Goal: Contribute content: Contribute content

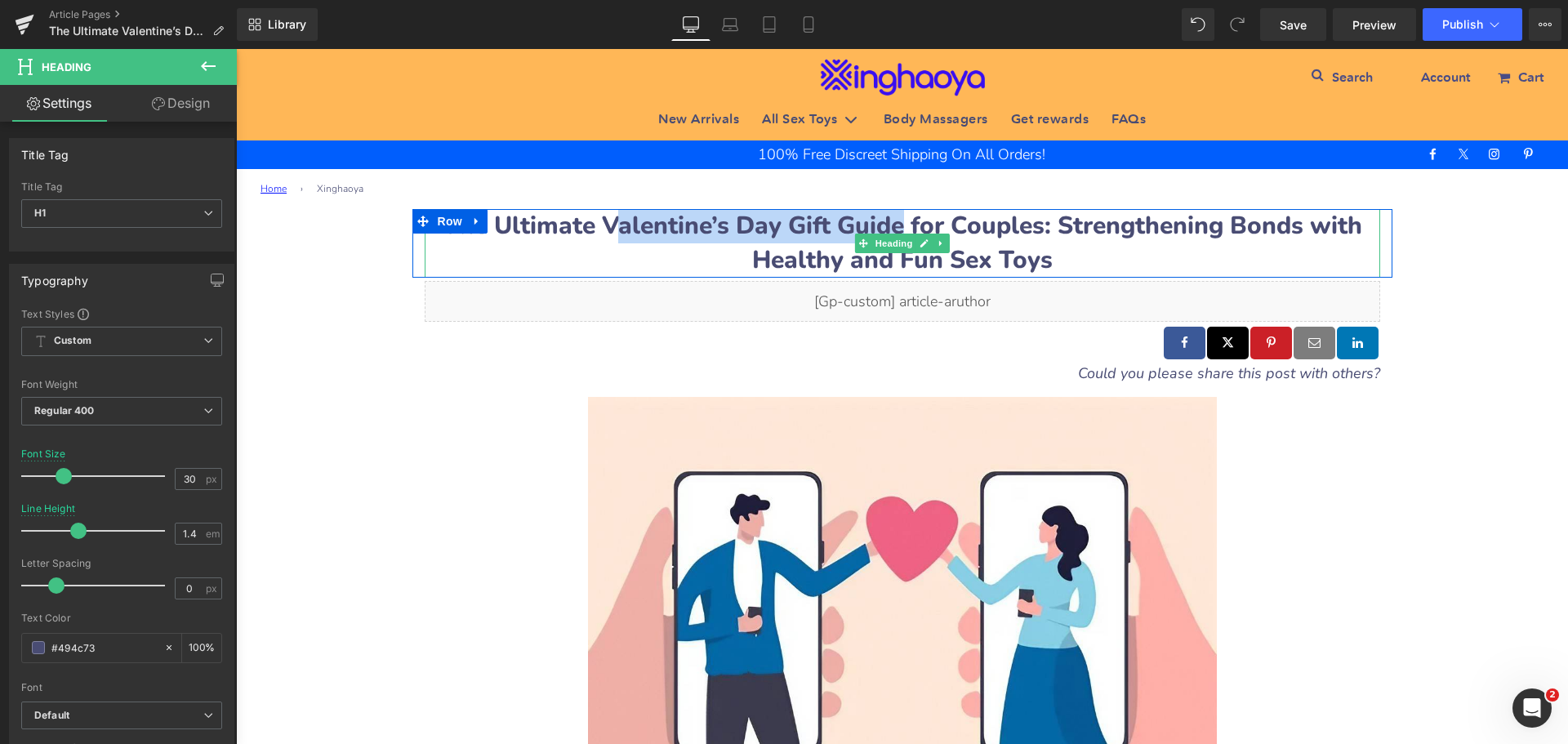
drag, startPoint x: 600, startPoint y: 220, endPoint x: 888, endPoint y: 223, distance: 288.0
click at [888, 223] on b "The Ultimate Valentine’s Day Gift Guide for Couples: Strengthening Bonds with H…" at bounding box center [902, 243] width 920 height 68
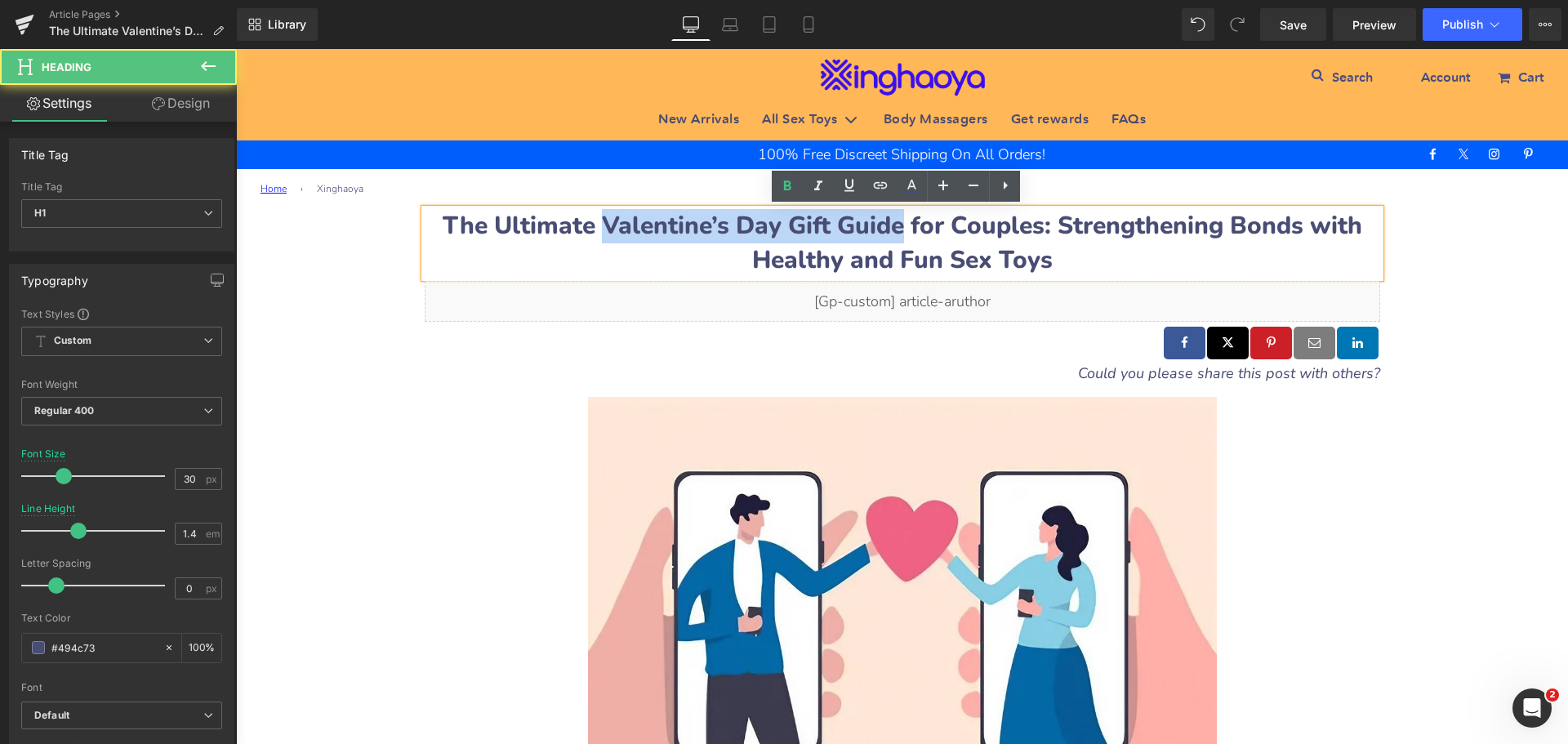
drag, startPoint x: 595, startPoint y: 224, endPoint x: 892, endPoint y: 226, distance: 297.0
click at [892, 226] on b "The Ultimate Valentine’s Day Gift Guide for Couples: Strengthening Bonds with H…" at bounding box center [902, 243] width 920 height 68
copy b "Valentine’s Day Gift Guide"
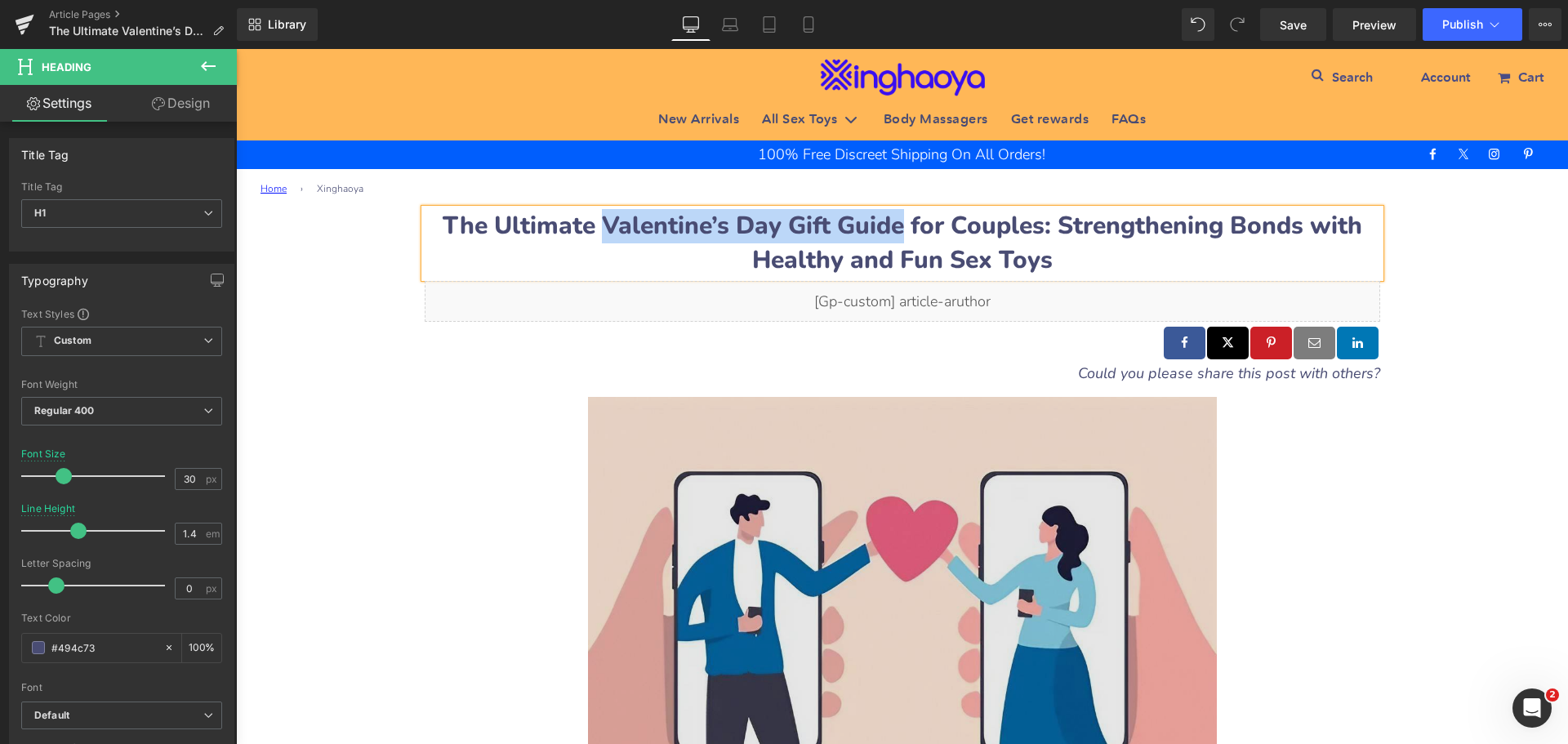
click at [708, 578] on img at bounding box center [902, 606] width 629 height 419
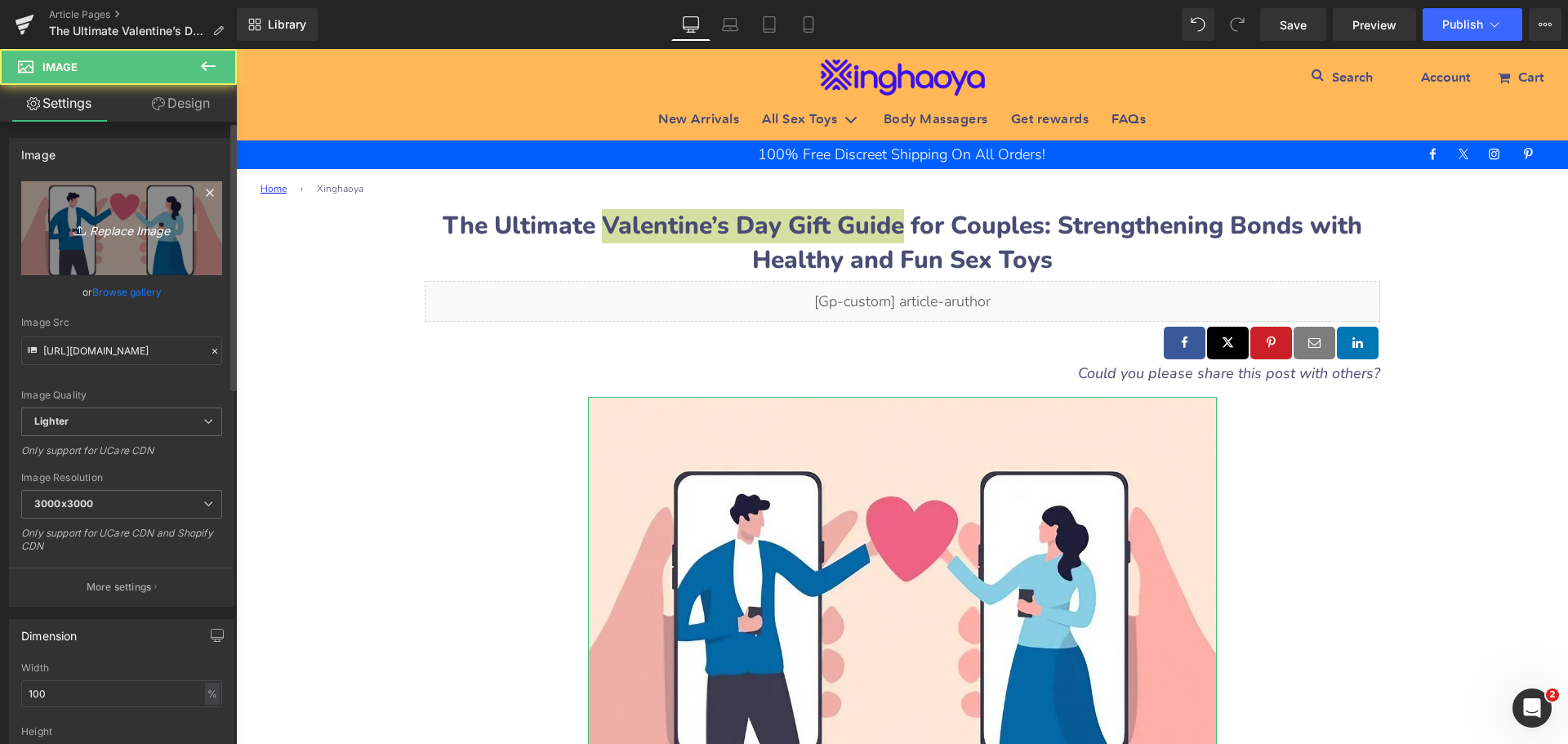
click at [112, 218] on link "Replace Image" at bounding box center [122, 228] width 201 height 94
type input "C:\fakepath\Valentine’s-Day-Gift-Guide.jpeg"
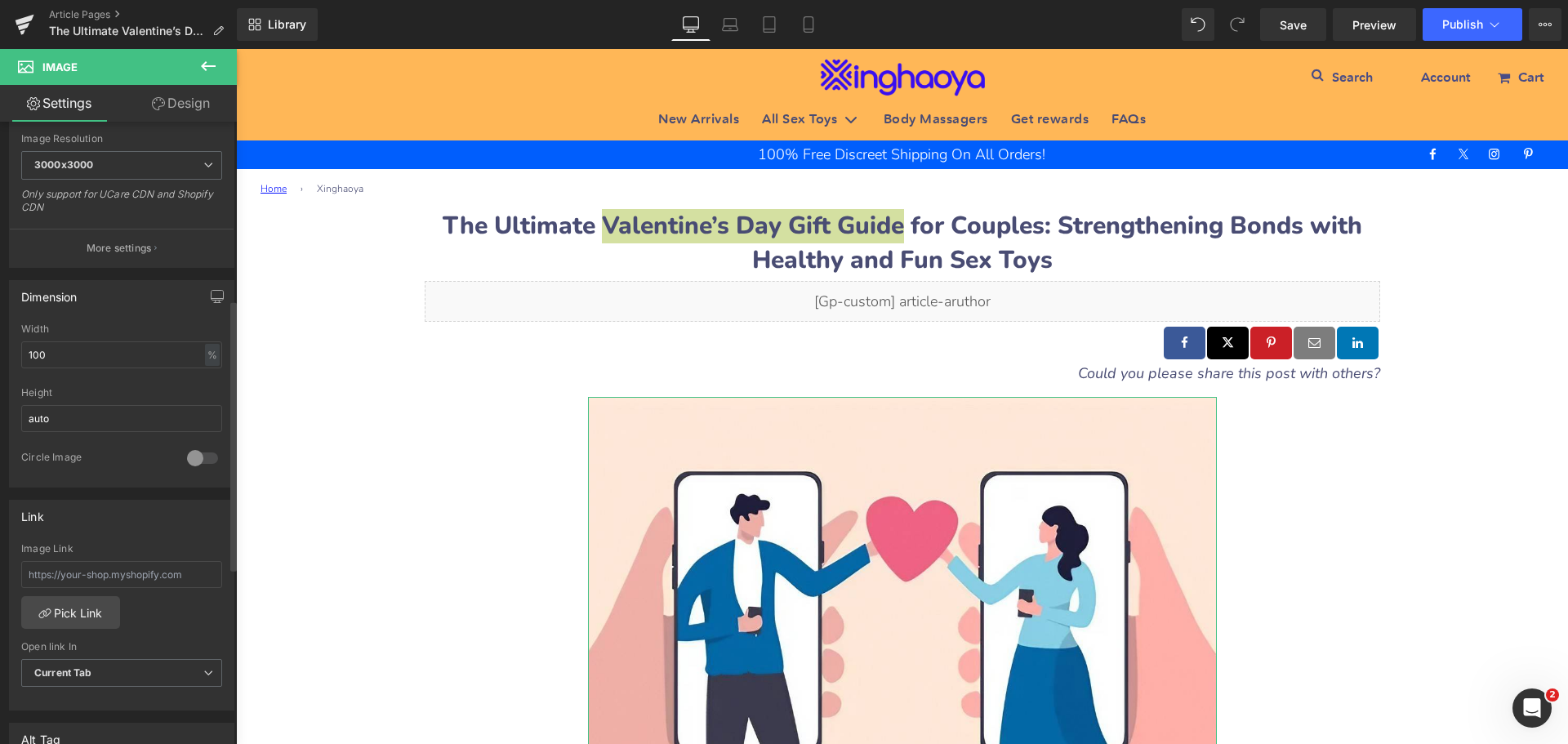
scroll to position [654, 0]
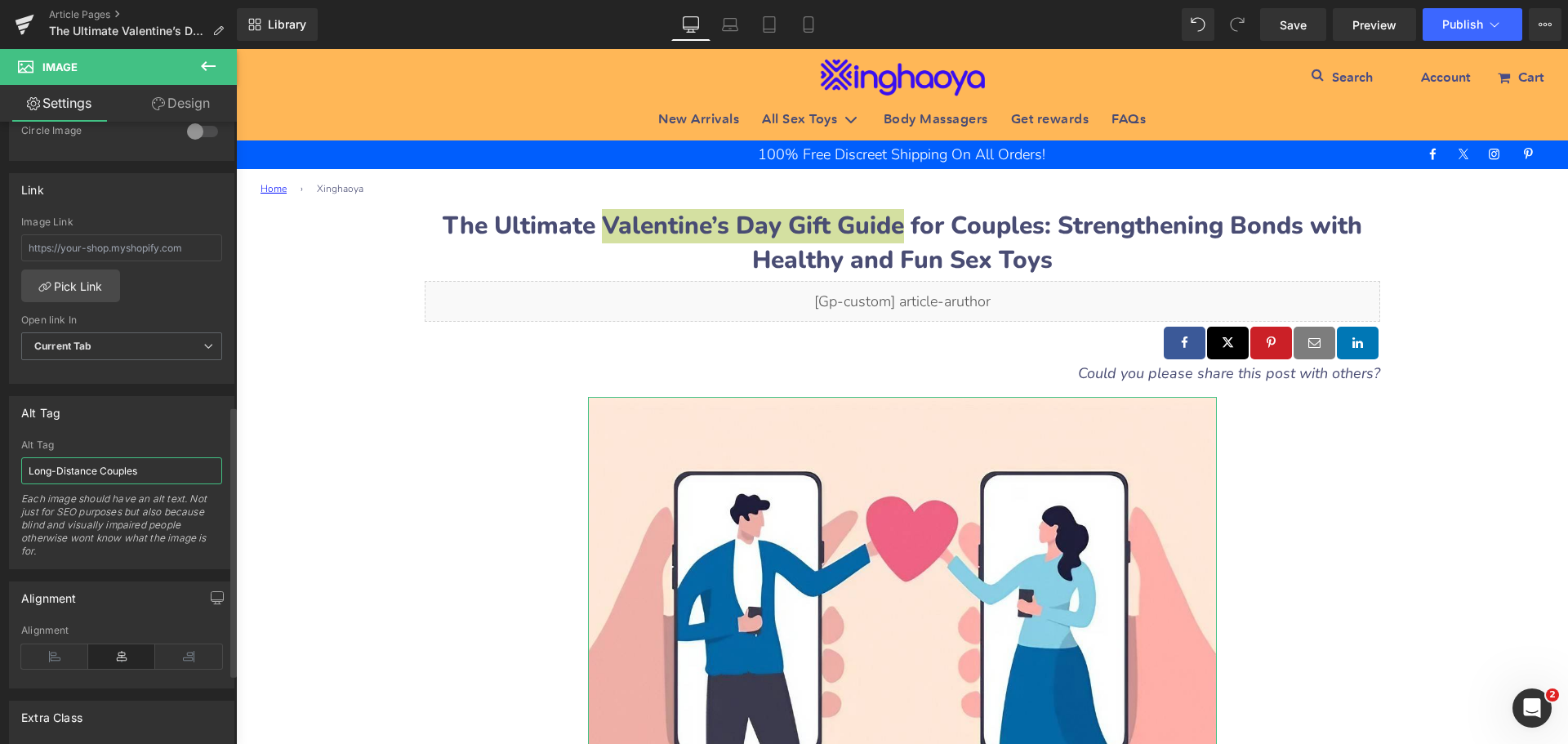
drag, startPoint x: 161, startPoint y: 471, endPoint x: 0, endPoint y: 473, distance: 161.0
click at [0, 473] on div "Alt Tag Long-Distance Couples Alt Tag Long-Distance Couples Each image should h…" at bounding box center [122, 476] width 244 height 186
paste input "Valentine’s Day Gift Guide"
type input "Valentine’s Day Gift Guide"
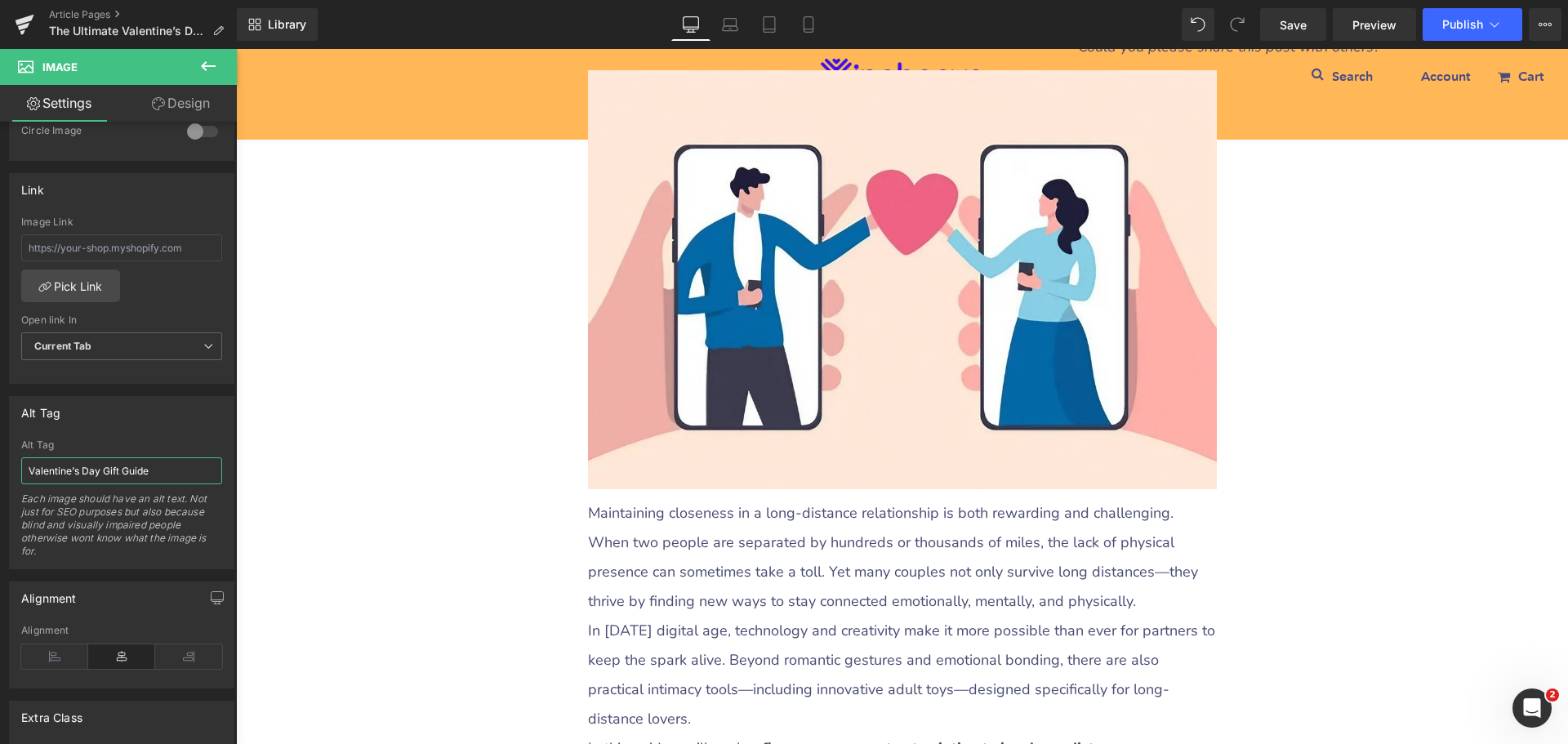
scroll to position [571, 0]
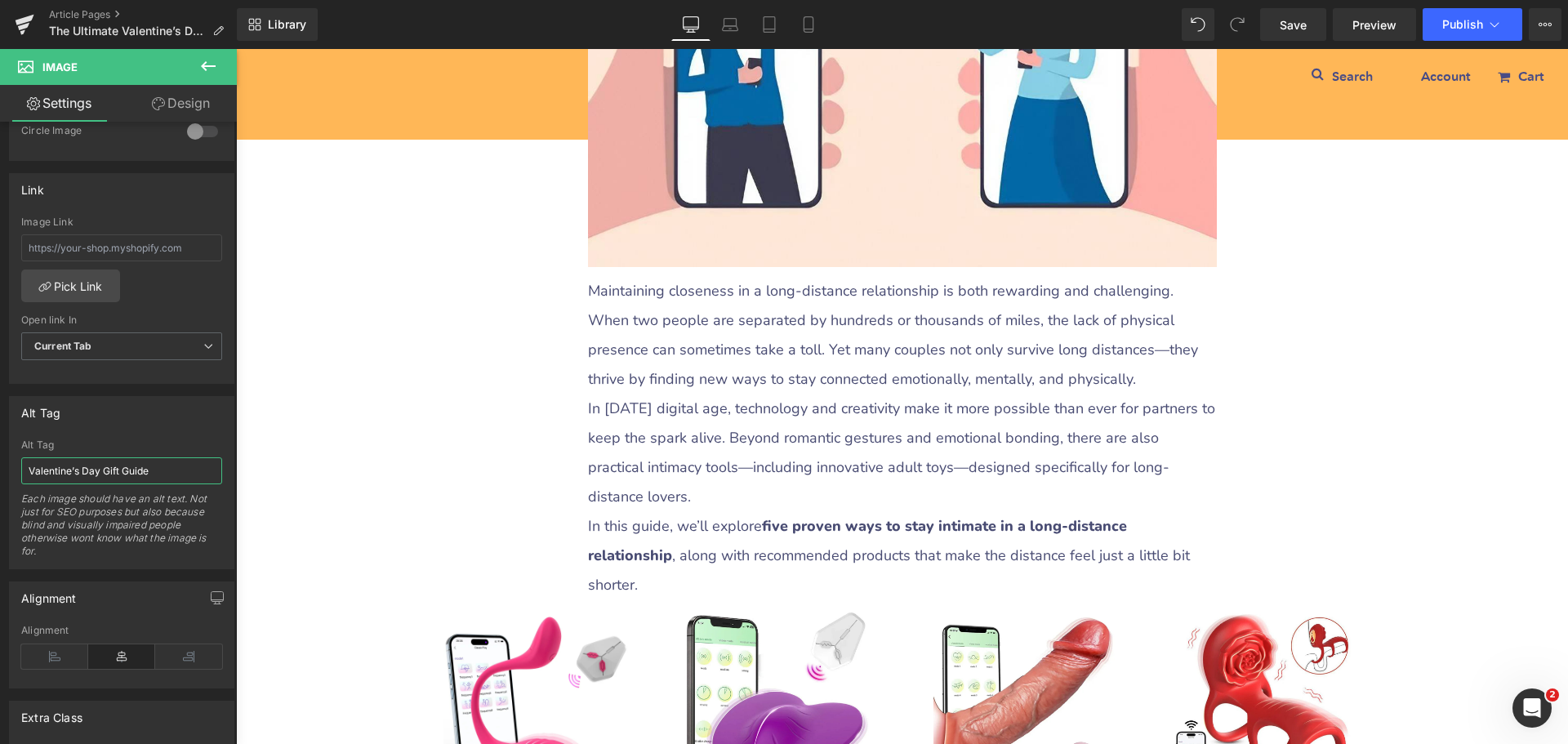
type input "[URL][DOMAIN_NAME]"
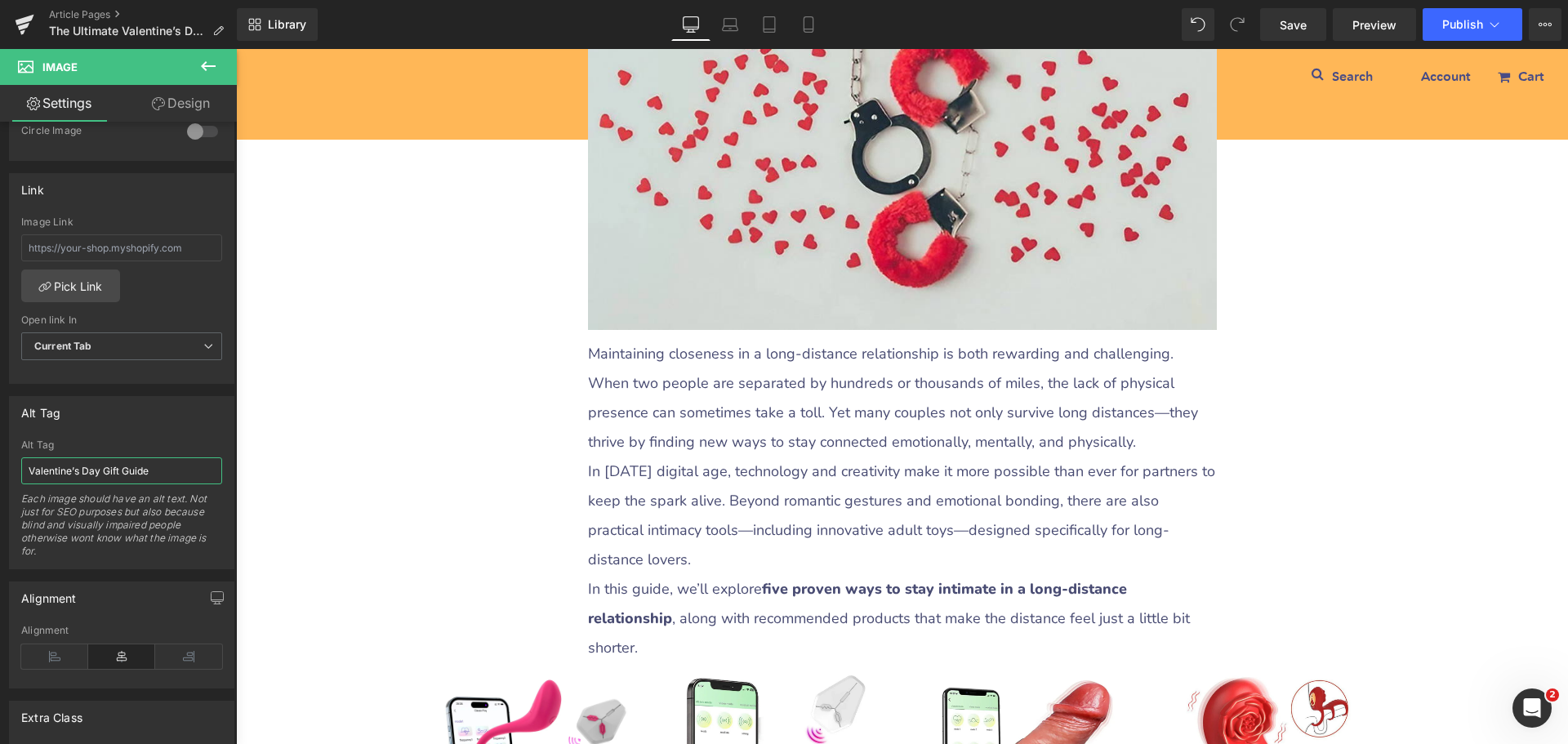
scroll to position [326, 0]
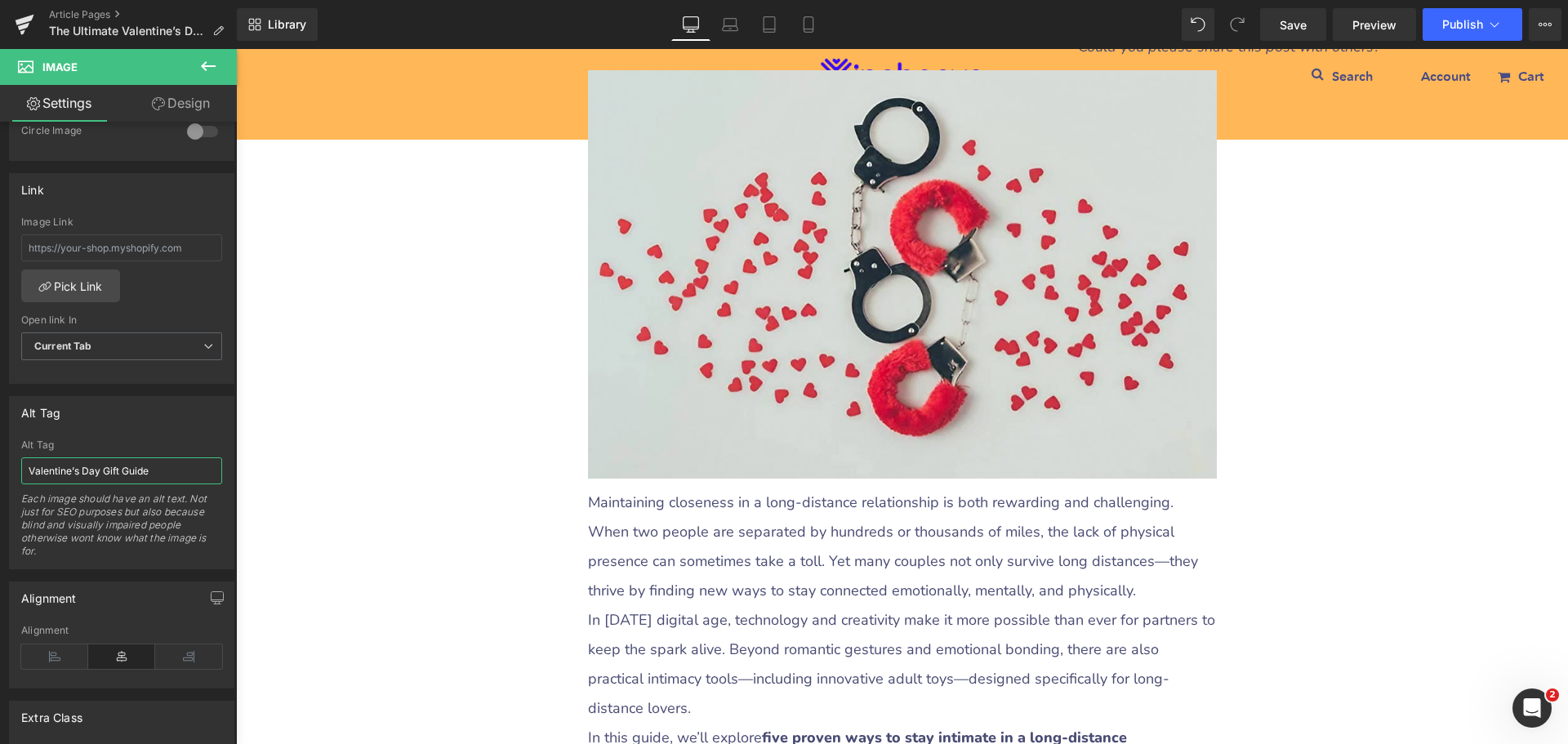
type input "Valentine’s Day Gift Guide"
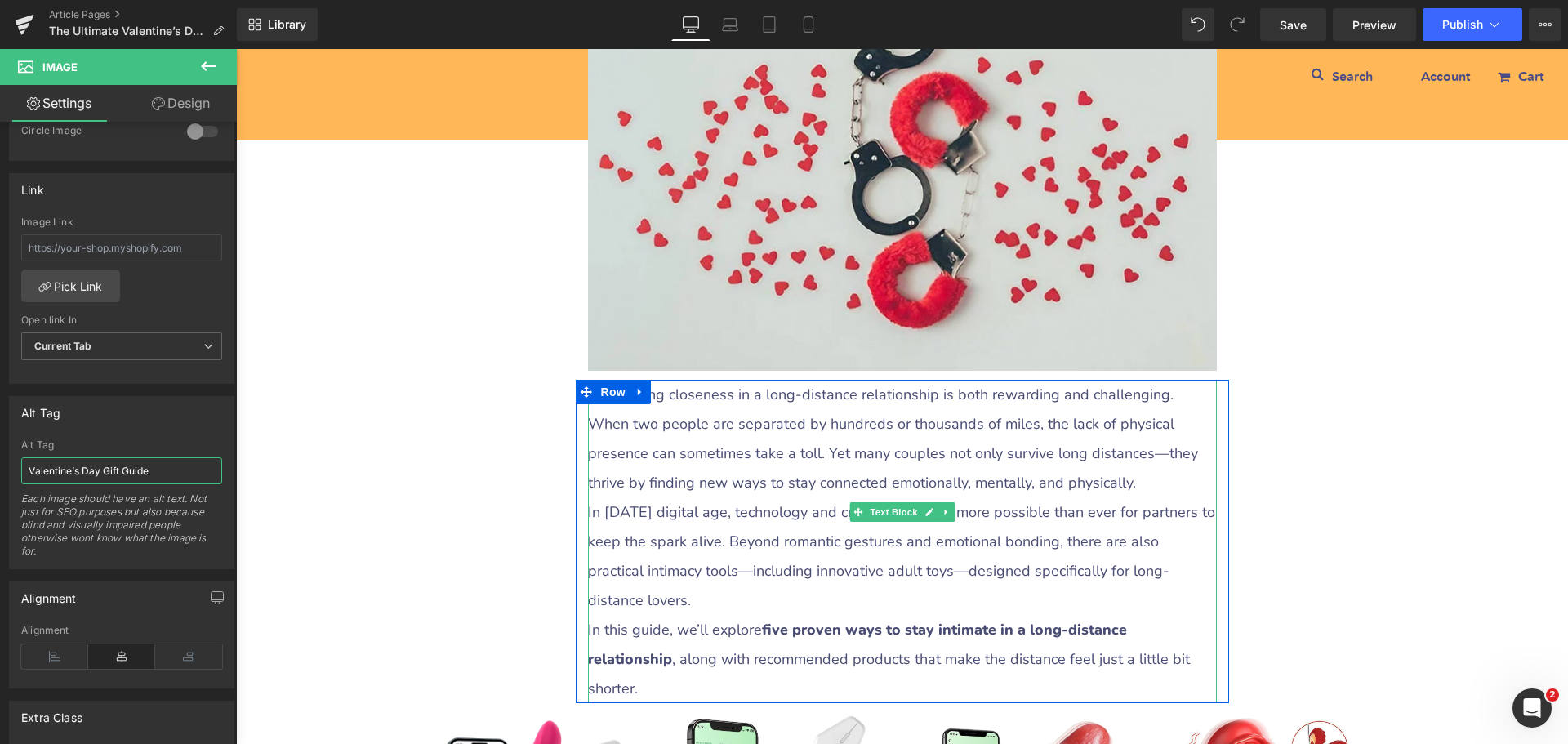
scroll to position [571, 0]
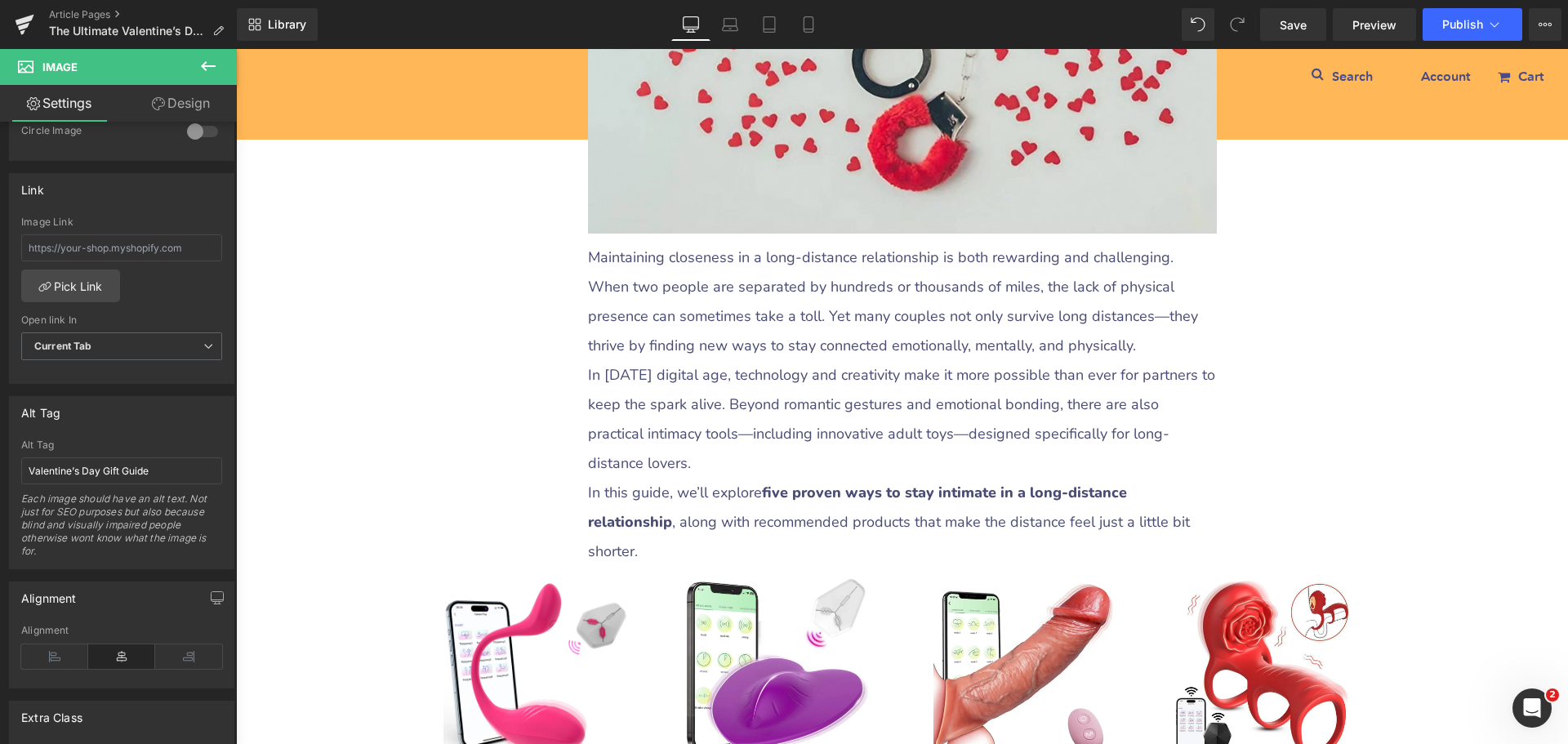
click at [647, 396] on p "In [DATE] digital age, technology and creativity make it more possible than eve…" at bounding box center [902, 419] width 629 height 118
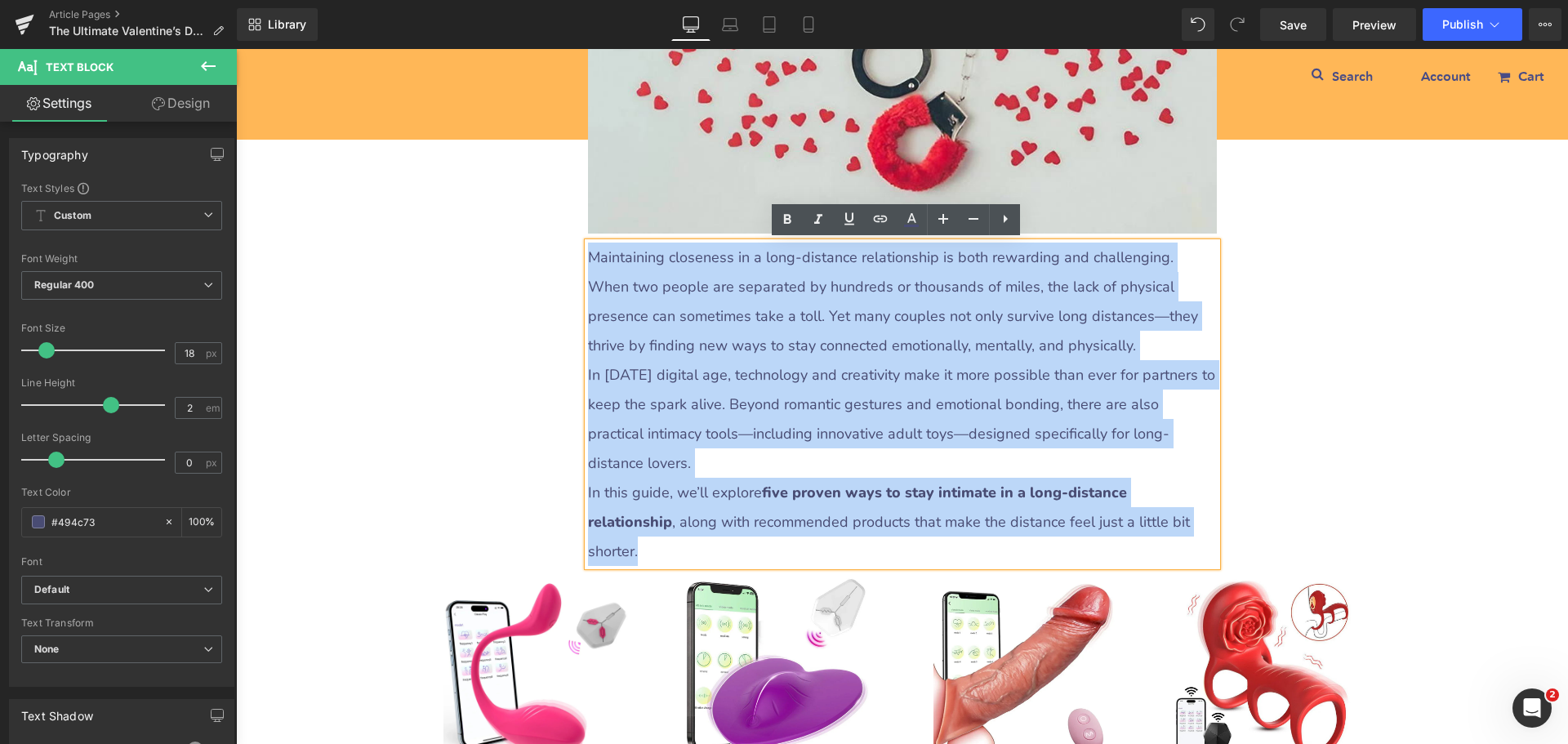
drag, startPoint x: 586, startPoint y: 253, endPoint x: 1130, endPoint y: 495, distance: 595.4
click at [1130, 495] on div "Maintaining closeness in a long-distance relationship is both rewarding and cha…" at bounding box center [902, 404] width 629 height 324
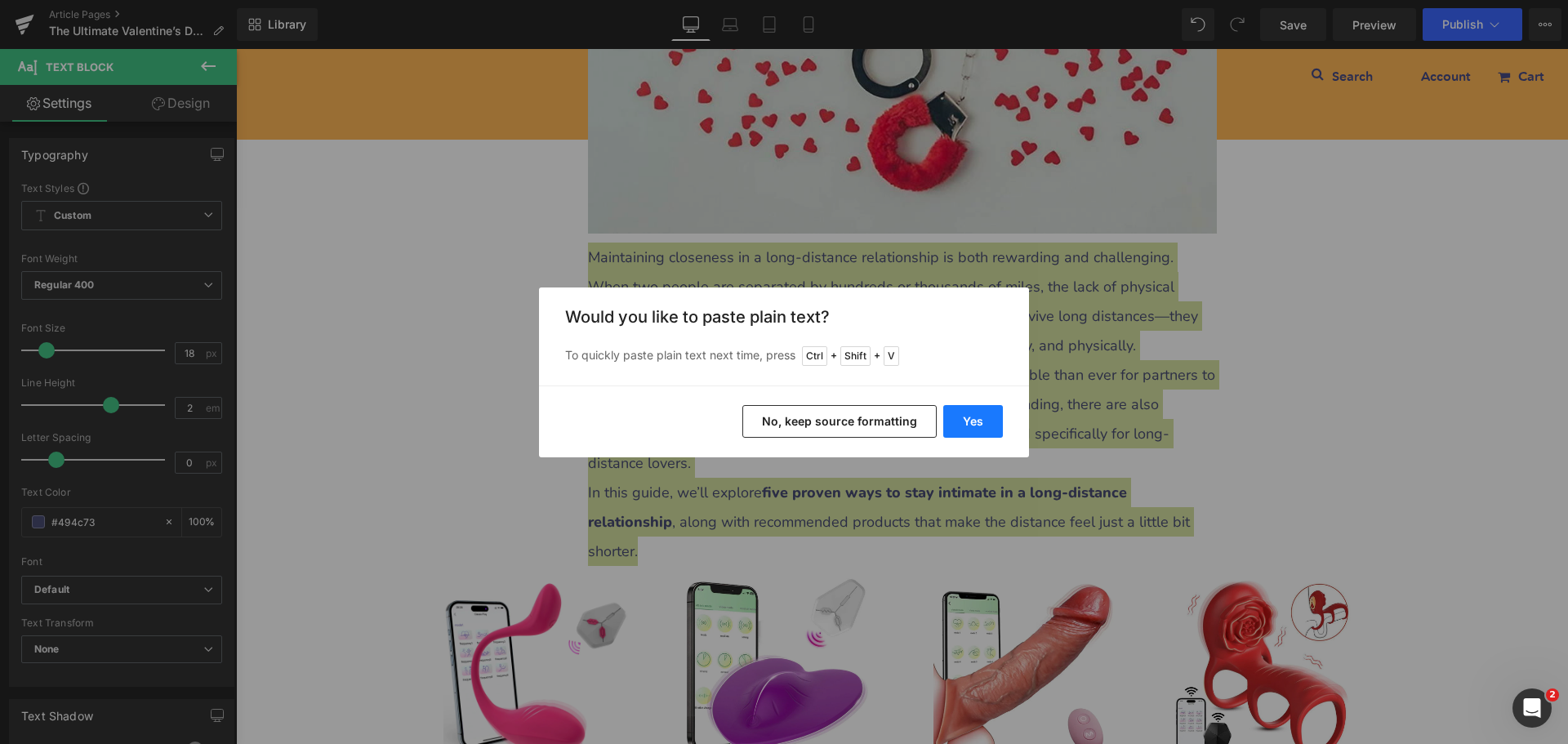
click at [962, 424] on button "Yes" at bounding box center [973, 421] width 59 height 33
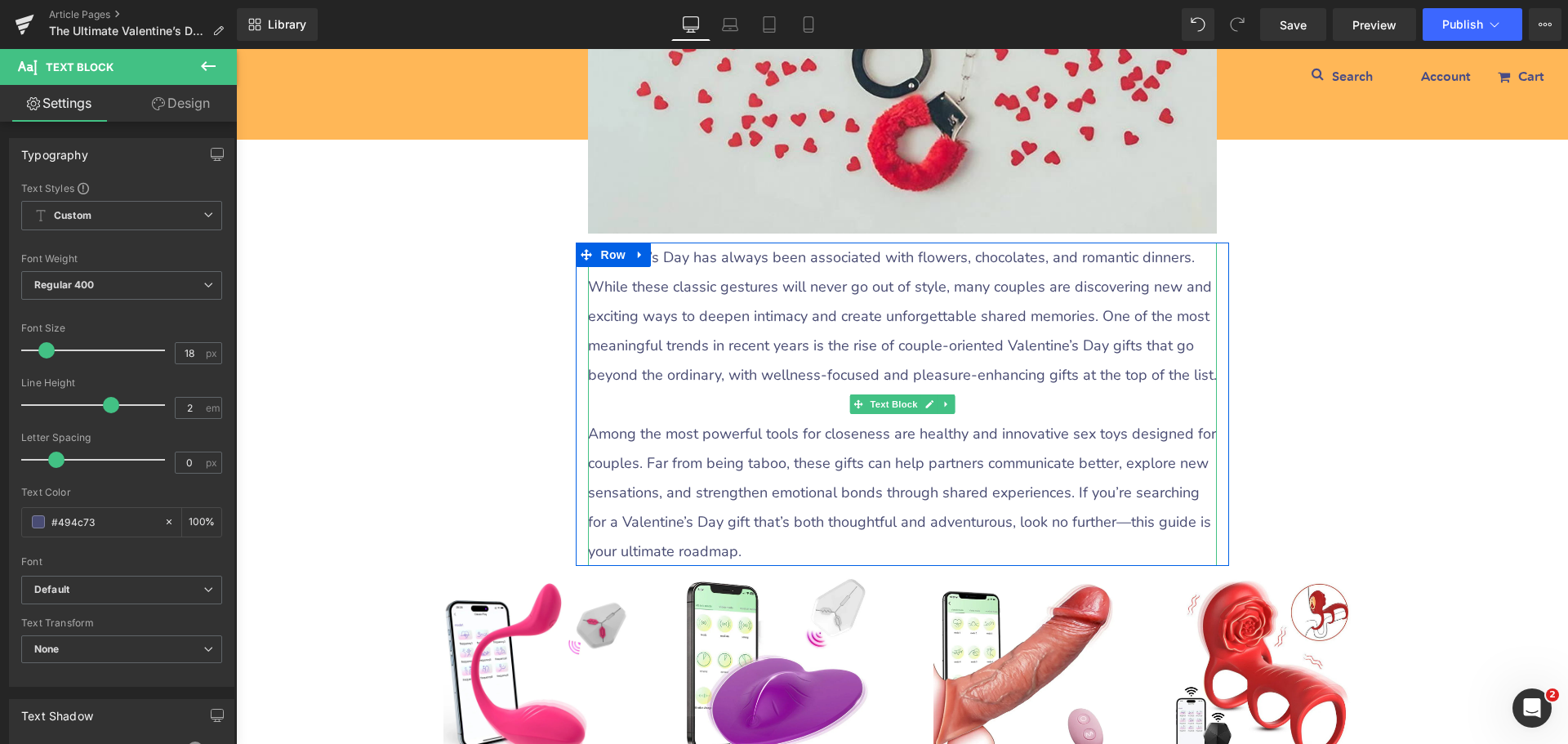
click at [670, 407] on p at bounding box center [902, 404] width 629 height 29
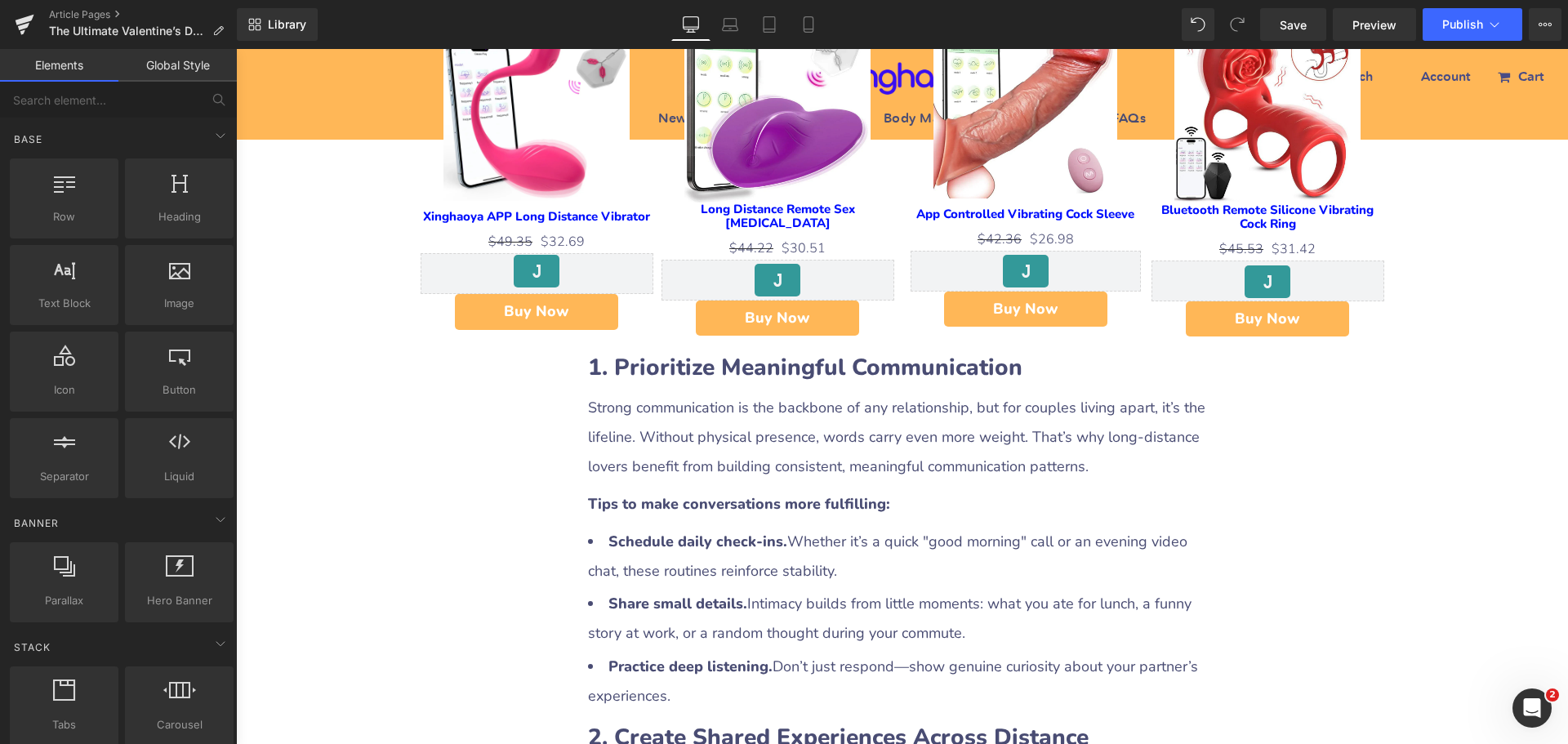
scroll to position [1225, 0]
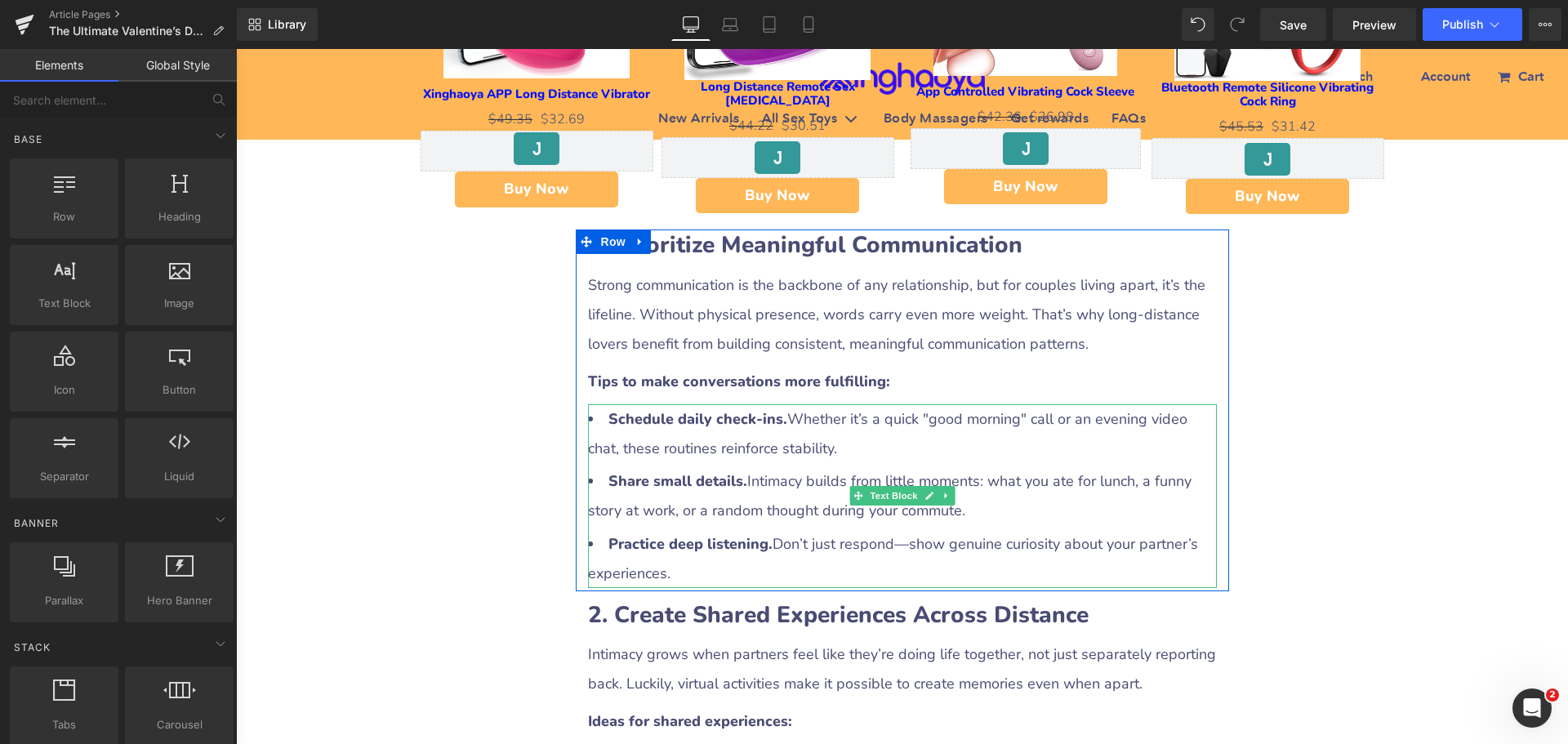
click at [708, 297] on p "Strong communication is the backbone of any relationship, but for couples livin…" at bounding box center [902, 314] width 629 height 88
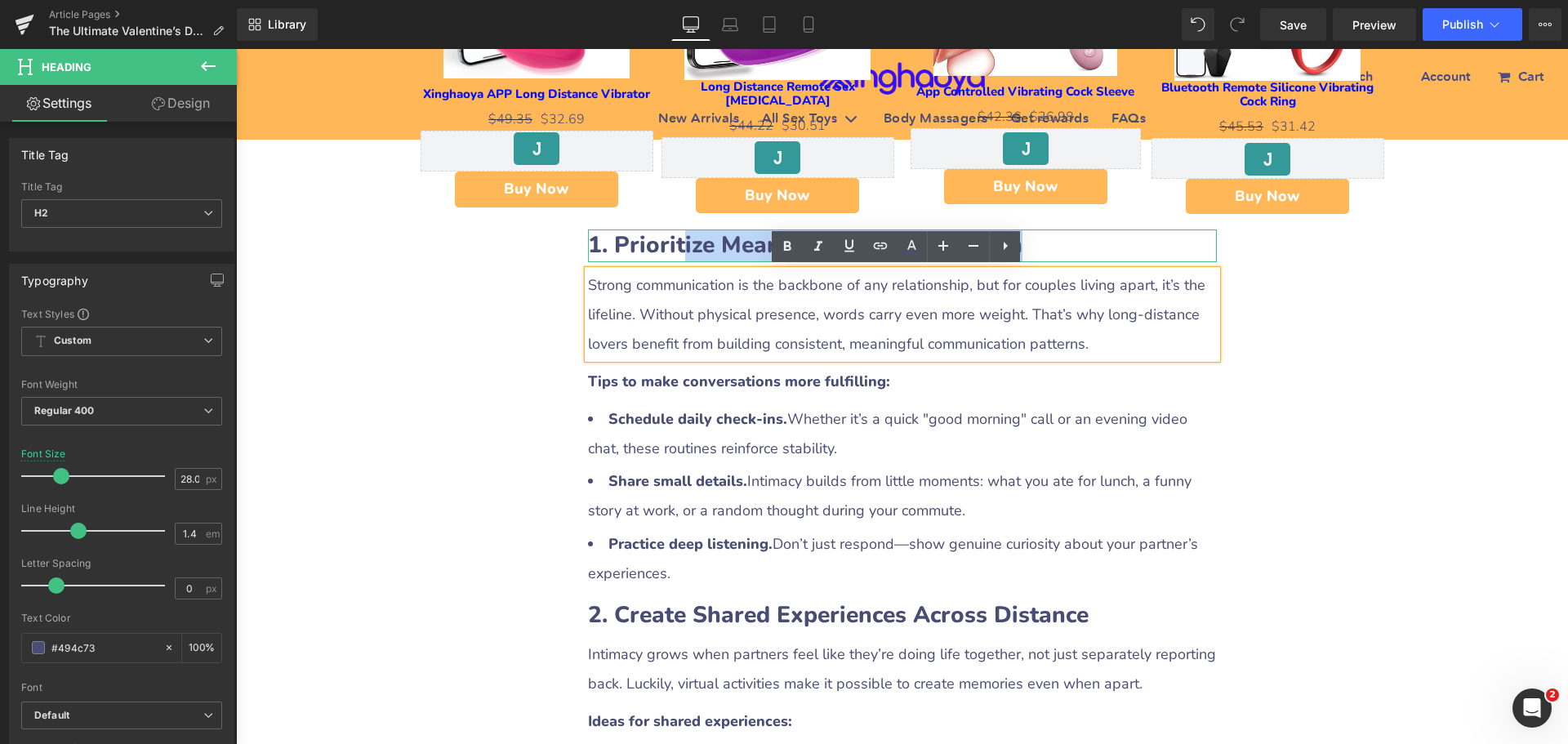
drag, startPoint x: 718, startPoint y: 243, endPoint x: 1092, endPoint y: 249, distance: 374.0
click at [1092, 249] on h2 "1. Prioritize Meaningful Communication" at bounding box center [902, 245] width 629 height 32
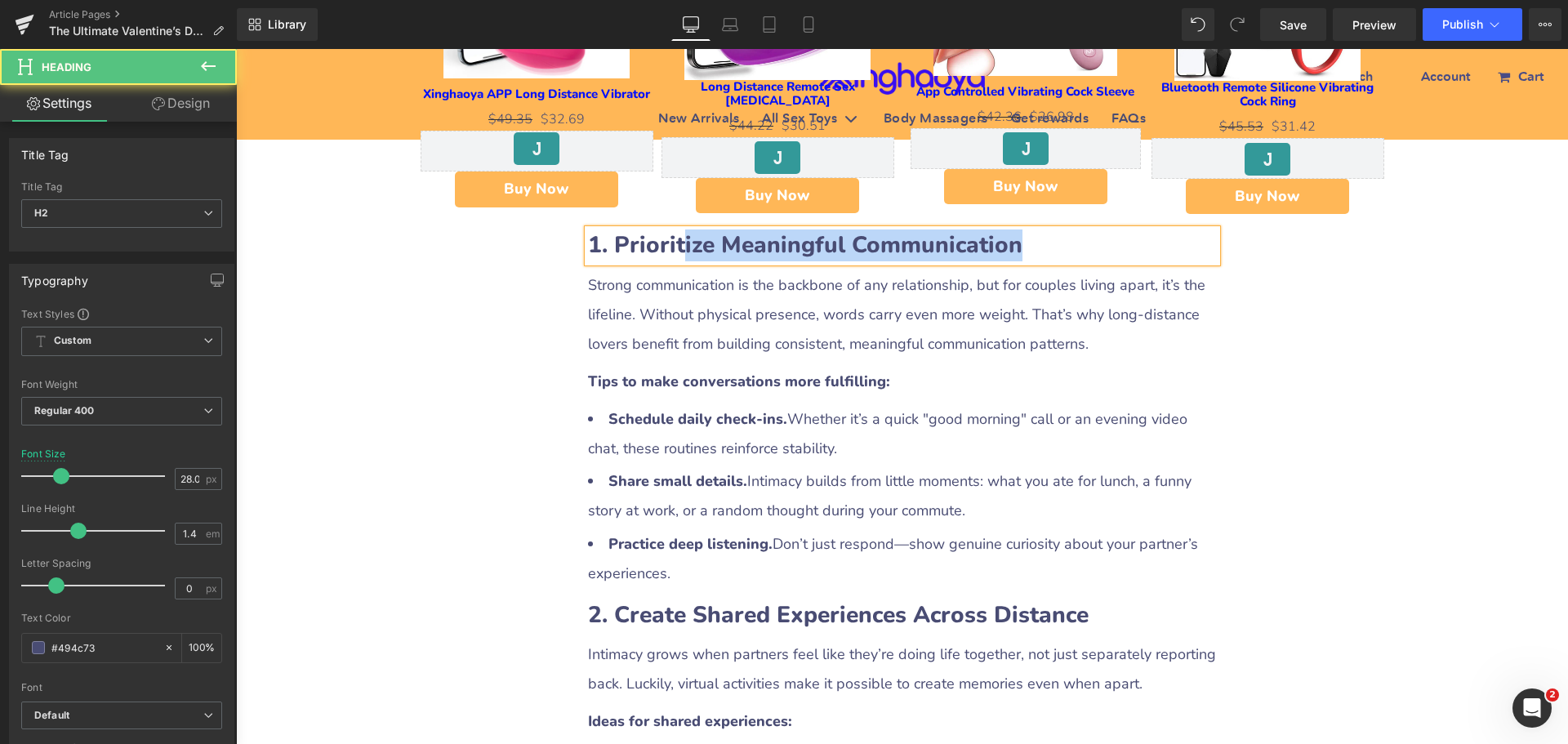
click at [714, 258] on h2 "1. Prioritize Meaningful Communication" at bounding box center [902, 245] width 629 height 32
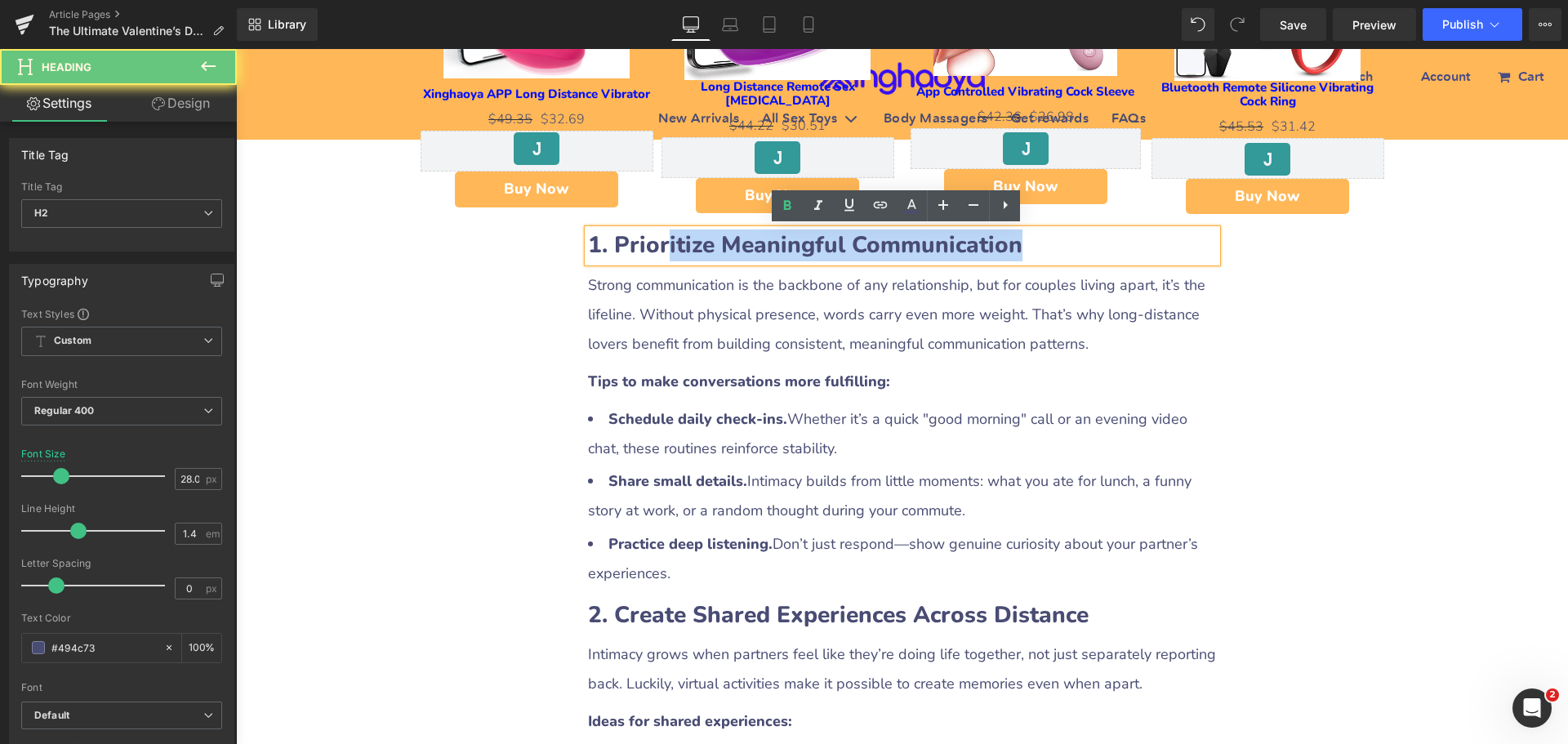
drag, startPoint x: 658, startPoint y: 246, endPoint x: 1040, endPoint y: 248, distance: 382.0
click at [1040, 248] on h2 "1. Prioritize Meaningful Communication" at bounding box center [902, 245] width 629 height 32
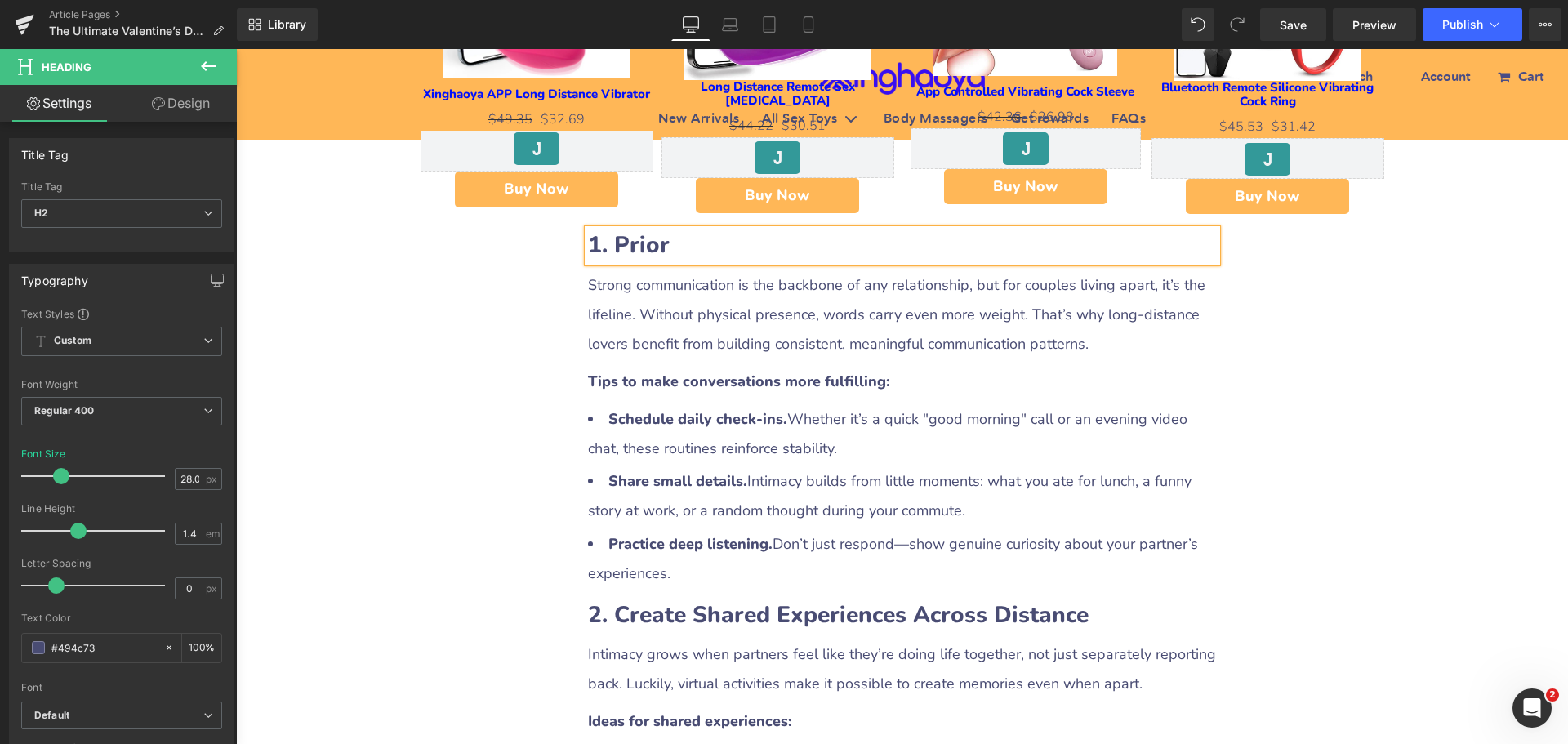
click at [714, 367] on div "Tips to make conversations more fulfilling: Text Block" at bounding box center [902, 381] width 629 height 29
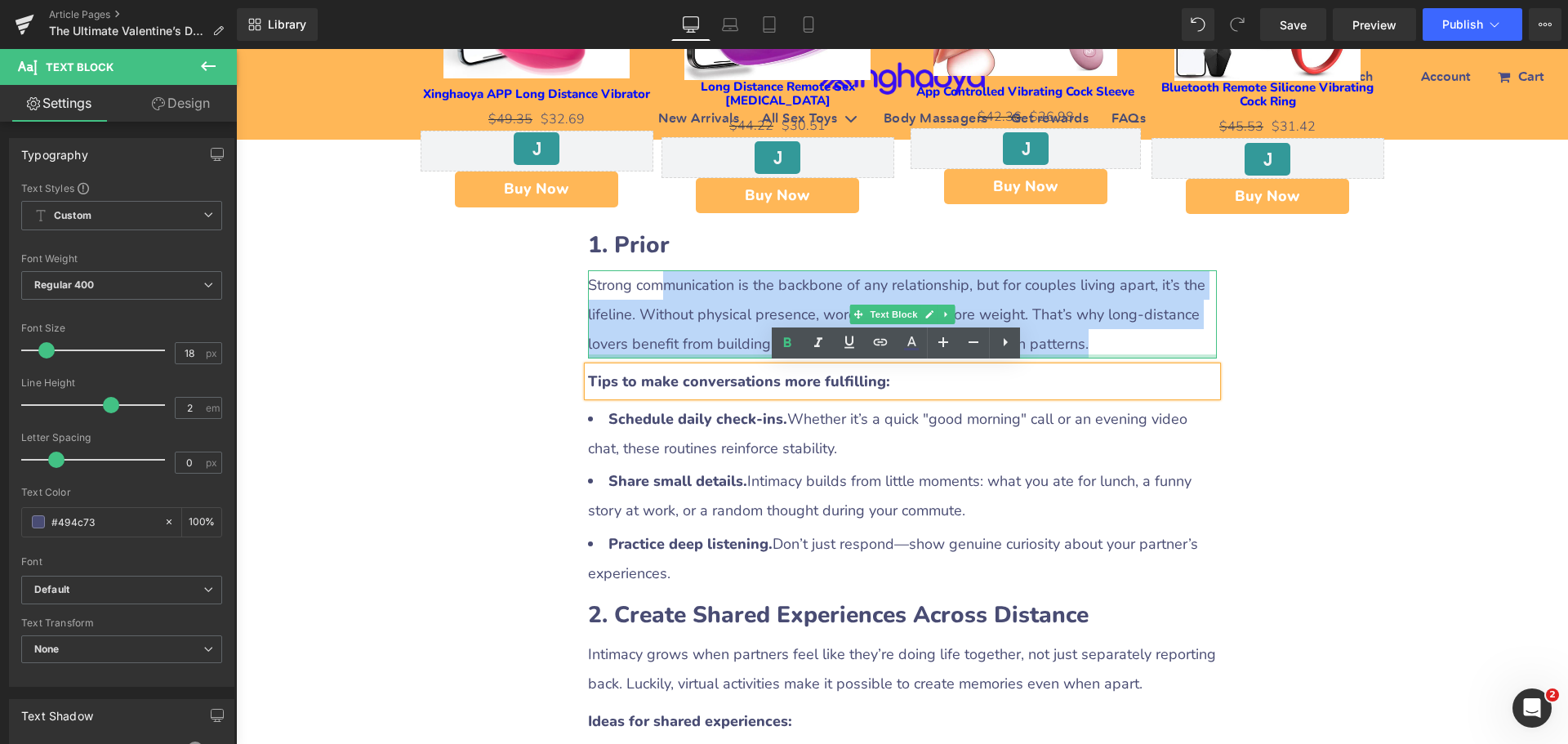
drag, startPoint x: 690, startPoint y: 299, endPoint x: 1126, endPoint y: 355, distance: 439.6
click at [1126, 355] on div "Strong communication is the backbone of any relationship, but for couples livin…" at bounding box center [902, 314] width 629 height 88
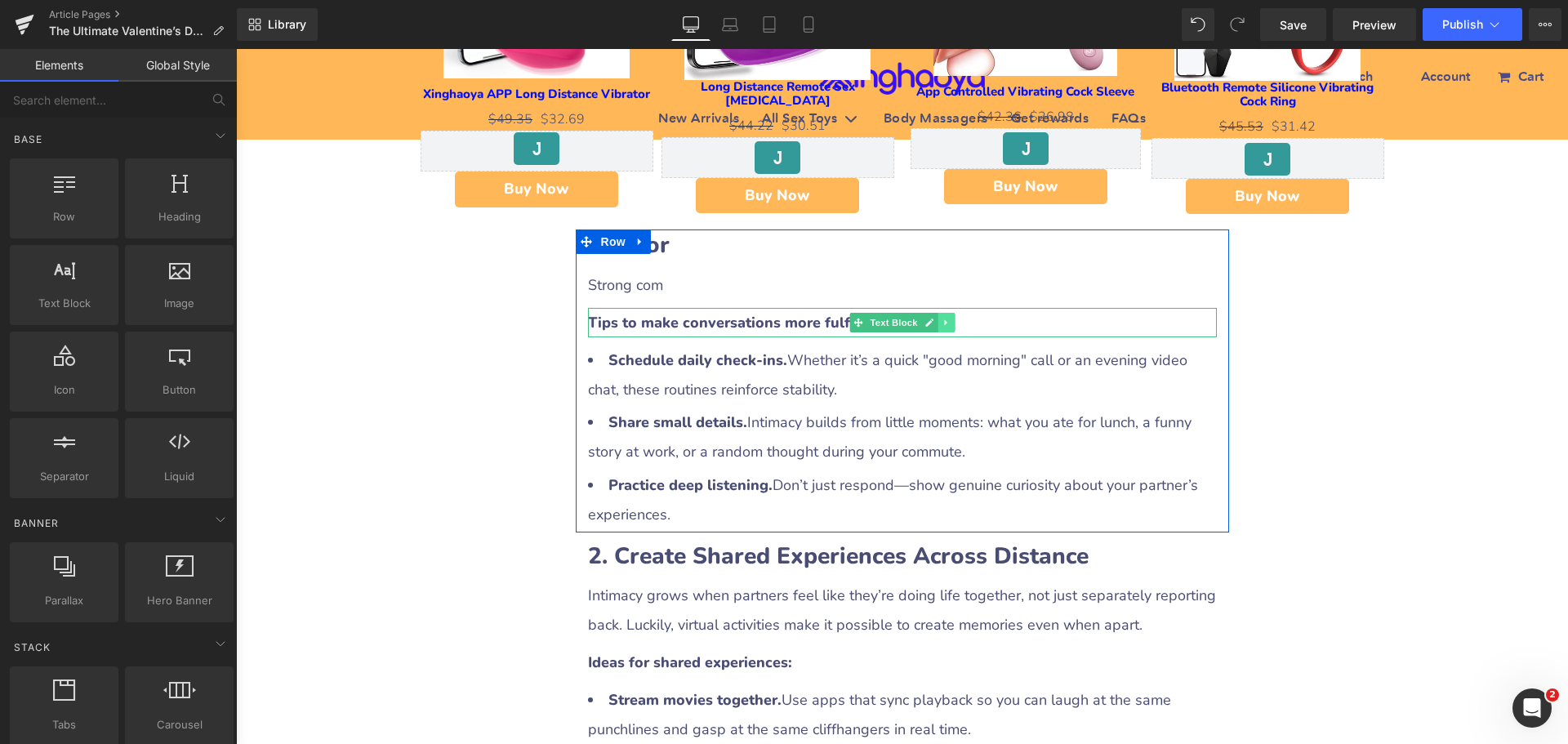
click at [942, 329] on link at bounding box center [946, 322] width 17 height 19
click at [952, 325] on icon at bounding box center [955, 323] width 9 height 9
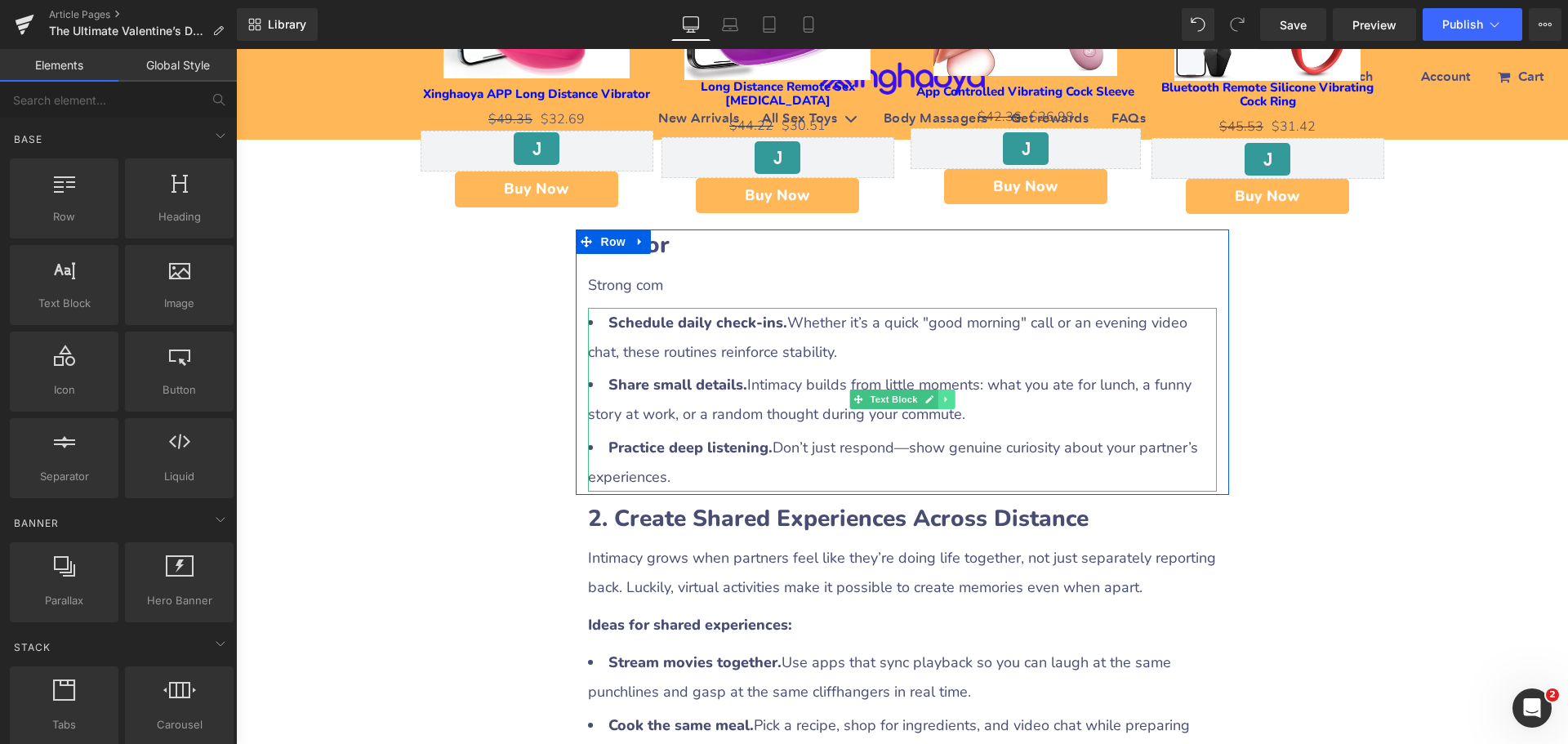
click at [938, 395] on link at bounding box center [946, 399] width 17 height 19
click at [946, 396] on link at bounding box center [955, 399] width 17 height 19
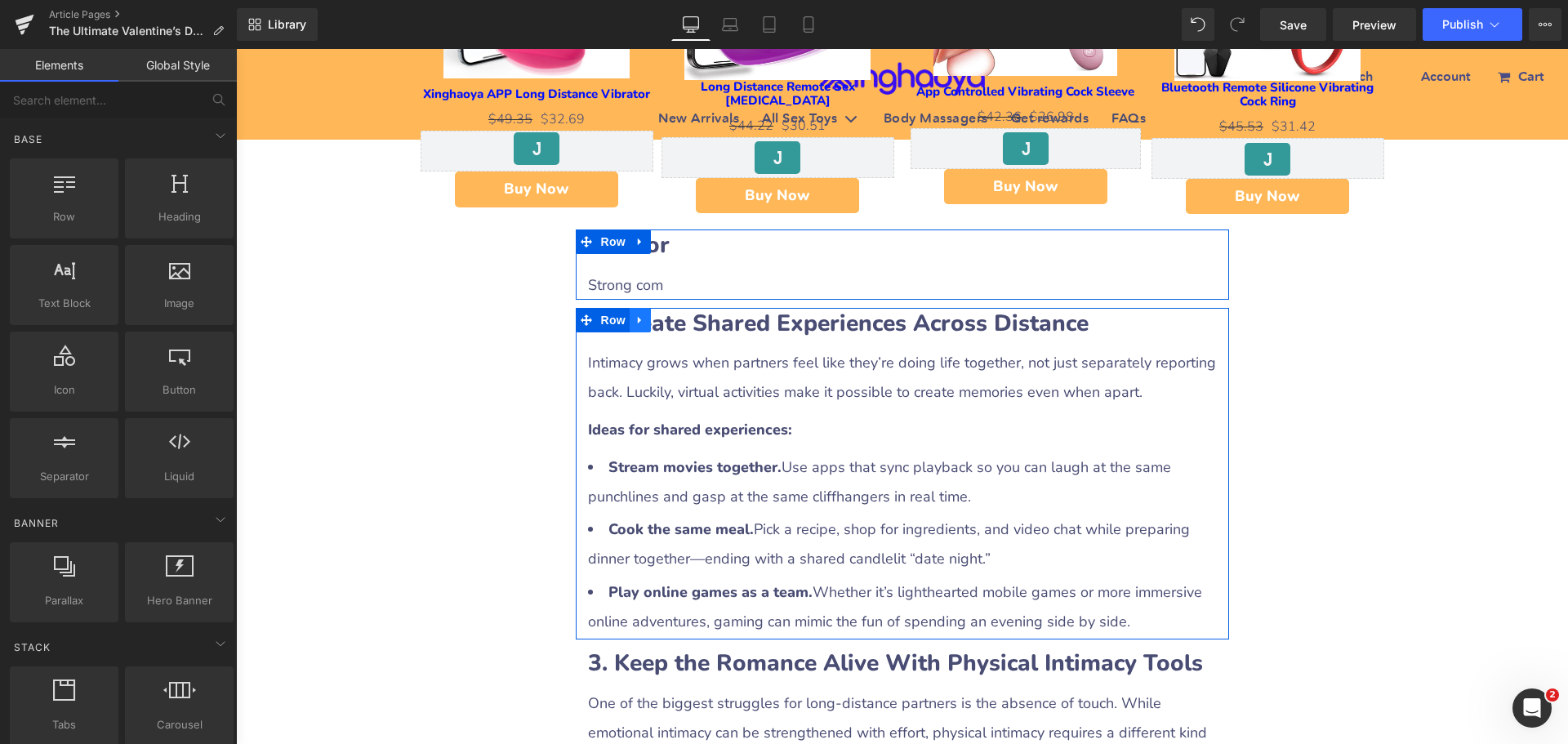
click at [635, 324] on icon at bounding box center [640, 319] width 12 height 12
click at [679, 322] on icon at bounding box center [683, 320] width 12 height 12
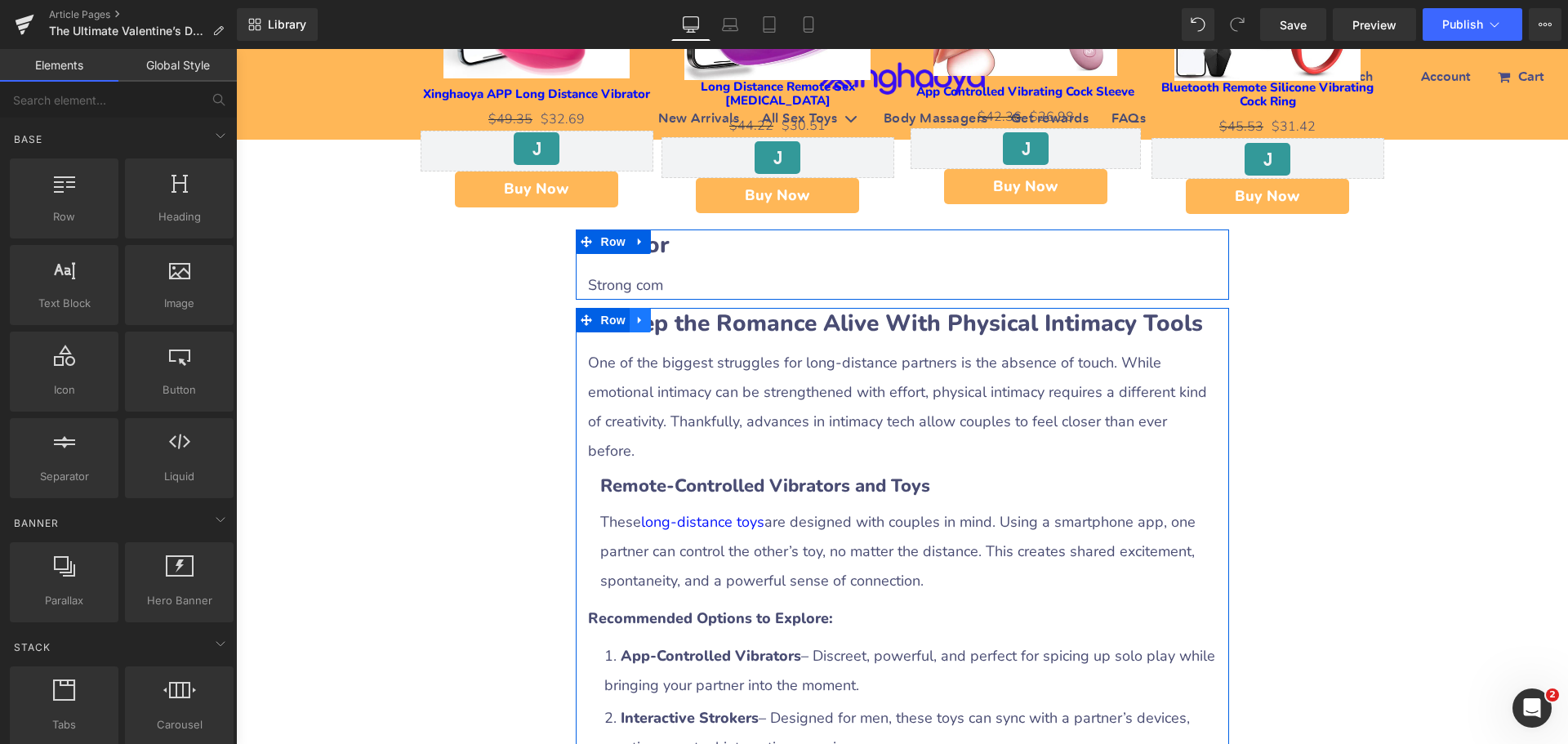
click at [644, 320] on link at bounding box center [640, 320] width 21 height 25
click at [677, 323] on icon at bounding box center [683, 320] width 12 height 12
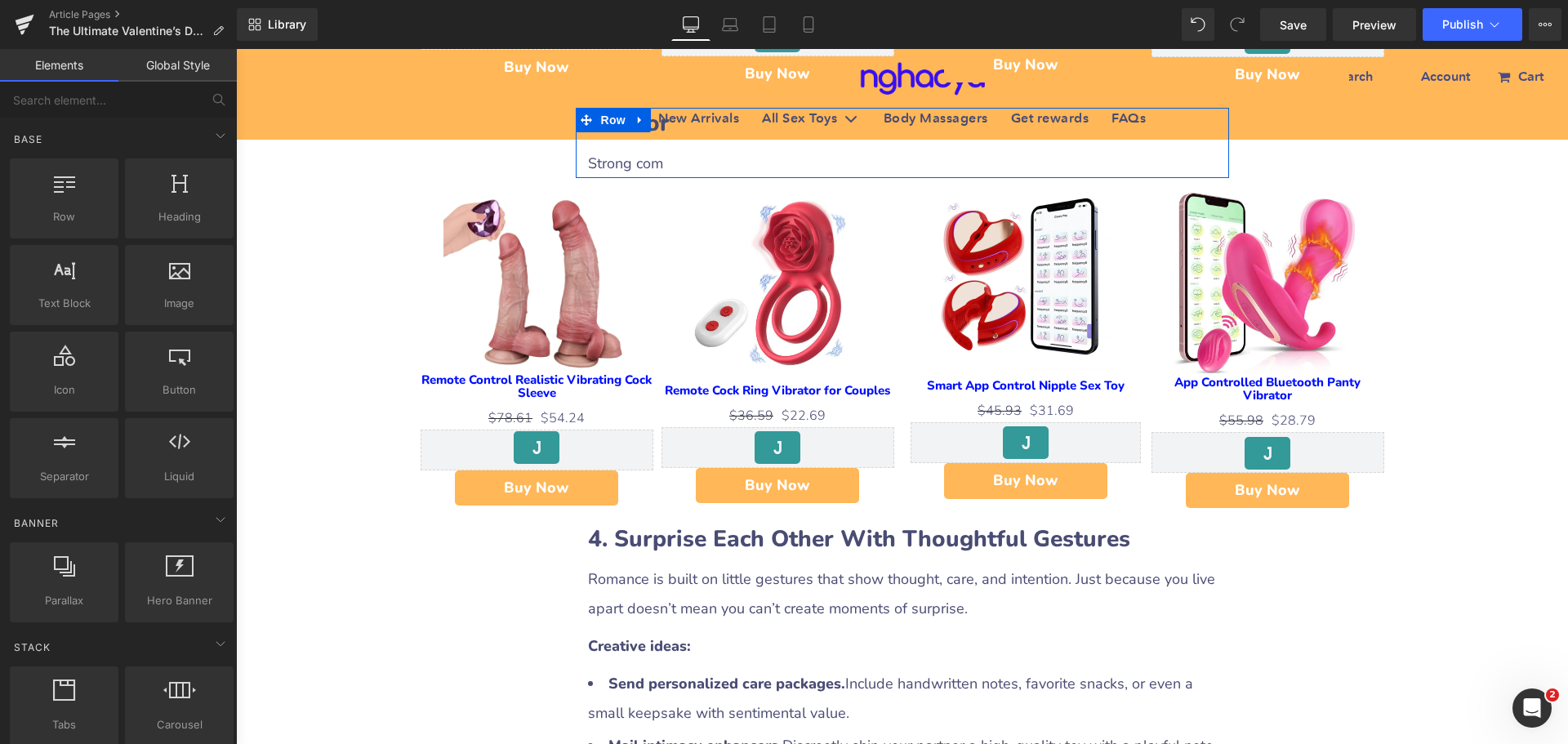
scroll to position [1470, 0]
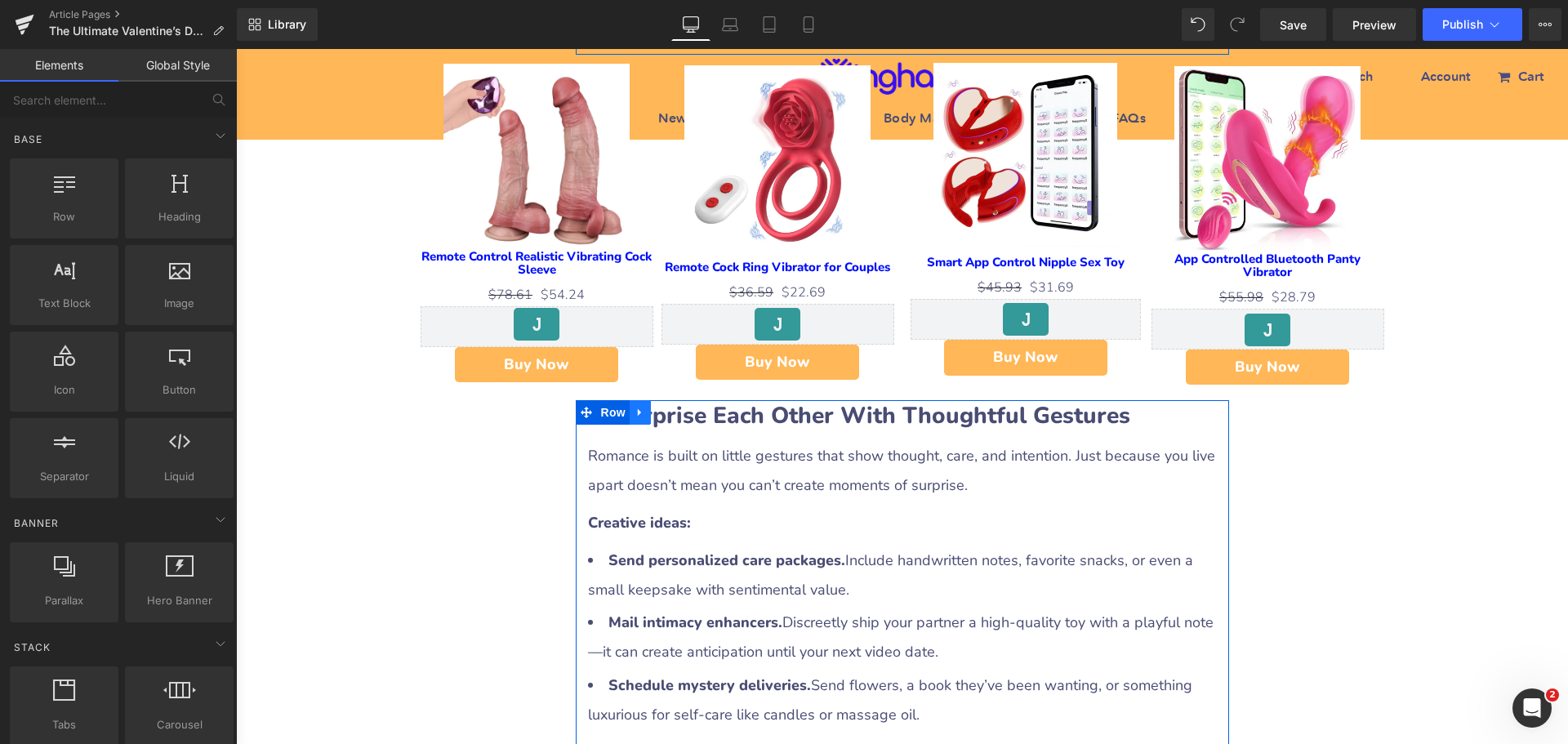
click at [638, 412] on icon at bounding box center [640, 413] width 4 height 7
click at [677, 409] on icon at bounding box center [683, 412] width 12 height 12
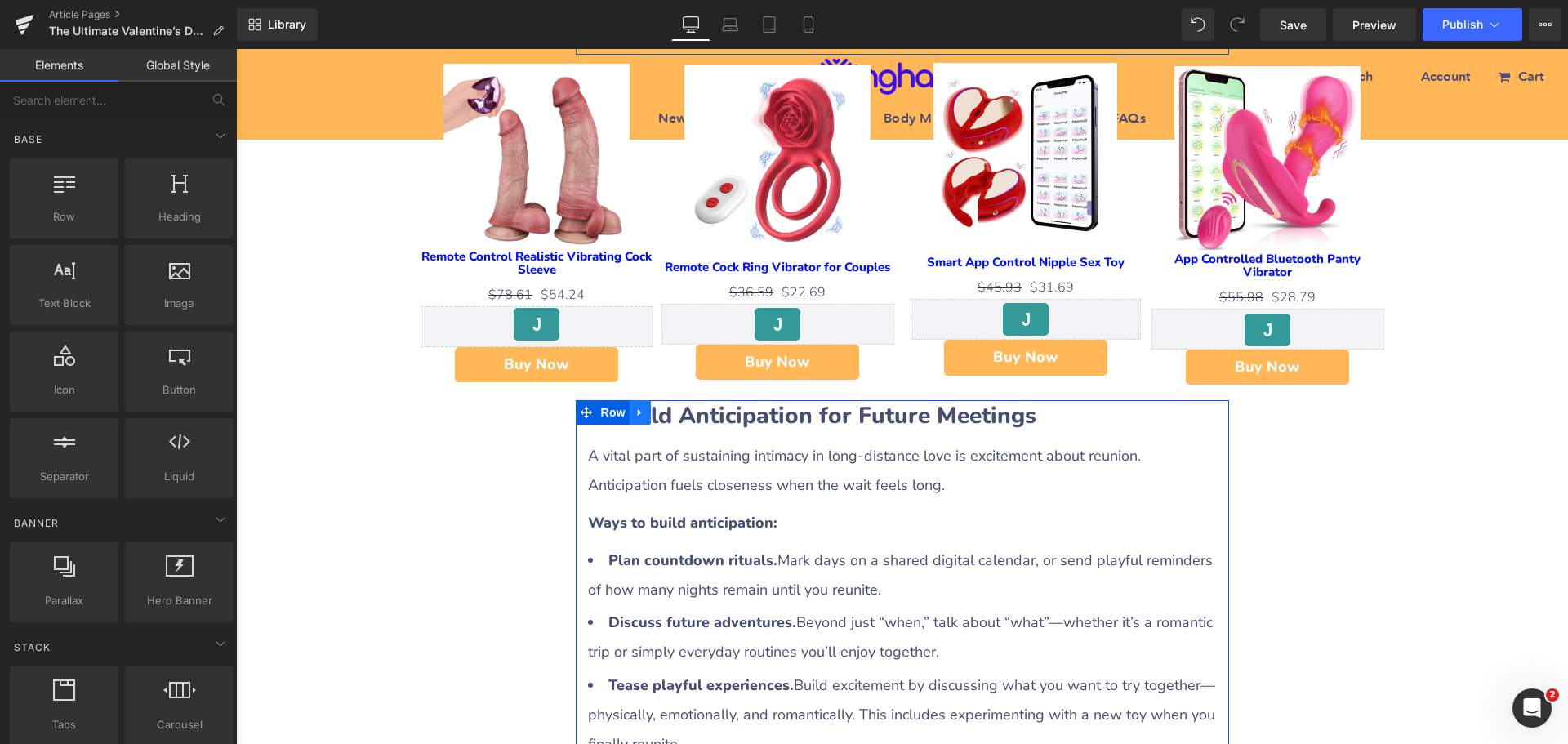
click at [638, 412] on icon at bounding box center [640, 413] width 4 height 7
click at [677, 409] on icon at bounding box center [683, 412] width 12 height 12
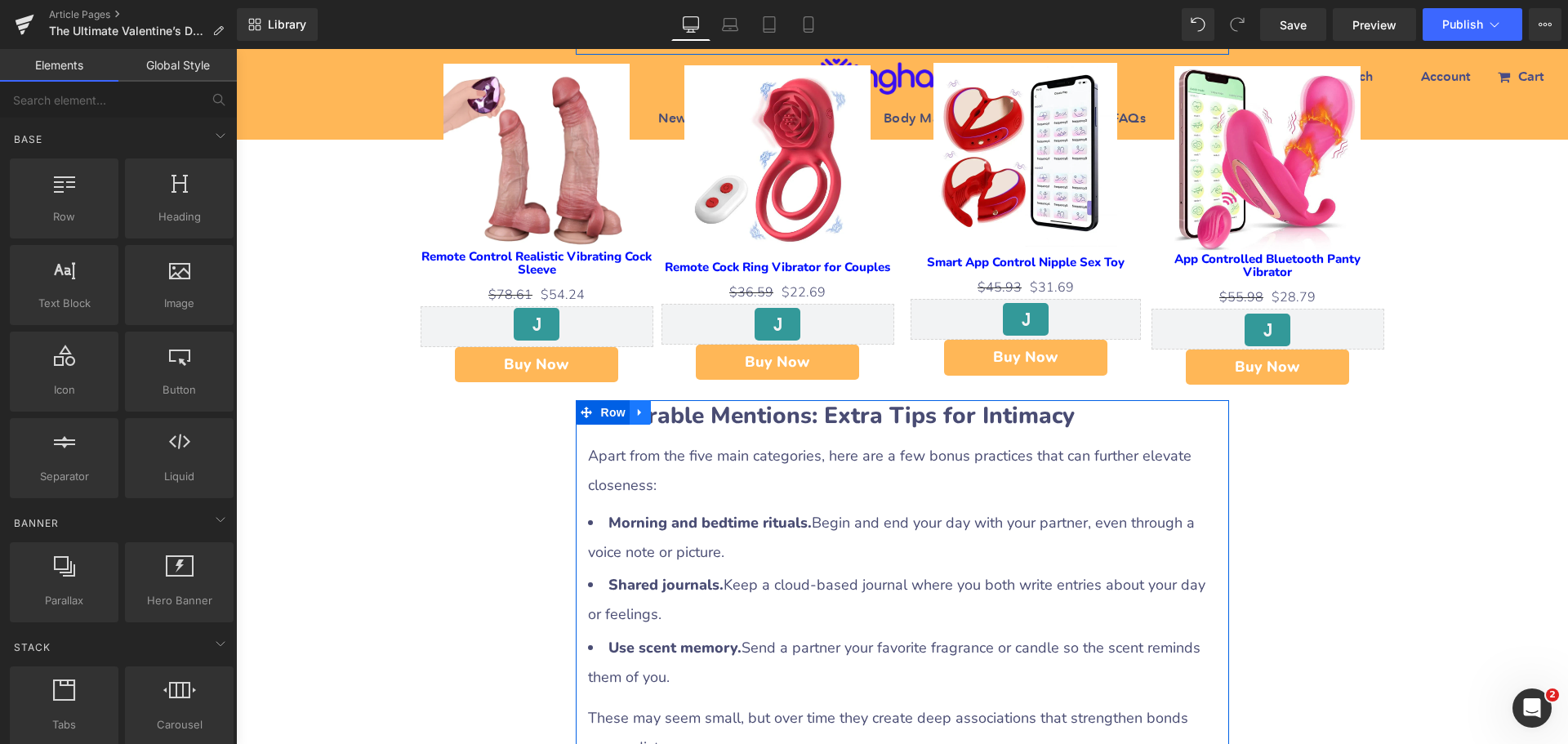
click at [630, 412] on link at bounding box center [640, 412] width 21 height 25
click at [677, 412] on icon at bounding box center [683, 412] width 12 height 12
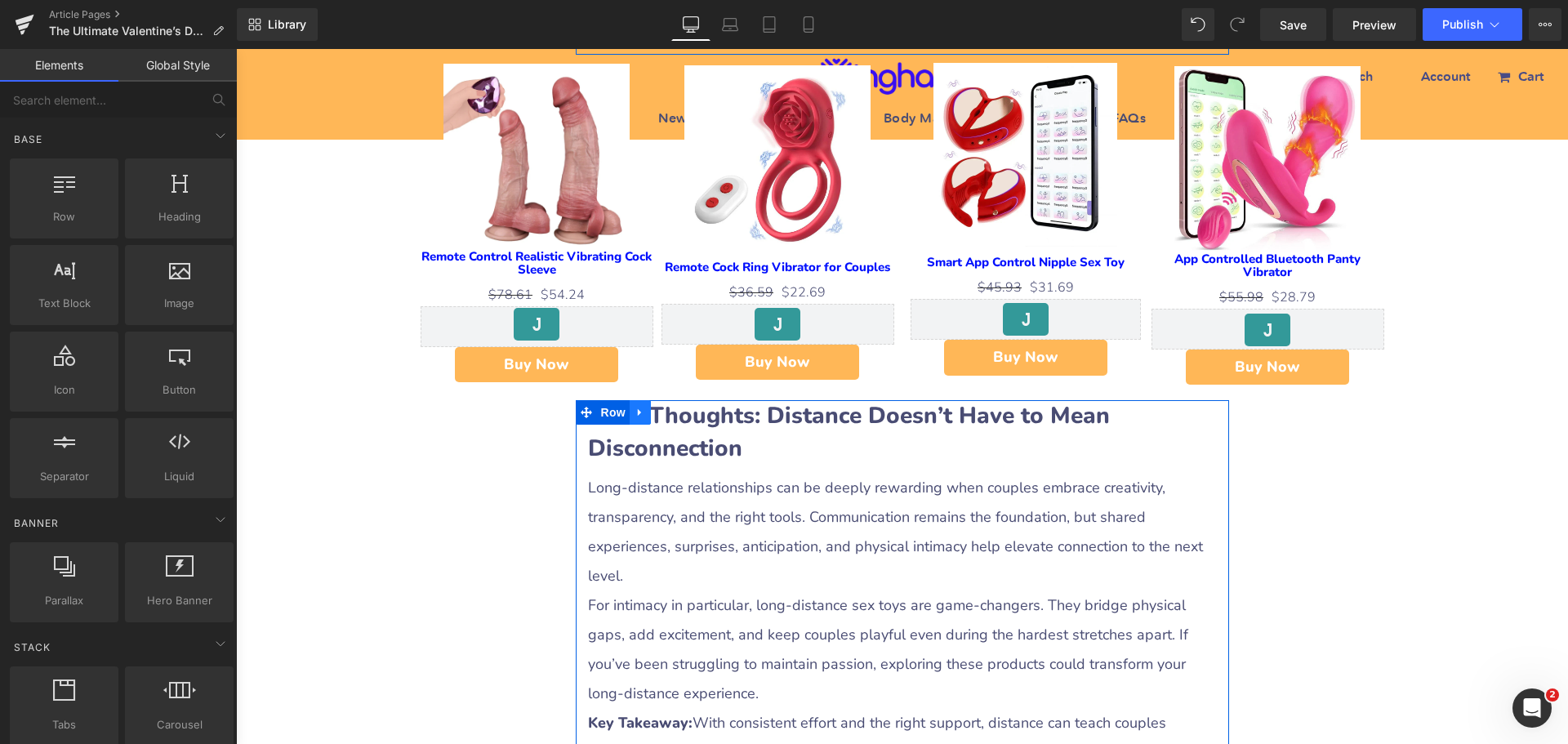
click at [635, 415] on icon at bounding box center [640, 412] width 12 height 12
click at [677, 409] on icon at bounding box center [683, 412] width 12 height 12
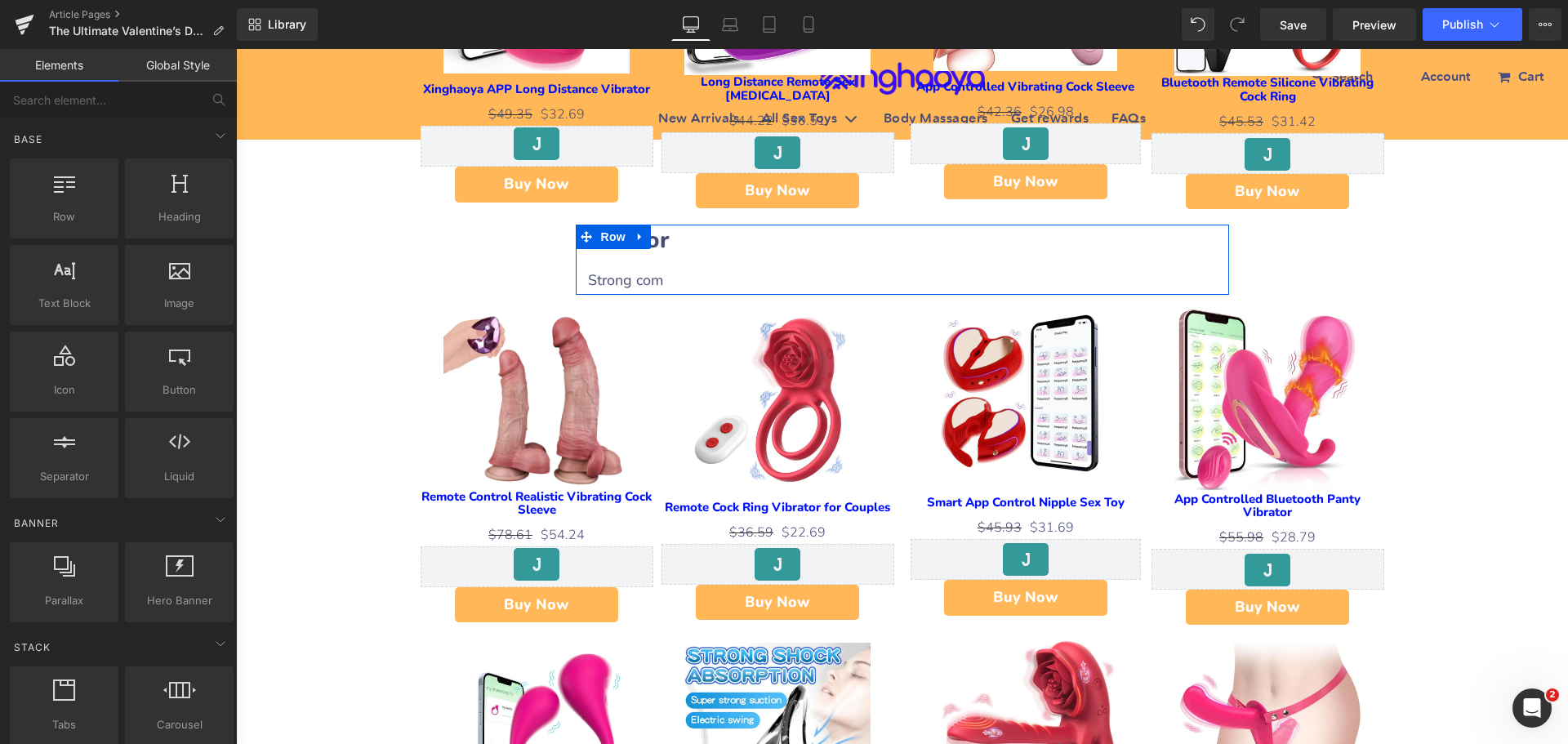
scroll to position [1143, 0]
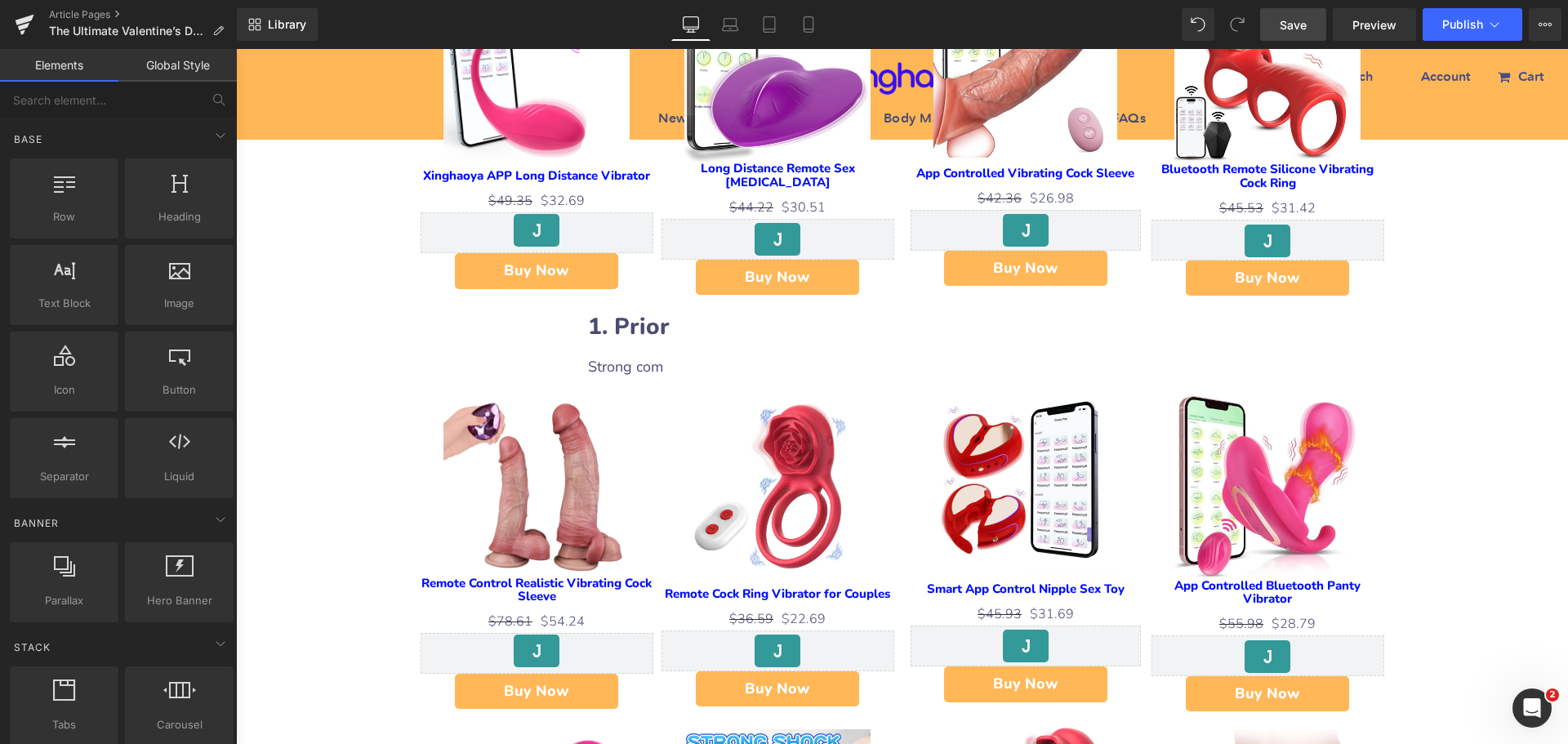
drag, startPoint x: 1285, startPoint y: 29, endPoint x: 537, endPoint y: 186, distance: 764.3
click at [1285, 29] on span "Save" at bounding box center [1293, 25] width 27 height 17
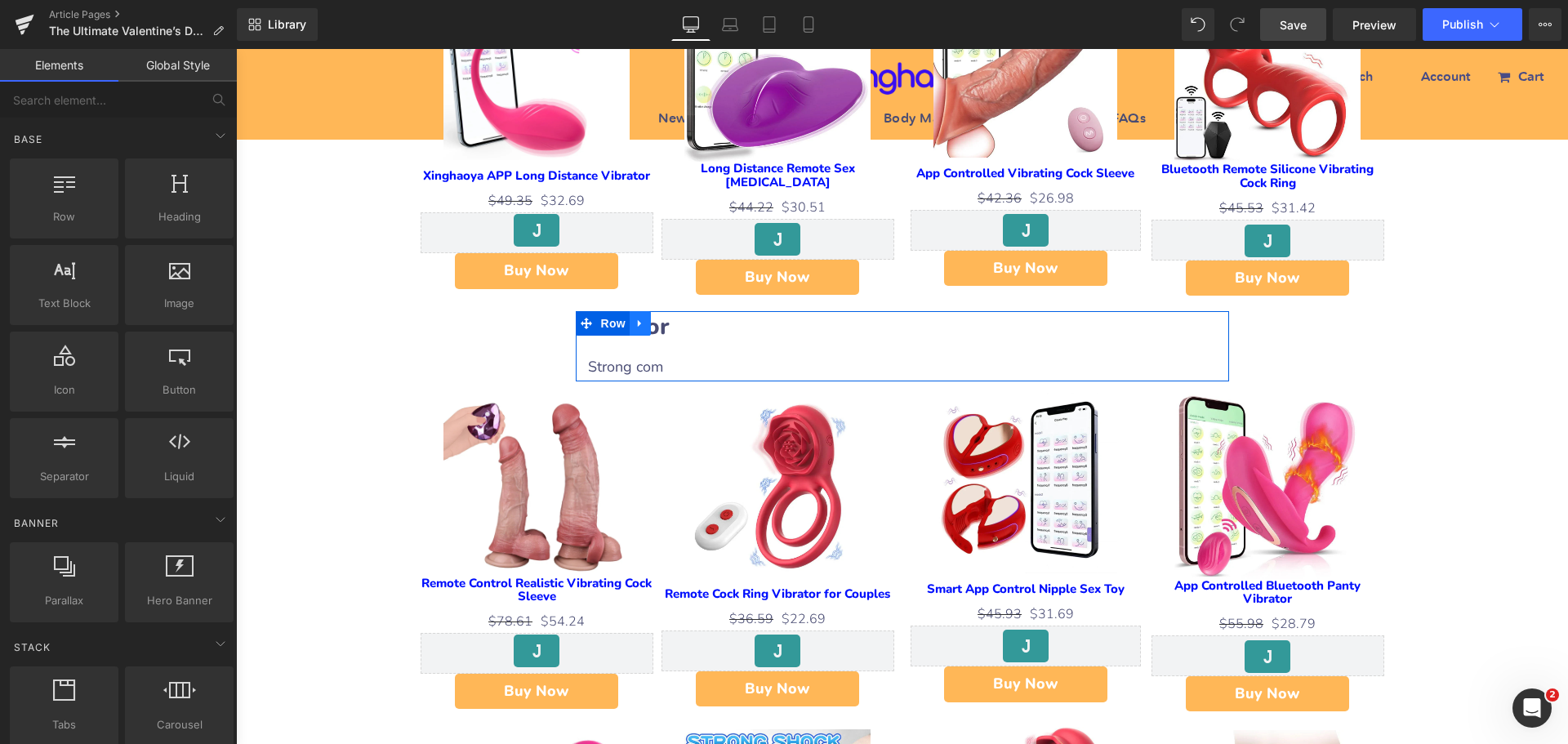
click at [638, 321] on icon at bounding box center [640, 324] width 4 height 7
click at [656, 324] on icon at bounding box center [661, 324] width 12 height 12
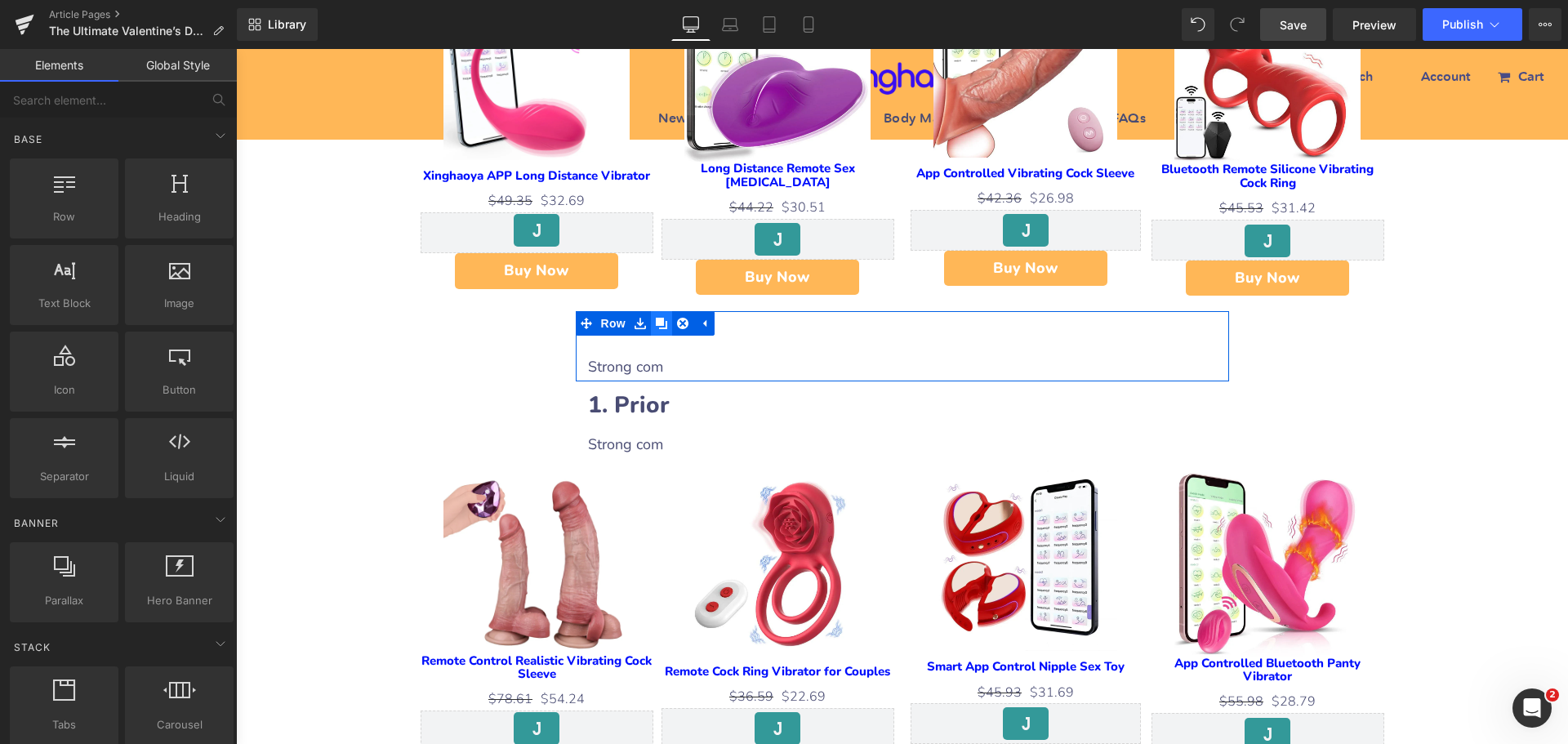
click at [656, 324] on icon at bounding box center [661, 324] width 12 height 12
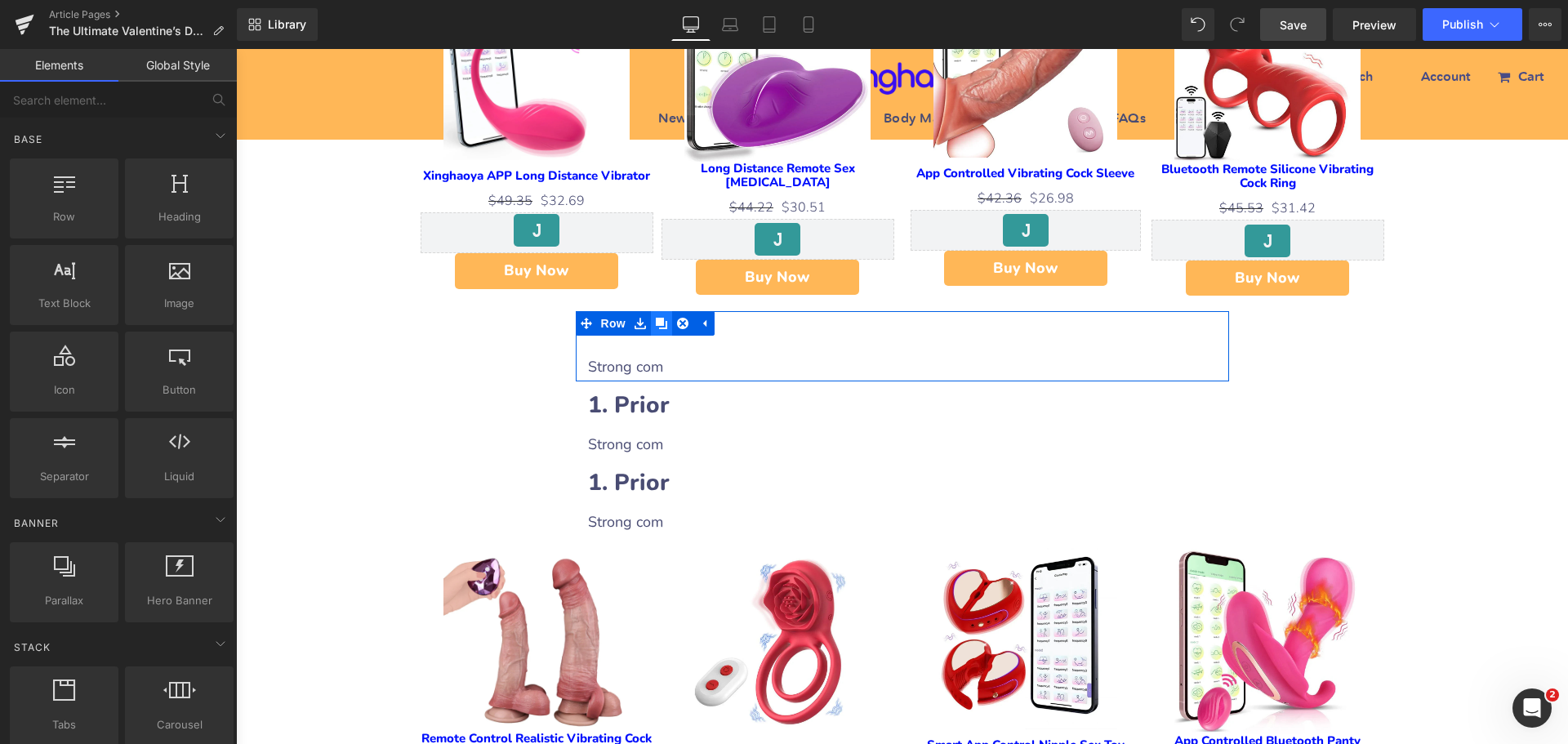
click at [656, 324] on icon at bounding box center [661, 324] width 12 height 12
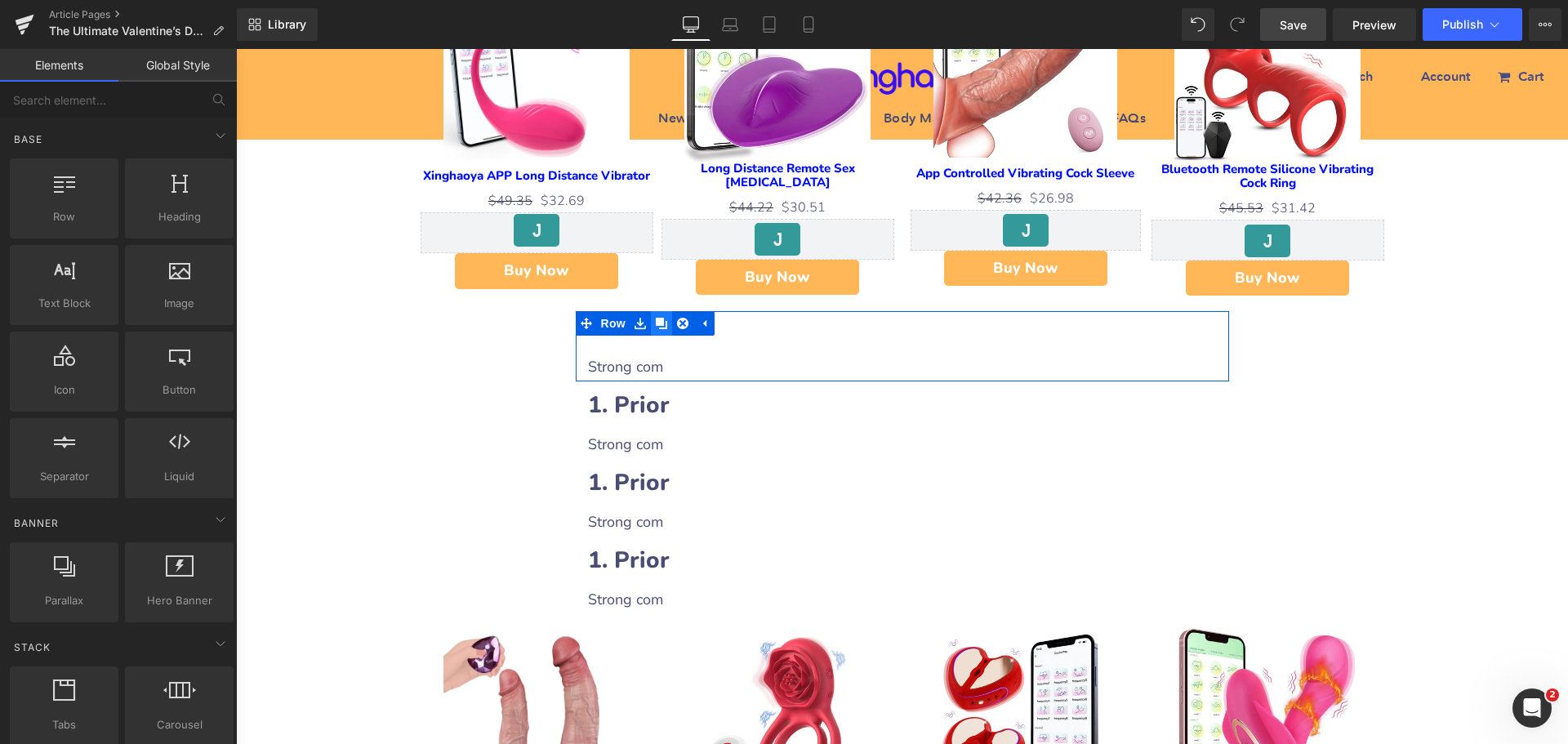
click at [656, 324] on icon at bounding box center [661, 324] width 12 height 12
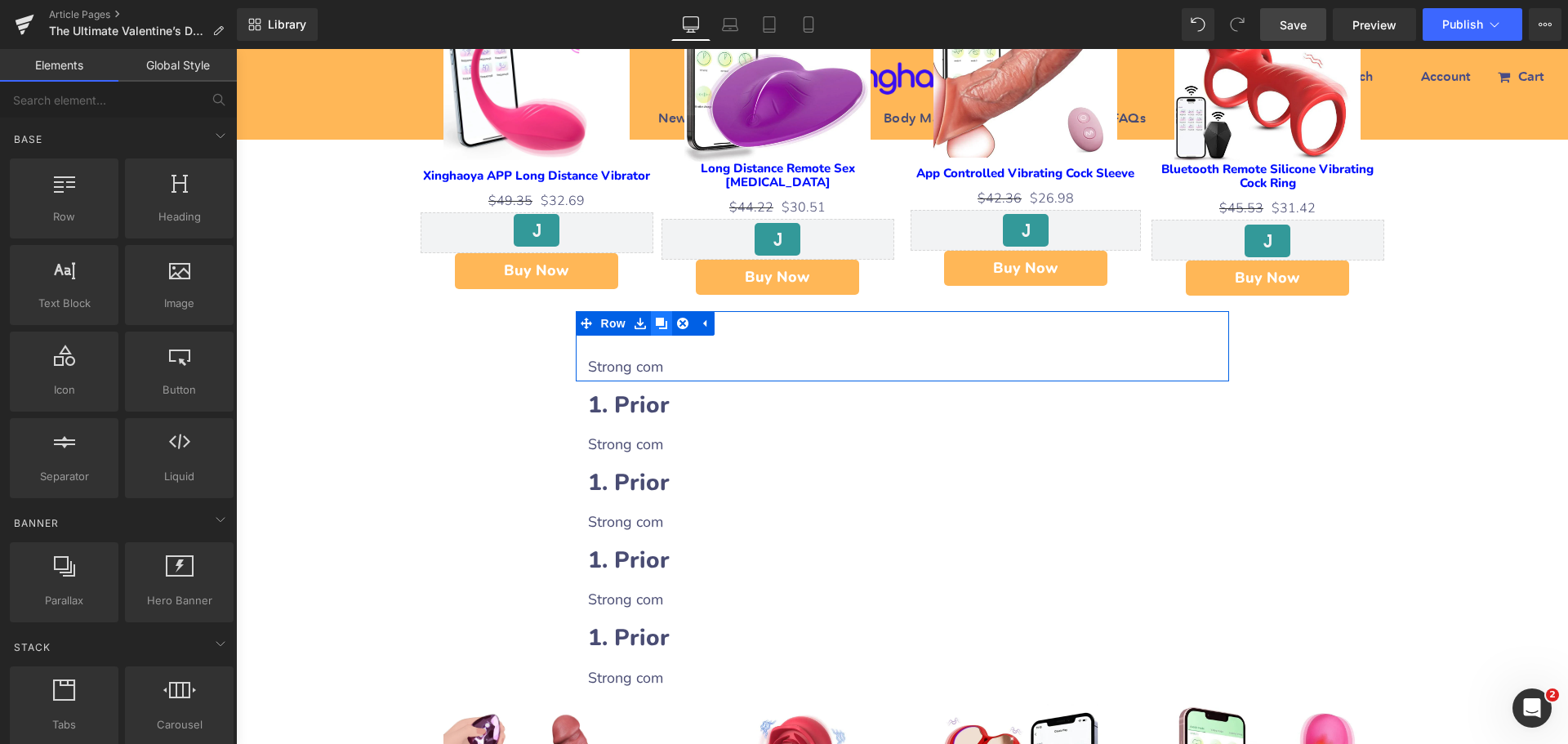
click at [656, 324] on icon at bounding box center [661, 324] width 12 height 12
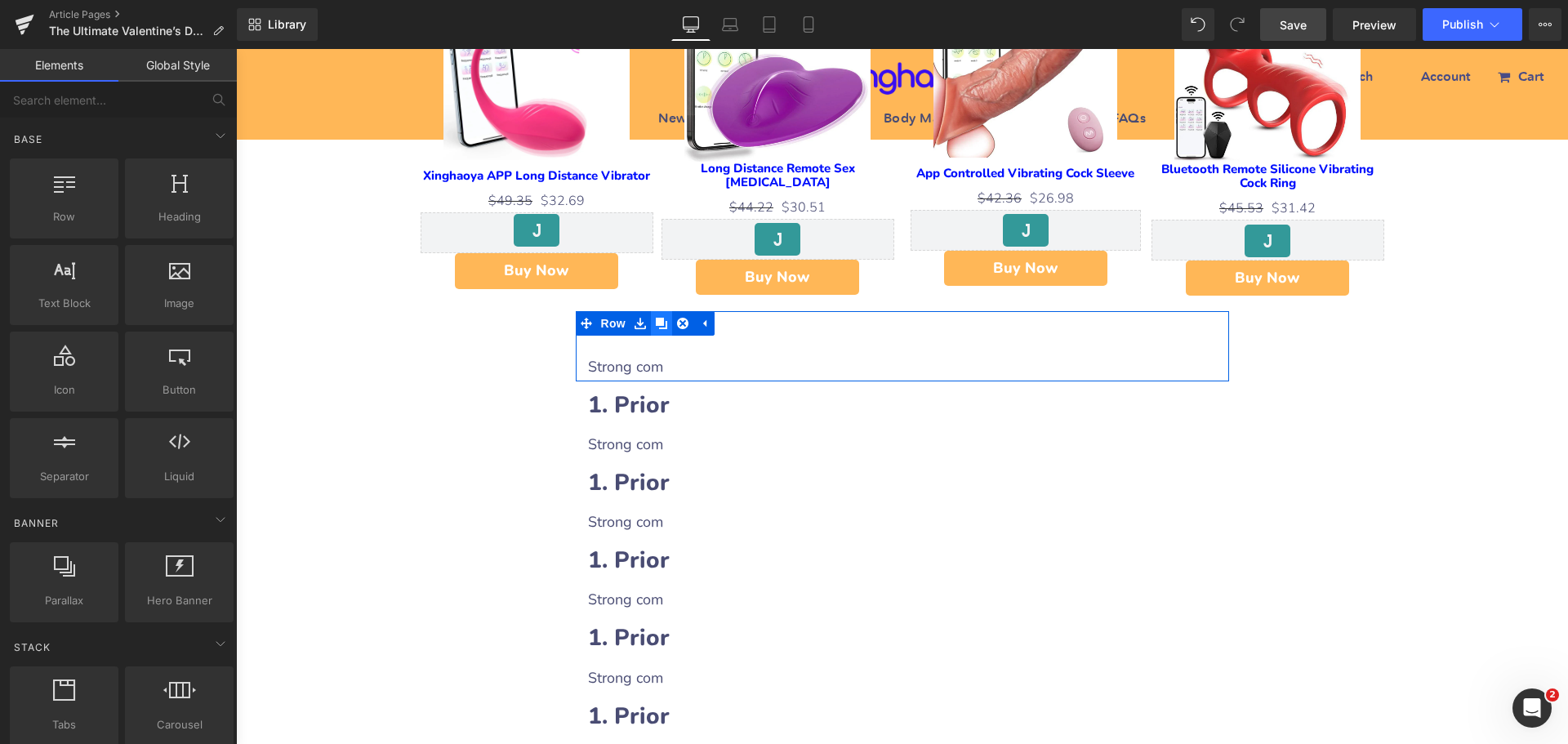
click at [656, 324] on icon at bounding box center [661, 324] width 12 height 12
click at [736, 331] on h2 "1. Prior" at bounding box center [902, 326] width 629 height 32
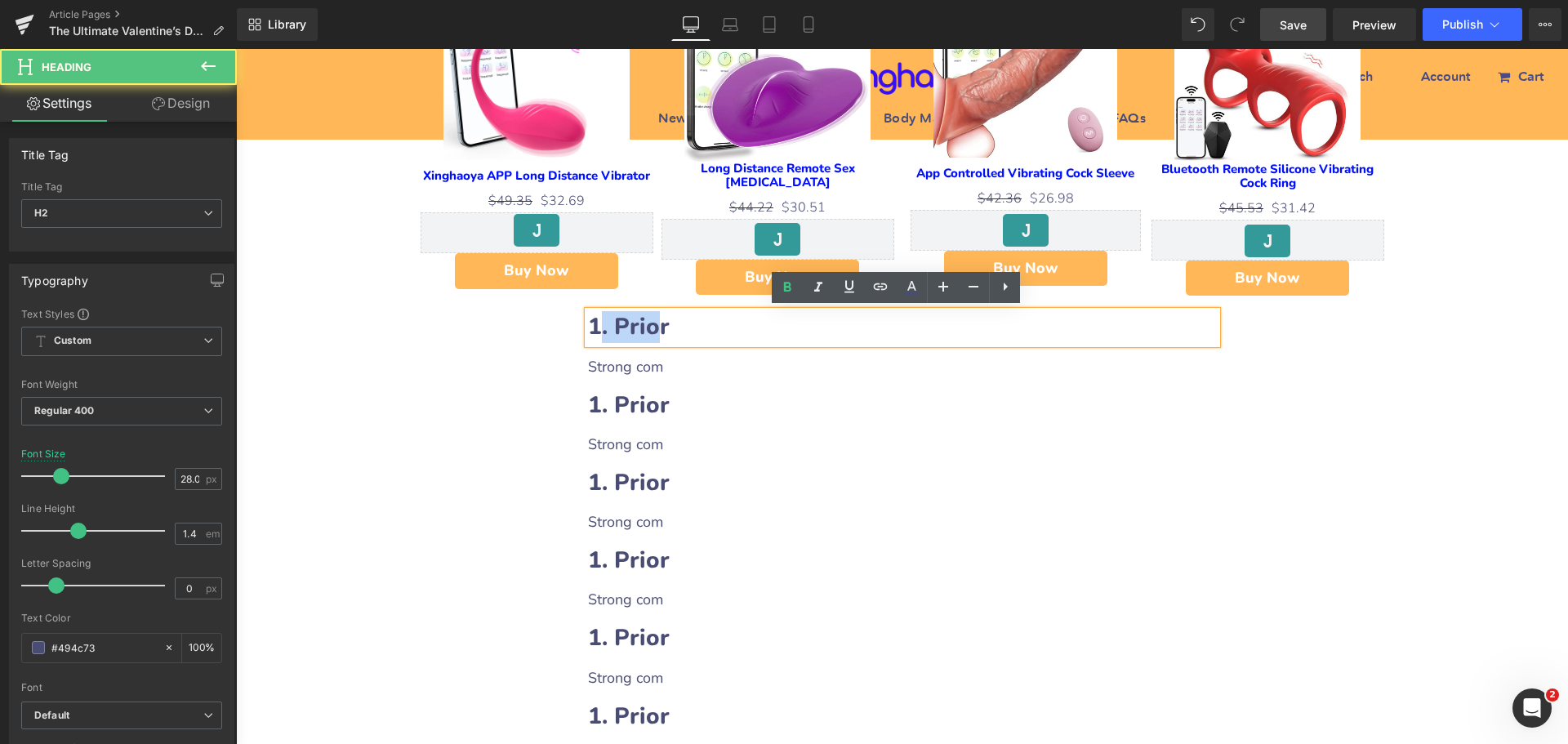
drag, startPoint x: 588, startPoint y: 323, endPoint x: 652, endPoint y: 322, distance: 64.0
click at [652, 322] on b "1. Prior" at bounding box center [628, 326] width 81 height 31
drag, startPoint x: 583, startPoint y: 324, endPoint x: 686, endPoint y: 330, distance: 103.2
click at [686, 330] on h2 "1. Prior" at bounding box center [902, 326] width 629 height 32
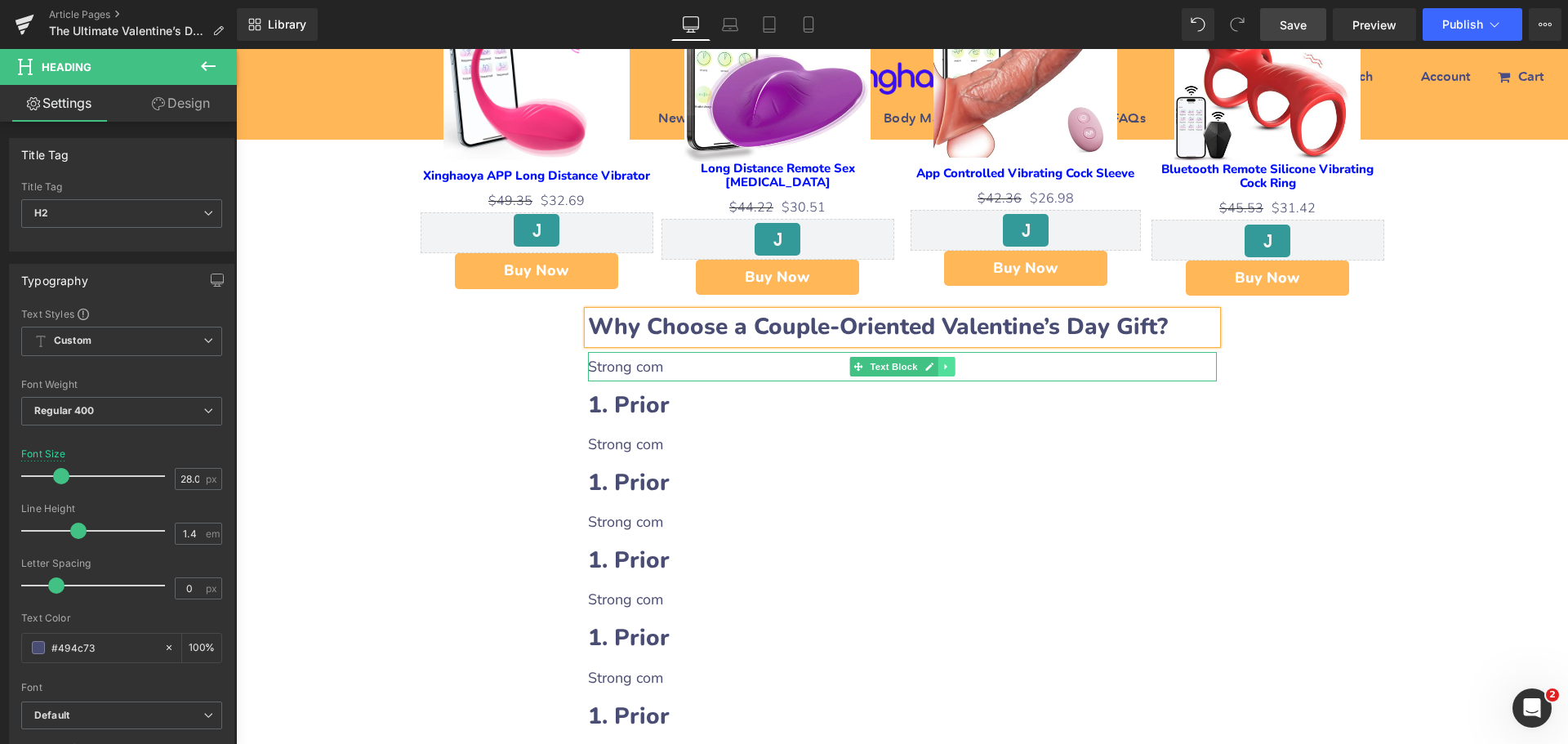
click at [943, 373] on link at bounding box center [946, 366] width 17 height 19
click at [936, 367] on icon at bounding box center [937, 367] width 9 height 9
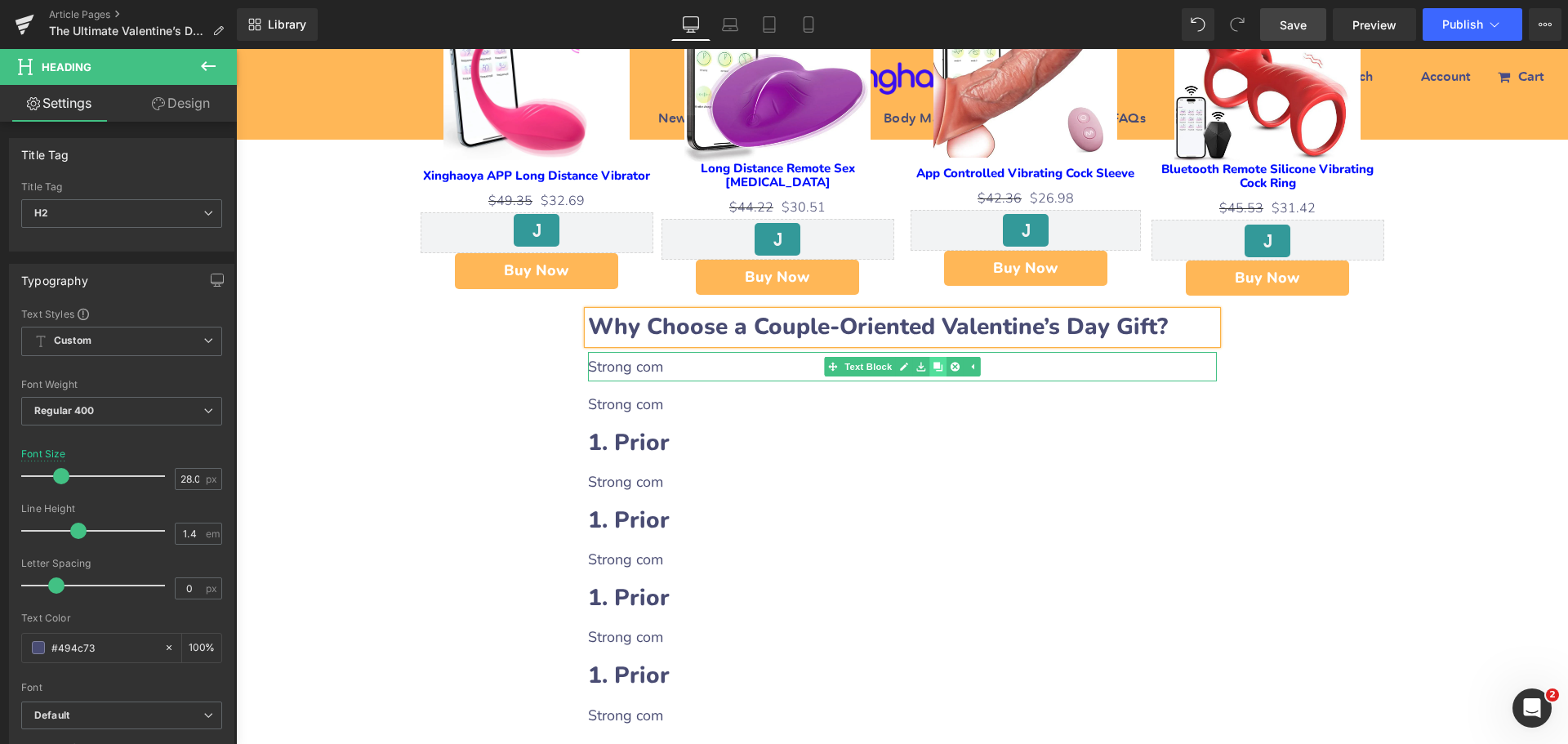
click at [936, 367] on icon at bounding box center [937, 367] width 9 height 9
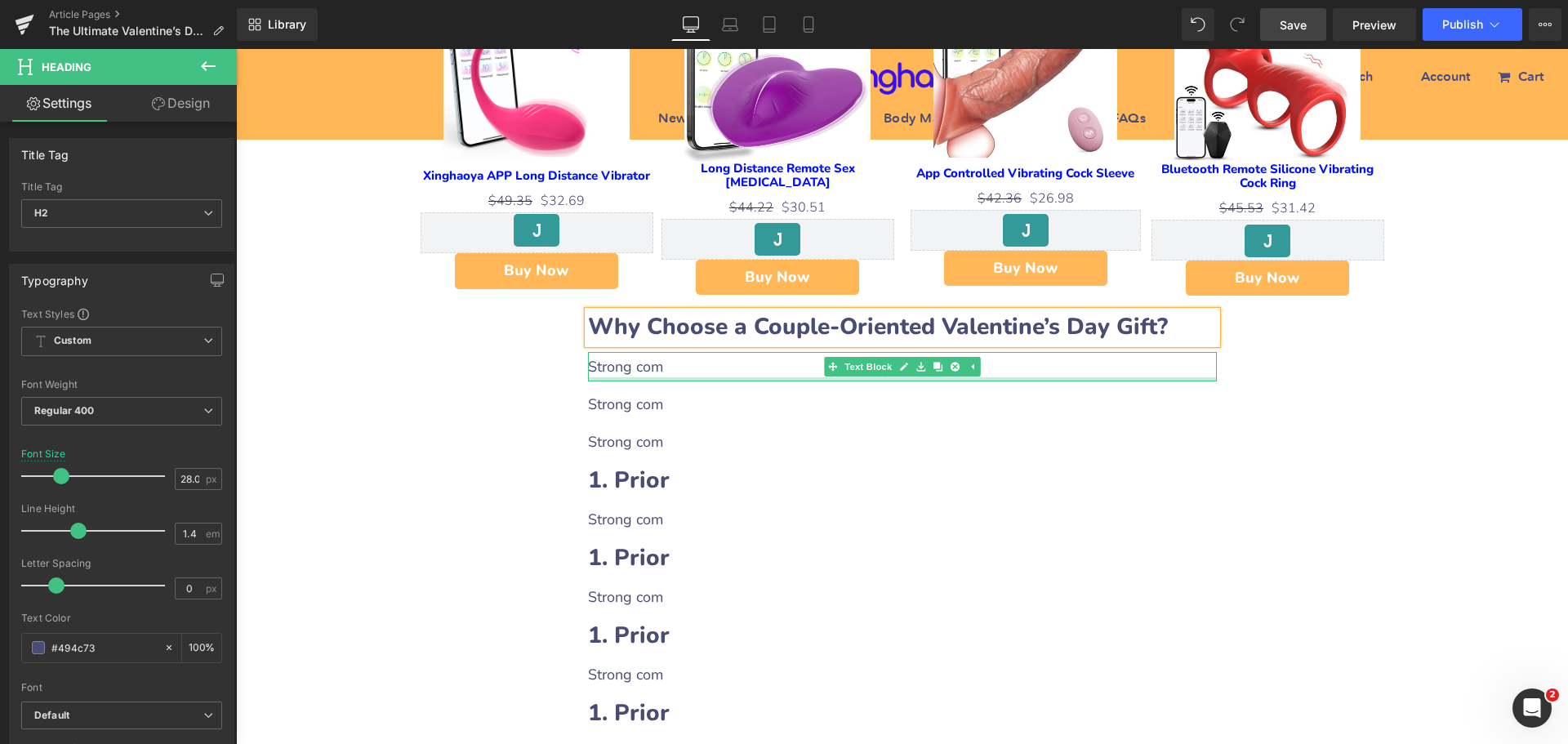
click at [668, 377] on div at bounding box center [902, 379] width 629 height 4
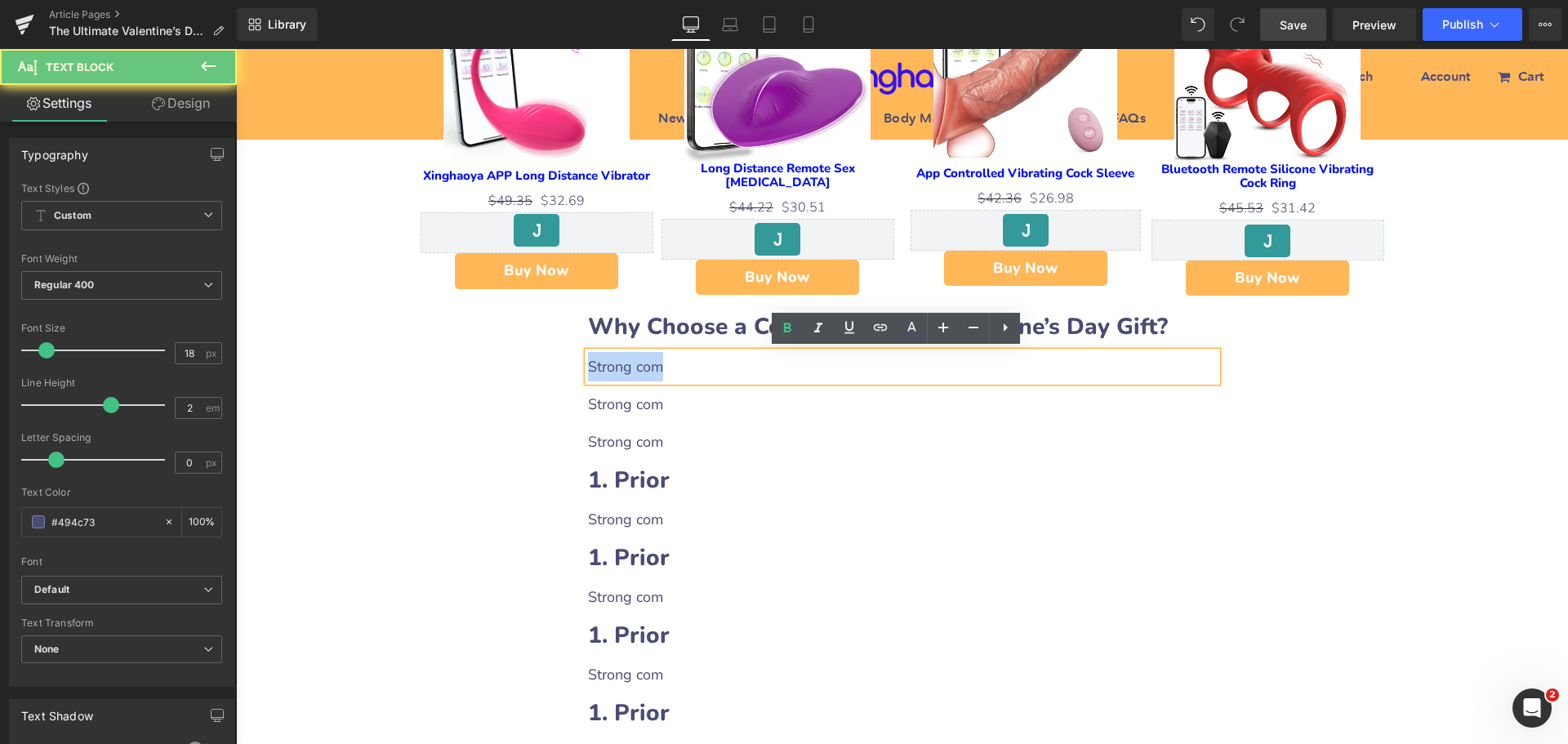
drag, startPoint x: 584, startPoint y: 358, endPoint x: 664, endPoint y: 363, distance: 80.2
click at [664, 363] on p "Strong com" at bounding box center [902, 367] width 629 height 29
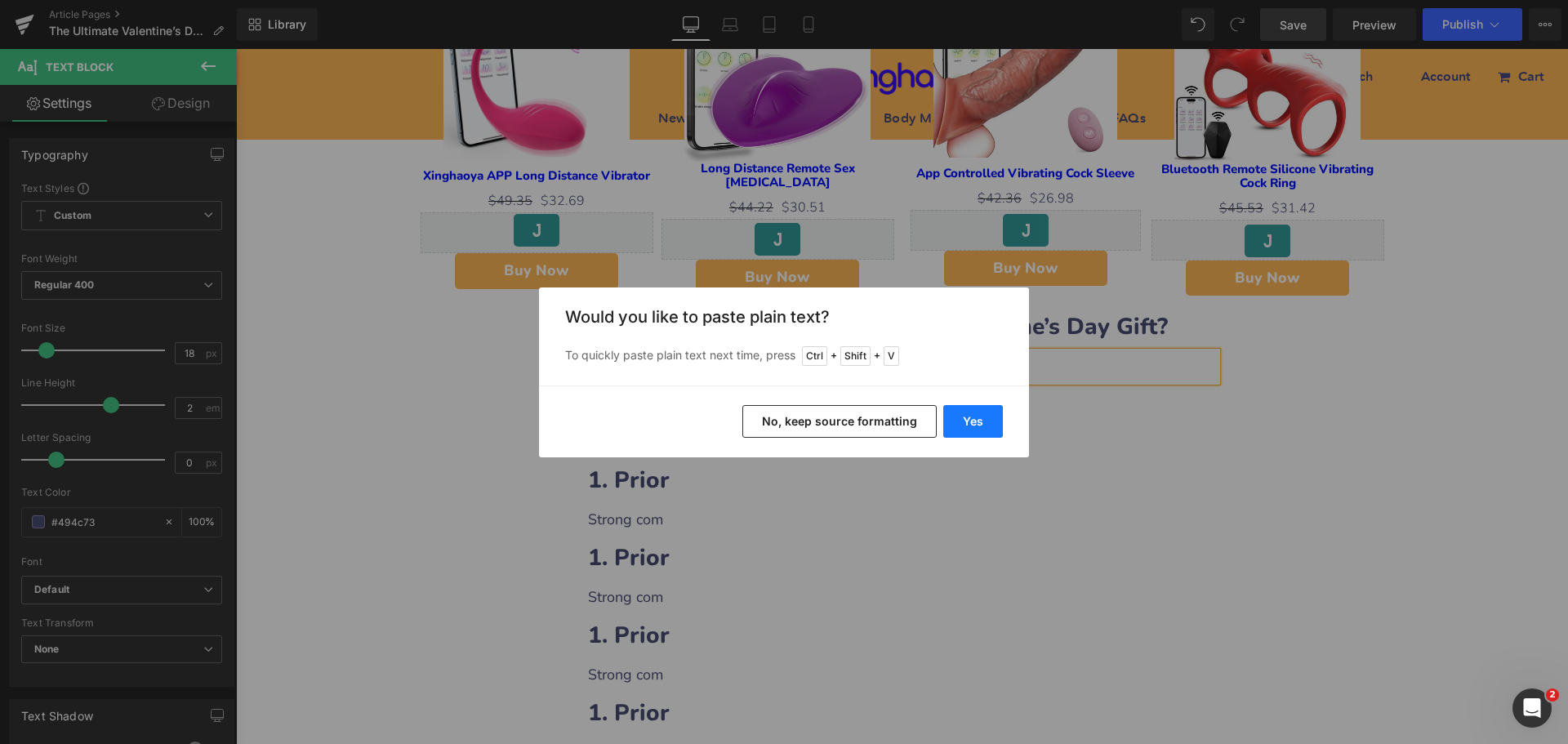
drag, startPoint x: 976, startPoint y: 420, endPoint x: 752, endPoint y: 383, distance: 227.0
click at [976, 420] on button "Yes" at bounding box center [973, 421] width 59 height 33
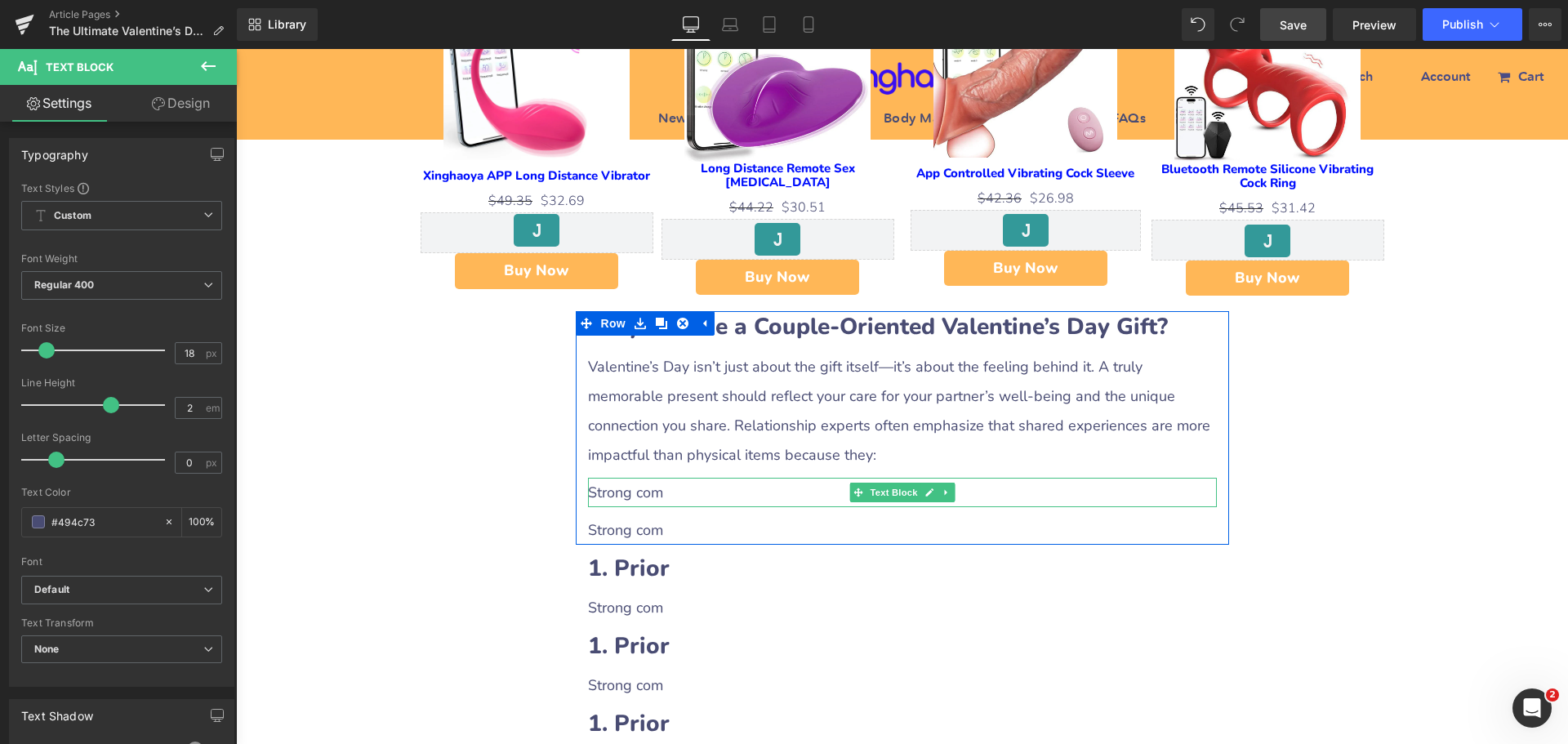
click at [650, 494] on p "Strong com" at bounding box center [902, 493] width 629 height 29
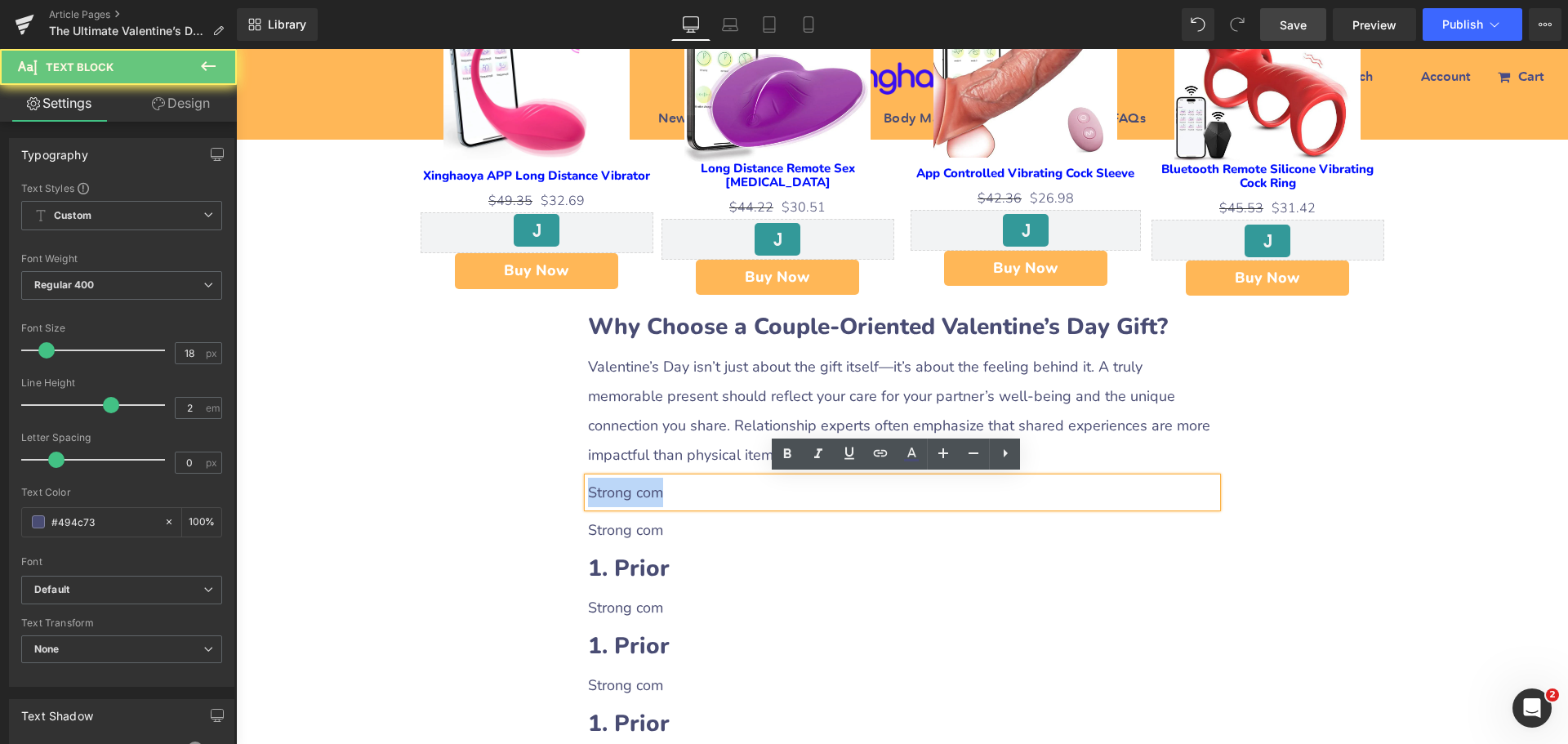
drag, startPoint x: 586, startPoint y: 488, endPoint x: 668, endPoint y: 489, distance: 82.0
click at [668, 489] on p "Strong com" at bounding box center [902, 493] width 629 height 29
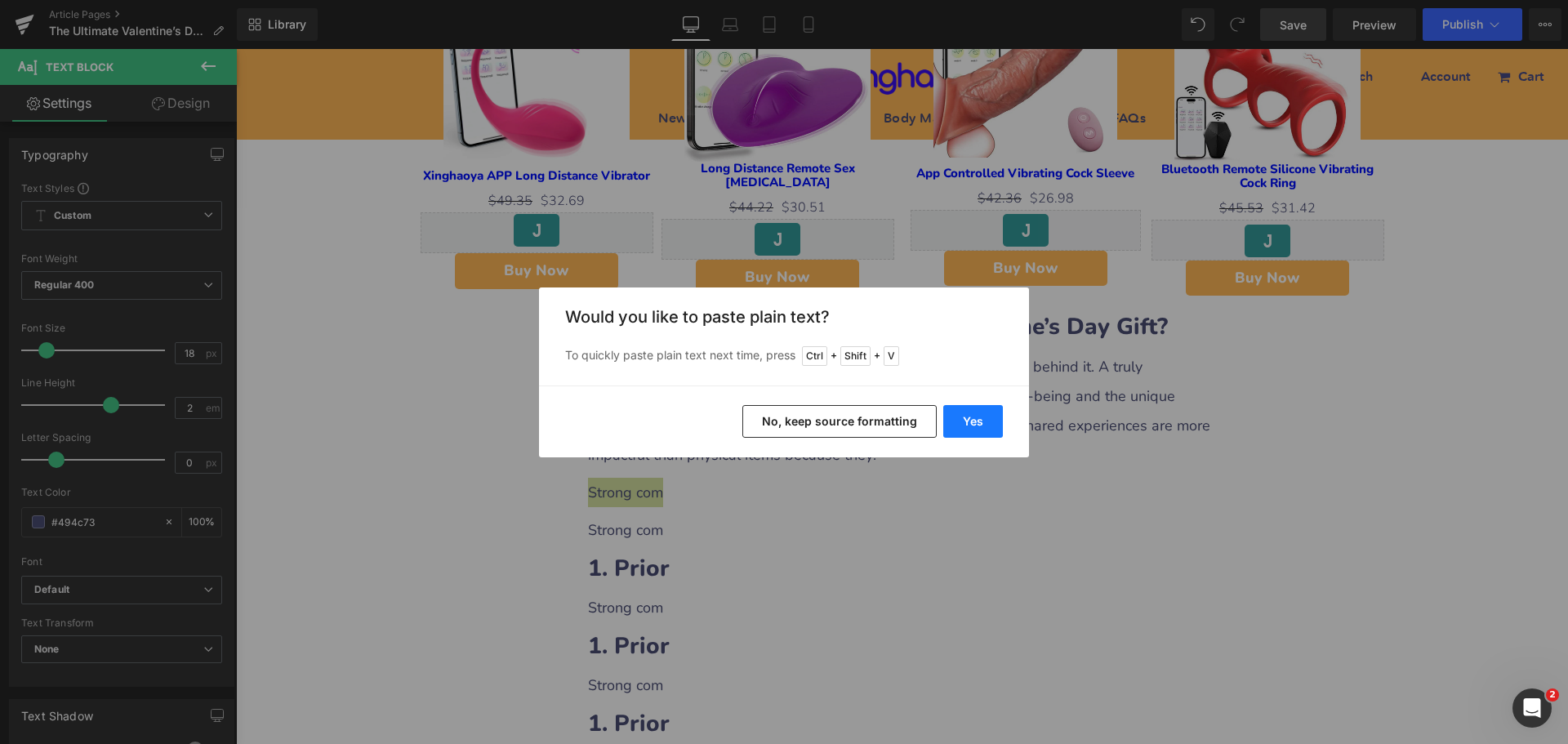
click at [948, 420] on button "Yes" at bounding box center [973, 421] width 59 height 33
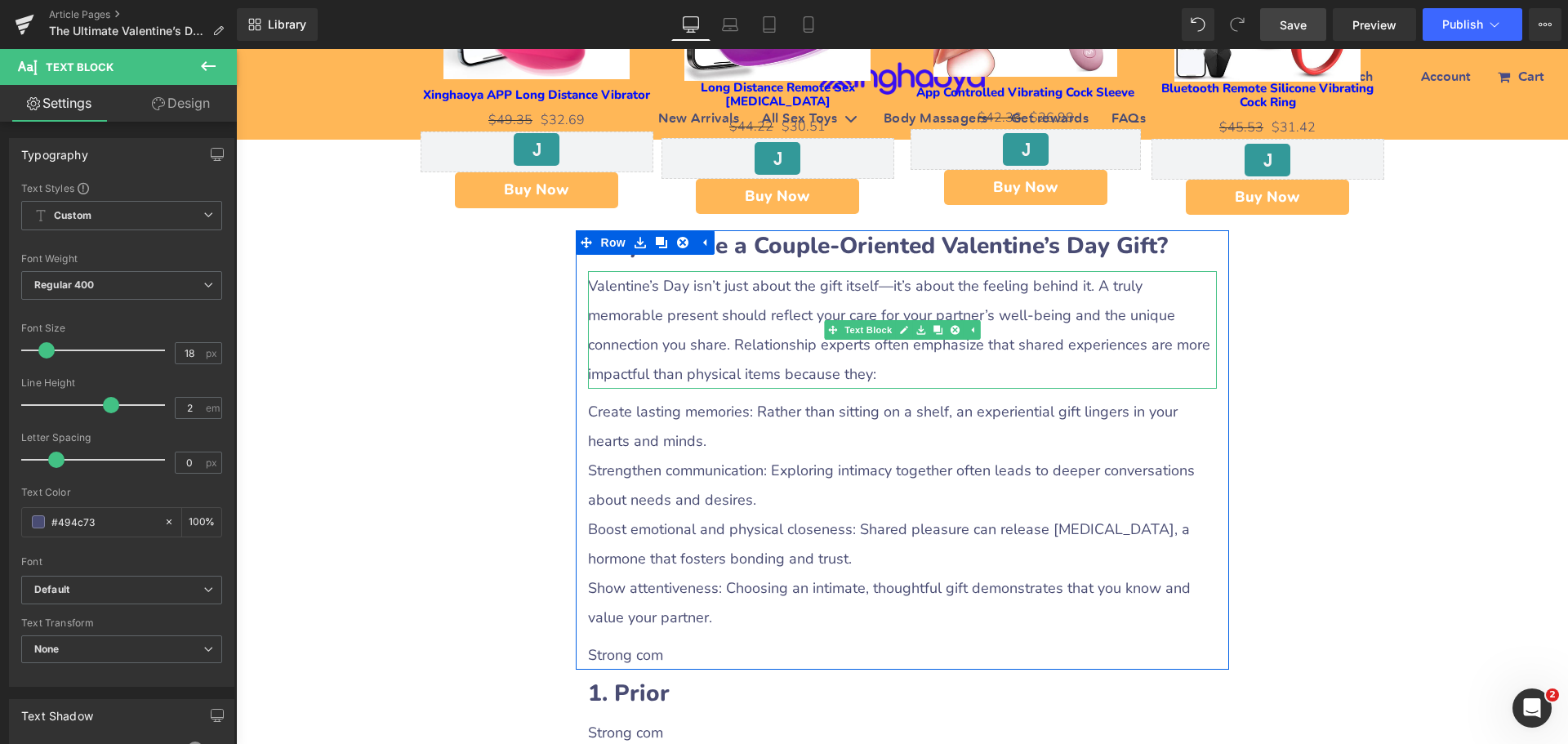
scroll to position [1388, 0]
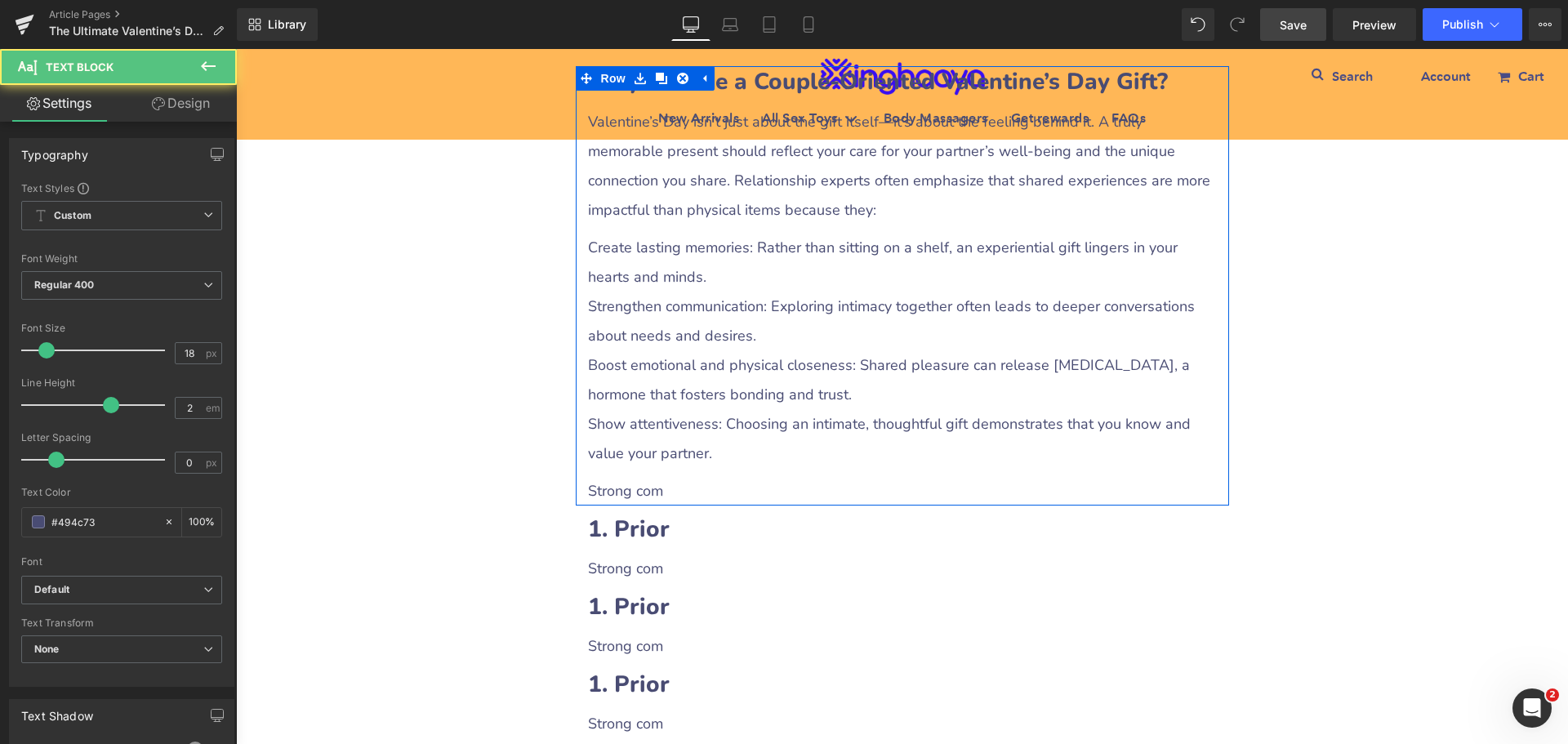
click at [702, 325] on p "Strengthen communication: Exploring intimacy together often leads to deeper con…" at bounding box center [902, 321] width 629 height 58
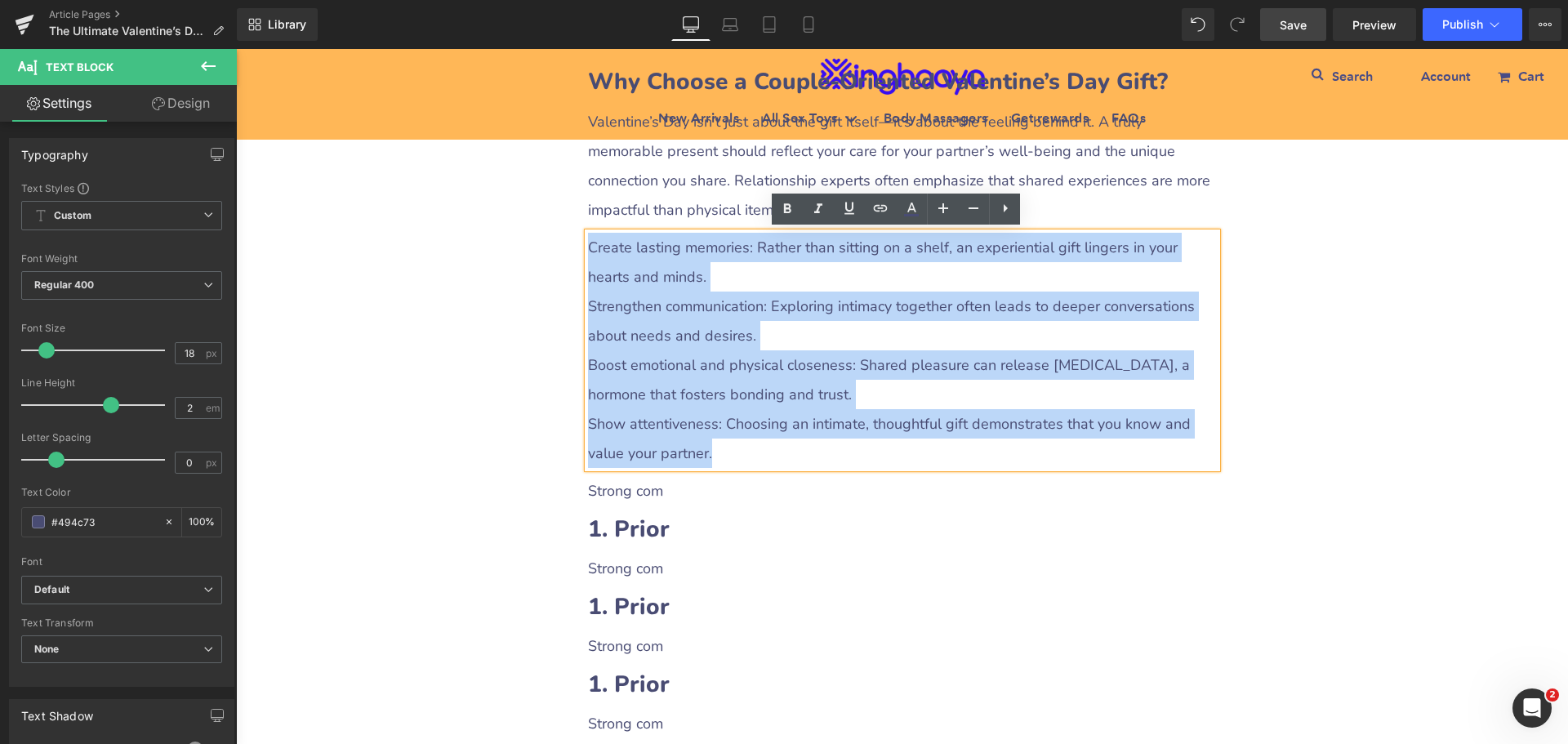
drag, startPoint x: 586, startPoint y: 247, endPoint x: 863, endPoint y: 430, distance: 332.0
click at [828, 450] on div "Create lasting memories: Rather than sitting on a shelf, an experiential gift l…" at bounding box center [902, 350] width 629 height 235
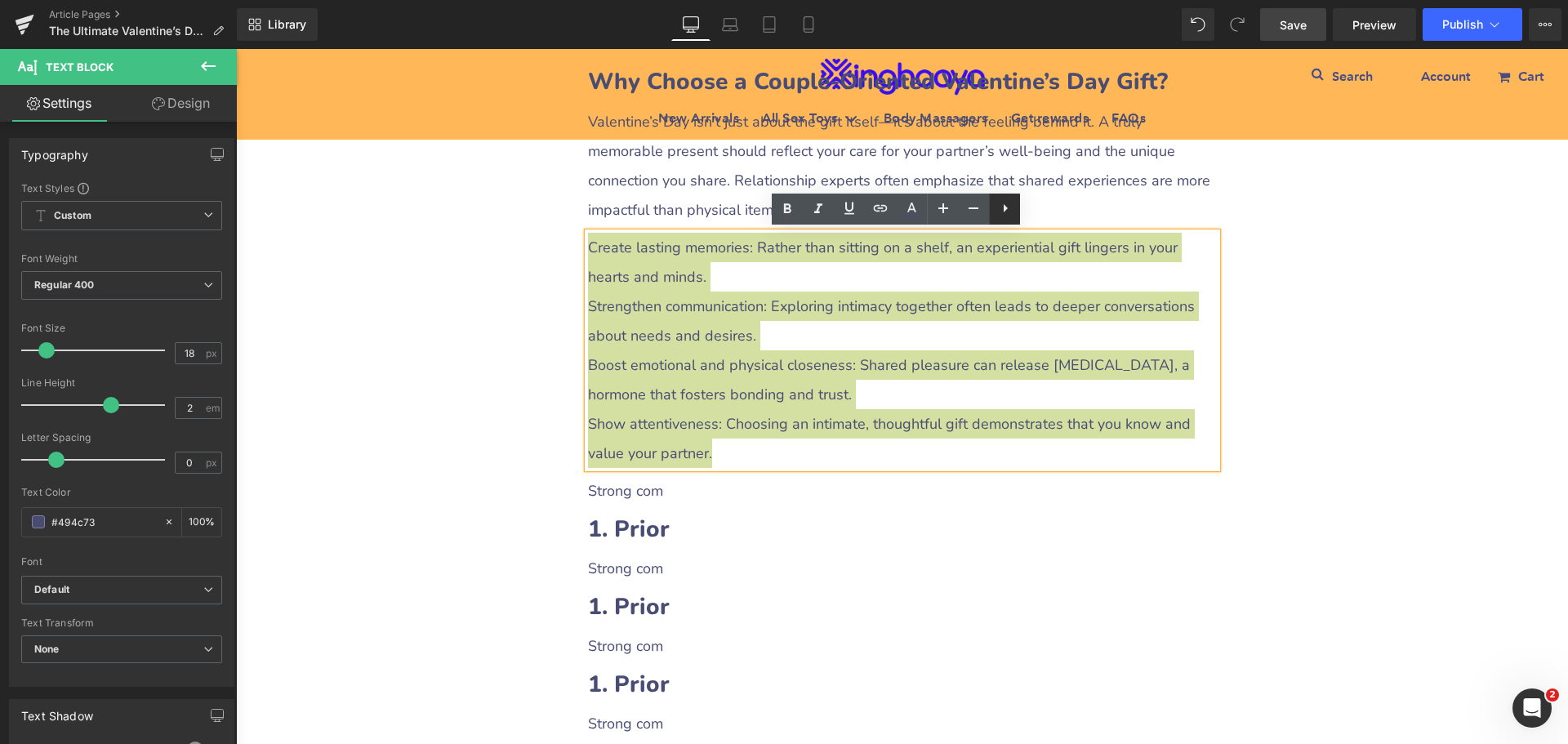
click at [1000, 207] on icon at bounding box center [1005, 207] width 19 height 19
click at [1004, 212] on icon at bounding box center [1005, 207] width 4 height 10
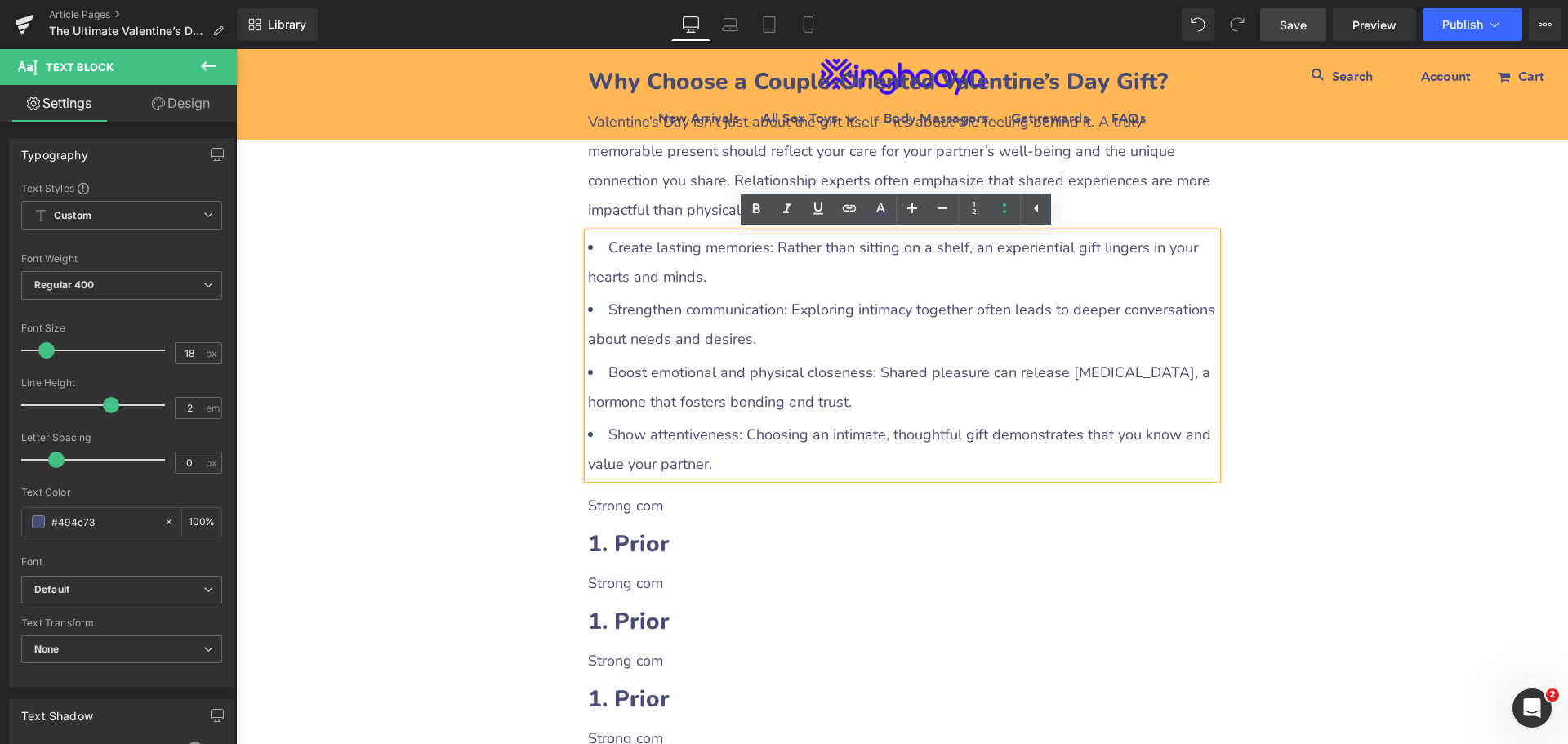
click at [1406, 432] on div "The Ultimate Valentine’s Day Gift Guide for Couples: Strengthening Bonds with H…" at bounding box center [901, 715] width 1332 height 3788
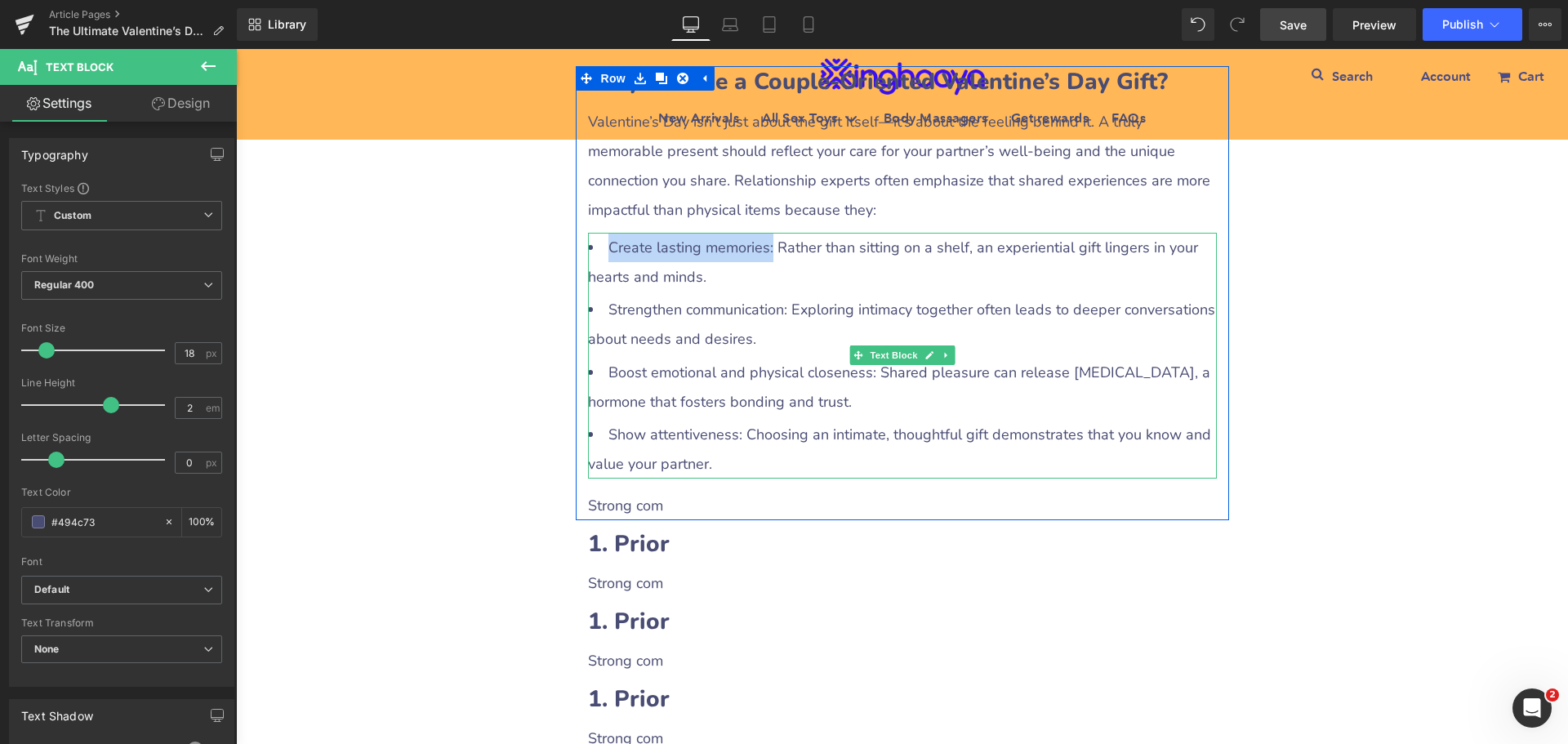
drag, startPoint x: 656, startPoint y: 247, endPoint x: 765, endPoint y: 248, distance: 109.0
click at [765, 248] on li "Create lasting memories: Rather than sitting on a shelf, an experiential gift l…" at bounding box center [902, 262] width 629 height 58
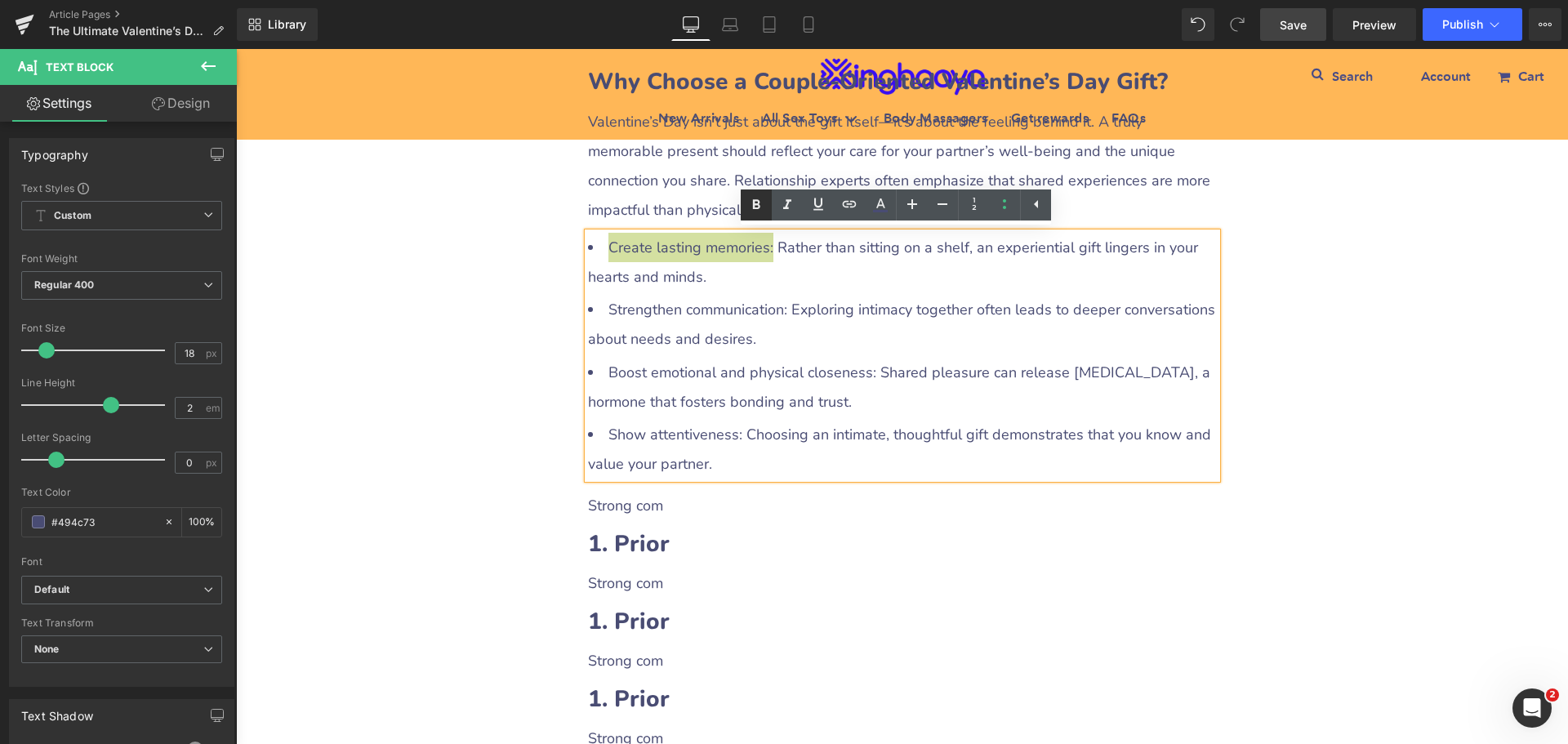
click at [764, 207] on icon at bounding box center [756, 205] width 19 height 19
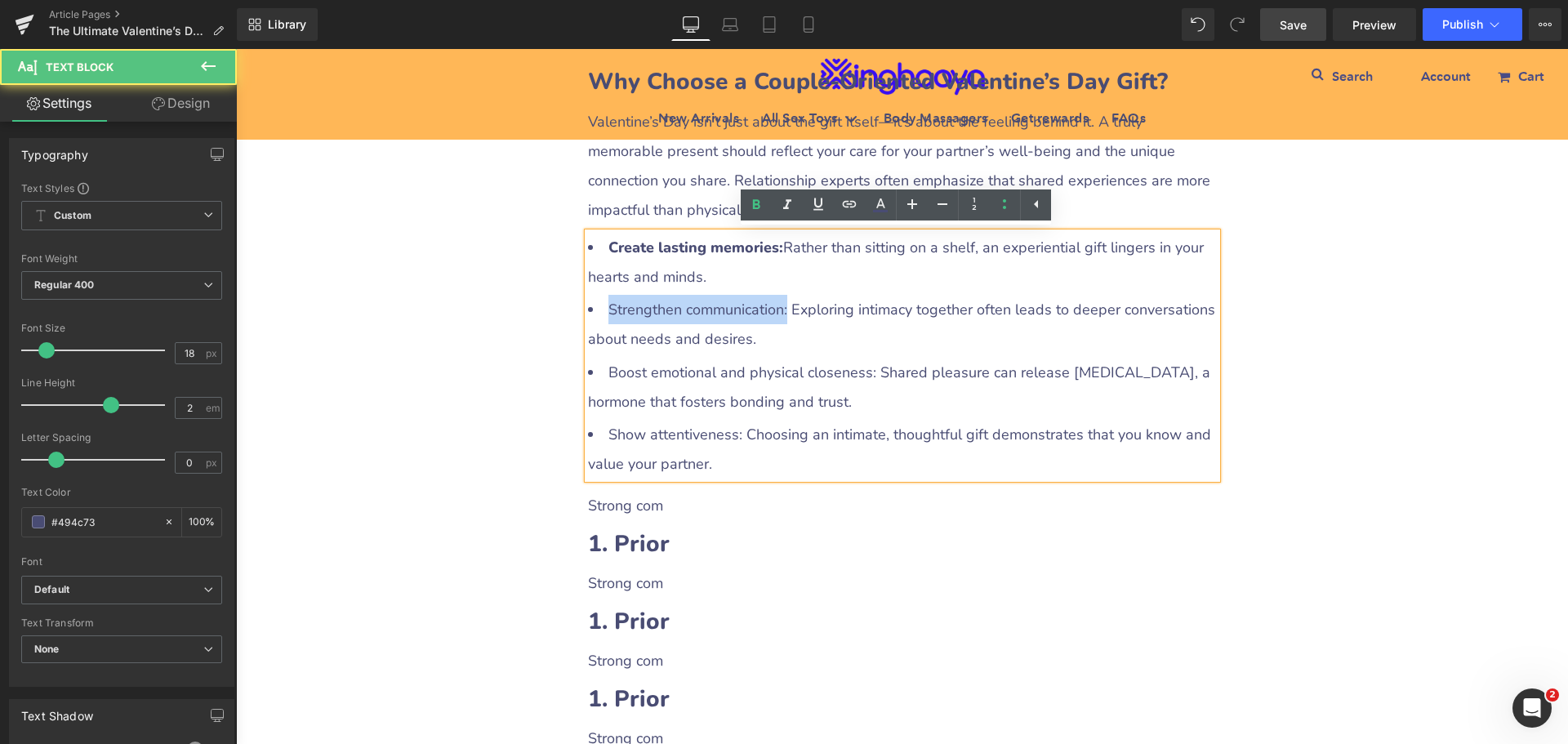
drag, startPoint x: 602, startPoint y: 303, endPoint x: 779, endPoint y: 303, distance: 177.0
click at [779, 303] on li "Strengthen communication: Exploring intimacy together often leads to deeper con…" at bounding box center [902, 324] width 629 height 58
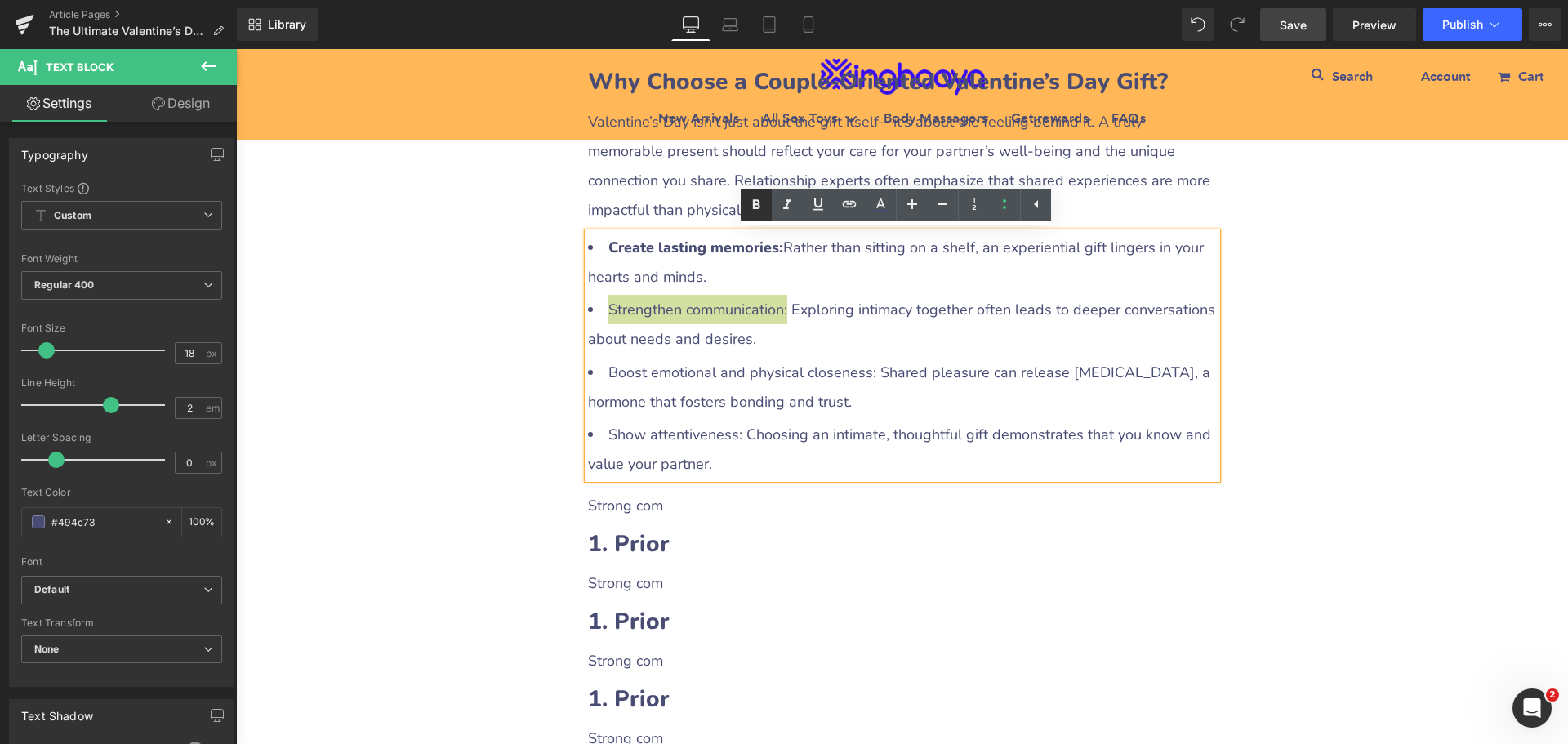
drag, startPoint x: 753, startPoint y: 203, endPoint x: 465, endPoint y: 294, distance: 302.0
click at [753, 203] on icon at bounding box center [757, 204] width 7 height 10
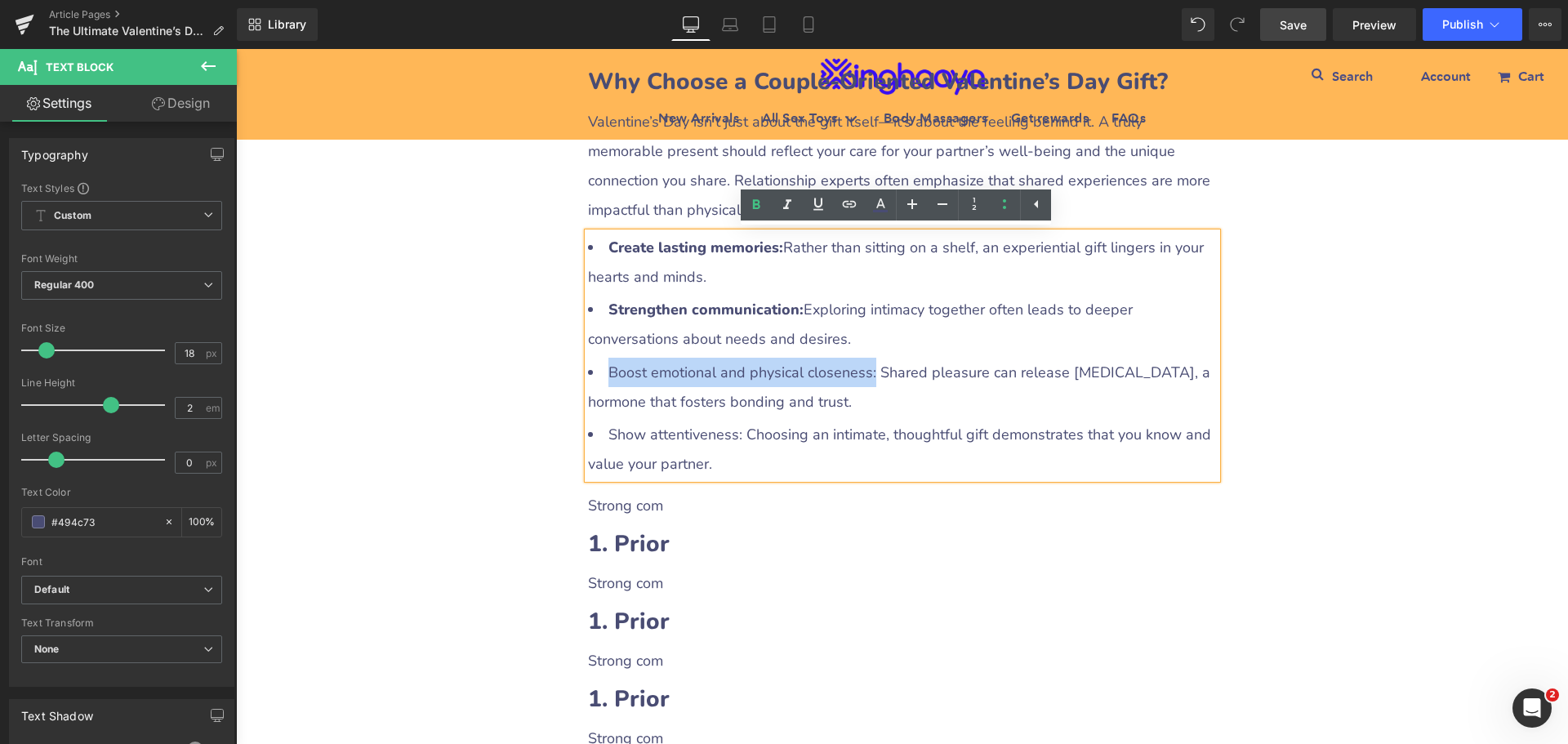
drag, startPoint x: 602, startPoint y: 365, endPoint x: 866, endPoint y: 364, distance: 264.0
click at [866, 364] on li "Boost emotional and physical closeness: Shared pleasure can release [MEDICAL_DA…" at bounding box center [902, 387] width 629 height 58
click at [763, 206] on icon at bounding box center [756, 205] width 19 height 19
drag, startPoint x: 604, startPoint y: 432, endPoint x: 732, endPoint y: 431, distance: 128.0
click at [732, 431] on li "Show attentiveness: Choosing an intimate, thoughtful gift demonstrates that you…" at bounding box center [902, 449] width 629 height 58
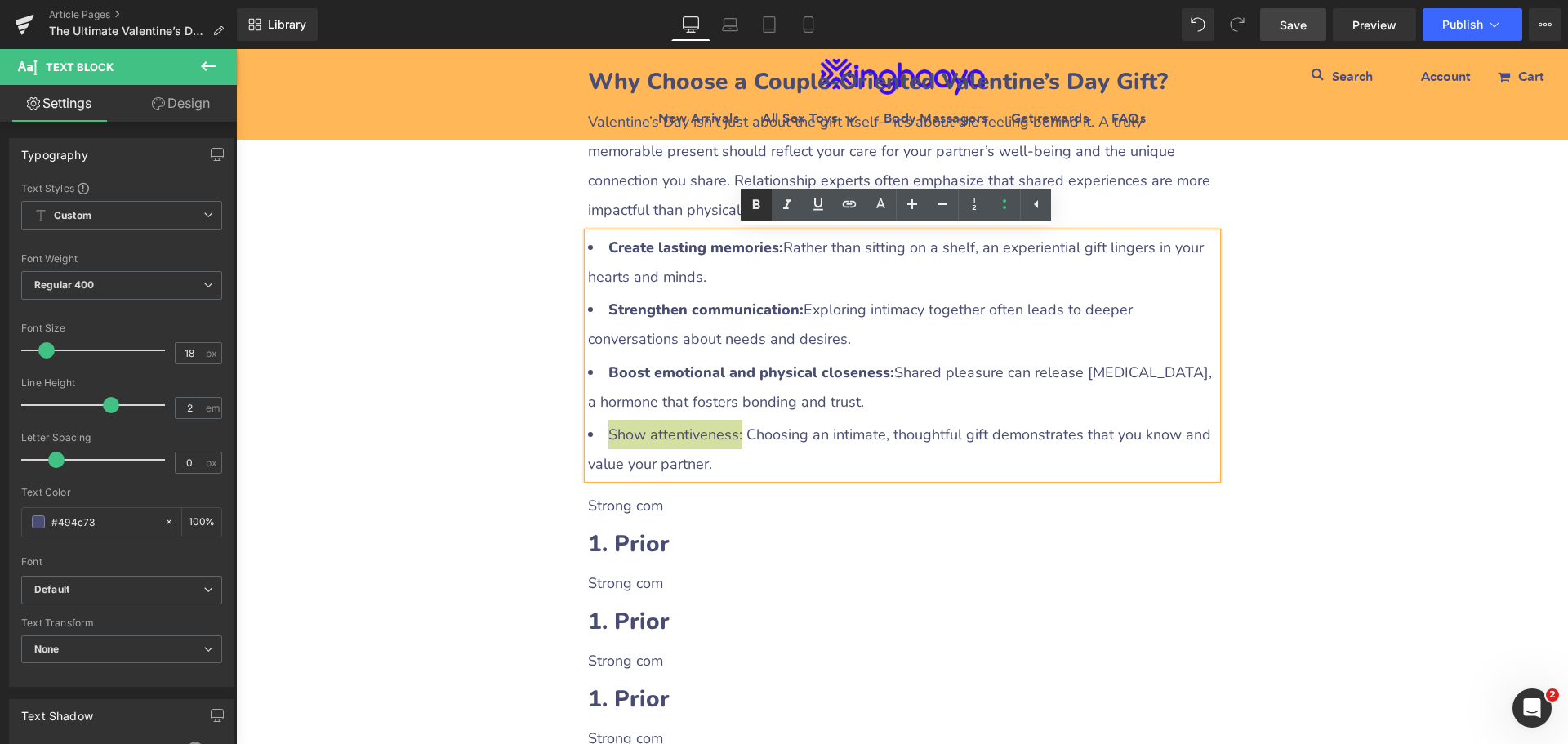
click at [751, 204] on icon at bounding box center [756, 205] width 19 height 19
click at [431, 446] on div "The Ultimate Valentine’s Day Gift Guide for Couples: Strengthening Bonds with H…" at bounding box center [901, 715] width 1332 height 3788
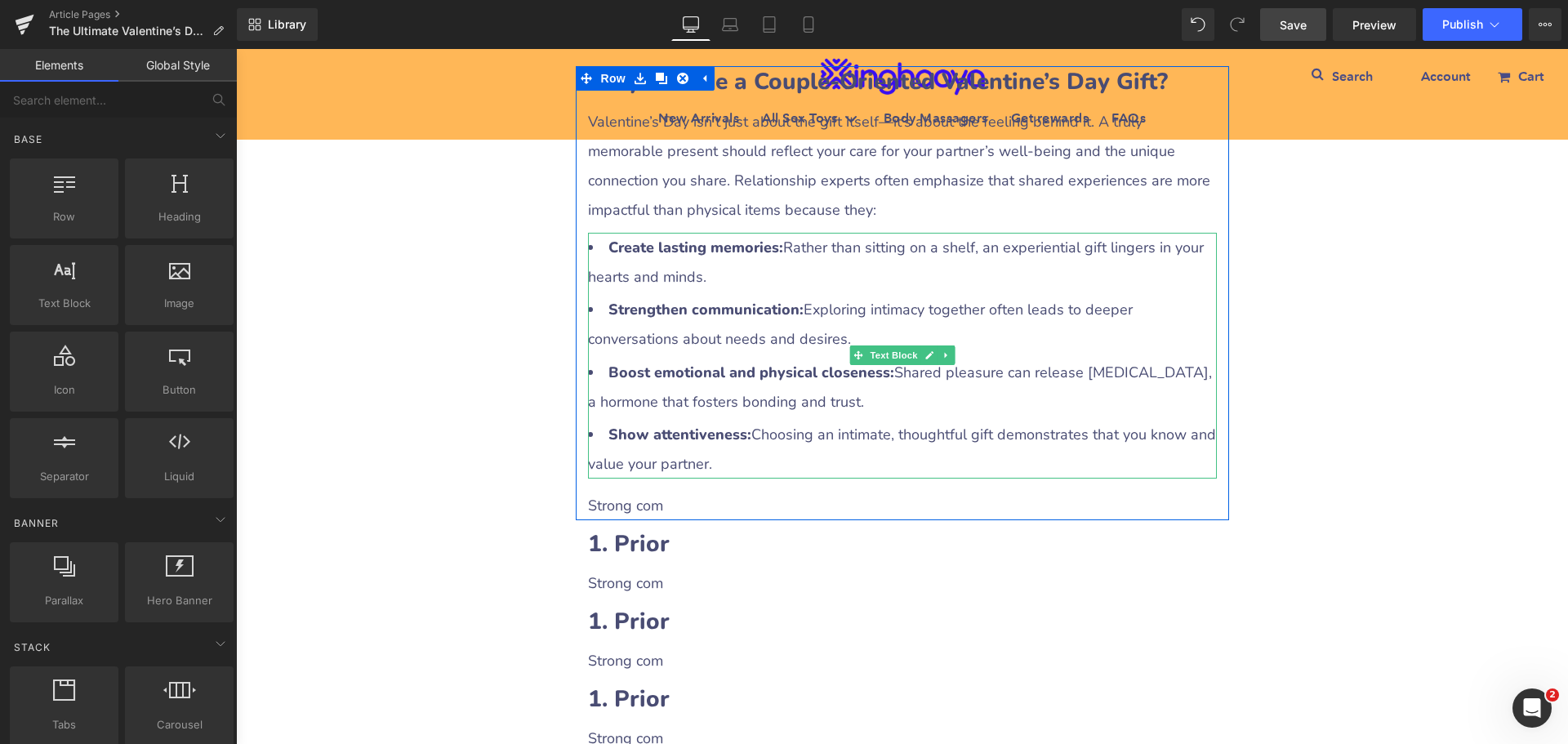
click at [679, 468] on li "Show attentiveness: Choosing an intimate, thoughtful gift demonstrates that you…" at bounding box center [902, 449] width 629 height 58
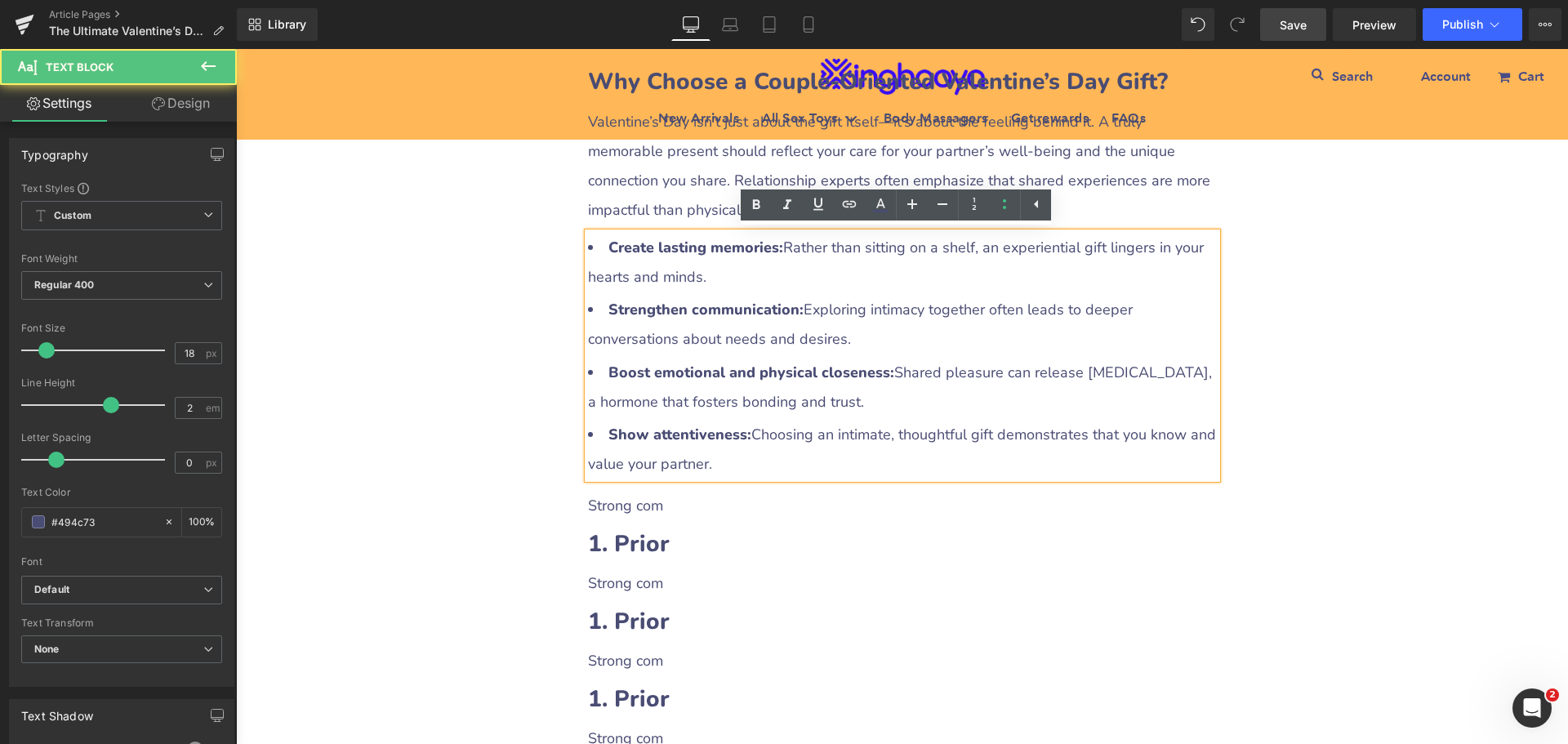
click at [600, 499] on p "Strong com" at bounding box center [902, 505] width 629 height 29
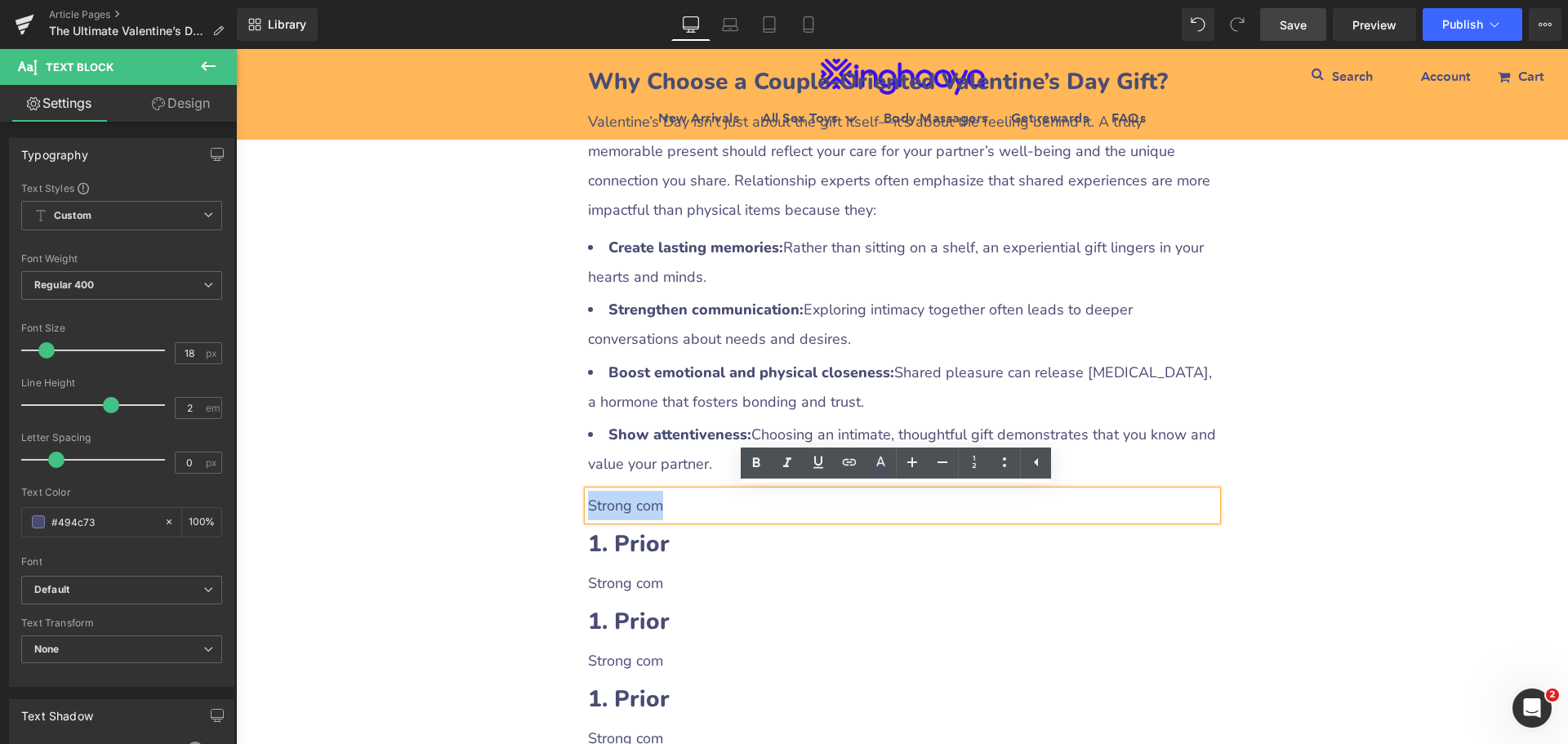
drag, startPoint x: 582, startPoint y: 500, endPoint x: 671, endPoint y: 502, distance: 89.0
click at [671, 502] on p "Strong com" at bounding box center [902, 505] width 629 height 29
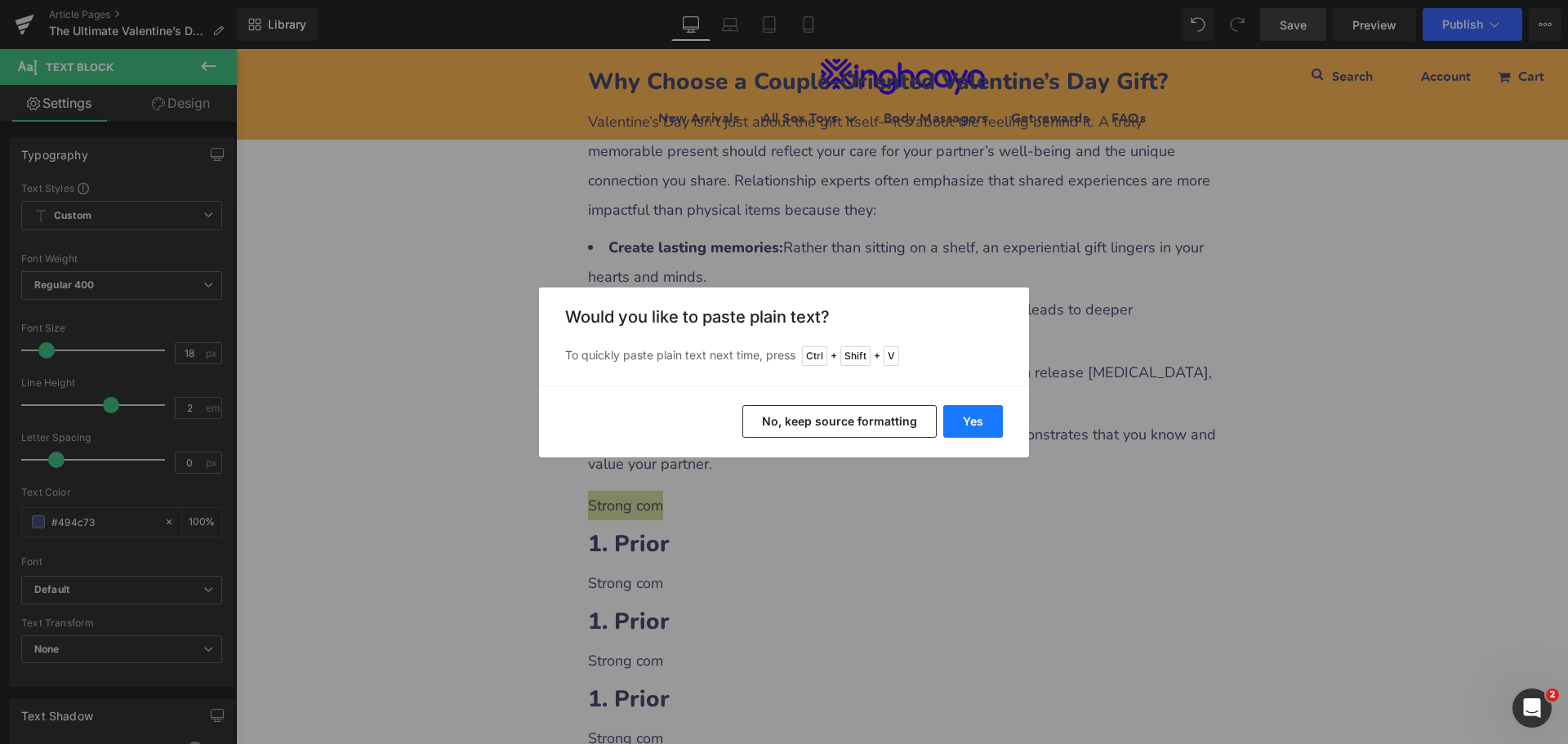
click at [976, 422] on button "Yes" at bounding box center [973, 421] width 59 height 33
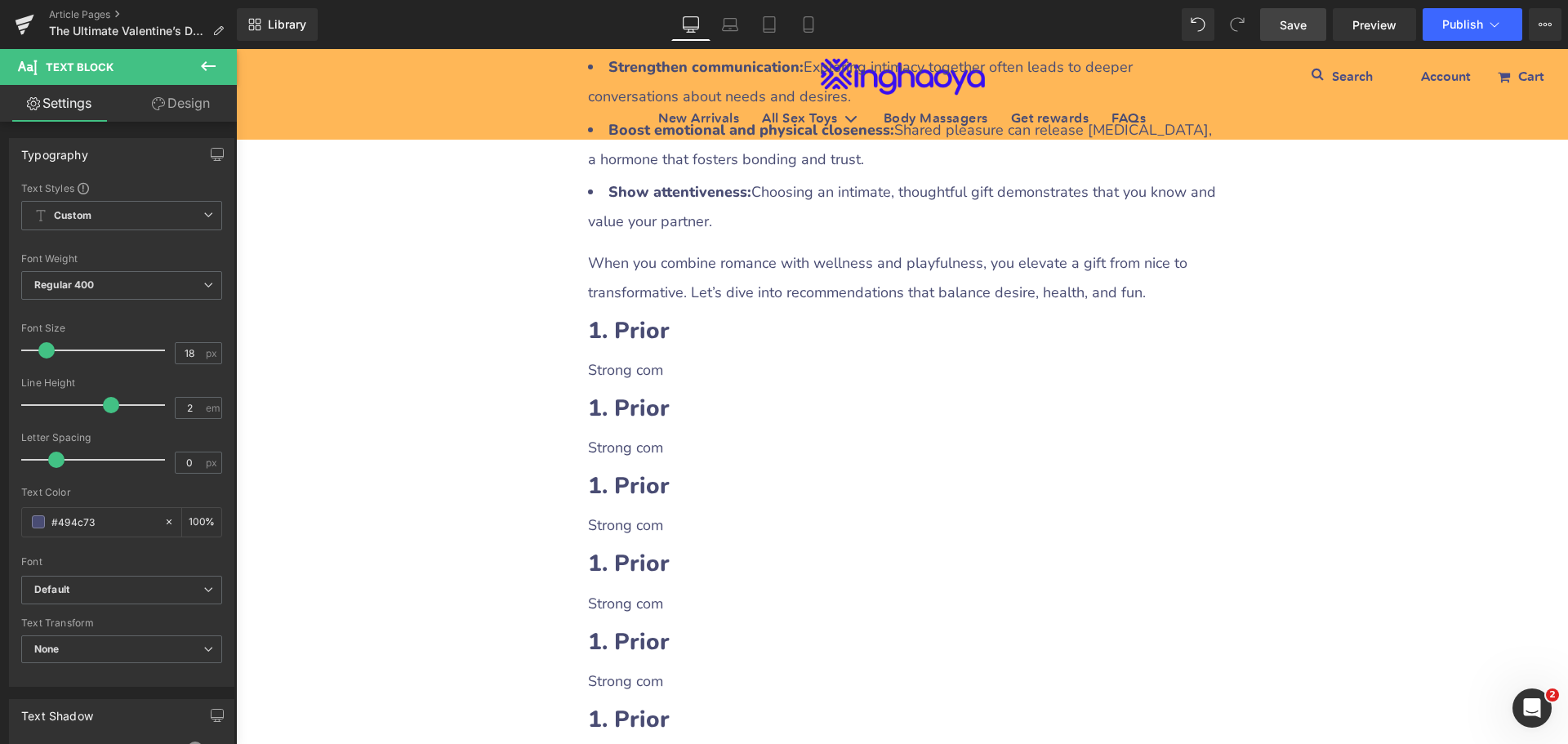
scroll to position [1633, 0]
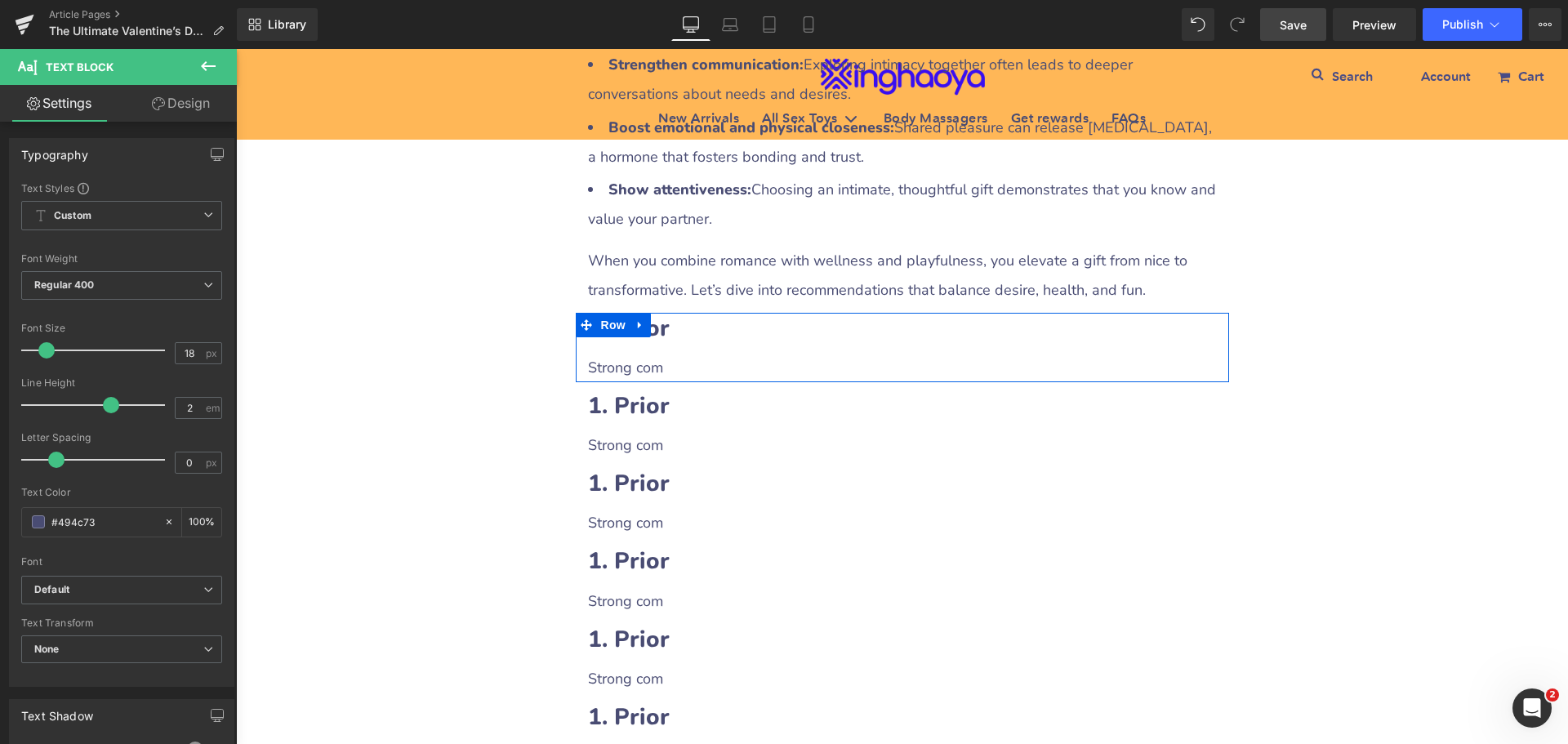
click at [679, 334] on h2 "1. Prior" at bounding box center [902, 328] width 629 height 32
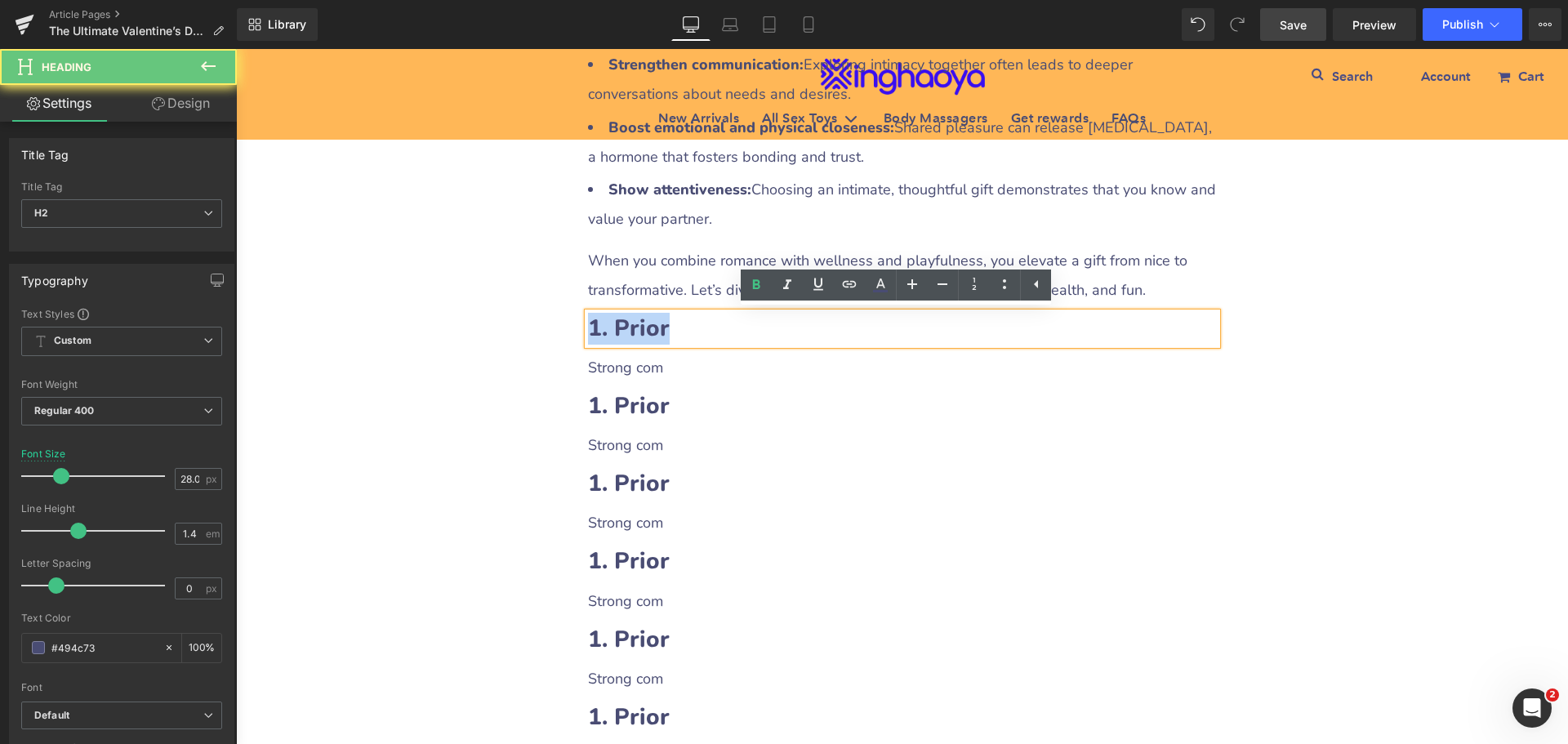
drag, startPoint x: 587, startPoint y: 326, endPoint x: 691, endPoint y: 325, distance: 104.0
click at [691, 325] on h2 "1. Prior" at bounding box center [902, 328] width 629 height 32
paste div
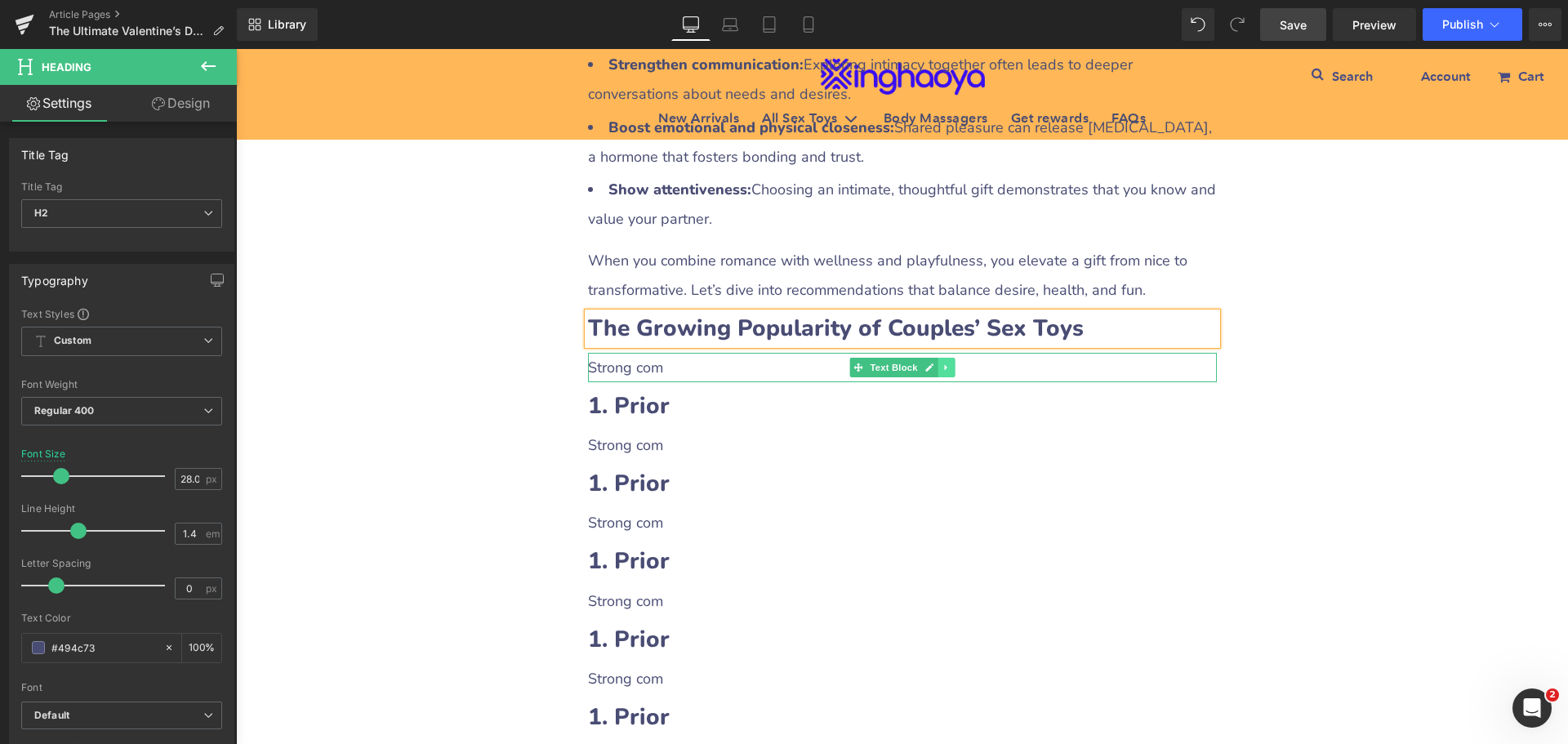
click at [946, 367] on link at bounding box center [946, 367] width 17 height 19
click at [934, 364] on icon at bounding box center [937, 367] width 9 height 10
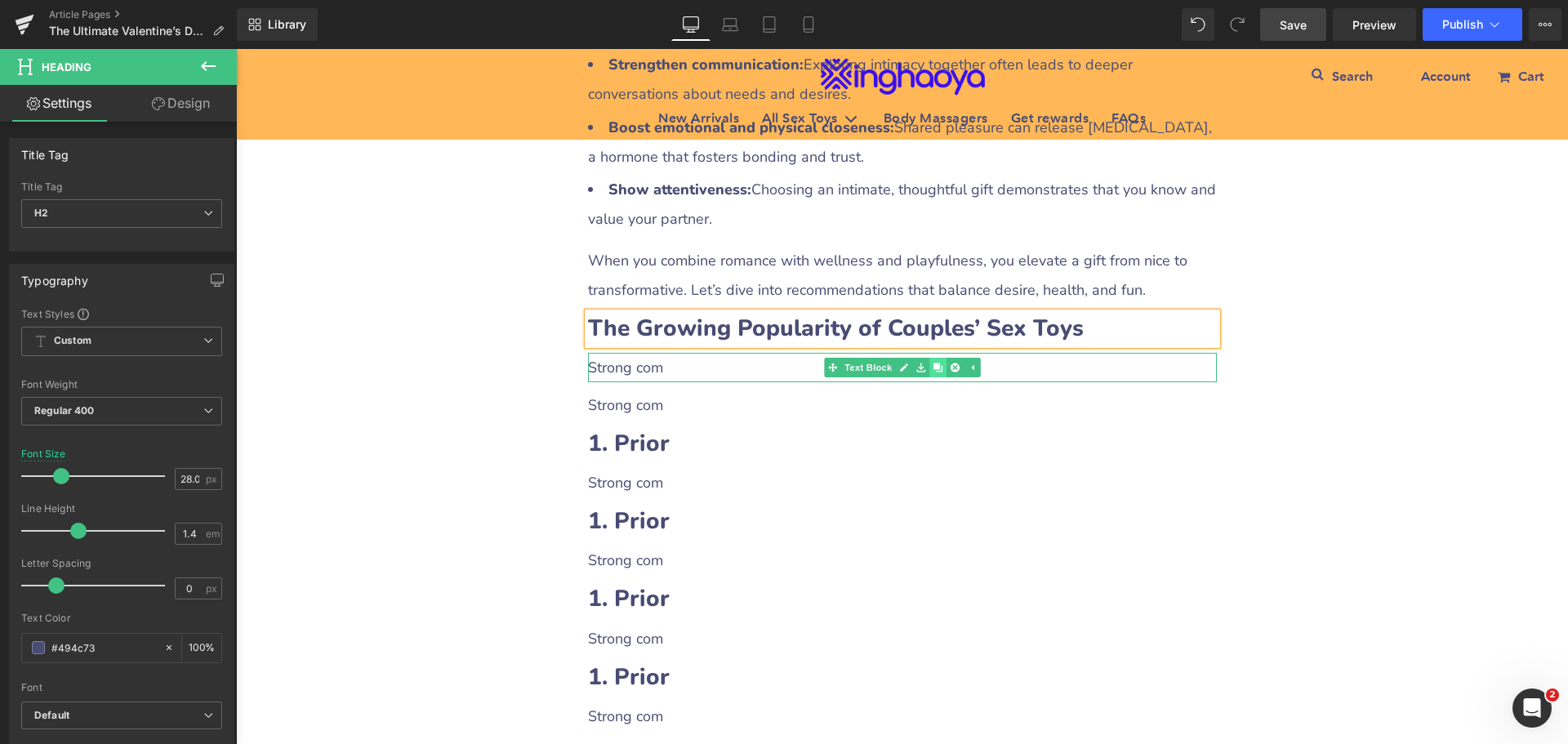
click at [934, 364] on icon at bounding box center [937, 367] width 9 height 10
click at [676, 371] on p "Strong com" at bounding box center [902, 367] width 629 height 29
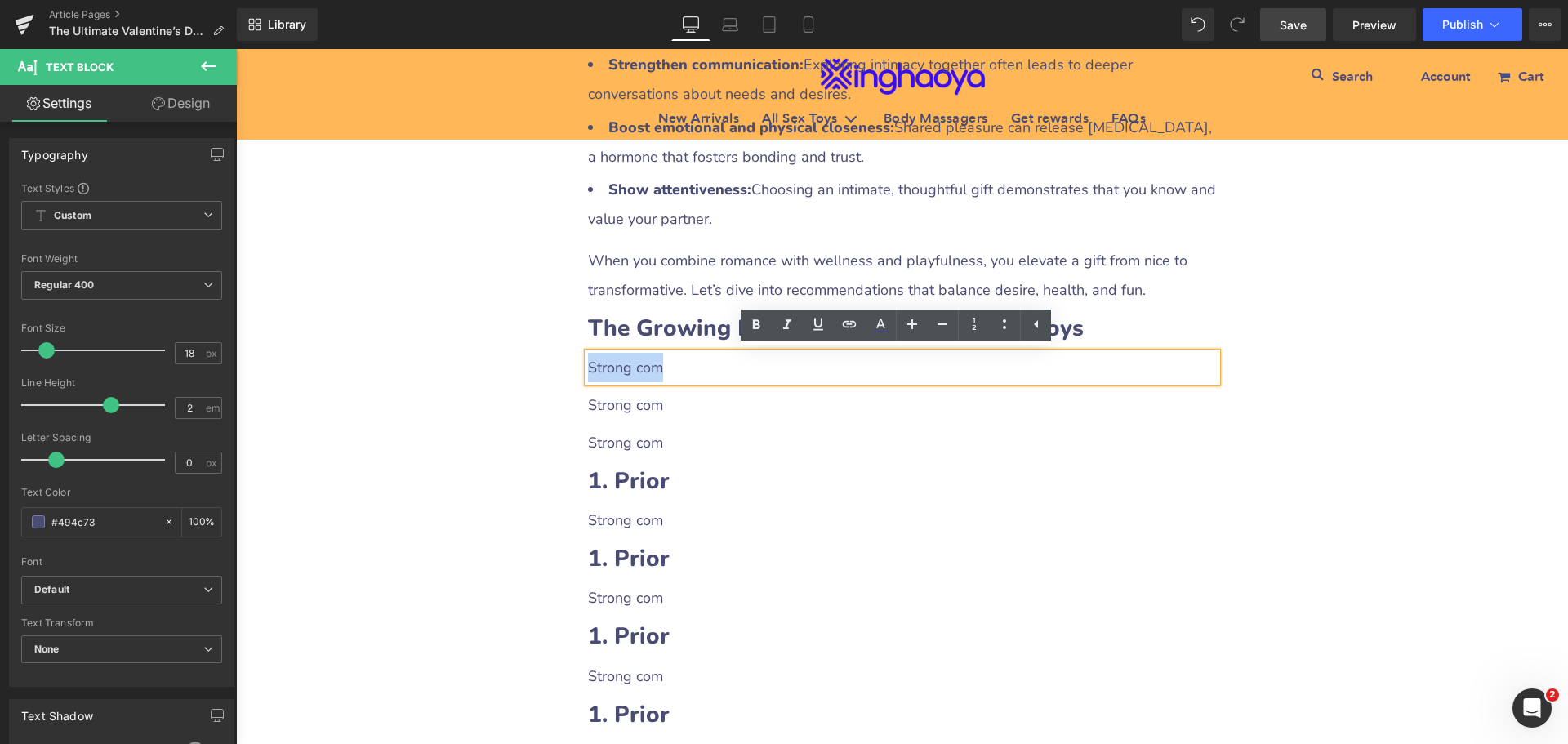
drag, startPoint x: 585, startPoint y: 367, endPoint x: 677, endPoint y: 367, distance: 92.0
click at [677, 367] on p "Strong com" at bounding box center [902, 367] width 629 height 29
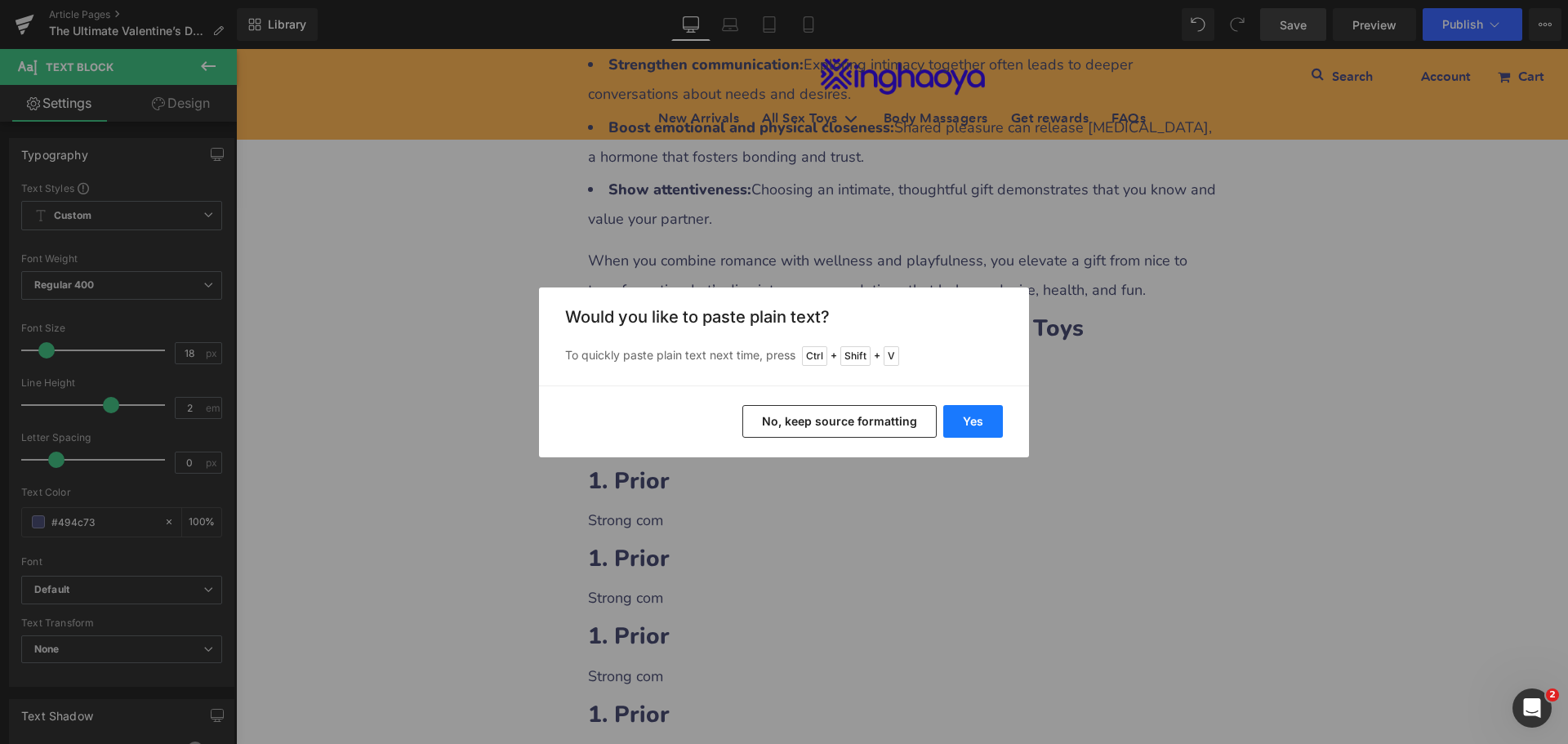
click at [966, 413] on button "Yes" at bounding box center [973, 421] width 59 height 33
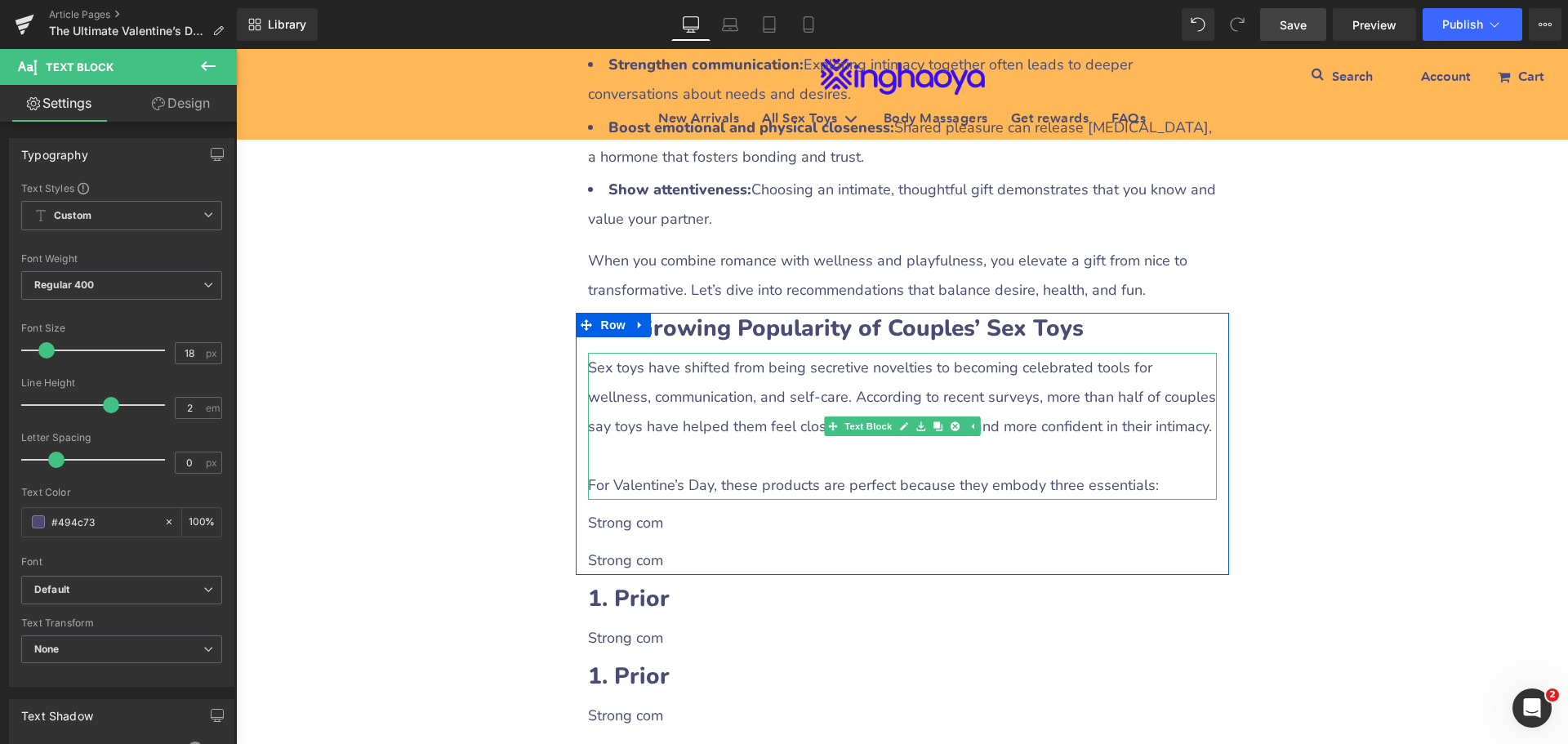
click at [667, 463] on p at bounding box center [902, 455] width 629 height 29
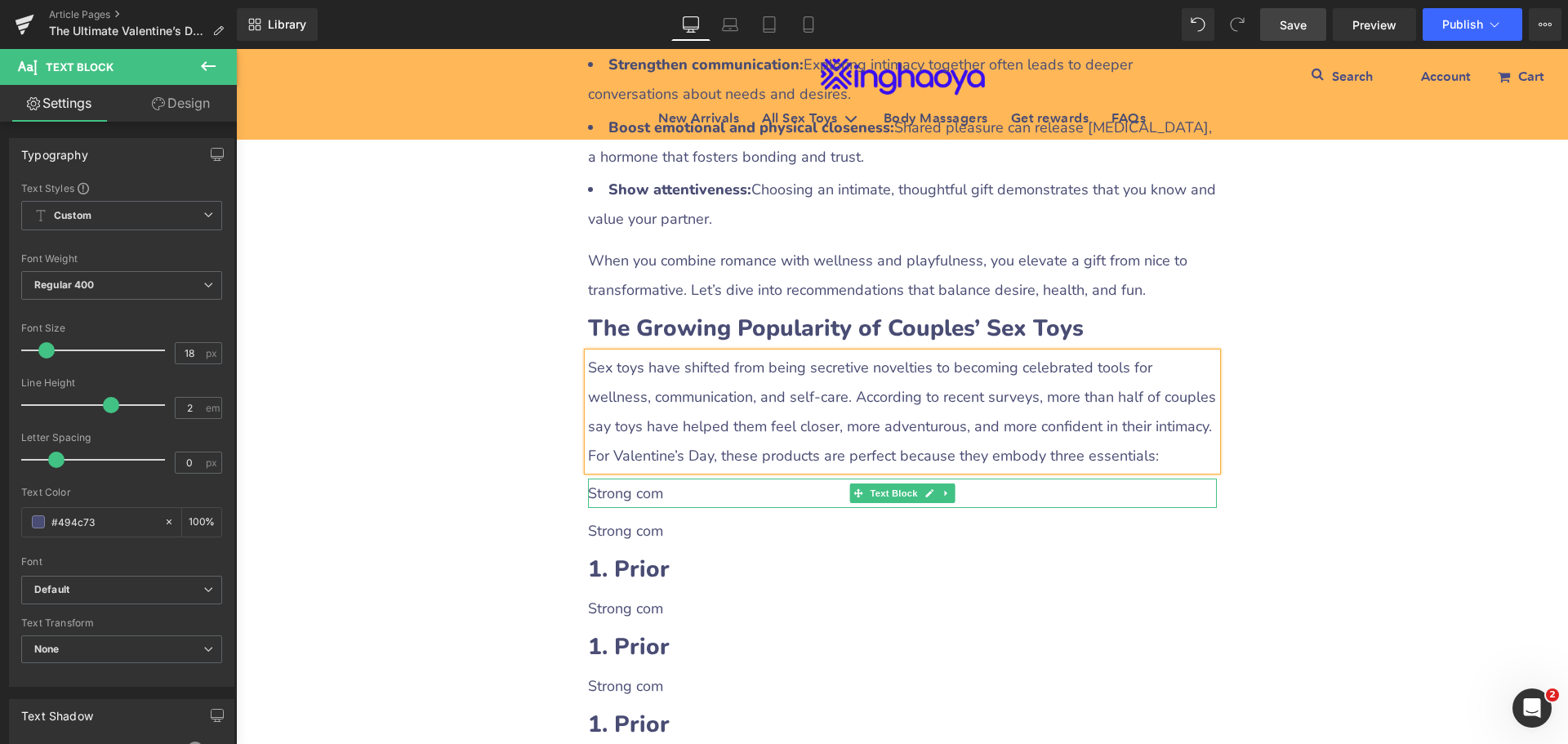
click at [634, 494] on p "Strong com" at bounding box center [902, 494] width 629 height 29
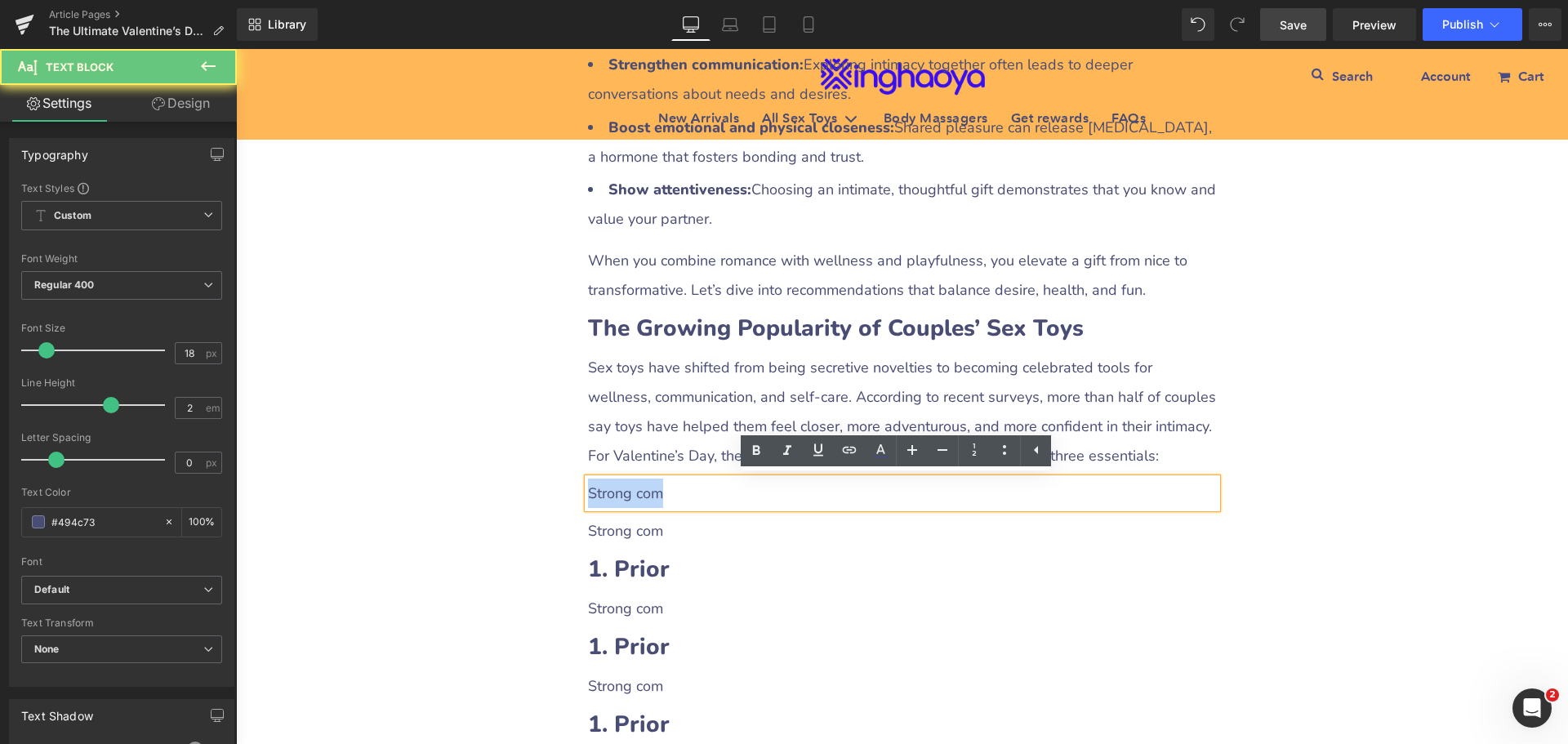
drag, startPoint x: 583, startPoint y: 494, endPoint x: 688, endPoint y: 494, distance: 105.0
click at [688, 494] on p "Strong com" at bounding box center [902, 494] width 629 height 29
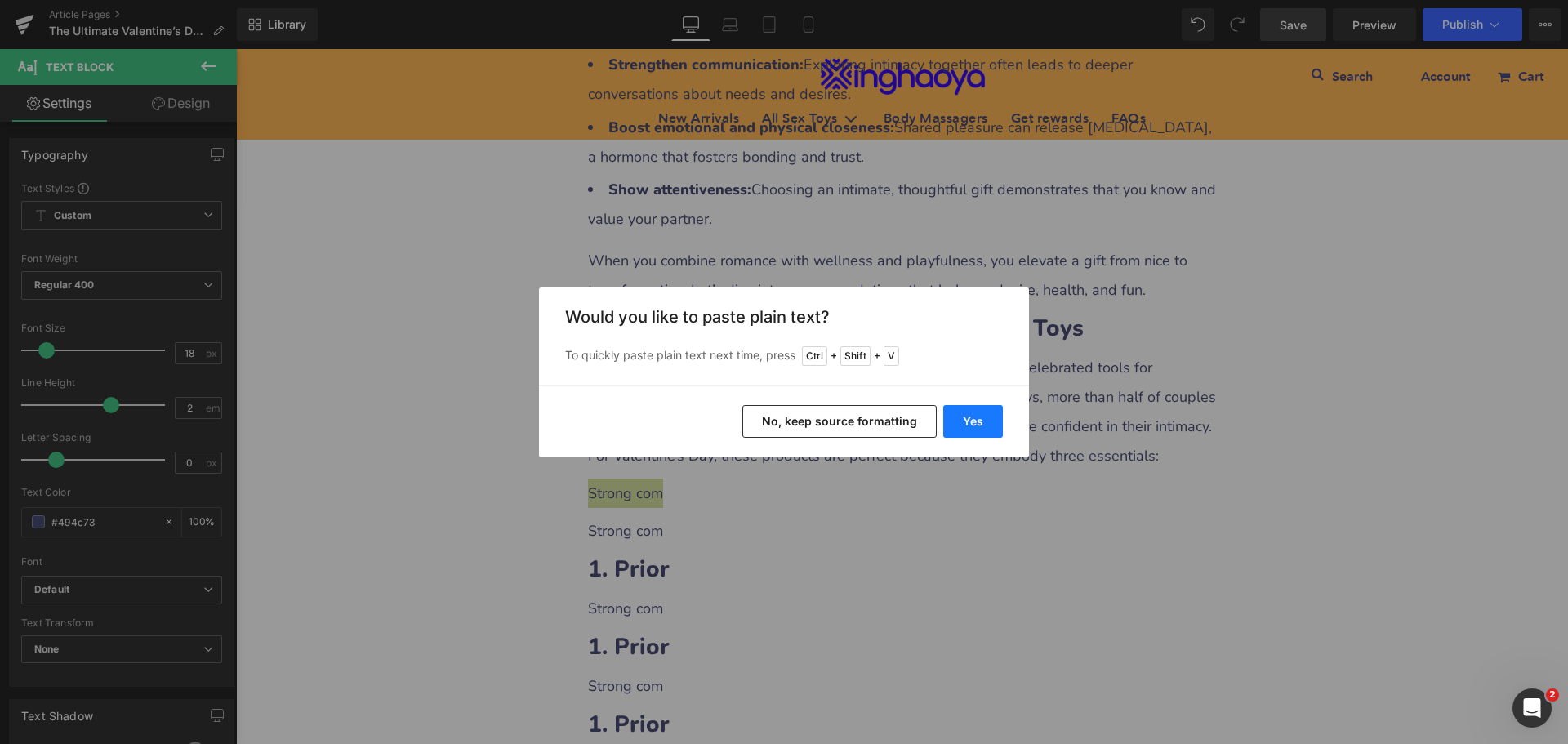
click at [976, 415] on button "Yes" at bounding box center [973, 421] width 59 height 33
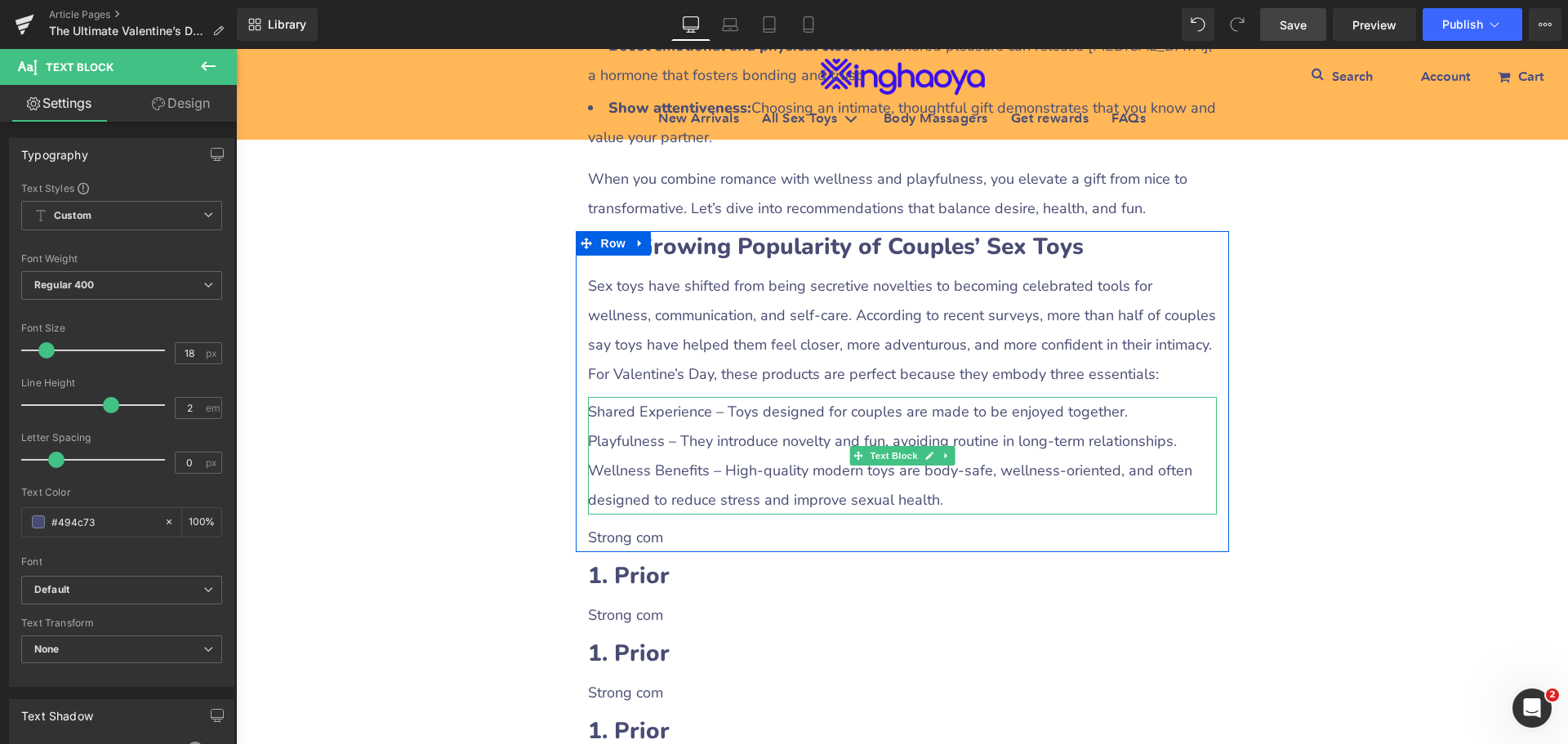
scroll to position [1878, 0]
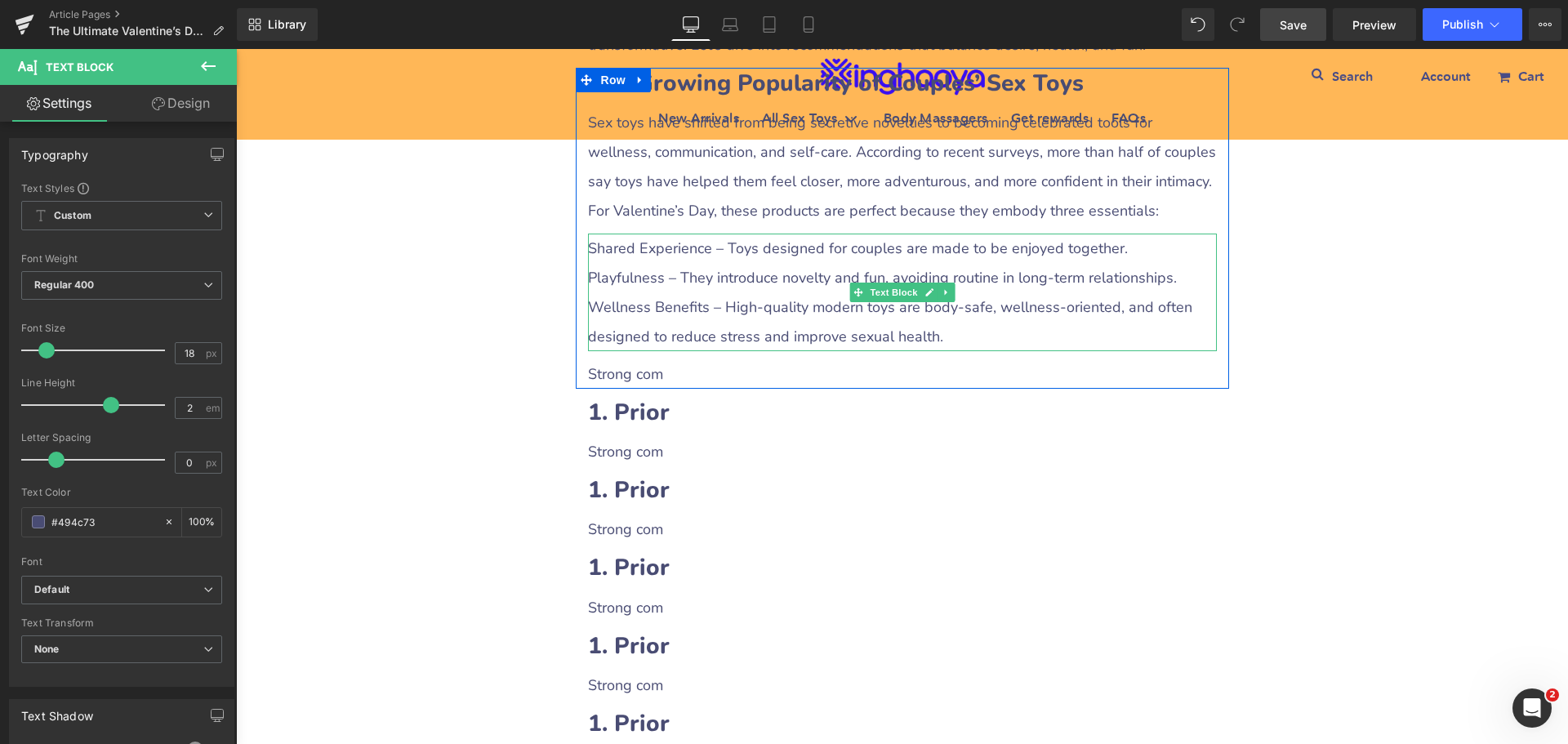
click at [656, 299] on p "Wellness Benefits – High-quality modern toys are body-safe, wellness-oriented, …" at bounding box center [902, 322] width 629 height 58
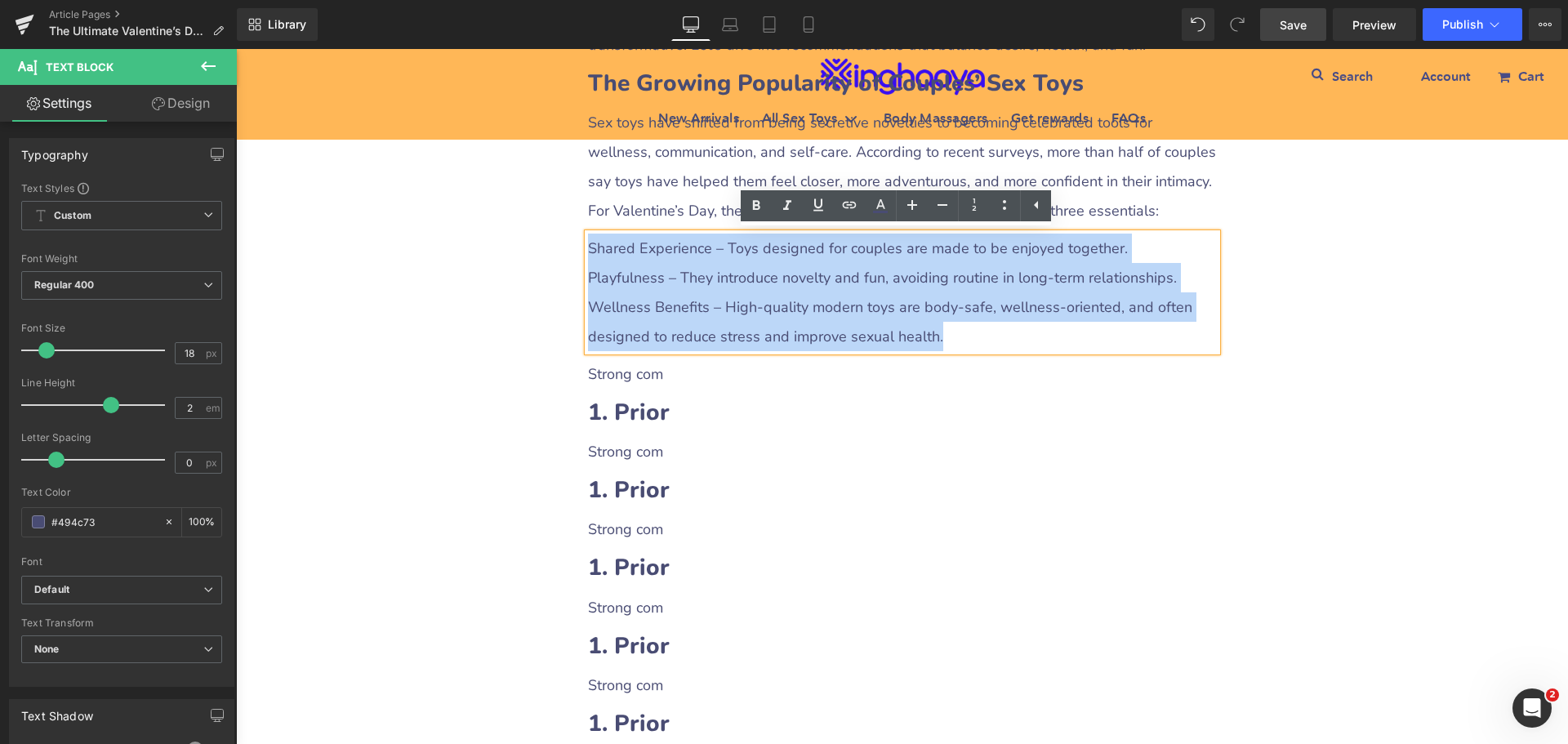
drag, startPoint x: 586, startPoint y: 249, endPoint x: 960, endPoint y: 341, distance: 385.1
click at [960, 341] on div "Shared Experience – Toys designed for couples are made to be enjoyed together. …" at bounding box center [902, 292] width 629 height 118
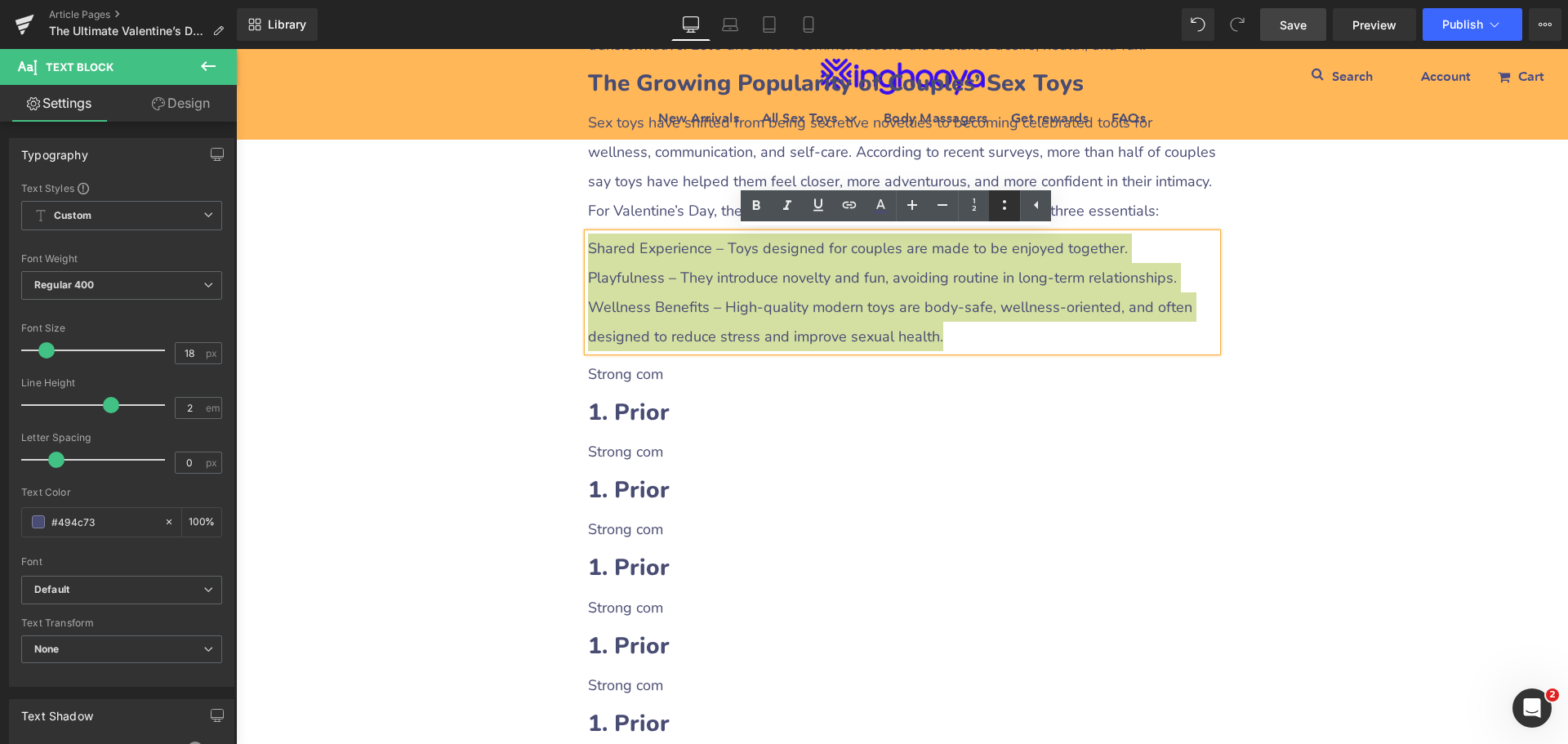
click at [1004, 203] on icon at bounding box center [1004, 205] width 19 height 19
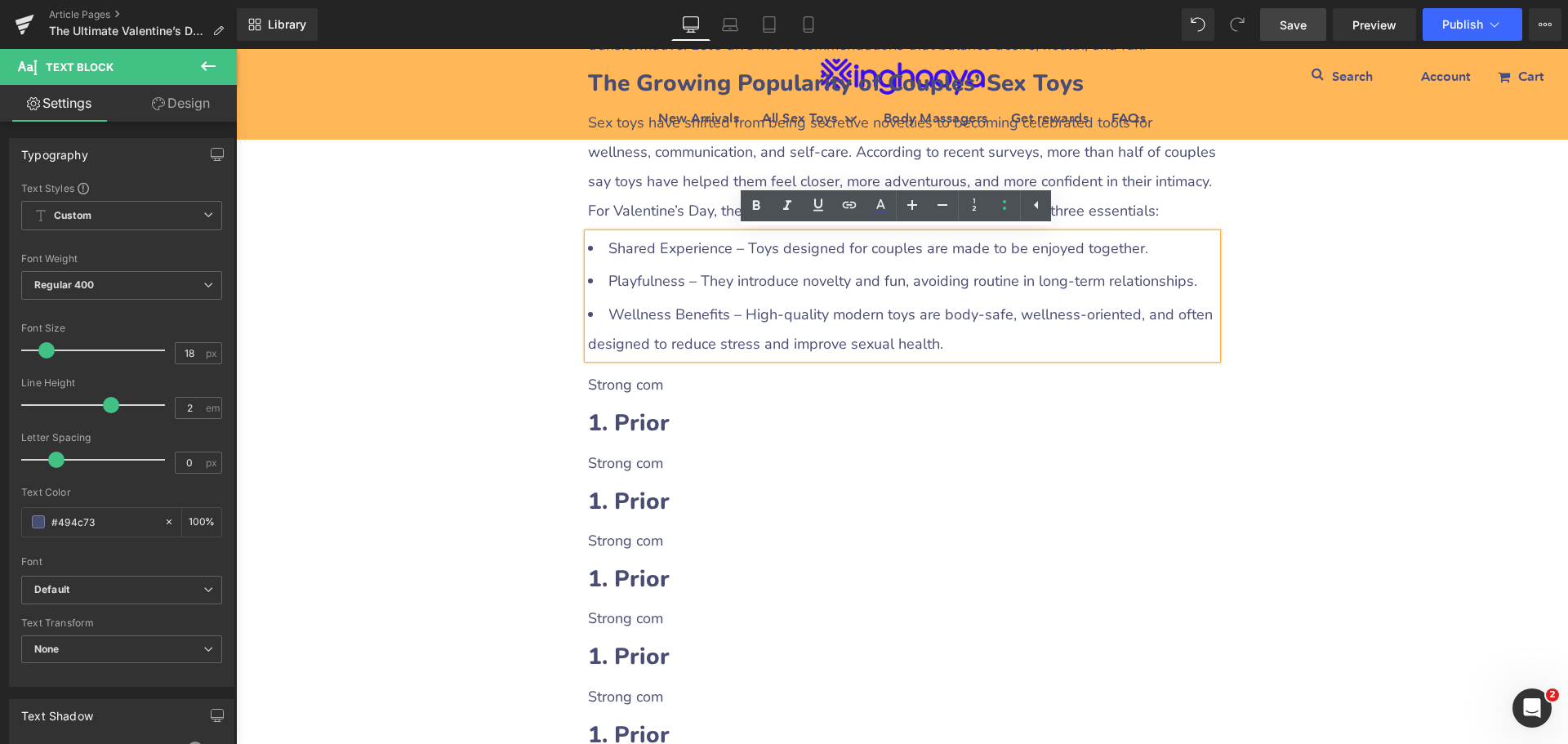
click at [1369, 441] on div "The Ultimate Valentine’s Day Gift Guide for Couples: Strengthening Bonds with H…" at bounding box center [901, 371] width 1332 height 4080
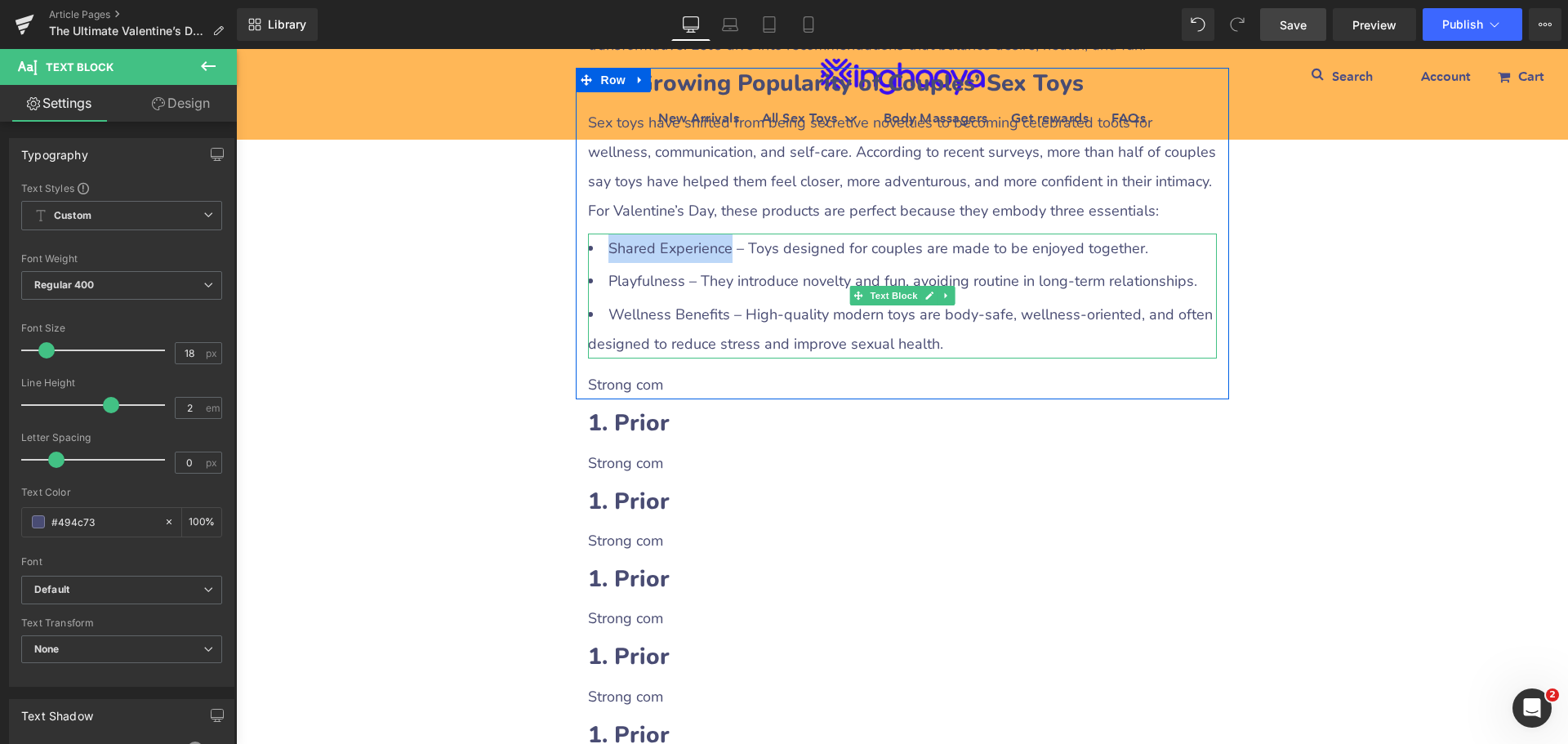
drag, startPoint x: 676, startPoint y: 247, endPoint x: 725, endPoint y: 250, distance: 49.1
click at [725, 250] on li "Shared Experience – Toys designed for couples are made to be enjoyed together." at bounding box center [902, 249] width 629 height 29
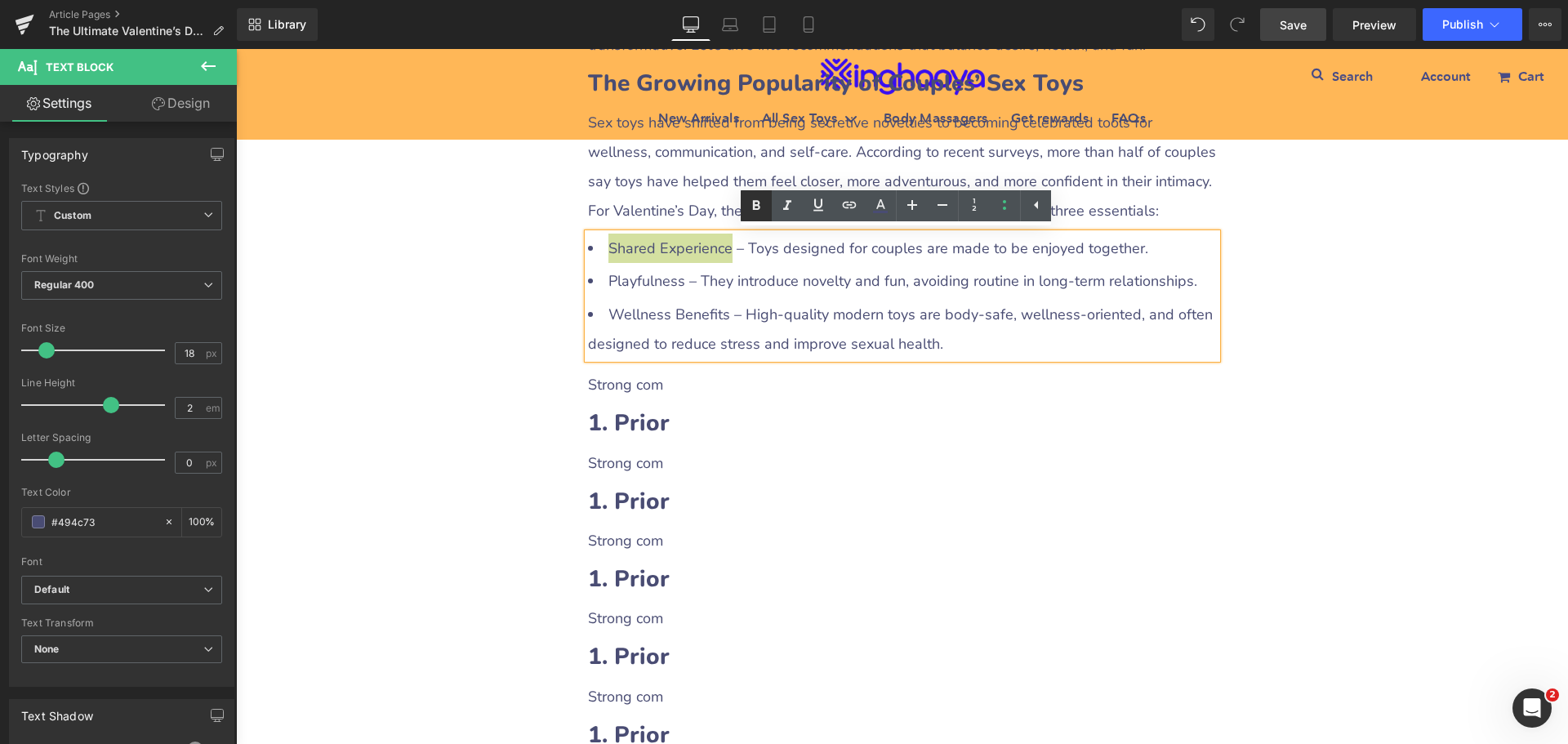
click at [752, 210] on icon at bounding box center [756, 205] width 19 height 19
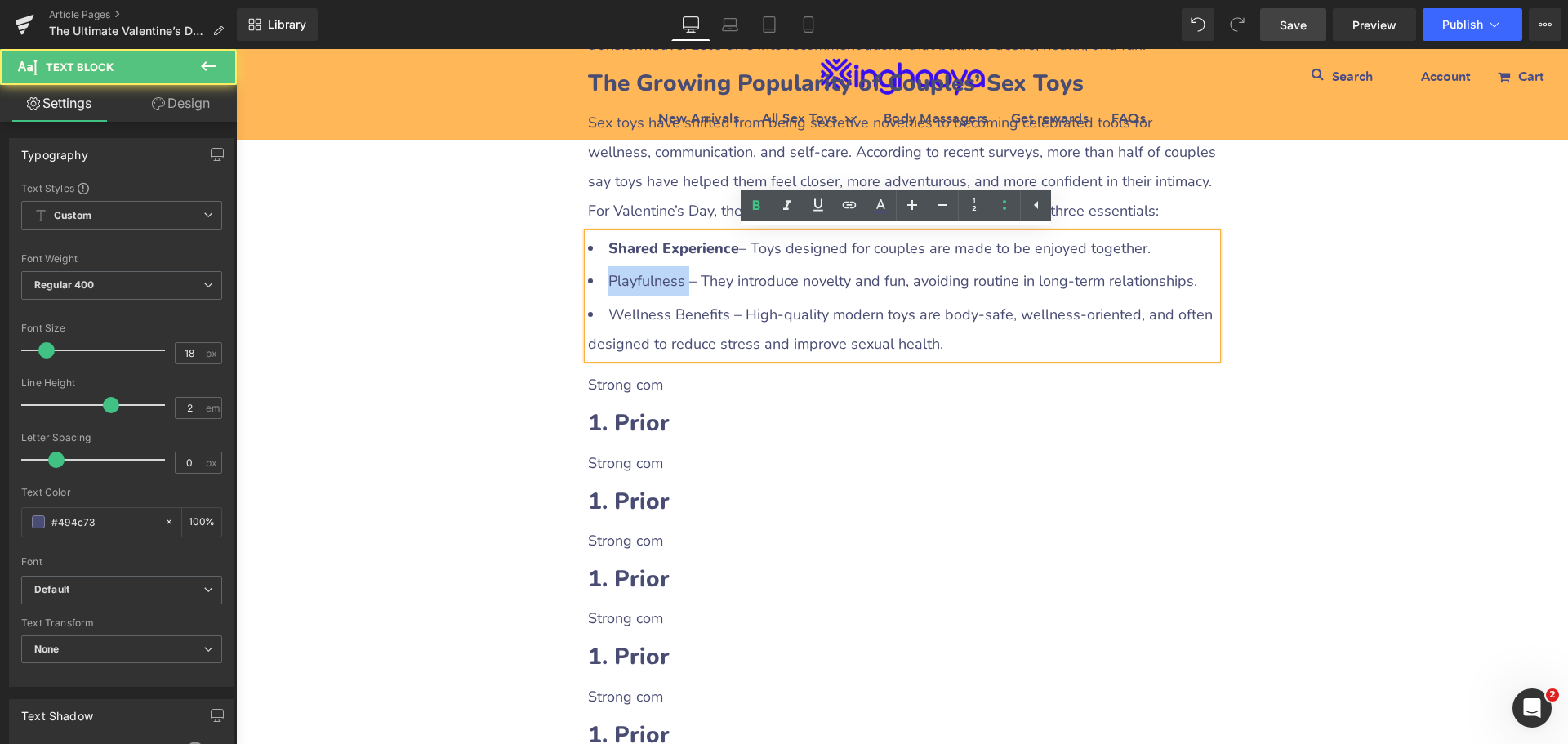
drag, startPoint x: 600, startPoint y: 281, endPoint x: 678, endPoint y: 280, distance: 78.0
click at [678, 280] on li "Playfulness – They introduce novelty and fun, avoiding routine in long-term rel…" at bounding box center [902, 281] width 629 height 29
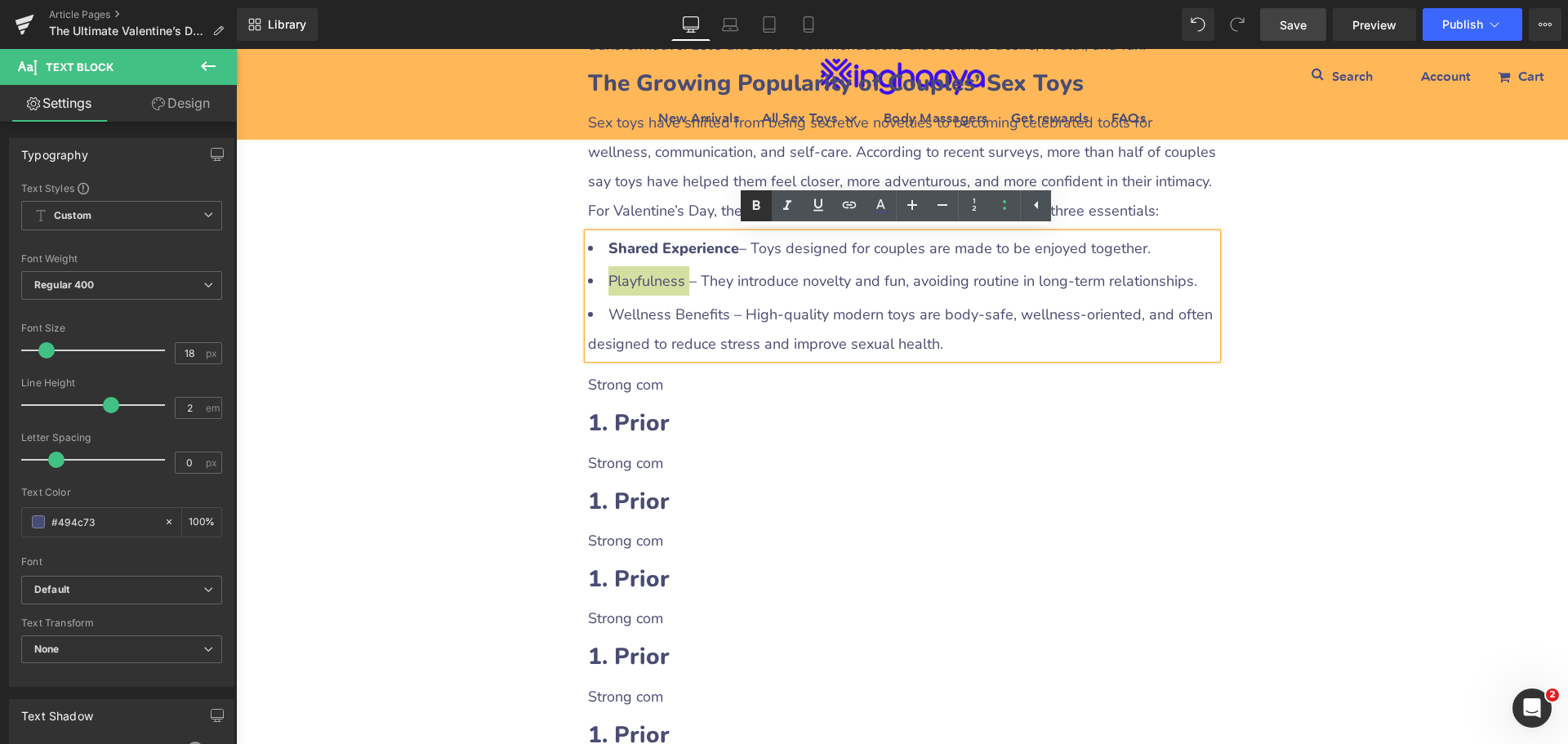
drag, startPoint x: 749, startPoint y: 203, endPoint x: 742, endPoint y: 218, distance: 16.6
click at [750, 203] on icon at bounding box center [756, 205] width 19 height 19
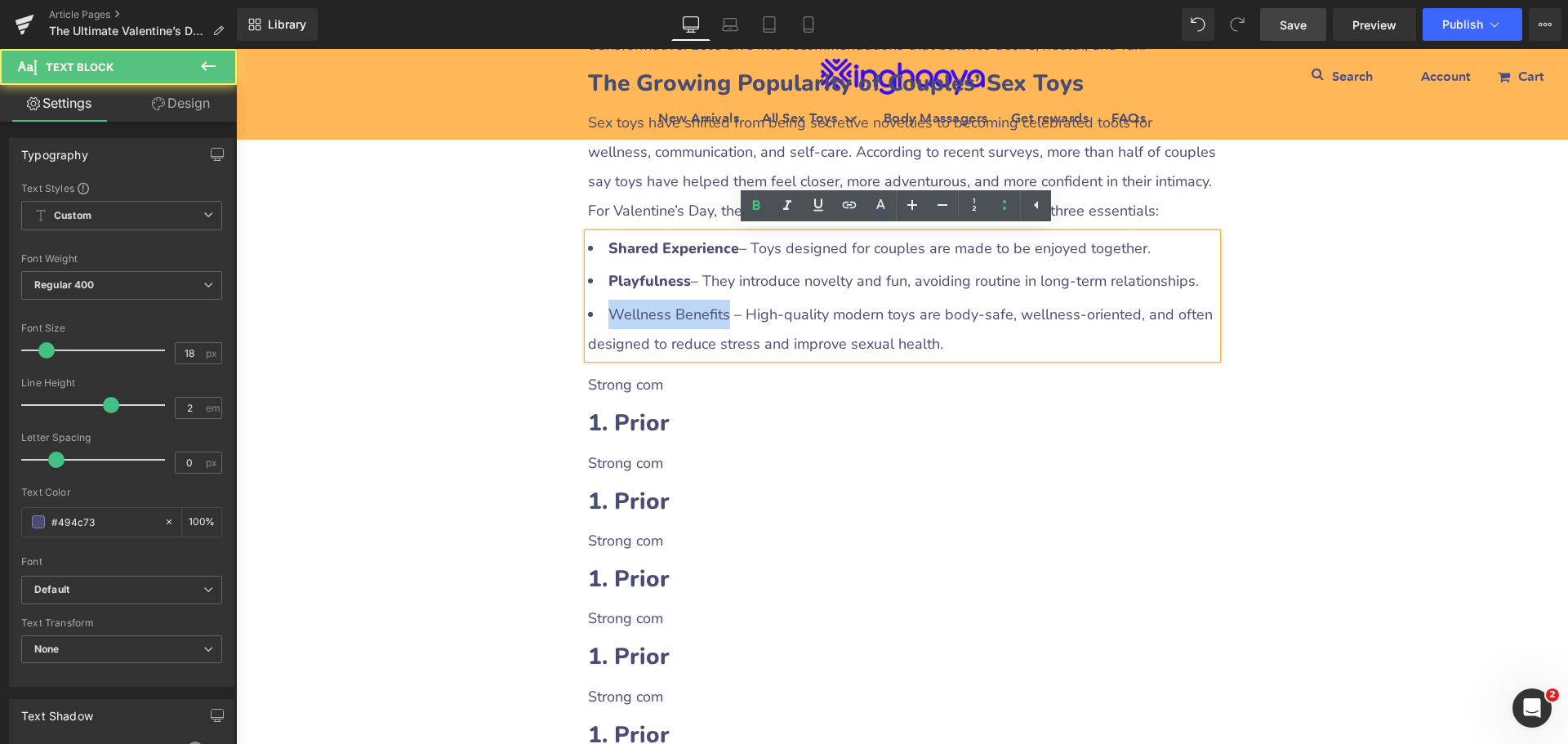
drag, startPoint x: 601, startPoint y: 317, endPoint x: 719, endPoint y: 313, distance: 118.1
click at [719, 313] on li "Wellness Benefits – High-quality modern toys are body-safe, wellness-oriented, …" at bounding box center [902, 329] width 629 height 58
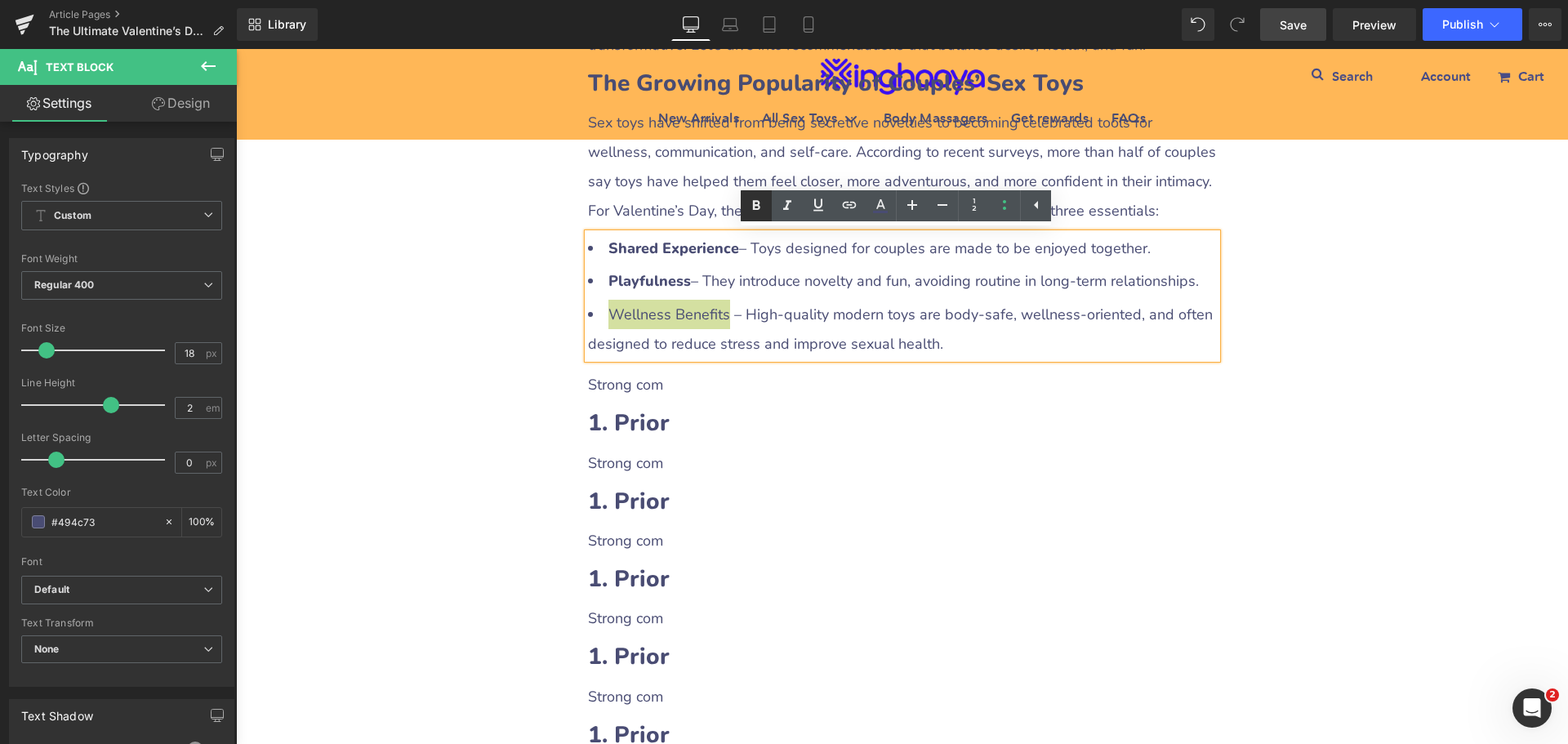
click at [754, 202] on icon at bounding box center [757, 205] width 7 height 10
click at [1260, 456] on div "The Ultimate Valentine’s Day Gift Guide for Couples: Strengthening Bonds with H…" at bounding box center [901, 371] width 1332 height 4080
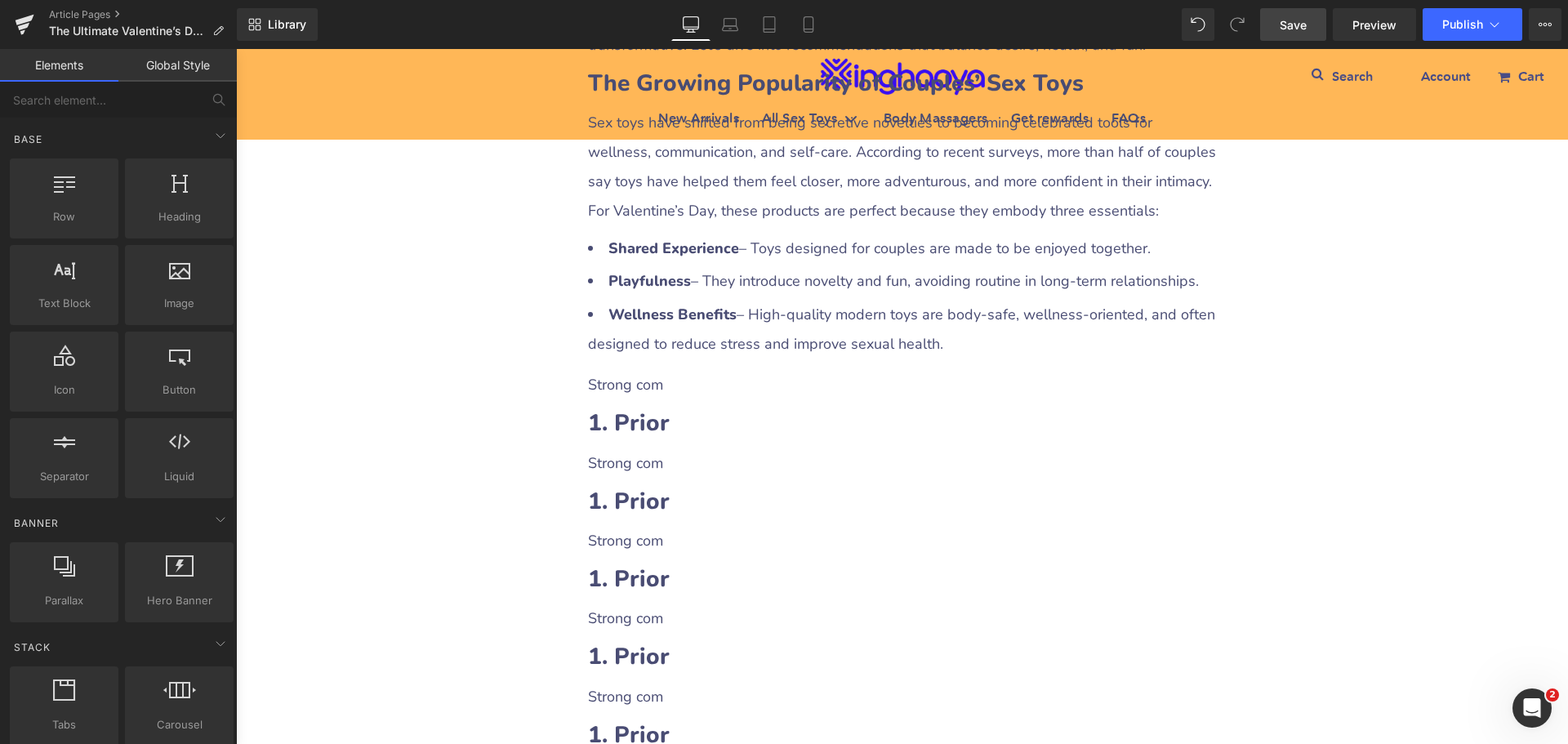
click at [645, 384] on p "Strong com" at bounding box center [902, 385] width 629 height 29
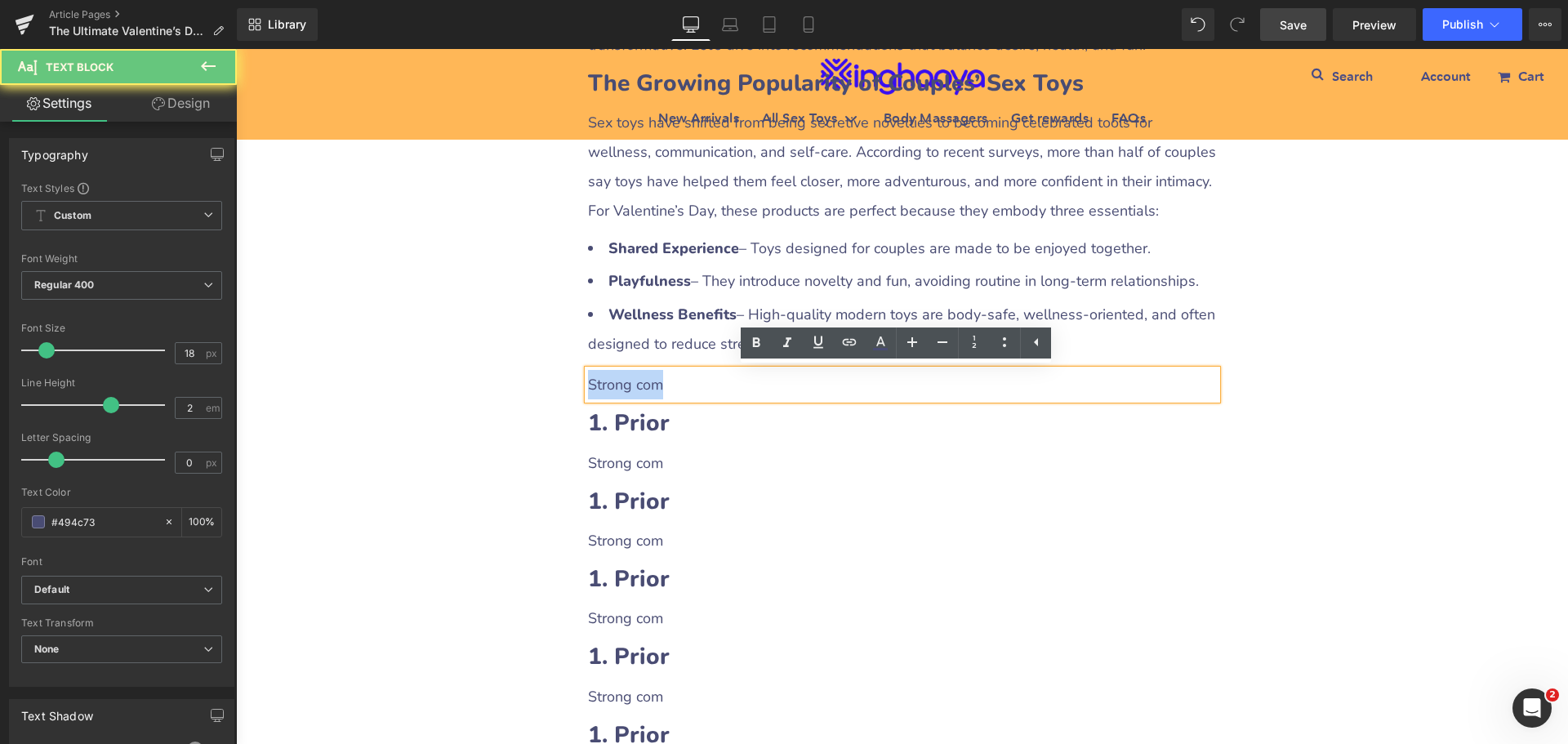
drag, startPoint x: 584, startPoint y: 387, endPoint x: 667, endPoint y: 387, distance: 83.0
click at [667, 387] on p "Strong com" at bounding box center [902, 385] width 629 height 29
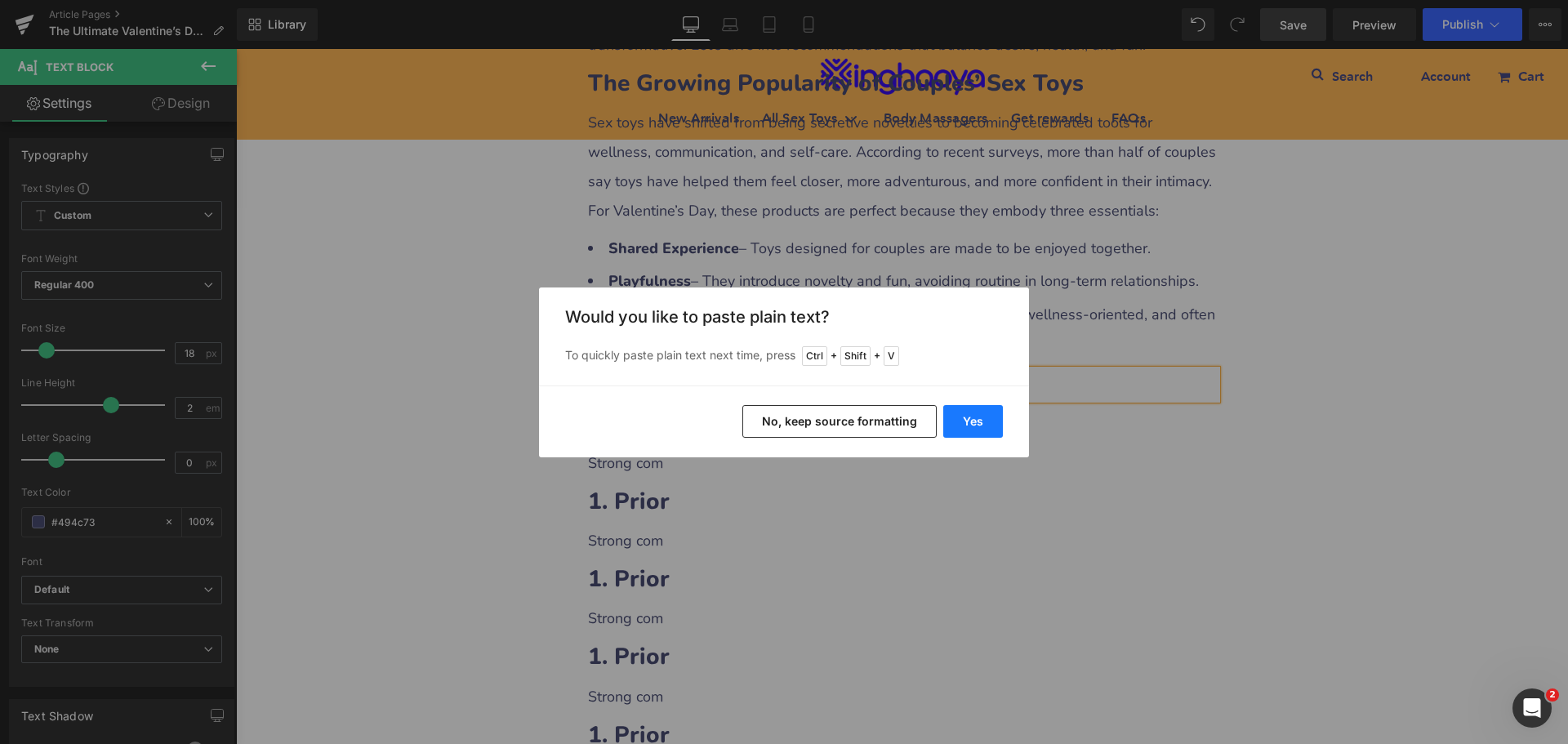
drag, startPoint x: 978, startPoint y: 427, endPoint x: 1043, endPoint y: 438, distance: 65.9
click at [978, 427] on button "Yes" at bounding box center [973, 421] width 59 height 33
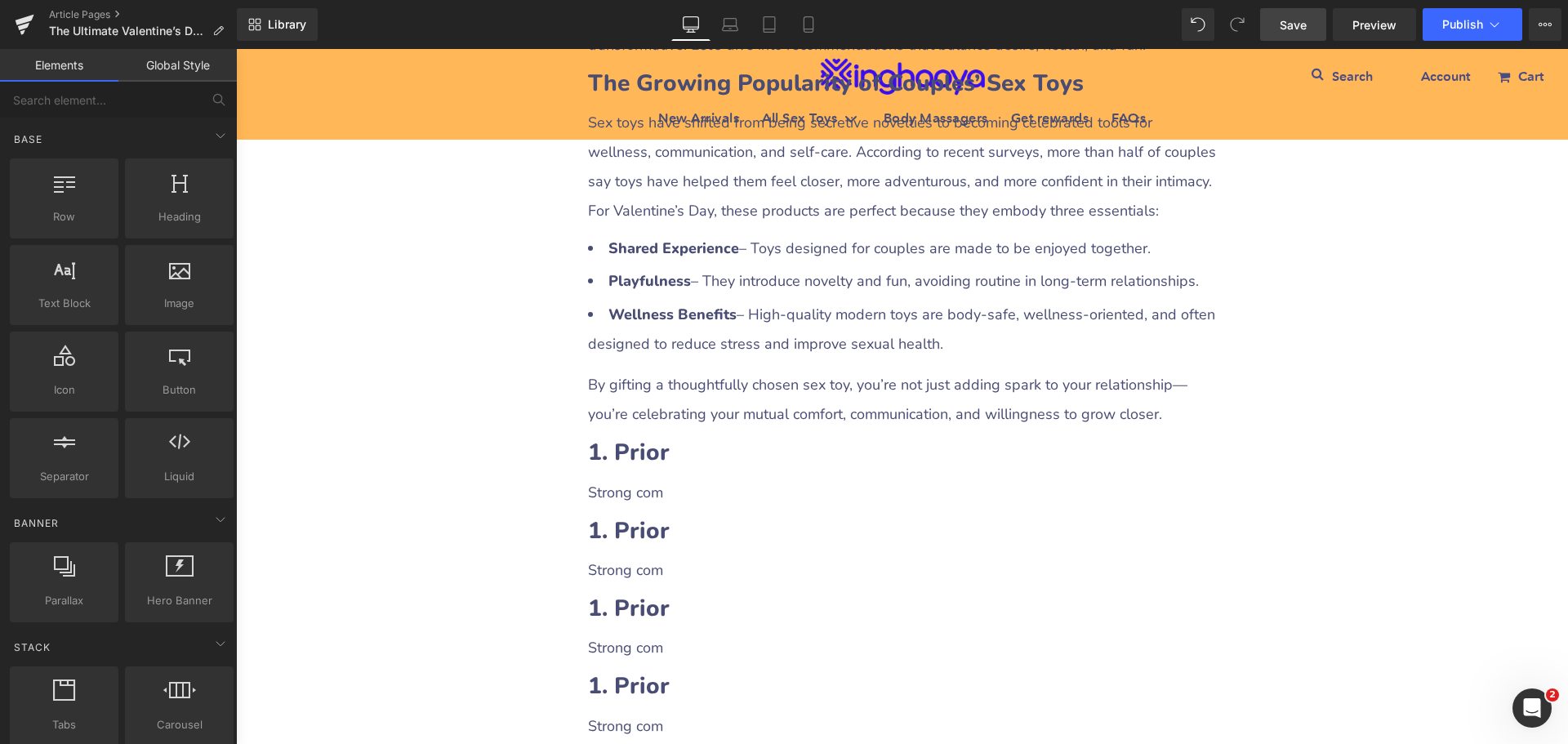
click at [1413, 513] on div "The Ultimate Valentine’s Day Gift Guide for Couples: Strengthening Bonds with H…" at bounding box center [901, 386] width 1332 height 4109
click at [1291, 29] on span "Save" at bounding box center [1293, 25] width 27 height 17
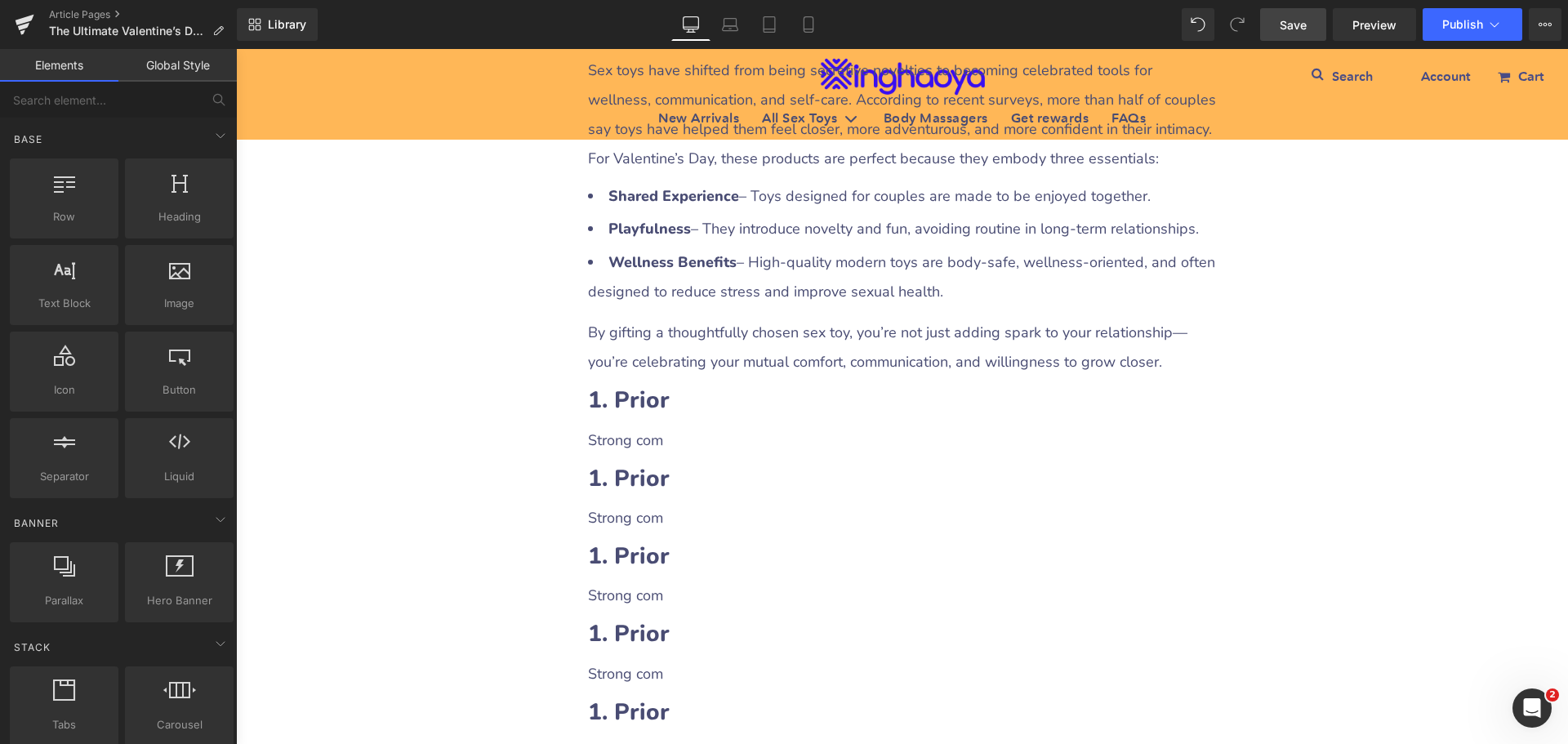
scroll to position [1960, 0]
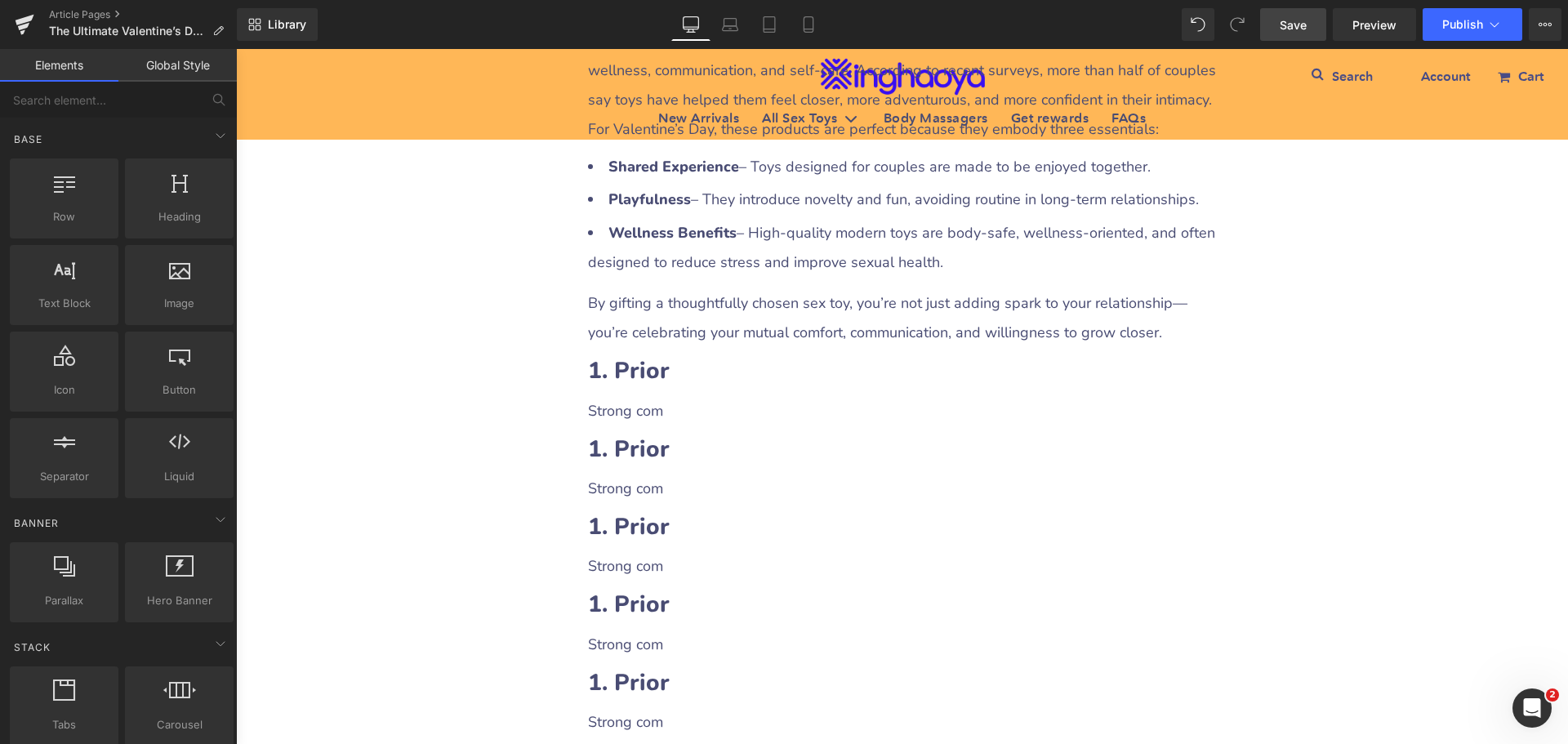
click at [706, 369] on h2 "1. Prior" at bounding box center [902, 371] width 629 height 32
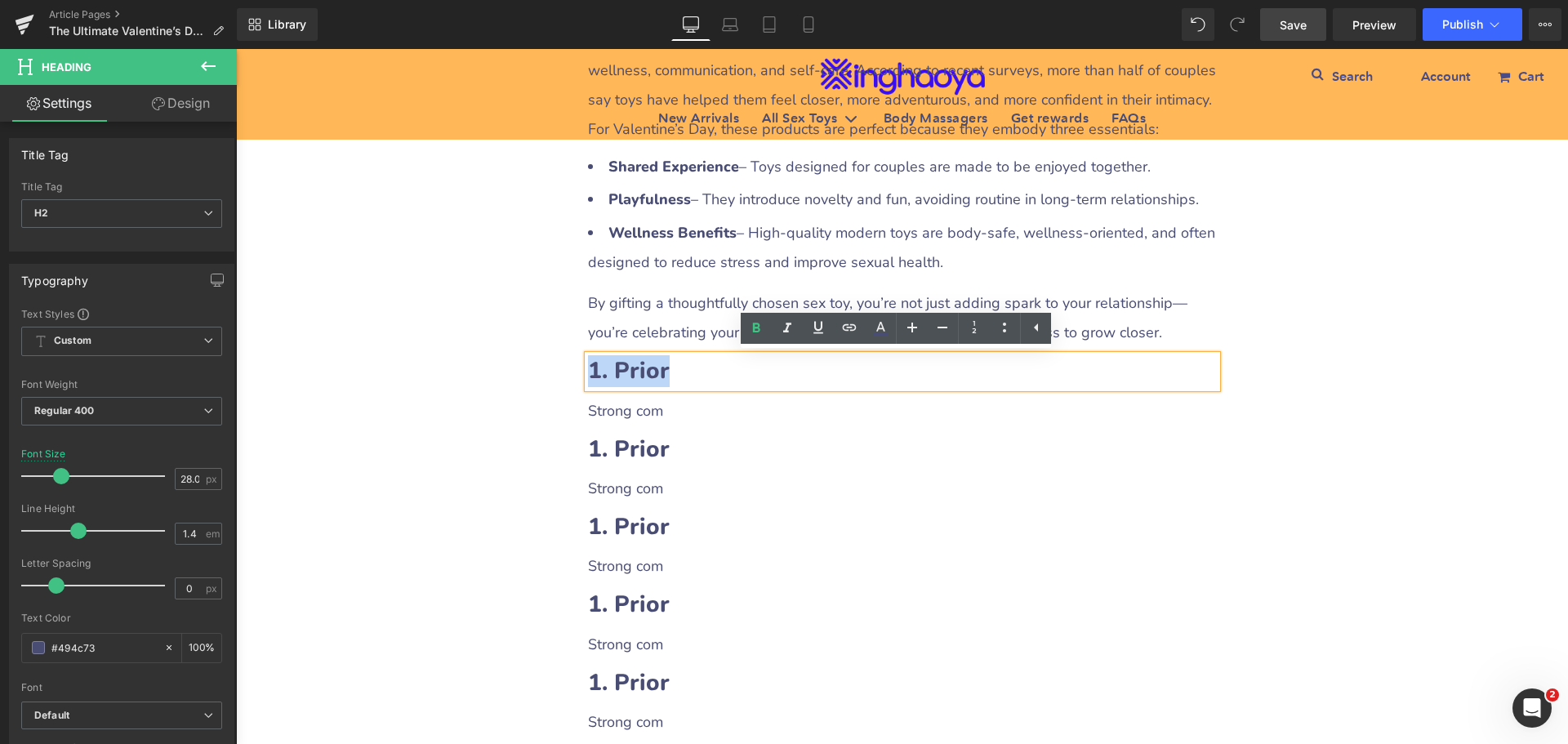
drag, startPoint x: 584, startPoint y: 367, endPoint x: 670, endPoint y: 374, distance: 86.3
click at [670, 374] on h2 "1. Prior" at bounding box center [902, 371] width 629 height 32
paste div
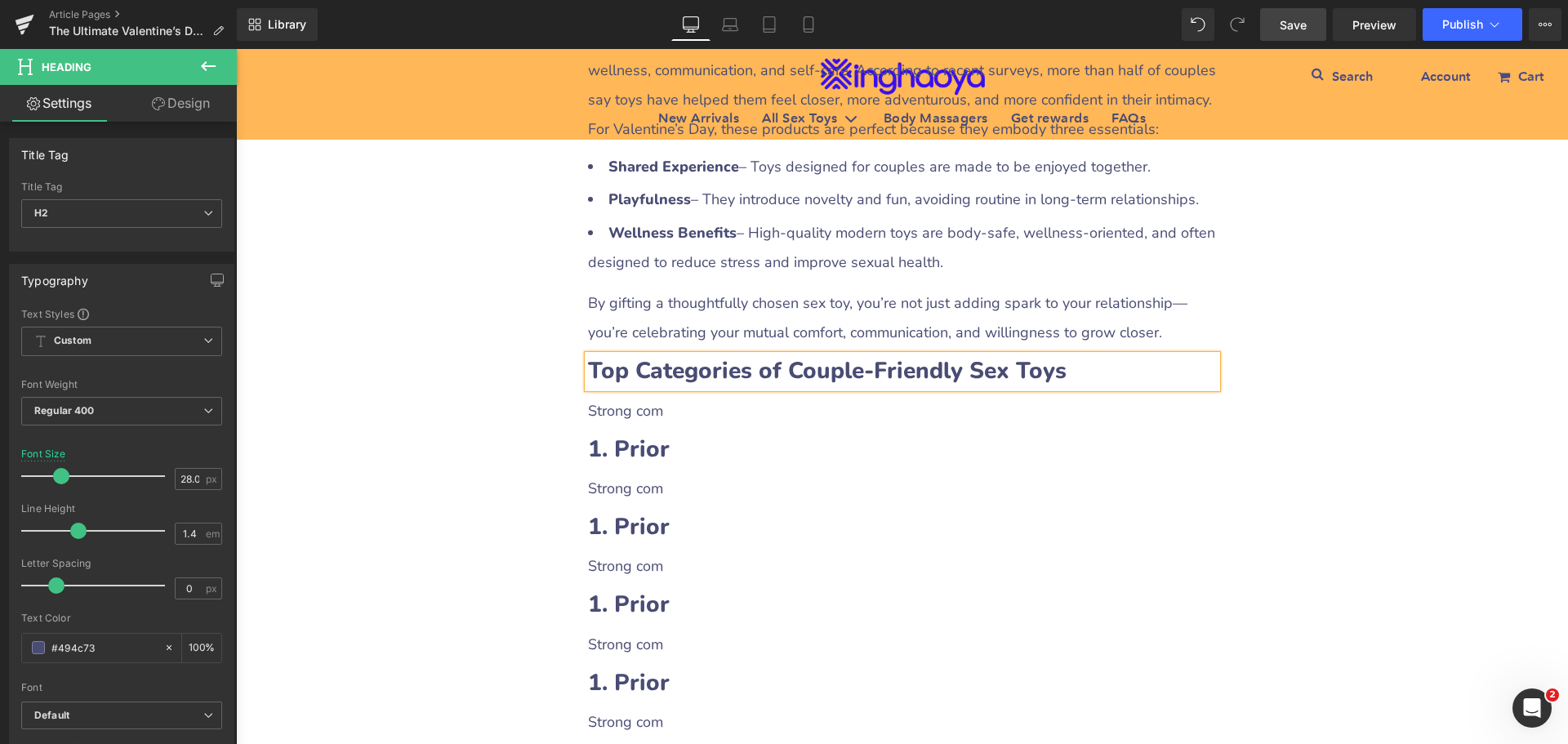
click at [663, 402] on p "Strong com" at bounding box center [902, 410] width 629 height 29
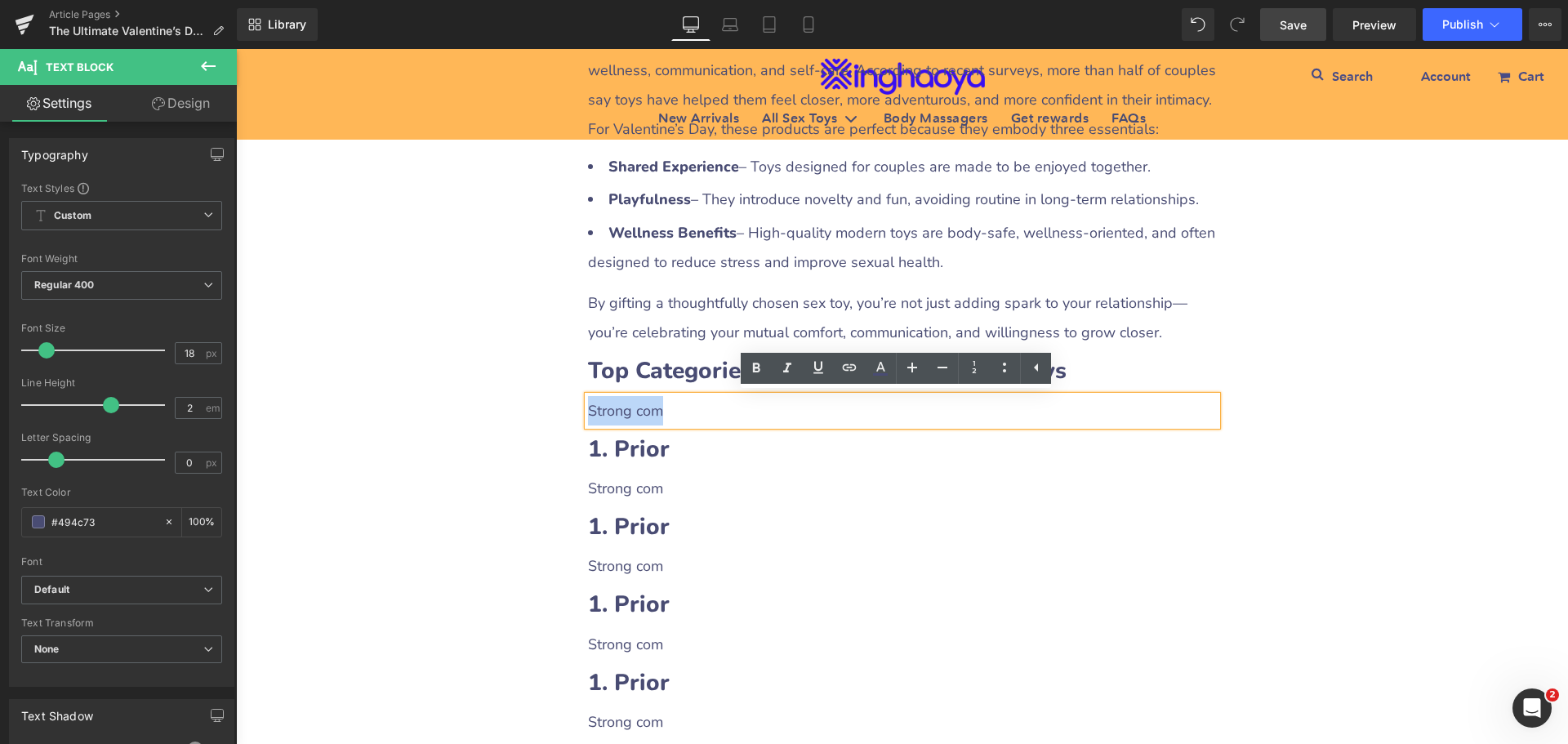
drag, startPoint x: 584, startPoint y: 403, endPoint x: 668, endPoint y: 406, distance: 84.1
click at [668, 406] on p "Strong com" at bounding box center [902, 410] width 629 height 29
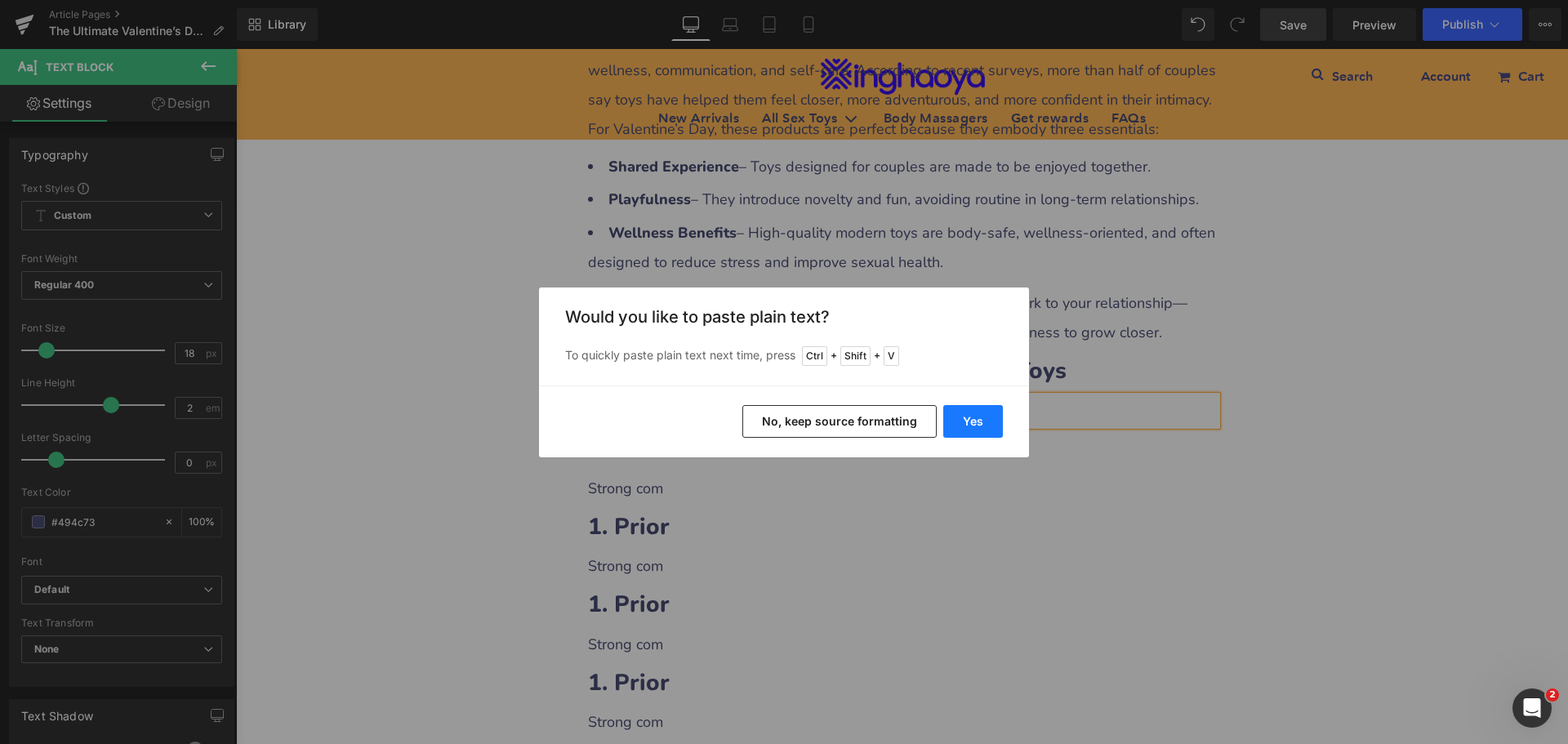
click at [958, 421] on button "Yes" at bounding box center [973, 421] width 59 height 33
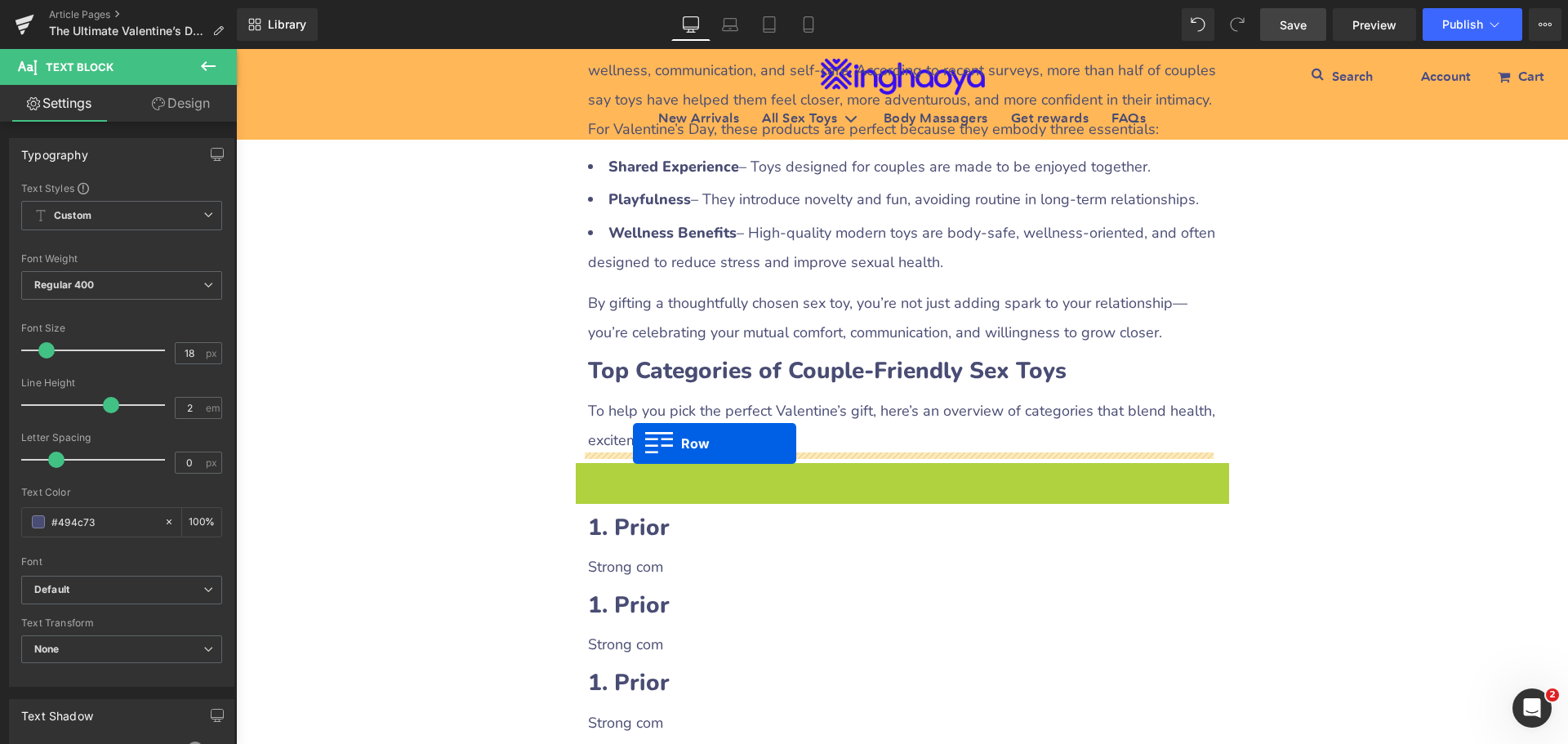
drag, startPoint x: 584, startPoint y: 471, endPoint x: 634, endPoint y: 442, distance: 57.8
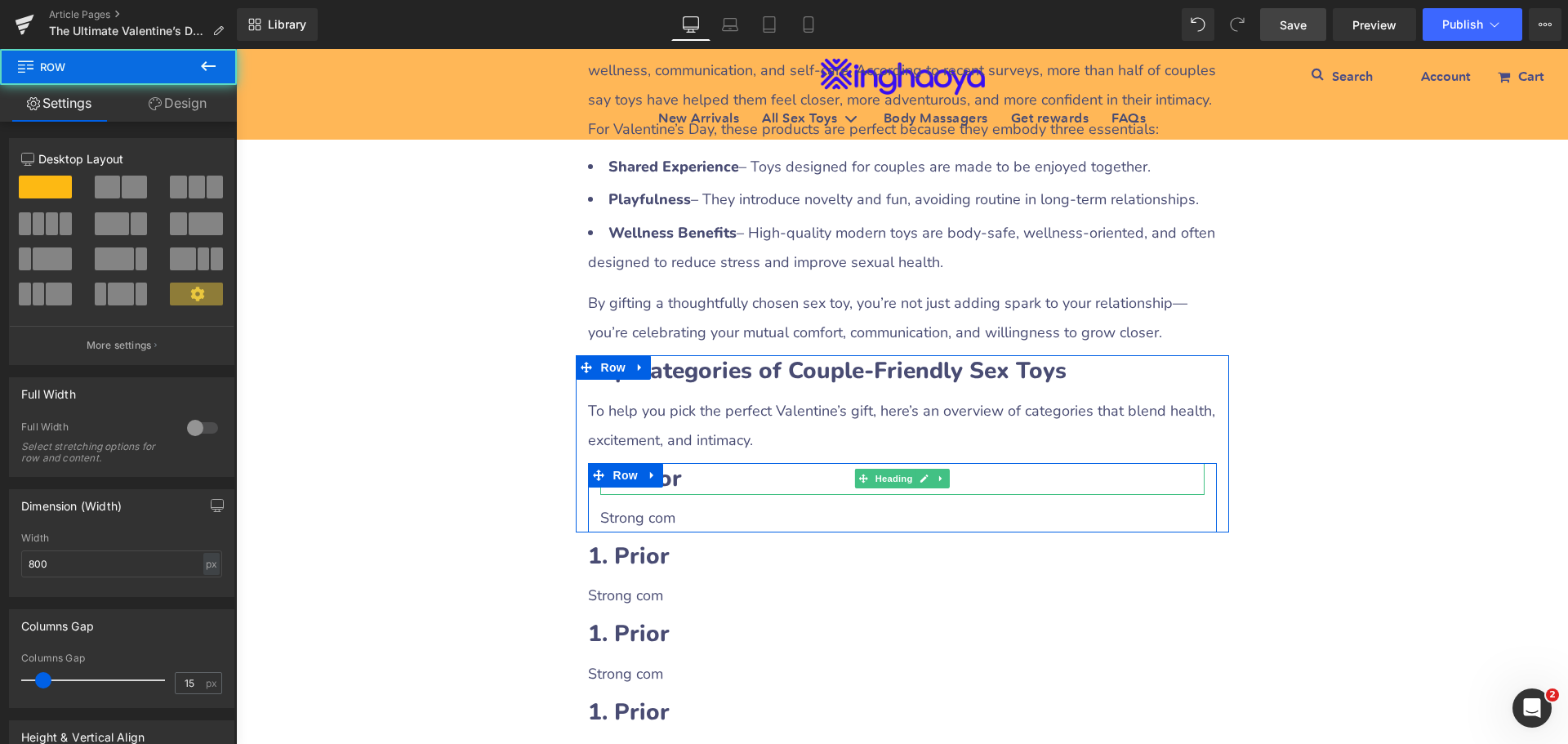
drag, startPoint x: 699, startPoint y: 476, endPoint x: 653, endPoint y: 476, distance: 46.0
click at [699, 476] on h2 "1. Prior" at bounding box center [902, 479] width 604 height 32
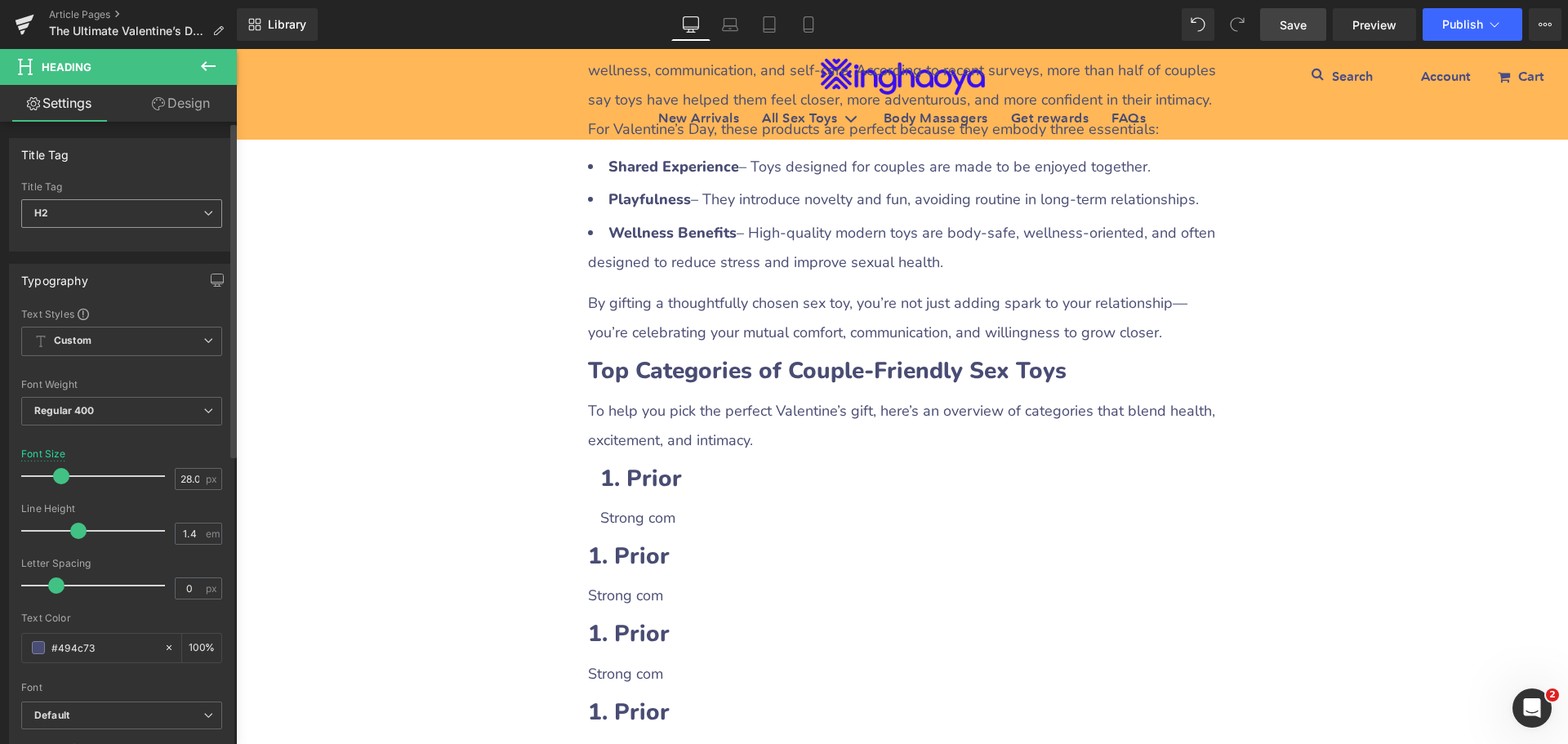
click at [133, 216] on span "H2" at bounding box center [122, 213] width 201 height 28
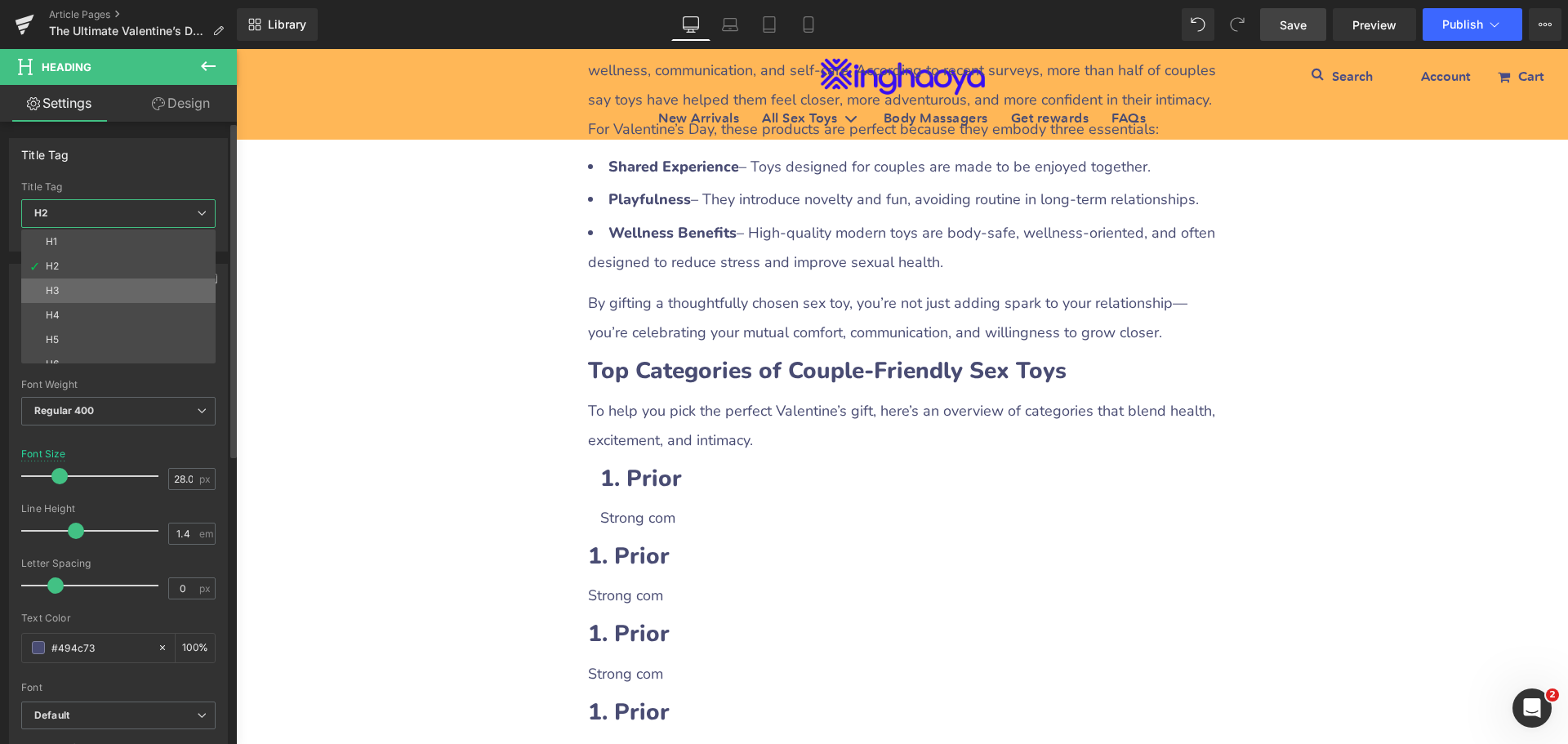
click at [73, 287] on li "H3" at bounding box center [122, 291] width 202 height 25
type input "21.96"
type input "100"
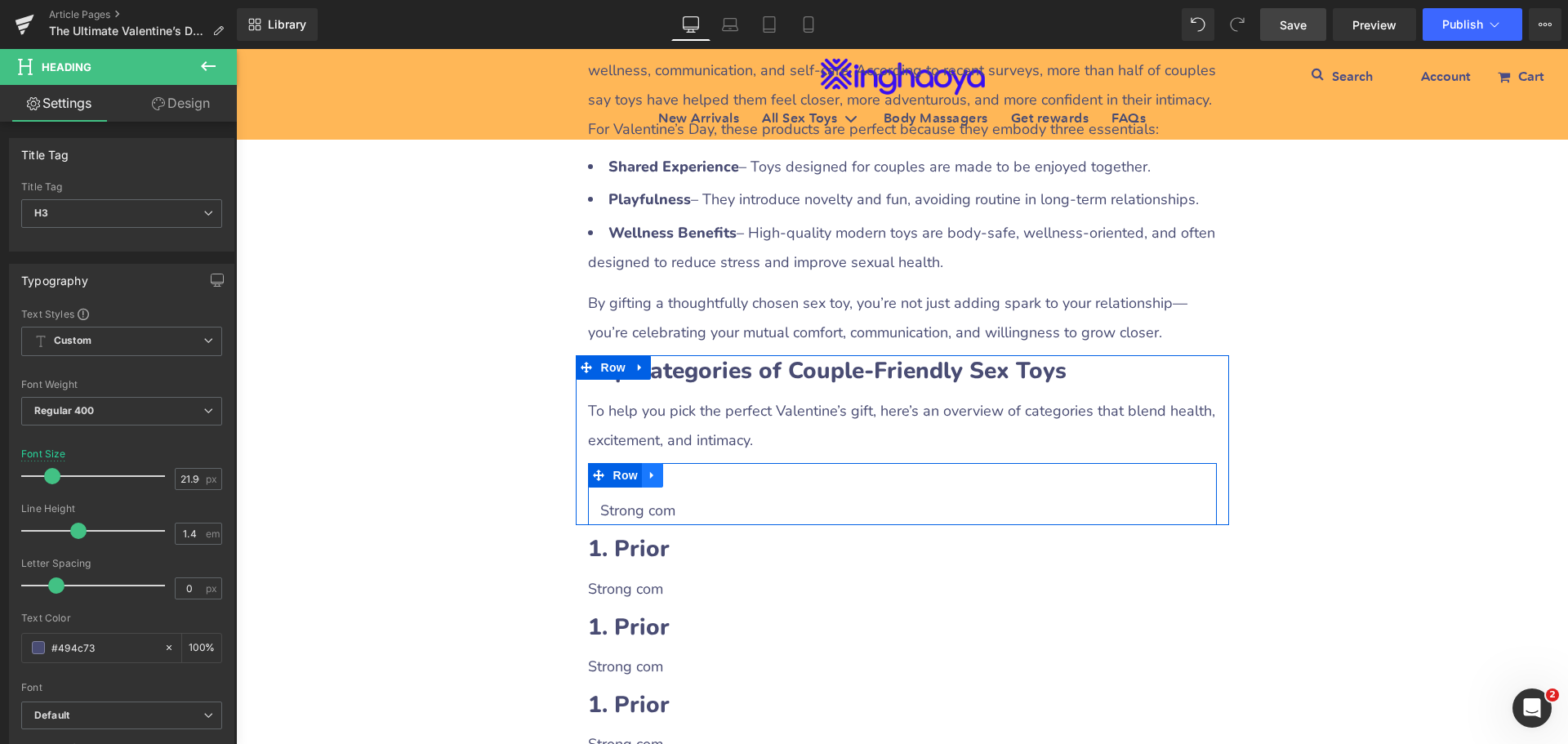
click at [647, 478] on icon at bounding box center [653, 474] width 12 height 12
click at [668, 475] on icon at bounding box center [674, 475] width 12 height 12
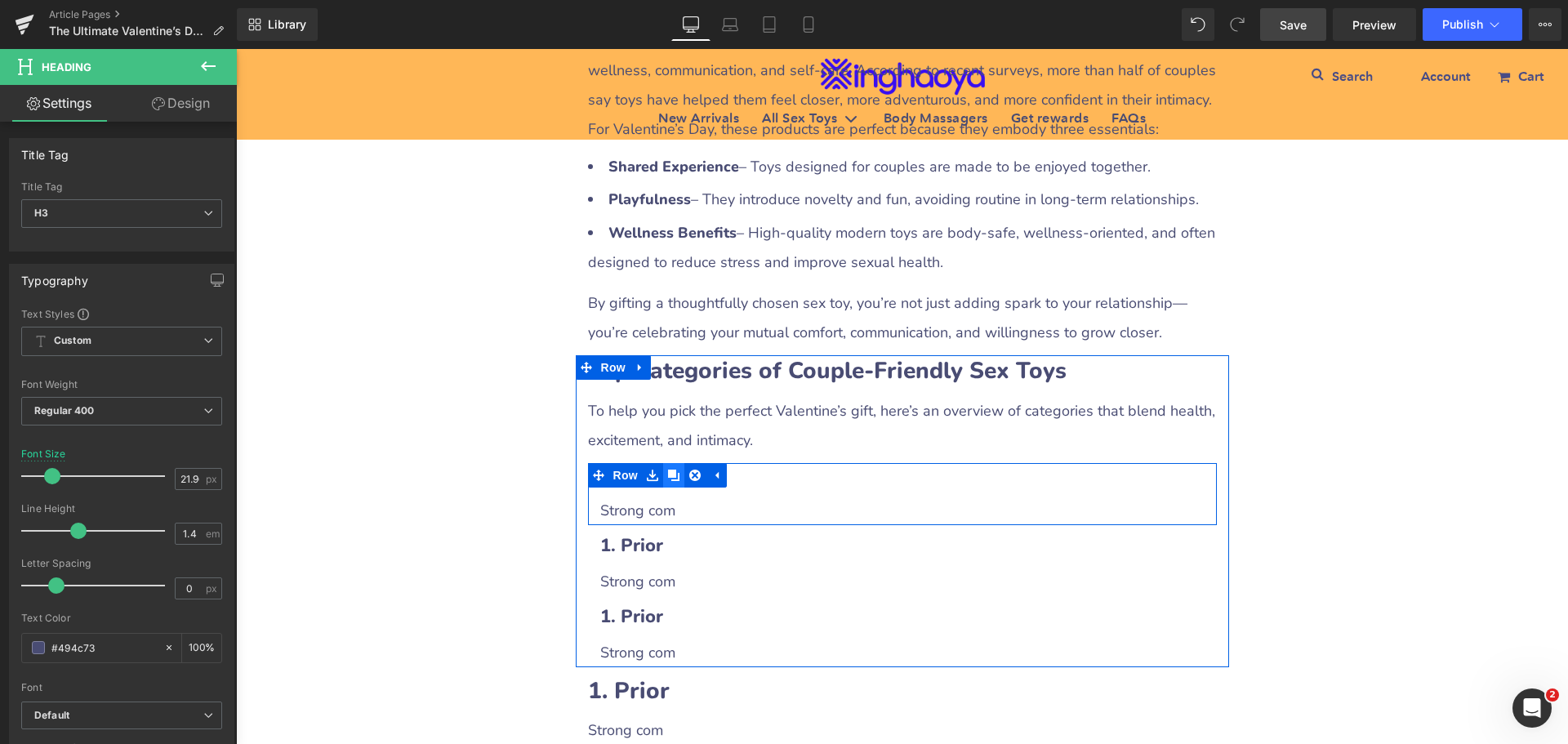
click at [668, 475] on icon at bounding box center [674, 475] width 12 height 12
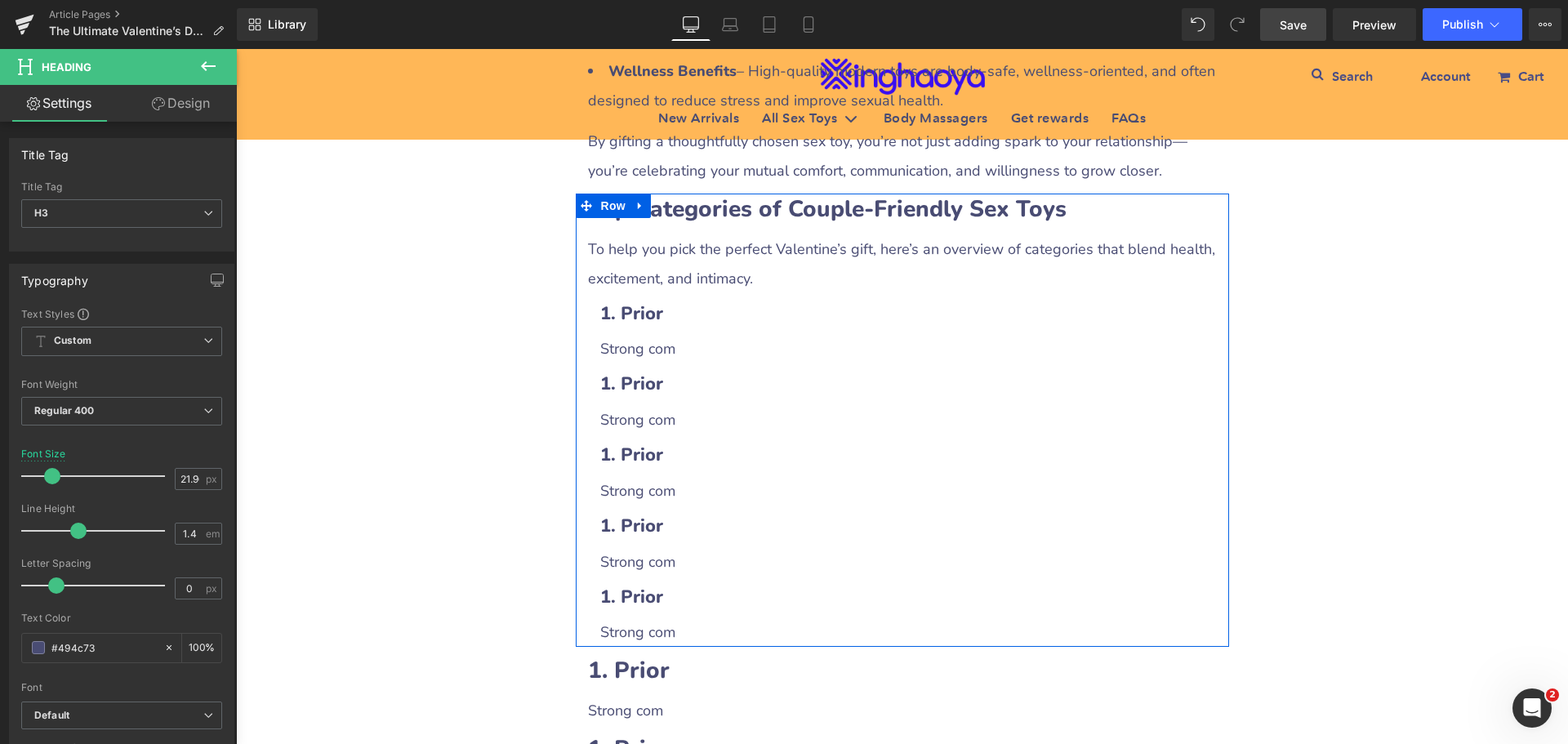
scroll to position [2123, 0]
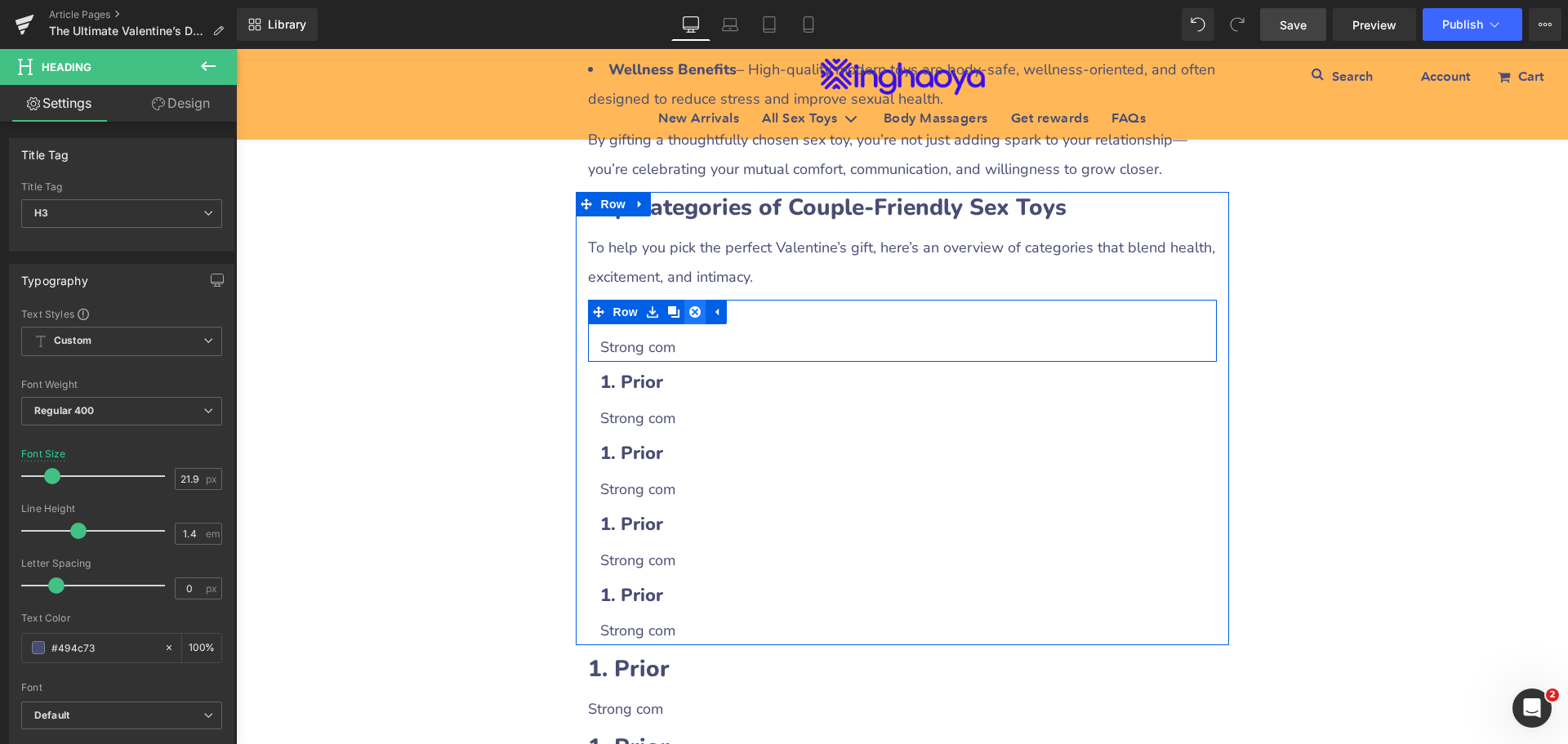
click at [685, 309] on link at bounding box center [695, 312] width 21 height 25
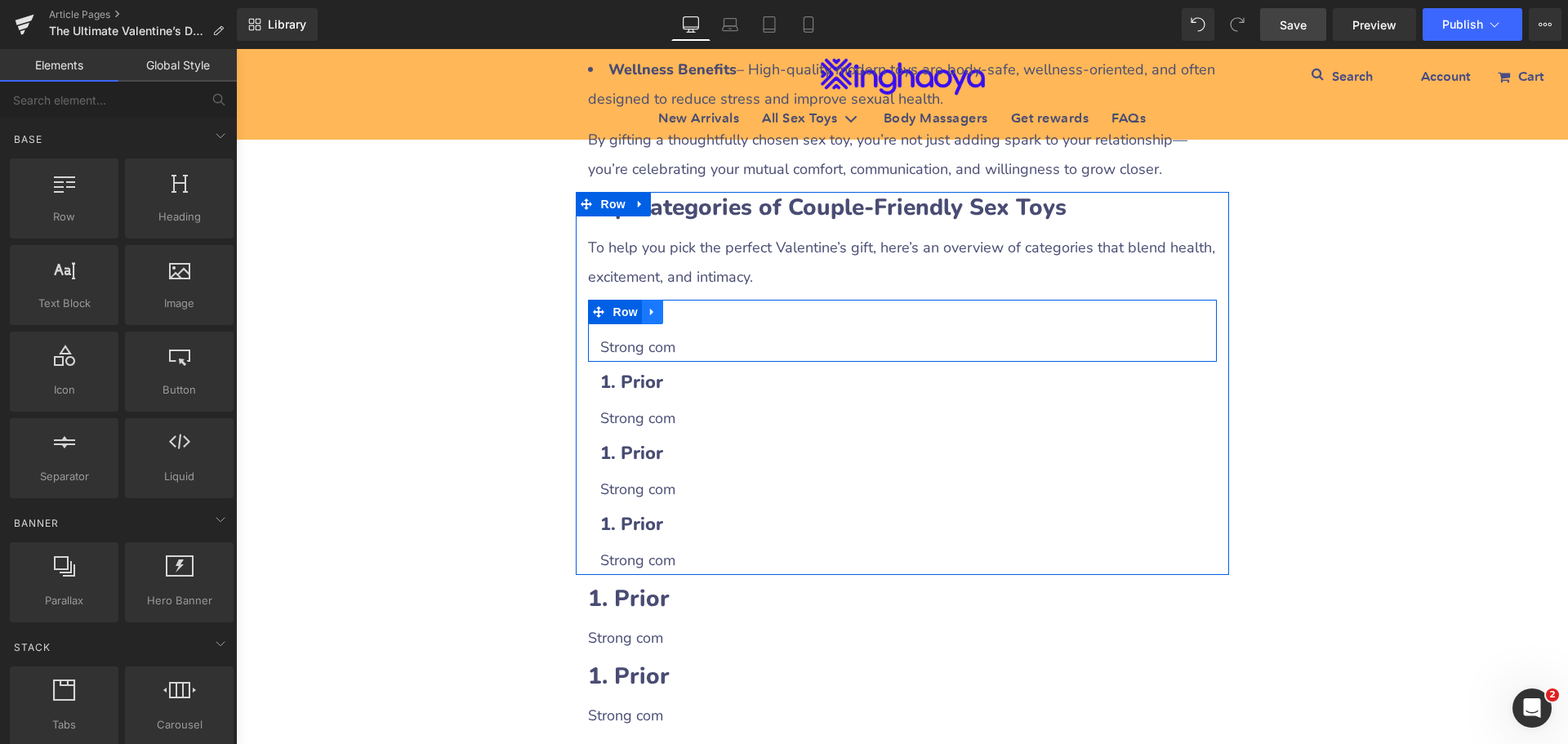
click at [650, 310] on icon at bounding box center [653, 311] width 12 height 12
click at [670, 310] on icon at bounding box center [674, 312] width 12 height 12
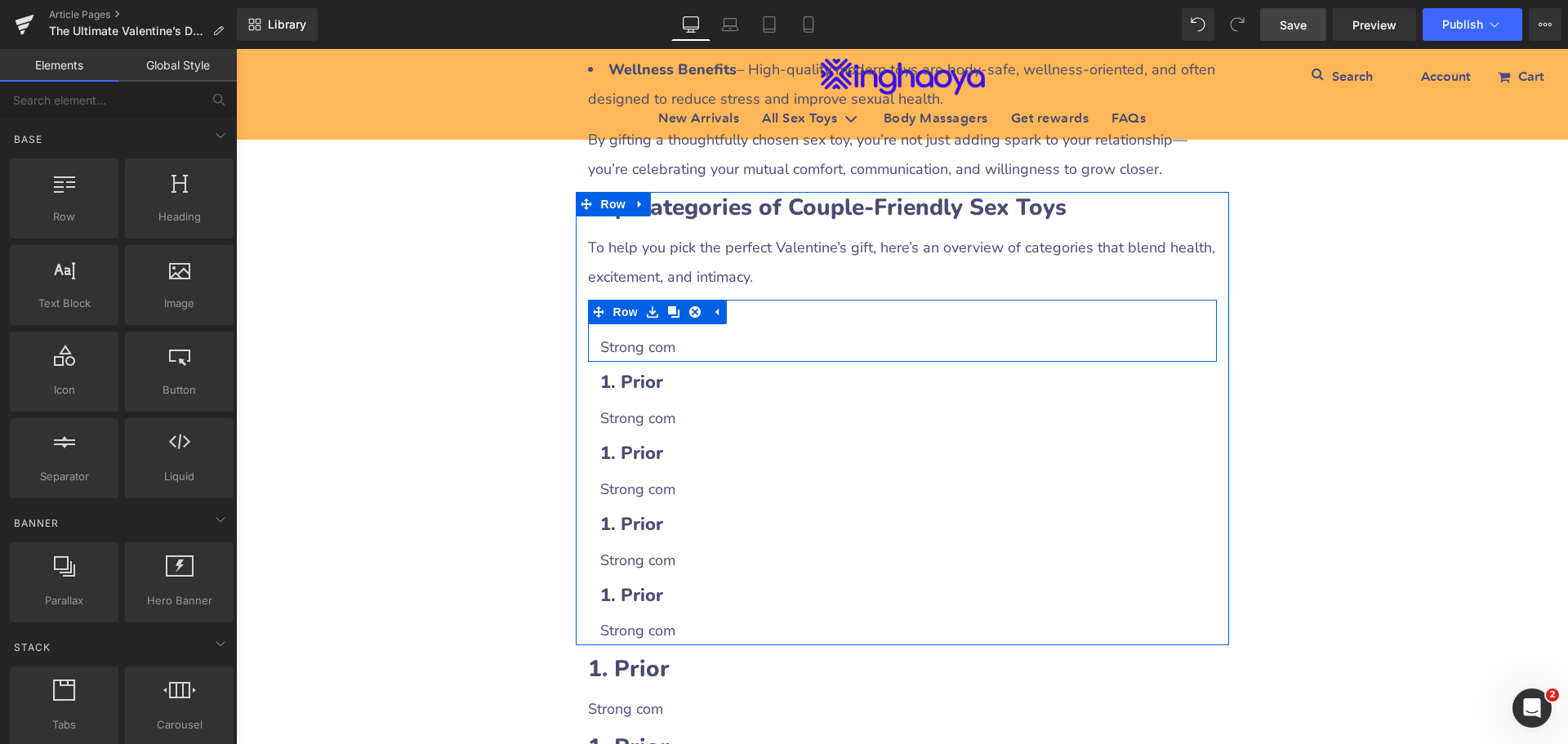
drag, startPoint x: 763, startPoint y: 318, endPoint x: 749, endPoint y: 318, distance: 14.0
click at [763, 318] on h3 "1. Prior" at bounding box center [902, 313] width 604 height 26
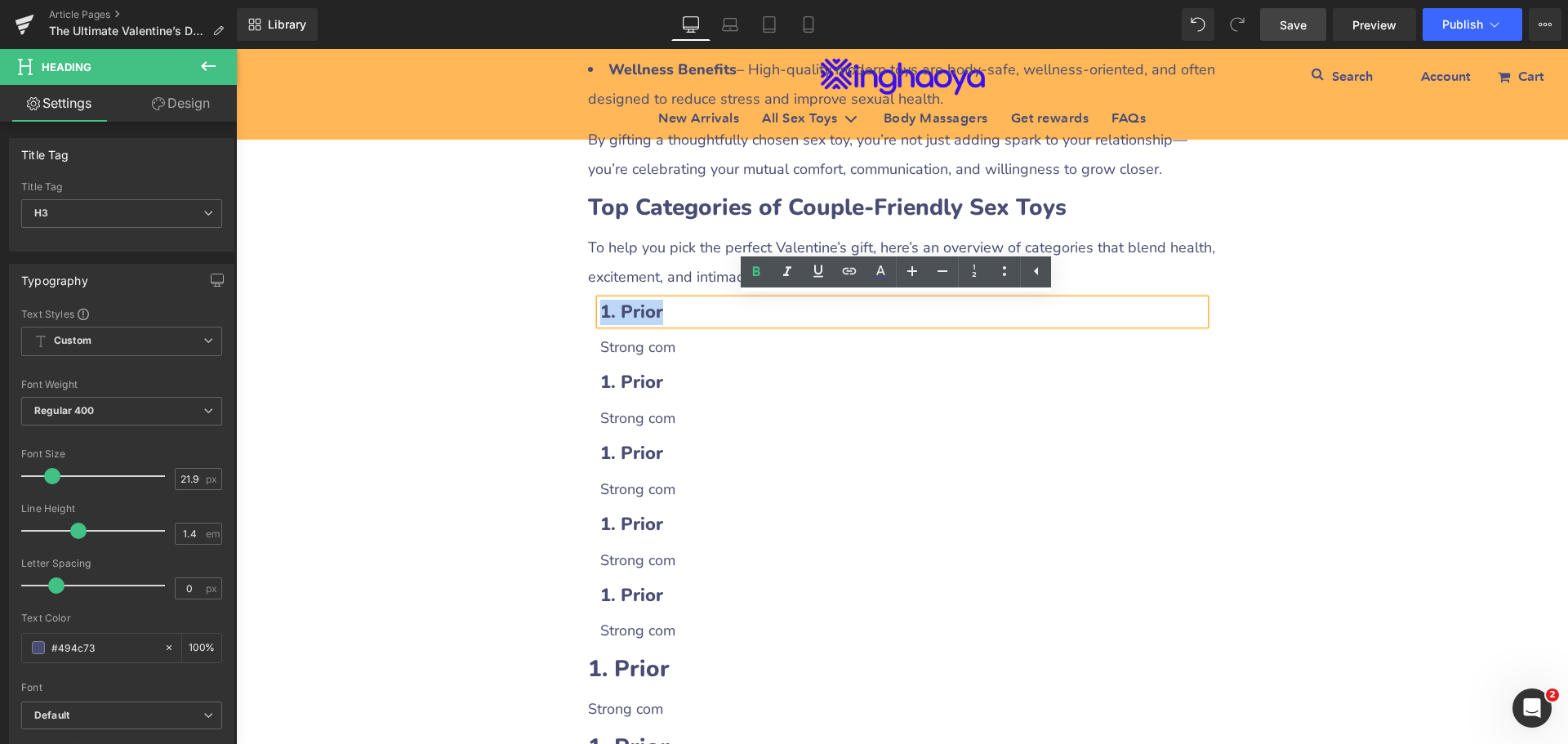
drag, startPoint x: 598, startPoint y: 310, endPoint x: 687, endPoint y: 309, distance: 89.0
click at [687, 309] on h3 "1. Prior" at bounding box center [902, 313] width 604 height 26
paste div
click at [619, 310] on b "1. Prior" at bounding box center [632, 312] width 63 height 25
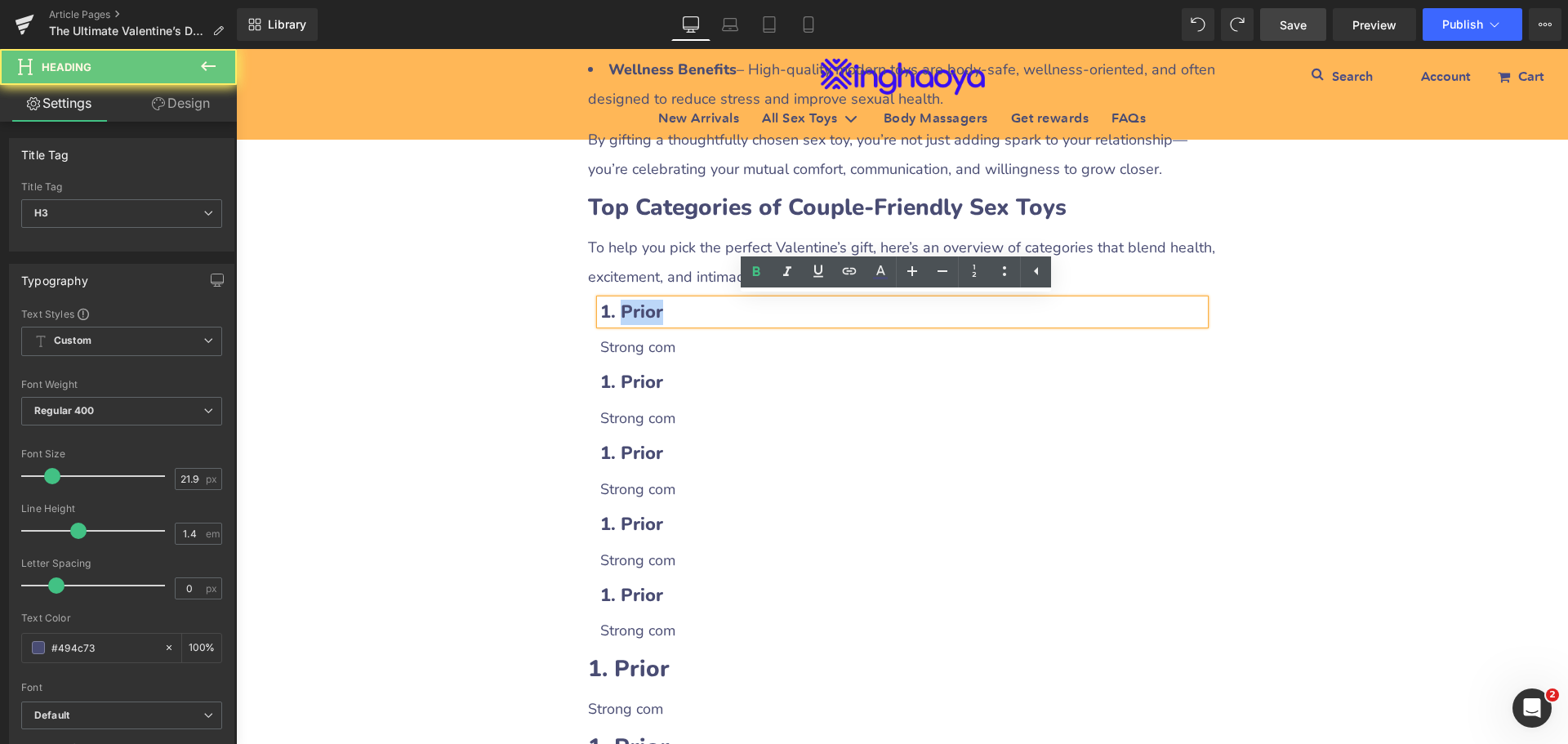
drag, startPoint x: 617, startPoint y: 310, endPoint x: 689, endPoint y: 310, distance: 72.0
click at [689, 310] on h3 "1. Prior" at bounding box center [902, 313] width 604 height 26
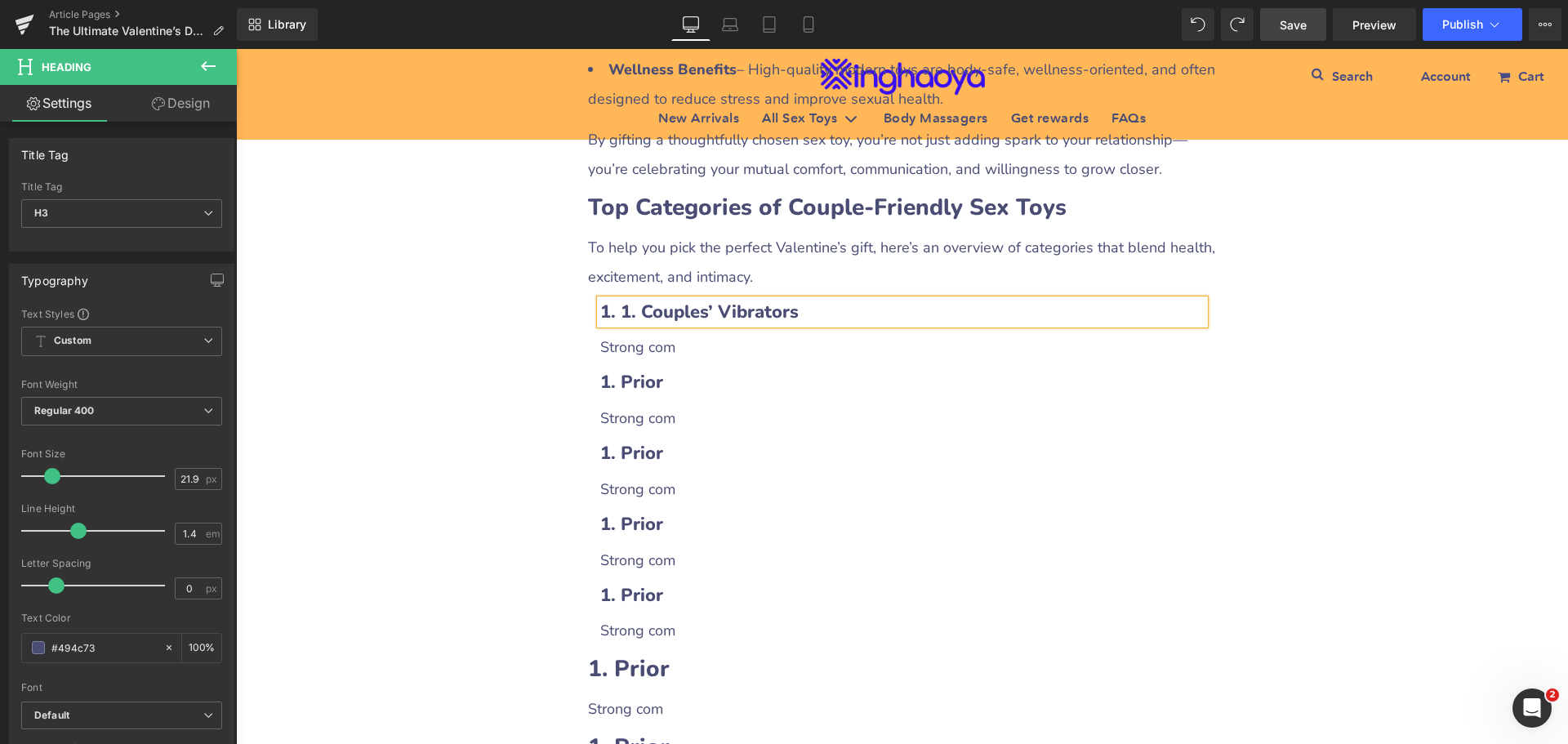
click at [633, 312] on b "1. 1. Couples’ Vibrators" at bounding box center [699, 312] width 198 height 25
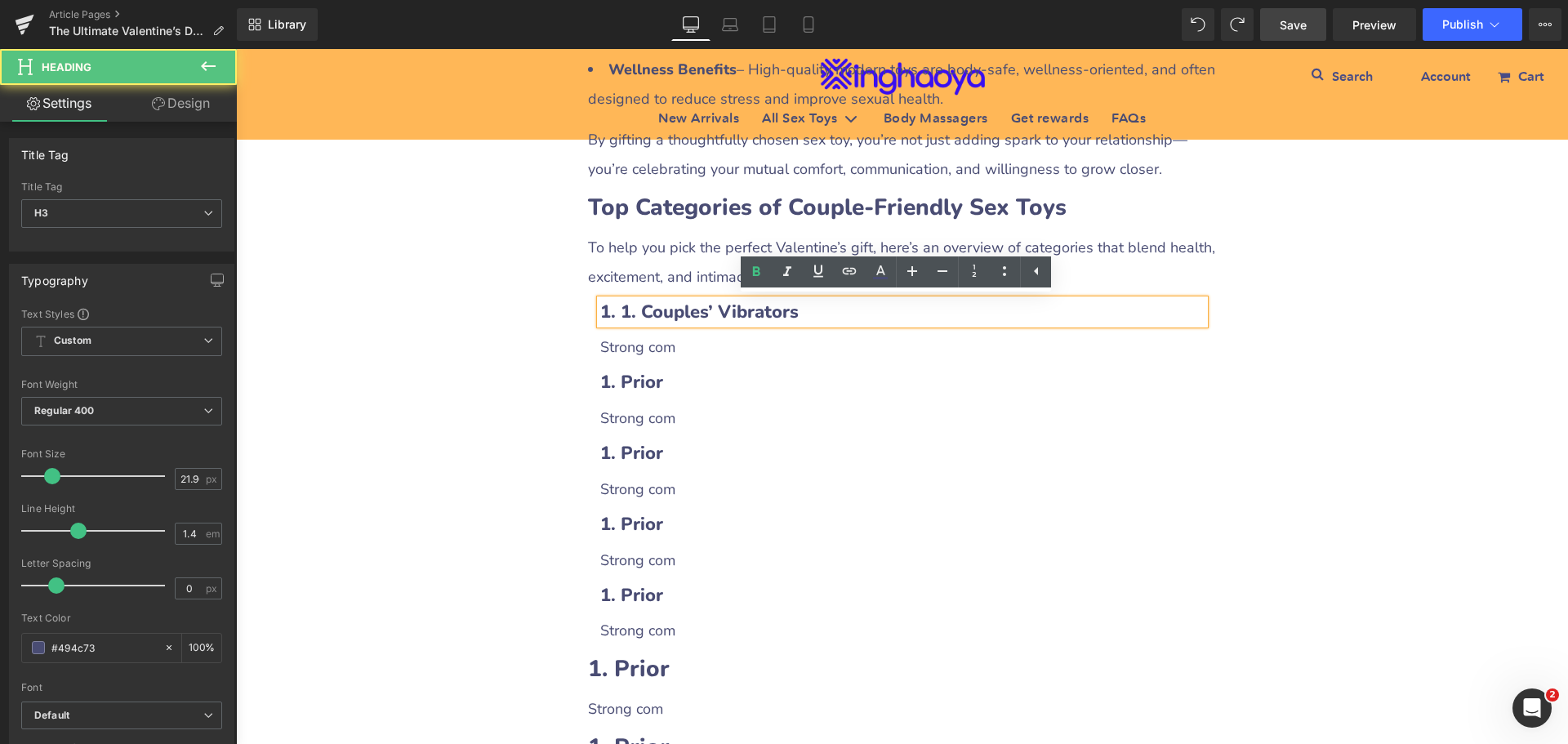
click at [615, 308] on b "1. 1. Couples’ Vibrators" at bounding box center [699, 312] width 198 height 25
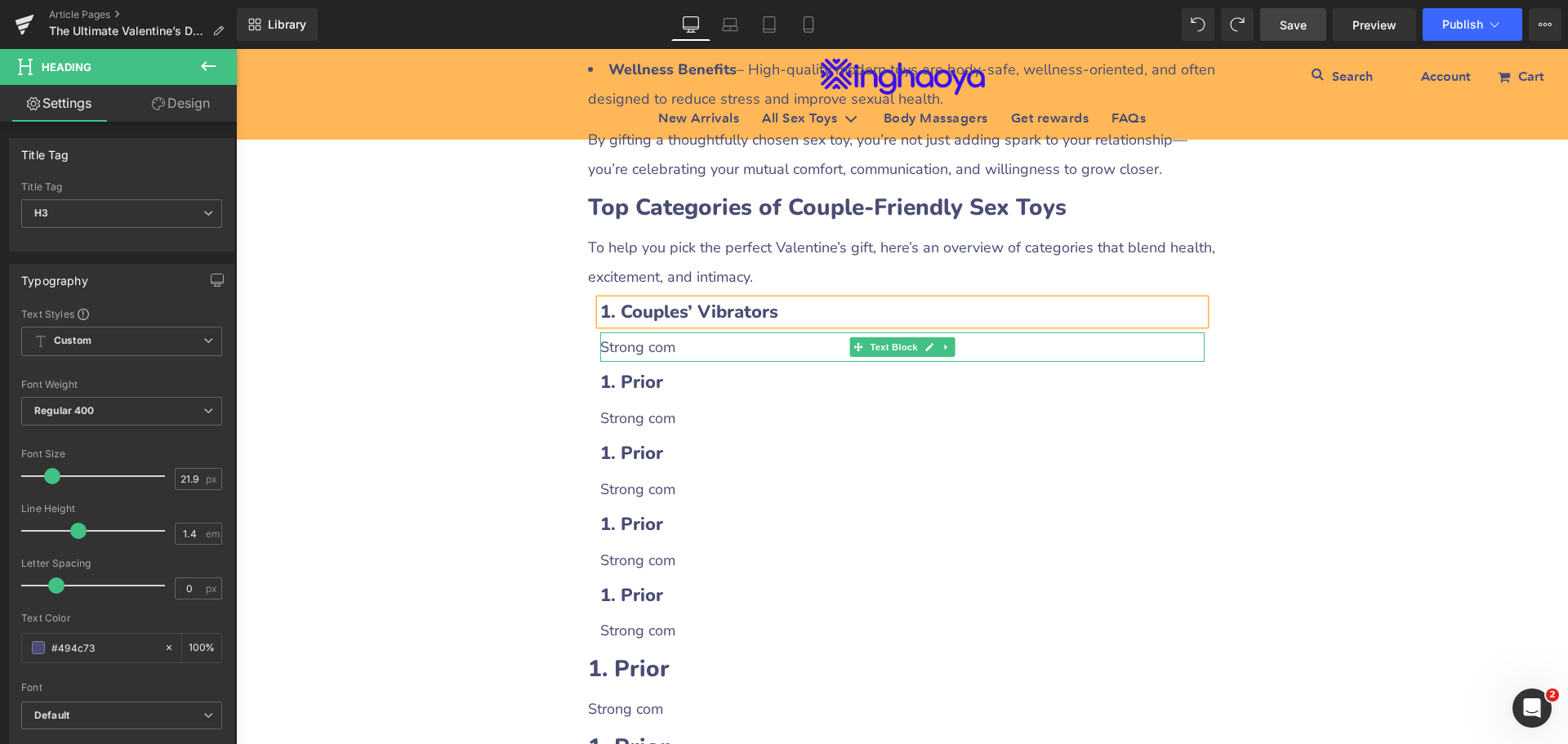
click at [651, 350] on p "Strong com" at bounding box center [902, 347] width 604 height 29
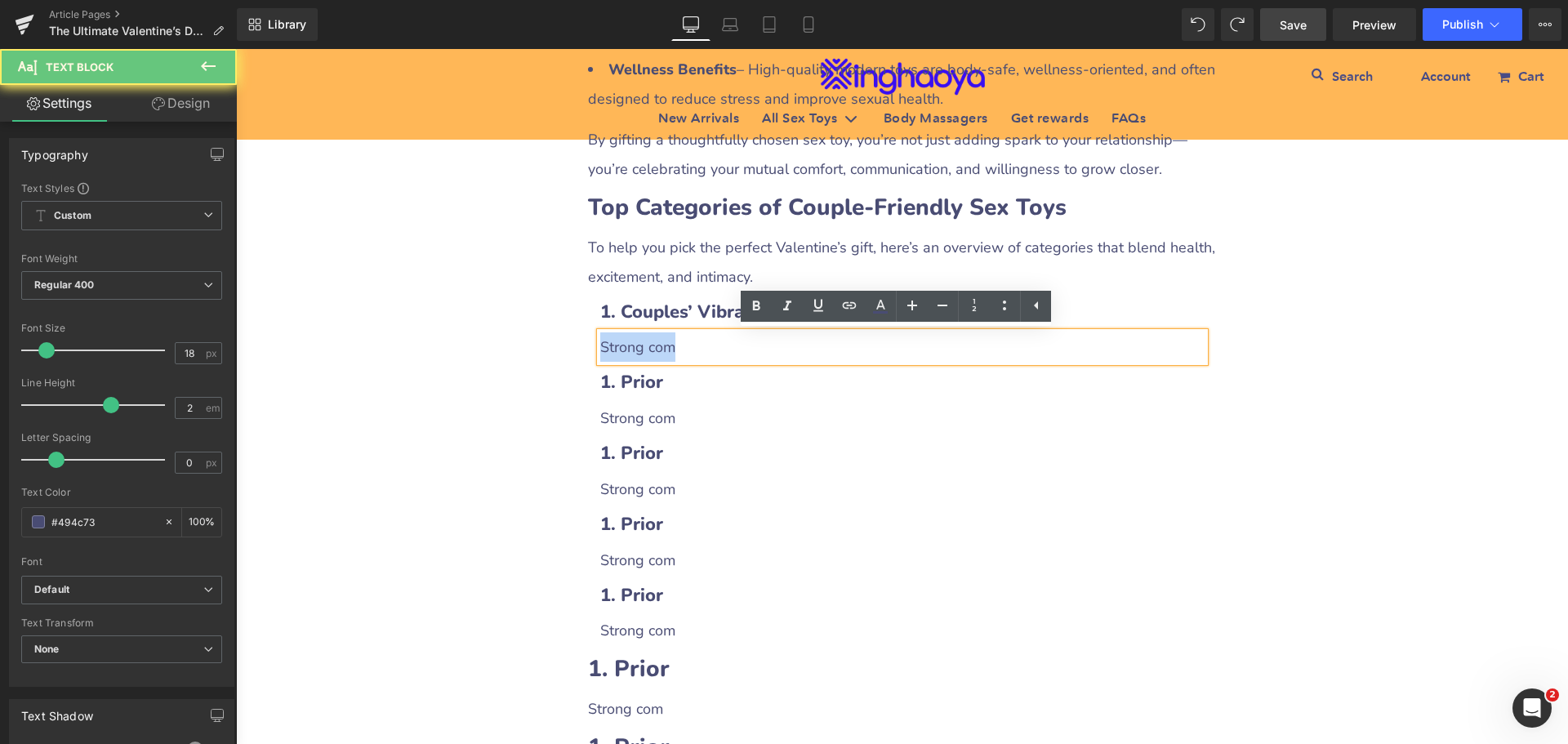
drag, startPoint x: 596, startPoint y: 347, endPoint x: 676, endPoint y: 348, distance: 80.0
click at [676, 348] on p "Strong com" at bounding box center [902, 347] width 604 height 29
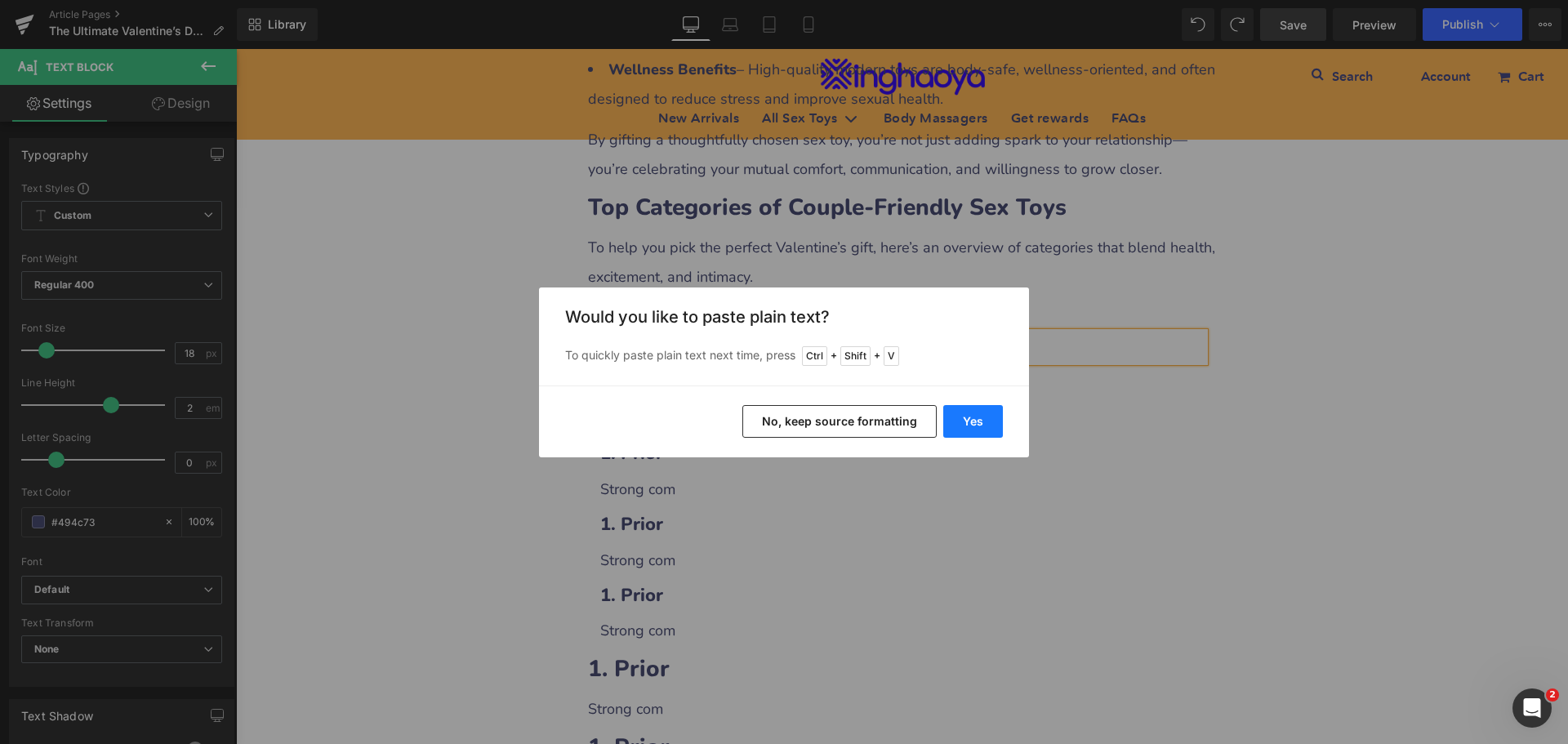
click at [965, 425] on button "Yes" at bounding box center [973, 421] width 59 height 33
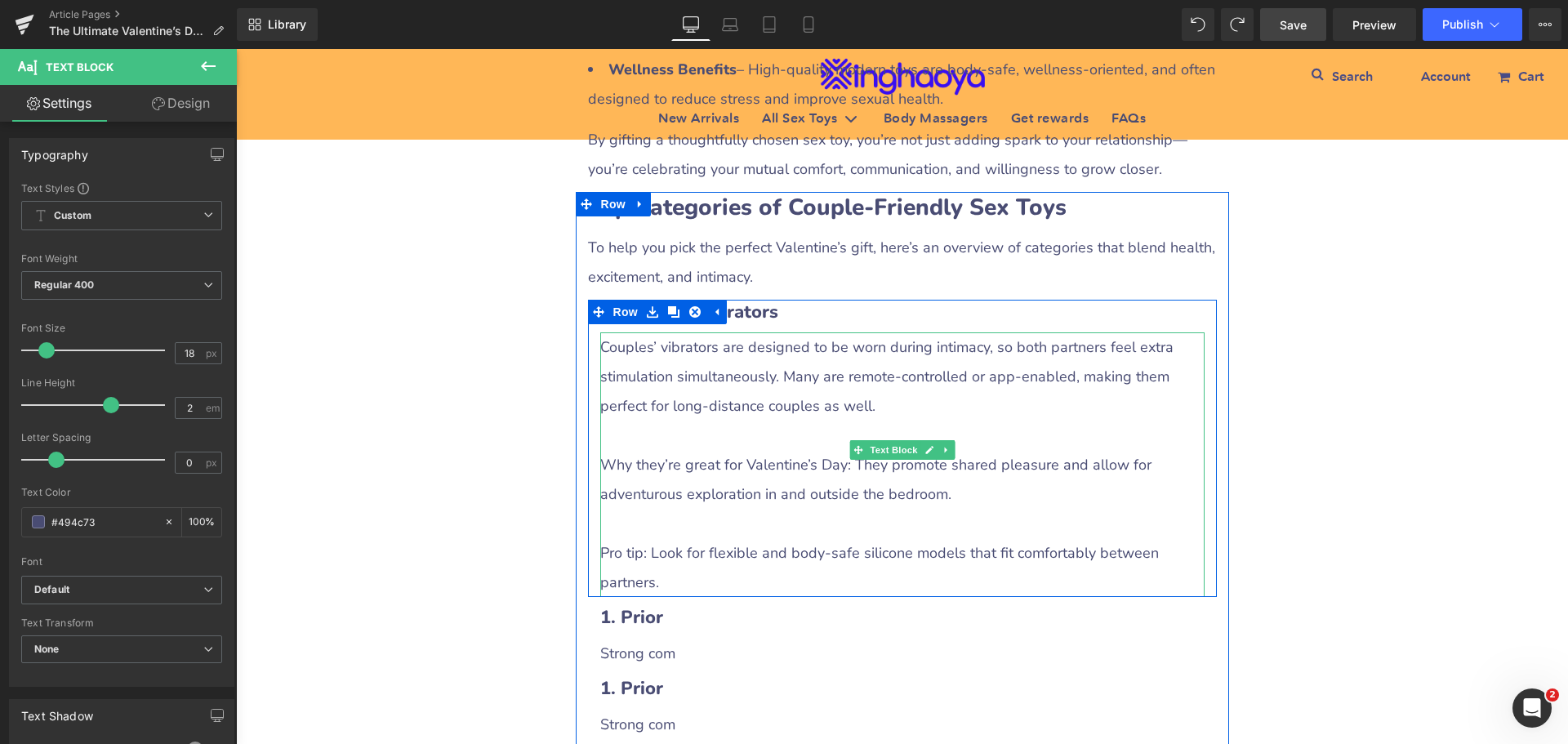
click at [677, 433] on p at bounding box center [902, 435] width 604 height 29
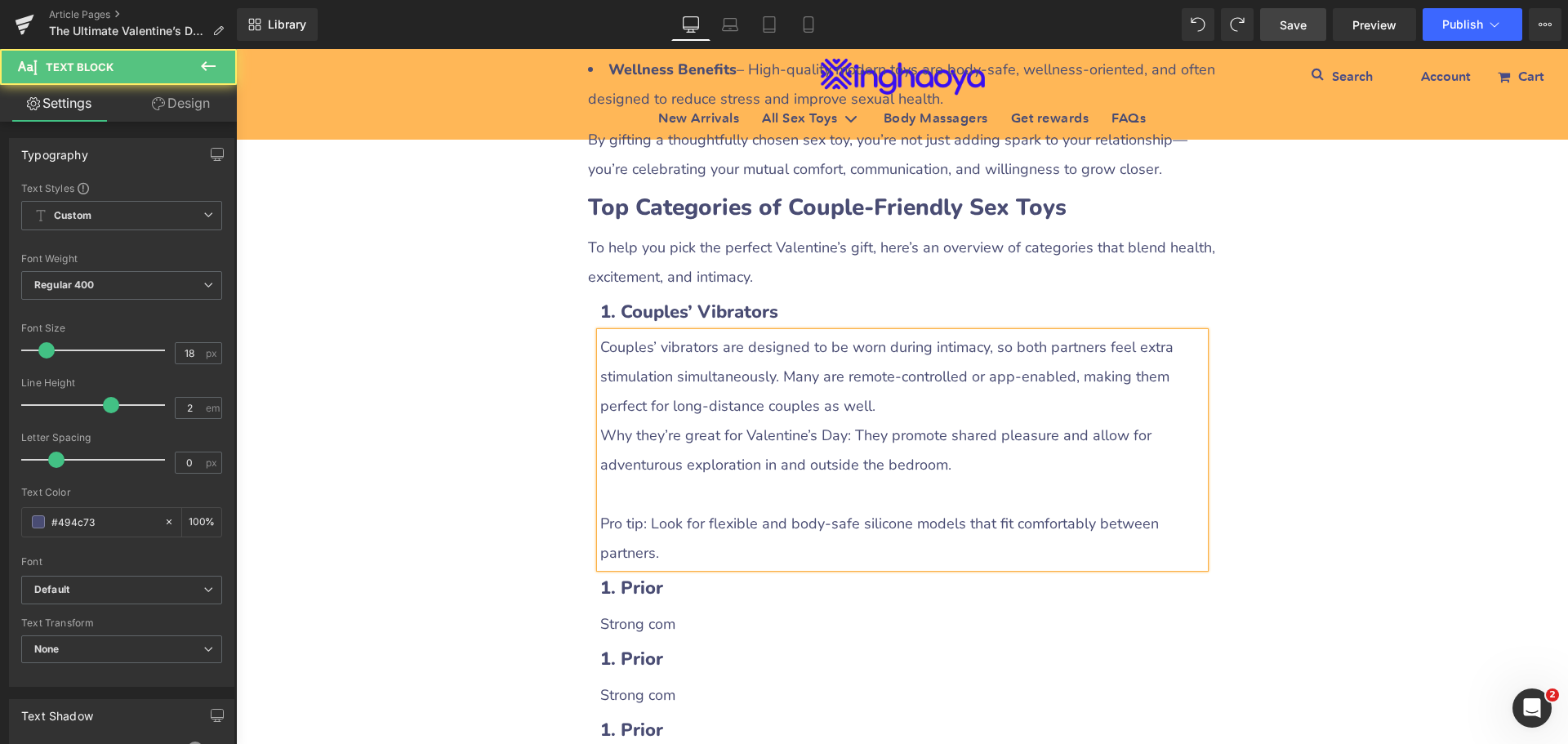
click at [630, 484] on p at bounding box center [902, 494] width 604 height 29
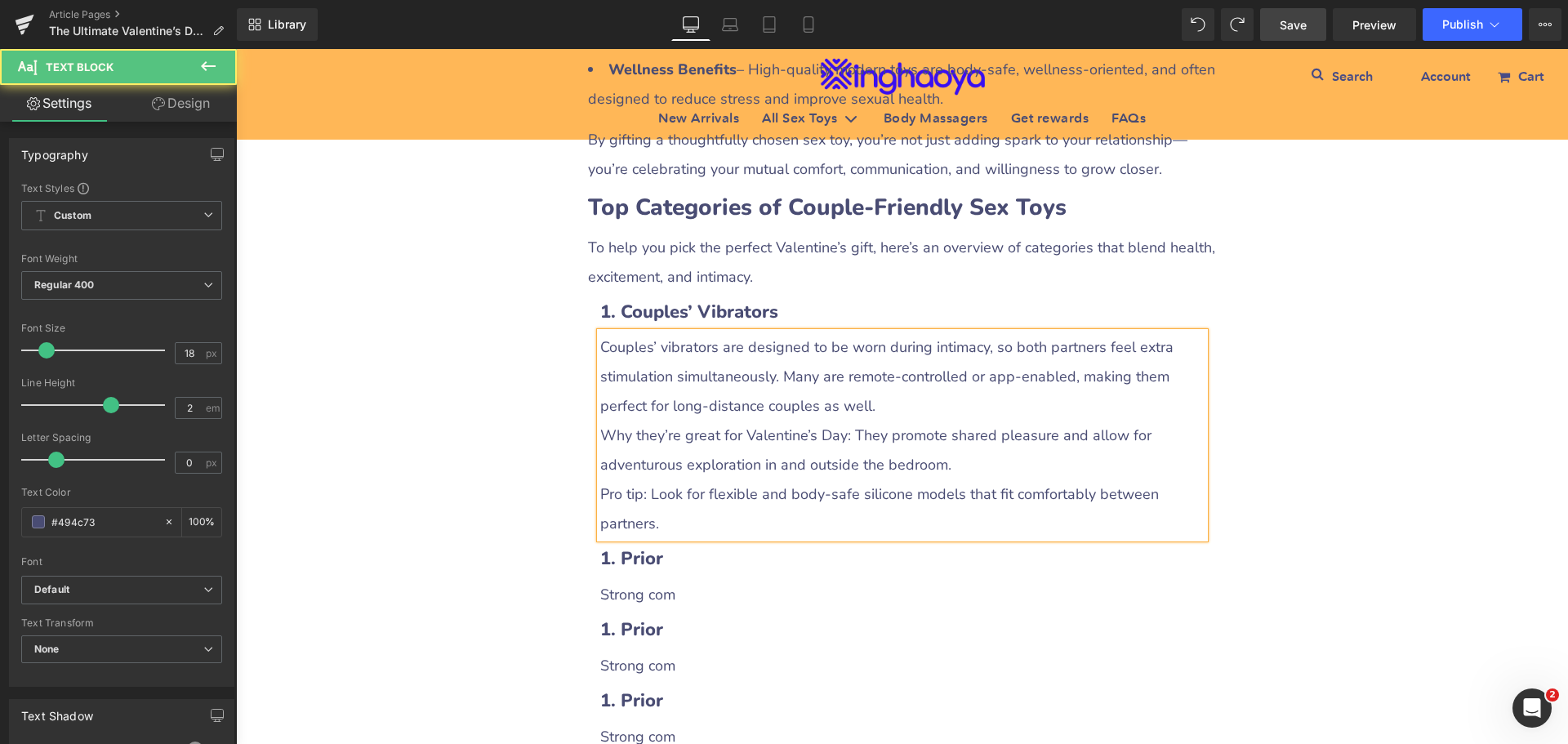
click at [609, 494] on p "Pro tip: Look for flexible and body-safe silicone models that fit comfortably b…" at bounding box center [902, 508] width 604 height 58
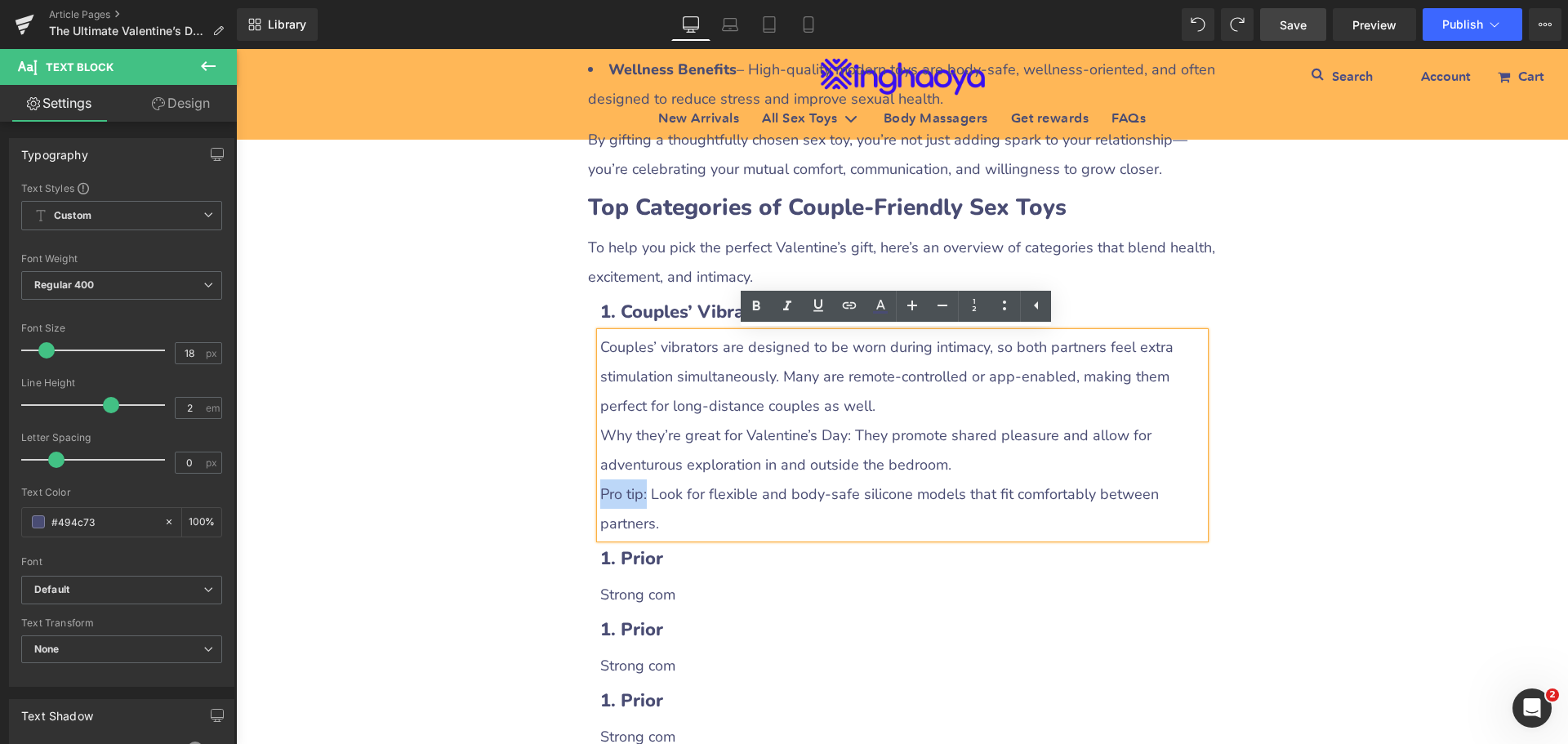
drag, startPoint x: 595, startPoint y: 494, endPoint x: 639, endPoint y: 494, distance: 44.0
click at [639, 494] on p "Pro tip: Look for flexible and body-safe silicone models that fit comfortably b…" at bounding box center [902, 508] width 604 height 58
click at [754, 308] on icon at bounding box center [757, 305] width 7 height 10
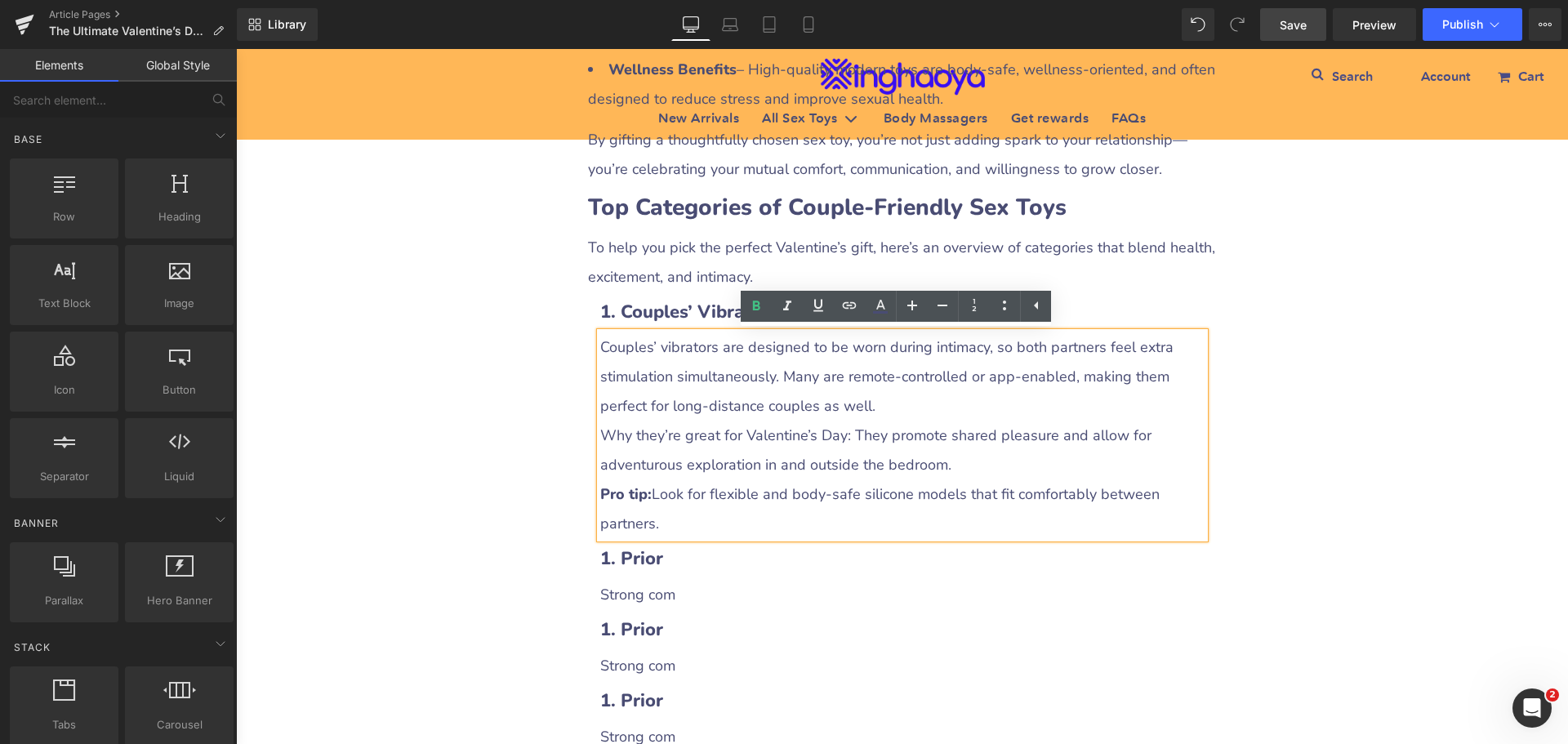
click at [1318, 494] on div "The Ultimate Valentine’s Day Gift Guide for Couples: Strengthening Bonds with H…" at bounding box center [901, 382] width 1332 height 4592
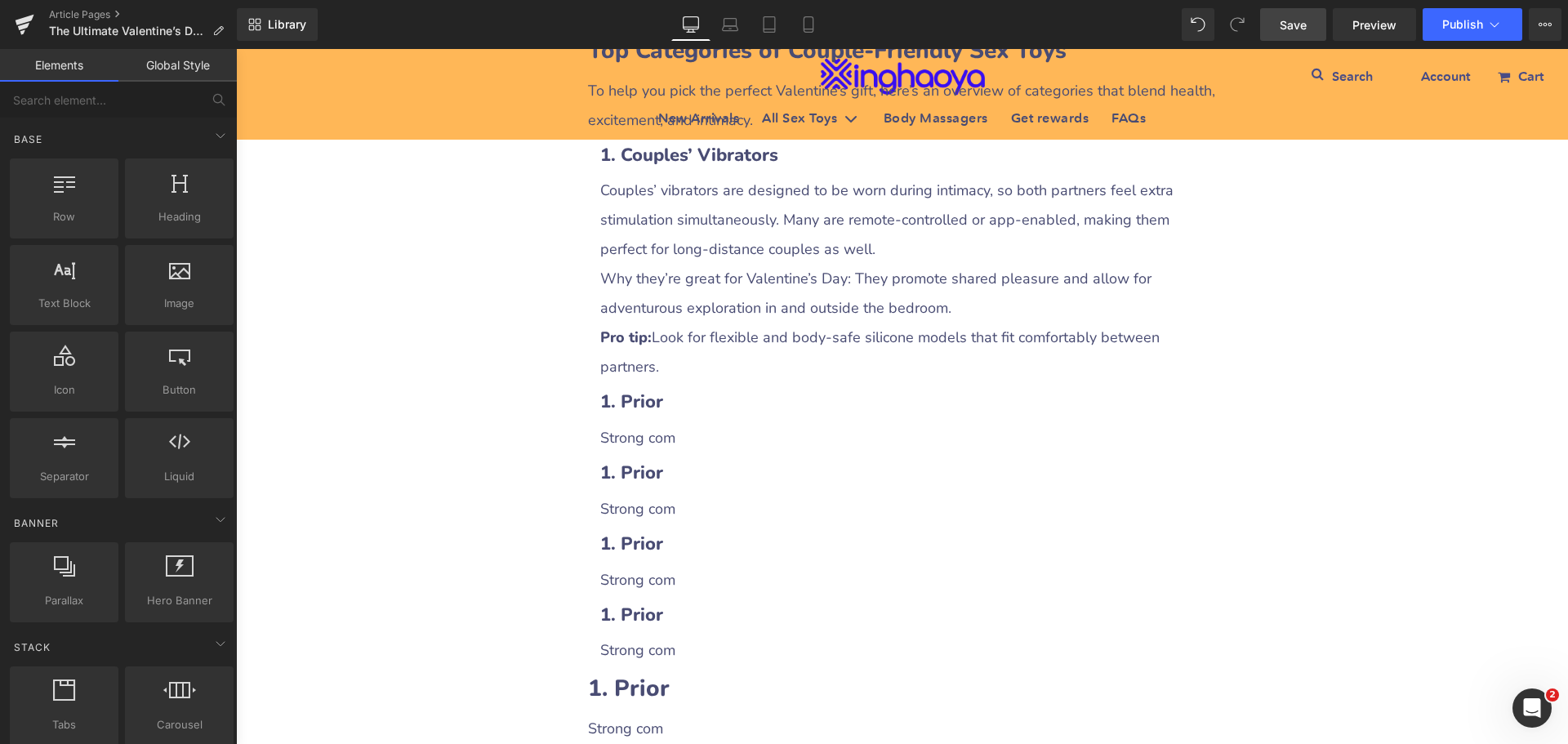
scroll to position [2286, 0]
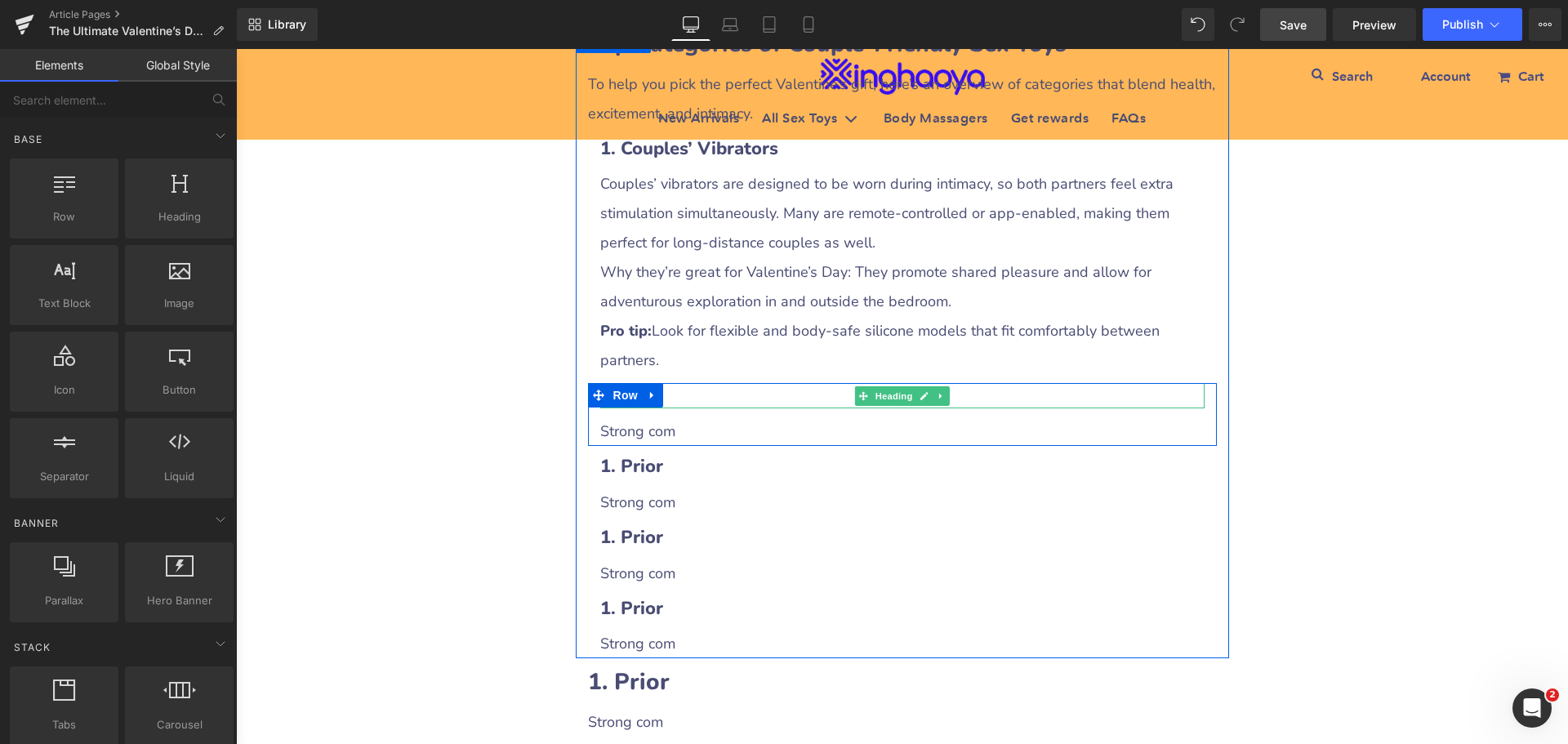
click at [684, 400] on h3 "1. Prior" at bounding box center [902, 396] width 604 height 26
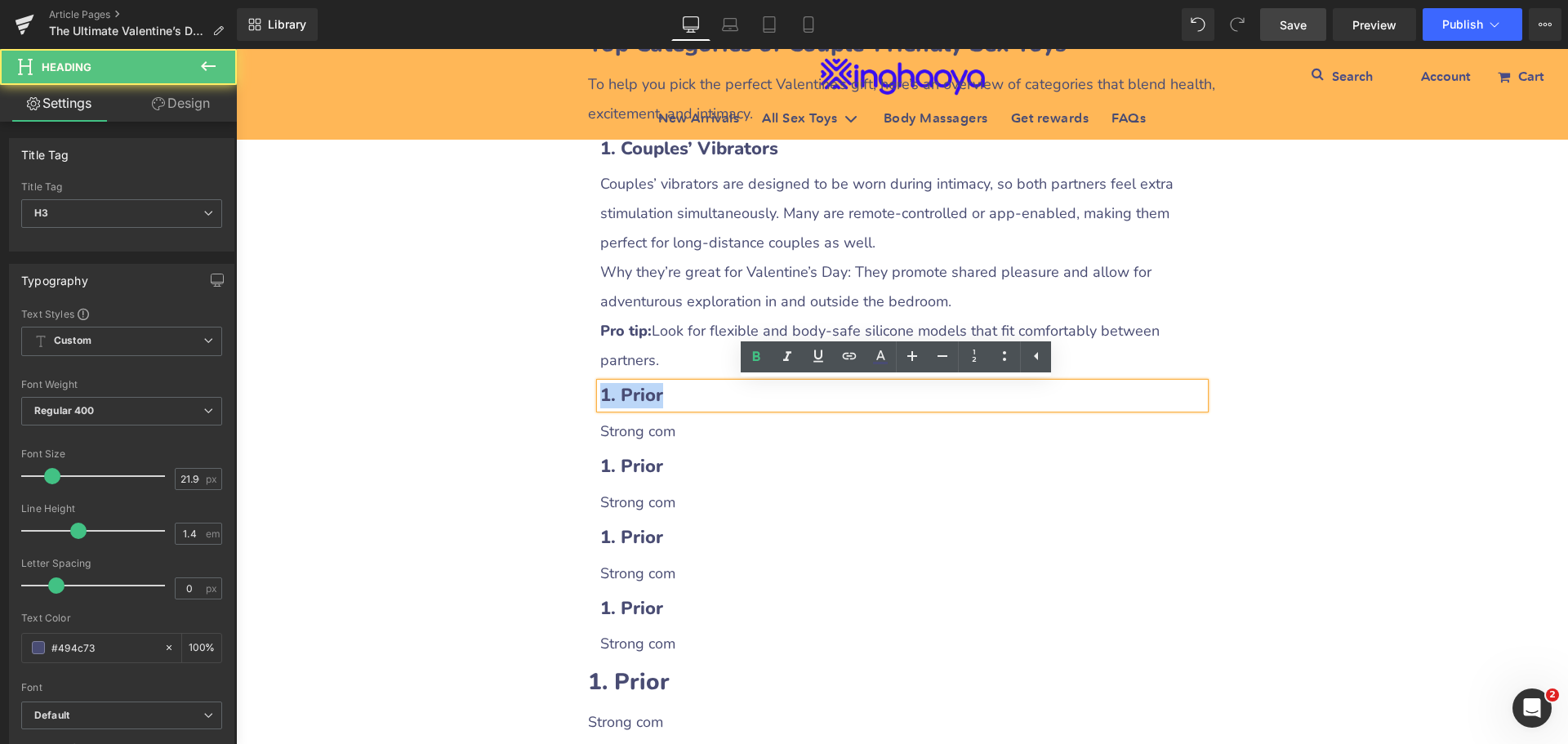
drag, startPoint x: 594, startPoint y: 395, endPoint x: 677, endPoint y: 396, distance: 83.0
click at [677, 396] on h3 "1. Prior" at bounding box center [902, 396] width 604 height 26
click at [674, 401] on h3 "1. Prior" at bounding box center [902, 396] width 604 height 26
drag, startPoint x: 618, startPoint y: 397, endPoint x: 699, endPoint y: 399, distance: 81.0
click at [699, 399] on h3 "1. Prior" at bounding box center [902, 396] width 604 height 26
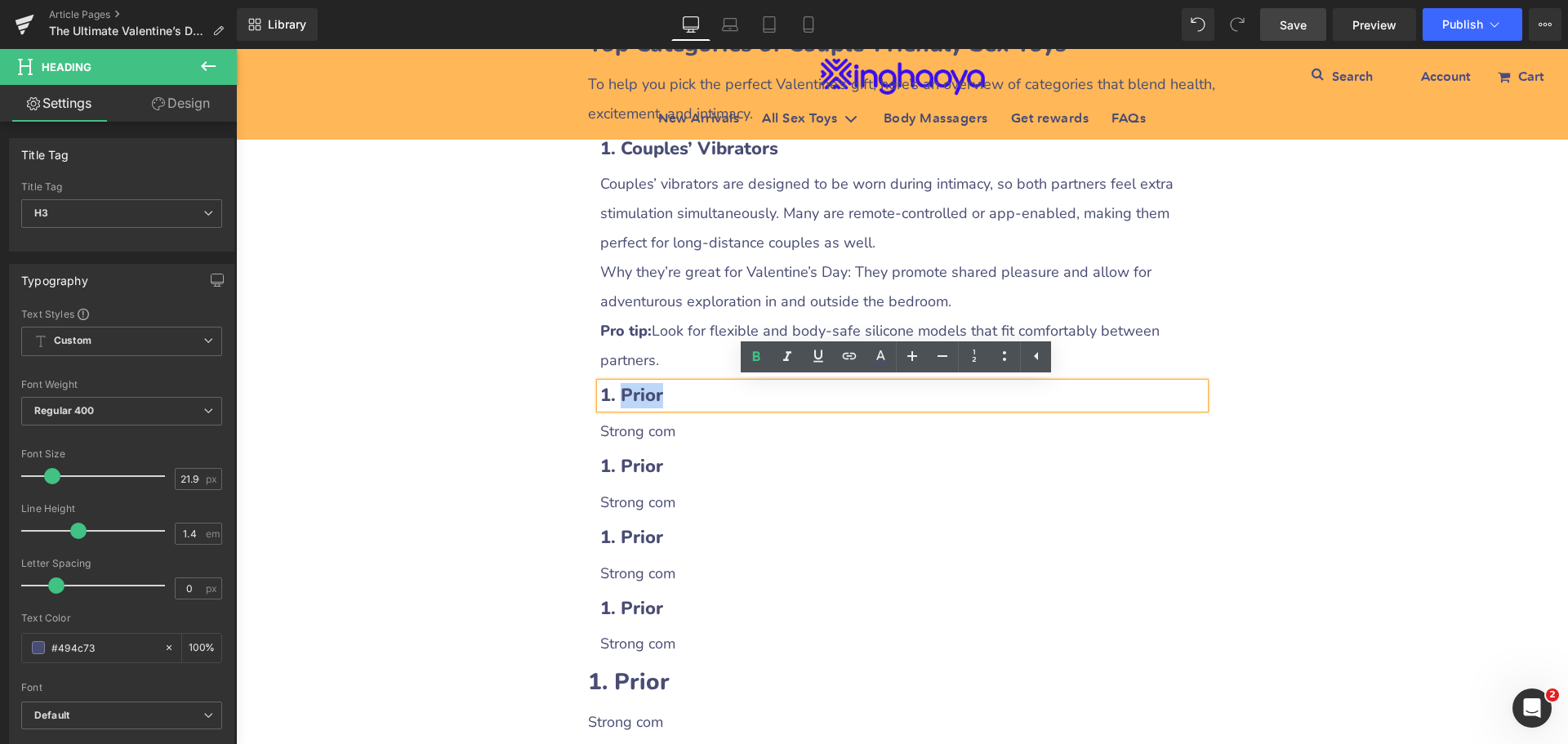
paste div
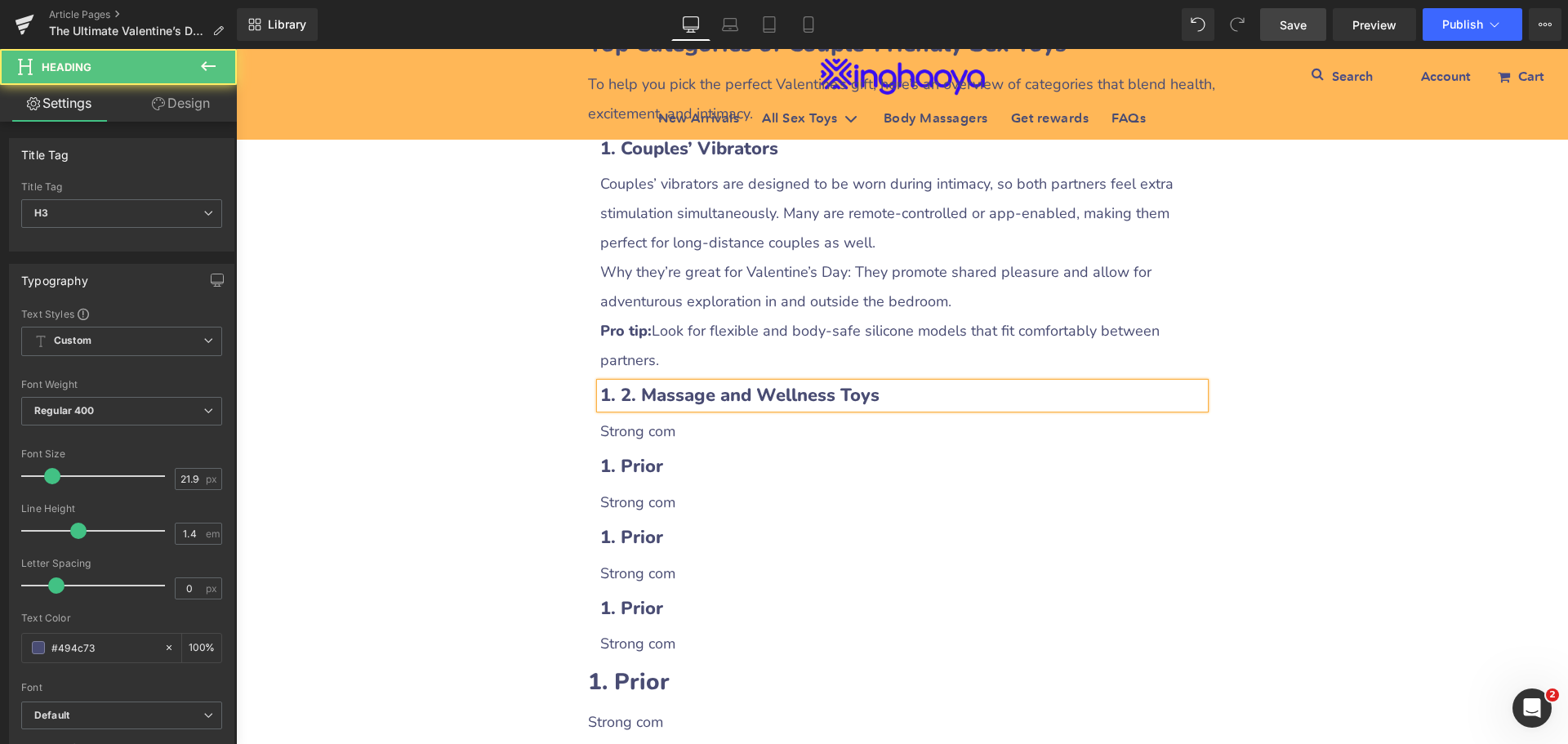
click at [615, 395] on b "1. 2. Massage and Wellness Toys" at bounding box center [741, 395] width 280 height 25
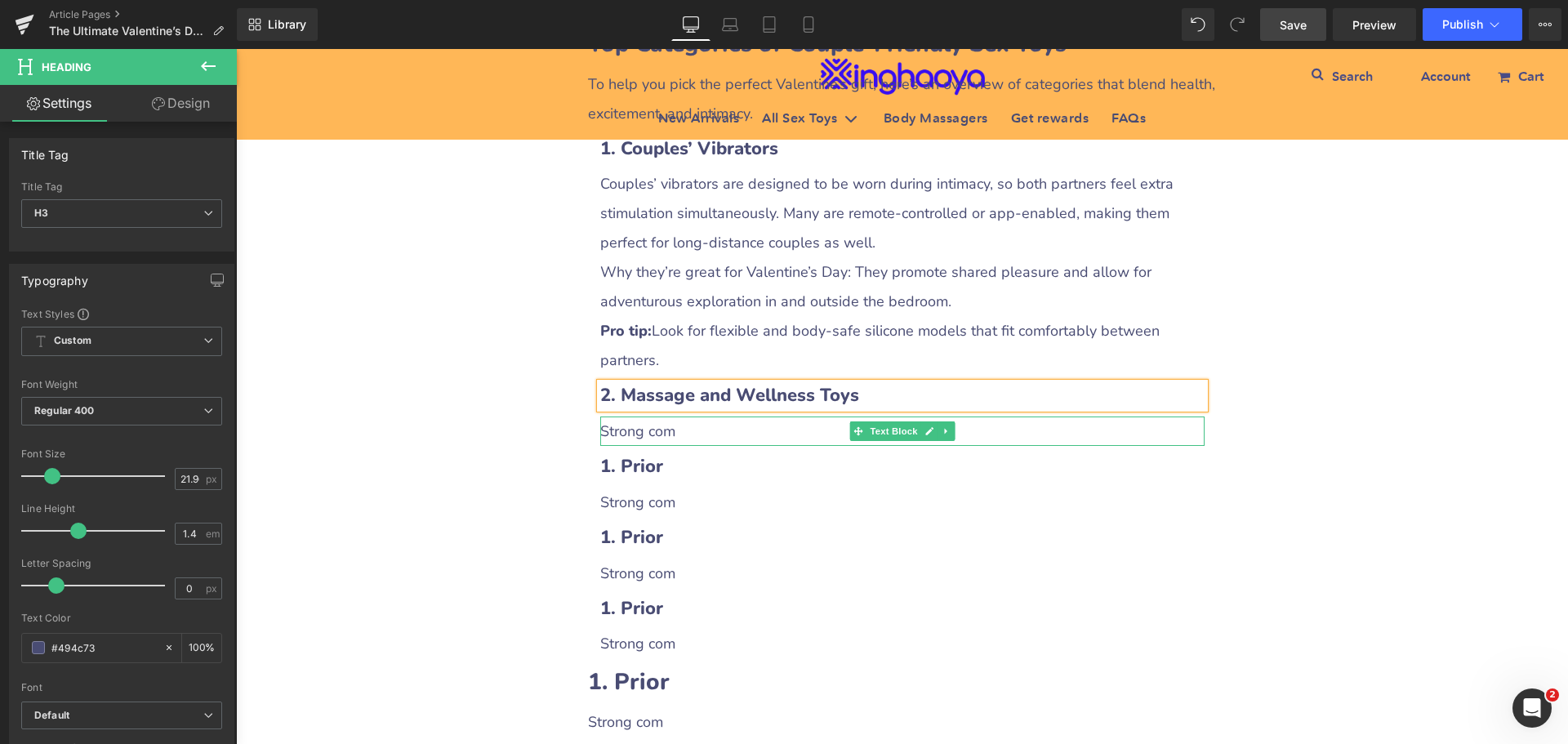
click at [638, 430] on p "Strong com" at bounding box center [902, 431] width 604 height 29
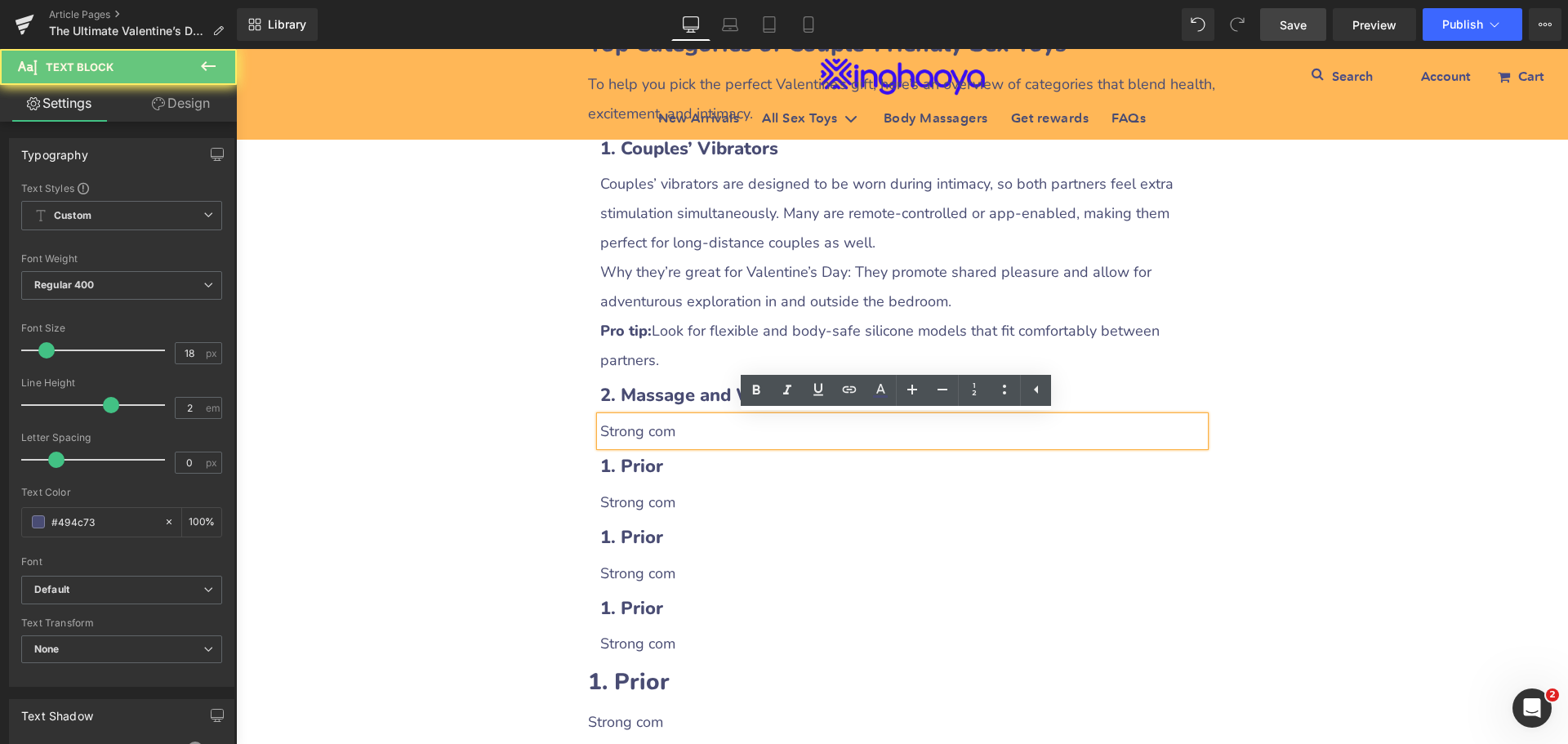
click at [601, 426] on div "Strong com" at bounding box center [902, 431] width 604 height 29
drag, startPoint x: 596, startPoint y: 426, endPoint x: 696, endPoint y: 433, distance: 100.2
click at [696, 433] on p "Strong com" at bounding box center [902, 431] width 604 height 29
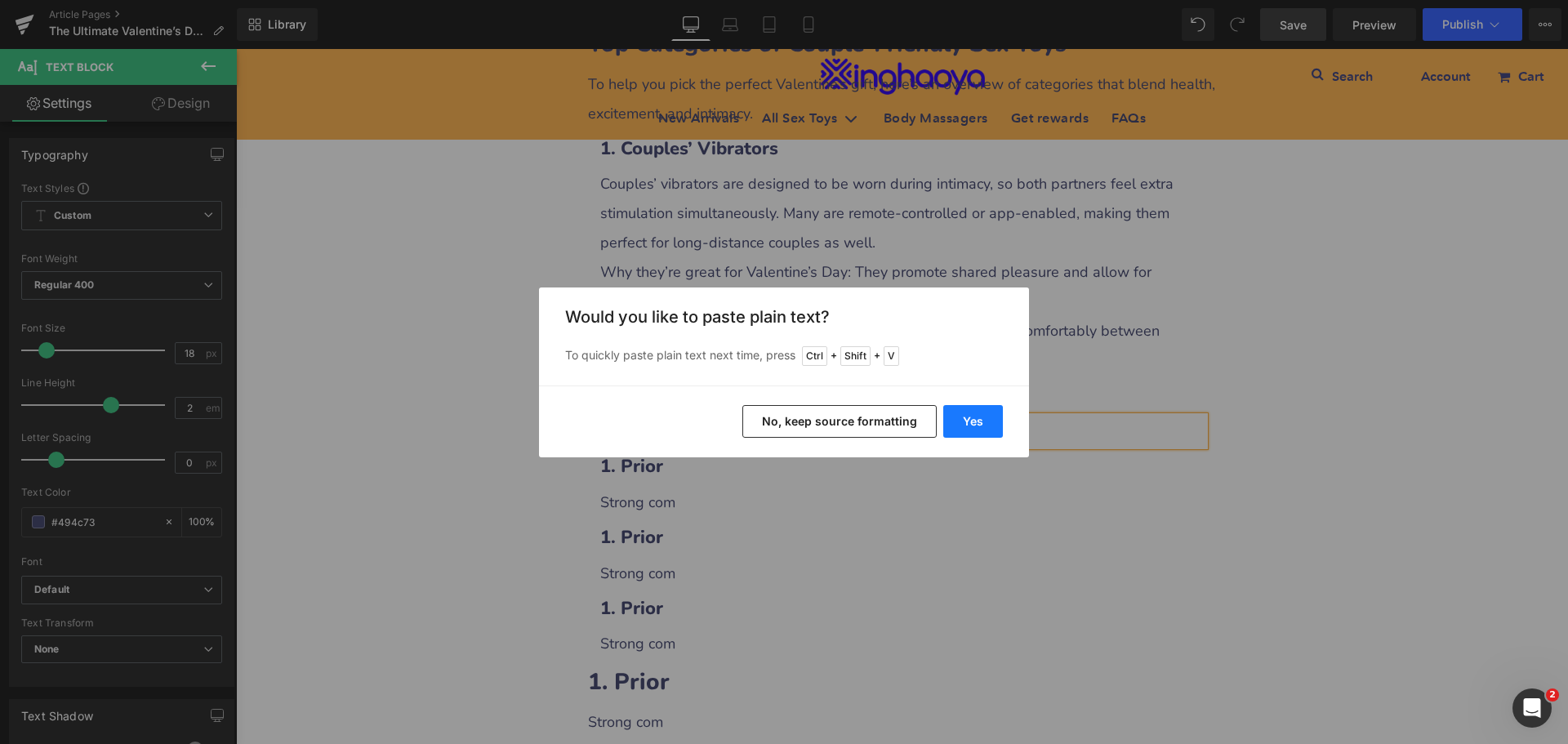
click at [965, 426] on button "Yes" at bounding box center [973, 421] width 59 height 33
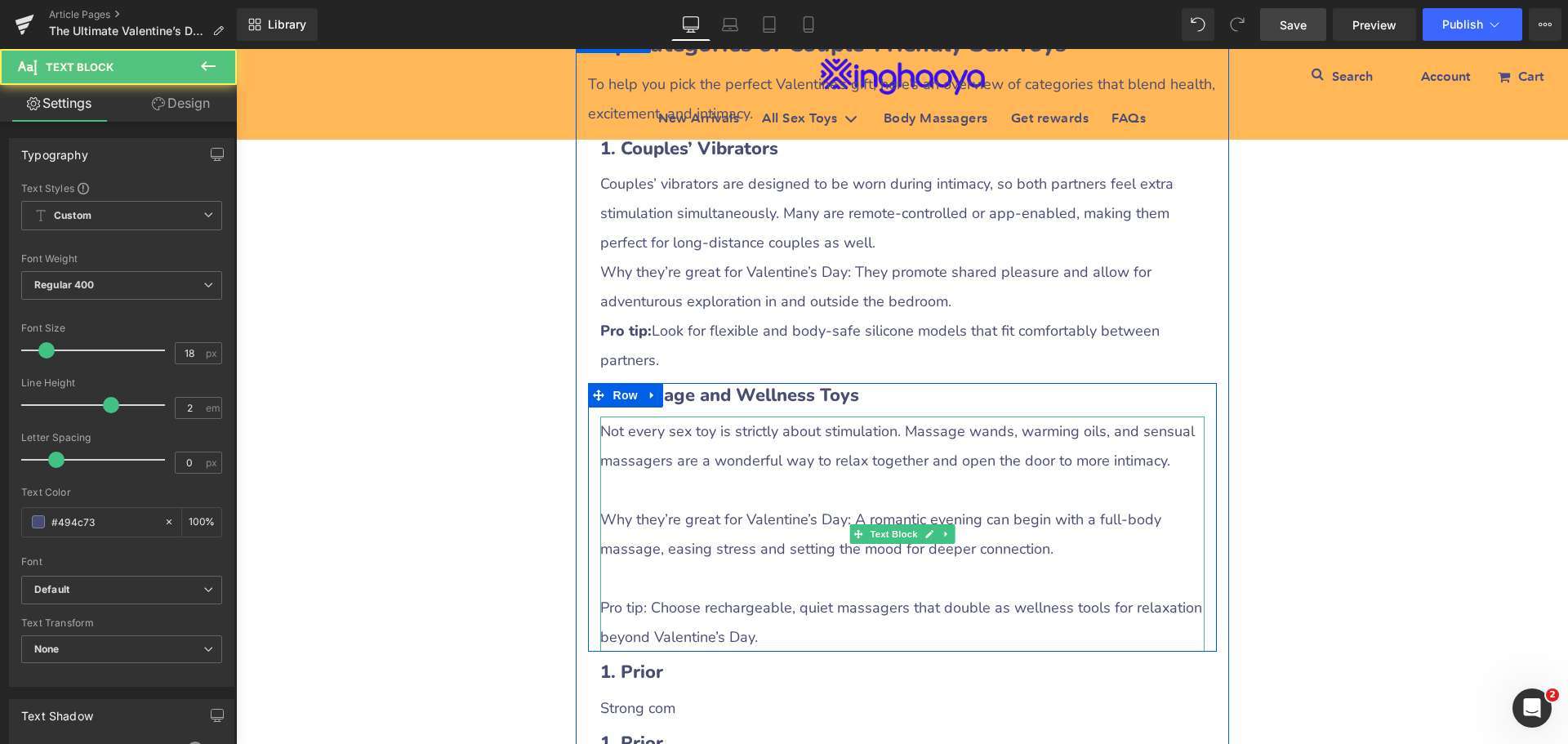
click at [686, 484] on p at bounding box center [902, 490] width 604 height 29
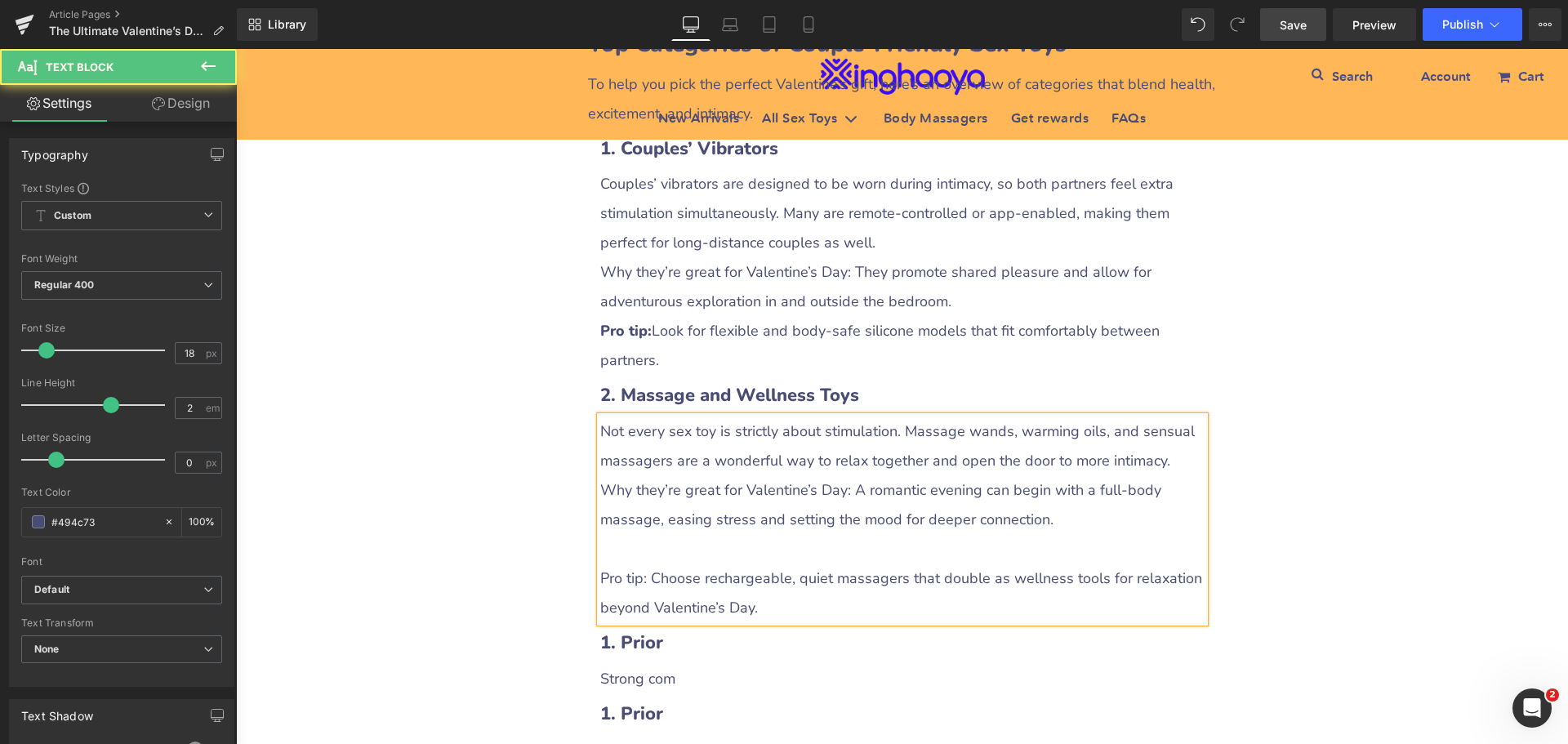
click at [640, 555] on p at bounding box center [902, 548] width 604 height 29
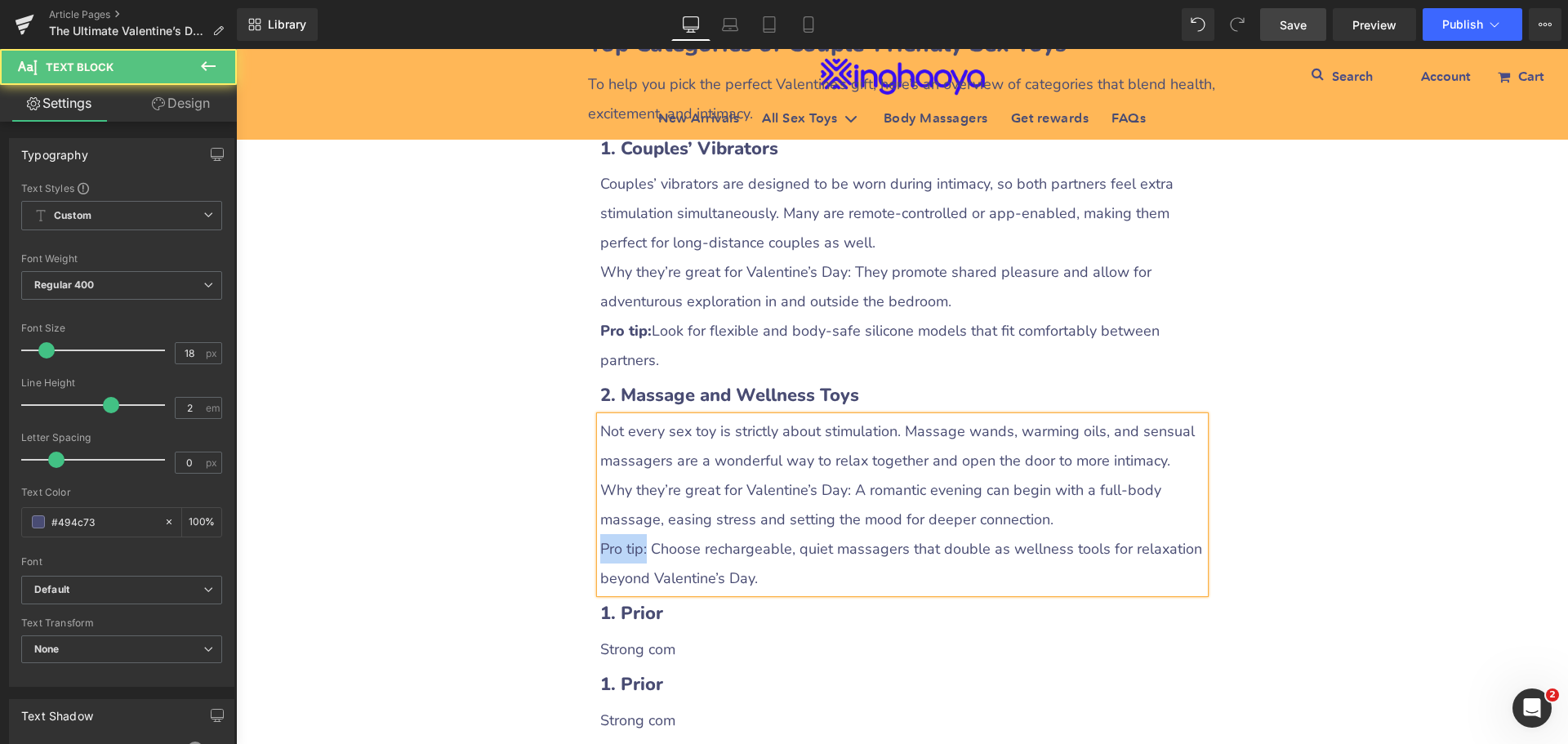
drag, startPoint x: 596, startPoint y: 547, endPoint x: 640, endPoint y: 549, distance: 44.0
click at [640, 549] on p "Pro tip: Choose rechargeable, quiet massagers that double as wellness tools for…" at bounding box center [902, 563] width 604 height 58
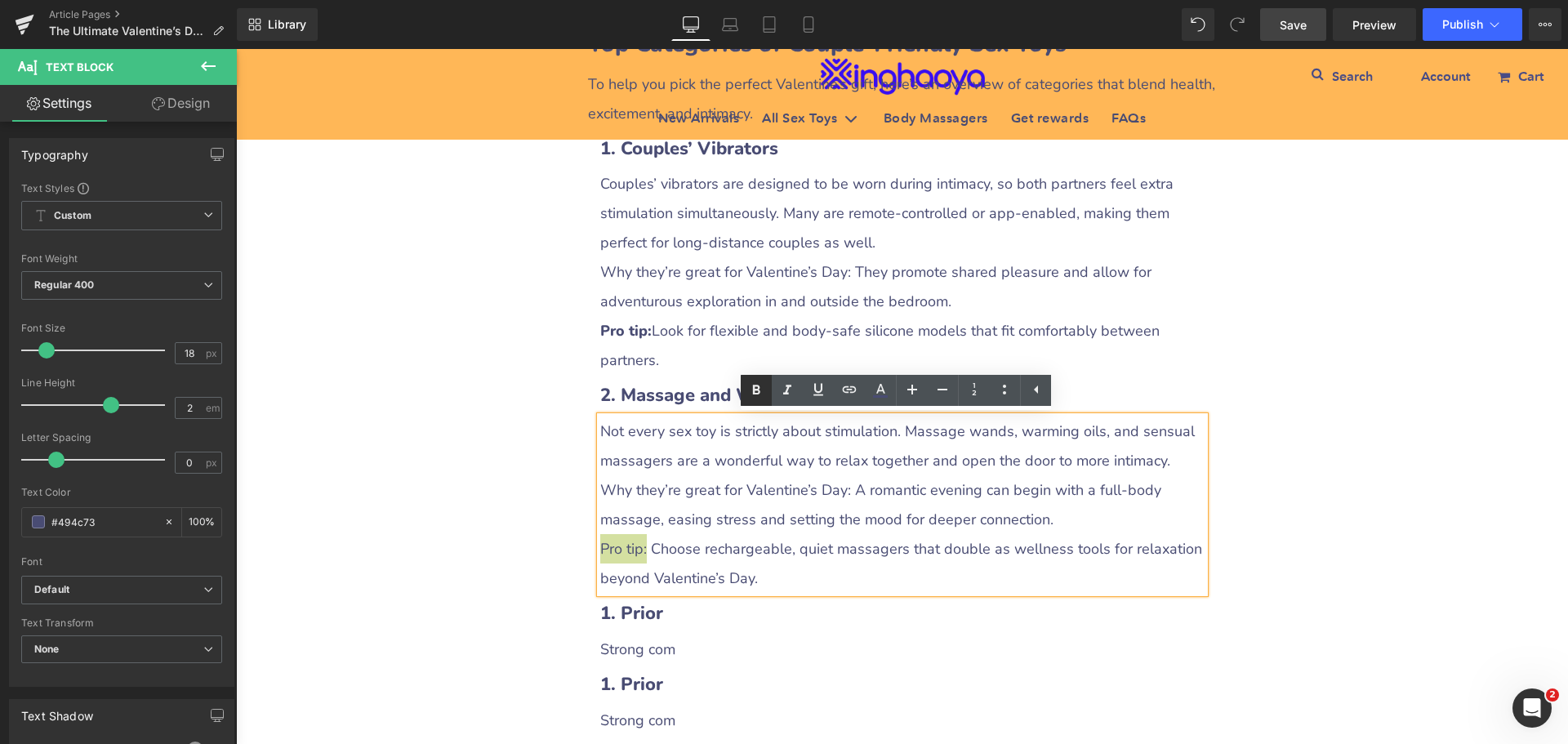
click at [754, 390] on icon at bounding box center [757, 390] width 7 height 10
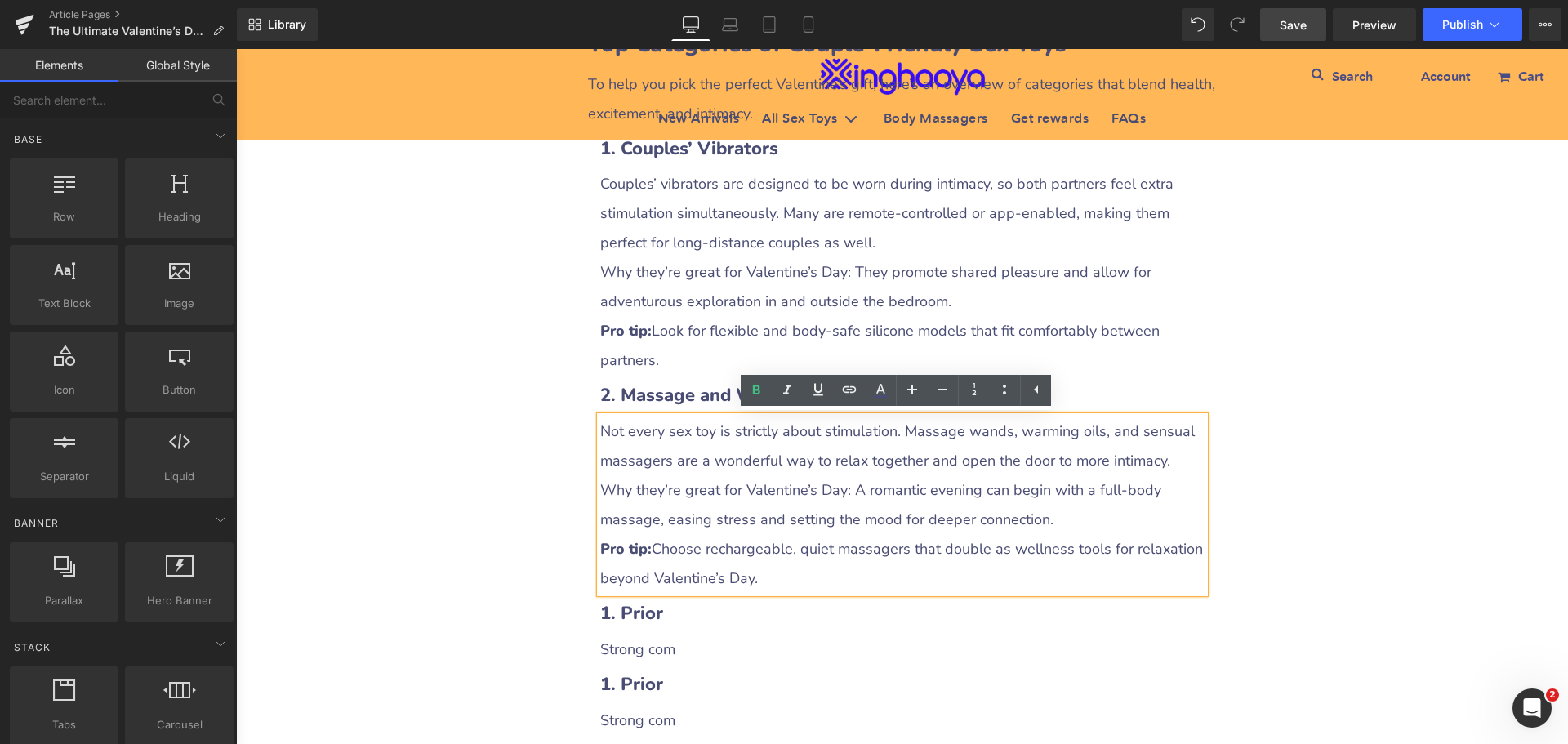
click at [1247, 576] on div "The Ultimate Valentine’s Day Gift Guide for Couples: Strengthening Bonds with H…" at bounding box center [901, 292] width 1332 height 4738
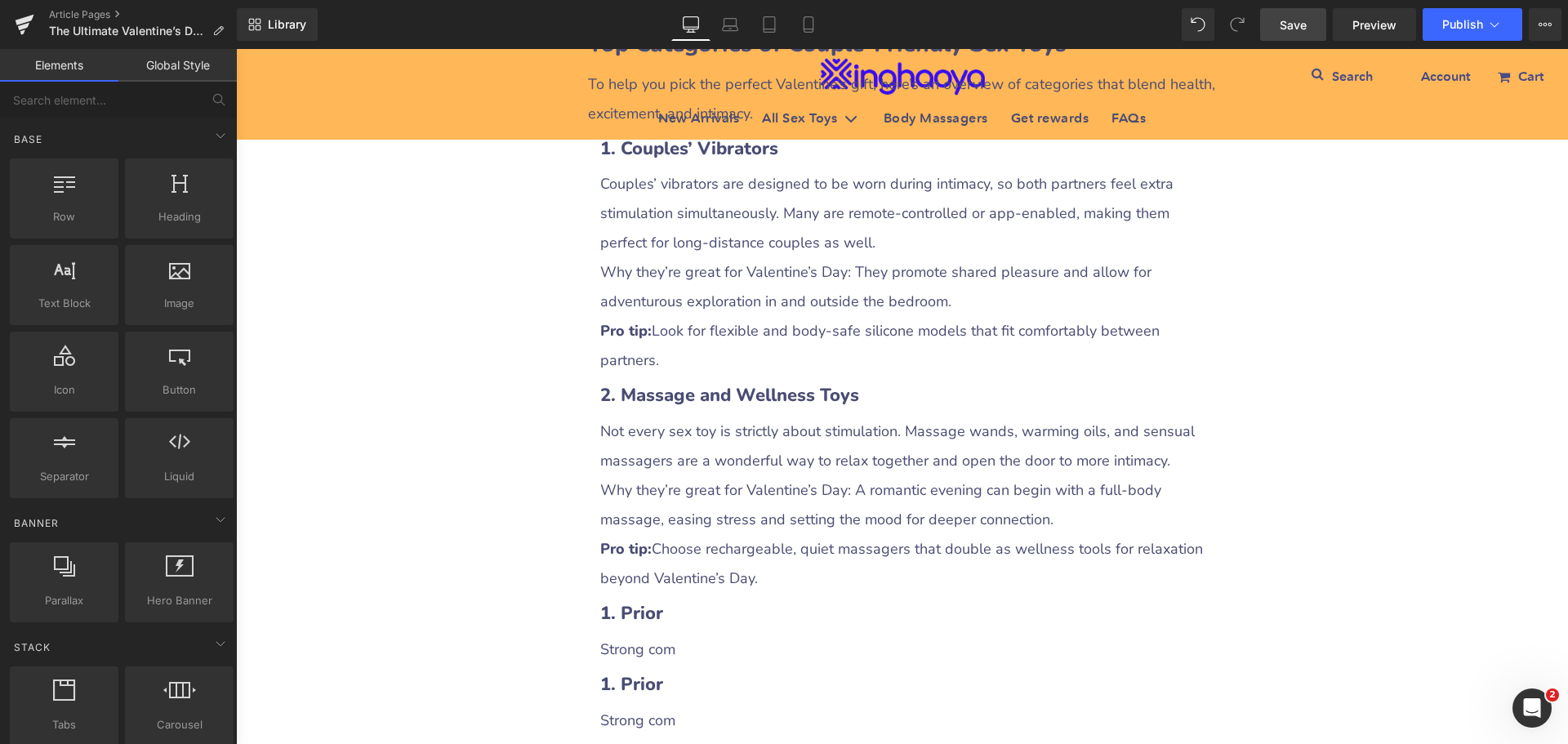
scroll to position [2450, 0]
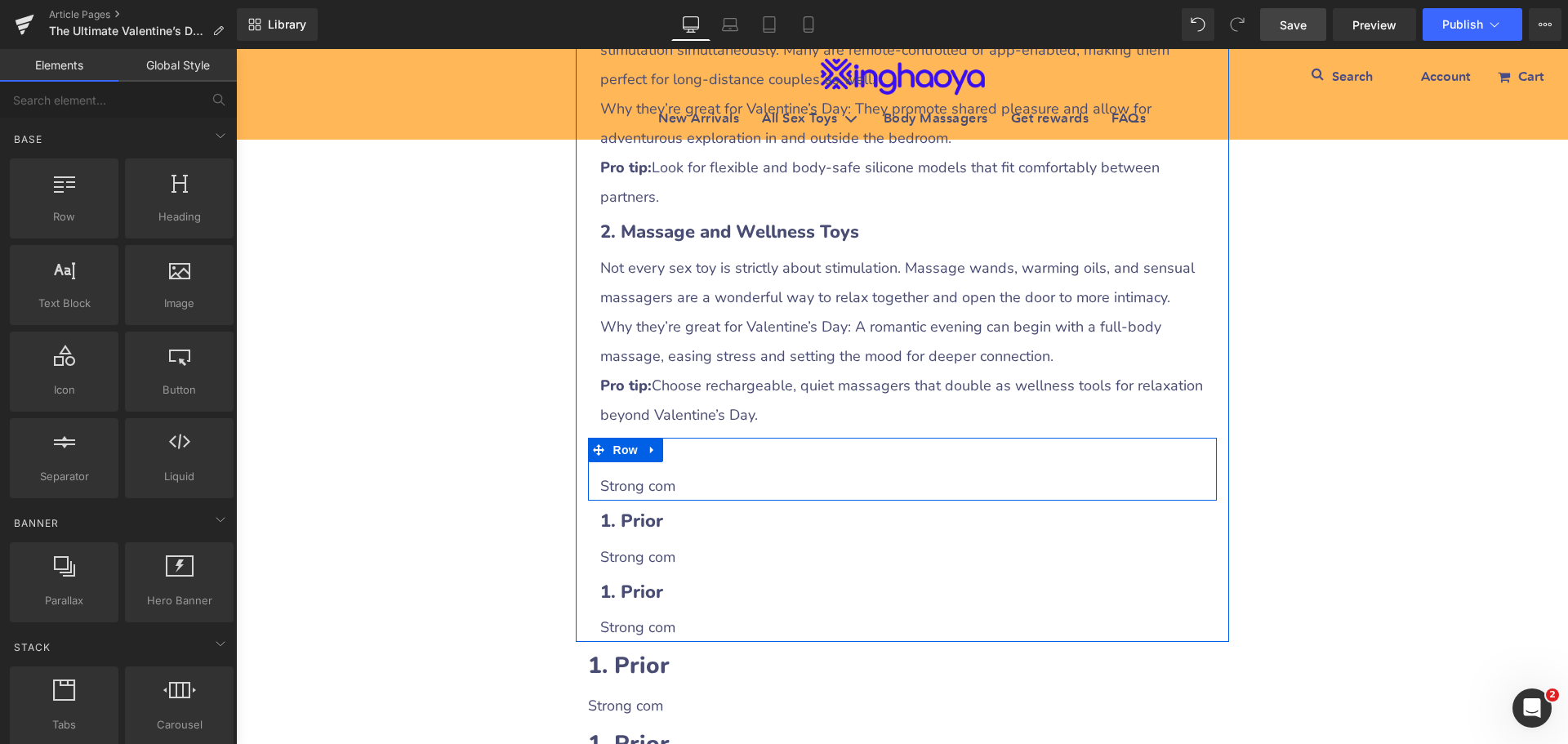
click at [699, 455] on h3 "1. Prior" at bounding box center [902, 451] width 604 height 26
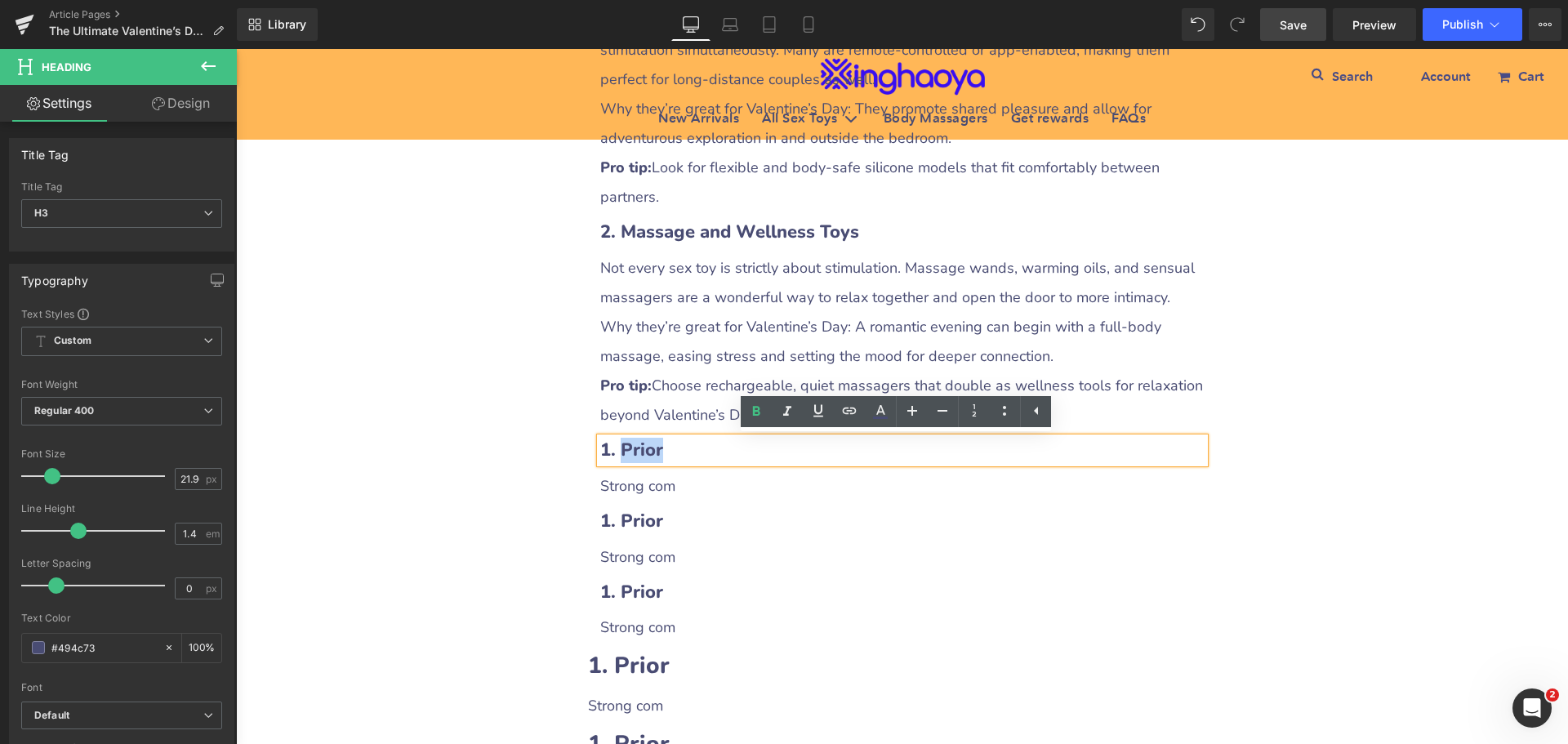
drag, startPoint x: 617, startPoint y: 451, endPoint x: 720, endPoint y: 457, distance: 103.2
click at [720, 457] on h3 "1. Prior" at bounding box center [902, 451] width 604 height 26
paste div
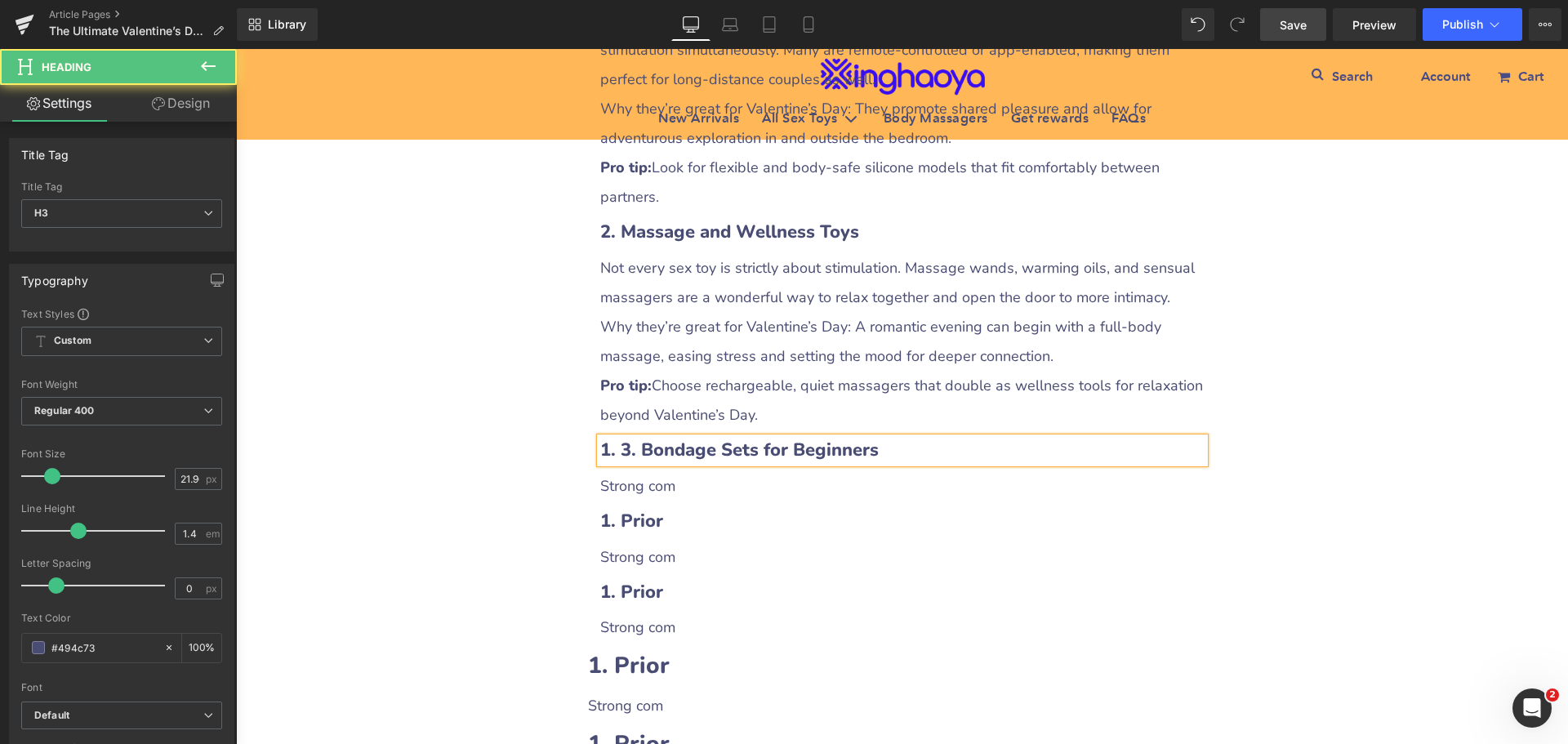
click at [613, 452] on b "1. 3. Bondage Sets for Beginners" at bounding box center [740, 450] width 279 height 25
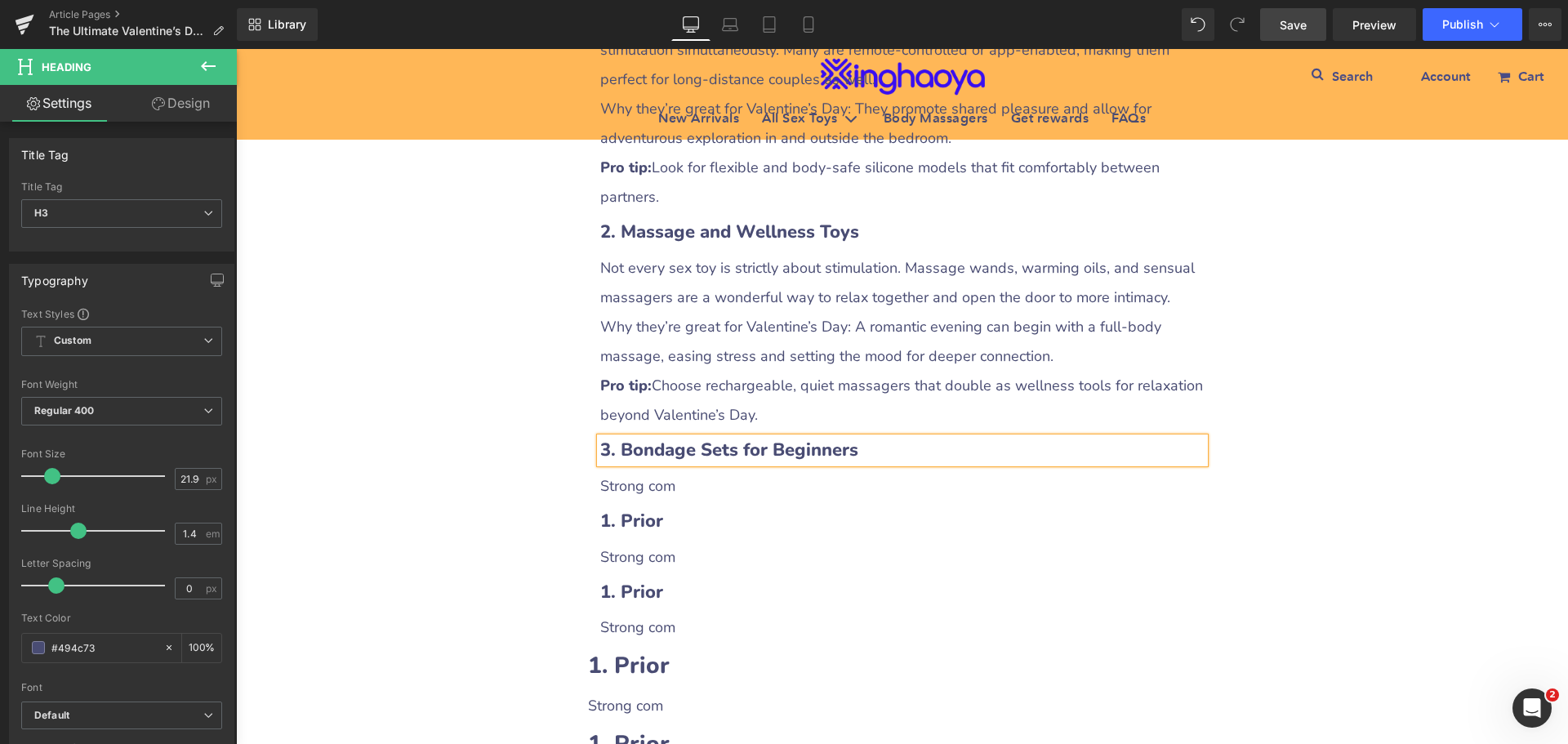
click at [643, 489] on p "Strong com" at bounding box center [902, 485] width 604 height 29
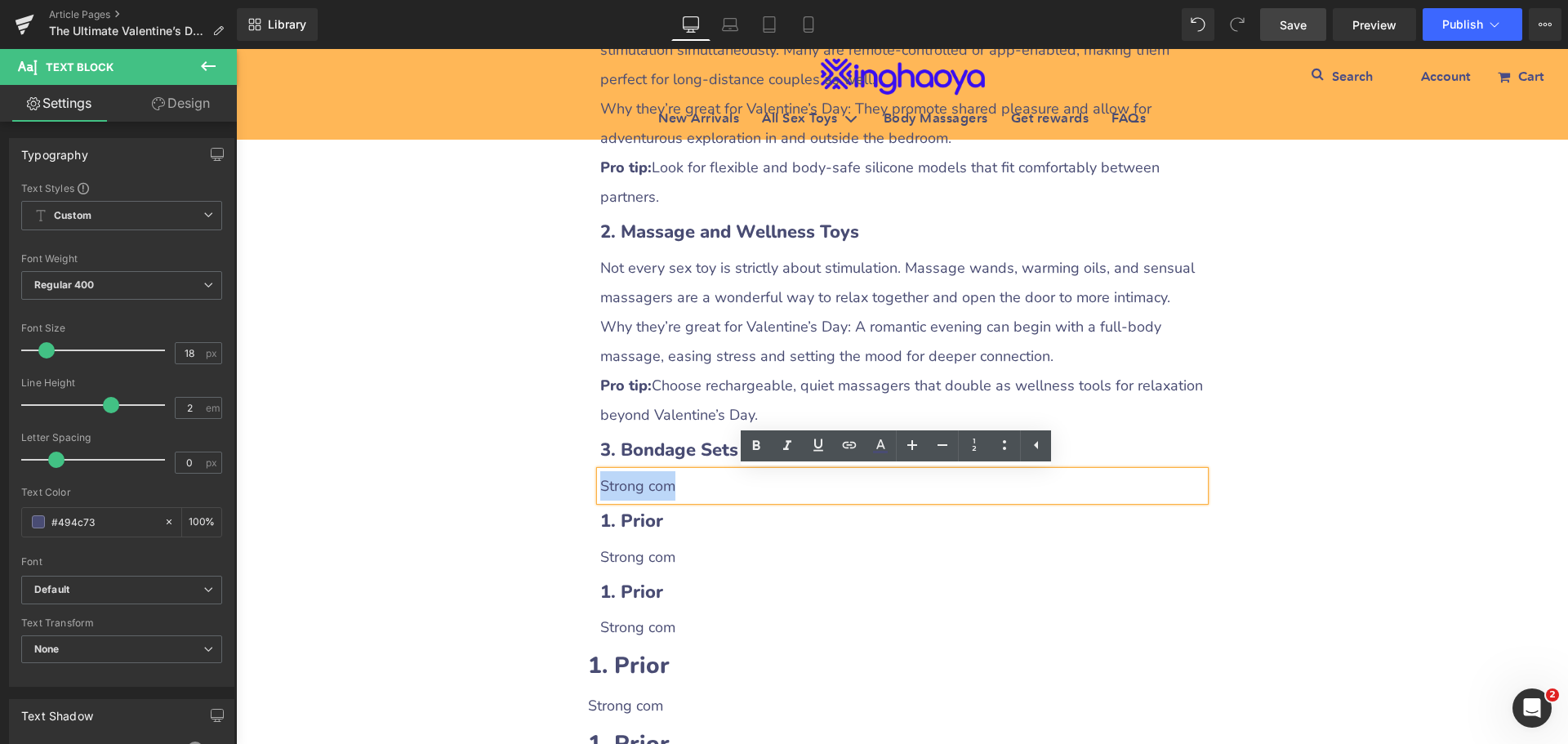
drag, startPoint x: 594, startPoint y: 483, endPoint x: 692, endPoint y: 491, distance: 98.3
click at [692, 491] on p "Strong com" at bounding box center [902, 485] width 604 height 29
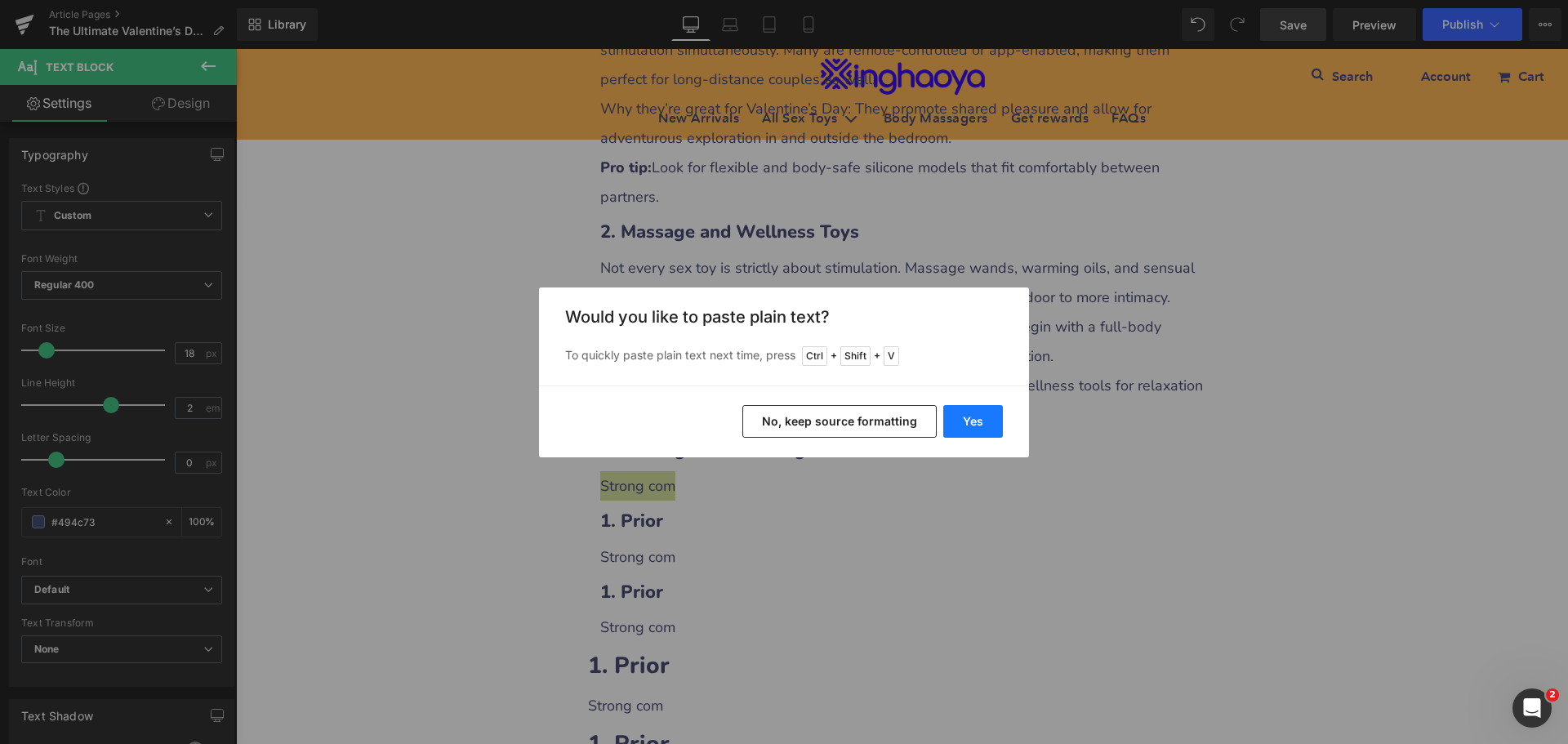
click at [960, 422] on button "Yes" at bounding box center [973, 421] width 59 height 33
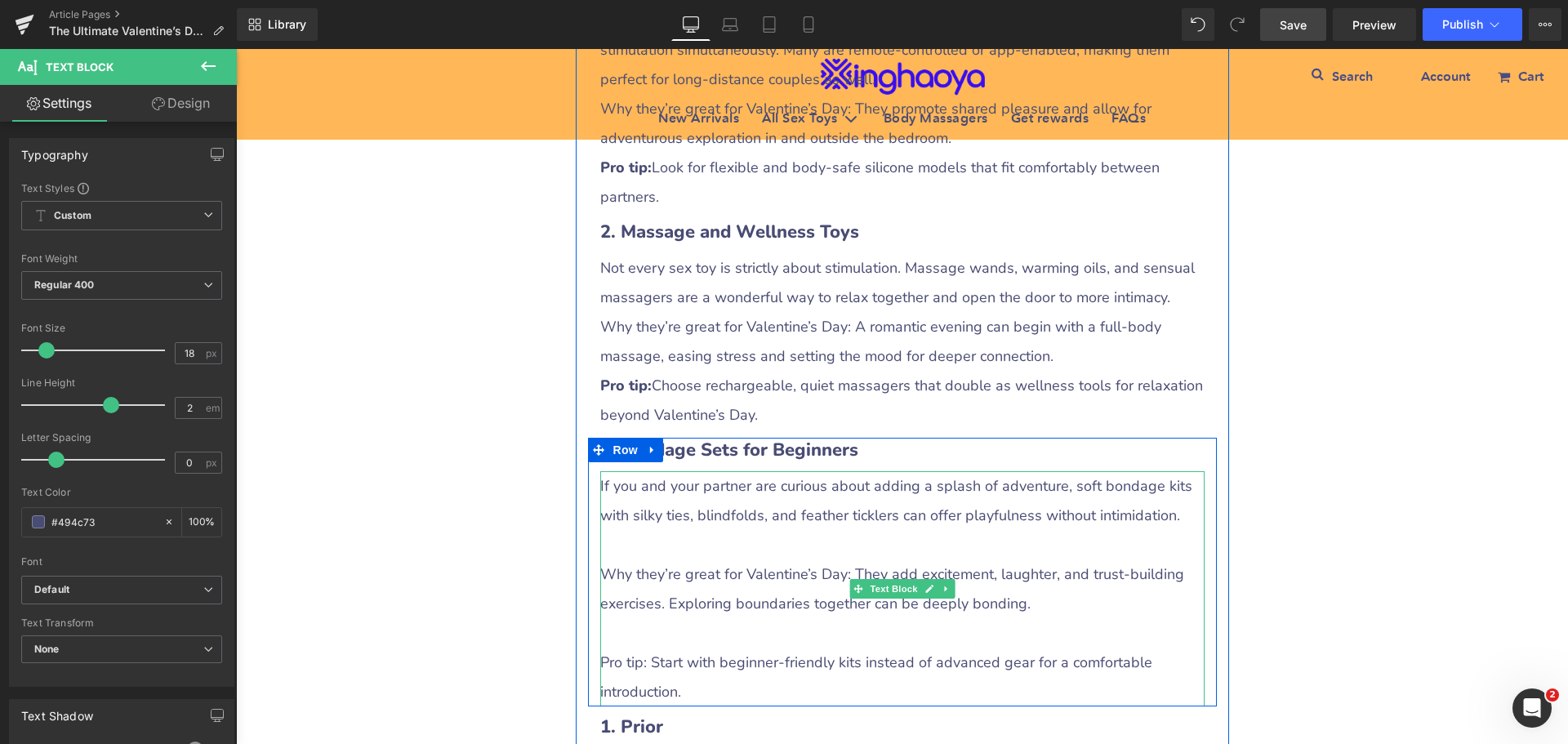
click at [637, 537] on p at bounding box center [902, 545] width 604 height 29
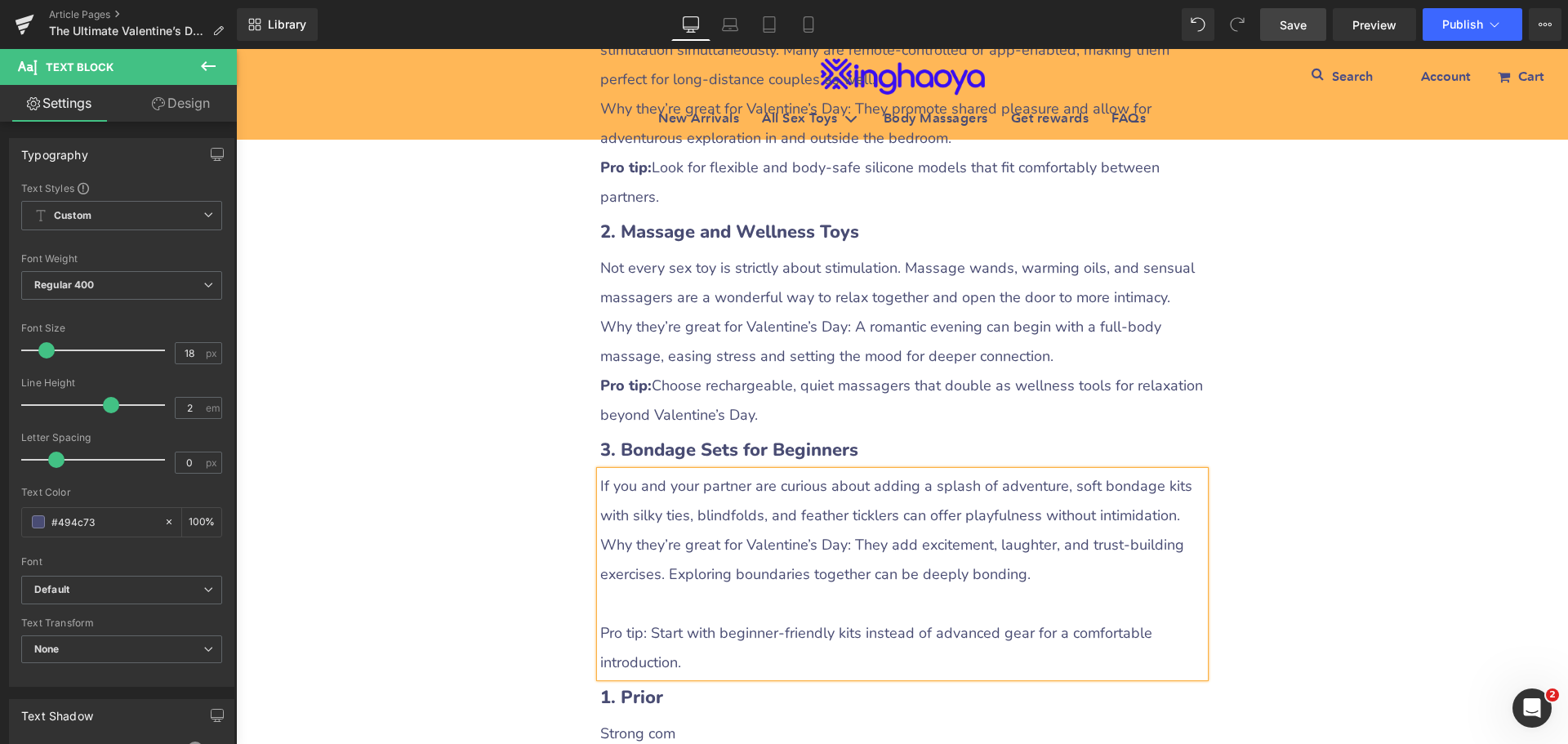
click at [636, 601] on p at bounding box center [902, 603] width 604 height 29
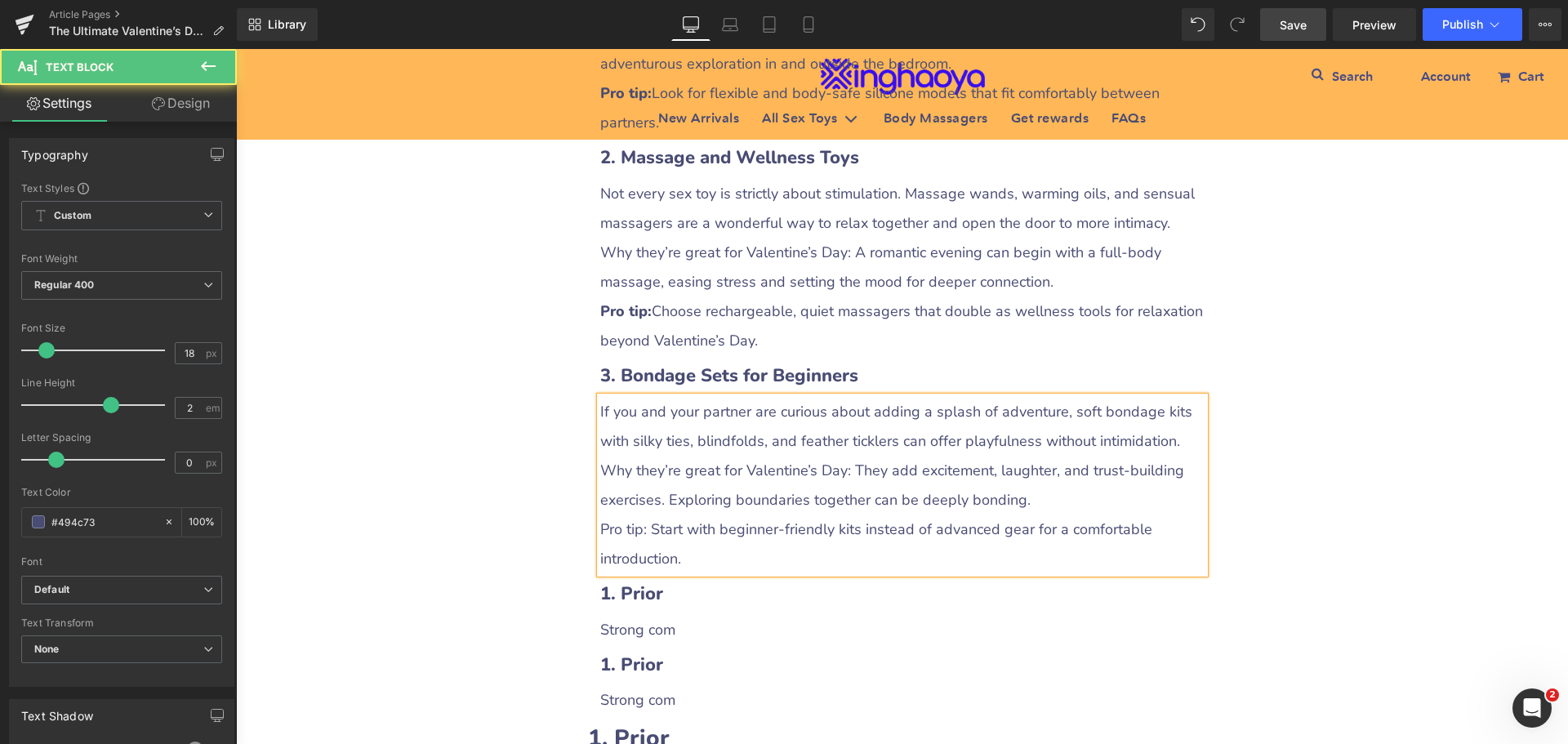
scroll to position [2613, 0]
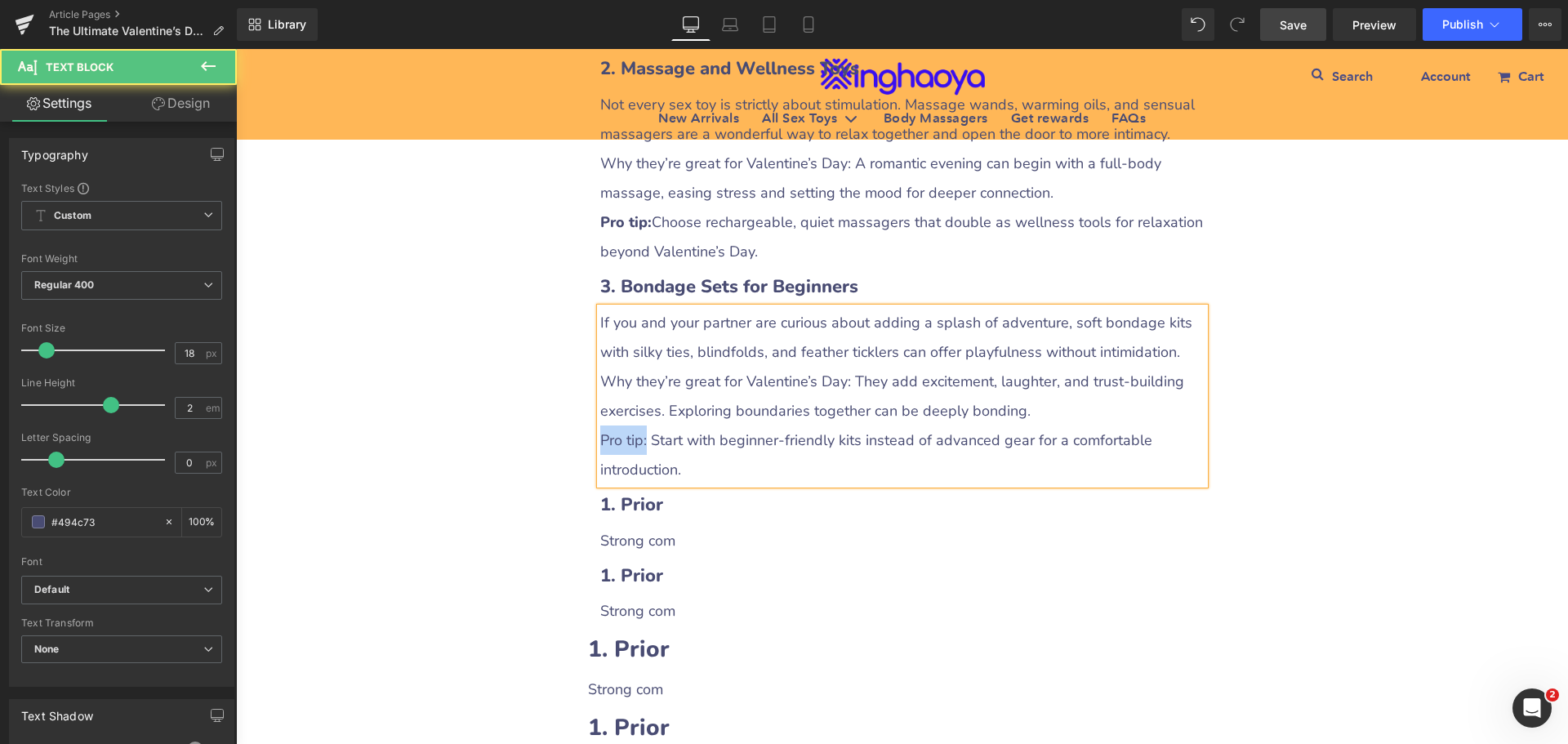
drag, startPoint x: 596, startPoint y: 436, endPoint x: 640, endPoint y: 439, distance: 44.1
click at [640, 439] on p "Pro tip: Start with beginner-friendly kits instead of advanced gear for a comfo…" at bounding box center [902, 454] width 604 height 58
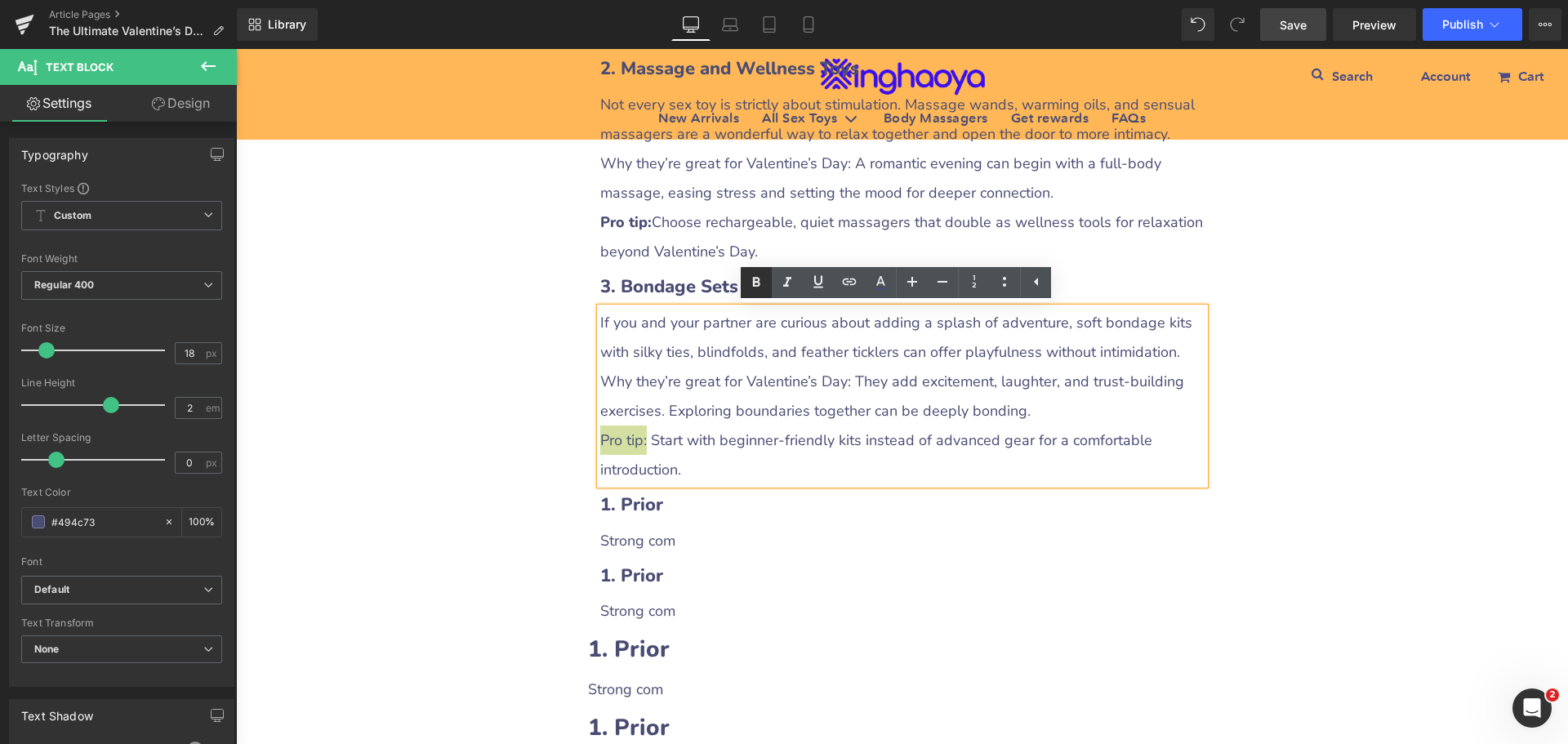
click at [756, 282] on icon at bounding box center [757, 282] width 7 height 10
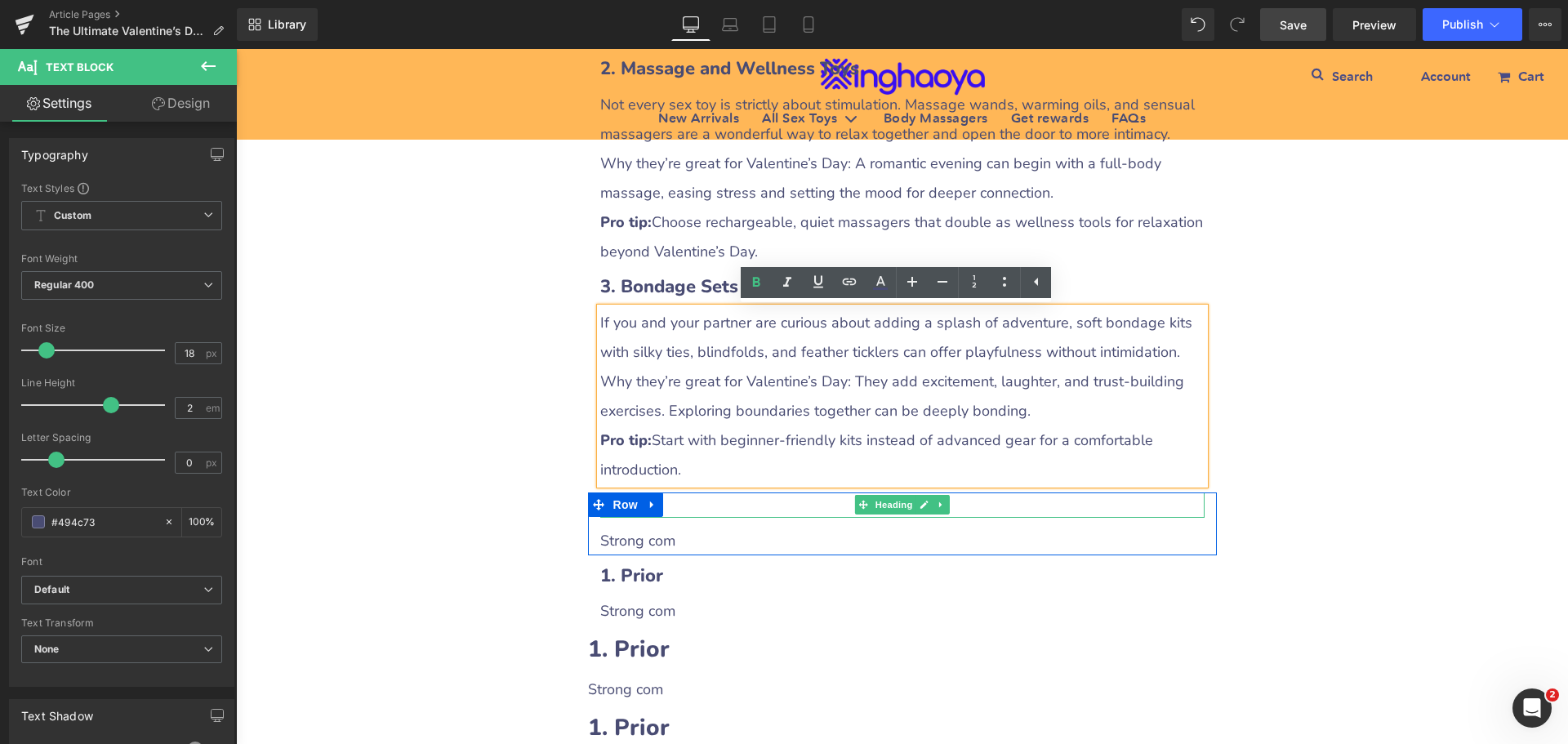
click at [678, 509] on h3 "1. Prior" at bounding box center [902, 505] width 604 height 26
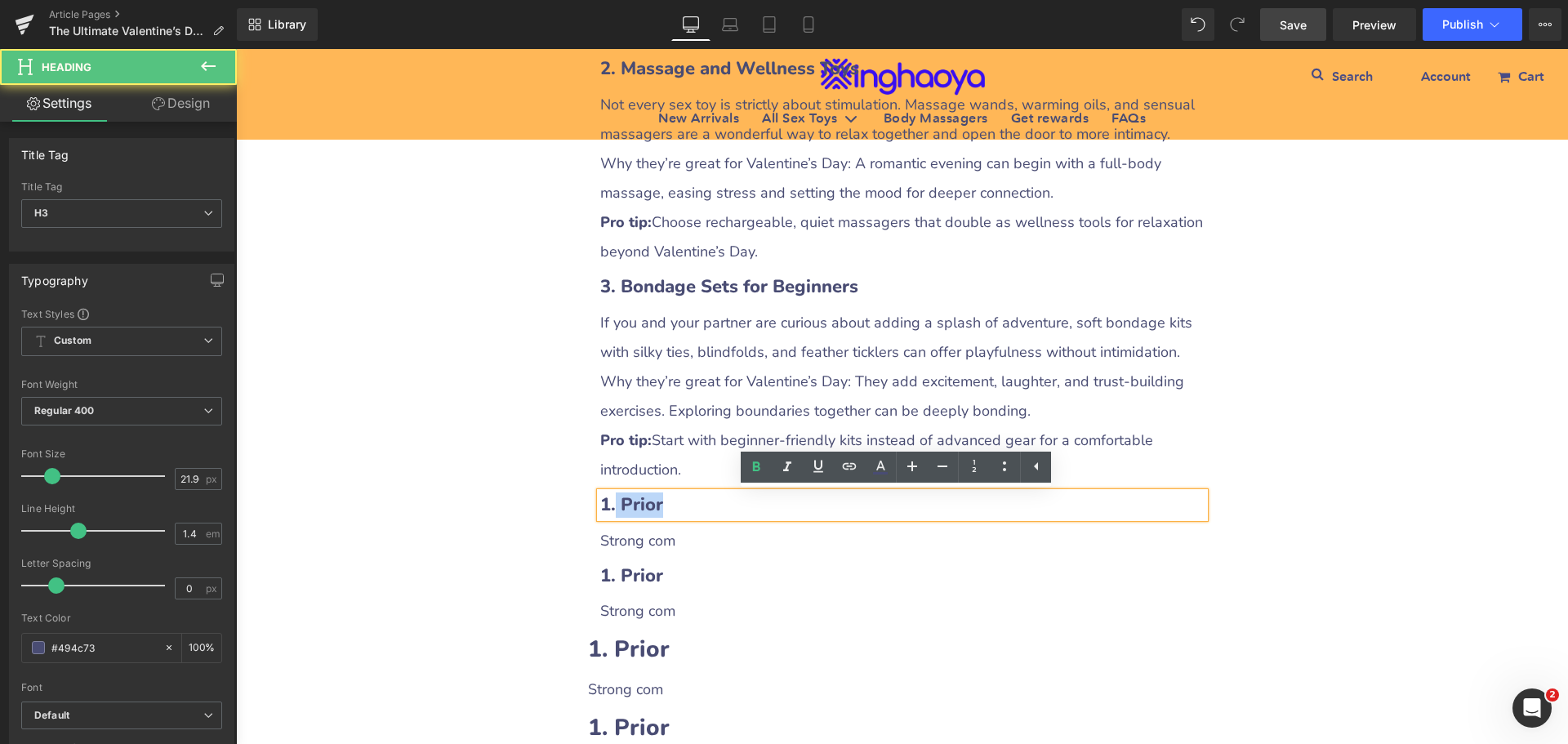
drag, startPoint x: 609, startPoint y: 502, endPoint x: 675, endPoint y: 505, distance: 66.1
click at [675, 505] on h3 "1. Prior" at bounding box center [902, 505] width 604 height 26
paste div
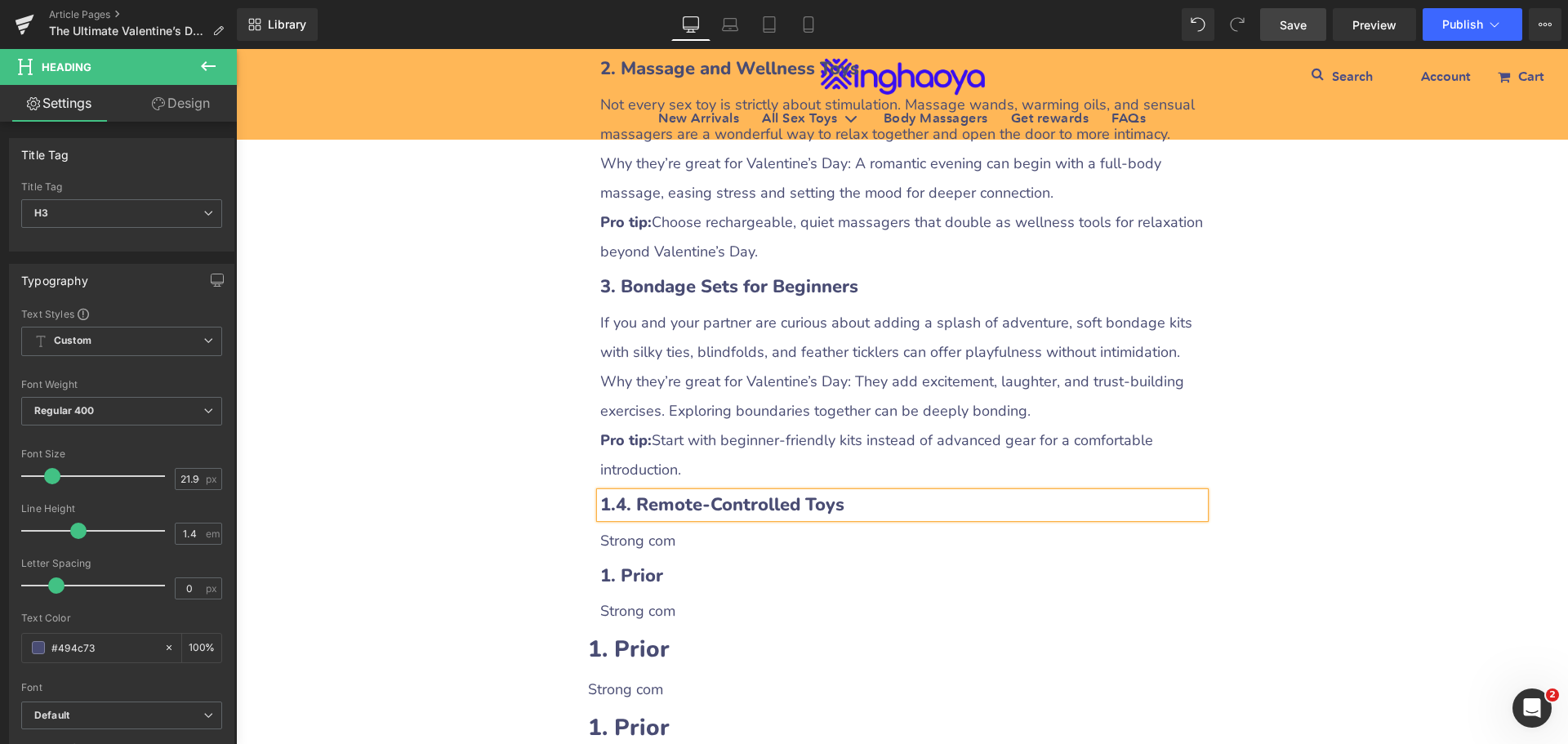
click at [607, 502] on b "1.4. Remote-Controlled Toys" at bounding box center [722, 505] width 244 height 25
click at [633, 546] on p "Strong com" at bounding box center [902, 540] width 604 height 29
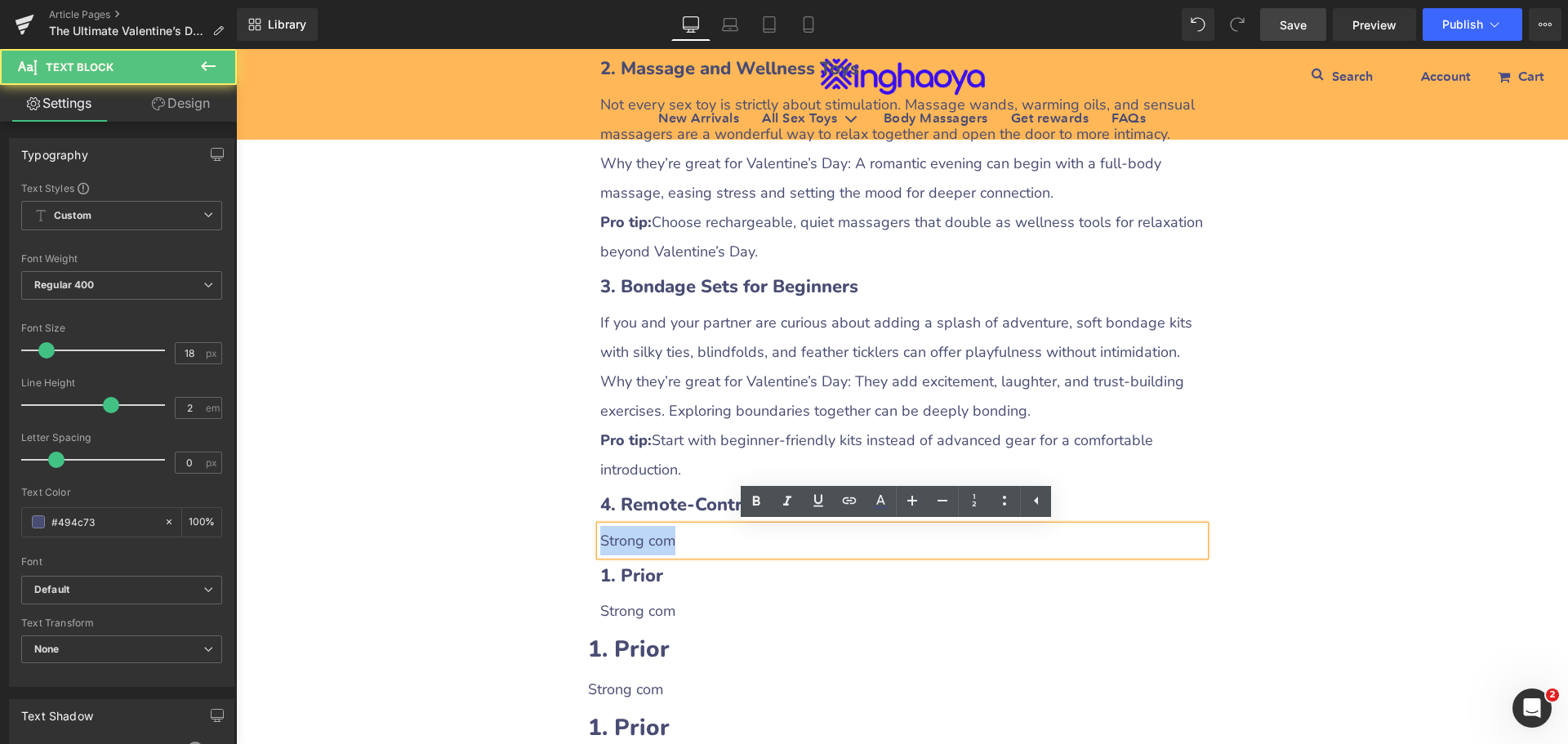
drag, startPoint x: 595, startPoint y: 542, endPoint x: 702, endPoint y: 541, distance: 107.0
click at [702, 541] on p "Strong com" at bounding box center [902, 540] width 604 height 29
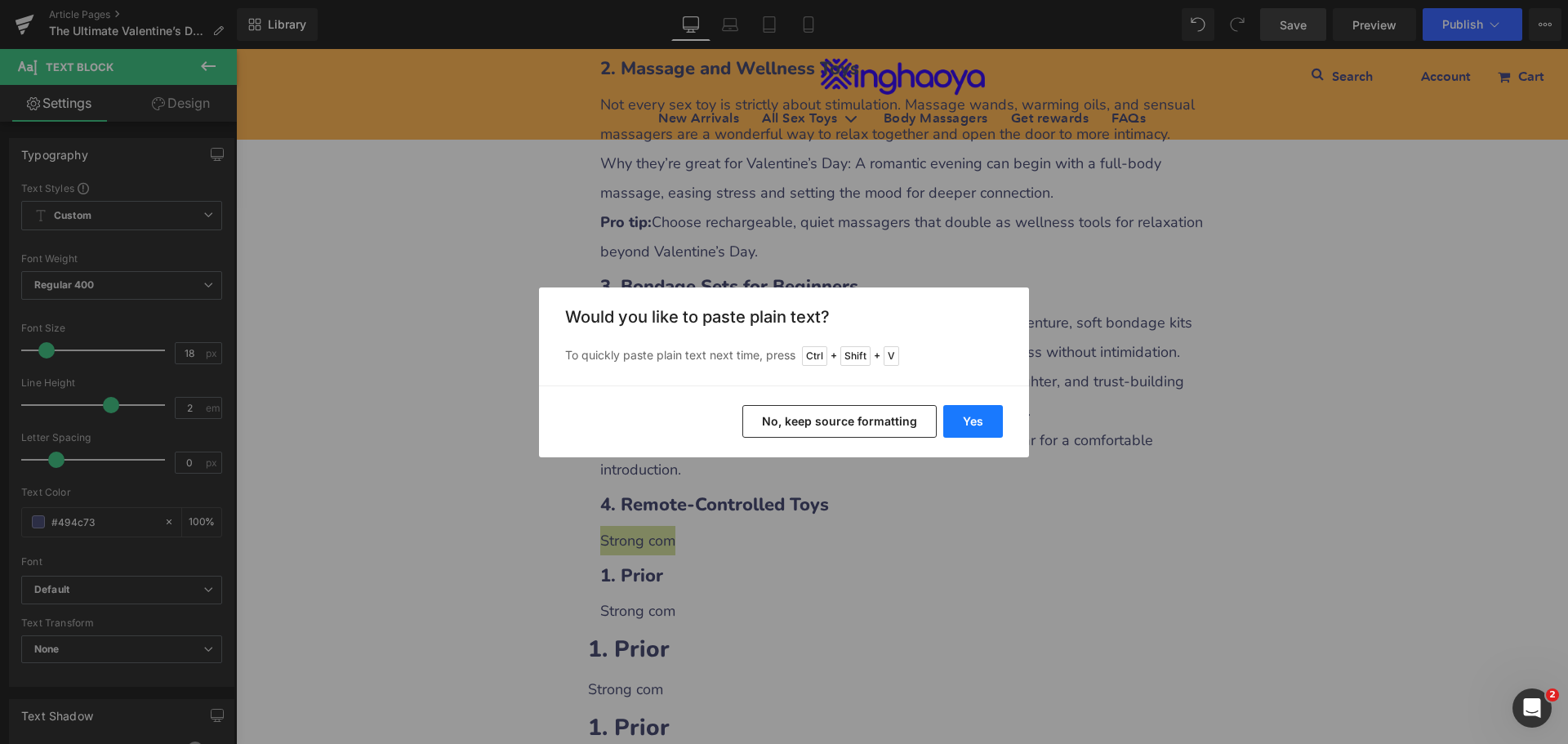
click at [981, 428] on button "Yes" at bounding box center [973, 421] width 59 height 33
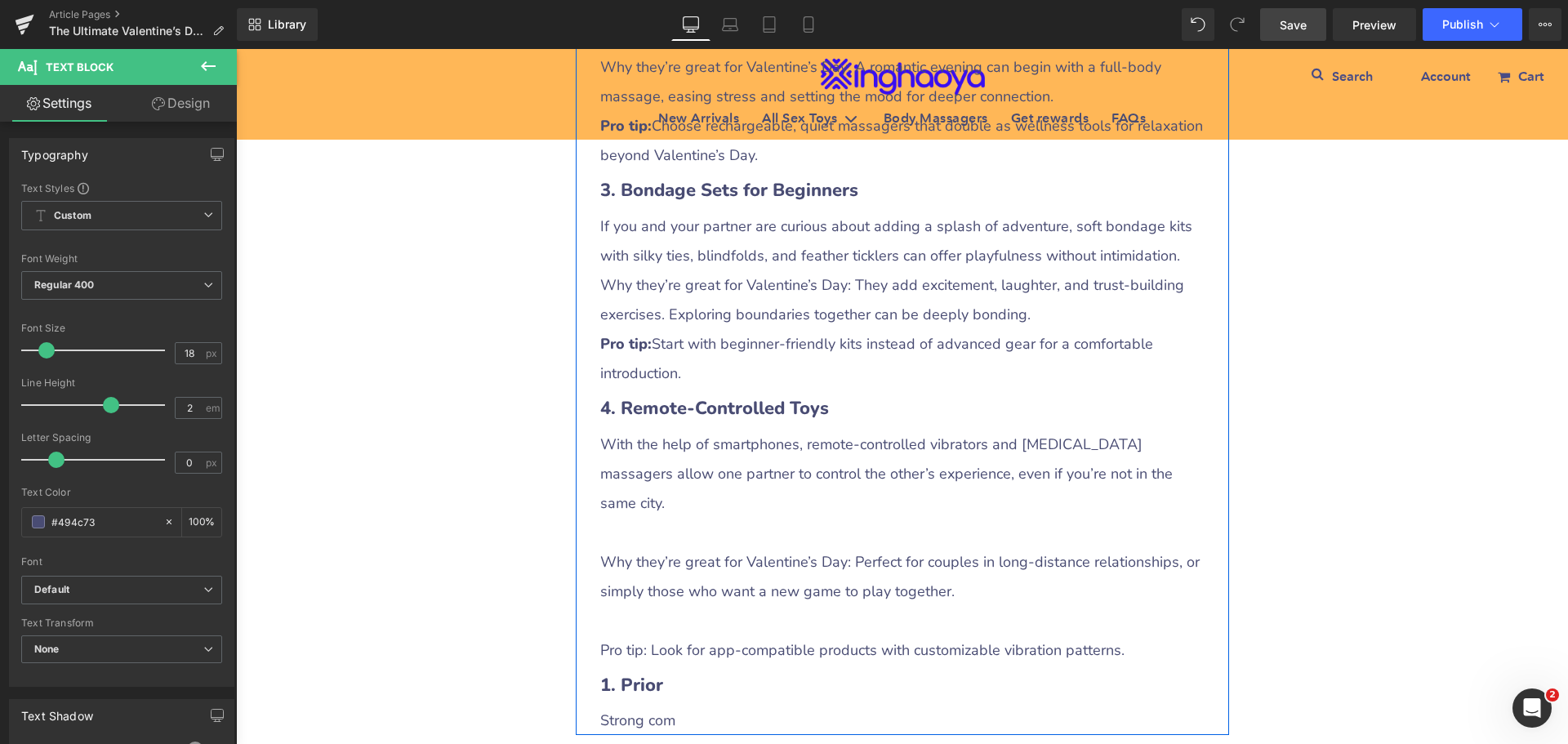
scroll to position [2858, 0]
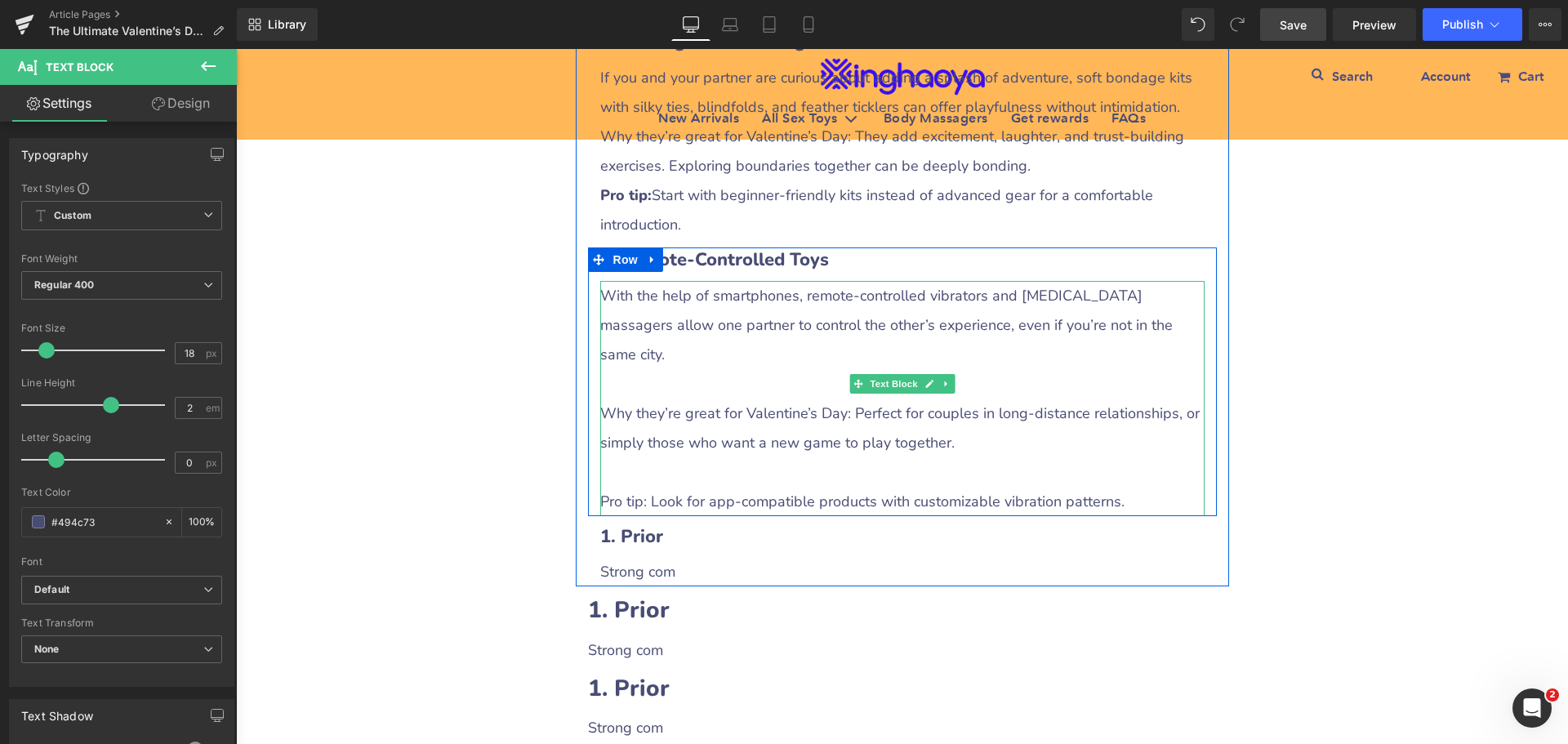
click at [640, 369] on p at bounding box center [902, 384] width 604 height 29
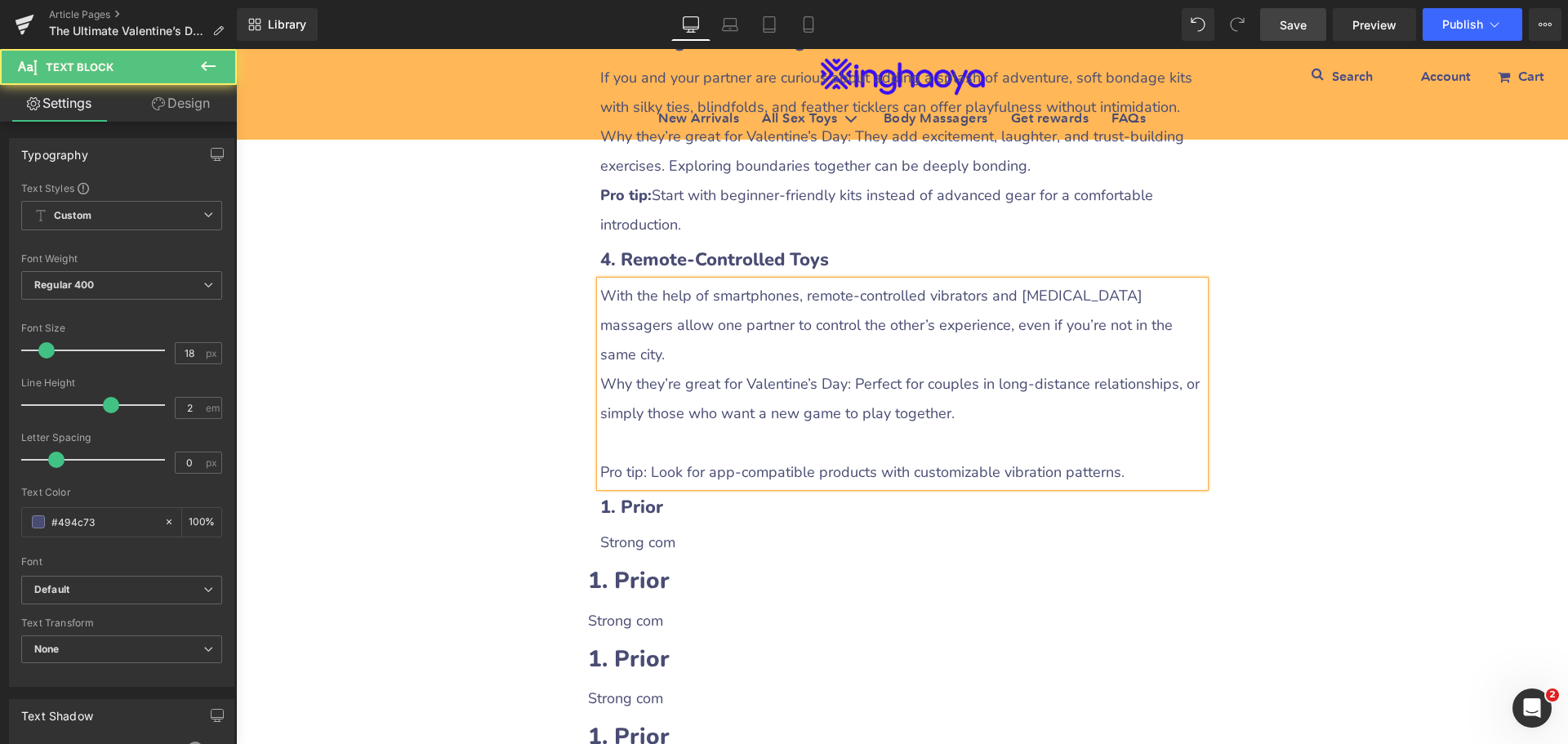
click at [612, 428] on p at bounding box center [902, 442] width 604 height 29
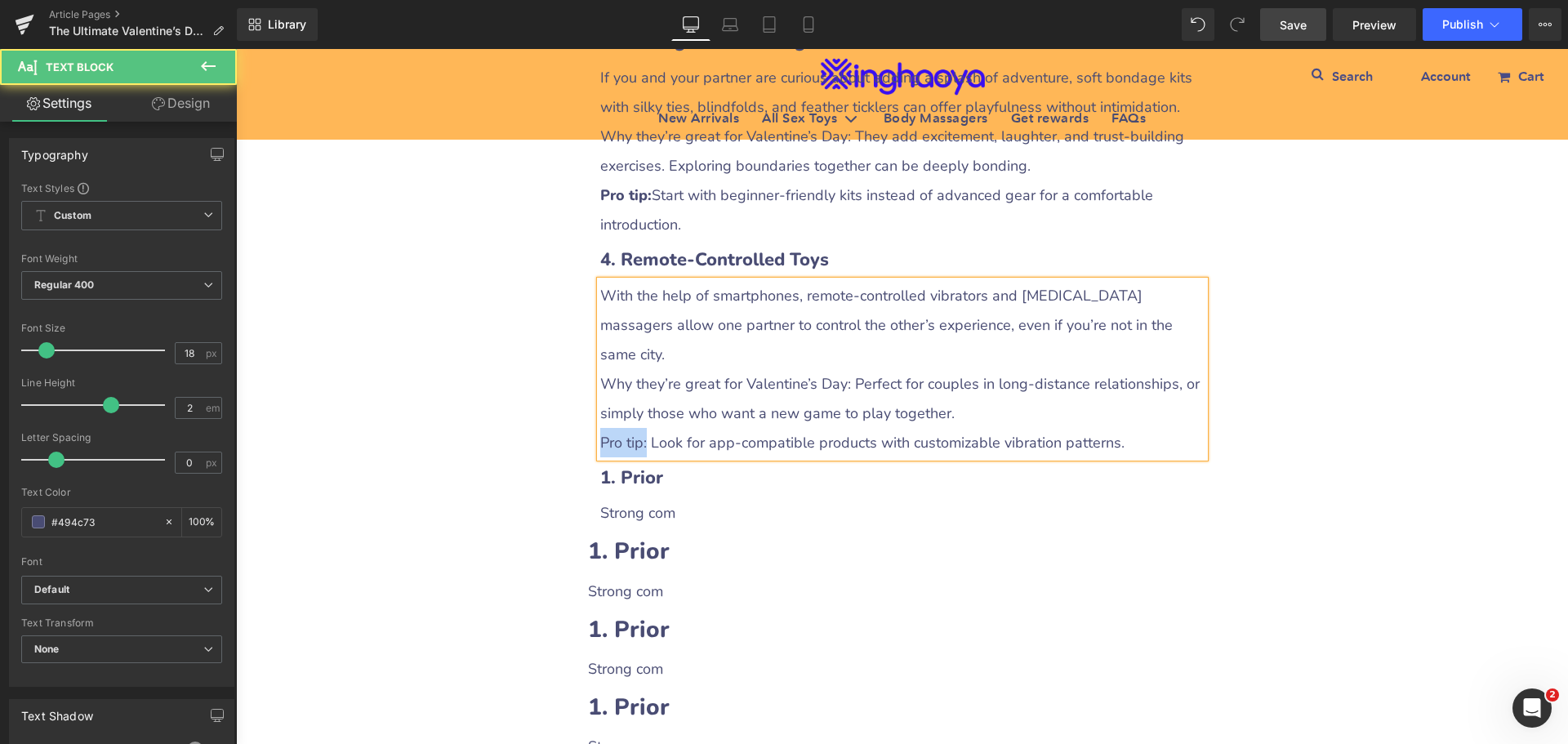
drag, startPoint x: 597, startPoint y: 414, endPoint x: 640, endPoint y: 414, distance: 43.0
click at [640, 428] on p "Pro tip: Look for app-compatible products with customizable vibration patterns." at bounding box center [902, 442] width 604 height 29
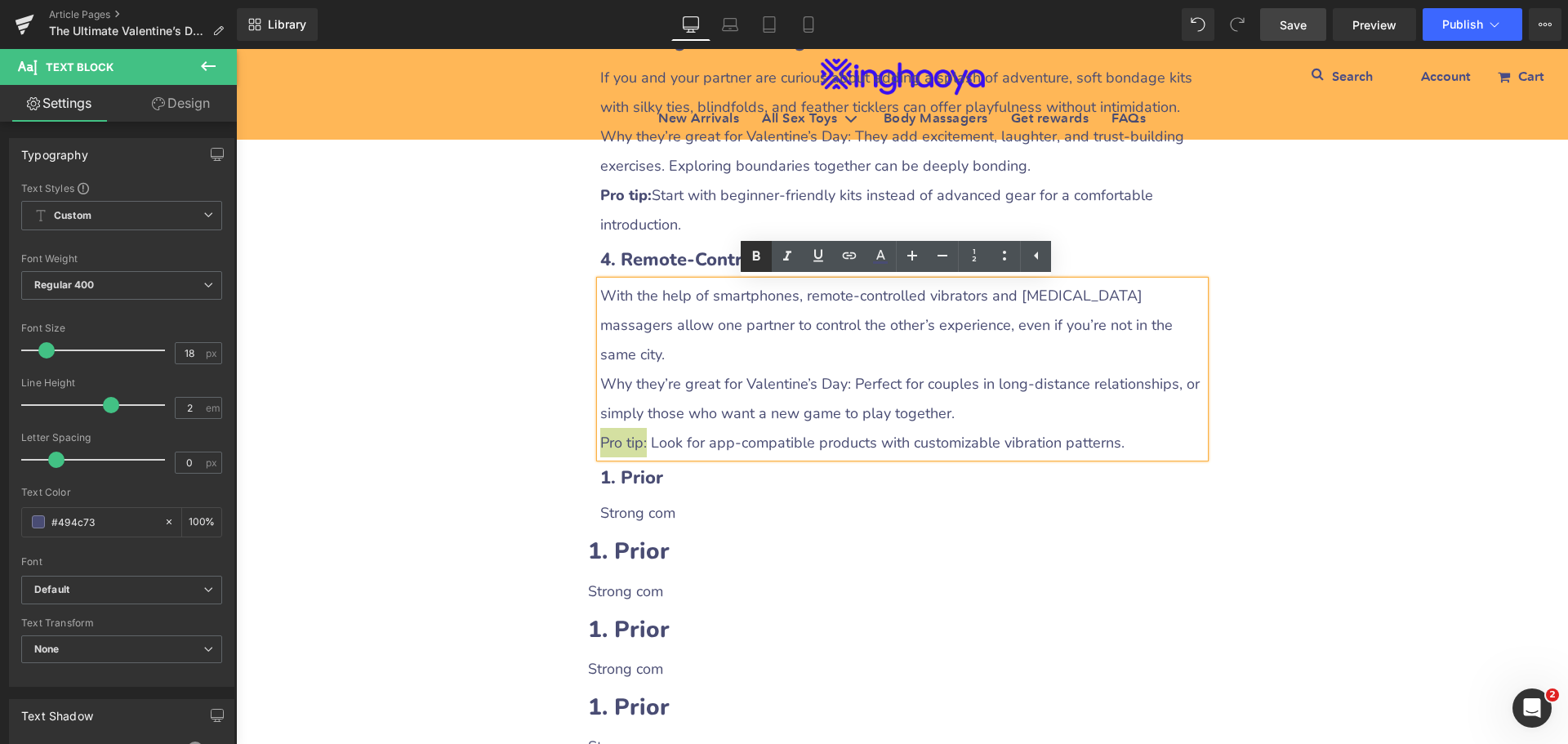
click at [759, 261] on icon at bounding box center [756, 256] width 19 height 19
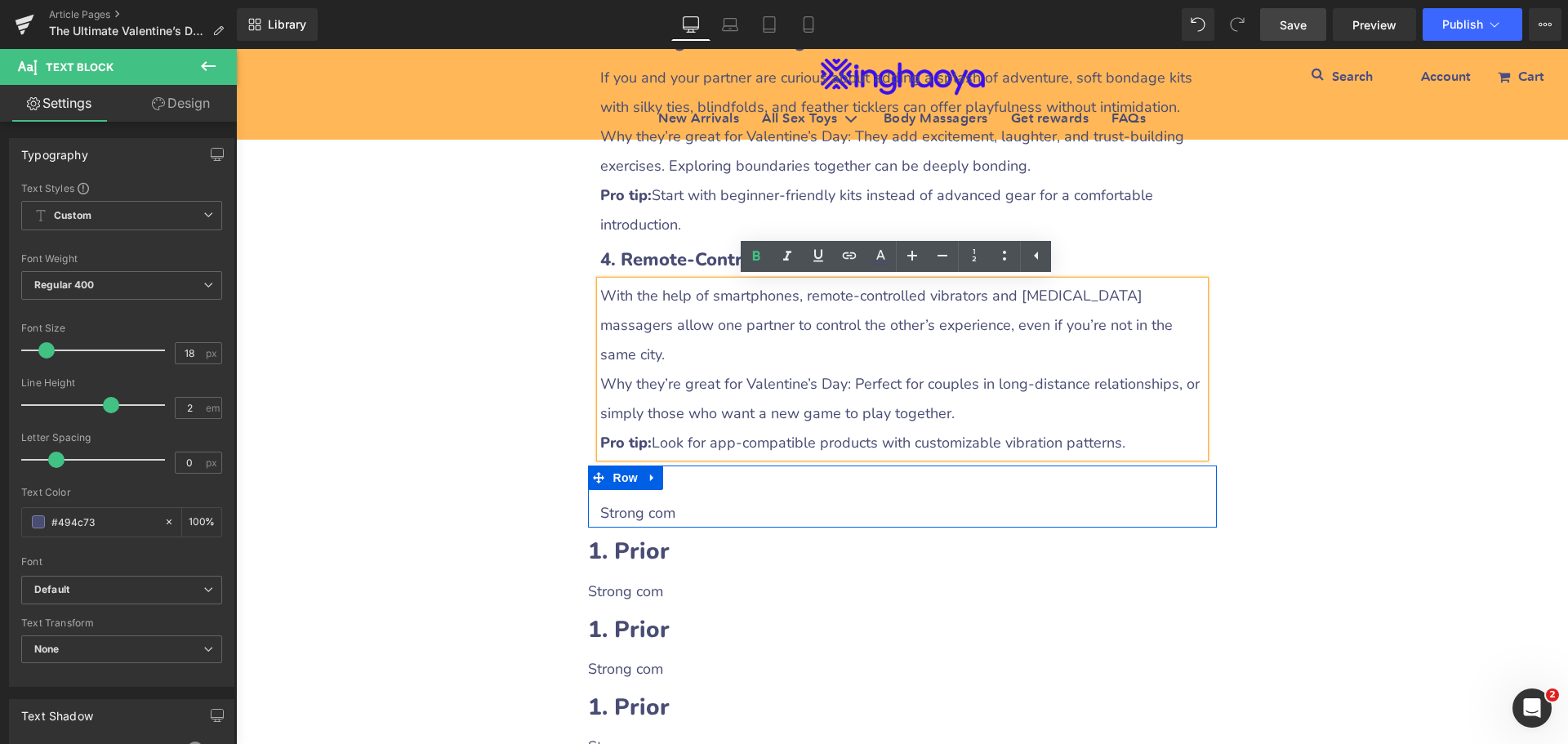
click at [672, 465] on h3 "1. Prior" at bounding box center [902, 478] width 604 height 26
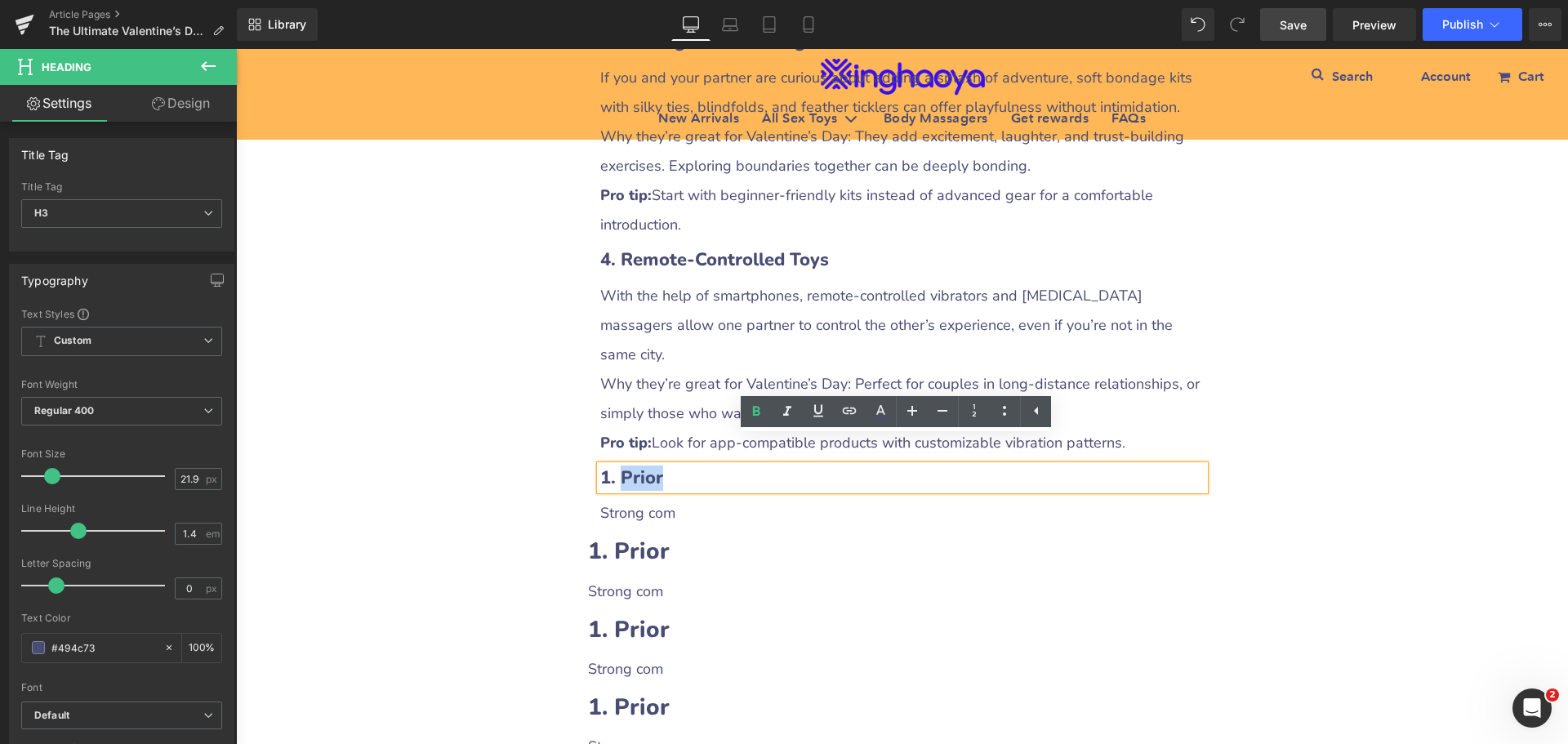
drag, startPoint x: 617, startPoint y: 446, endPoint x: 703, endPoint y: 448, distance: 86.0
click at [703, 465] on h3 "1. Prior" at bounding box center [902, 478] width 604 height 26
paste div
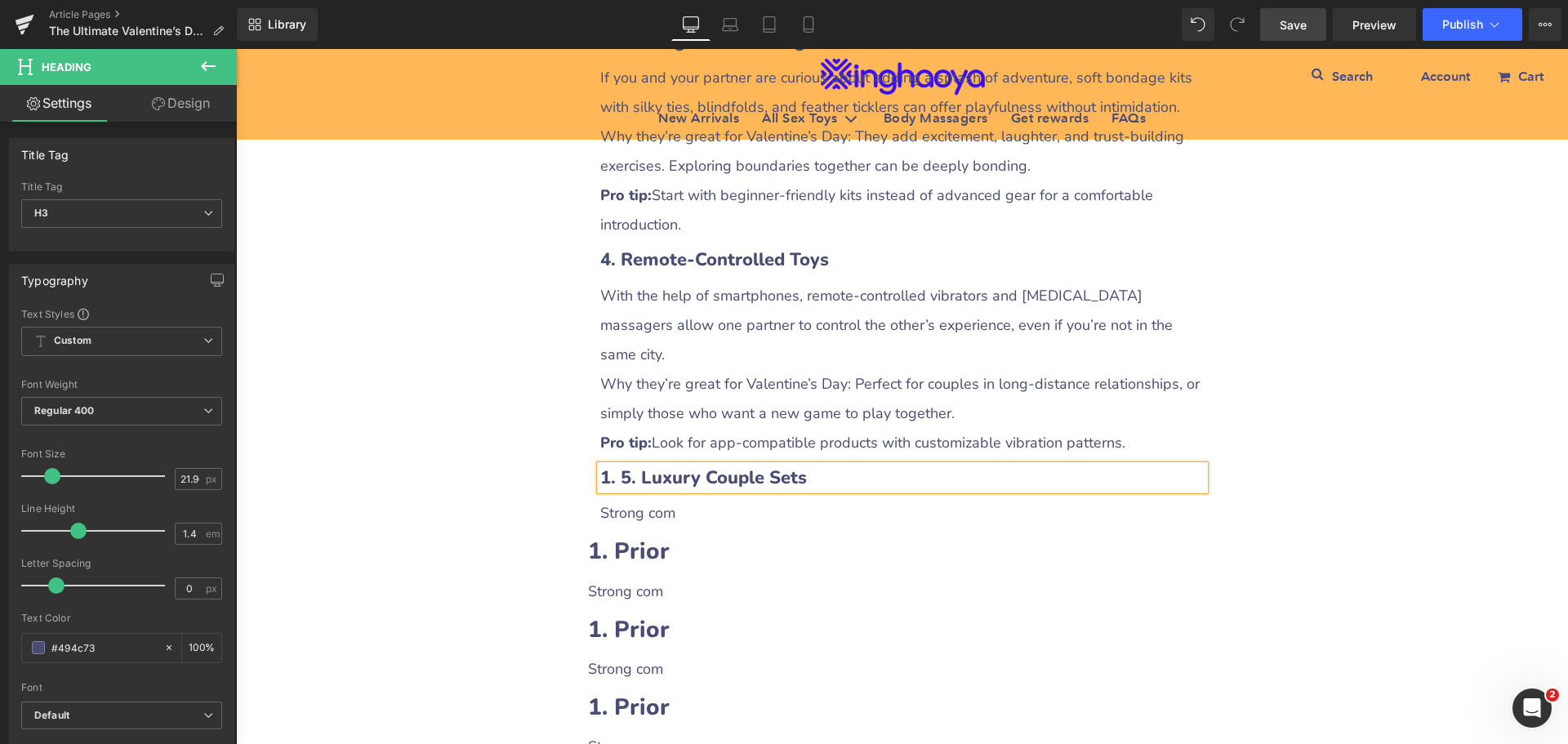
click at [614, 465] on b "1. 5. Luxury Couple Sets" at bounding box center [704, 477] width 207 height 25
click at [655, 498] on p "Strong com" at bounding box center [902, 513] width 604 height 29
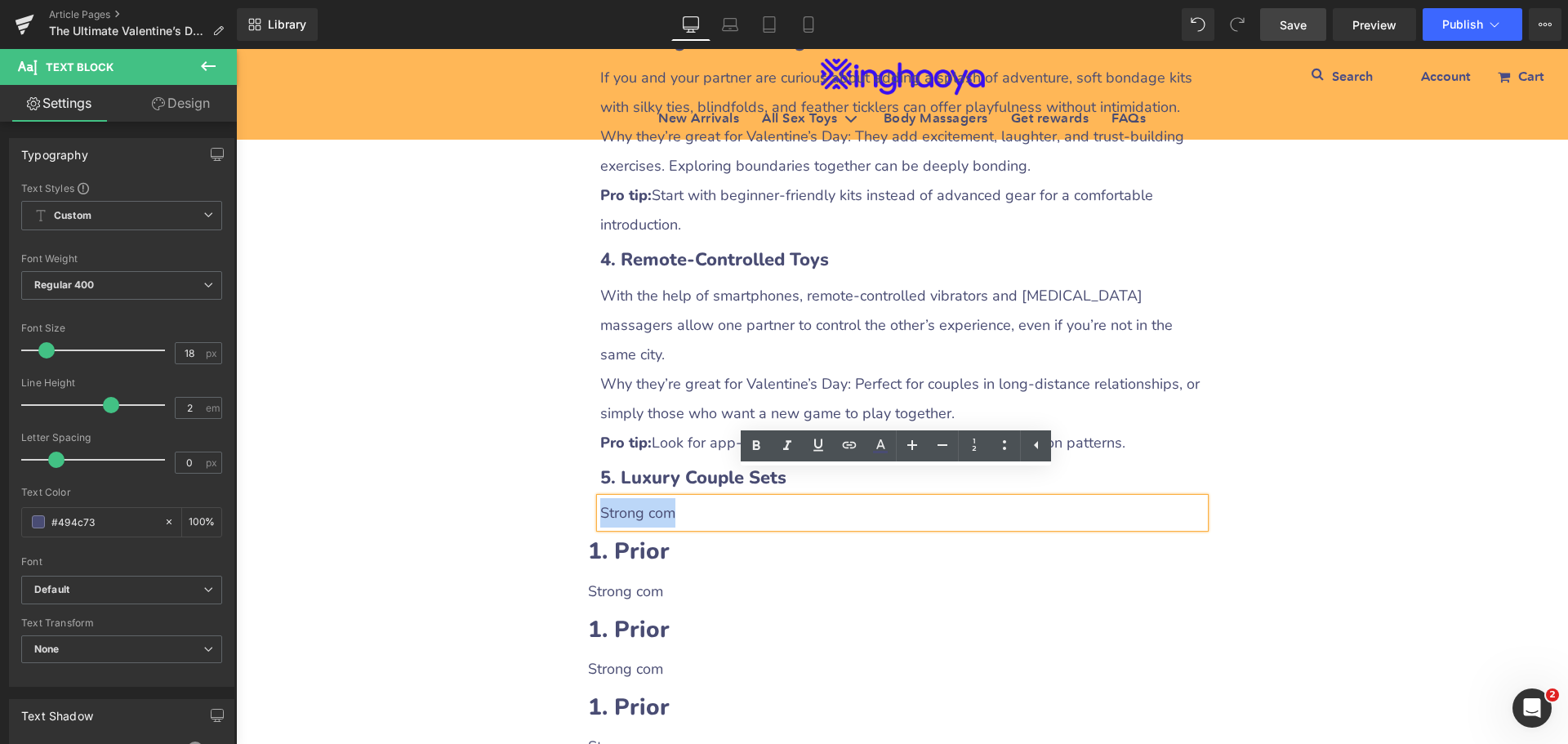
drag, startPoint x: 596, startPoint y: 483, endPoint x: 679, endPoint y: 484, distance: 83.0
click at [679, 498] on p "Strong com" at bounding box center [902, 513] width 604 height 29
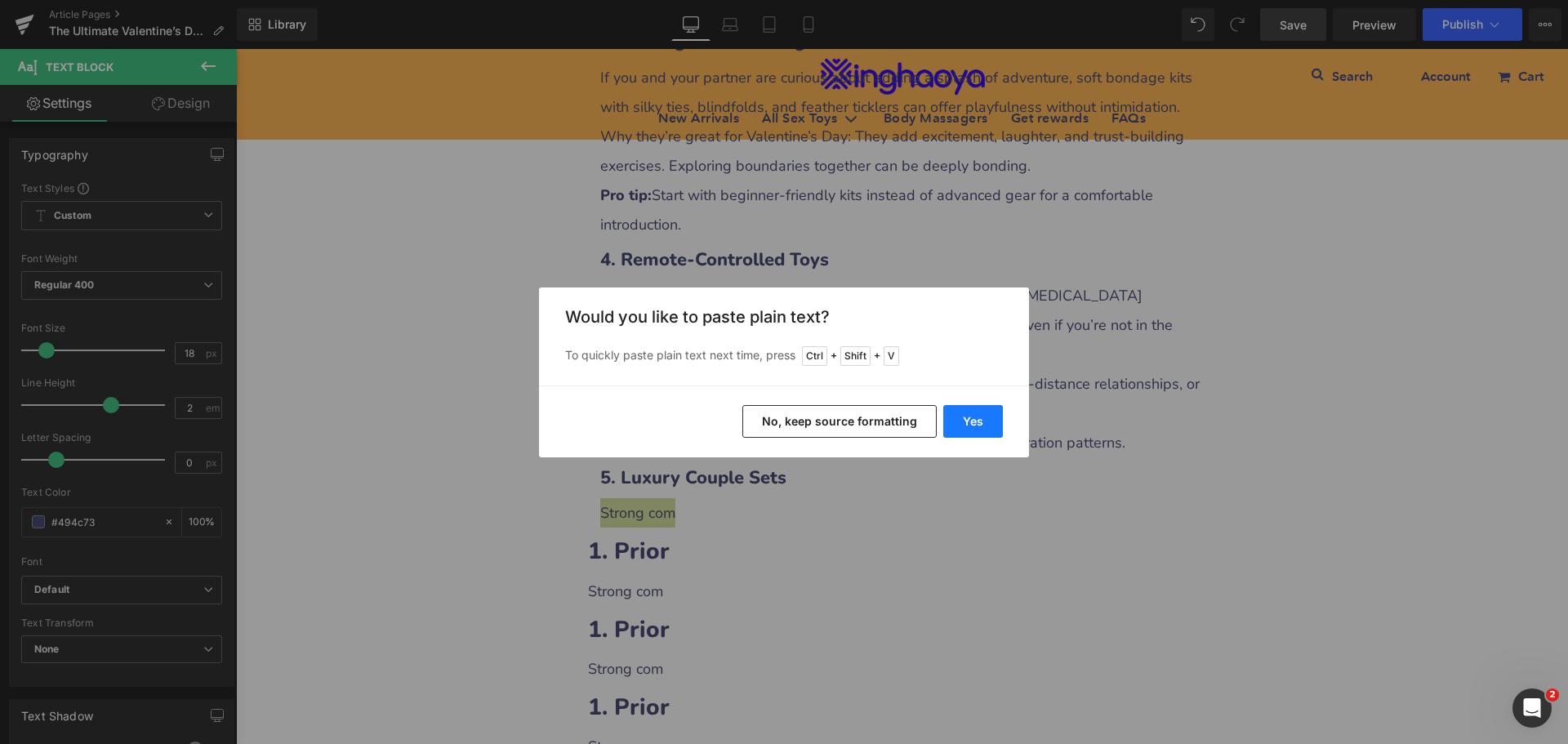
click at [971, 428] on button "Yes" at bounding box center [973, 421] width 59 height 33
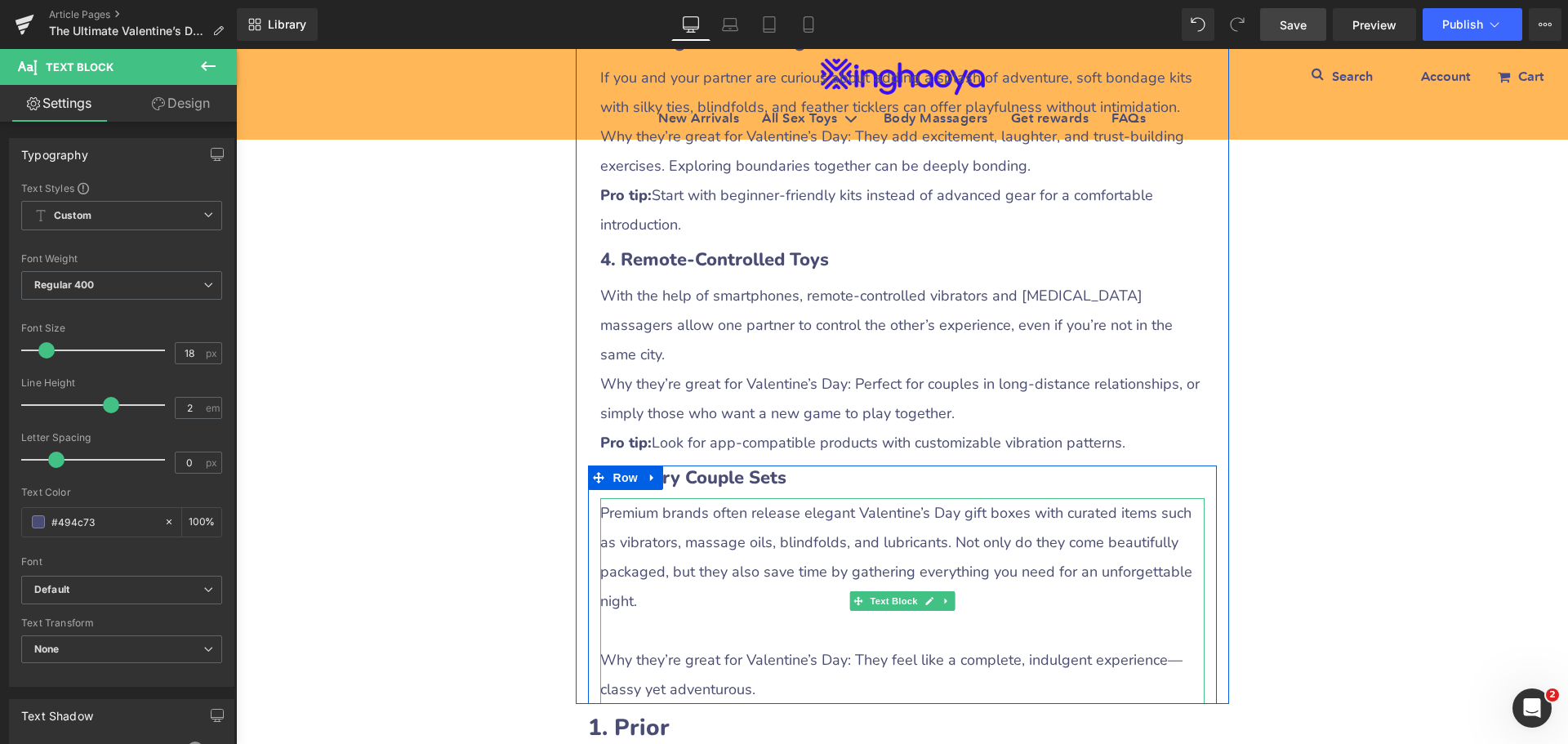
click at [663, 616] on p at bounding box center [902, 631] width 604 height 29
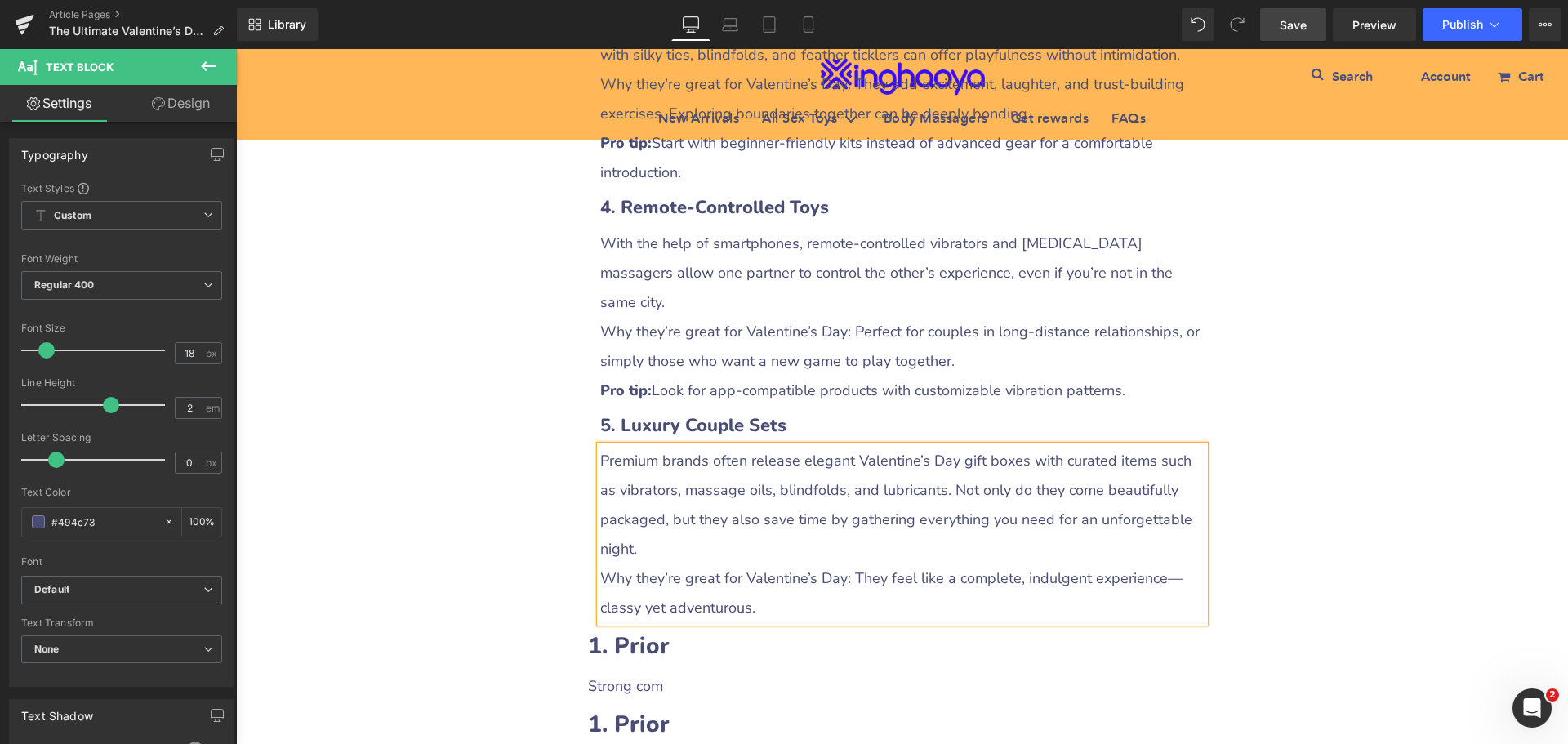
scroll to position [2939, 0]
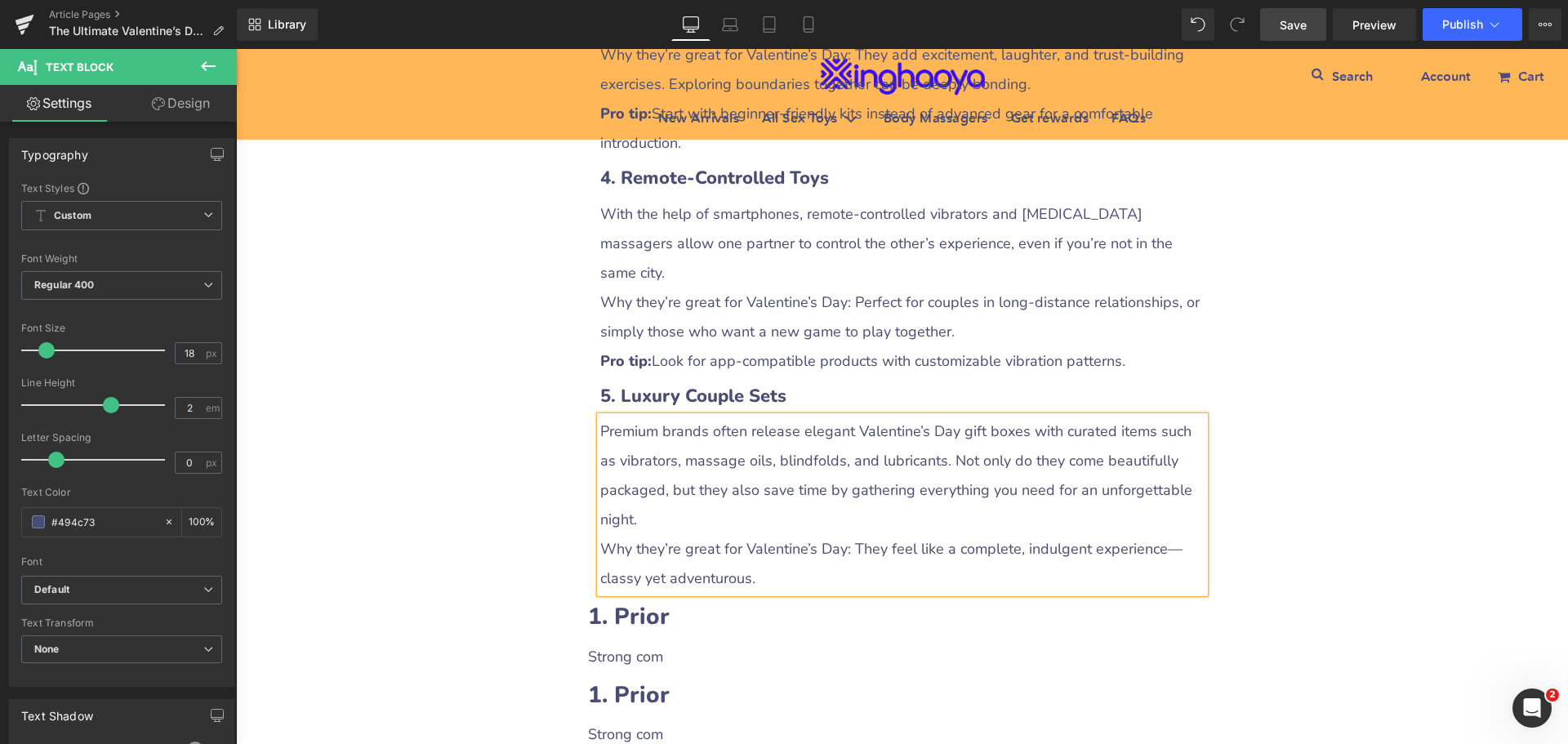
click at [651, 534] on p "Why they’re great for Valentine’s Day: They feel like a complete, indulgent exp…" at bounding box center [902, 563] width 604 height 58
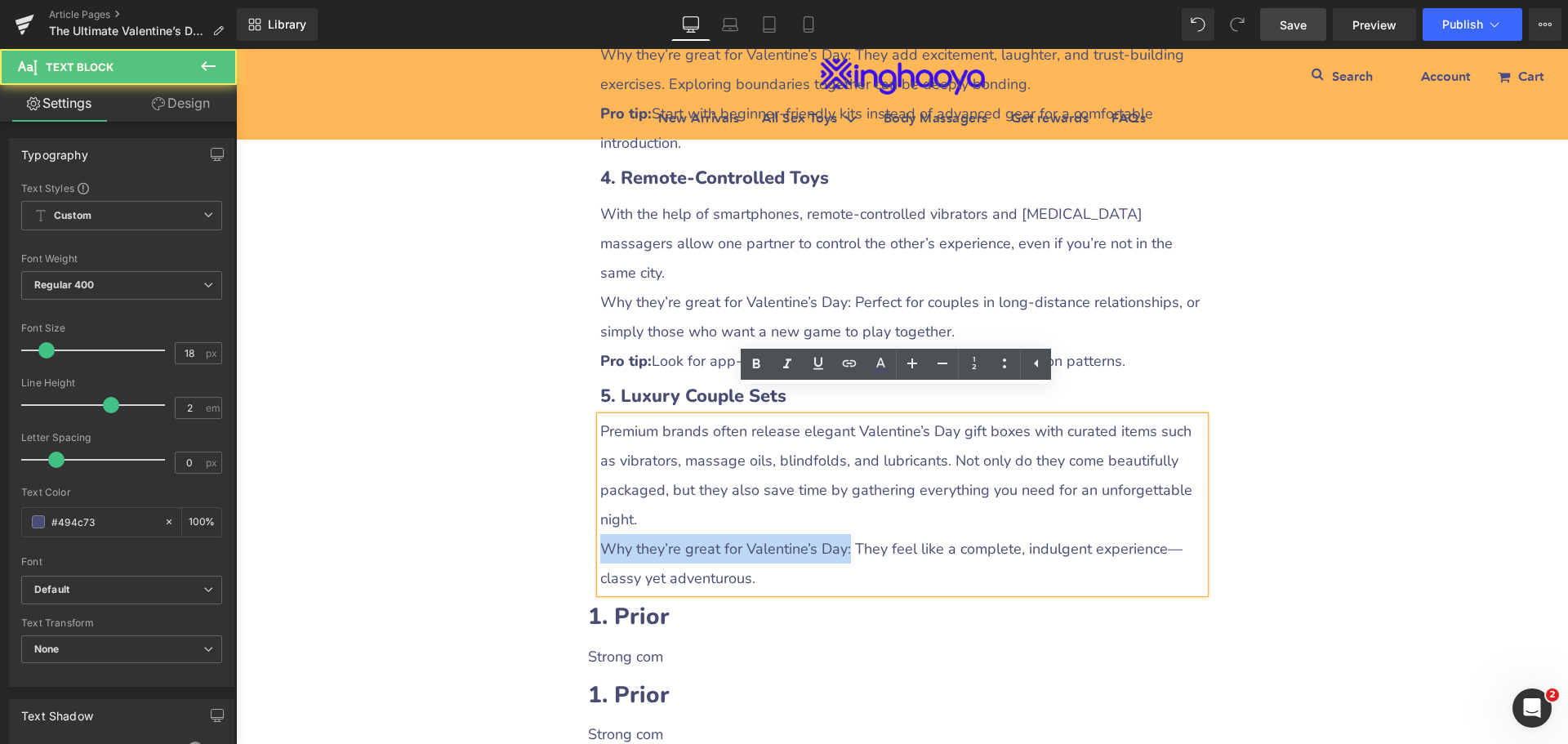
drag, startPoint x: 595, startPoint y: 517, endPoint x: 840, endPoint y: 517, distance: 245.0
click at [840, 534] on p "Why they’re great for Valentine’s Day: They feel like a complete, indulgent exp…" at bounding box center [902, 563] width 604 height 58
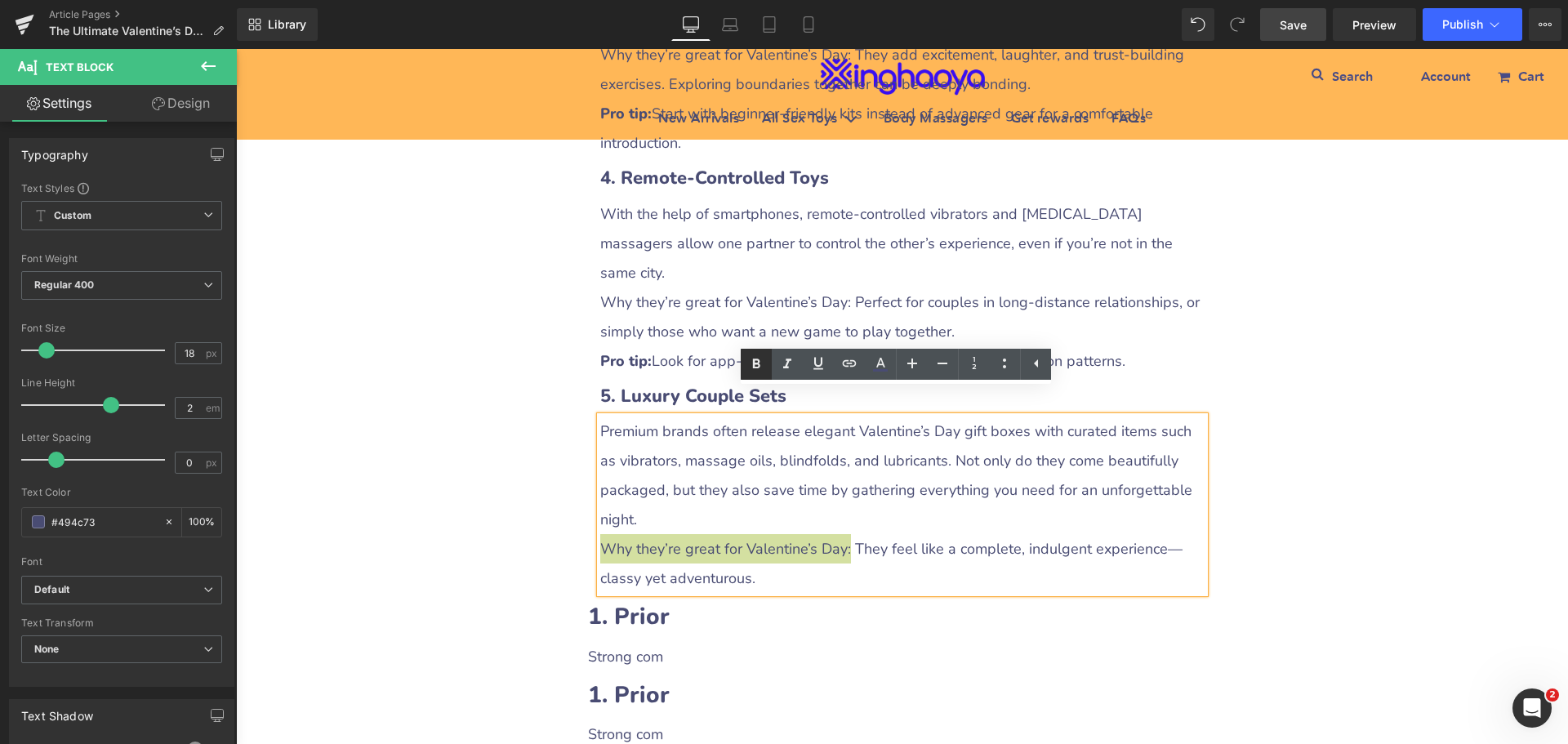
click at [761, 372] on icon at bounding box center [756, 364] width 19 height 19
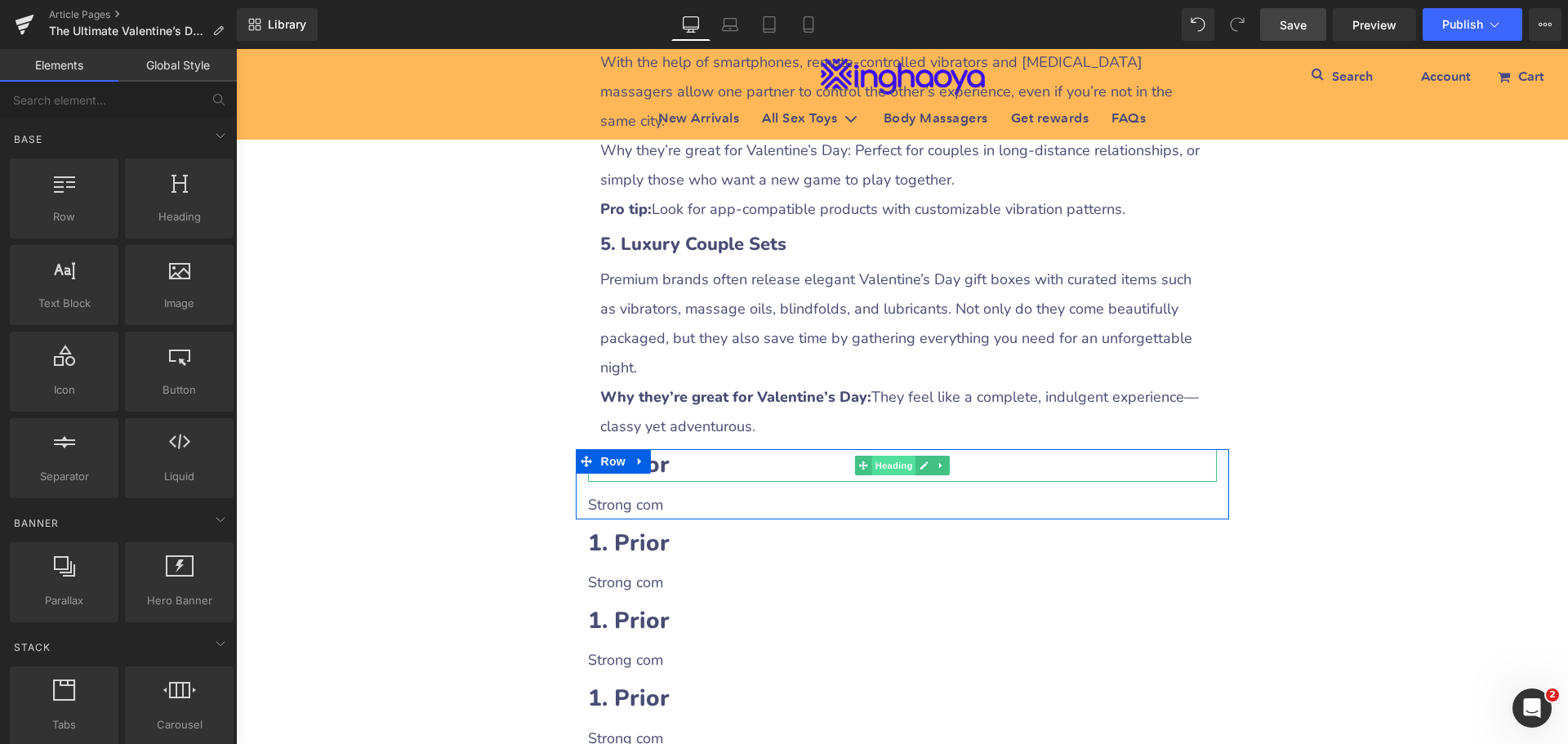
scroll to position [3267, 0]
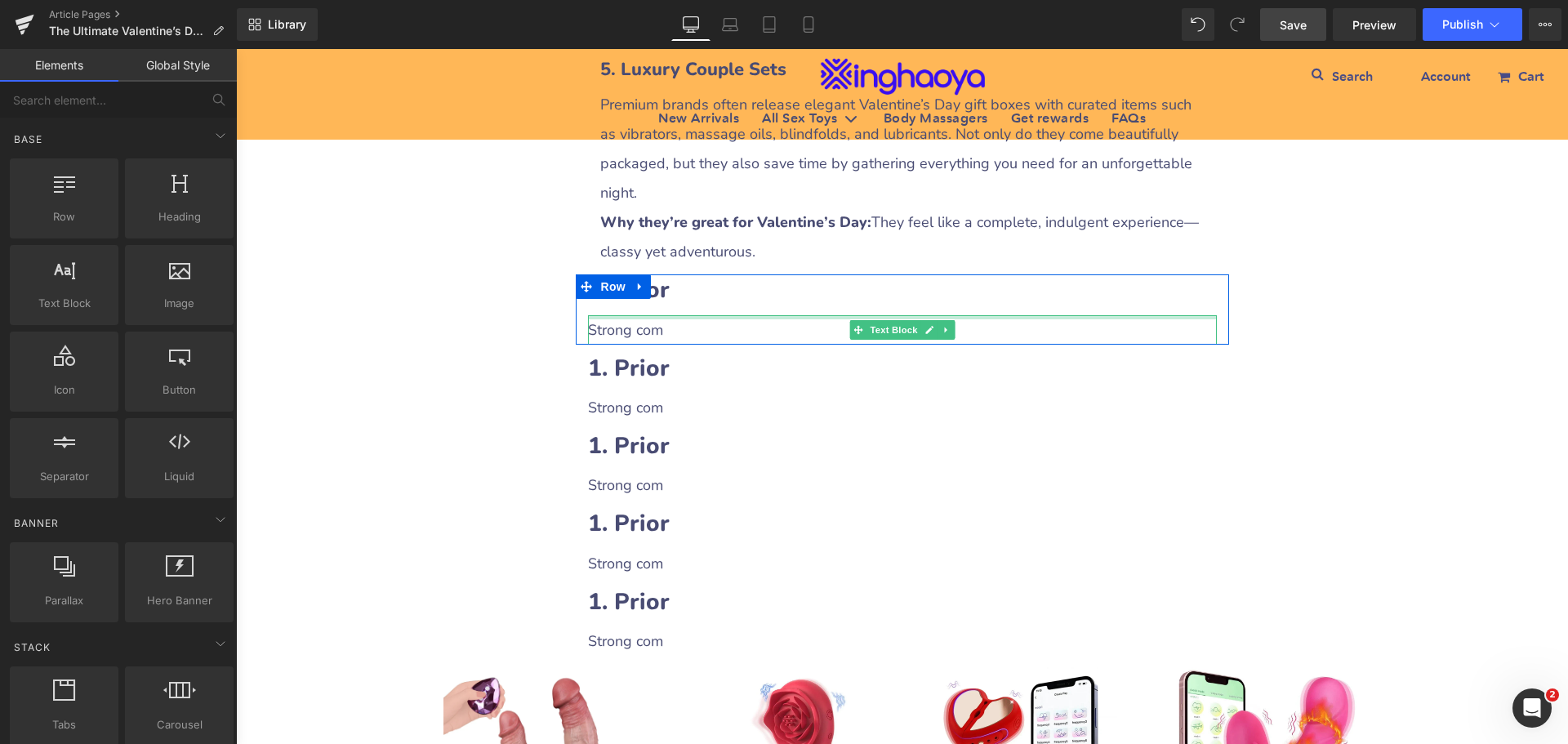
click at [697, 274] on h2 "1. Prior" at bounding box center [902, 290] width 629 height 32
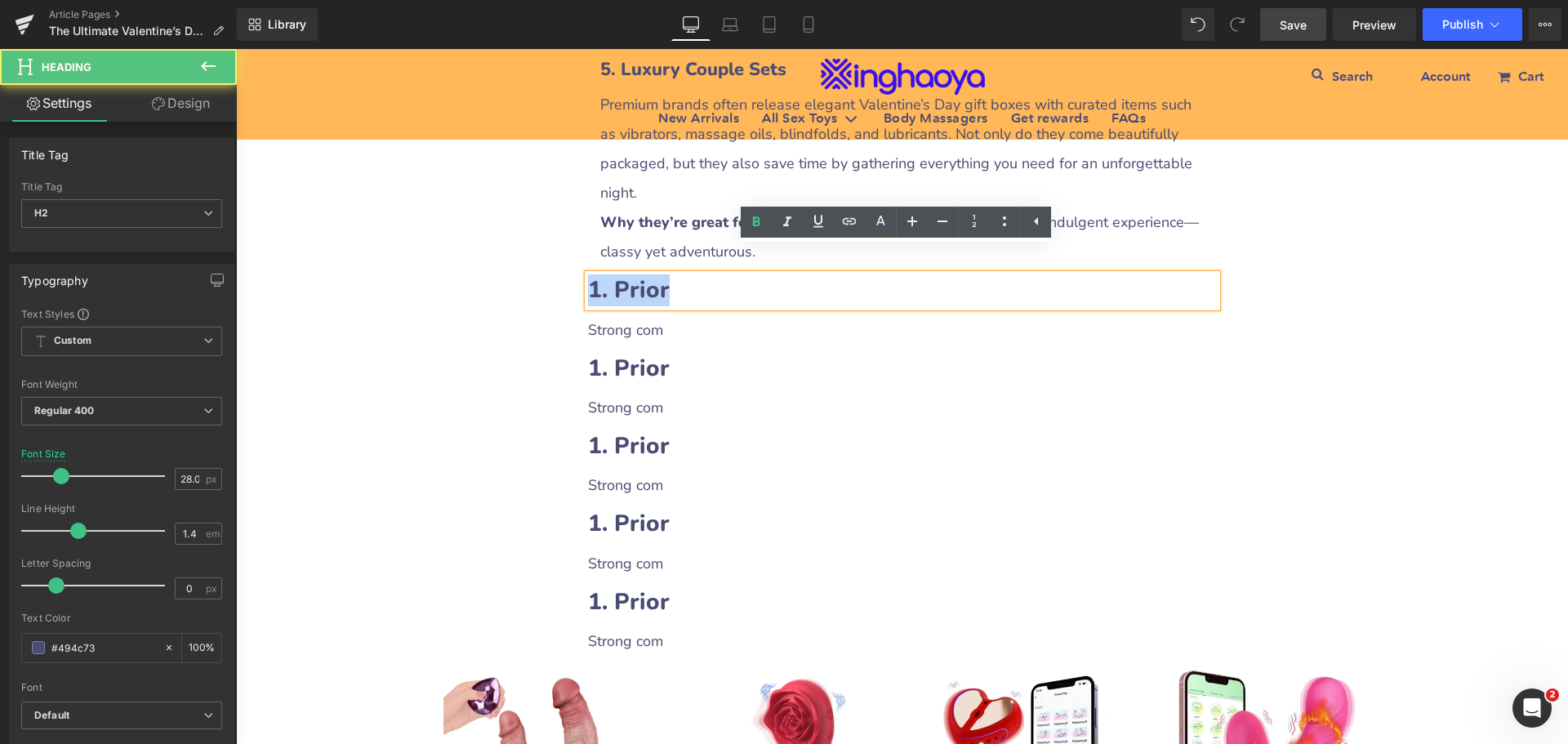
drag, startPoint x: 586, startPoint y: 255, endPoint x: 674, endPoint y: 256, distance: 88.0
click at [674, 274] on h2 "1. Prior" at bounding box center [902, 290] width 629 height 32
paste div
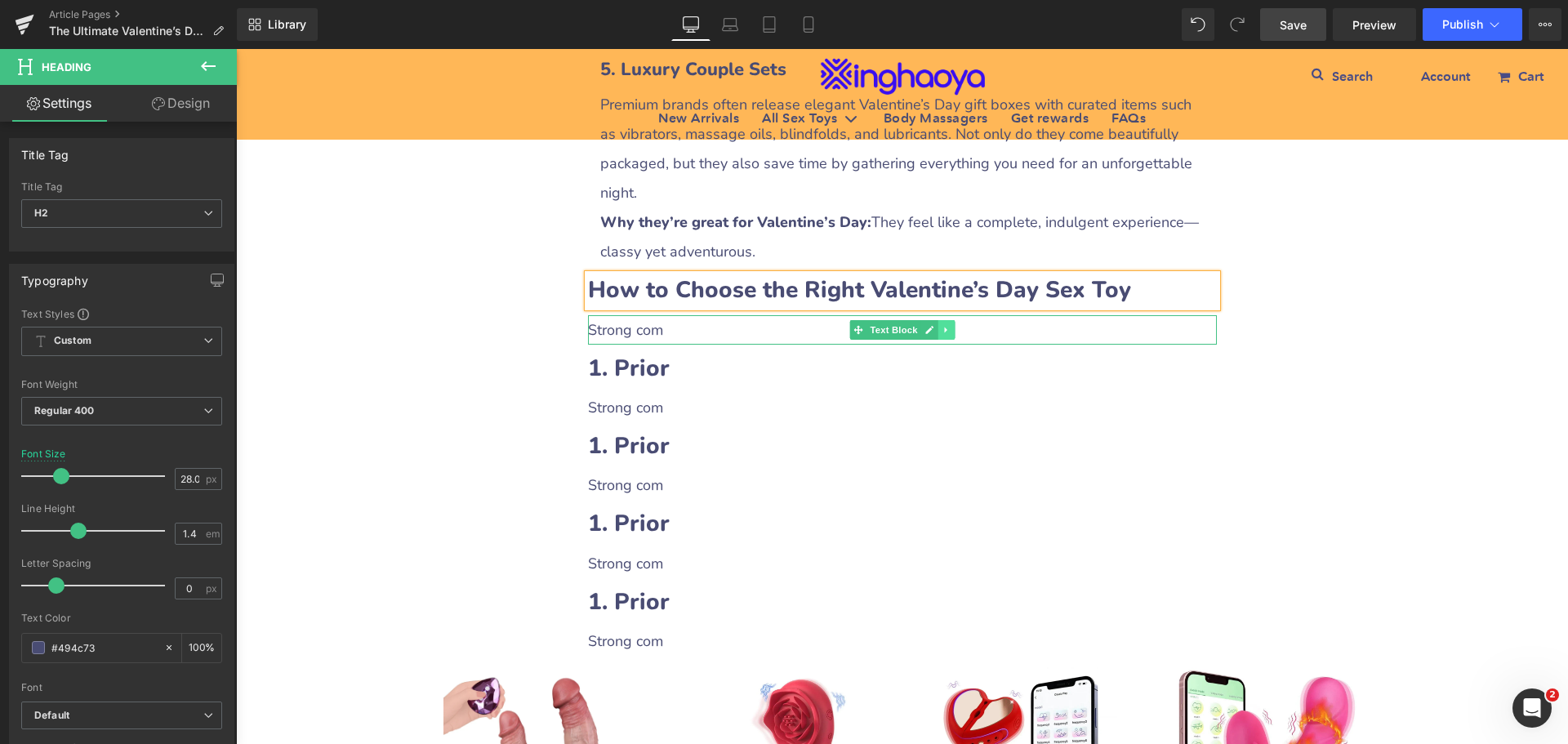
click at [942, 325] on icon at bounding box center [946, 330] width 9 height 10
click at [936, 325] on icon at bounding box center [937, 330] width 9 height 9
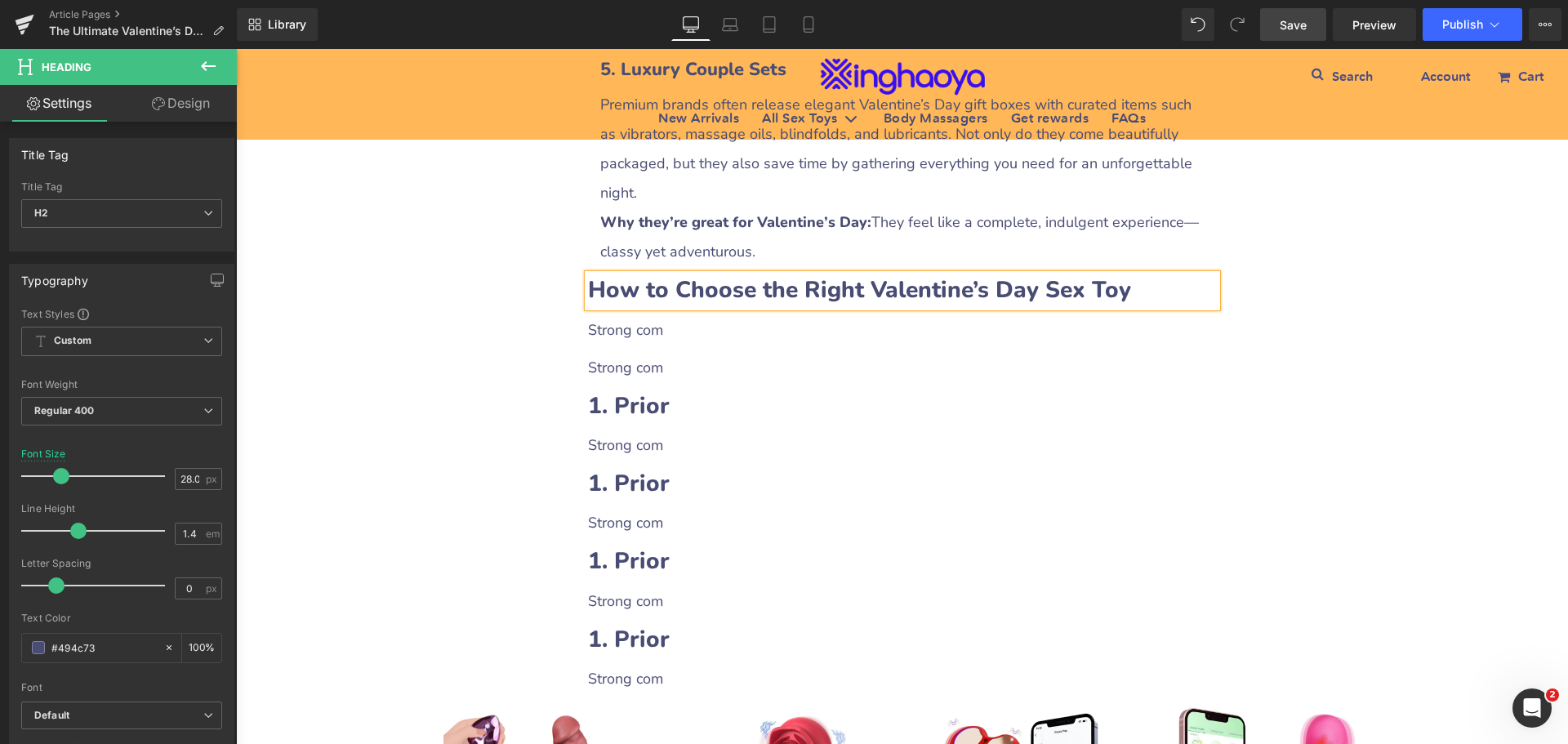
click at [670, 315] on p "Strong com" at bounding box center [902, 330] width 629 height 29
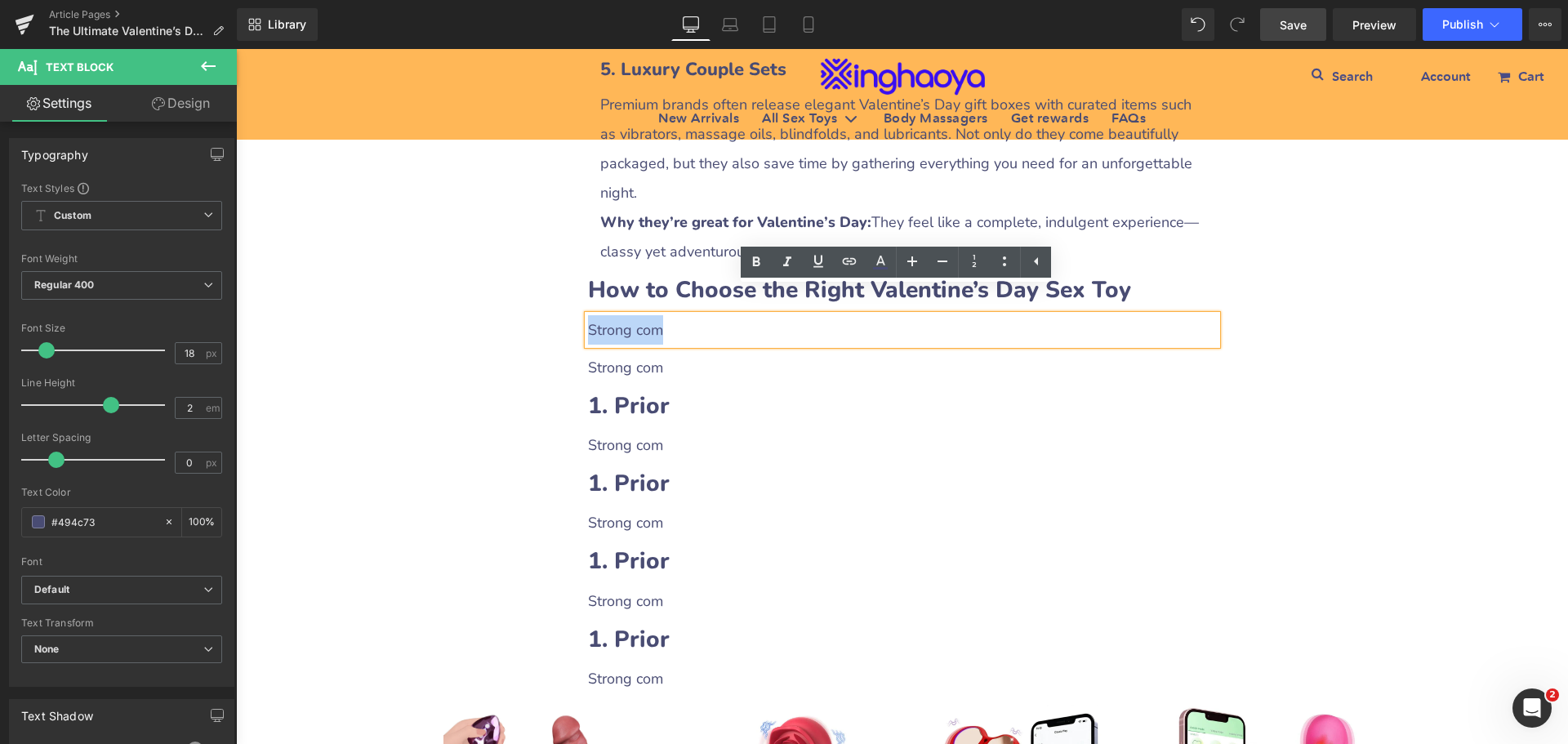
drag, startPoint x: 584, startPoint y: 299, endPoint x: 670, endPoint y: 303, distance: 86.1
click at [670, 315] on p "Strong com" at bounding box center [902, 330] width 629 height 29
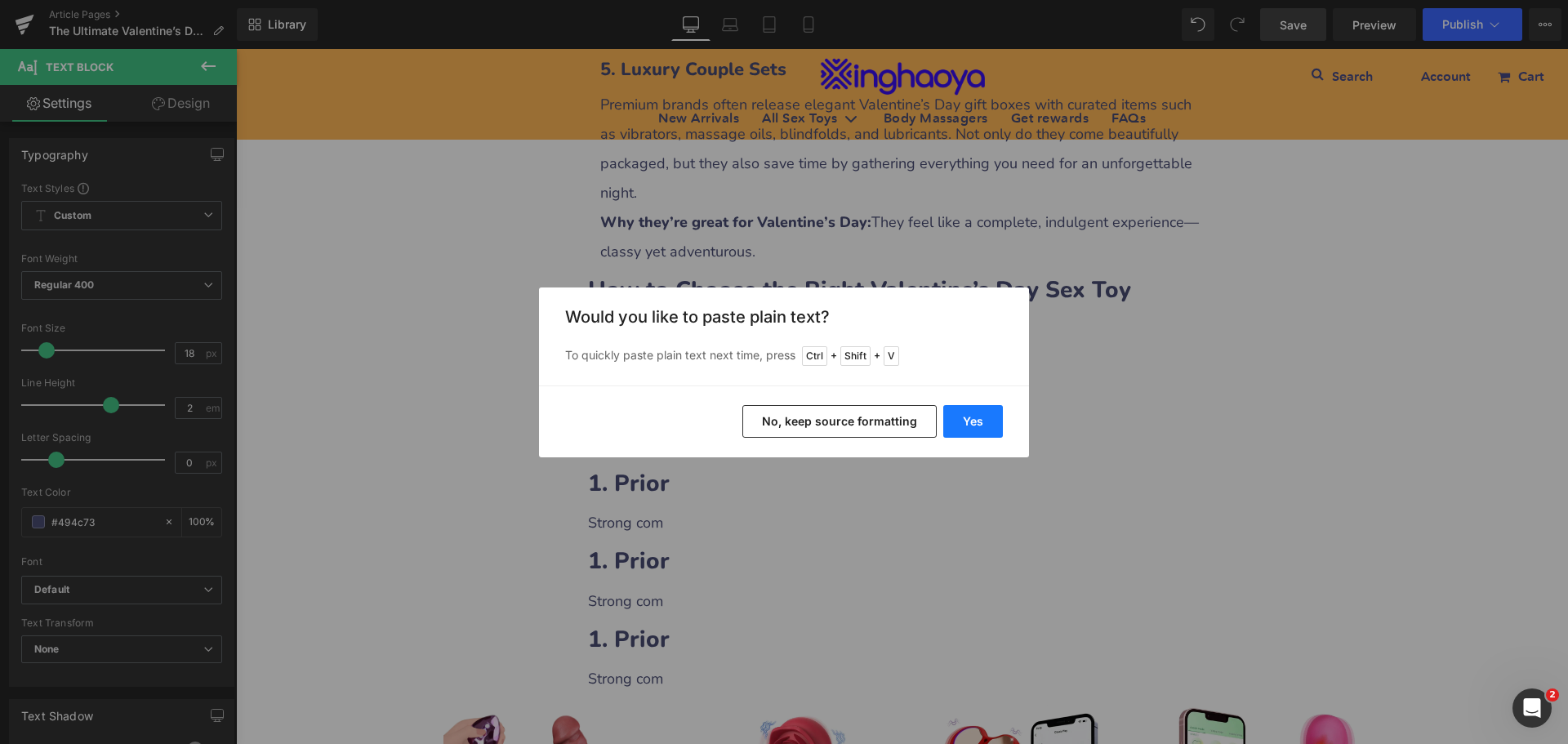
click at [985, 426] on button "Yes" at bounding box center [973, 421] width 59 height 33
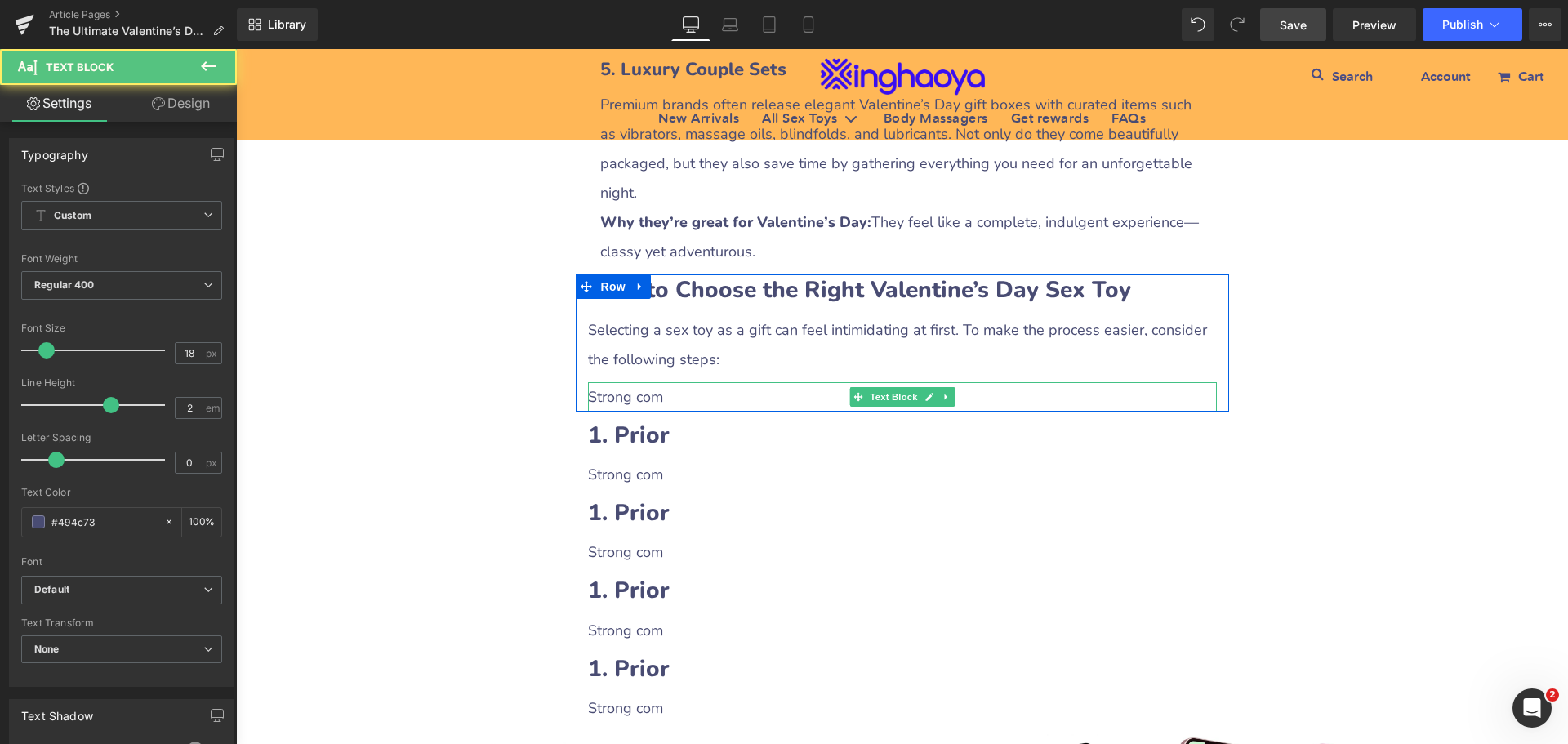
click at [637, 382] on p "Strong com" at bounding box center [902, 397] width 629 height 29
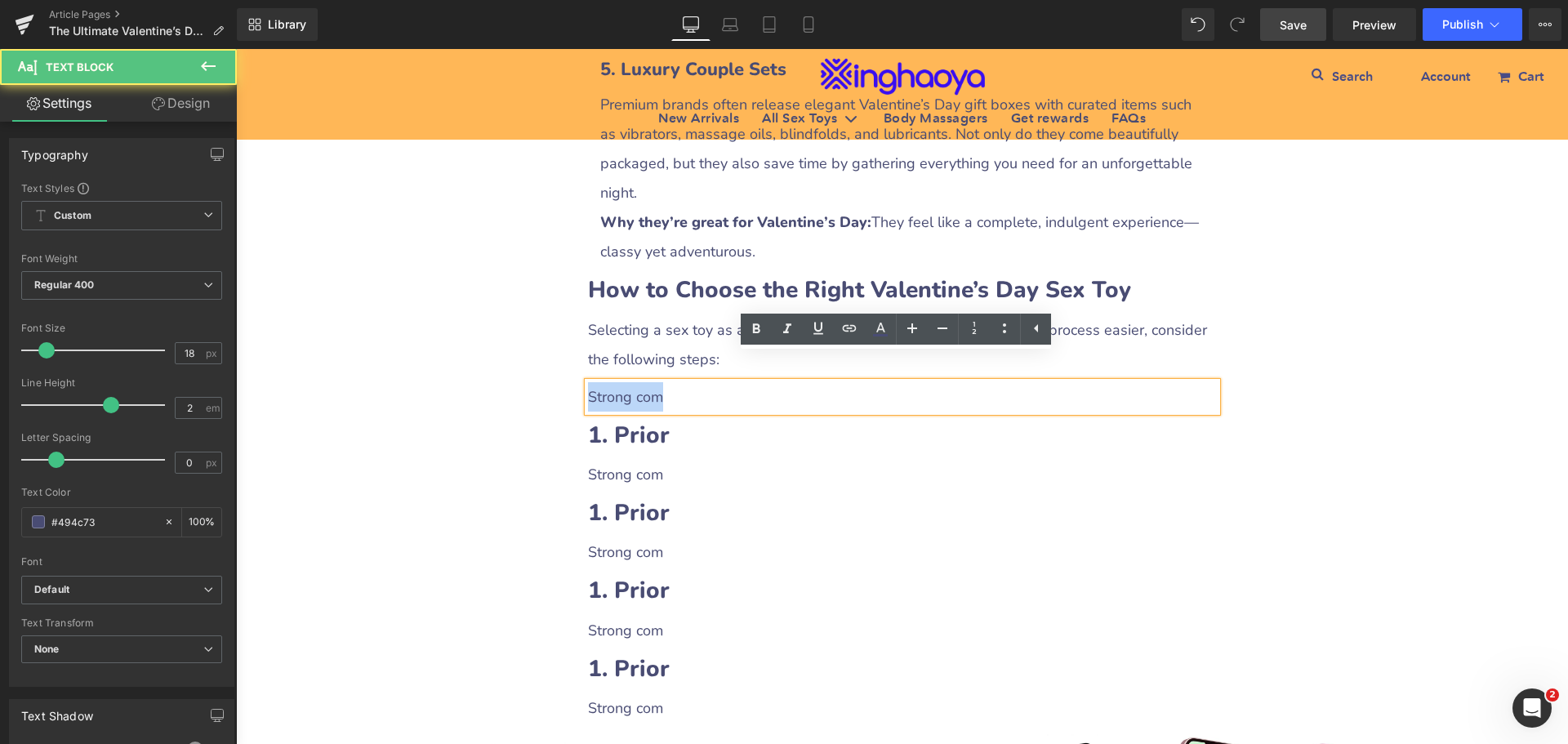
drag, startPoint x: 583, startPoint y: 368, endPoint x: 677, endPoint y: 370, distance: 94.0
click at [677, 382] on p "Strong com" at bounding box center [902, 397] width 629 height 29
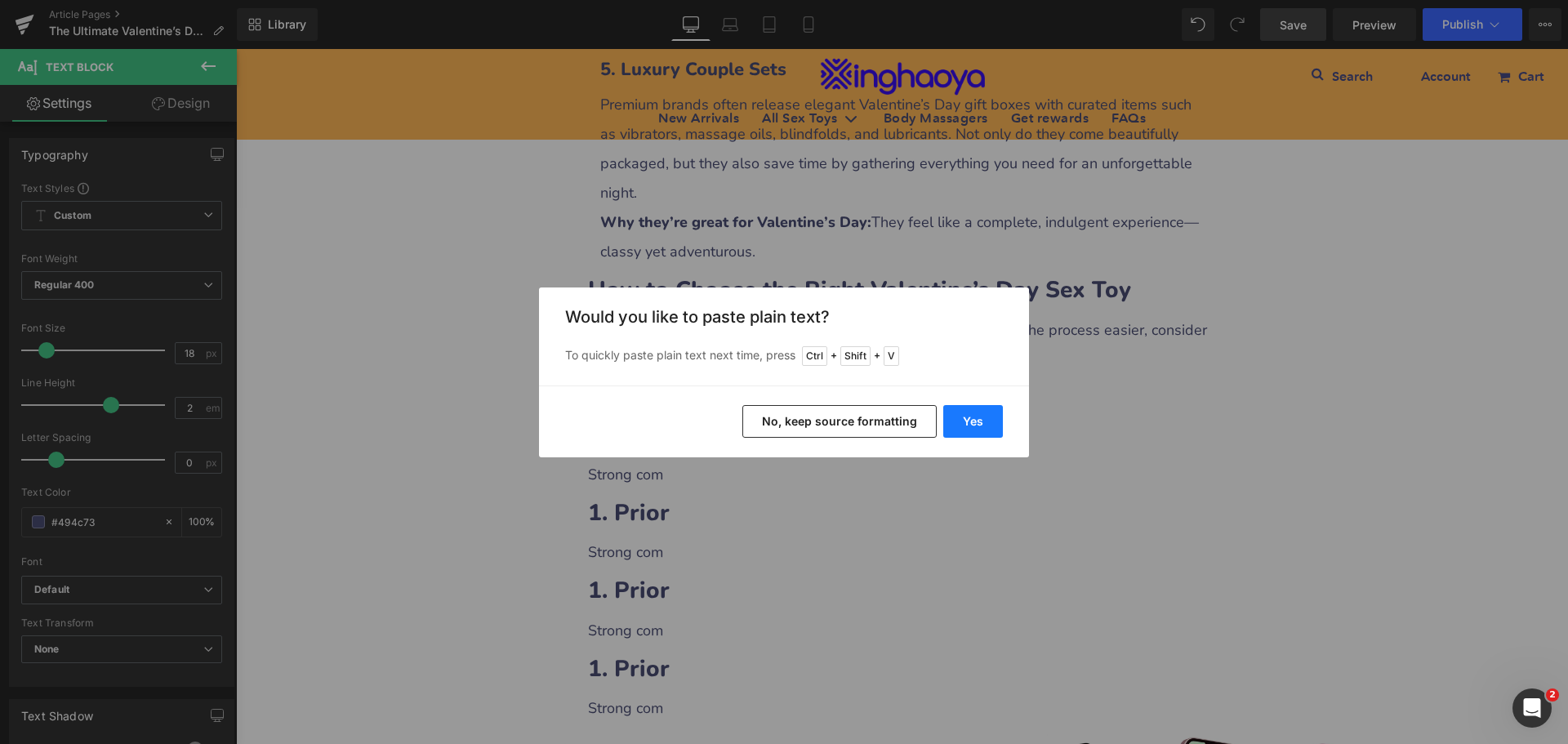
click at [975, 425] on button "Yes" at bounding box center [973, 421] width 59 height 33
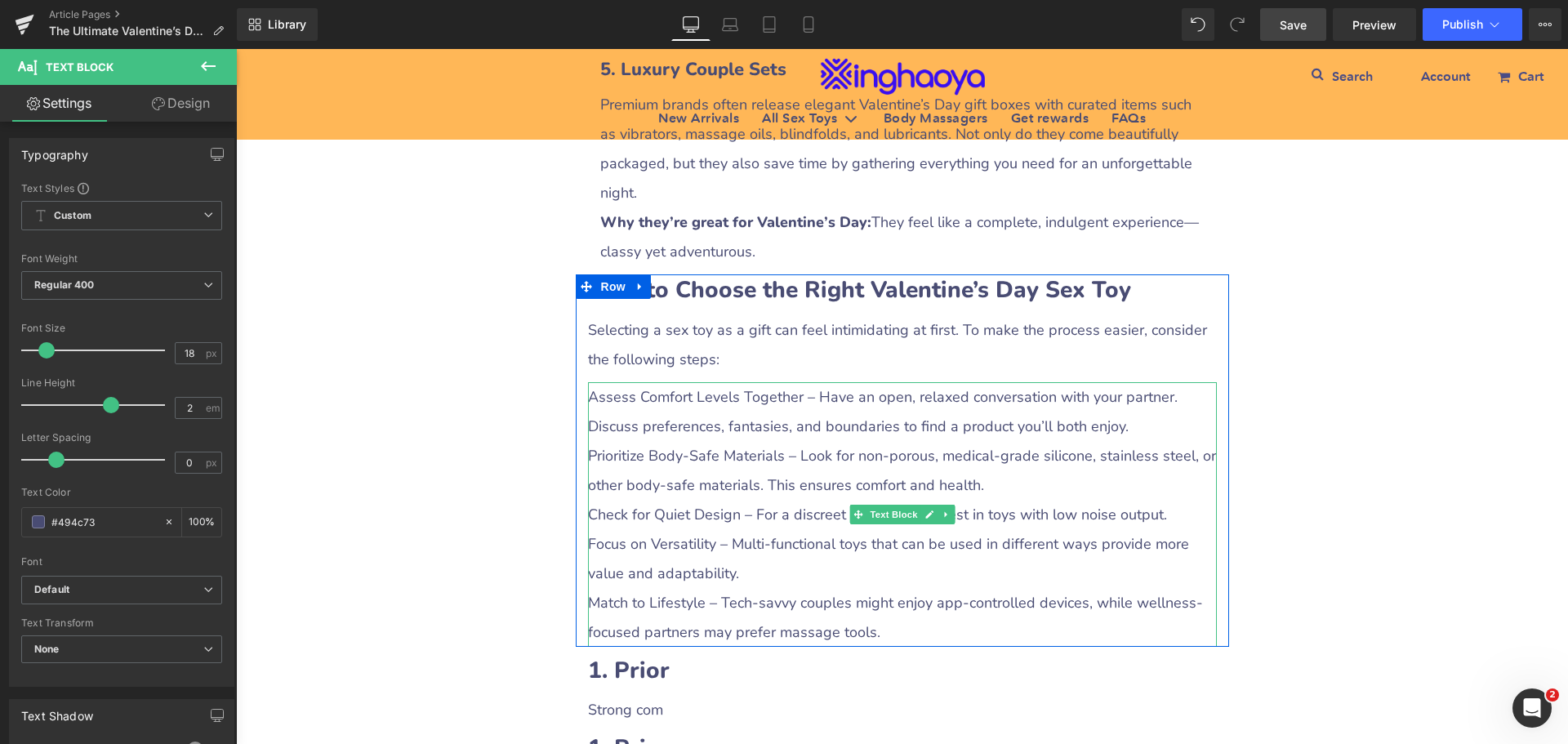
click at [631, 448] on p "Prioritize Body-Safe Materials – Look for non-porous, medical-grade silicone, s…" at bounding box center [902, 470] width 629 height 58
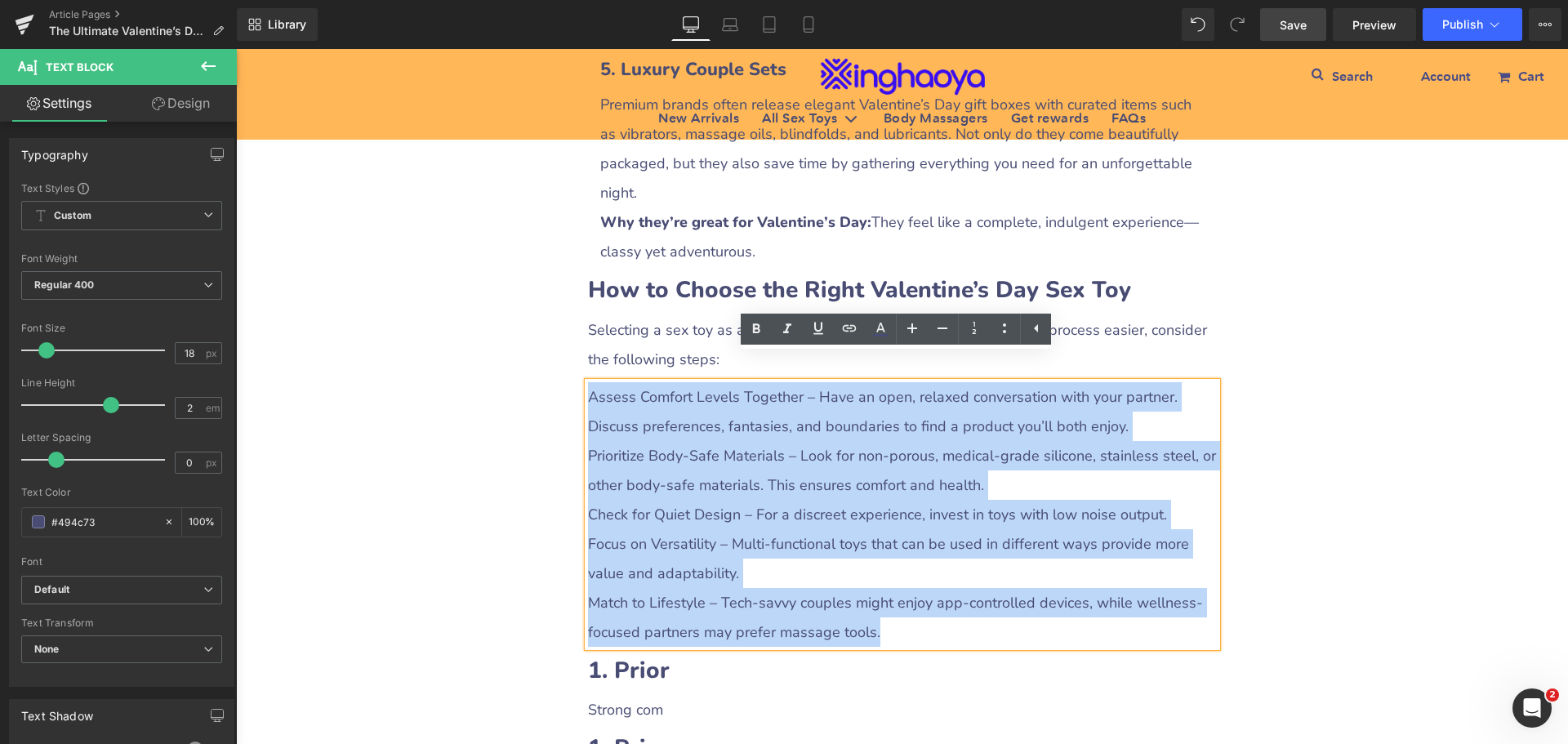
drag, startPoint x: 586, startPoint y: 367, endPoint x: 927, endPoint y: 596, distance: 410.8
click at [927, 596] on div "Assess Comfort Levels Together – Have an open, relaxed conversation with your p…" at bounding box center [902, 514] width 629 height 264
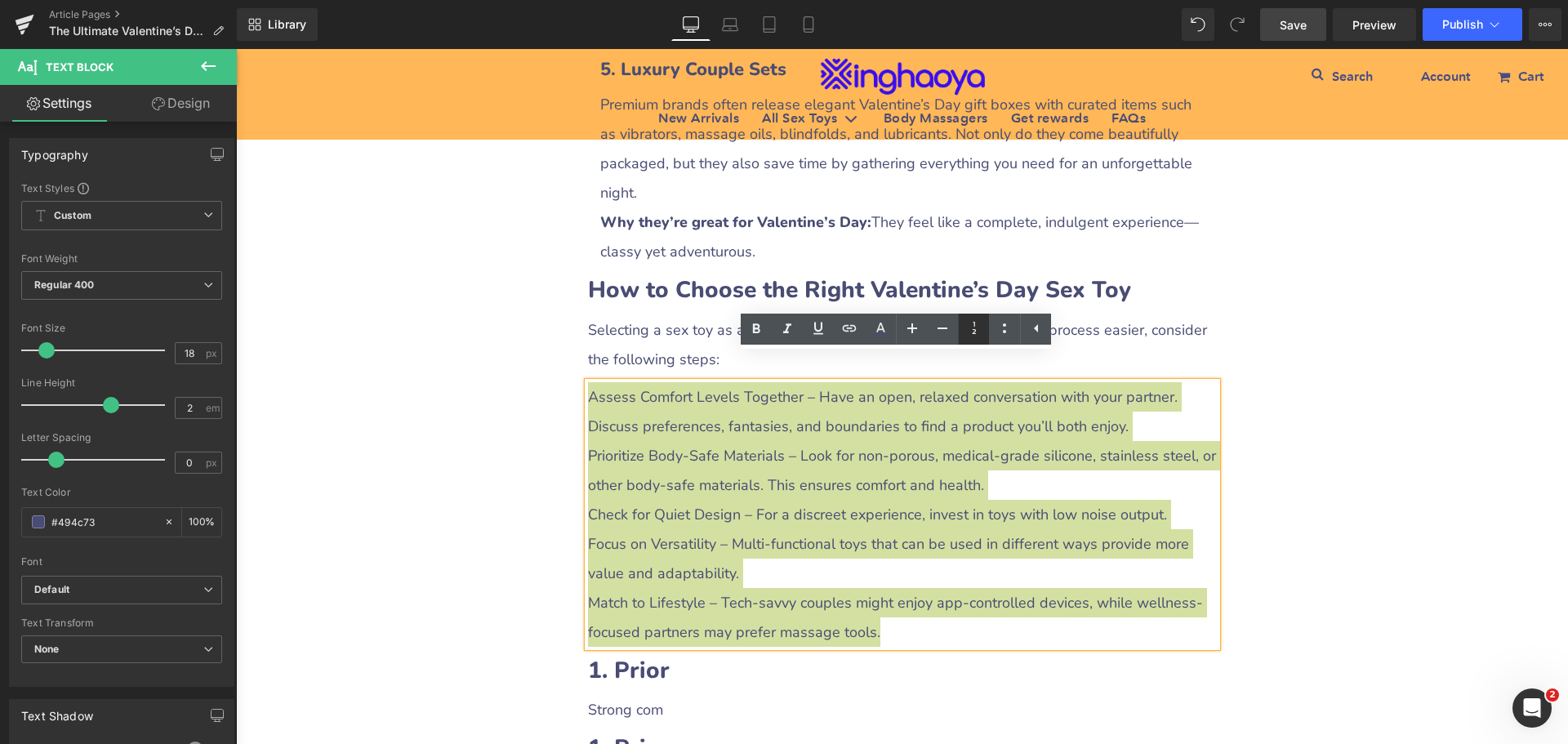
click at [978, 331] on icon at bounding box center [974, 327] width 19 height 19
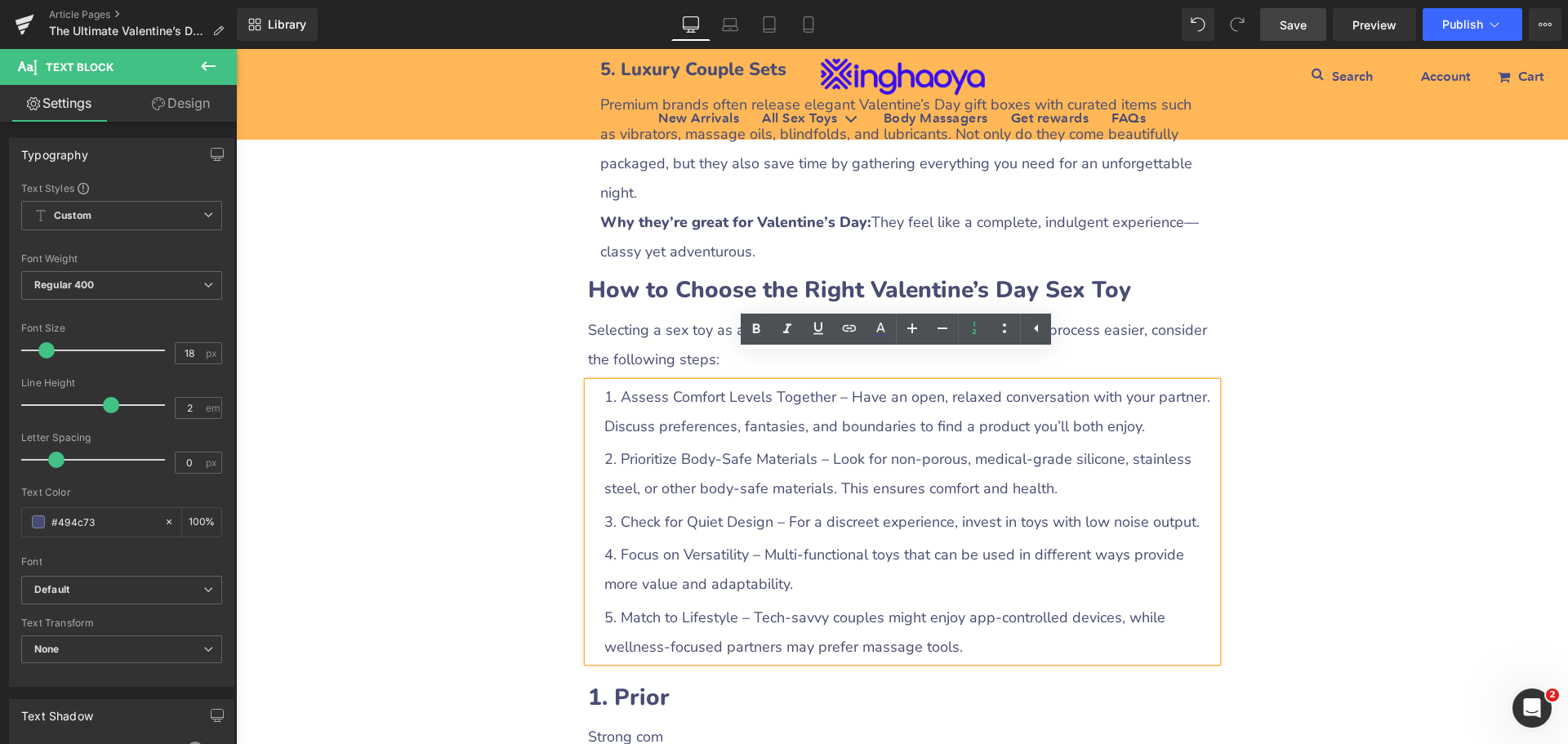
click at [660, 395] on li "Assess Comfort Levels Together – Have an open, relaxed conversation with your p…" at bounding box center [911, 411] width 613 height 58
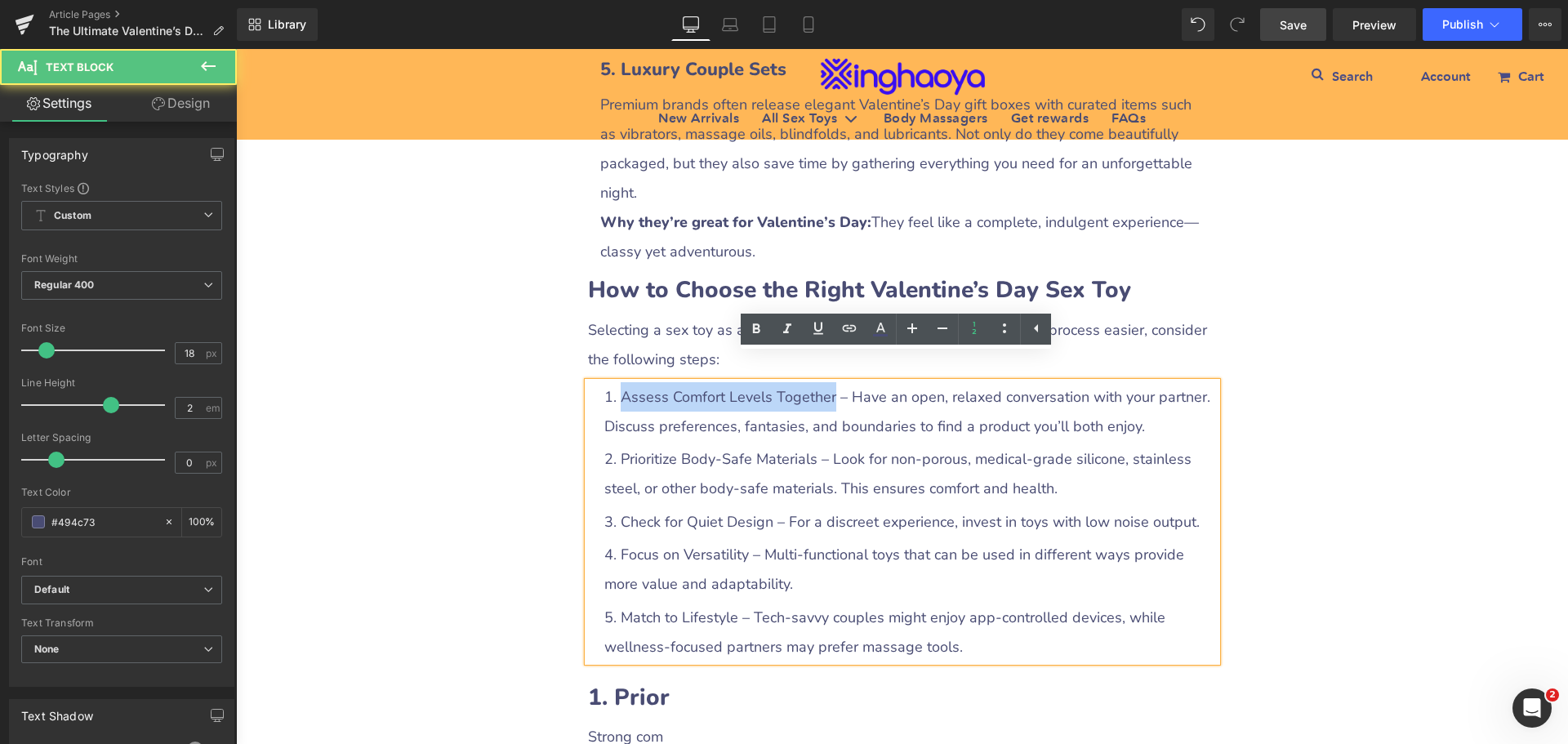
drag, startPoint x: 615, startPoint y: 367, endPoint x: 824, endPoint y: 371, distance: 209.0
click at [824, 382] on li "Assess Comfort Levels Together – Have an open, relaxed conversation with your p…" at bounding box center [911, 411] width 613 height 58
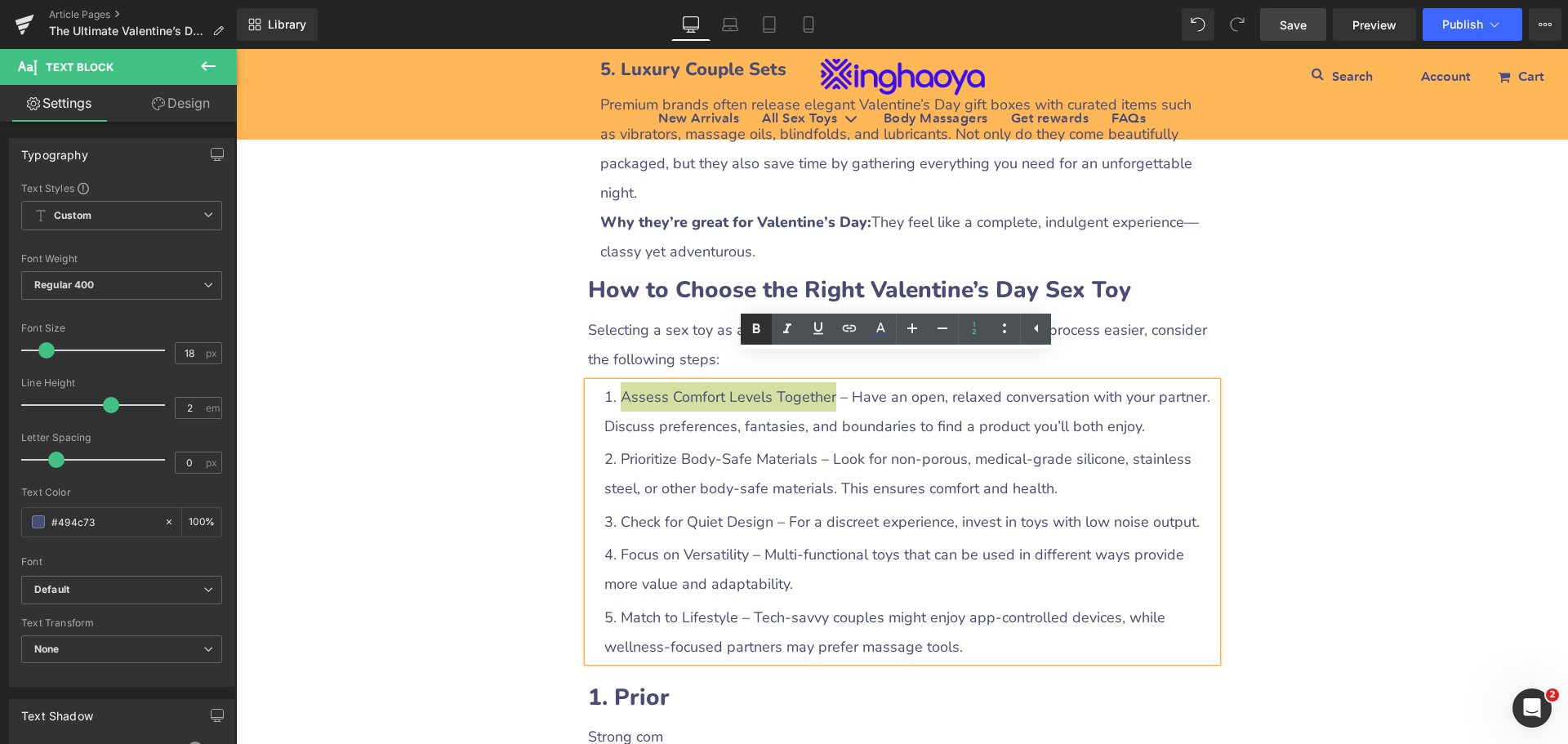
drag, startPoint x: 752, startPoint y: 328, endPoint x: 501, endPoint y: 303, distance: 252.2
click at [752, 328] on icon at bounding box center [756, 328] width 19 height 19
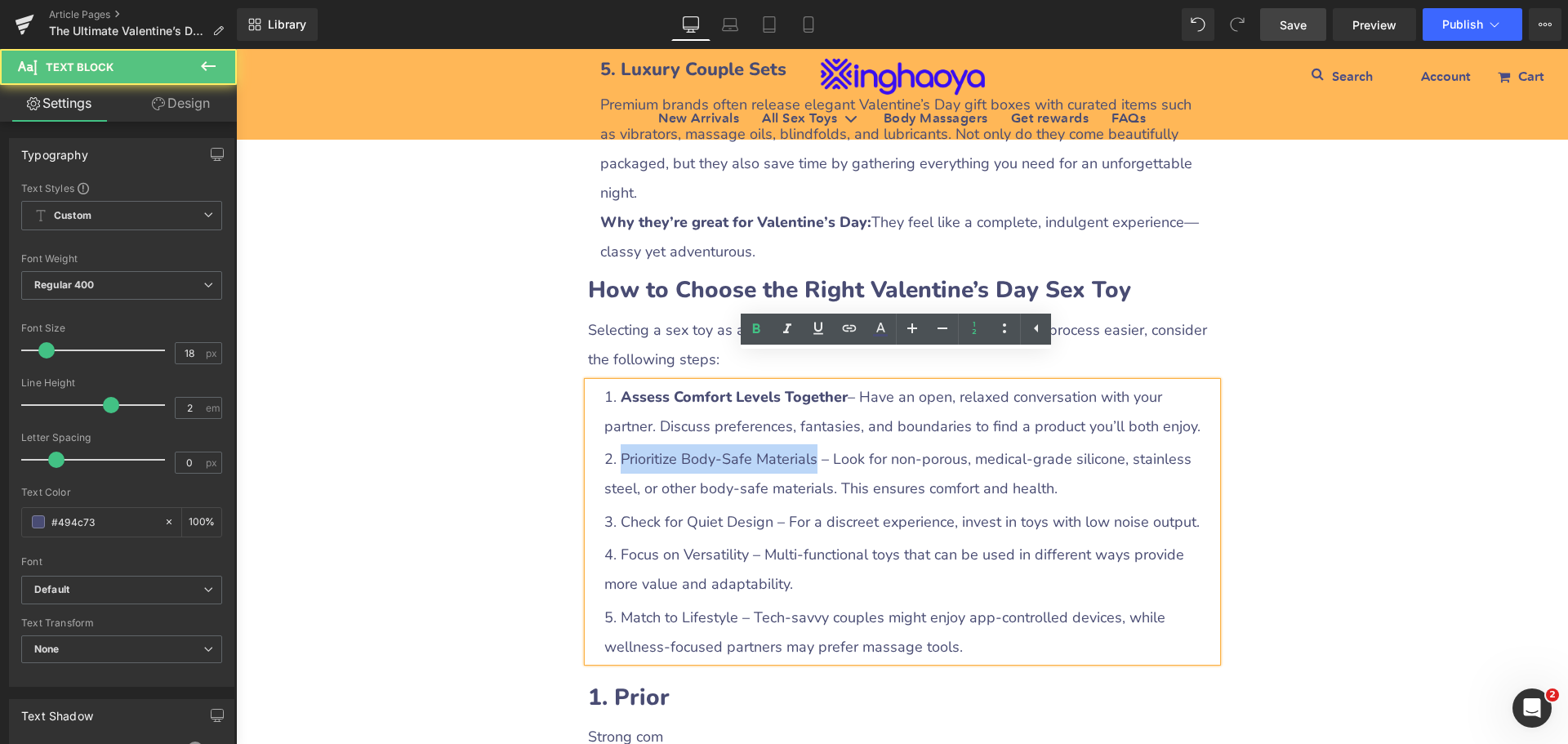
drag, startPoint x: 617, startPoint y: 430, endPoint x: 807, endPoint y: 433, distance: 190.0
click at [807, 444] on li "Prioritize Body-Safe Materials – Look for non-porous, medical-grade silicone, s…" at bounding box center [911, 473] width 613 height 58
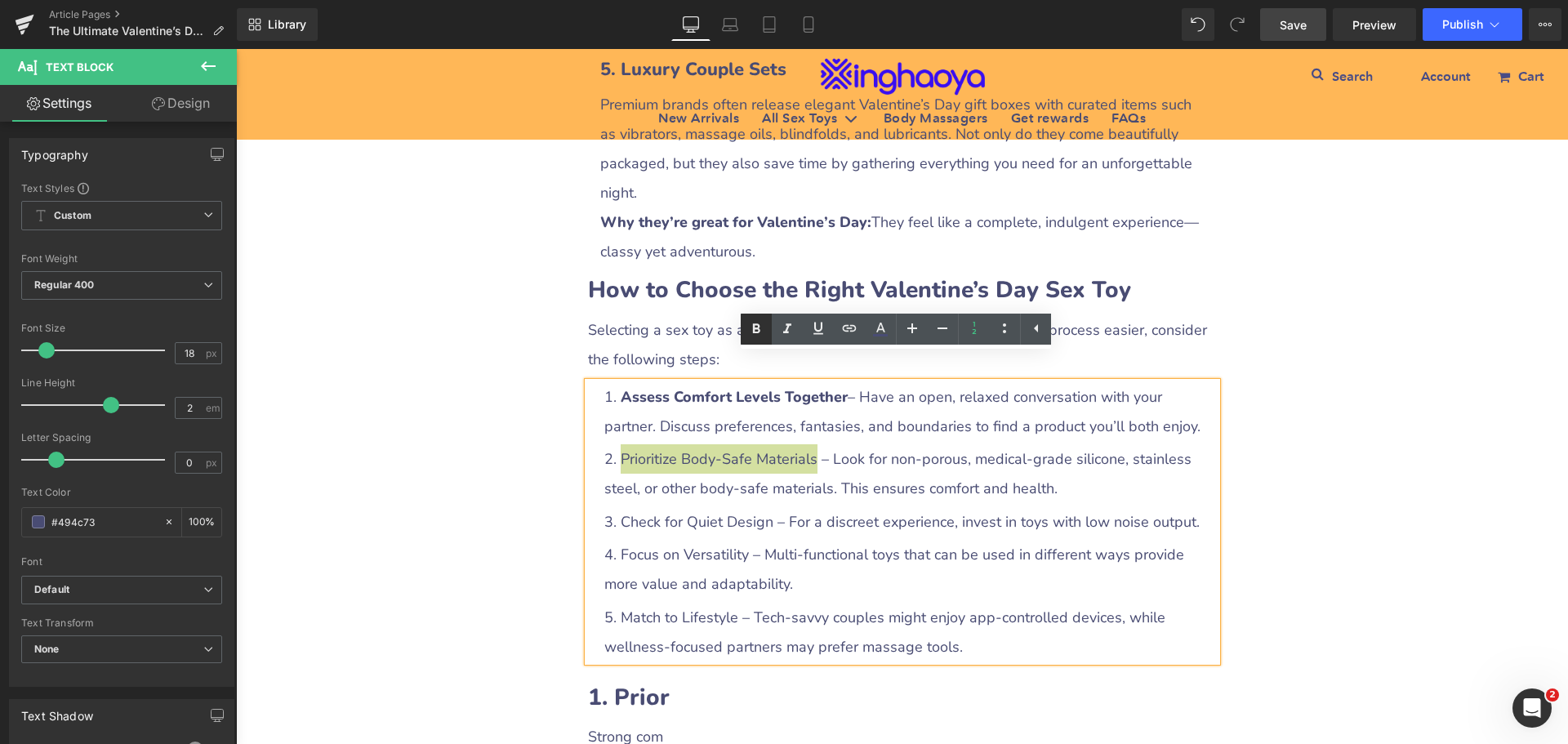
click at [759, 335] on icon at bounding box center [756, 328] width 19 height 19
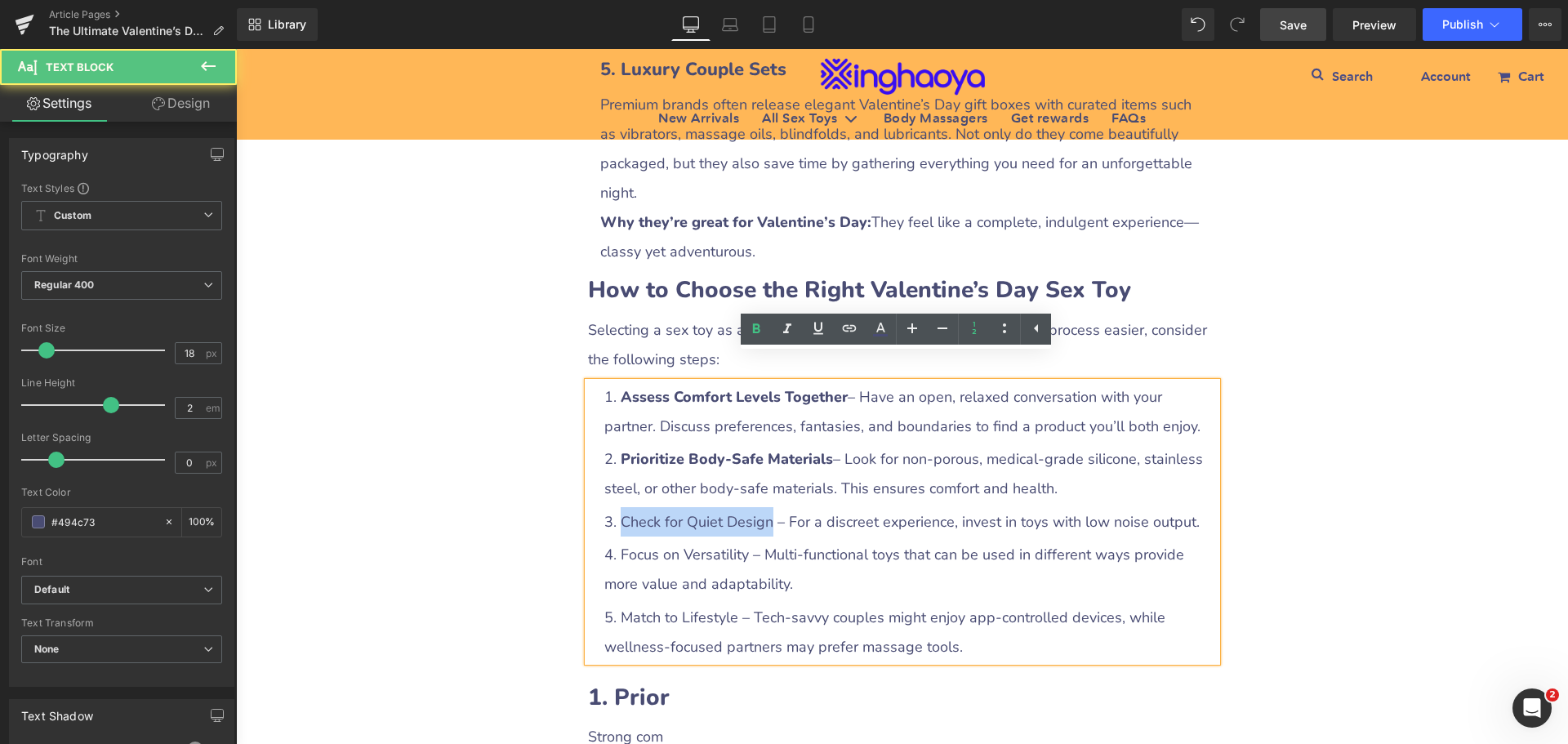
drag, startPoint x: 617, startPoint y: 493, endPoint x: 765, endPoint y: 495, distance: 148.0
click at [765, 507] on li "Check for Quiet Design – For a discreet experience, invest in toys with low noi…" at bounding box center [911, 522] width 613 height 29
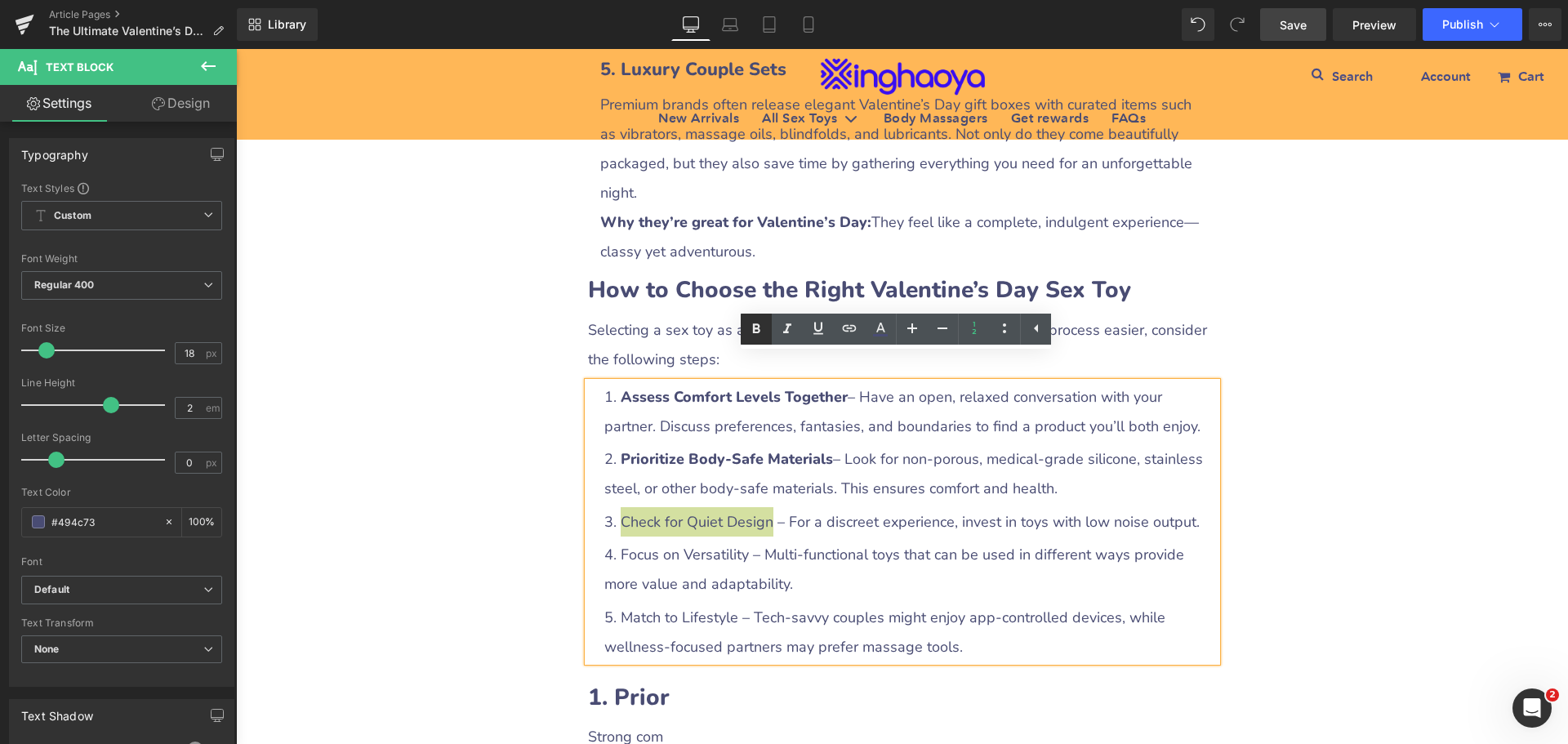
click at [754, 333] on icon at bounding box center [757, 328] width 7 height 10
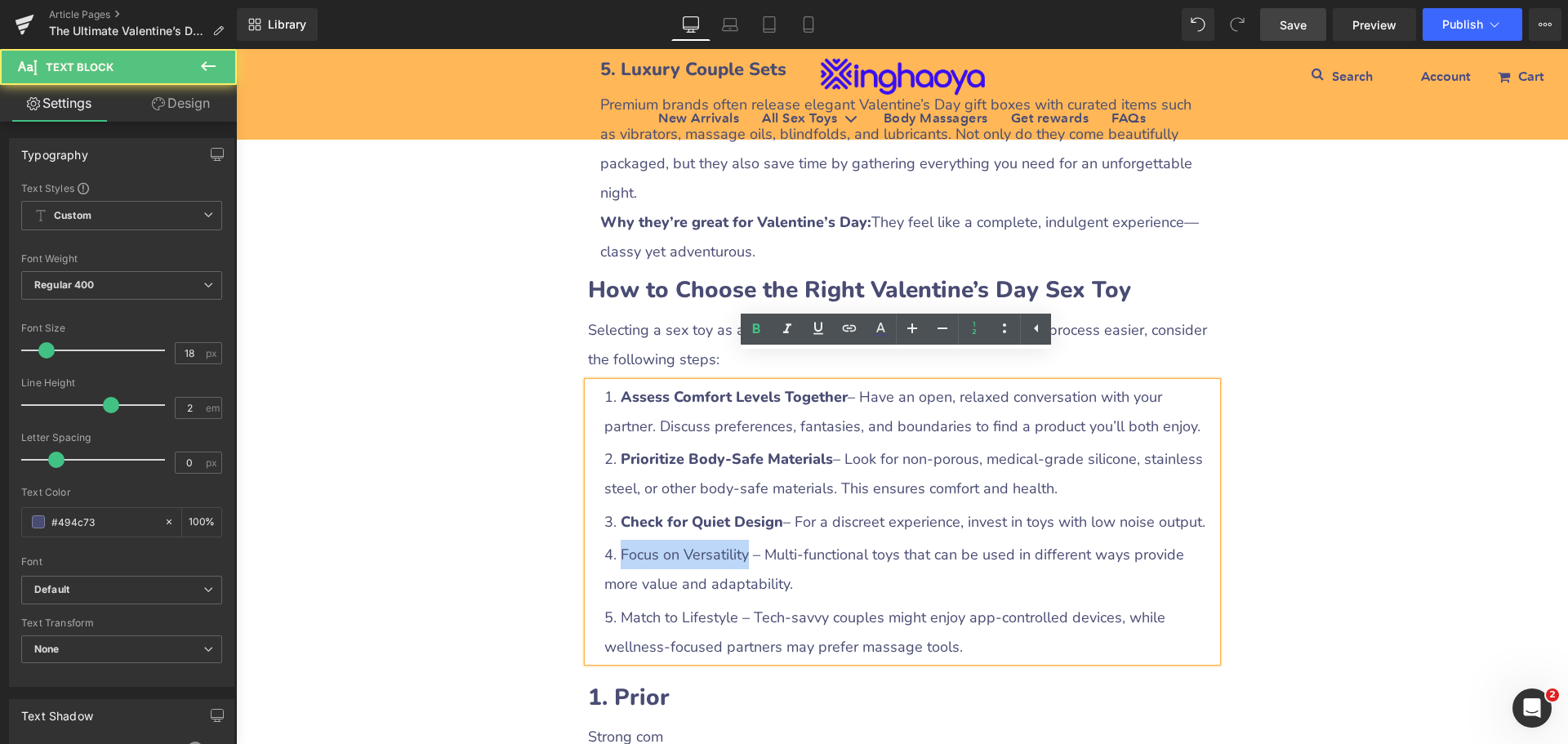
drag, startPoint x: 610, startPoint y: 530, endPoint x: 743, endPoint y: 525, distance: 133.1
click at [743, 540] on li "Focus on Versatility – Multi-functional toys that can be used in different ways…" at bounding box center [911, 569] width 613 height 58
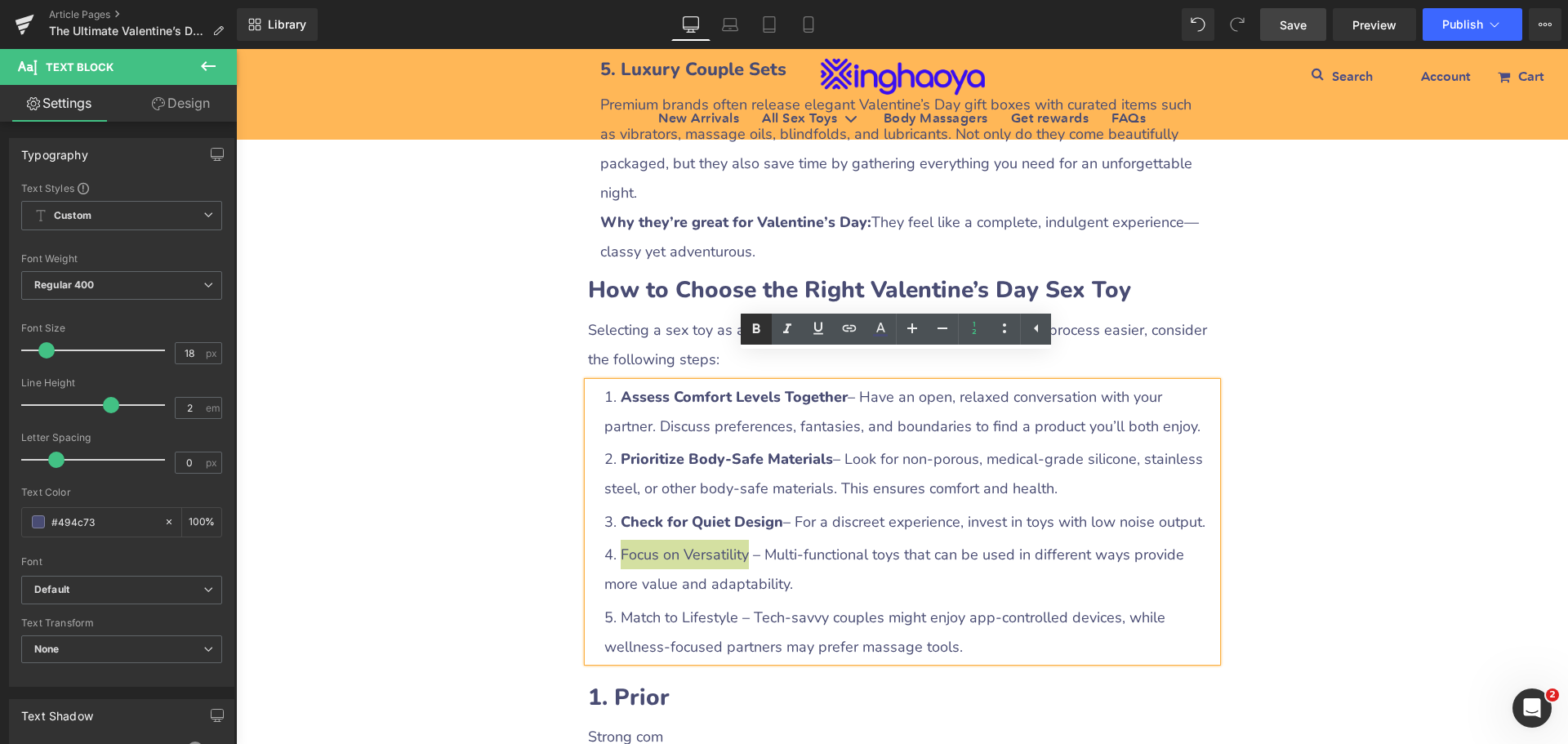
click at [757, 322] on icon at bounding box center [756, 328] width 19 height 19
drag, startPoint x: 617, startPoint y: 587, endPoint x: 728, endPoint y: 586, distance: 111.0
click at [728, 602] on li "Match to Lifestyle – Tech-savvy couples might enjoy app-controlled devices, whi…" at bounding box center [911, 632] width 613 height 58
click at [754, 331] on icon at bounding box center [757, 328] width 7 height 10
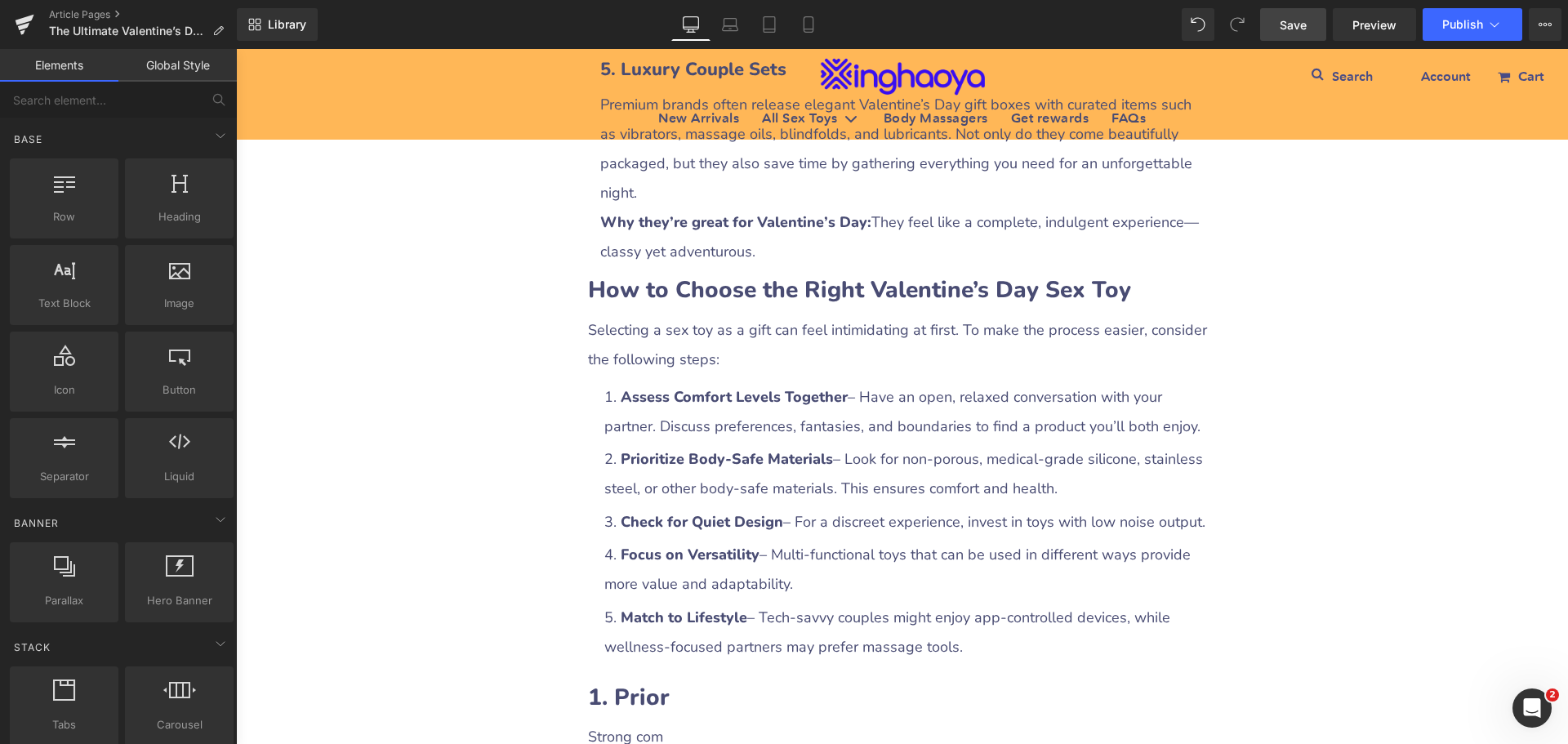
scroll to position [3512, 0]
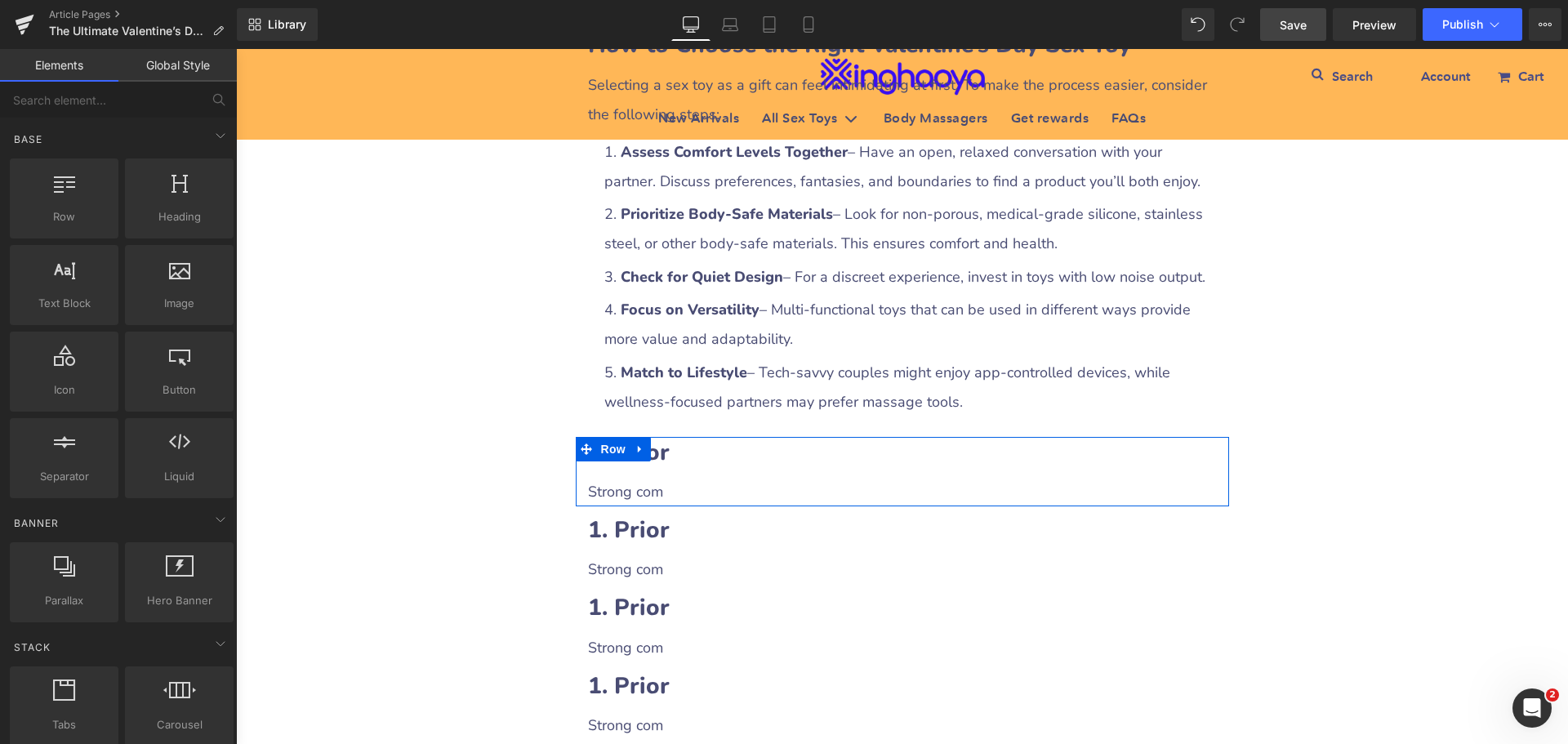
click at [681, 437] on h2 "1. Prior" at bounding box center [902, 452] width 629 height 32
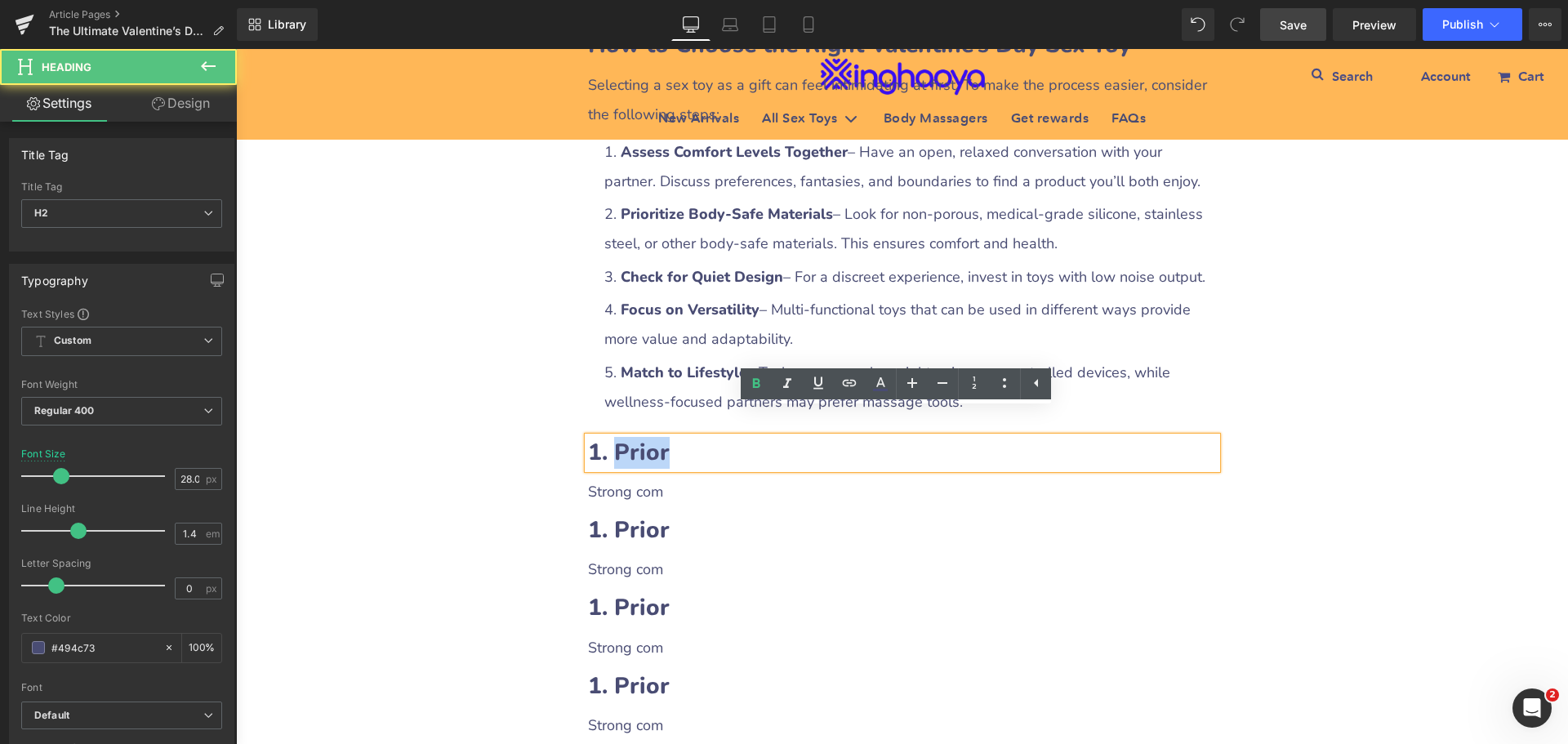
drag, startPoint x: 605, startPoint y: 424, endPoint x: 700, endPoint y: 425, distance: 95.0
click at [700, 437] on h2 "1. Prior" at bounding box center [902, 452] width 629 height 32
paste div
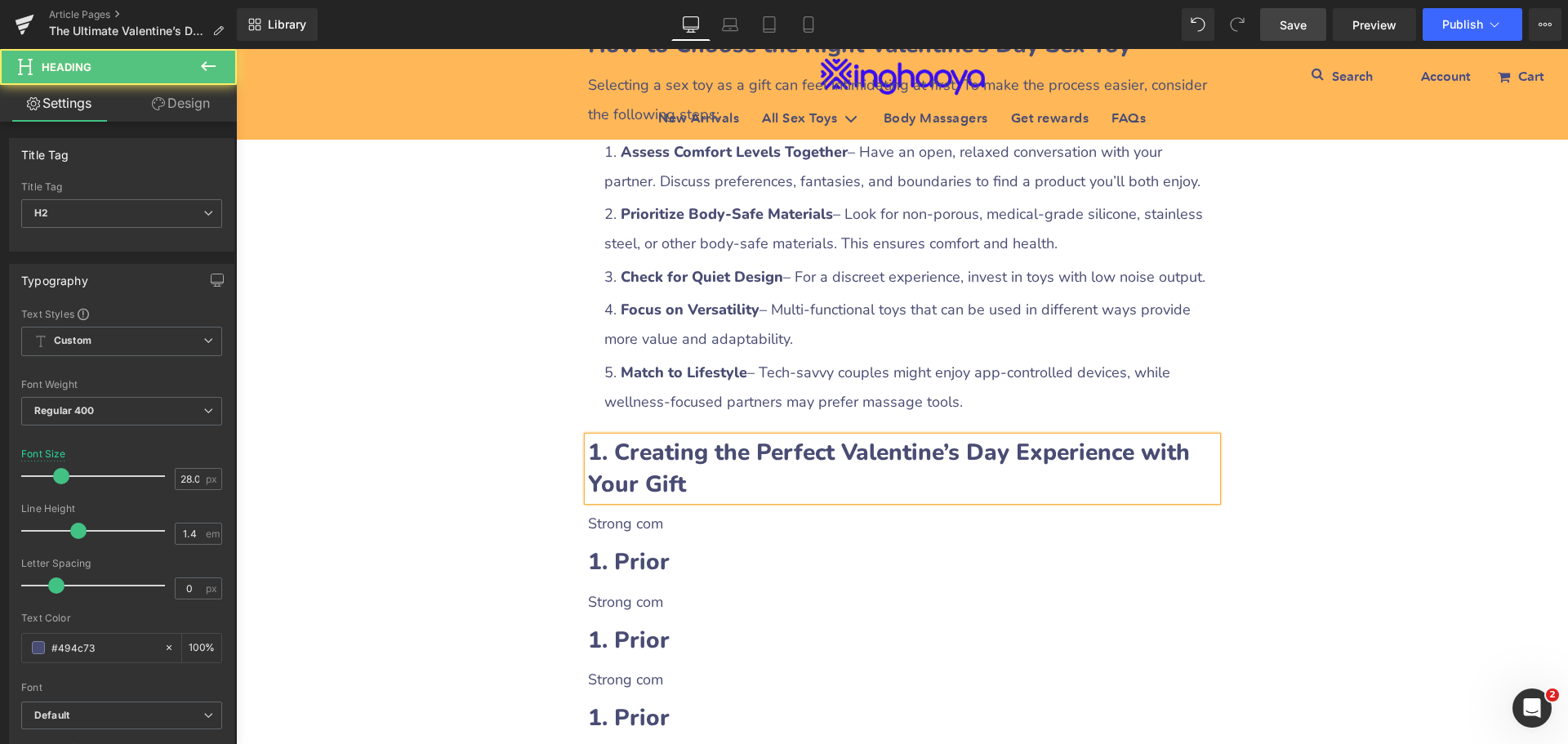
click at [612, 437] on b "1. Creating the Perfect Valentine’s Day Experience with Your Gift" at bounding box center [889, 468] width 602 height 63
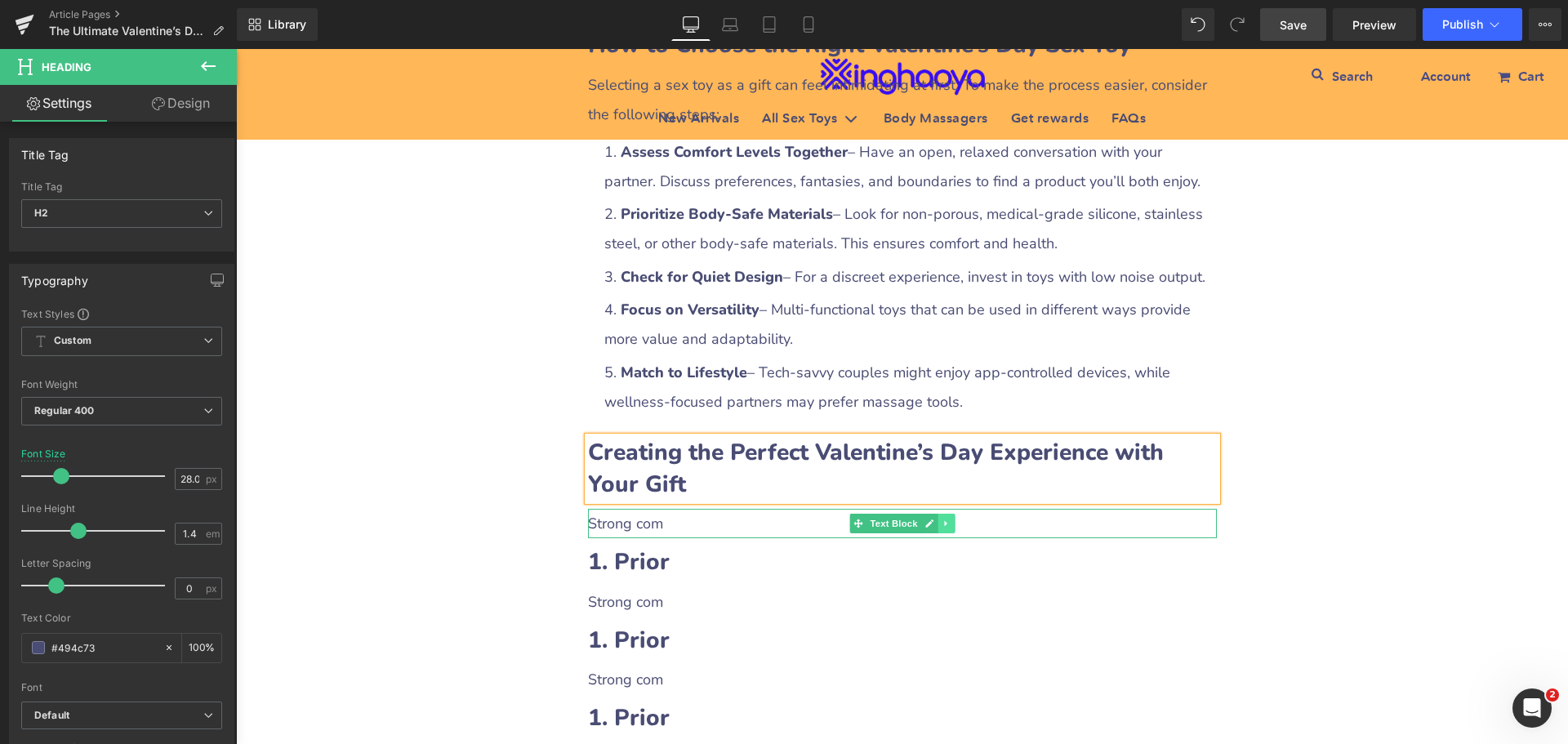
click at [942, 518] on icon at bounding box center [946, 523] width 9 height 10
click at [933, 518] on icon at bounding box center [937, 523] width 9 height 10
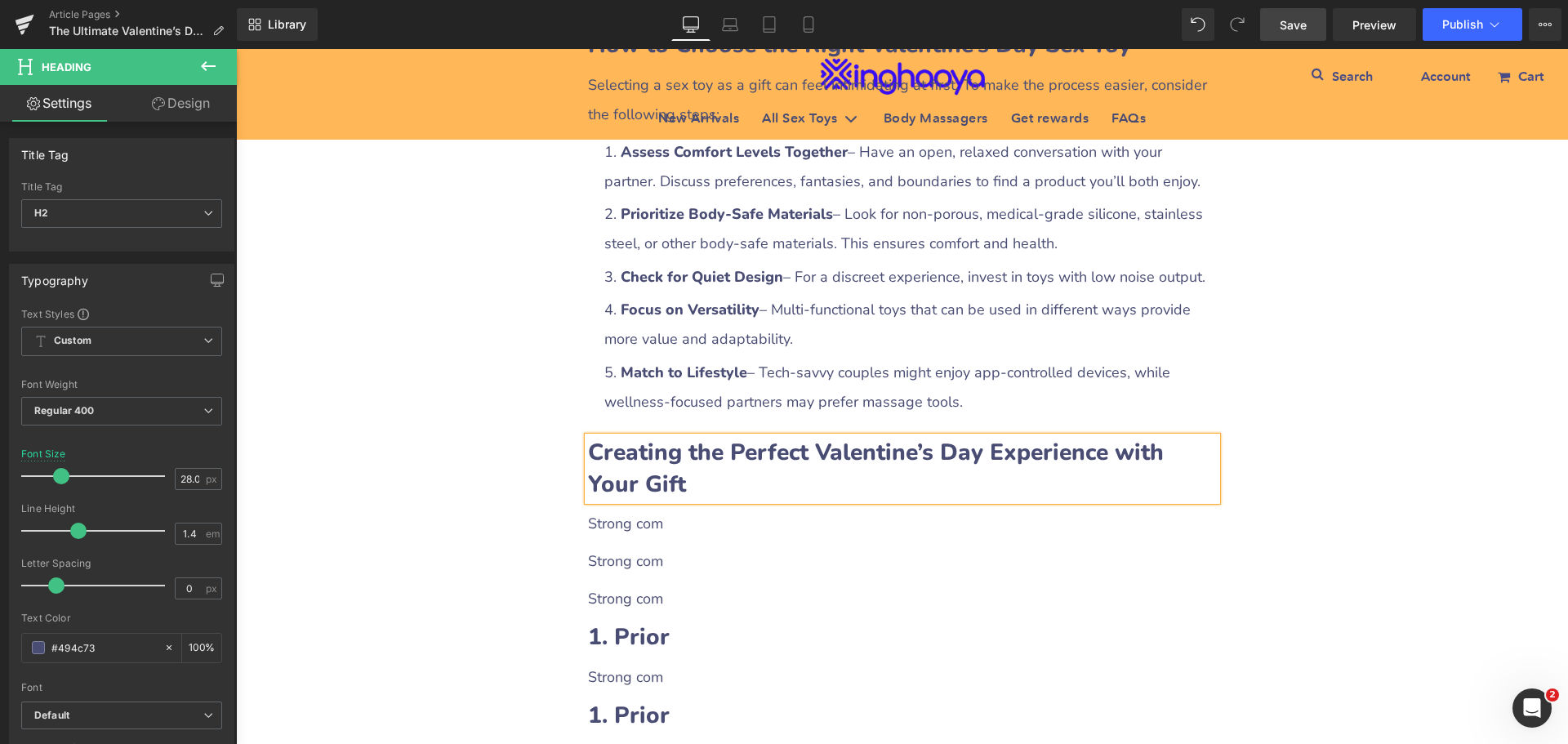
click at [678, 509] on p "Strong com" at bounding box center [902, 524] width 629 height 29
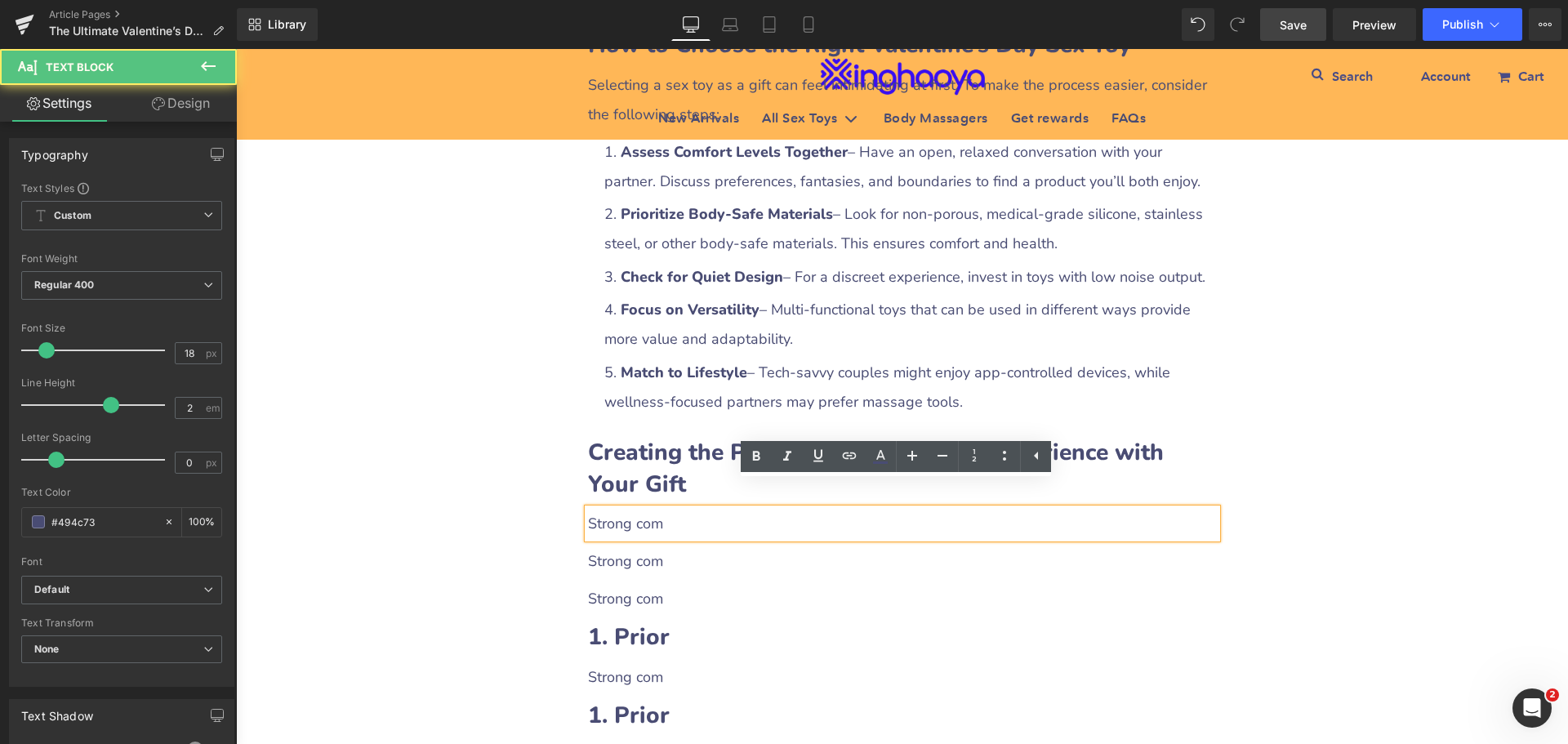
drag, startPoint x: 581, startPoint y: 493, endPoint x: 618, endPoint y: 494, distance: 37.0
click at [663, 509] on div "Strong com" at bounding box center [902, 524] width 629 height 29
drag, startPoint x: 582, startPoint y: 497, endPoint x: 671, endPoint y: 496, distance: 89.0
click at [671, 509] on p "Strong com" at bounding box center [902, 524] width 629 height 29
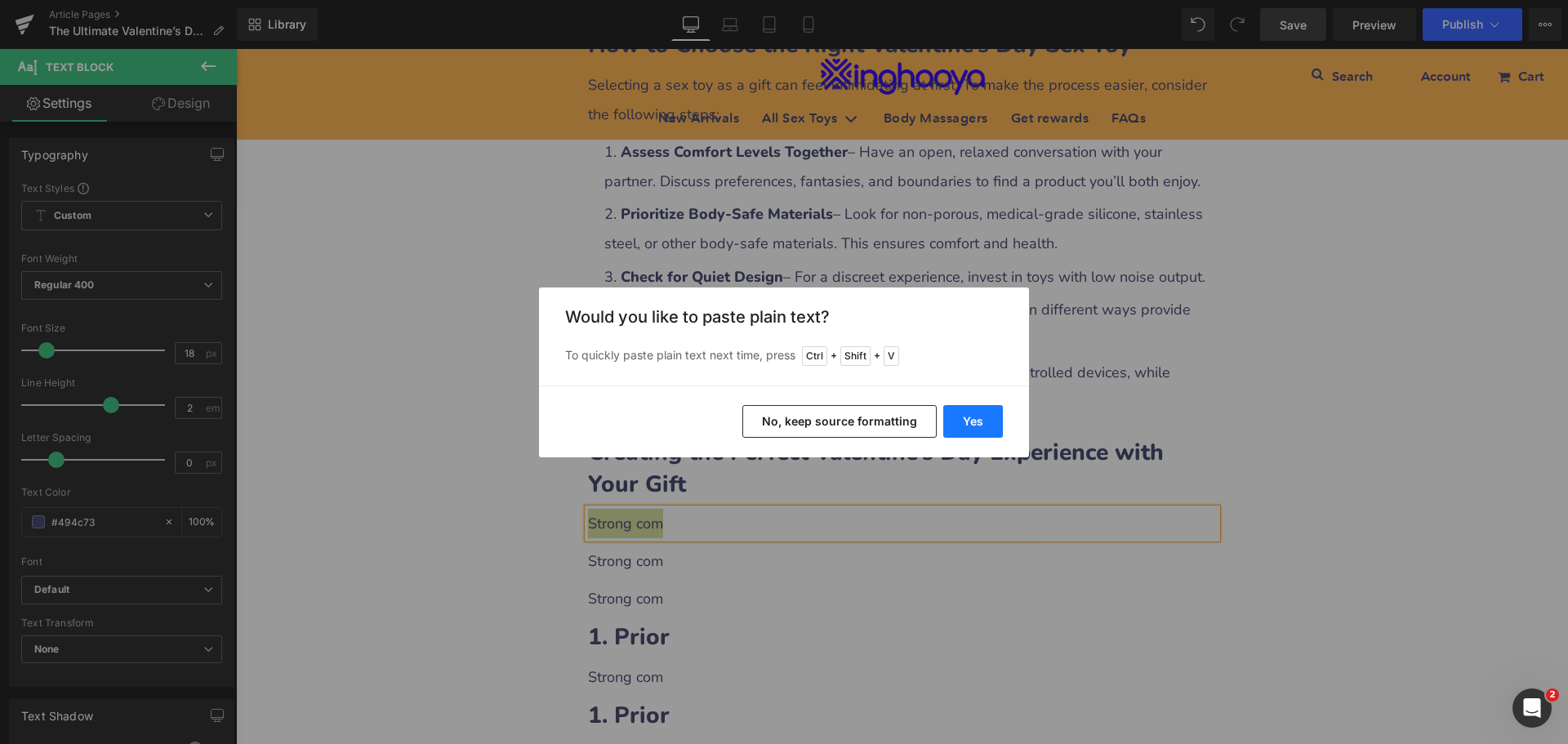
click at [962, 425] on button "Yes" at bounding box center [973, 421] width 59 height 33
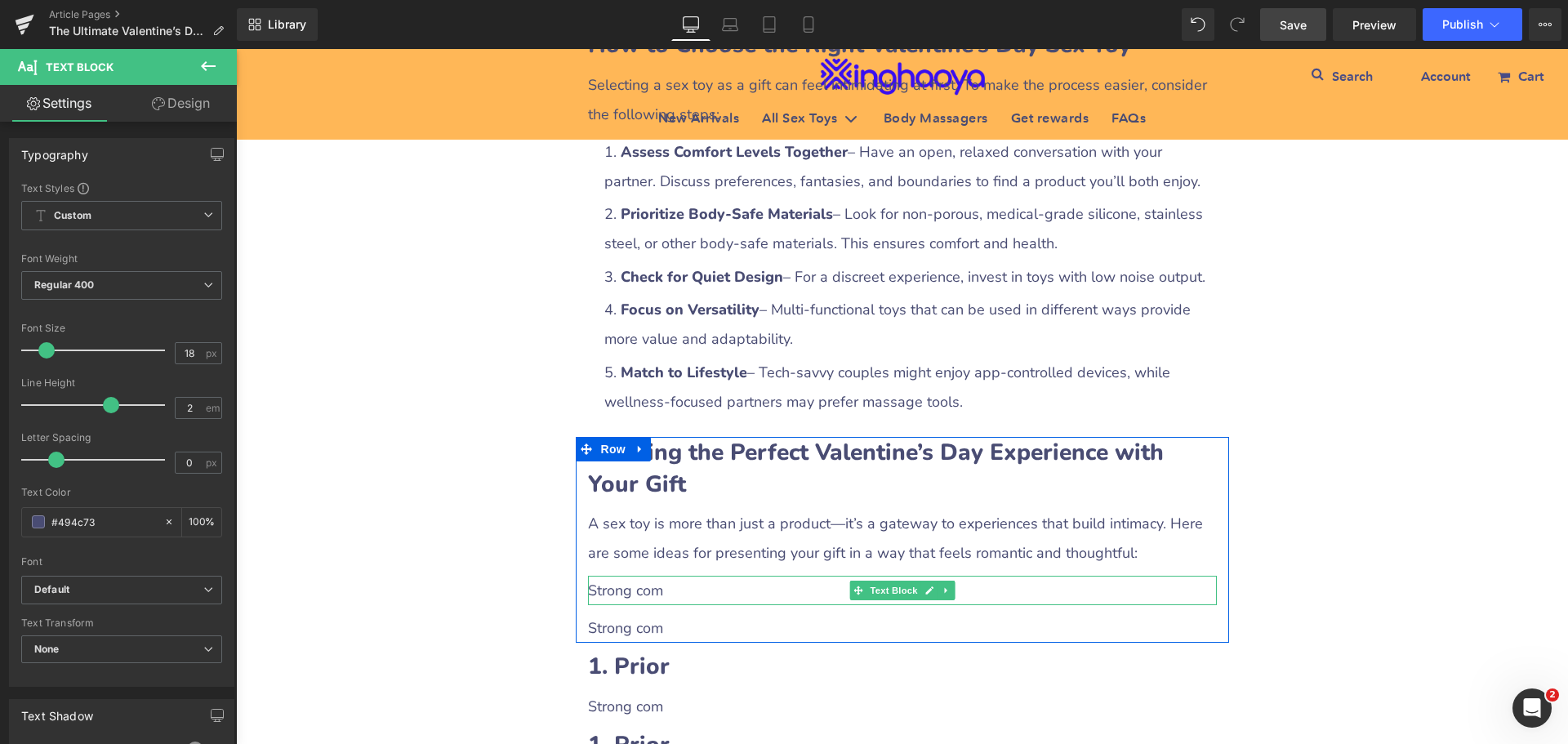
click at [645, 576] on p "Strong com" at bounding box center [902, 590] width 629 height 29
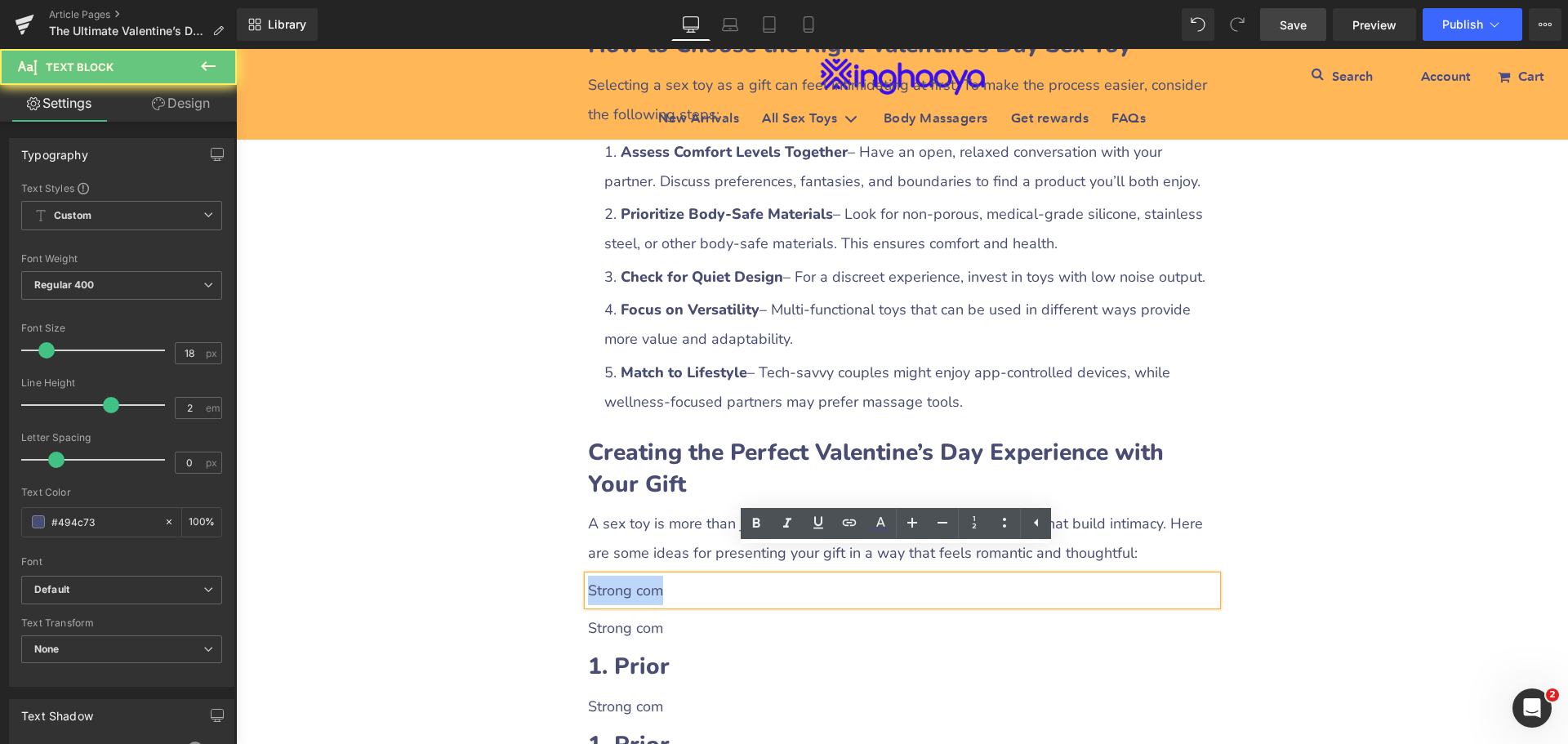
drag, startPoint x: 586, startPoint y: 563, endPoint x: 672, endPoint y: 562, distance: 86.0
click at [672, 576] on p "Strong com" at bounding box center [902, 590] width 629 height 29
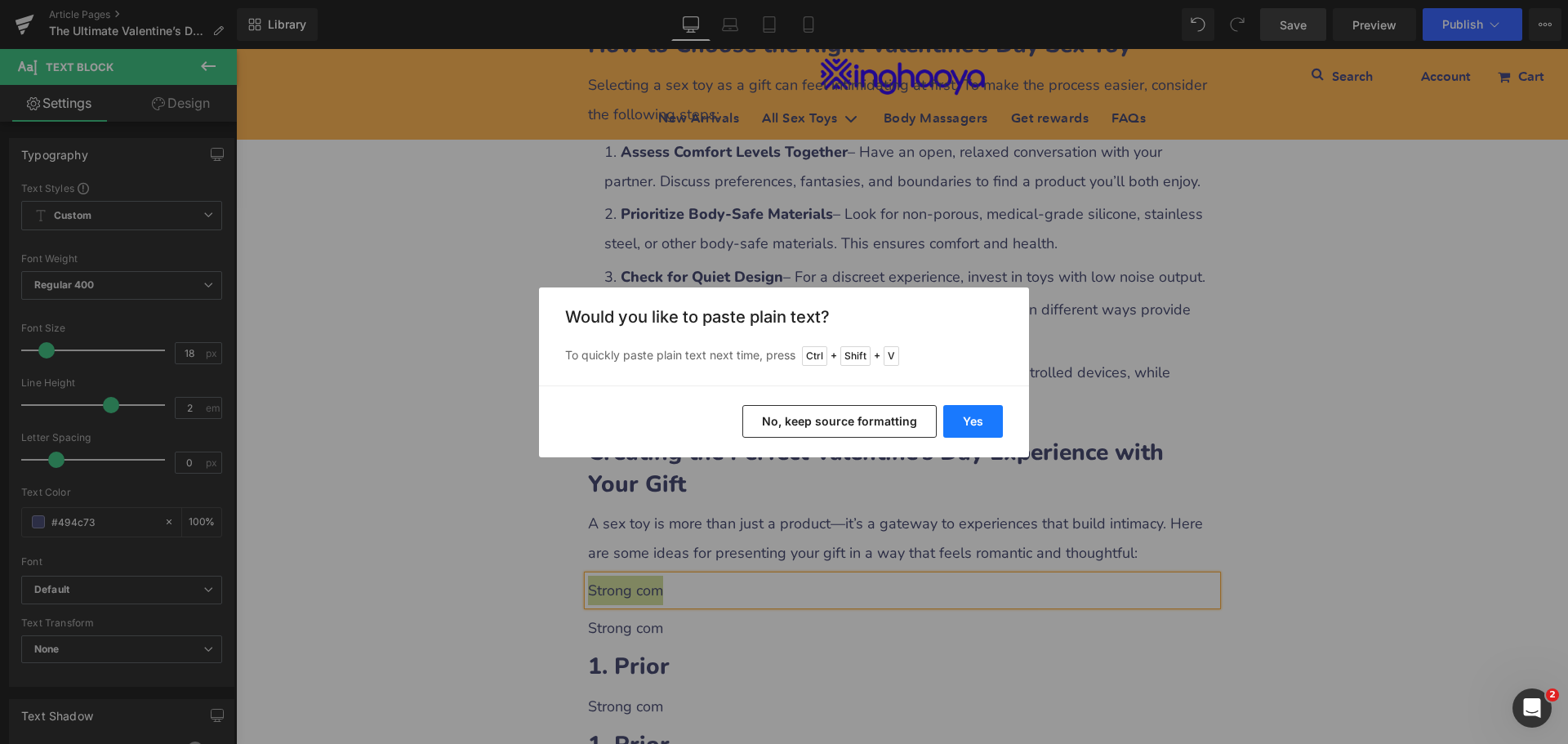
click at [949, 425] on button "Yes" at bounding box center [973, 421] width 59 height 33
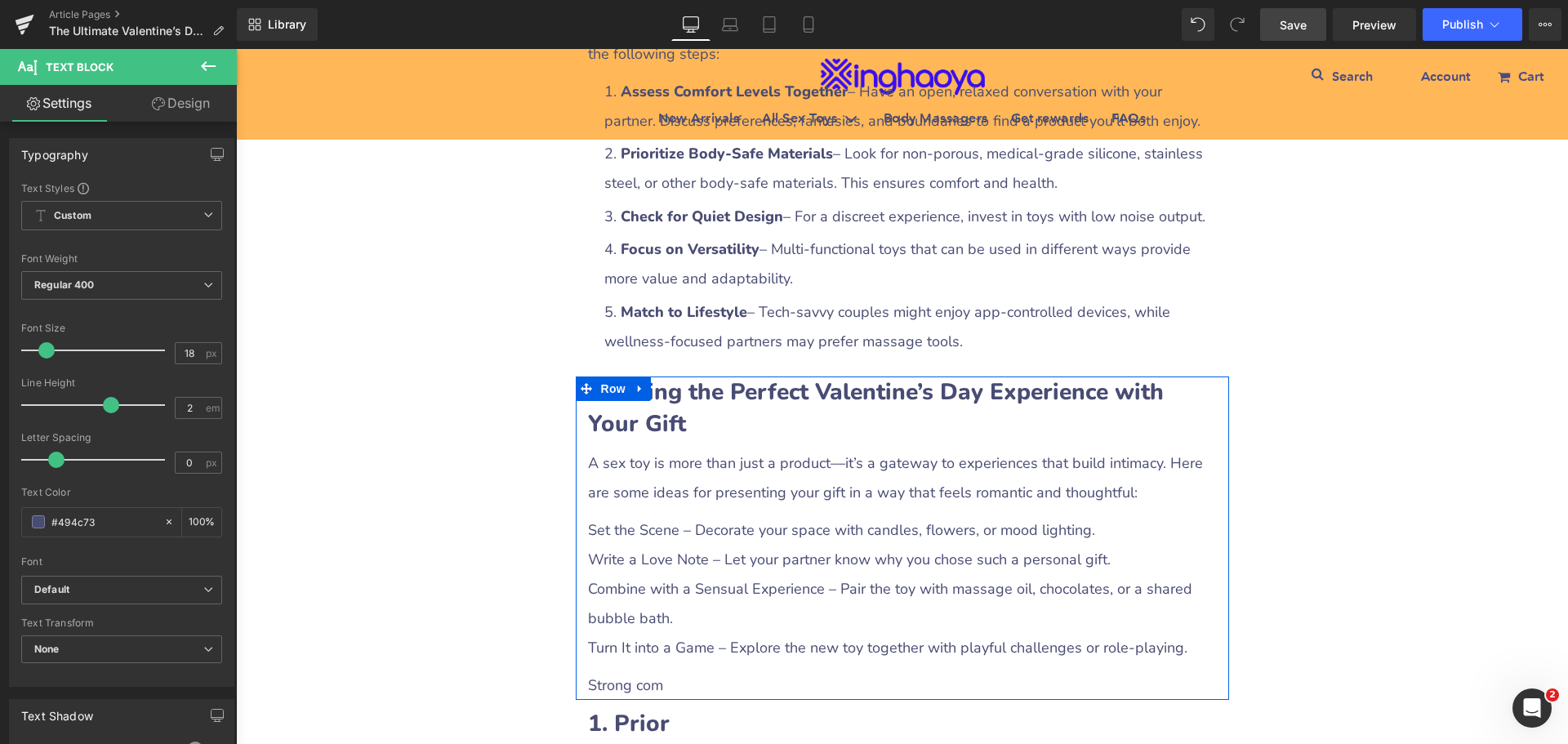
scroll to position [3674, 0]
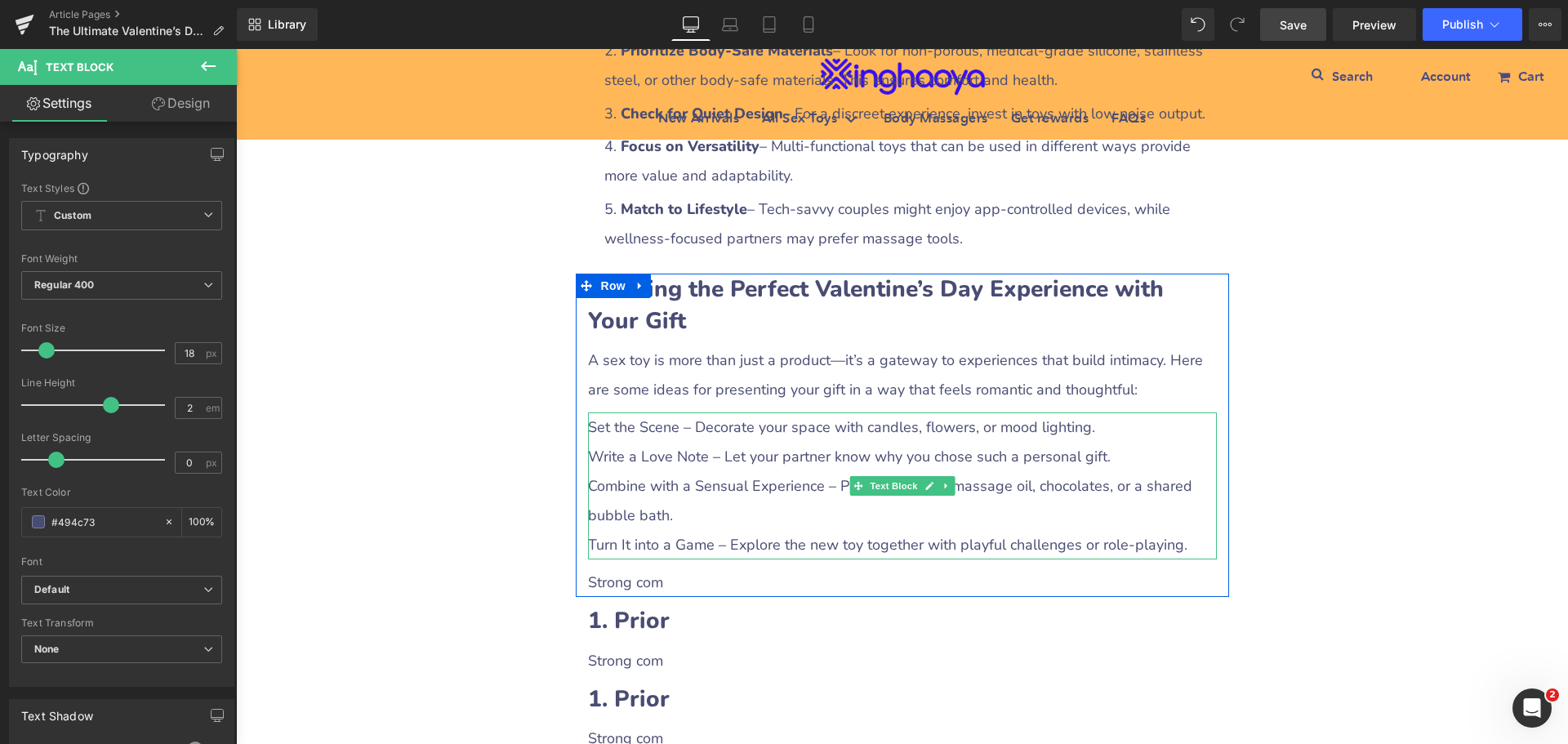
click at [651, 471] on p "Combine with a Sensual Experience – Pair the toy with massage oil, chocolates, …" at bounding box center [902, 500] width 629 height 58
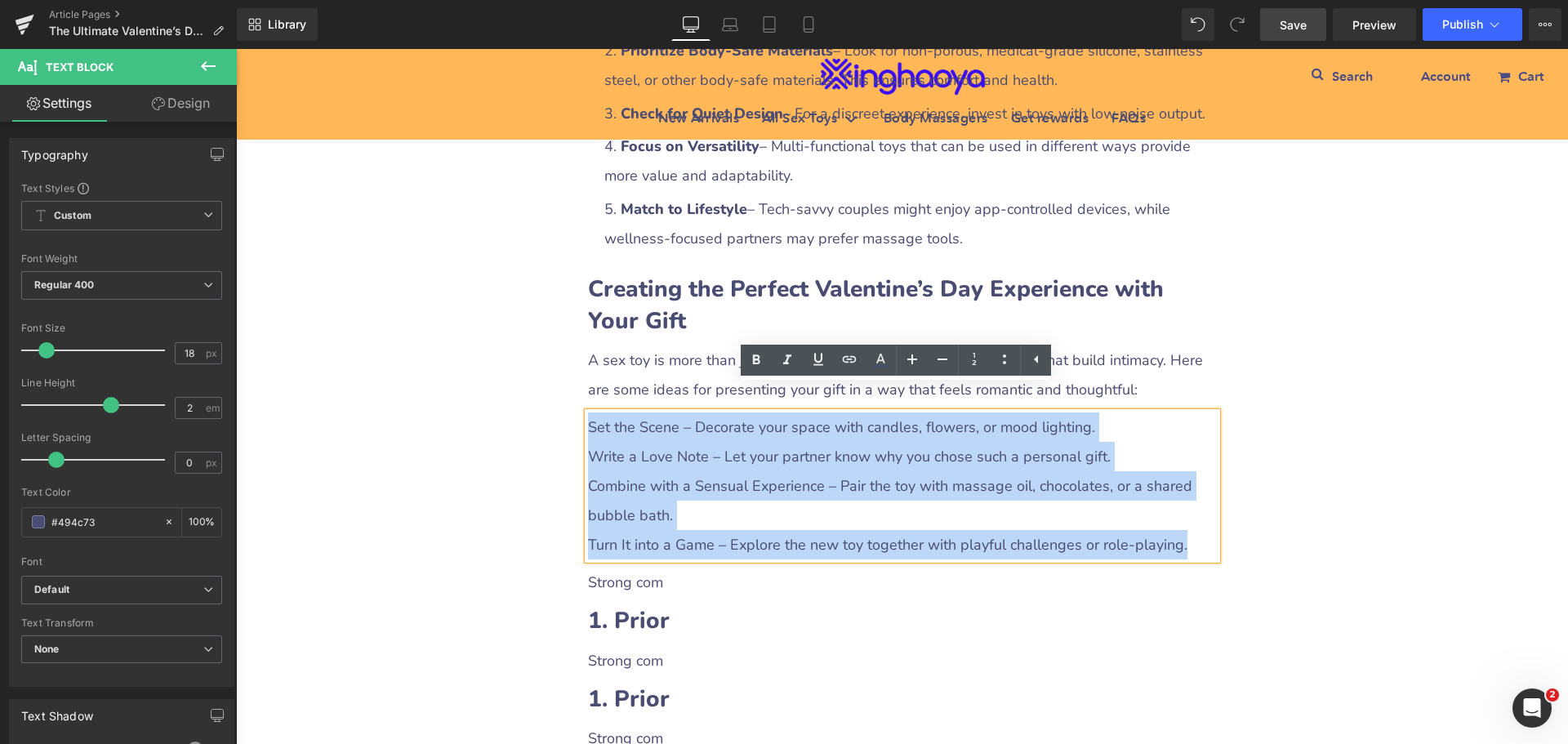
drag, startPoint x: 581, startPoint y: 400, endPoint x: 1179, endPoint y: 528, distance: 611.5
click at [1179, 528] on div "Set the Scene – Decorate your space with candles, flowers, or mood lighting. Wr…" at bounding box center [902, 485] width 629 height 147
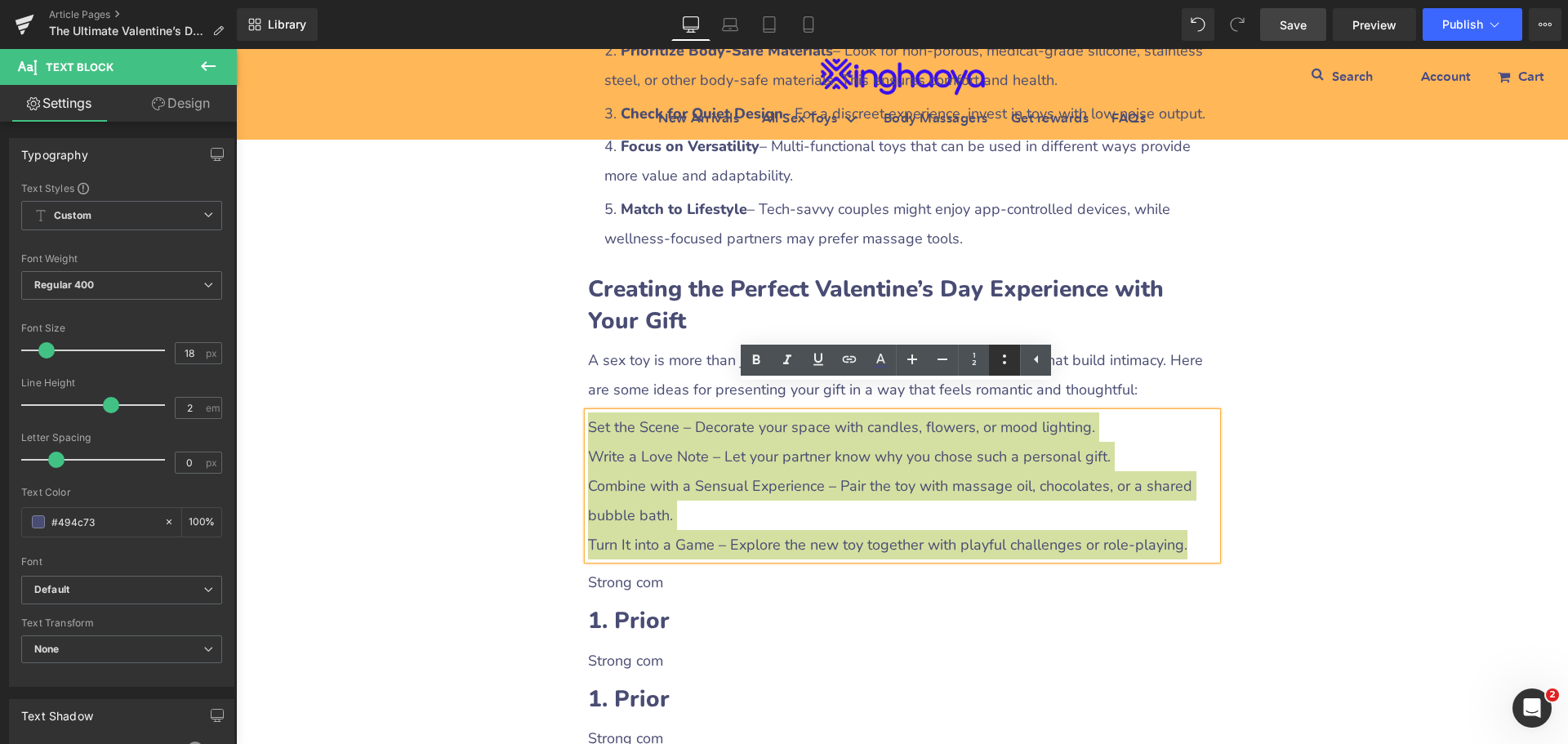
click at [1008, 367] on icon at bounding box center [1004, 358] width 19 height 19
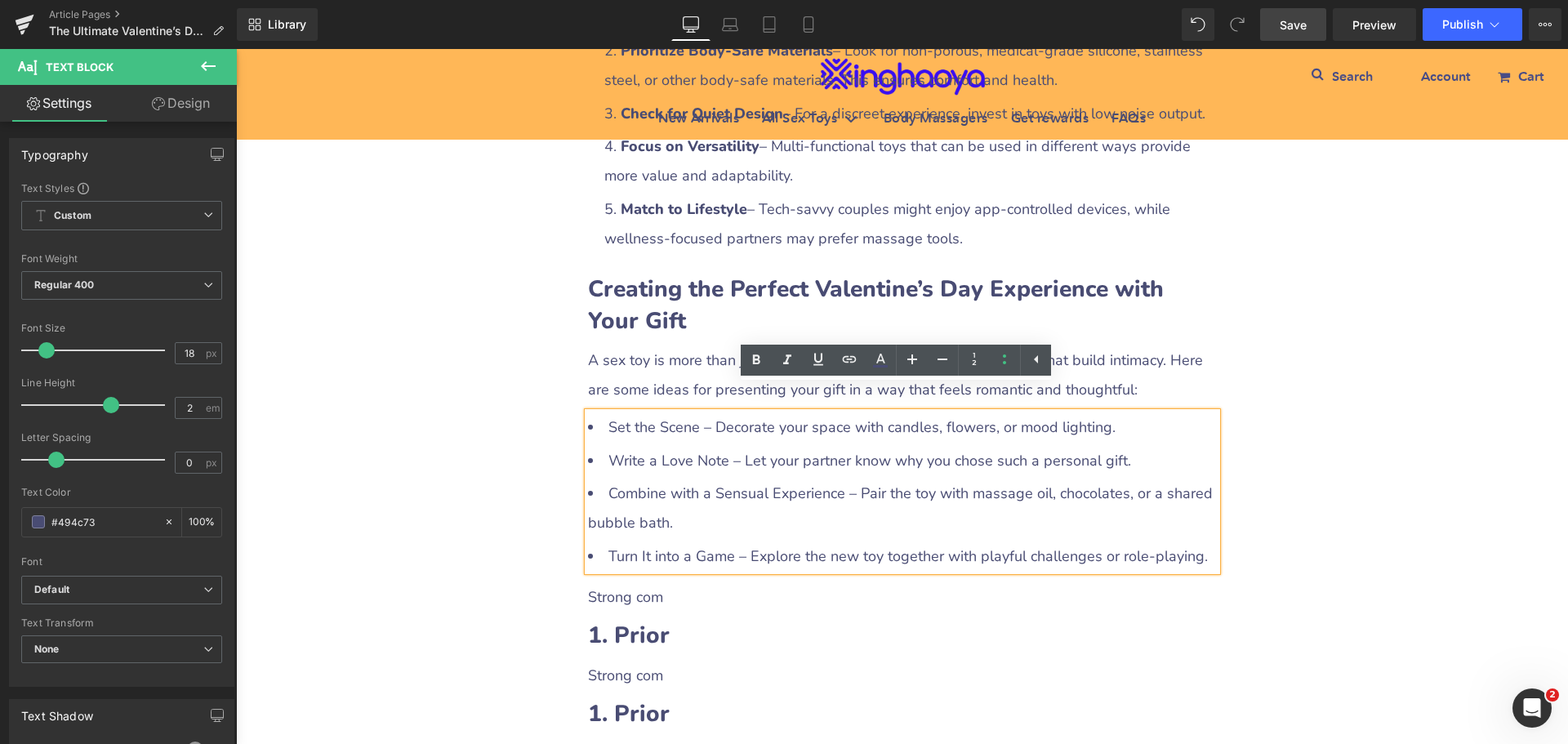
click at [717, 412] on li "Set the Scene – Decorate your space with candles, flowers, or mood lighting." at bounding box center [902, 427] width 629 height 29
drag, startPoint x: 600, startPoint y: 400, endPoint x: 696, endPoint y: 400, distance: 96.0
click at [696, 412] on li "Set the Scene – Decorate your space with candles, flowers, or mood lighting." at bounding box center [902, 427] width 629 height 29
drag, startPoint x: 753, startPoint y: 356, endPoint x: 446, endPoint y: 401, distance: 310.3
click at [753, 356] on icon at bounding box center [757, 359] width 7 height 10
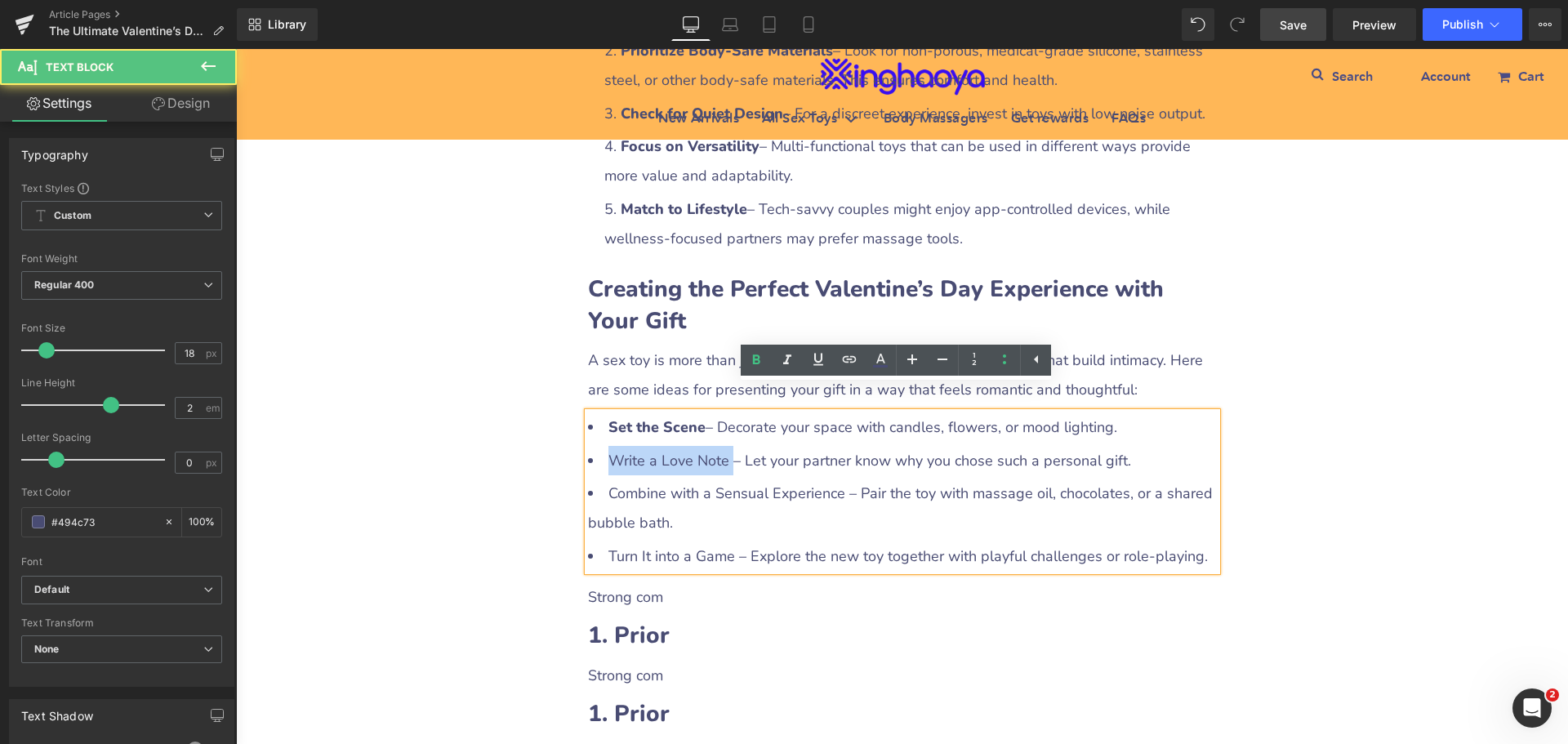
drag, startPoint x: 605, startPoint y: 434, endPoint x: 724, endPoint y: 430, distance: 119.1
click at [724, 446] on li "Write a Love Note – Let your partner know why you chose such a personal gift." at bounding box center [902, 461] width 629 height 29
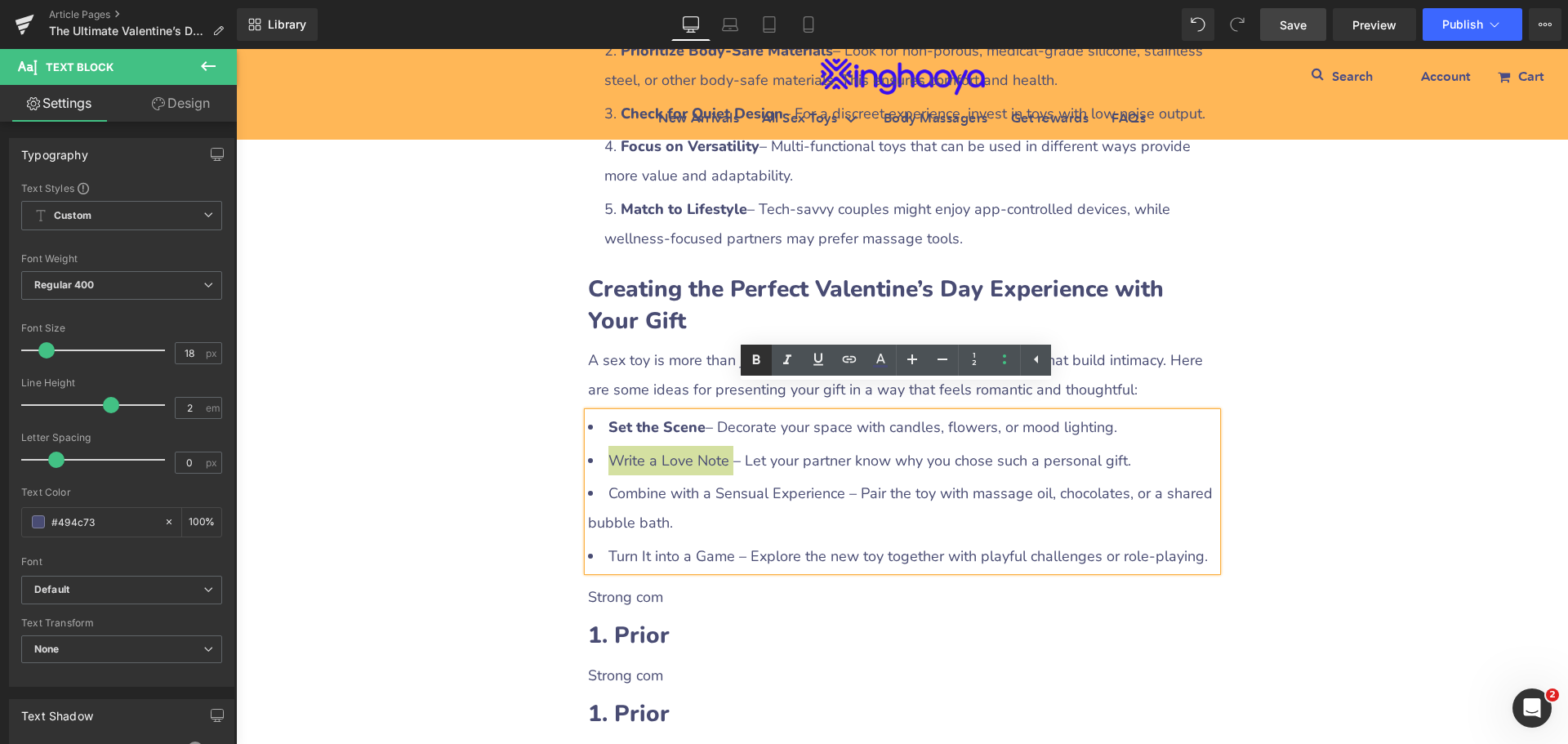
click at [750, 362] on icon at bounding box center [756, 359] width 19 height 19
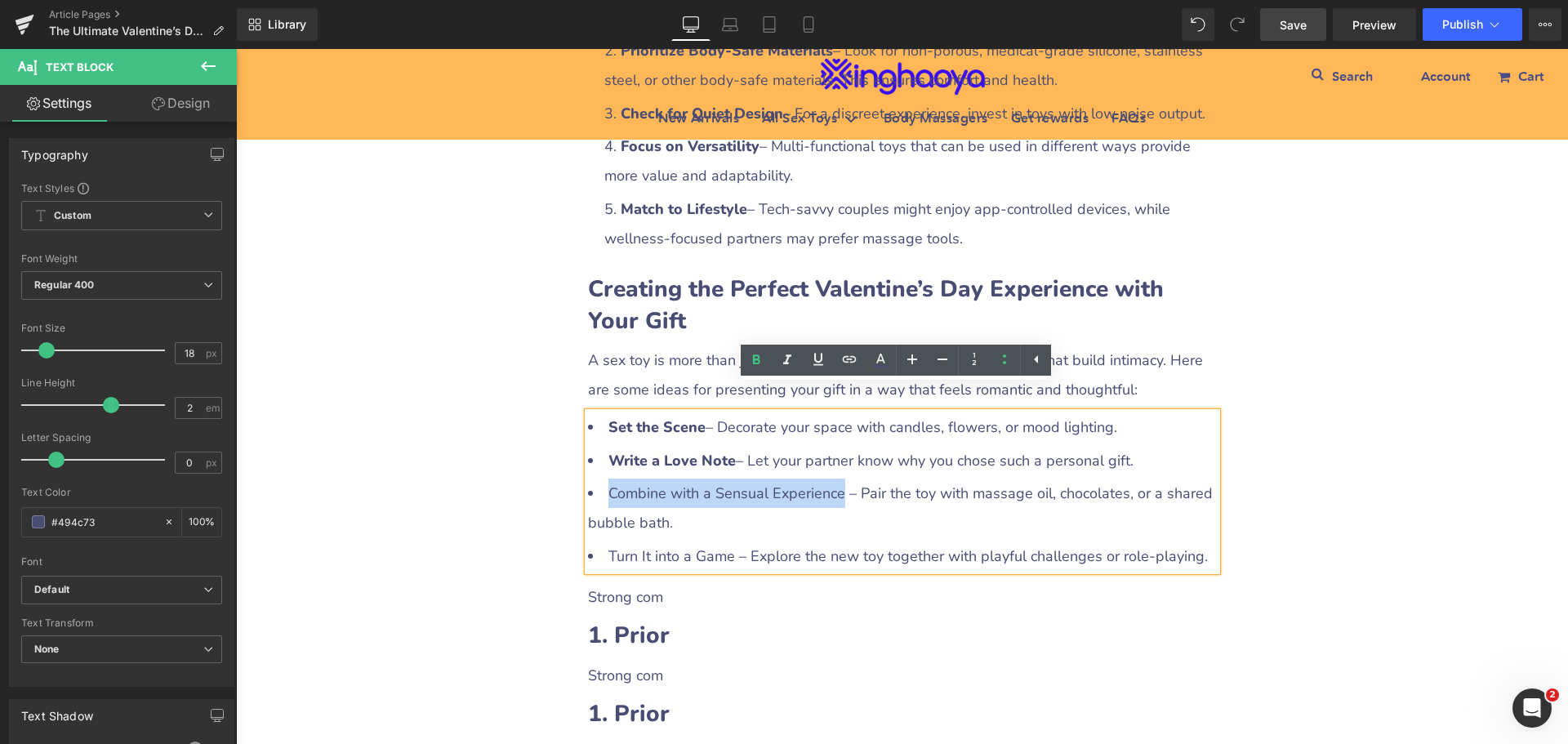
drag, startPoint x: 602, startPoint y: 463, endPoint x: 837, endPoint y: 467, distance: 235.0
click at [837, 479] on li "Combine with a Sensual Experience – Pair the toy with massage oil, chocolates, …" at bounding box center [902, 508] width 629 height 58
drag, startPoint x: 755, startPoint y: 361, endPoint x: 502, endPoint y: 348, distance: 253.3
click at [755, 361] on icon at bounding box center [756, 359] width 19 height 19
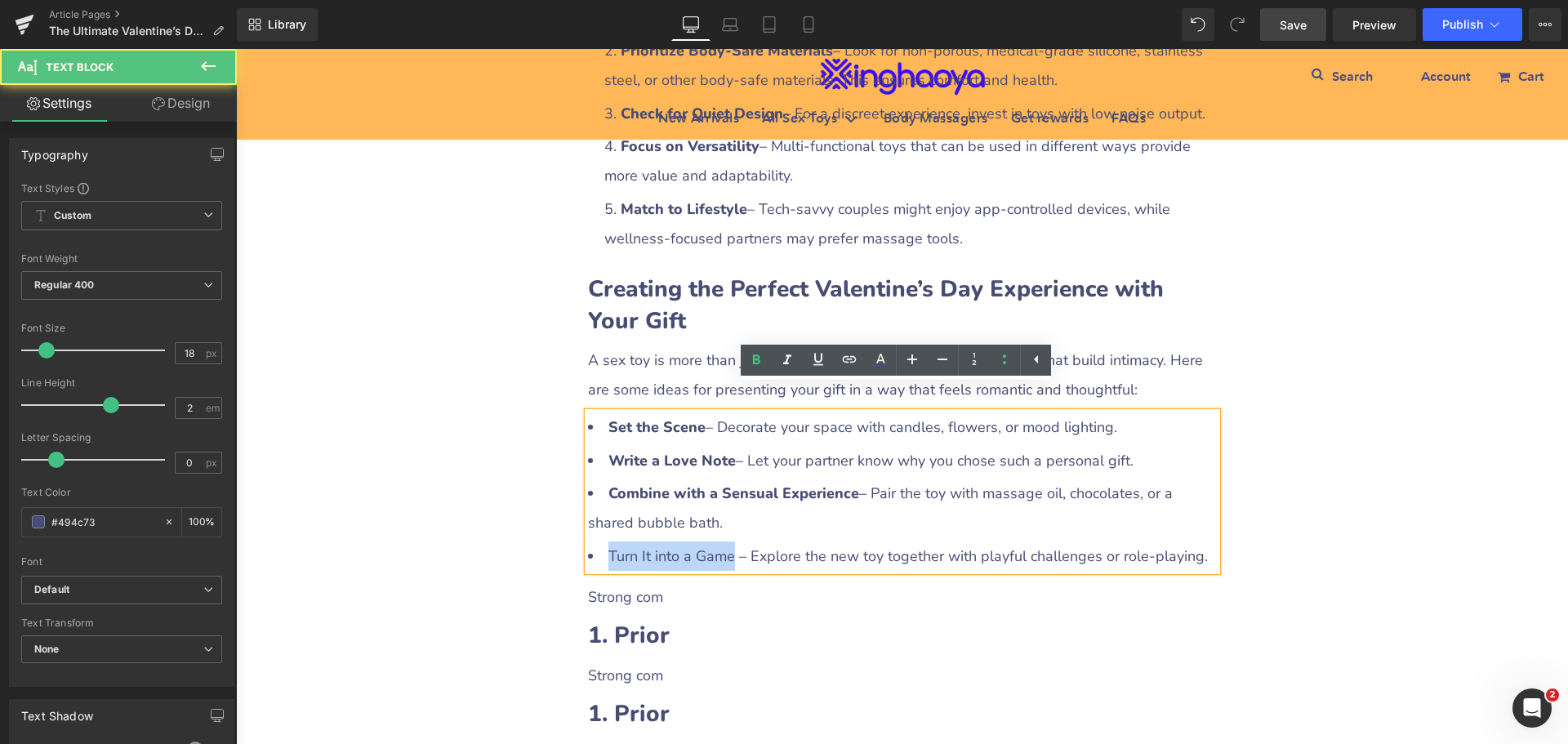
drag, startPoint x: 603, startPoint y: 528, endPoint x: 726, endPoint y: 529, distance: 123.0
click at [726, 541] on li "Turn It into a Game – Explore the new toy together with playful challenges or r…" at bounding box center [902, 556] width 629 height 29
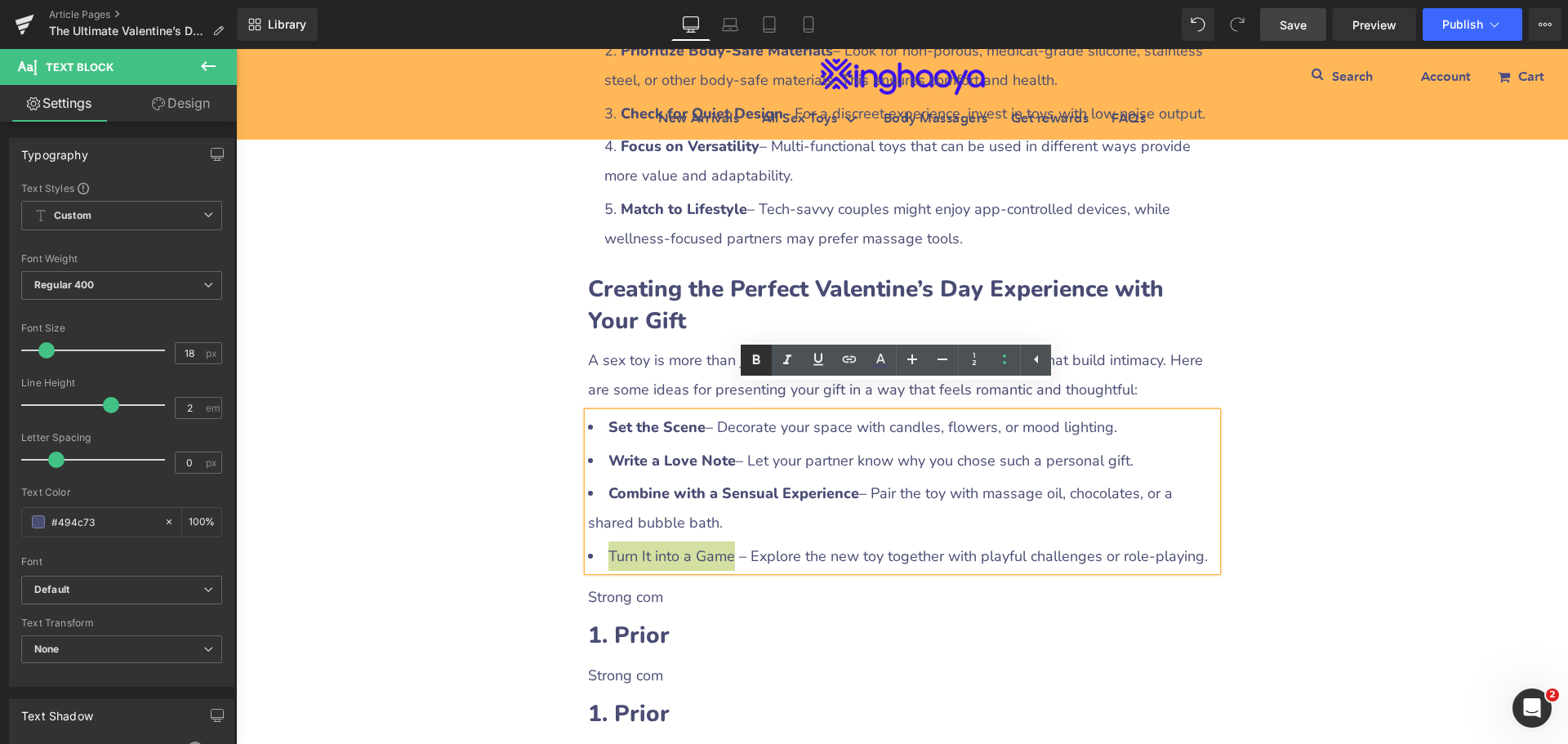
click at [759, 366] on icon at bounding box center [756, 359] width 19 height 19
click at [641, 582] on p "Strong com" at bounding box center [902, 597] width 629 height 29
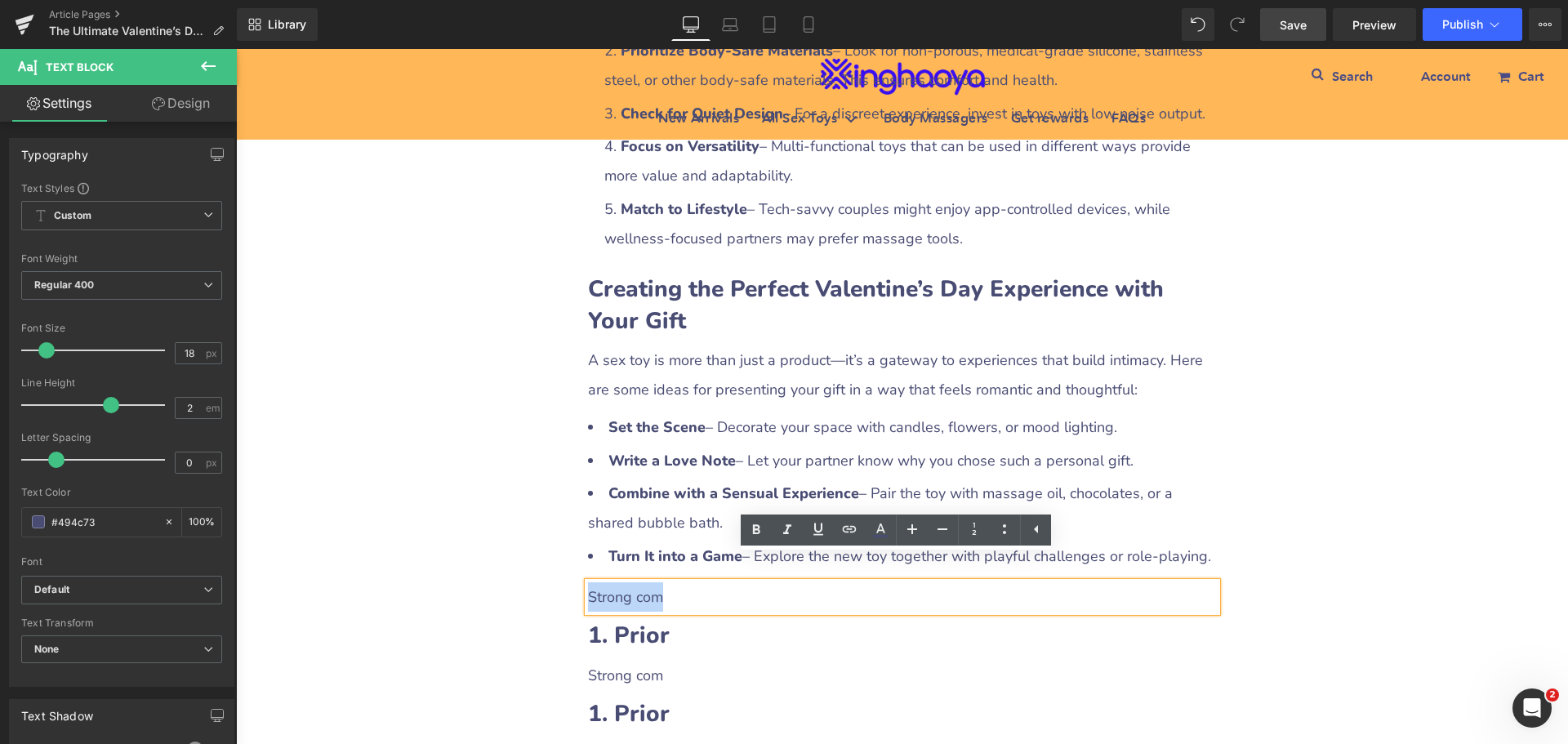
drag, startPoint x: 583, startPoint y: 569, endPoint x: 663, endPoint y: 567, distance: 80.0
click at [663, 582] on p "Strong com" at bounding box center [902, 597] width 629 height 29
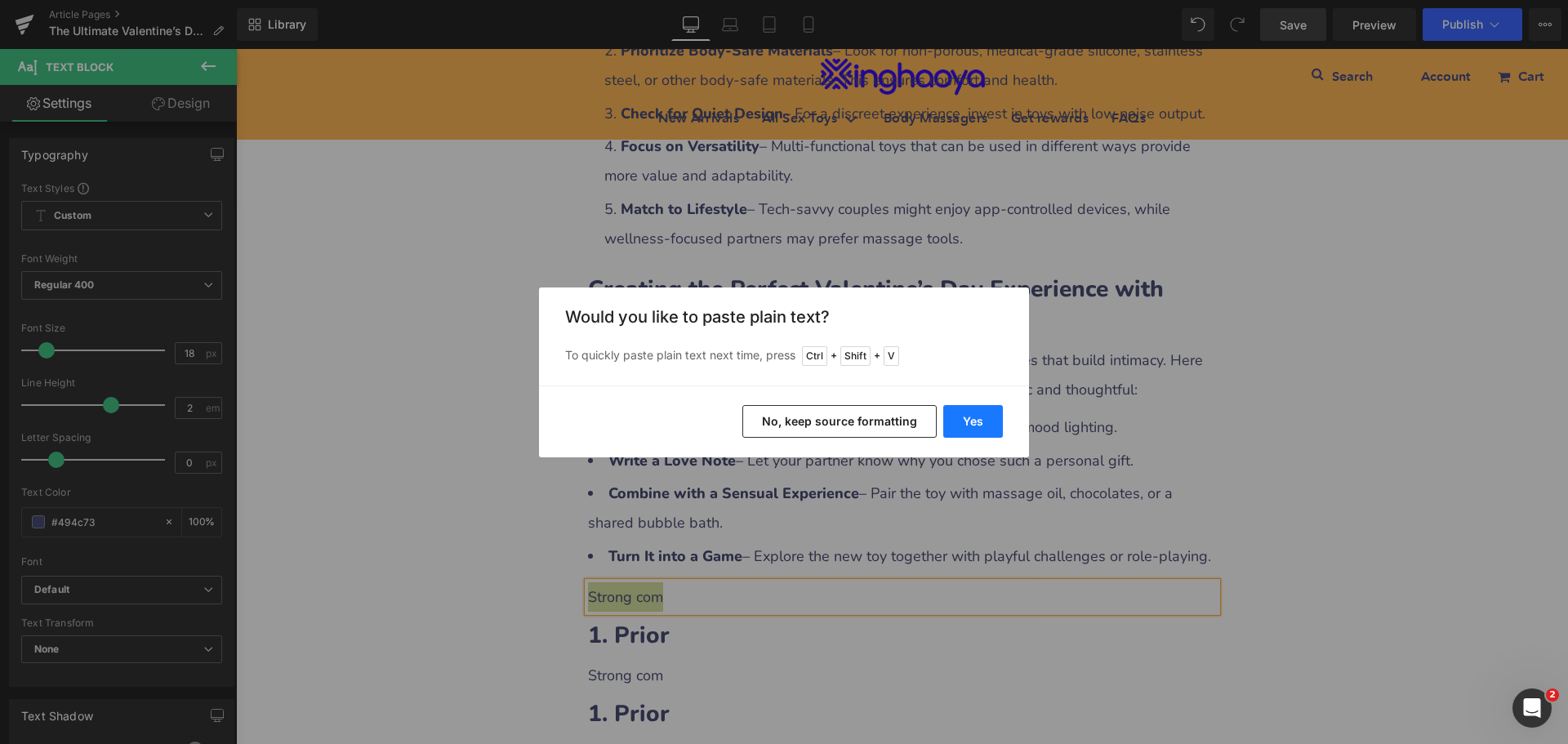
drag, startPoint x: 970, startPoint y: 429, endPoint x: 1025, endPoint y: 437, distance: 55.6
click at [970, 429] on button "Yes" at bounding box center [973, 421] width 59 height 33
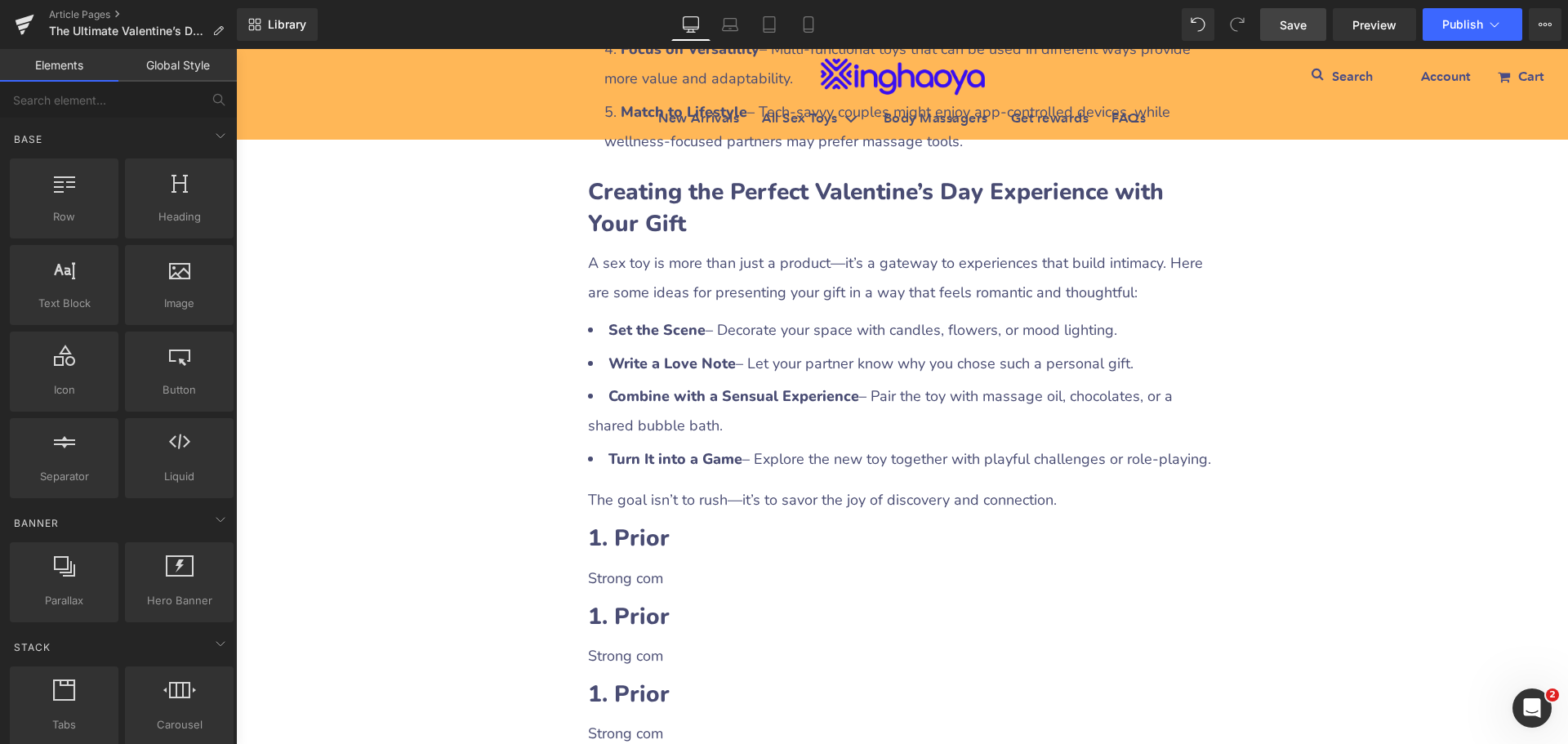
scroll to position [3919, 0]
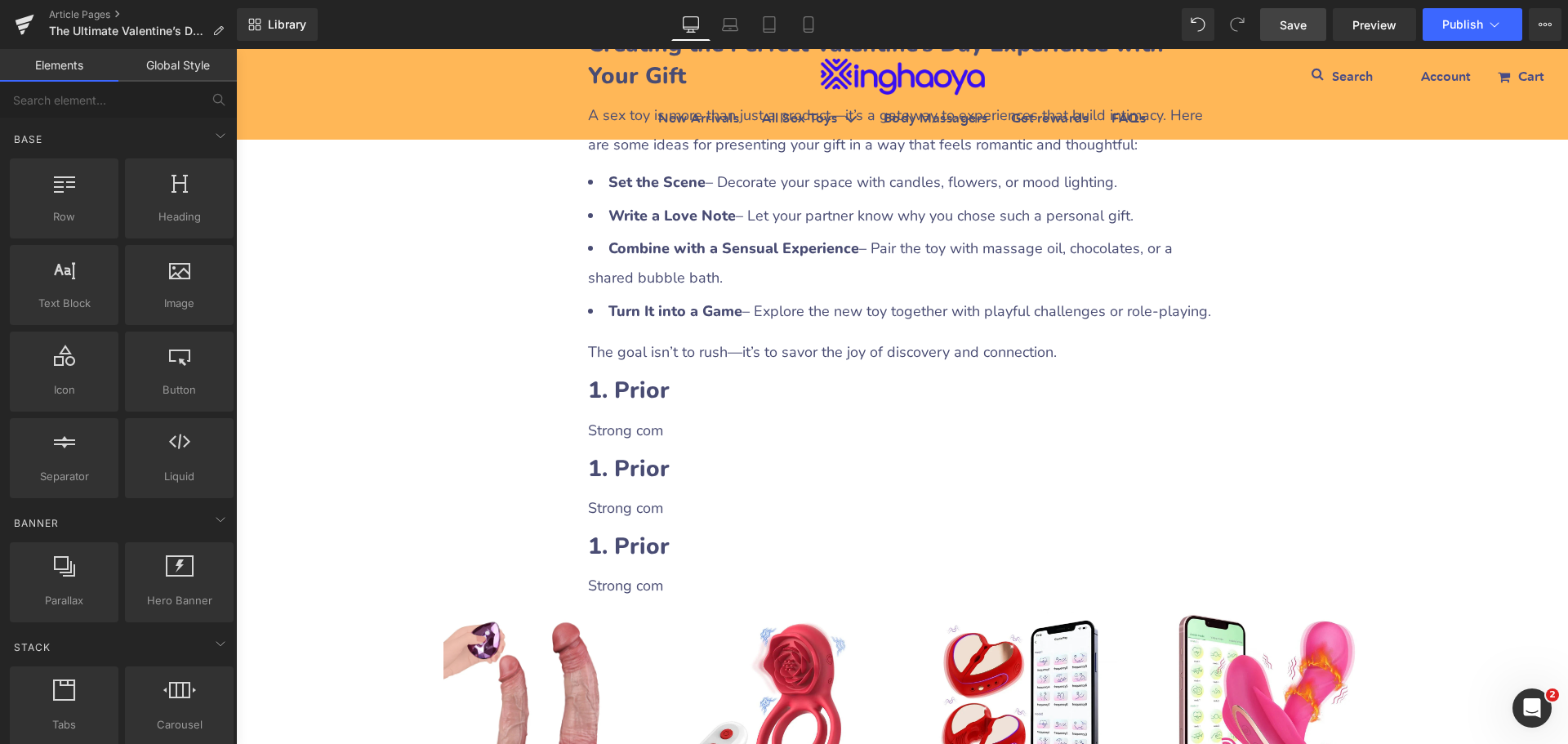
click at [691, 375] on h2 "1. Prior" at bounding box center [902, 390] width 629 height 32
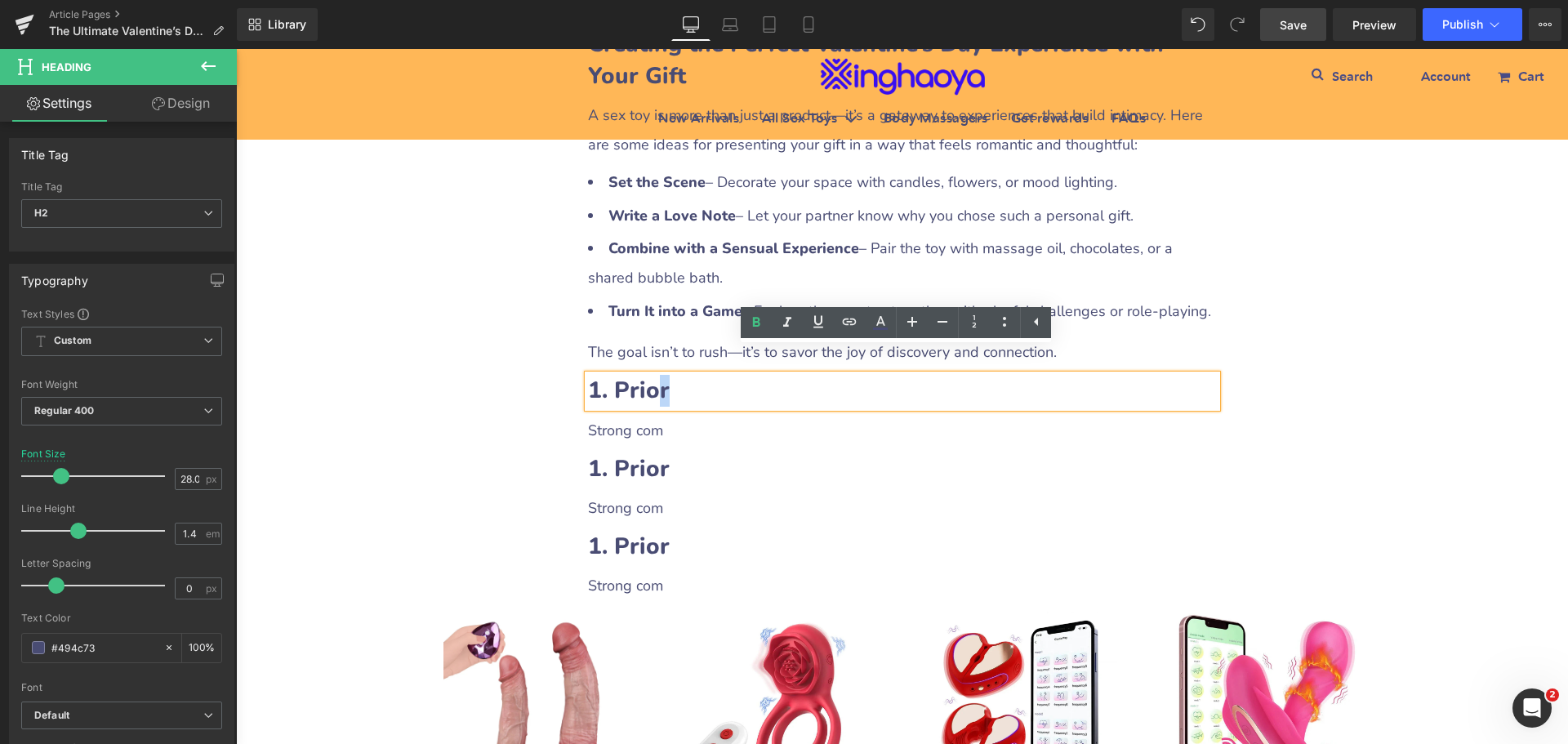
drag, startPoint x: 581, startPoint y: 366, endPoint x: 590, endPoint y: 356, distance: 13.5
click at [611, 375] on div "1. Prior" at bounding box center [902, 390] width 629 height 32
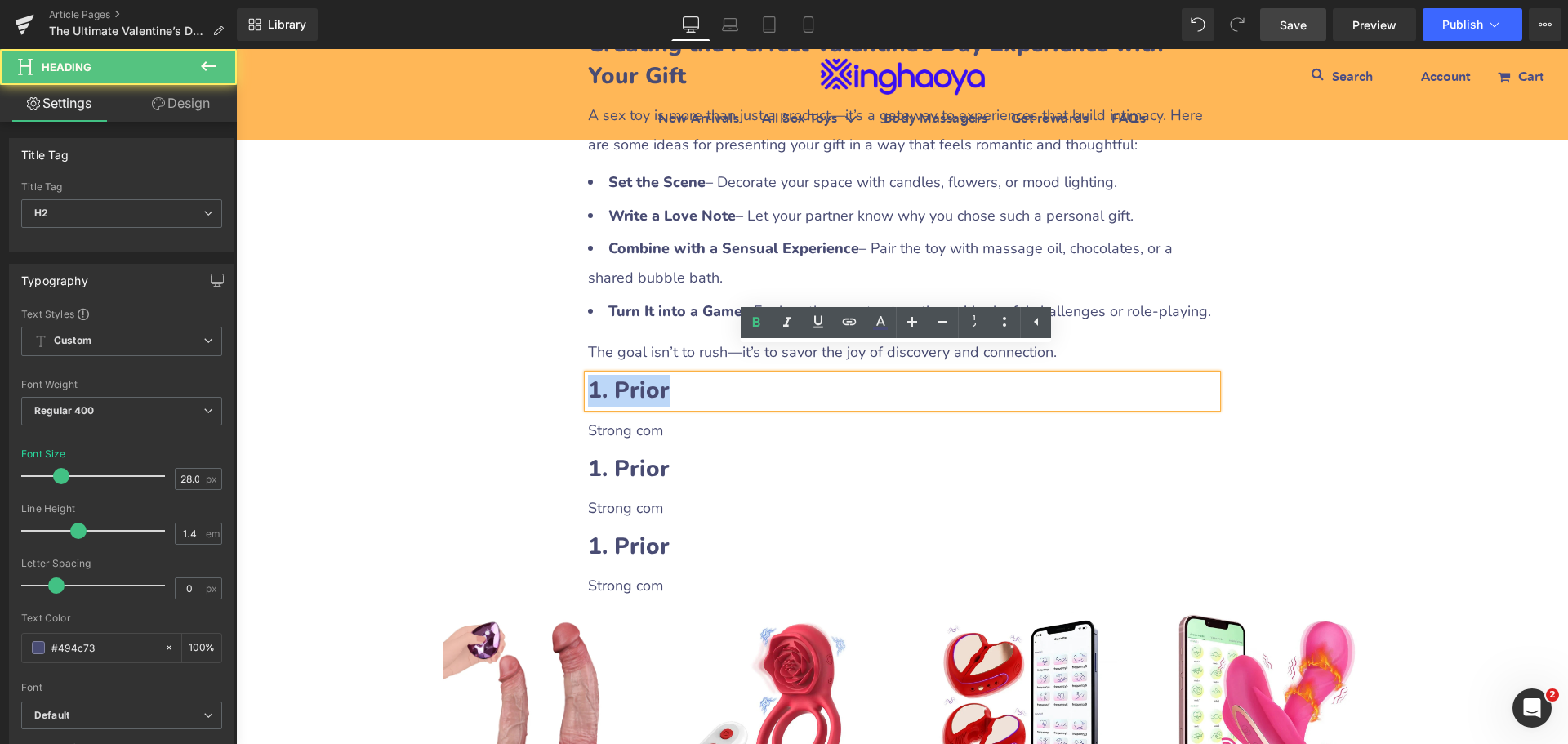
drag, startPoint x: 586, startPoint y: 355, endPoint x: 670, endPoint y: 356, distance: 84.0
click at [670, 375] on h2 "1. Prior" at bounding box center [902, 390] width 629 height 32
paste div
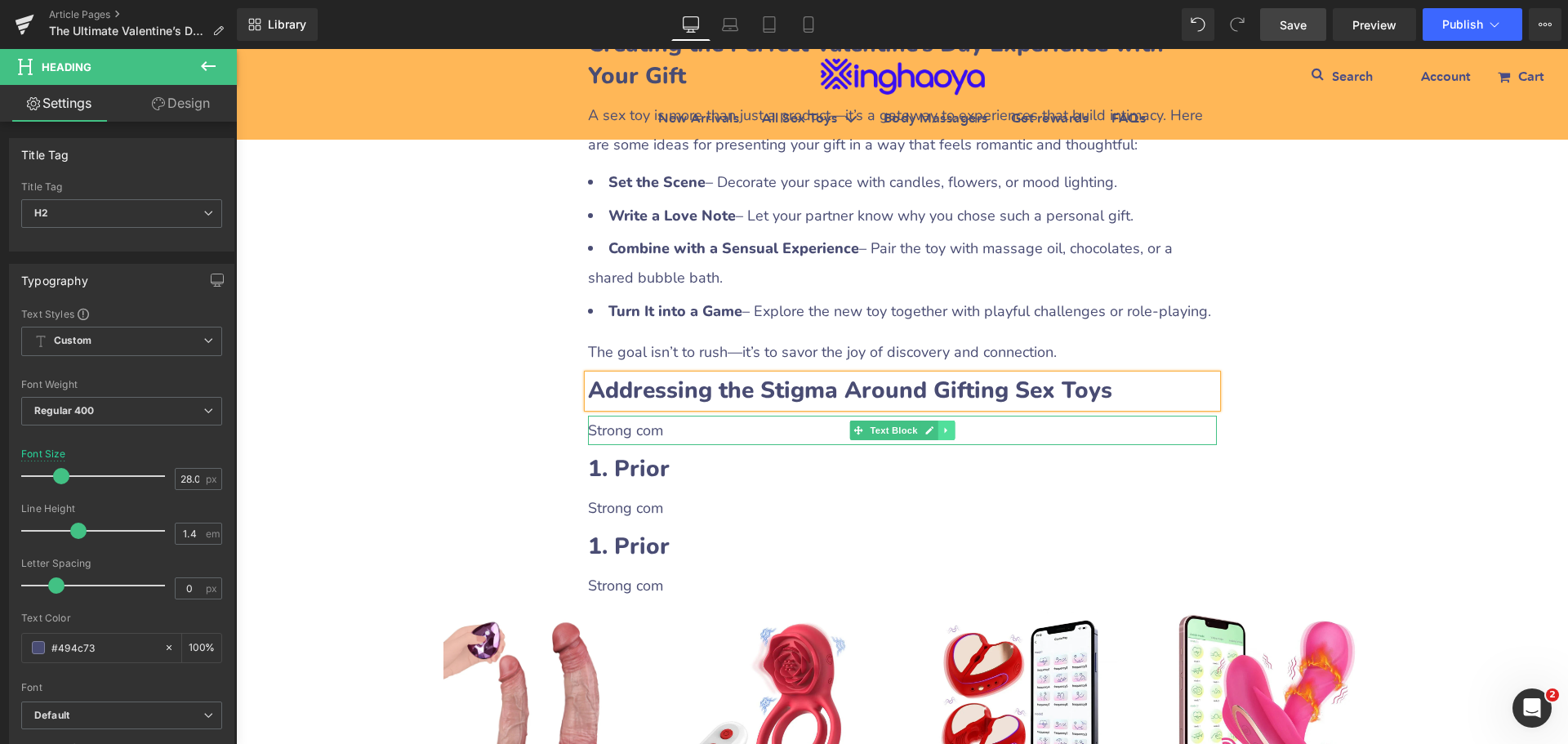
click at [945, 425] on icon at bounding box center [946, 430] width 9 height 10
click at [933, 425] on icon at bounding box center [937, 430] width 9 height 9
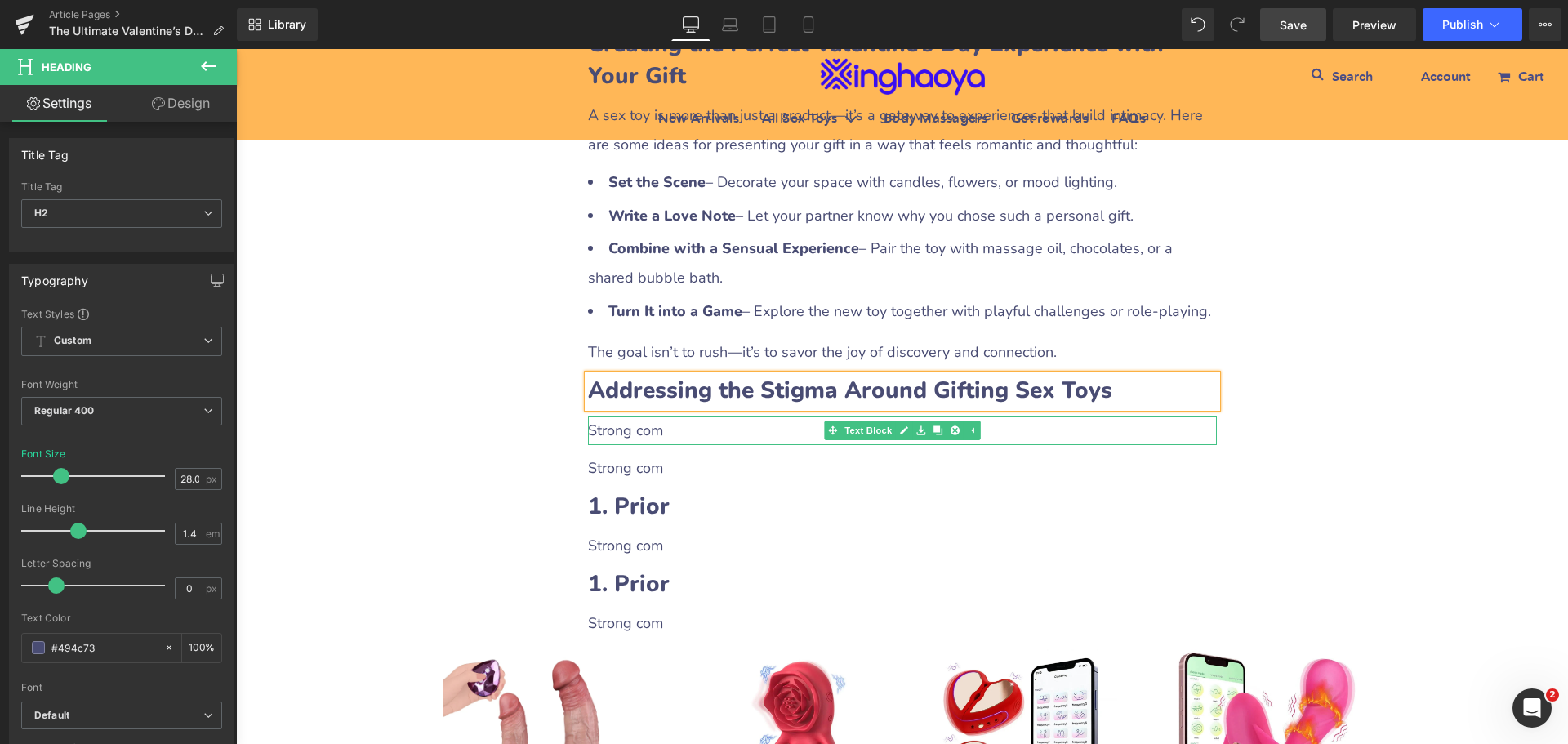
click at [663, 416] on p "Strong com" at bounding box center [902, 430] width 629 height 29
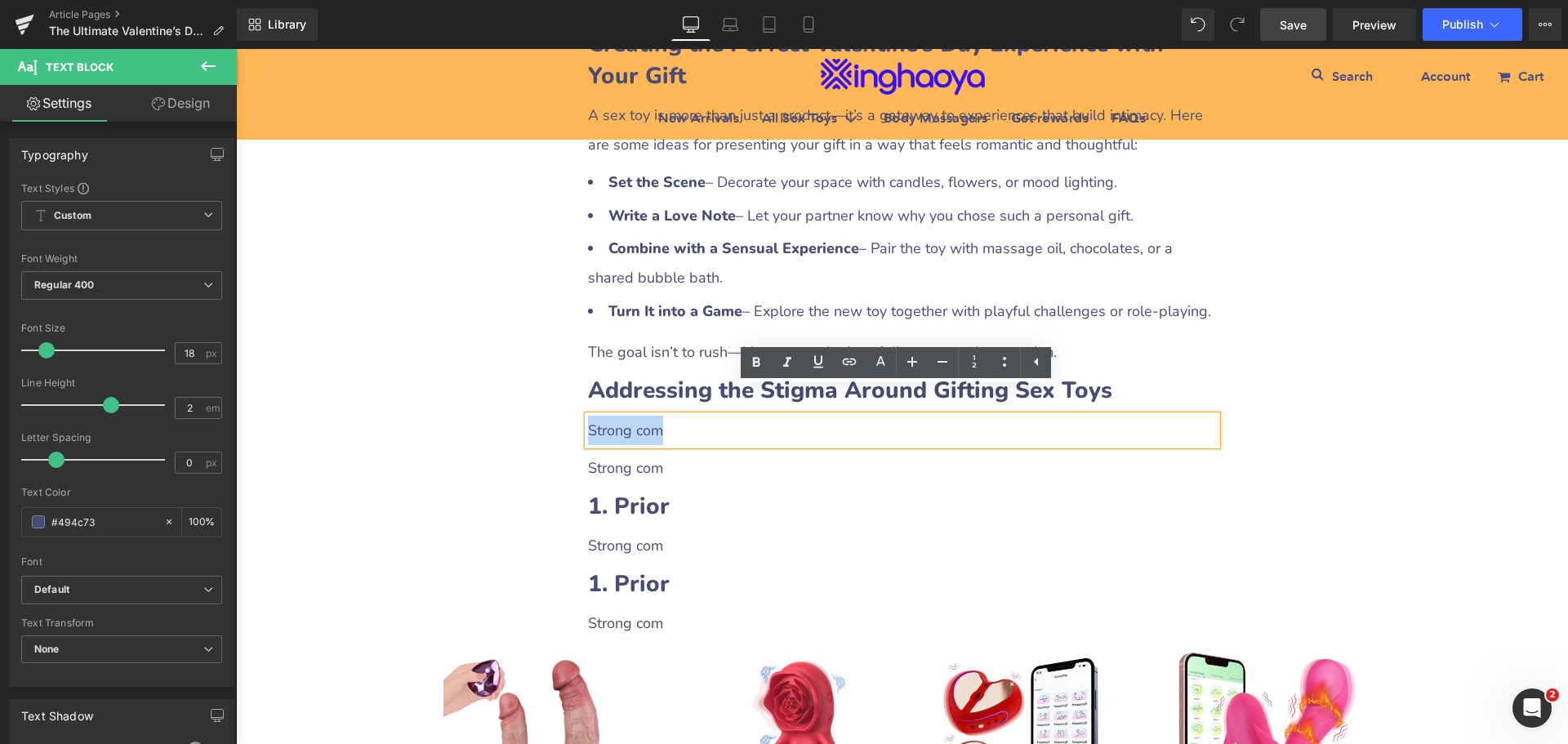
drag, startPoint x: 583, startPoint y: 401, endPoint x: 656, endPoint y: 399, distance: 73.0
click at [656, 416] on p "Strong com" at bounding box center [902, 430] width 629 height 29
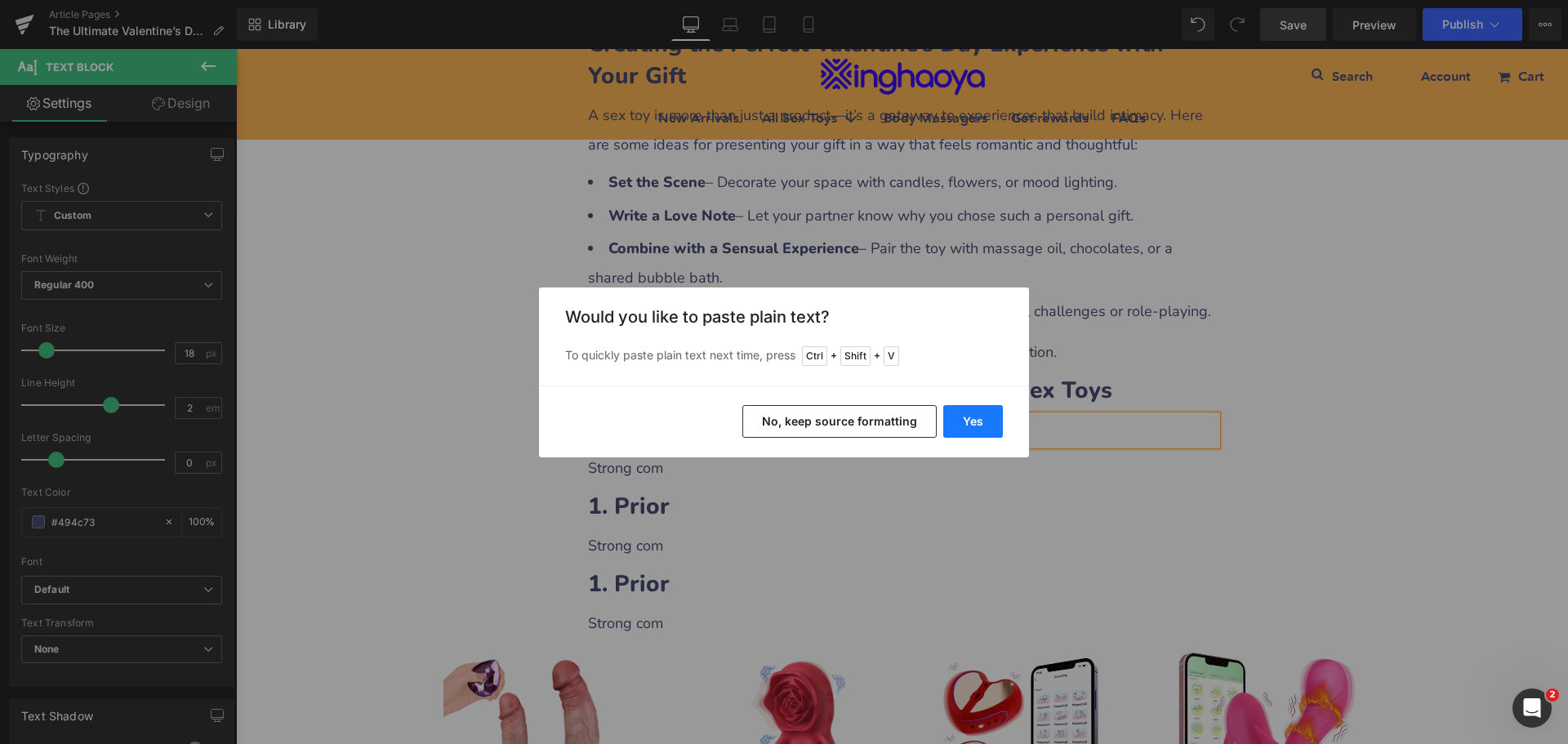
click at [969, 425] on button "Yes" at bounding box center [973, 421] width 59 height 33
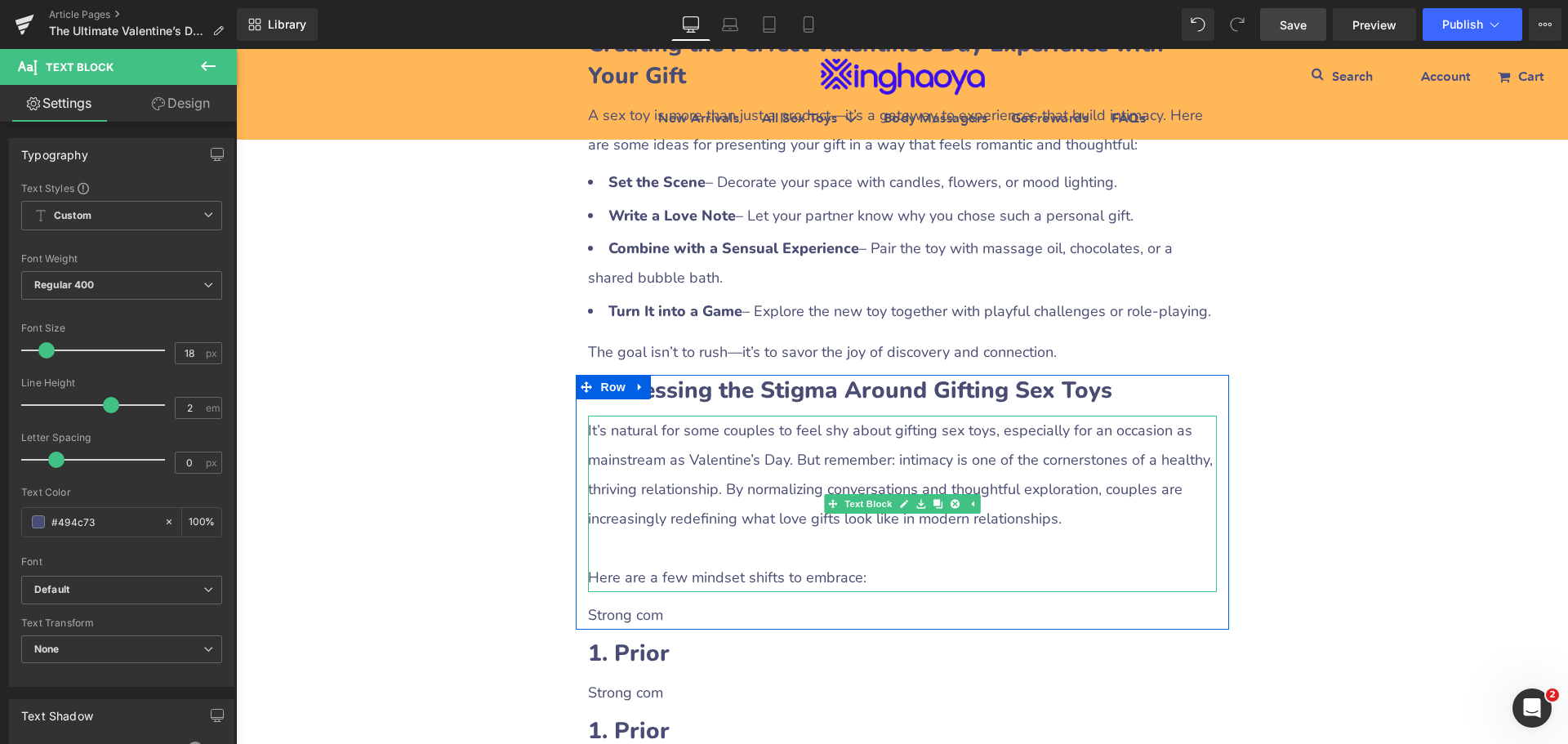
click at [631, 533] on p at bounding box center [902, 547] width 629 height 29
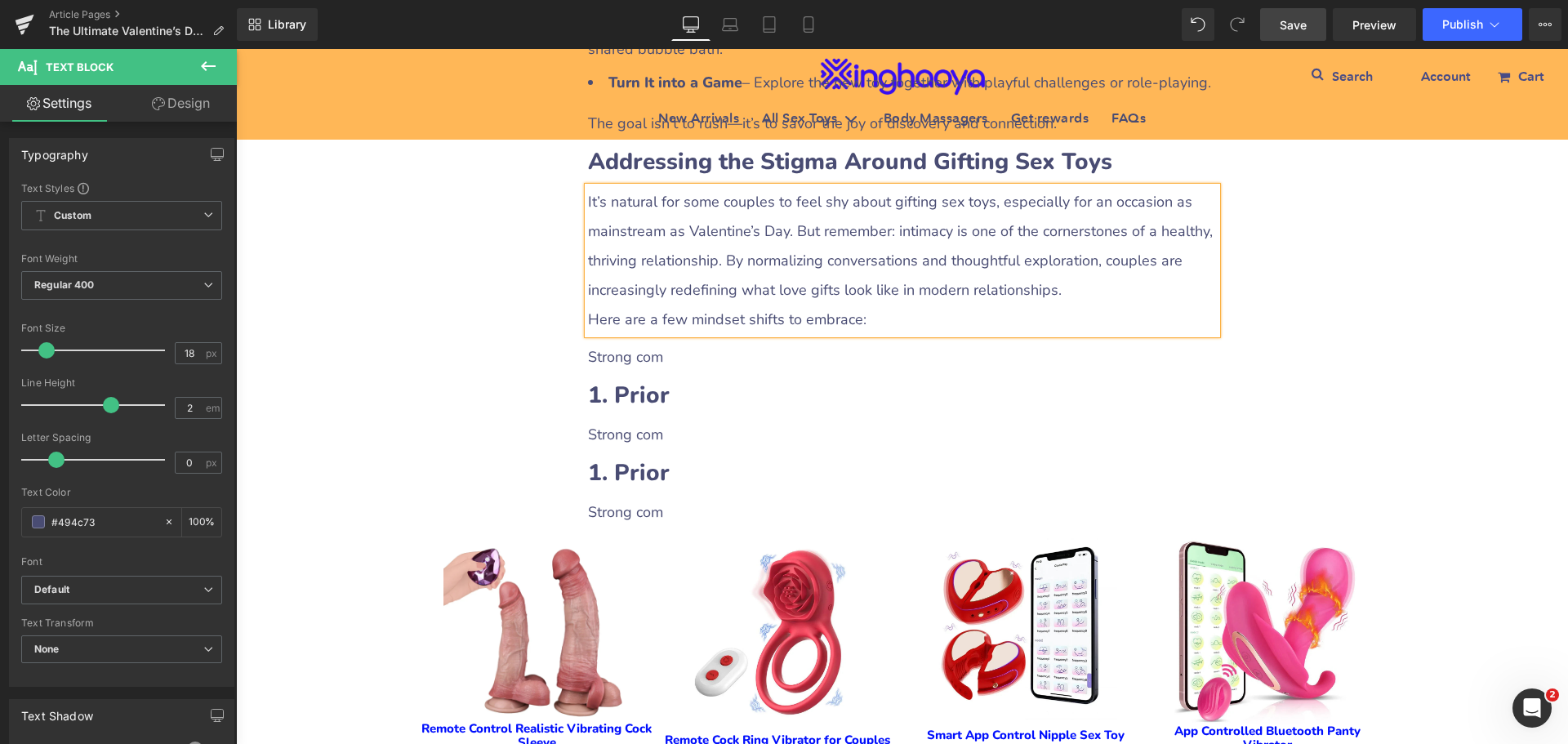
scroll to position [4164, 0]
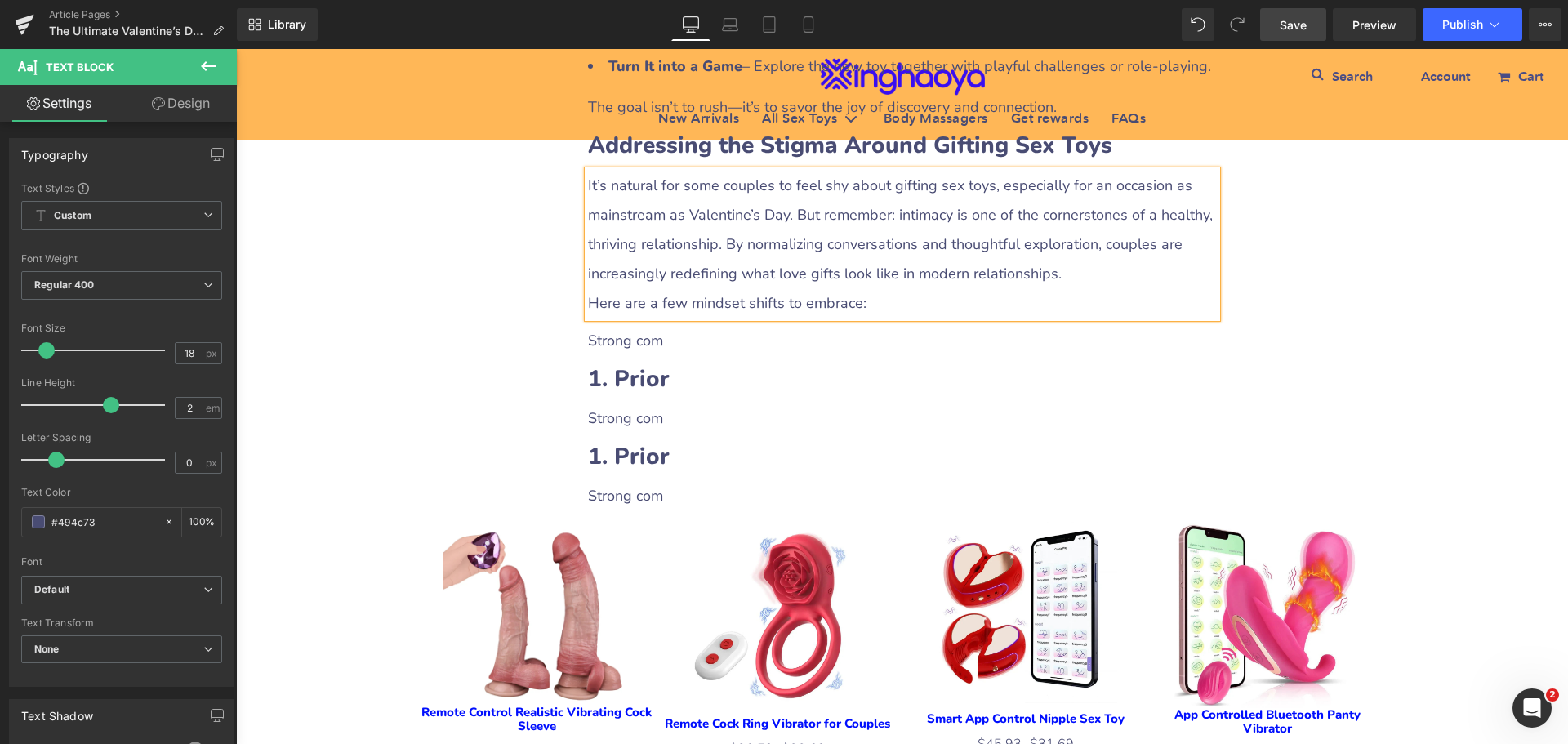
click at [640, 325] on p "Strong com" at bounding box center [902, 340] width 629 height 29
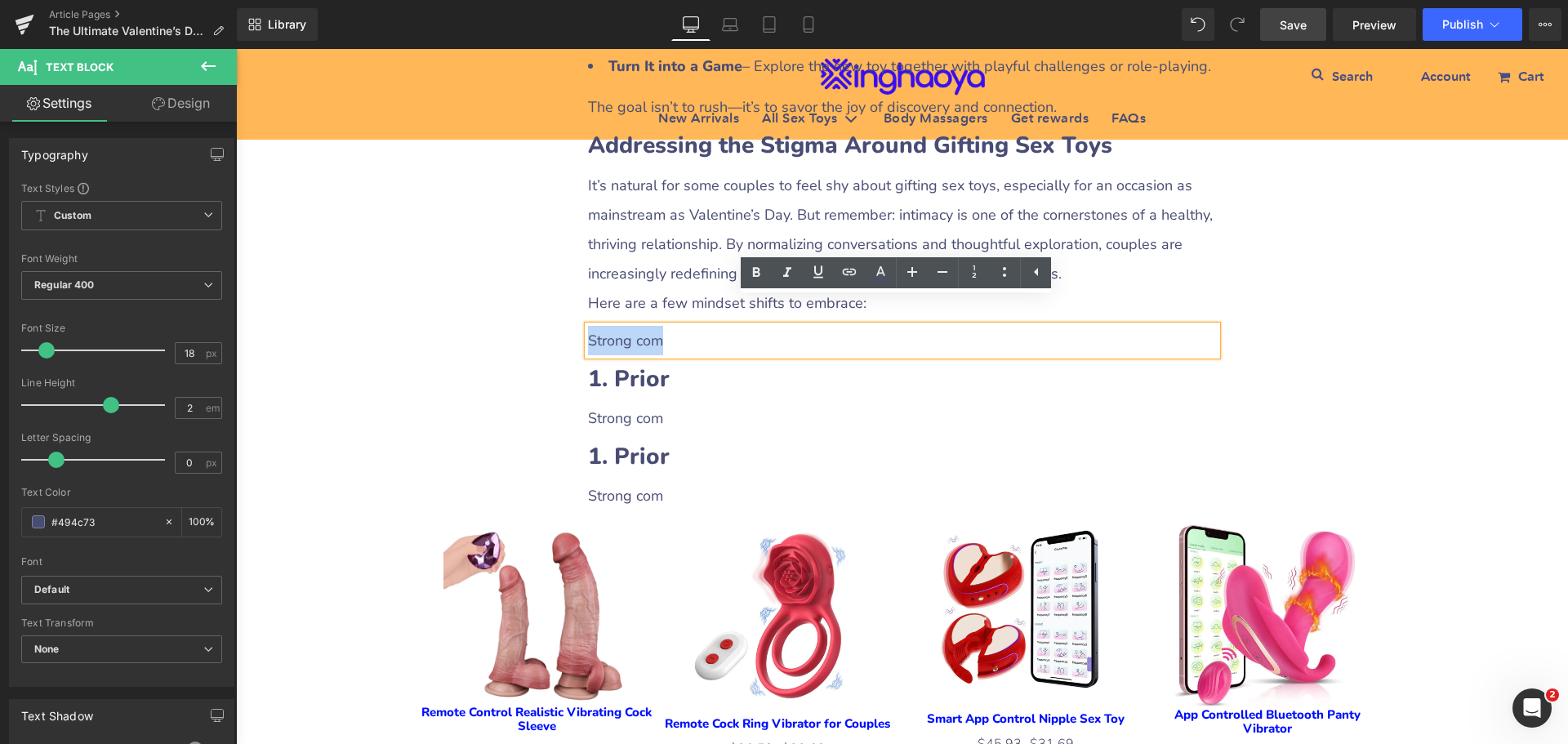
drag, startPoint x: 586, startPoint y: 310, endPoint x: 683, endPoint y: 309, distance: 97.0
click at [683, 325] on p "Strong com" at bounding box center [902, 340] width 629 height 29
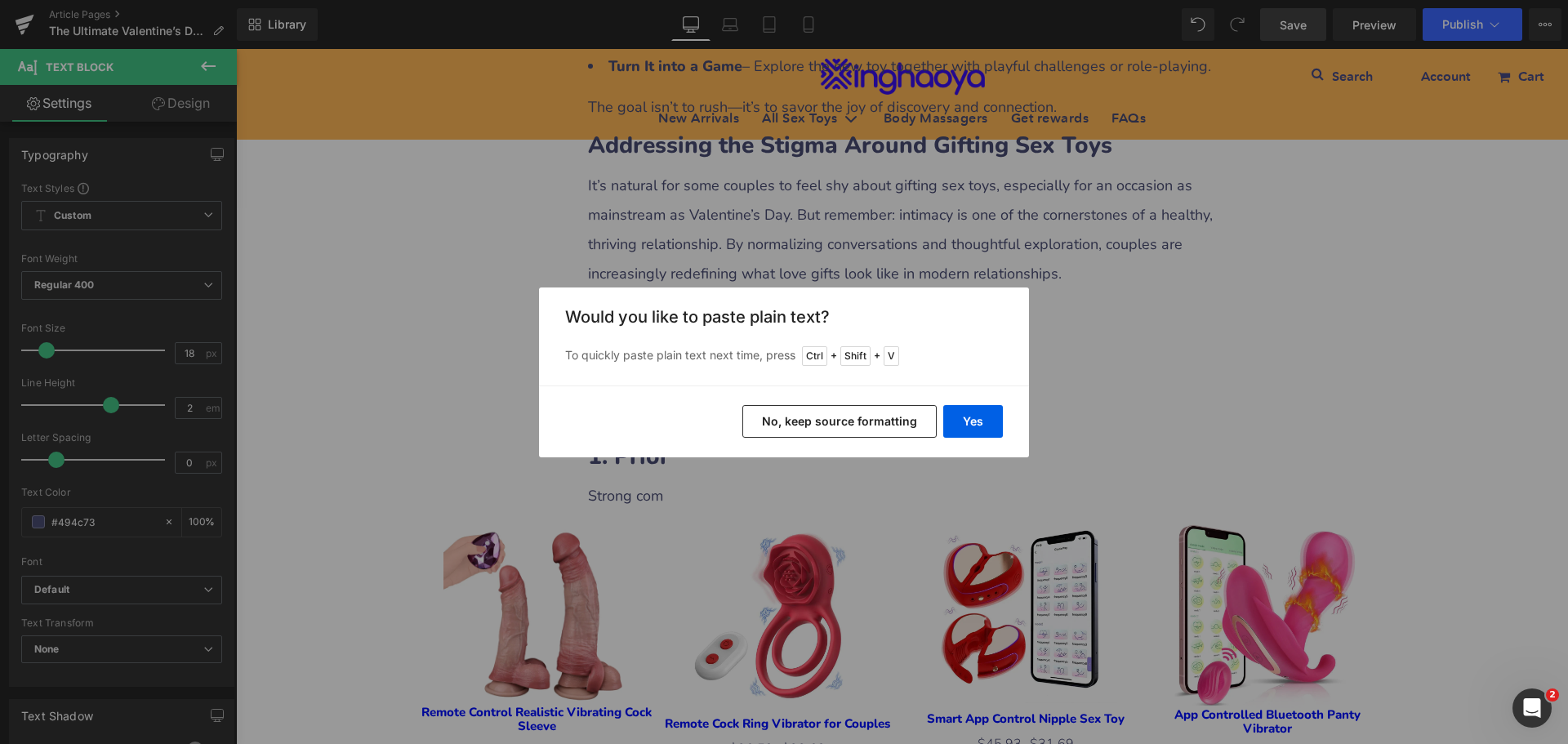
click at [976, 438] on div "Yes No, keep source formatting" at bounding box center [784, 421] width 490 height 72
click at [976, 430] on button "Yes" at bounding box center [973, 421] width 59 height 33
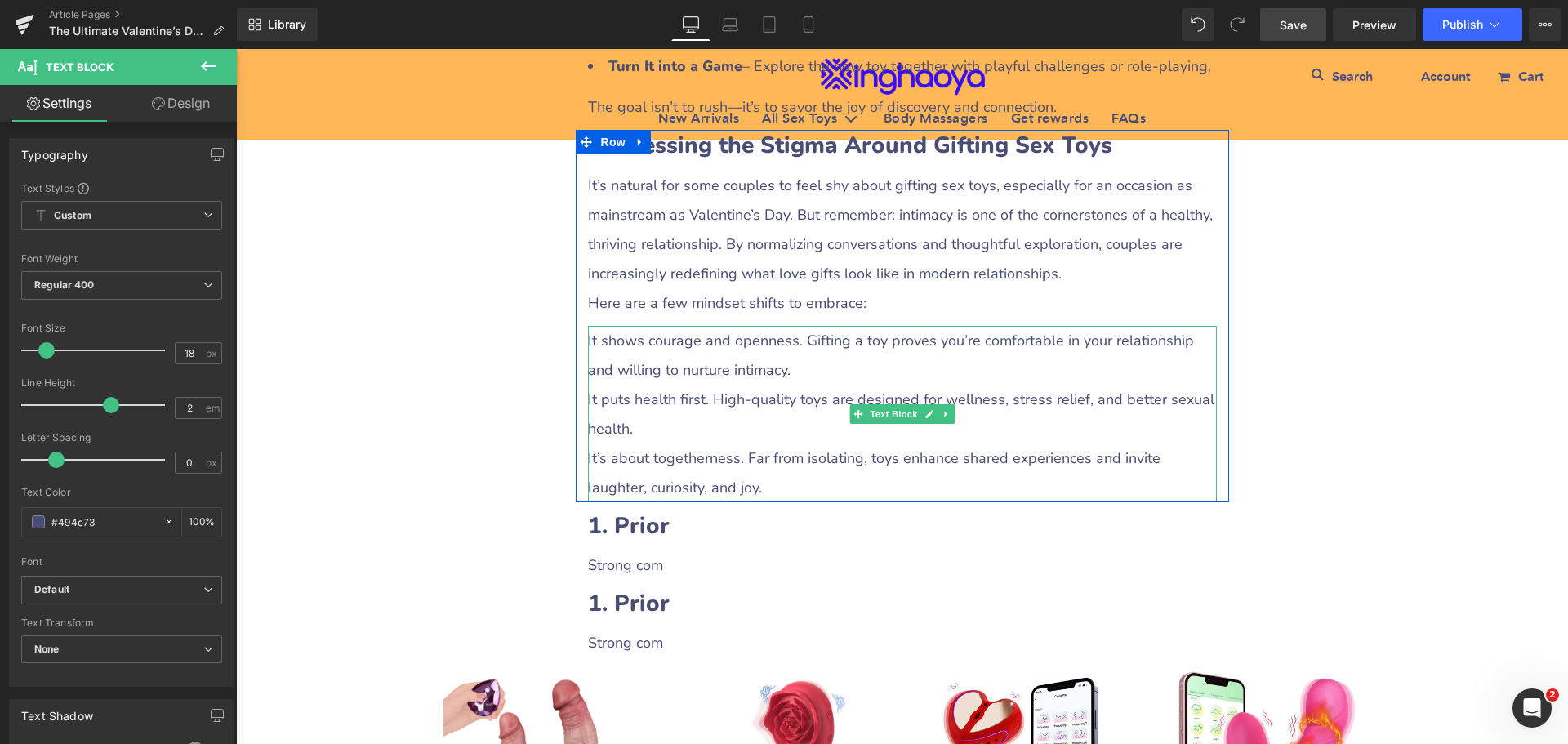
click at [680, 397] on p "It puts health first. High-quality toys are designed for wellness, stress relie…" at bounding box center [902, 414] width 629 height 58
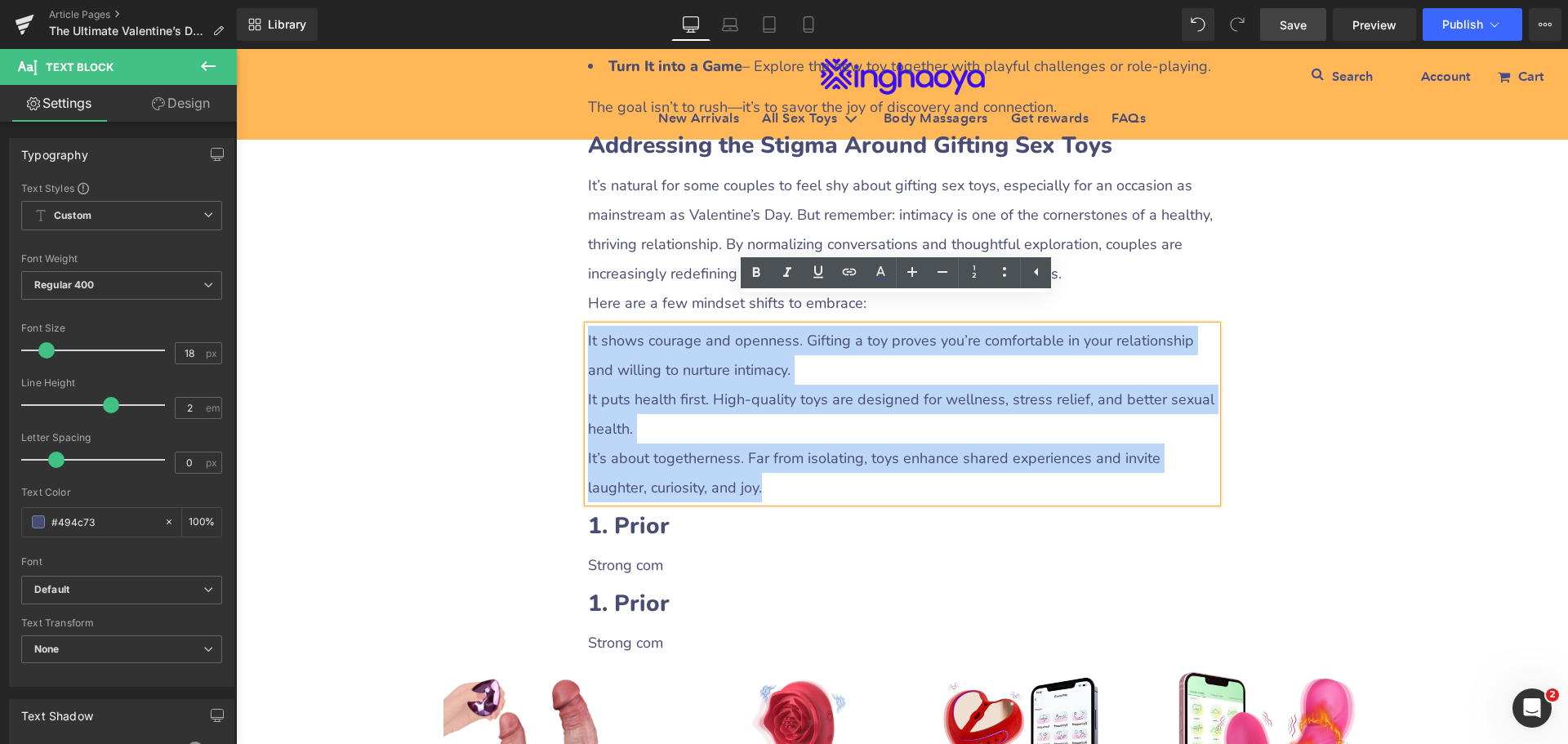
click at [588, 325] on div "It shows courage and openness. Gifting a toy proves you’re comfortable in your …" at bounding box center [902, 413] width 629 height 176
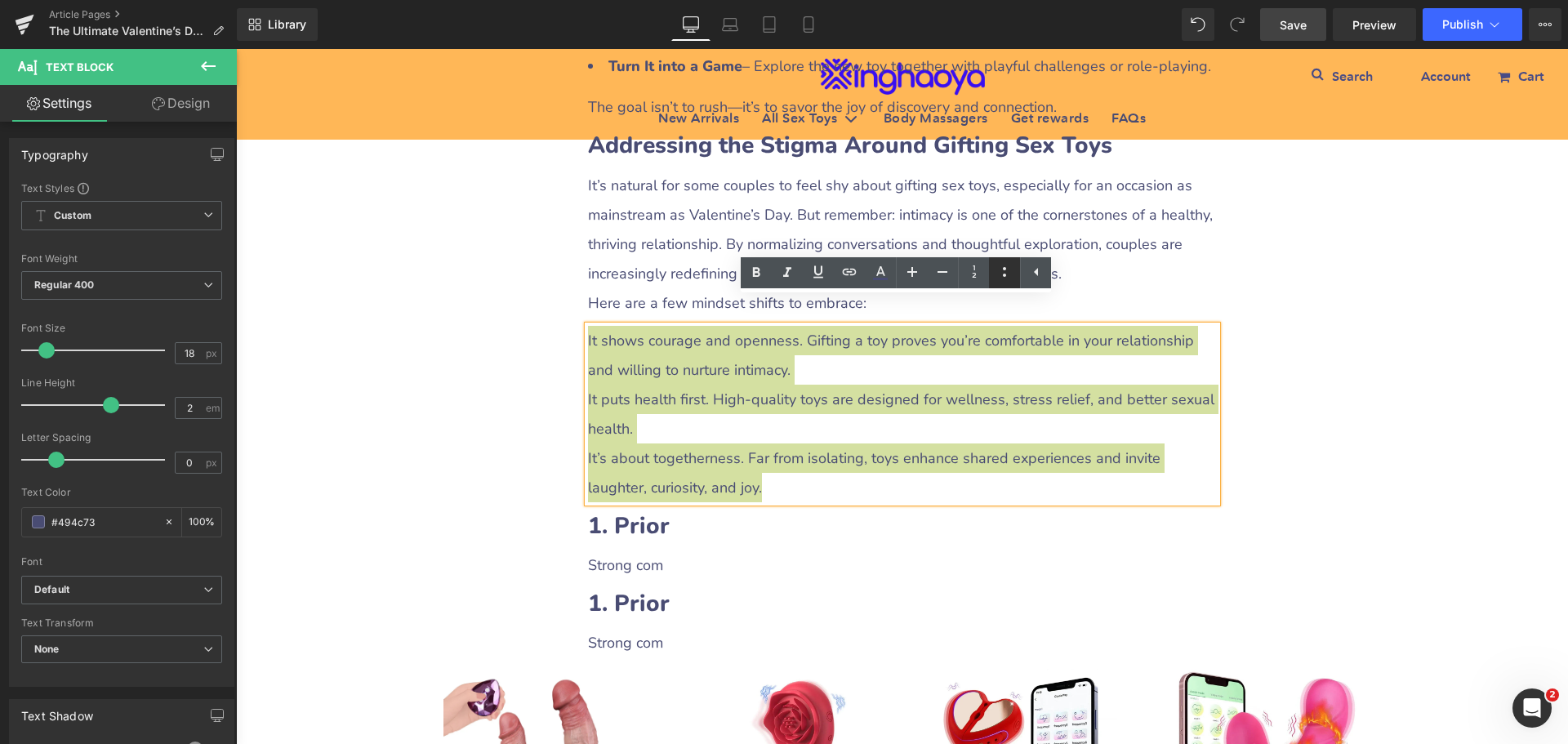
click at [1005, 274] on icon at bounding box center [1005, 271] width 4 height 10
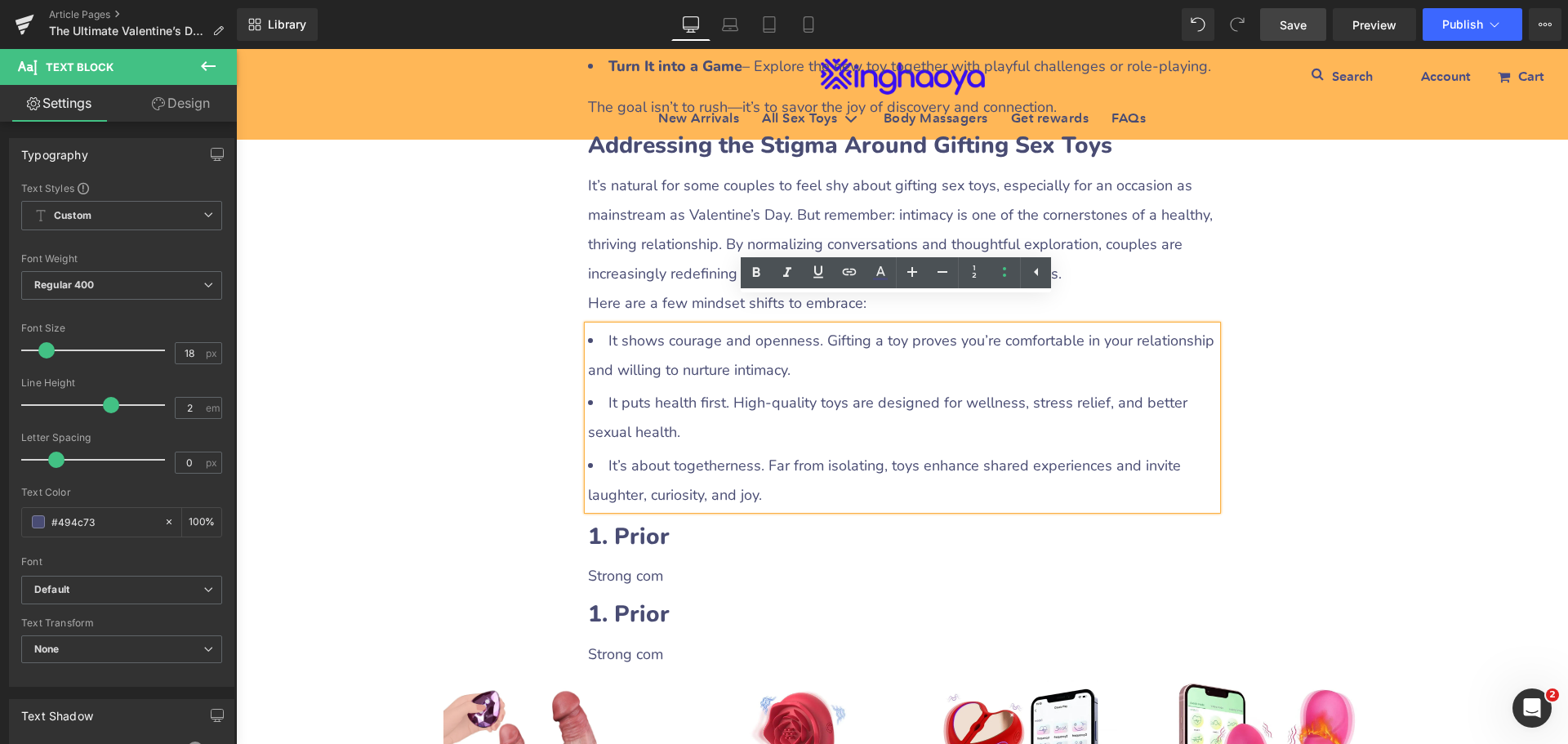
click at [815, 393] on li "It puts health first. High-quality toys are designed for wellness, stress relie…" at bounding box center [902, 417] width 629 height 58
drag, startPoint x: 599, startPoint y: 309, endPoint x: 814, endPoint y: 311, distance: 215.0
click at [814, 325] on li "It shows courage and openness. Gifting a toy proves you’re comfortable in your …" at bounding box center [902, 355] width 629 height 58
click at [755, 274] on icon at bounding box center [756, 272] width 19 height 19
drag, startPoint x: 603, startPoint y: 369, endPoint x: 720, endPoint y: 378, distance: 117.3
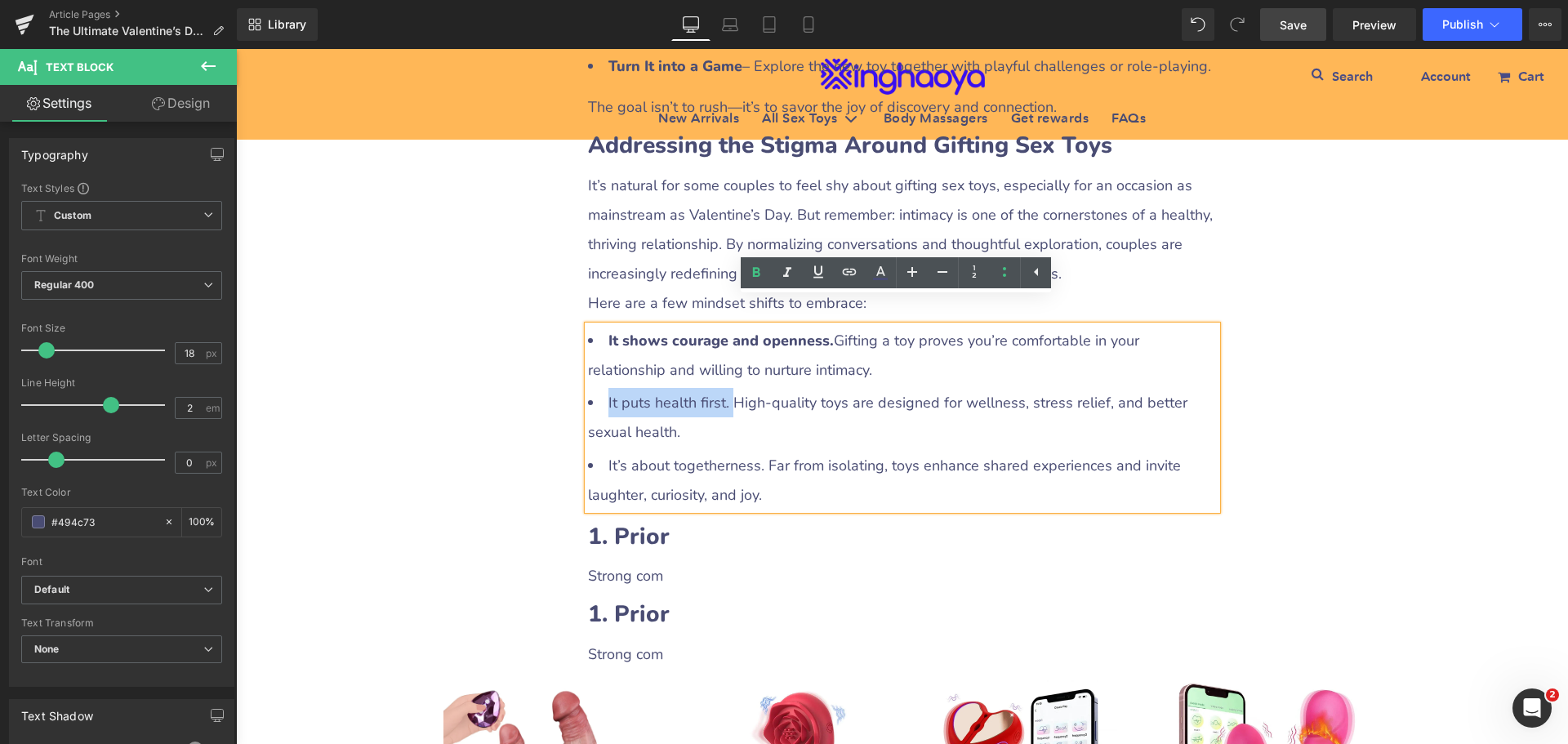
click at [720, 388] on li "It puts health first. High-quality toys are designed for wellness, stress relie…" at bounding box center [902, 417] width 629 height 58
click at [714, 388] on li "It puts health first. High-quality toys are designed for wellness, stress relie…" at bounding box center [902, 417] width 629 height 58
drag, startPoint x: 600, startPoint y: 372, endPoint x: 717, endPoint y: 369, distance: 117.0
click at [717, 388] on li "It puts health first. High-quality toys are designed for wellness, stress relie…" at bounding box center [902, 417] width 629 height 58
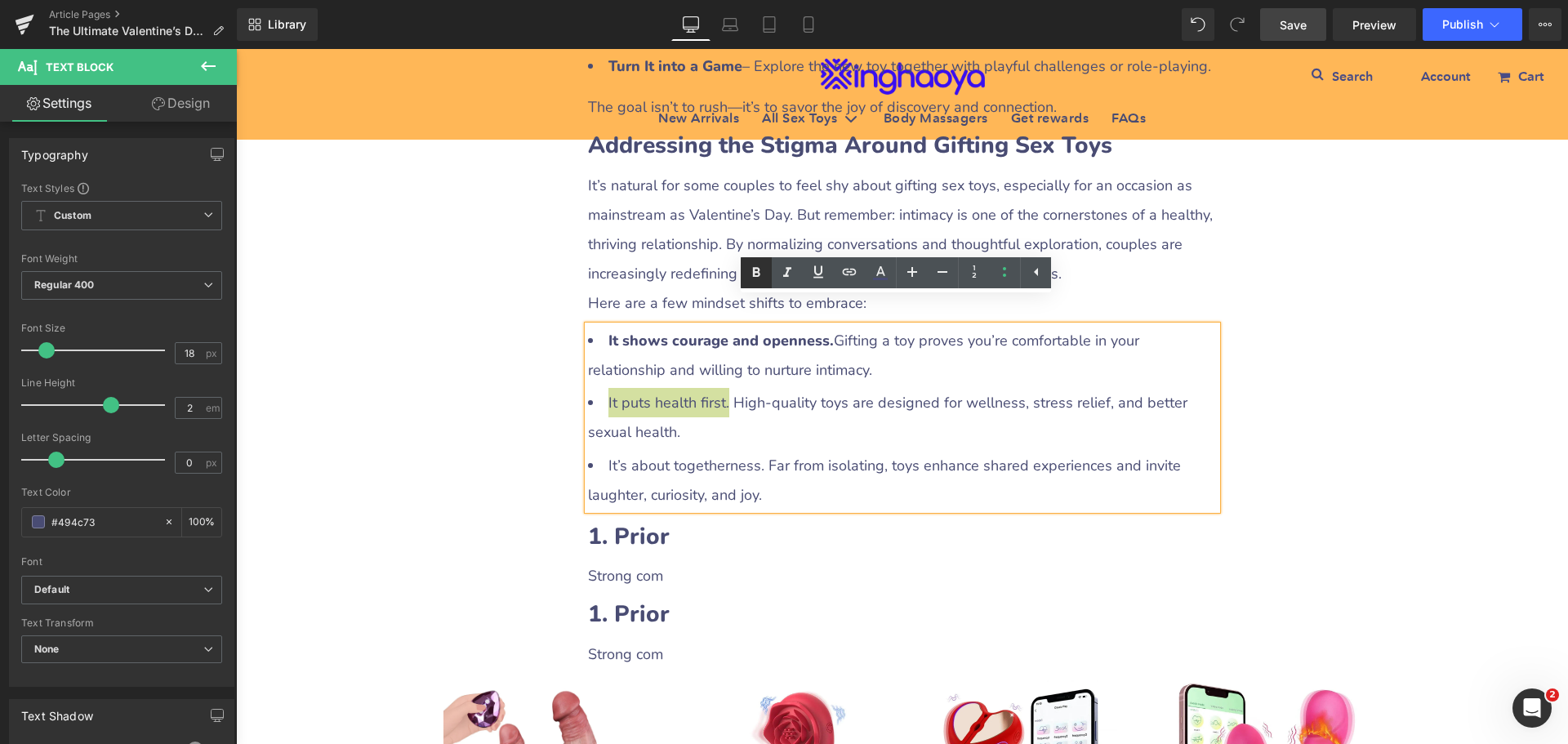
drag, startPoint x: 752, startPoint y: 272, endPoint x: 496, endPoint y: 249, distance: 257.0
click at [752, 272] on icon at bounding box center [756, 272] width 19 height 19
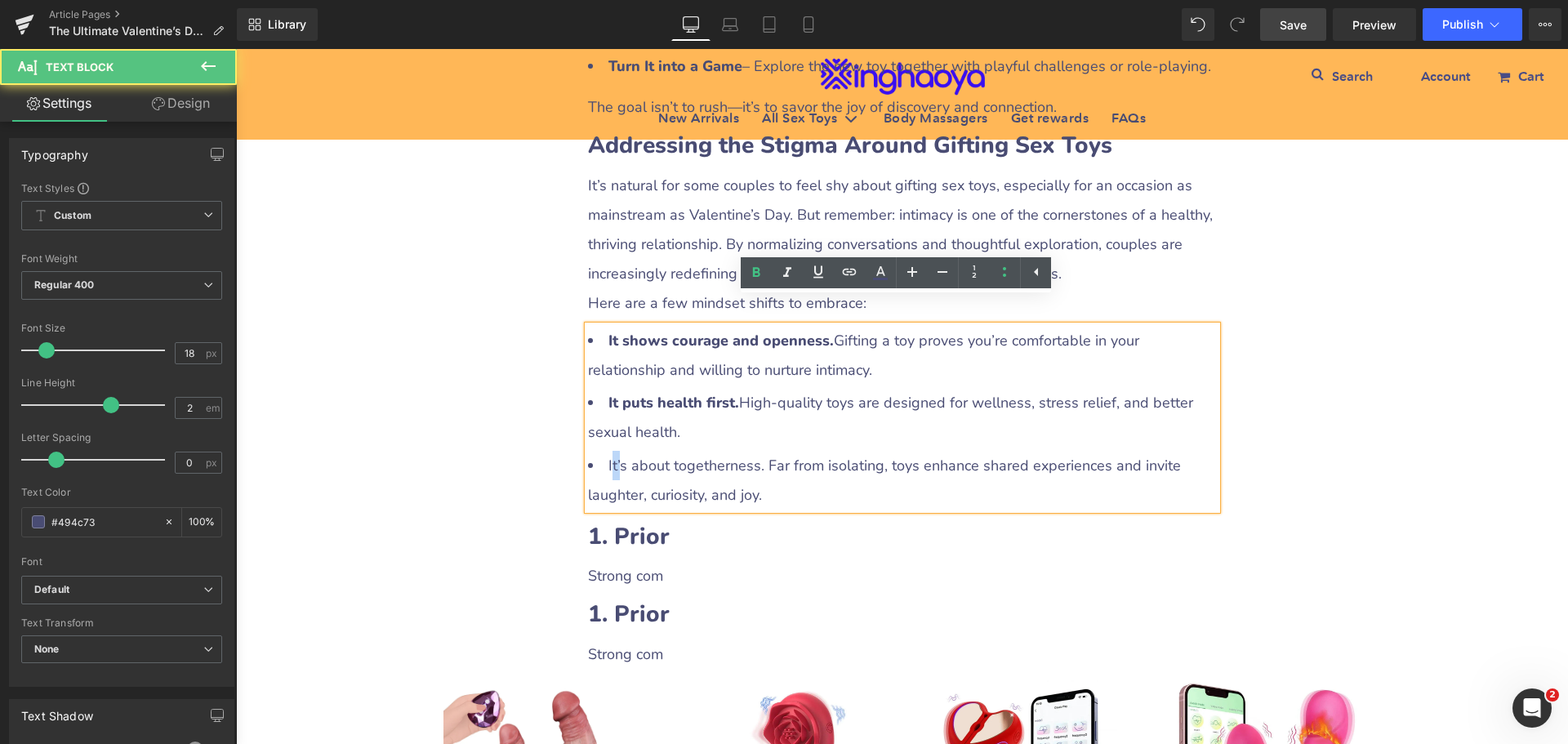
drag, startPoint x: 603, startPoint y: 430, endPoint x: 613, endPoint y: 427, distance: 10.4
click at [613, 451] on li "It’s about togetherness. Far from isolating, toys enhance shared experiences an…" at bounding box center [902, 480] width 629 height 58
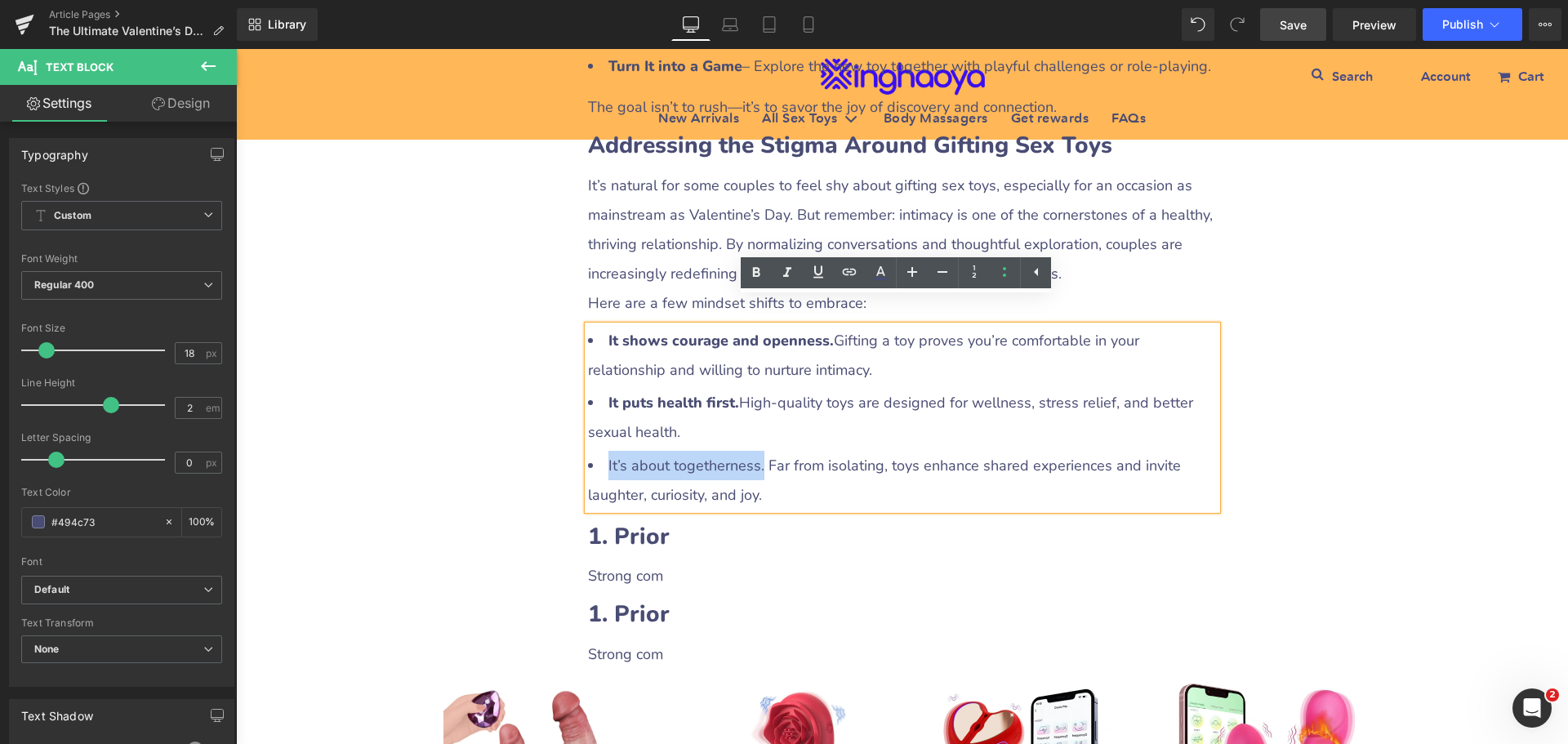
drag, startPoint x: 602, startPoint y: 430, endPoint x: 754, endPoint y: 430, distance: 152.0
click at [754, 451] on li "It’s about togetherness. Far from isolating, toys enhance shared experiences an…" at bounding box center [902, 480] width 629 height 58
click at [754, 278] on icon at bounding box center [756, 272] width 19 height 19
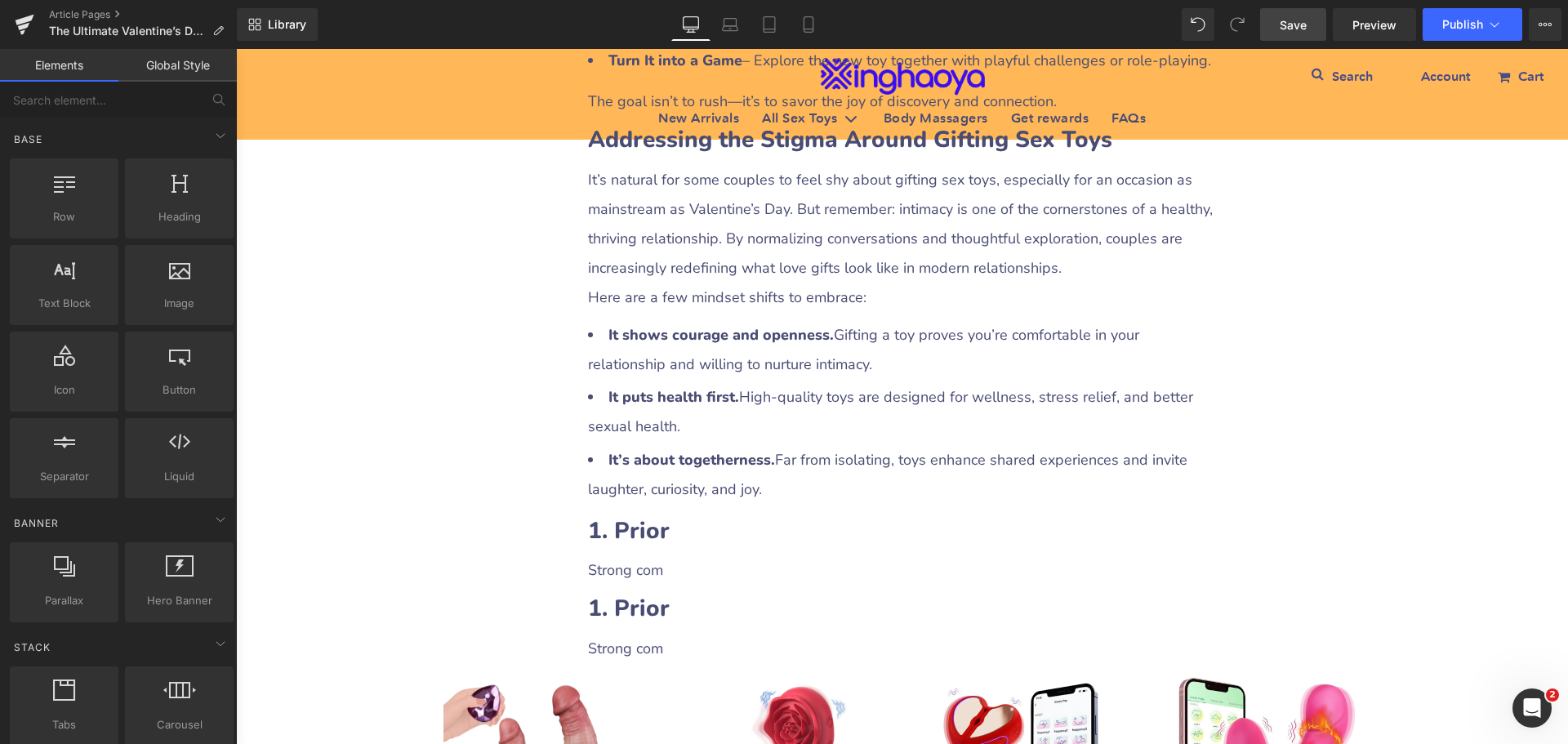
scroll to position [4246, 0]
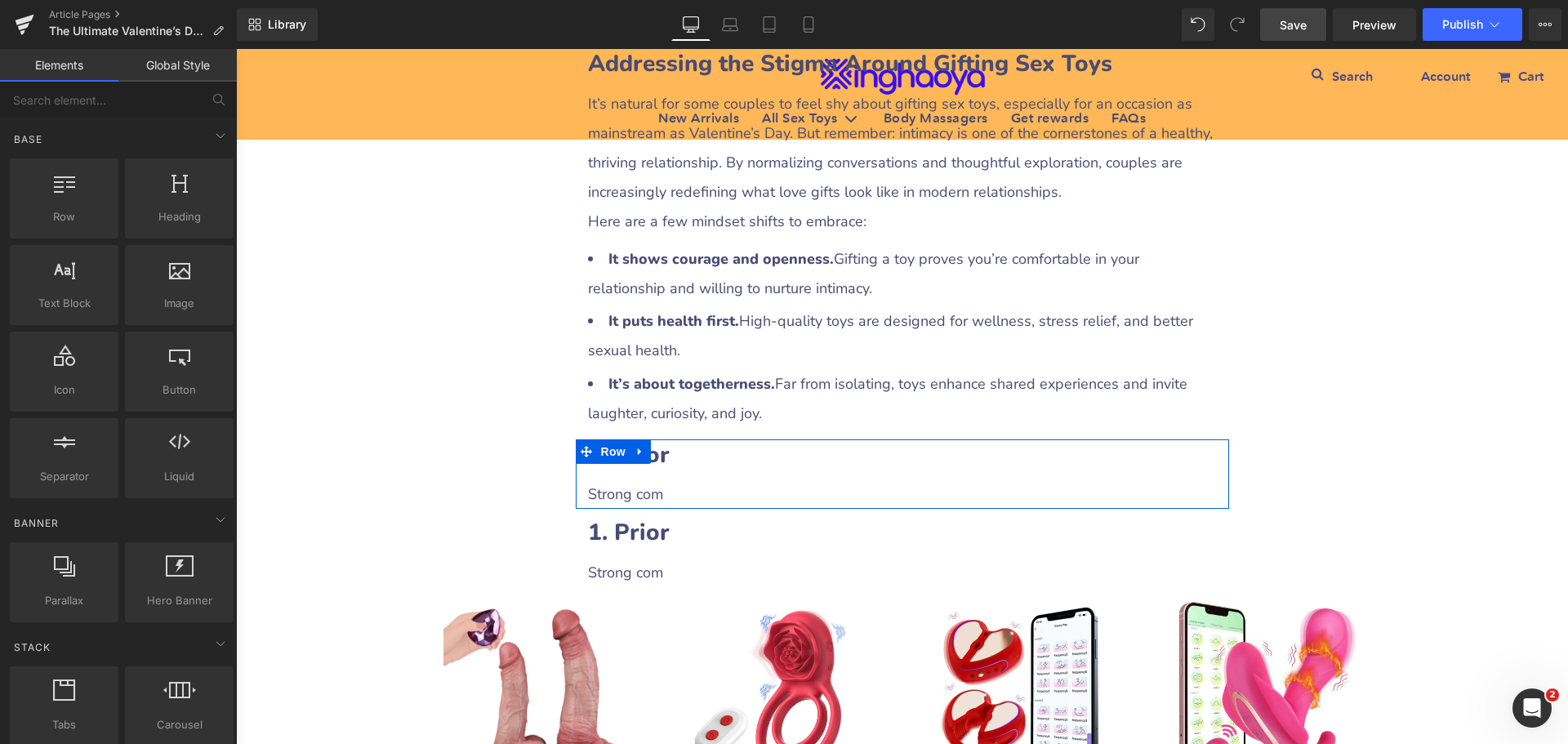
click at [677, 440] on h2 "1. Prior" at bounding box center [902, 455] width 629 height 32
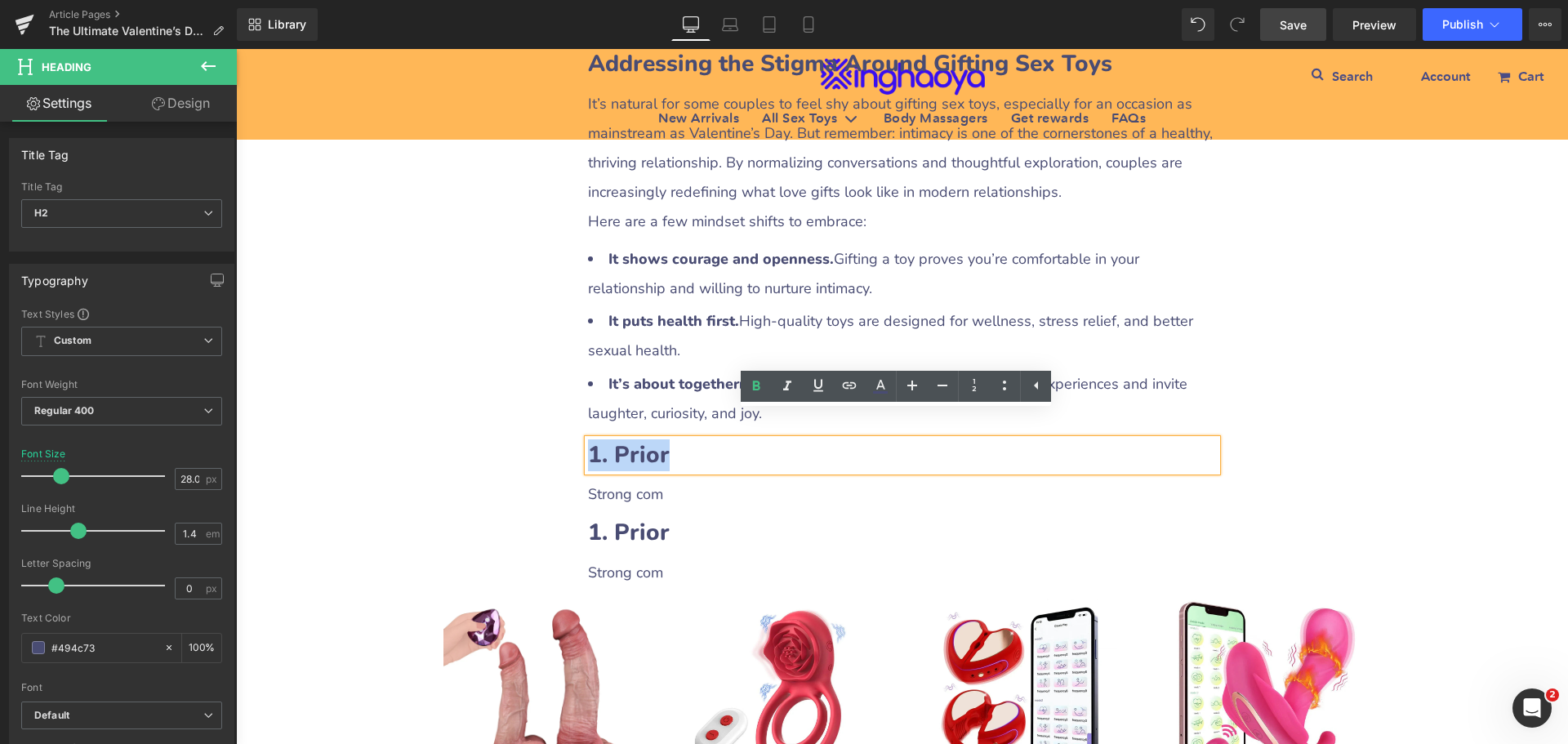
drag, startPoint x: 583, startPoint y: 432, endPoint x: 667, endPoint y: 429, distance: 84.1
click at [667, 440] on h2 "1. Prior" at bounding box center [902, 455] width 629 height 32
paste div
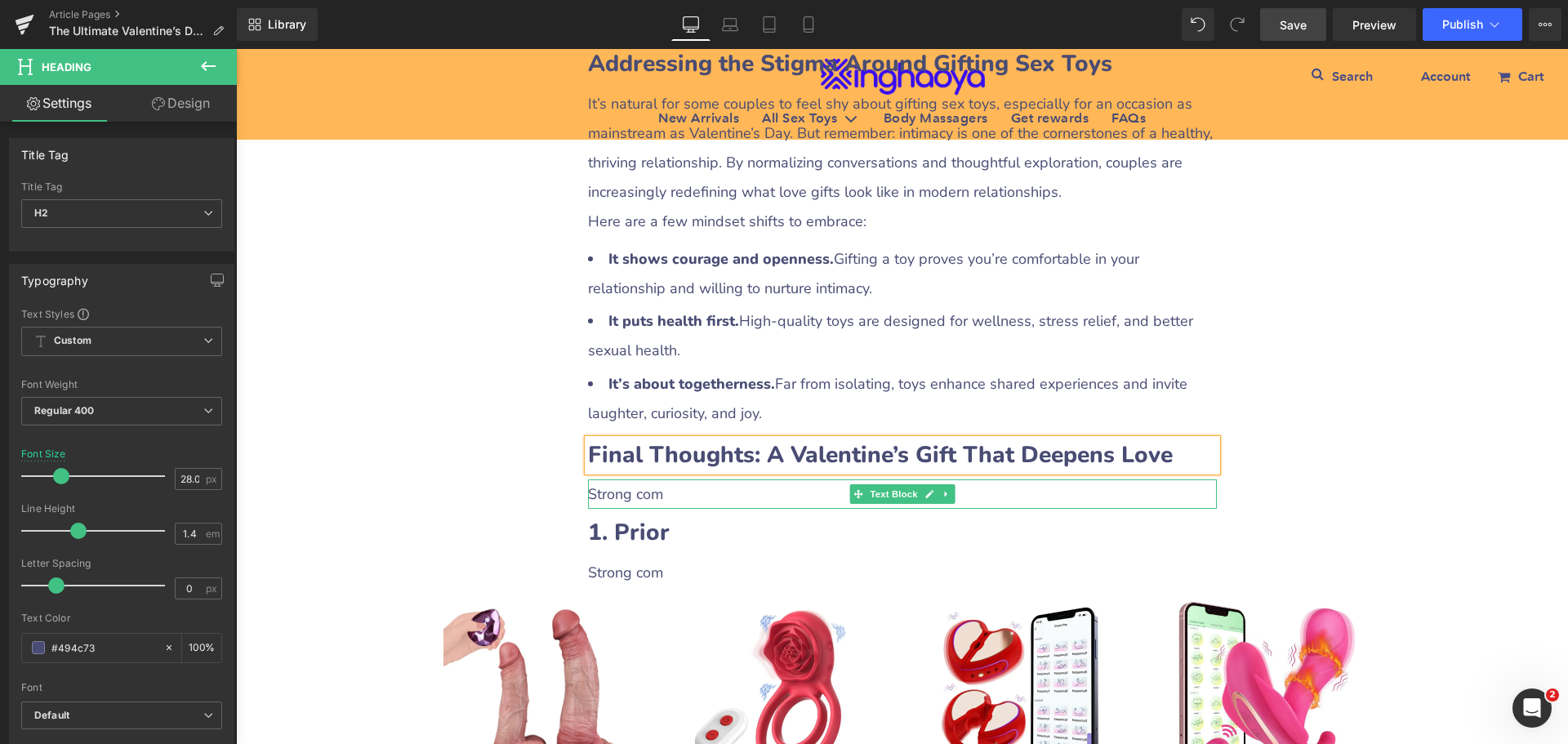
click at [630, 479] on p "Strong com" at bounding box center [902, 494] width 629 height 29
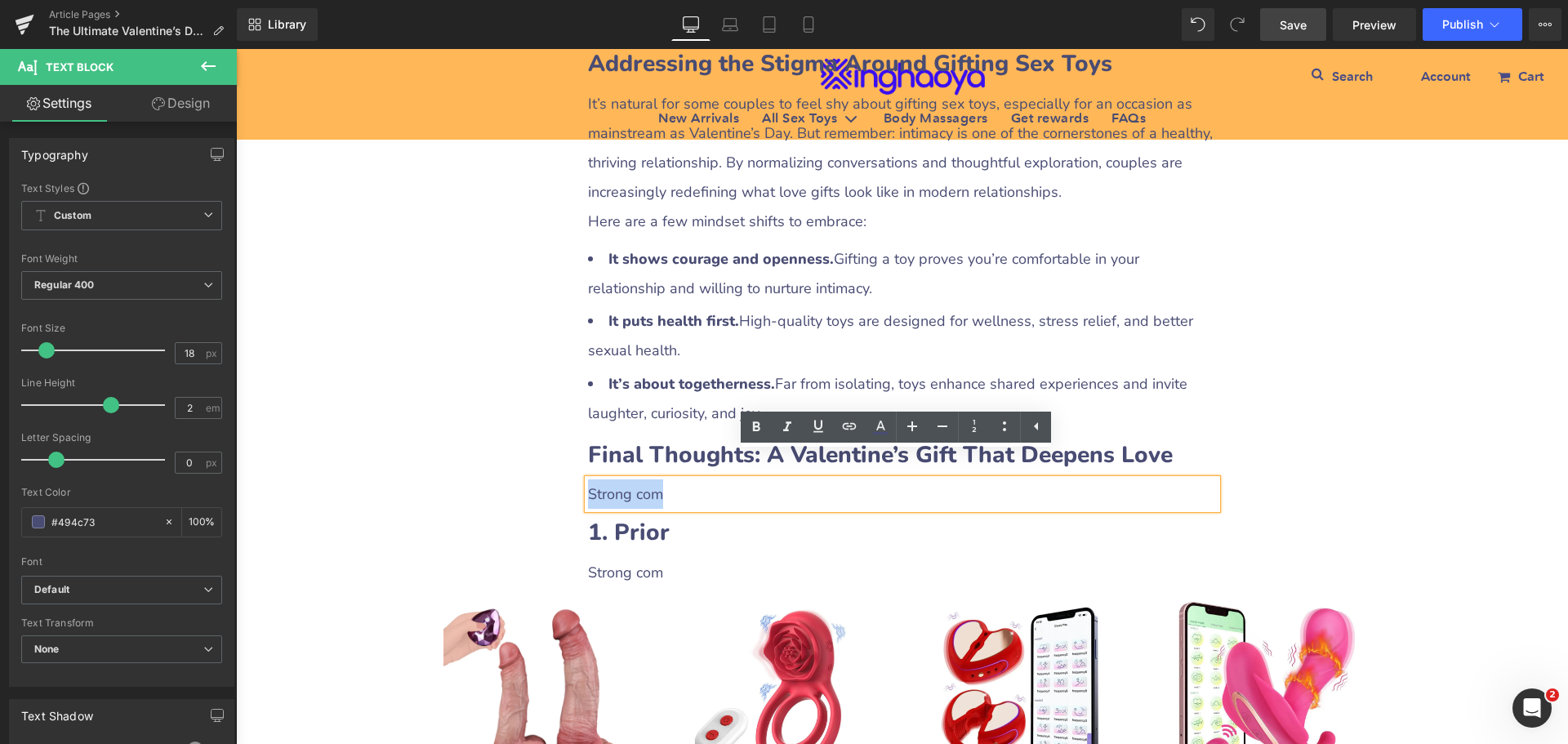
drag, startPoint x: 584, startPoint y: 470, endPoint x: 657, endPoint y: 469, distance: 73.0
click at [657, 479] on p "Strong com" at bounding box center [902, 494] width 629 height 29
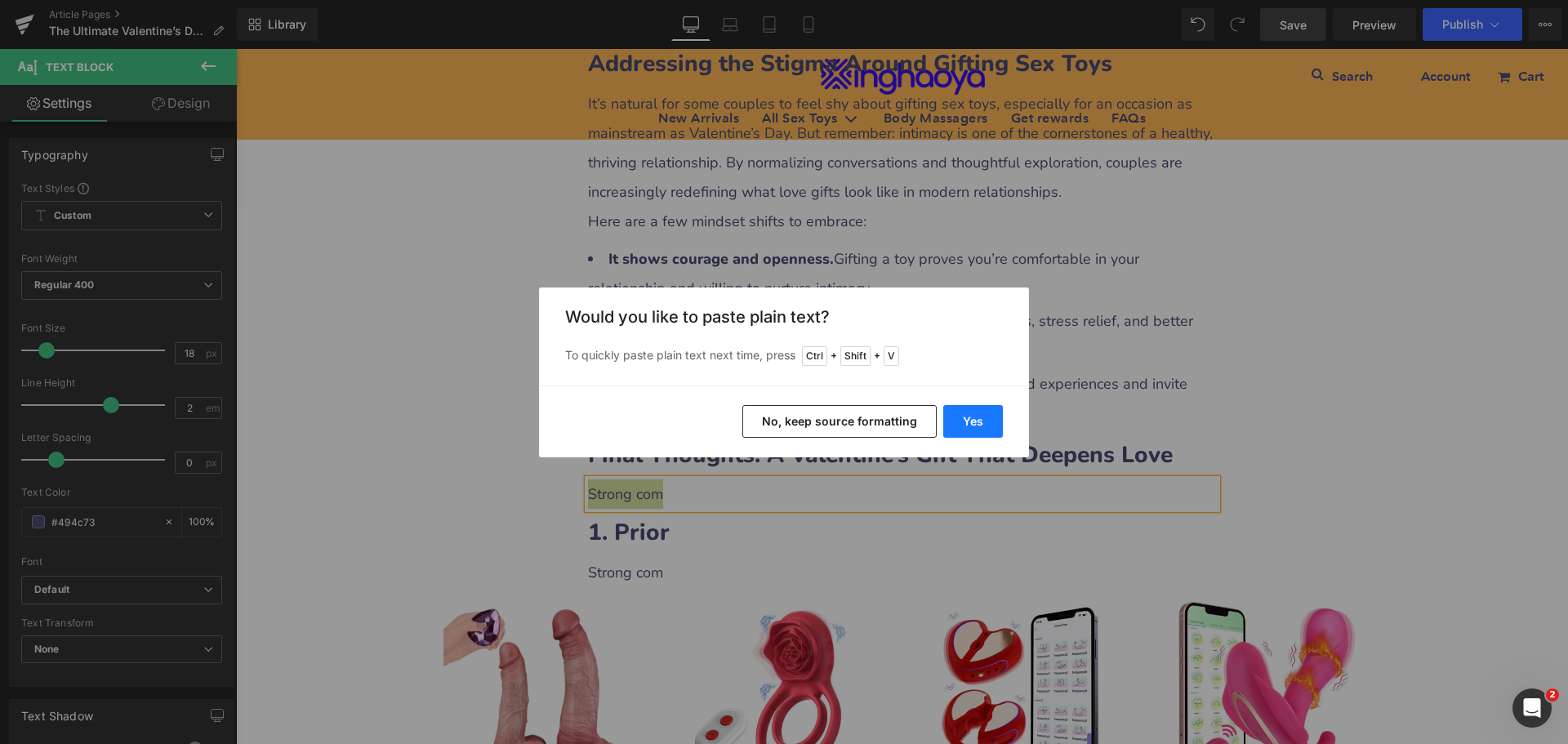
click at [987, 422] on button "Yes" at bounding box center [973, 421] width 59 height 33
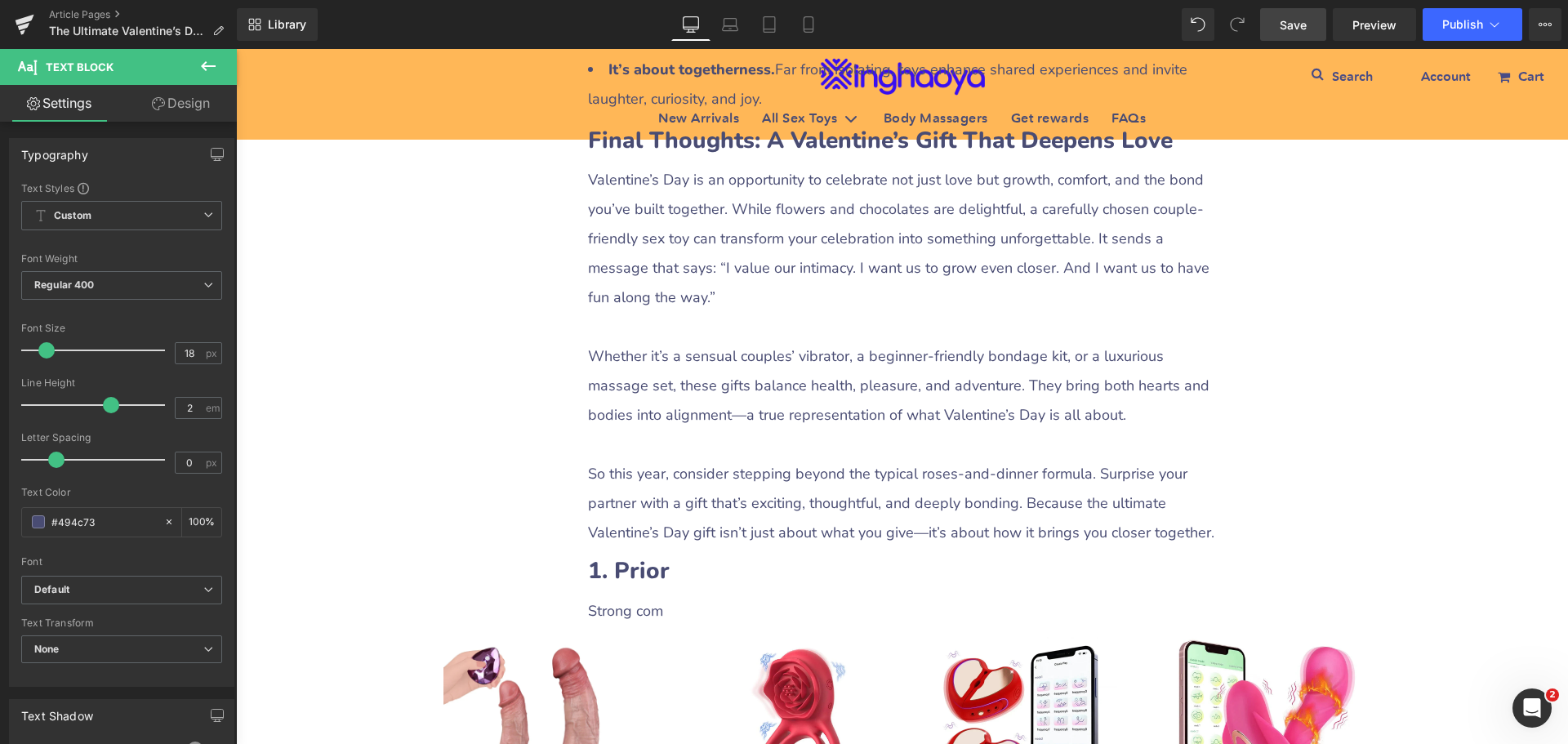
scroll to position [4573, 0]
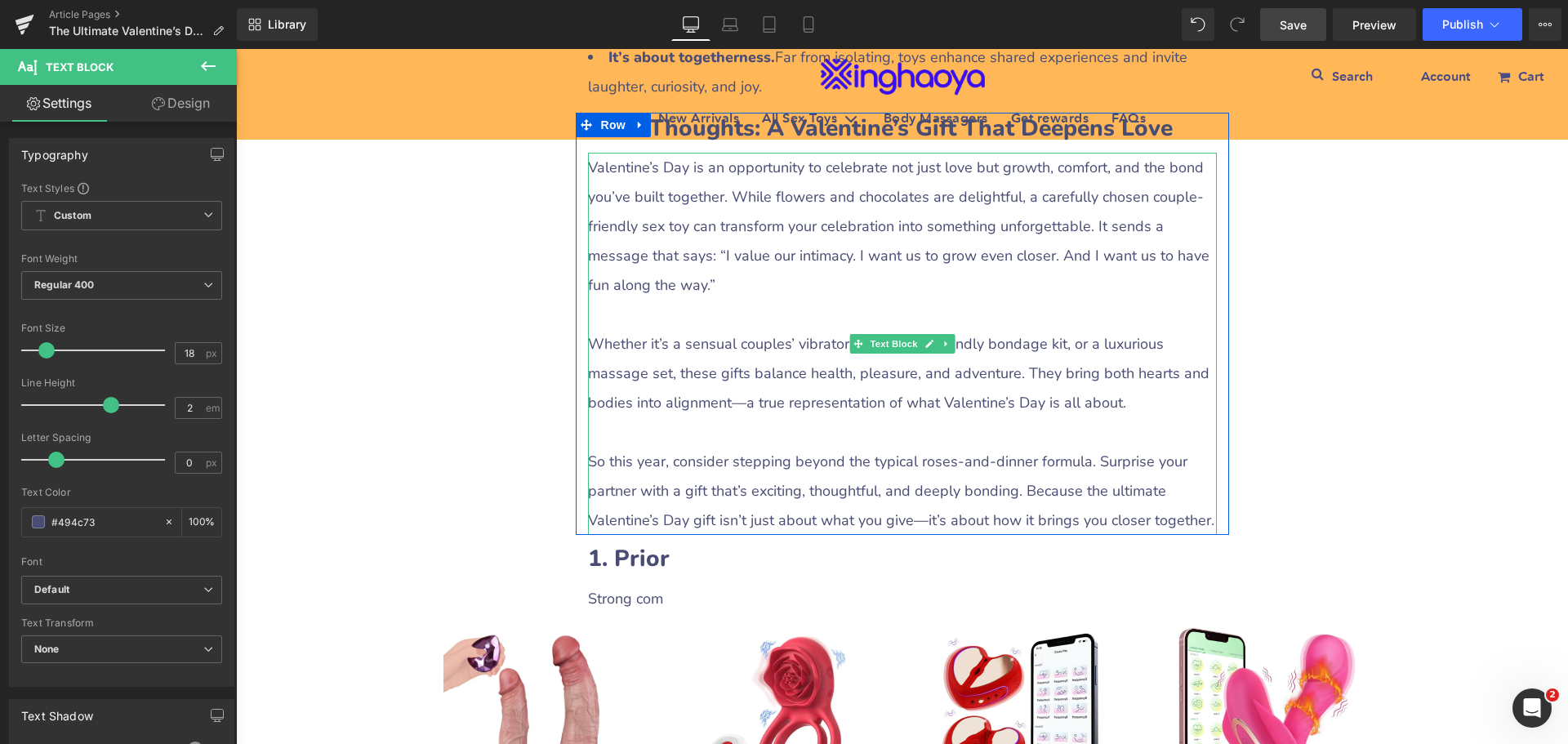
click at [669, 300] on p at bounding box center [902, 314] width 629 height 29
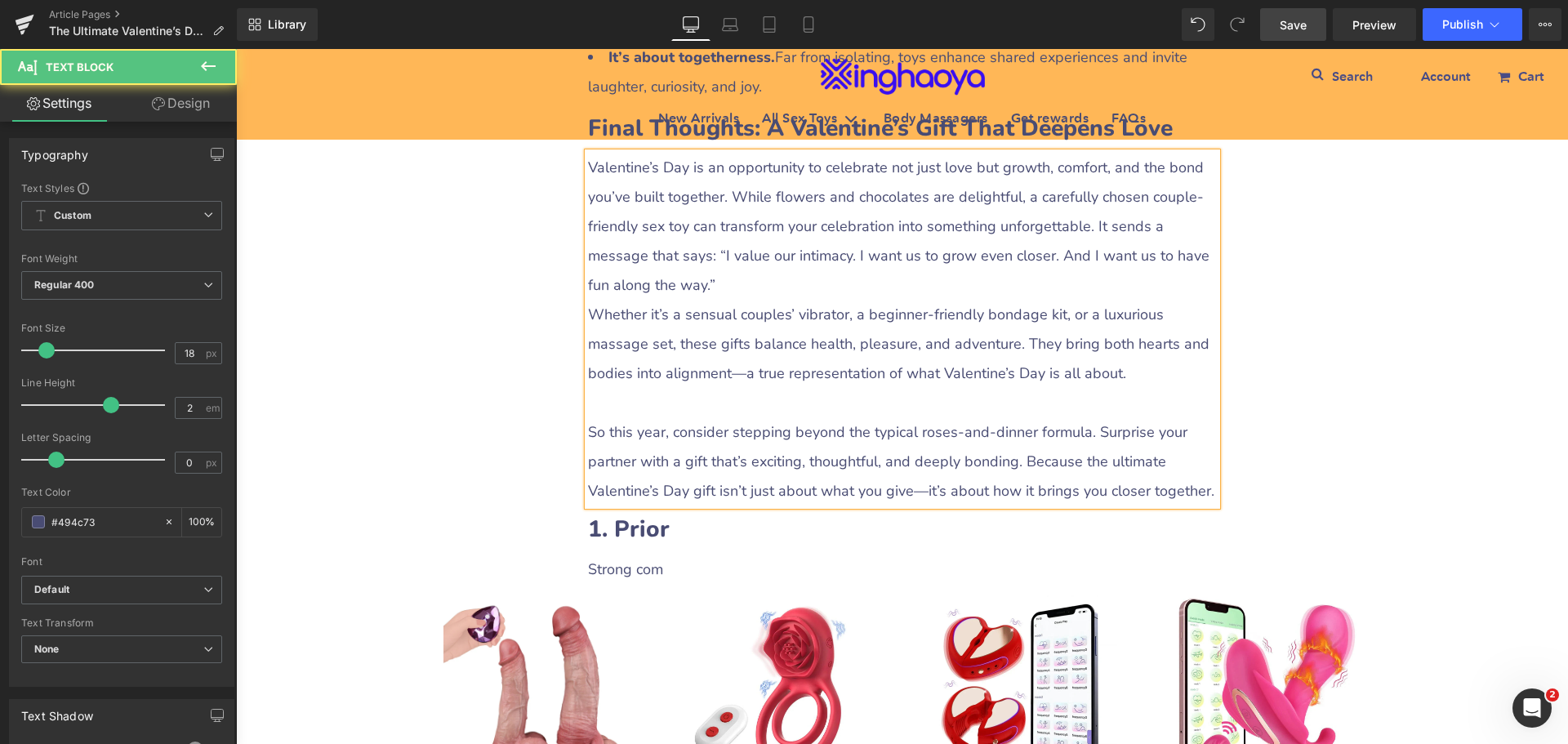
click at [603, 388] on p at bounding box center [902, 402] width 629 height 29
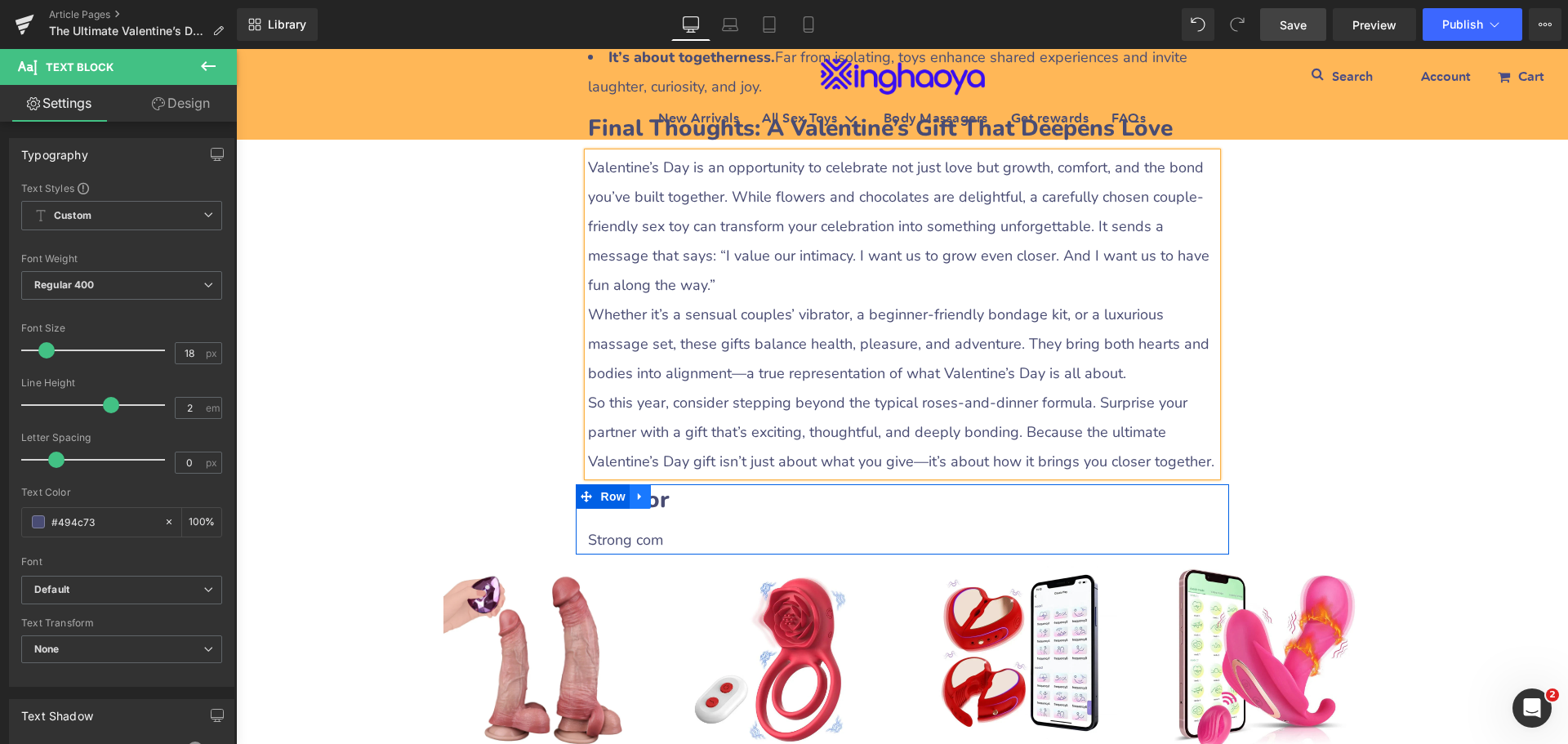
click at [635, 491] on icon at bounding box center [640, 496] width 12 height 12
click at [677, 491] on icon at bounding box center [683, 496] width 12 height 12
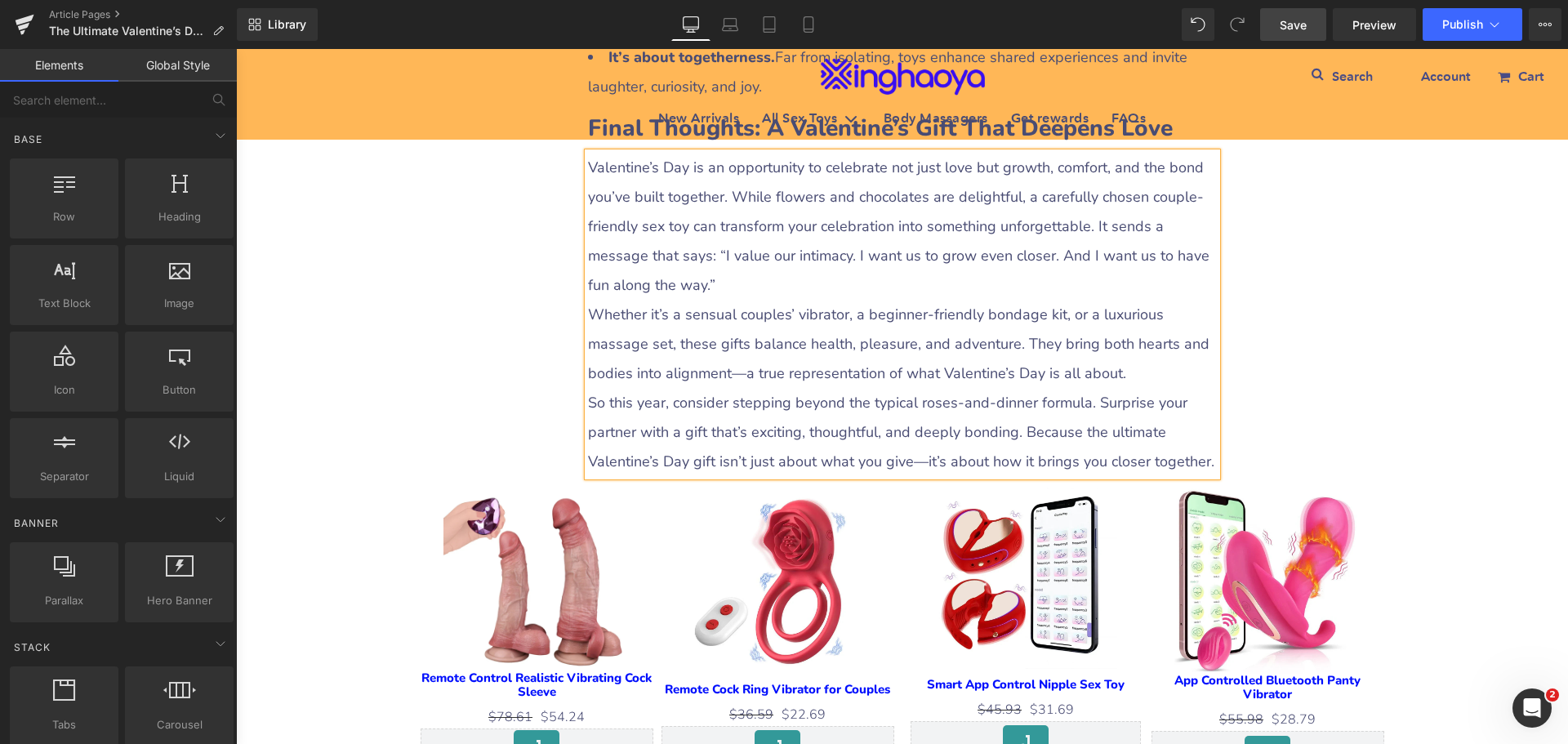
click at [1288, 22] on span "Save" at bounding box center [1293, 25] width 27 height 17
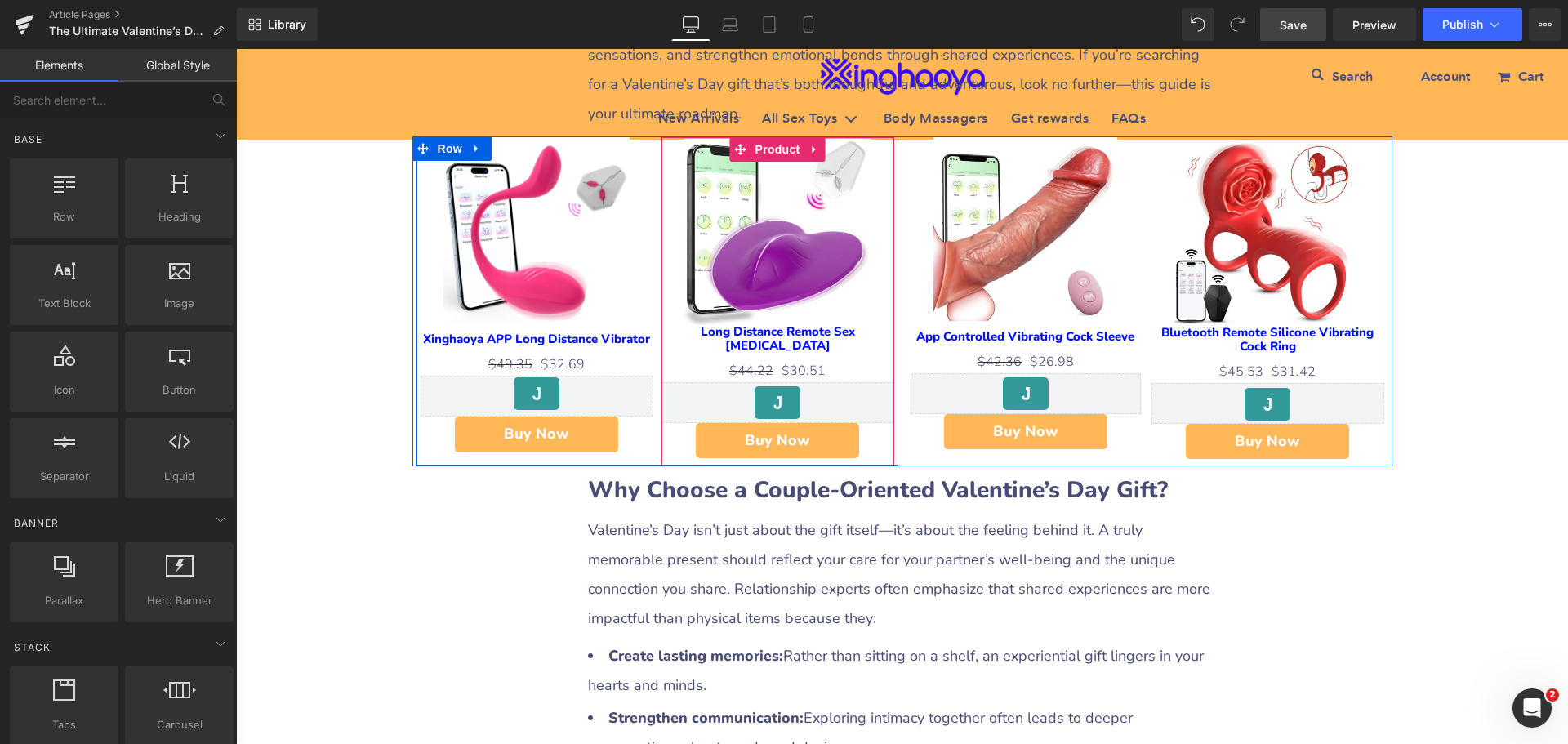
scroll to position [816, 0]
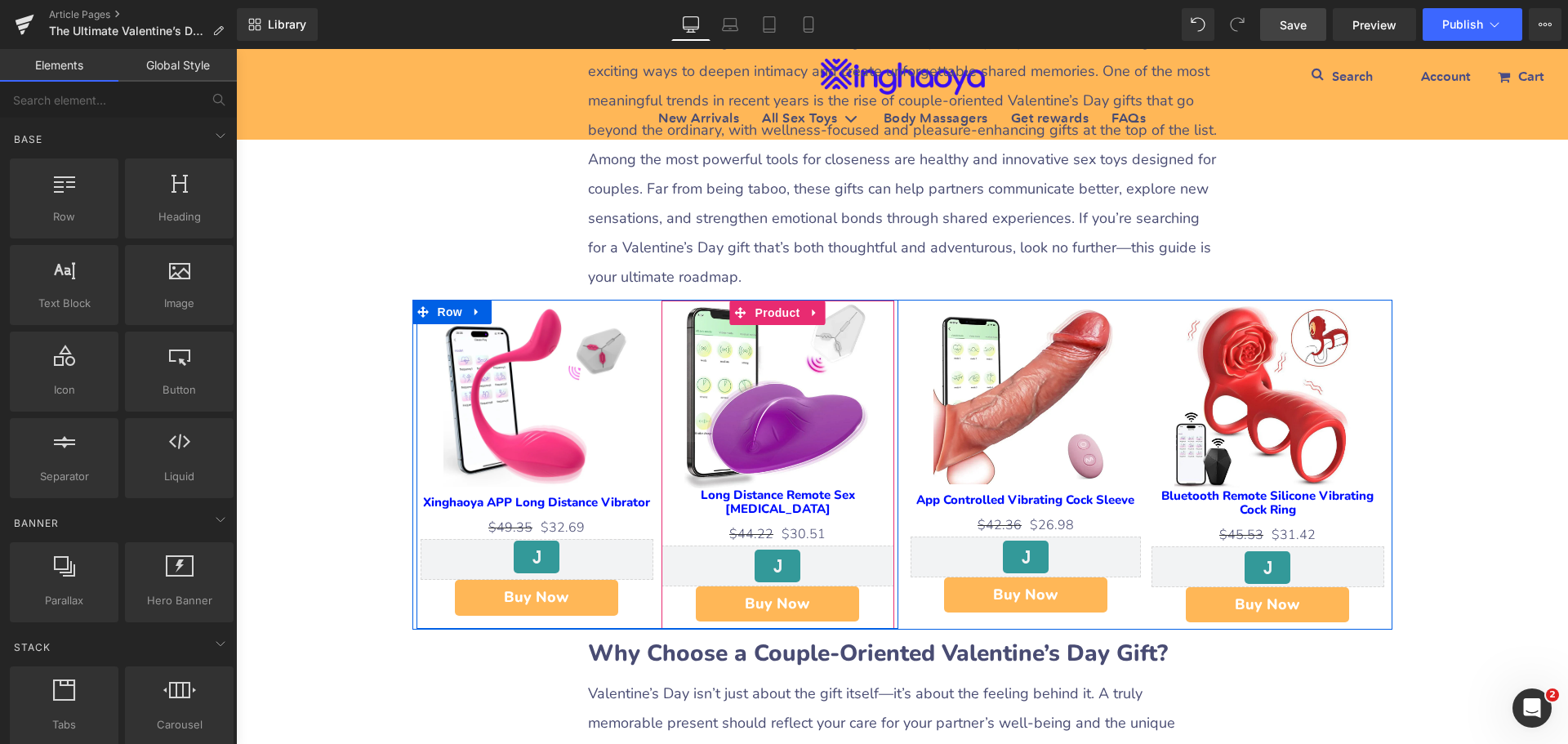
drag, startPoint x: 783, startPoint y: 314, endPoint x: 692, endPoint y: 301, distance: 91.9
click at [783, 314] on span "Product" at bounding box center [778, 313] width 53 height 25
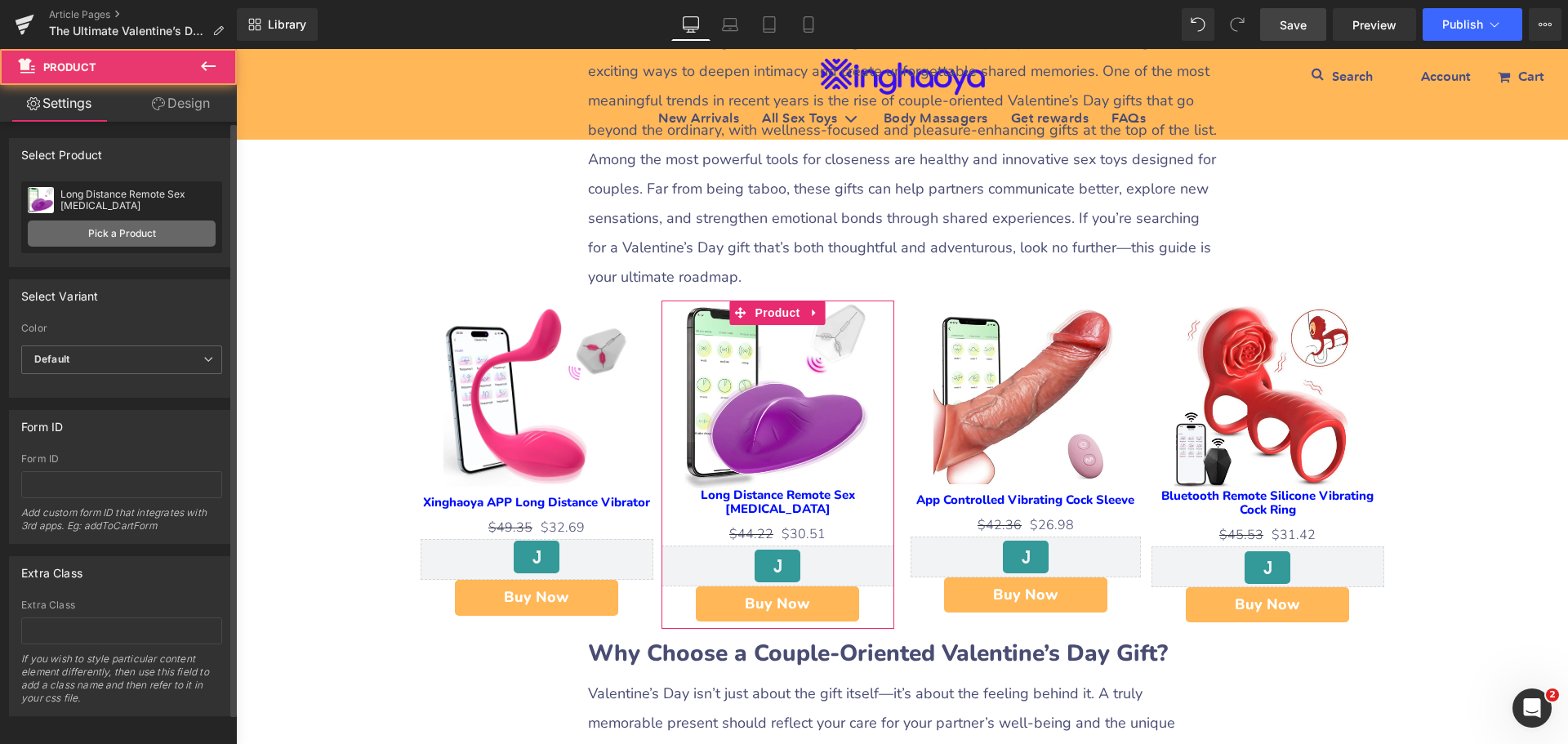
click at [116, 230] on link "Pick a Product" at bounding box center [121, 233] width 187 height 27
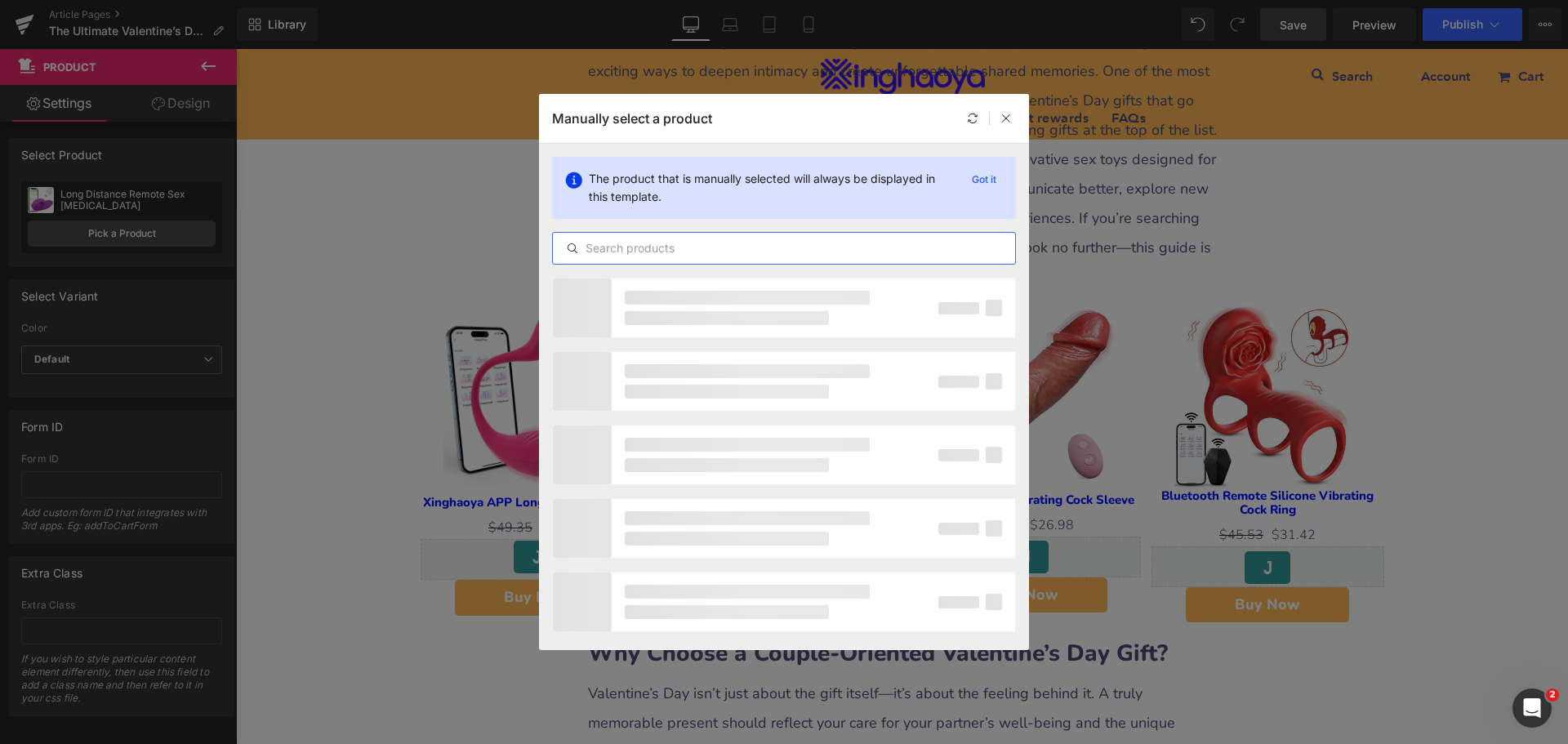
click at [634, 241] on input "text" at bounding box center [784, 248] width 463 height 19
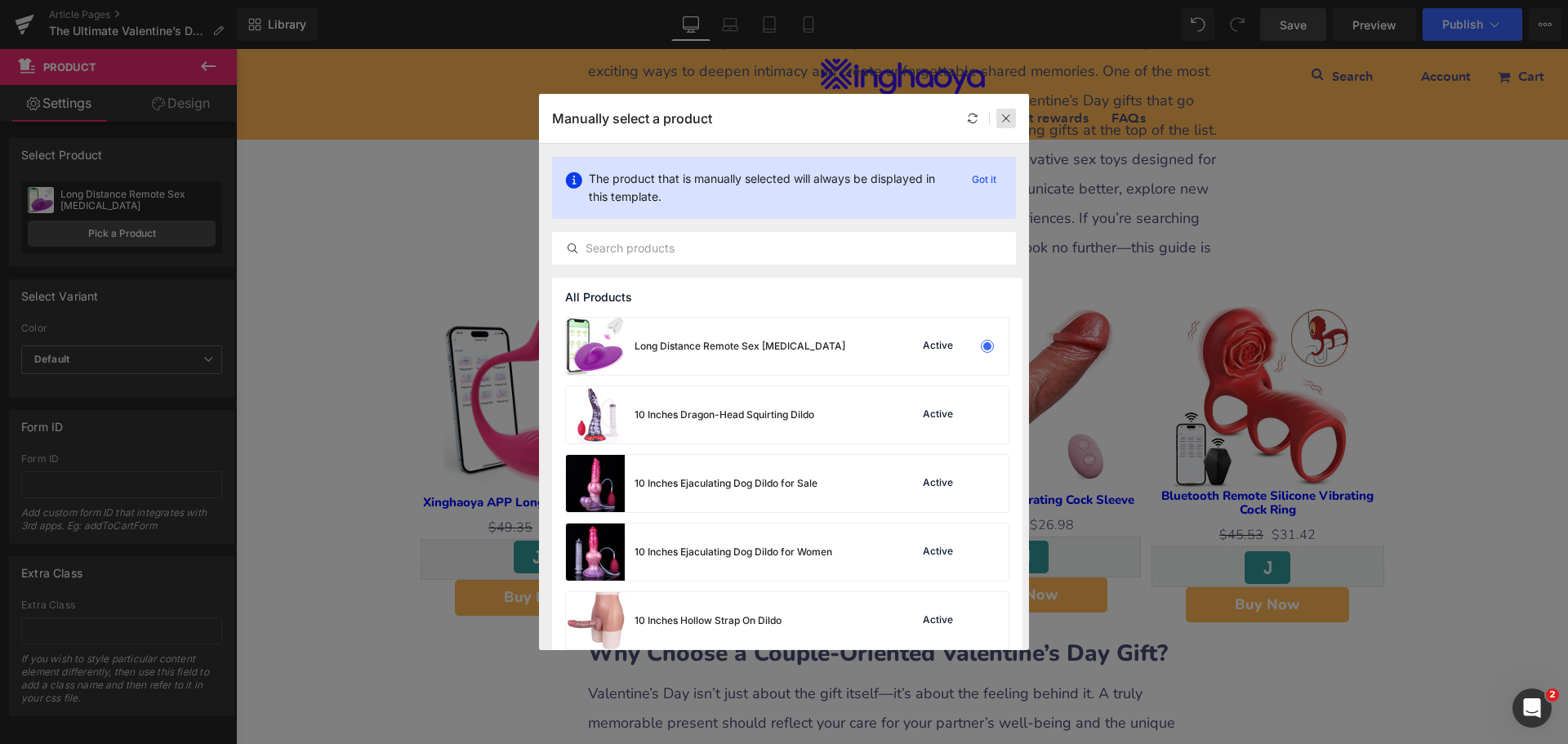
drag, startPoint x: 1002, startPoint y: 115, endPoint x: 449, endPoint y: 193, distance: 558.5
click at [1002, 115] on icon at bounding box center [1006, 118] width 12 height 12
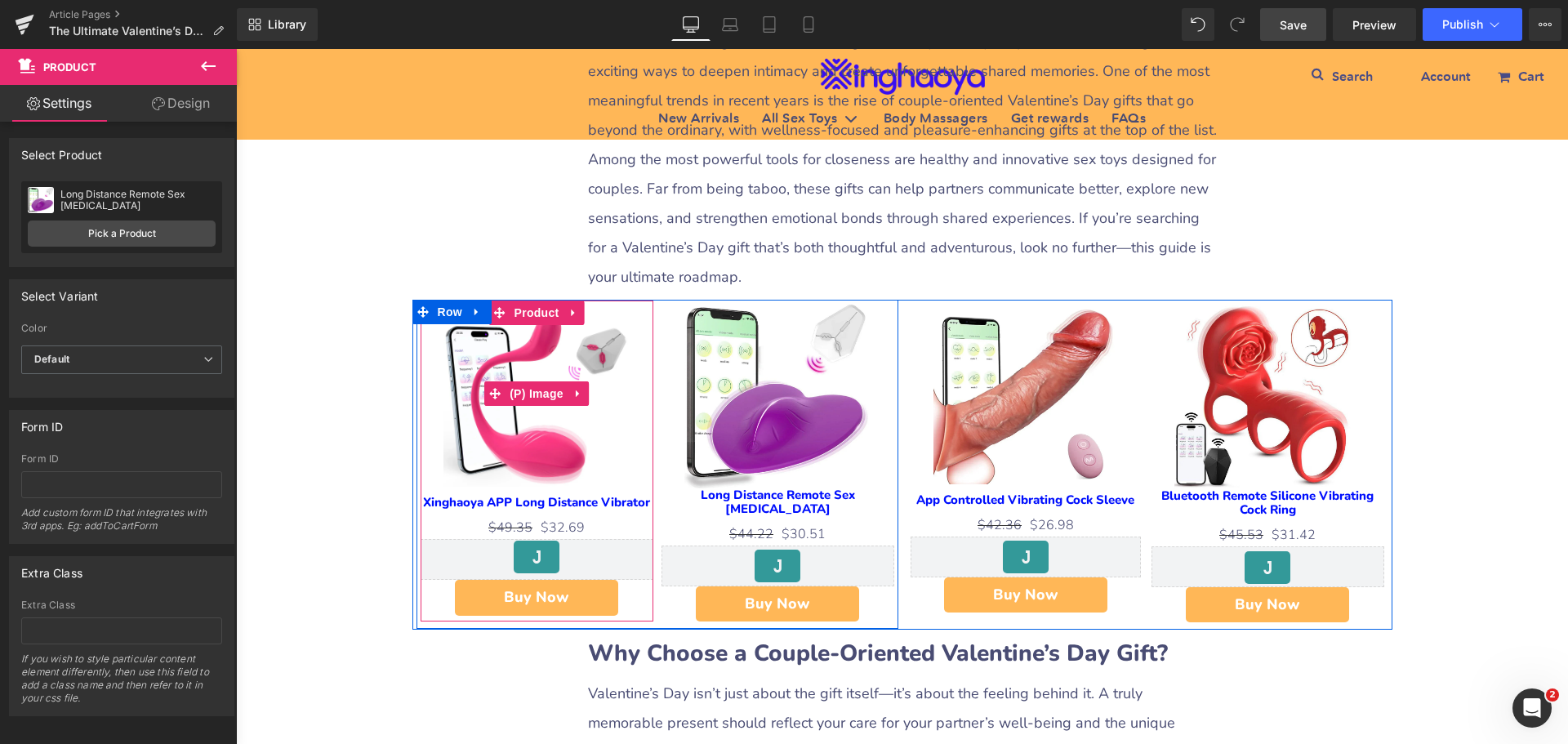
click at [507, 413] on img at bounding box center [537, 394] width 187 height 186
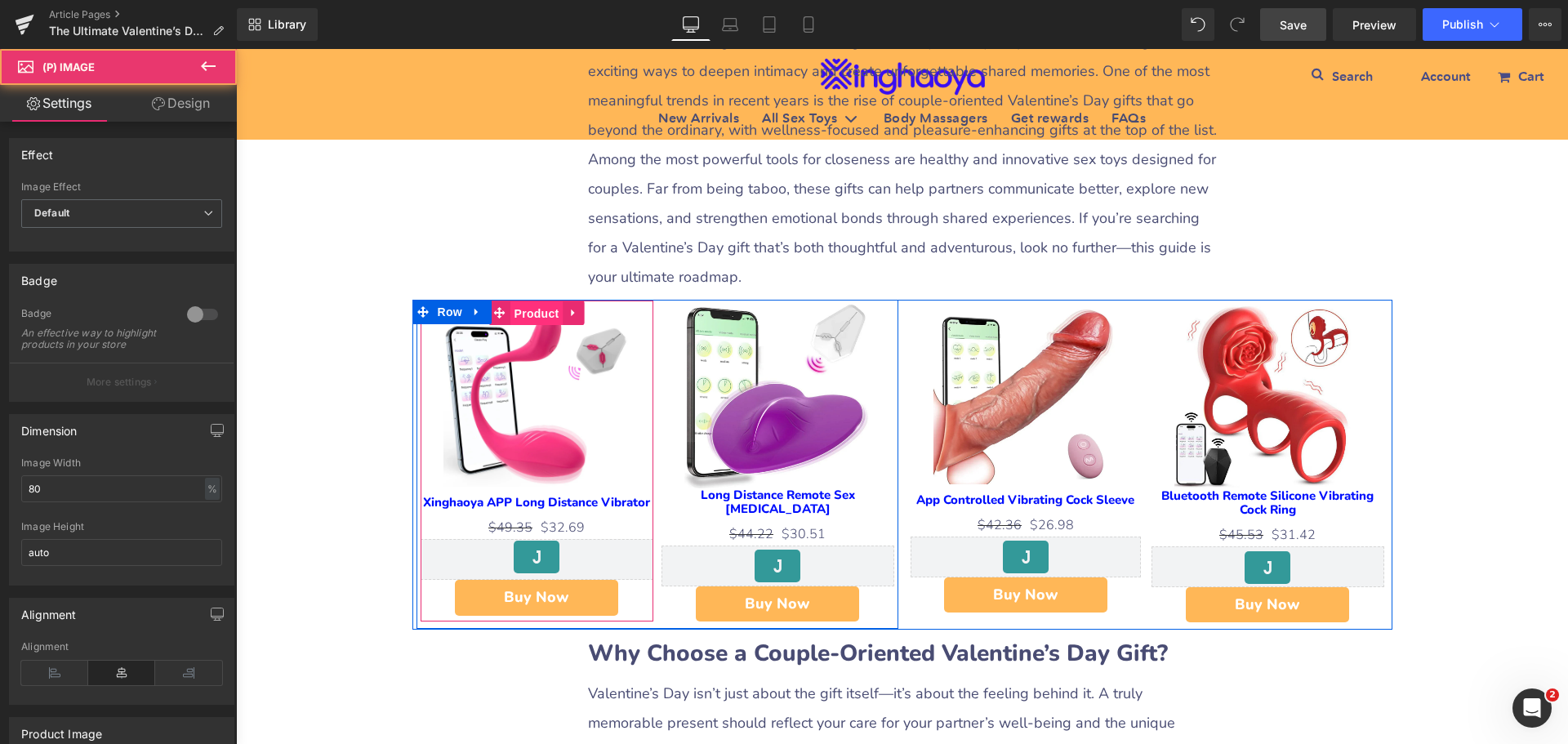
click at [538, 315] on span "Product" at bounding box center [537, 314] width 53 height 25
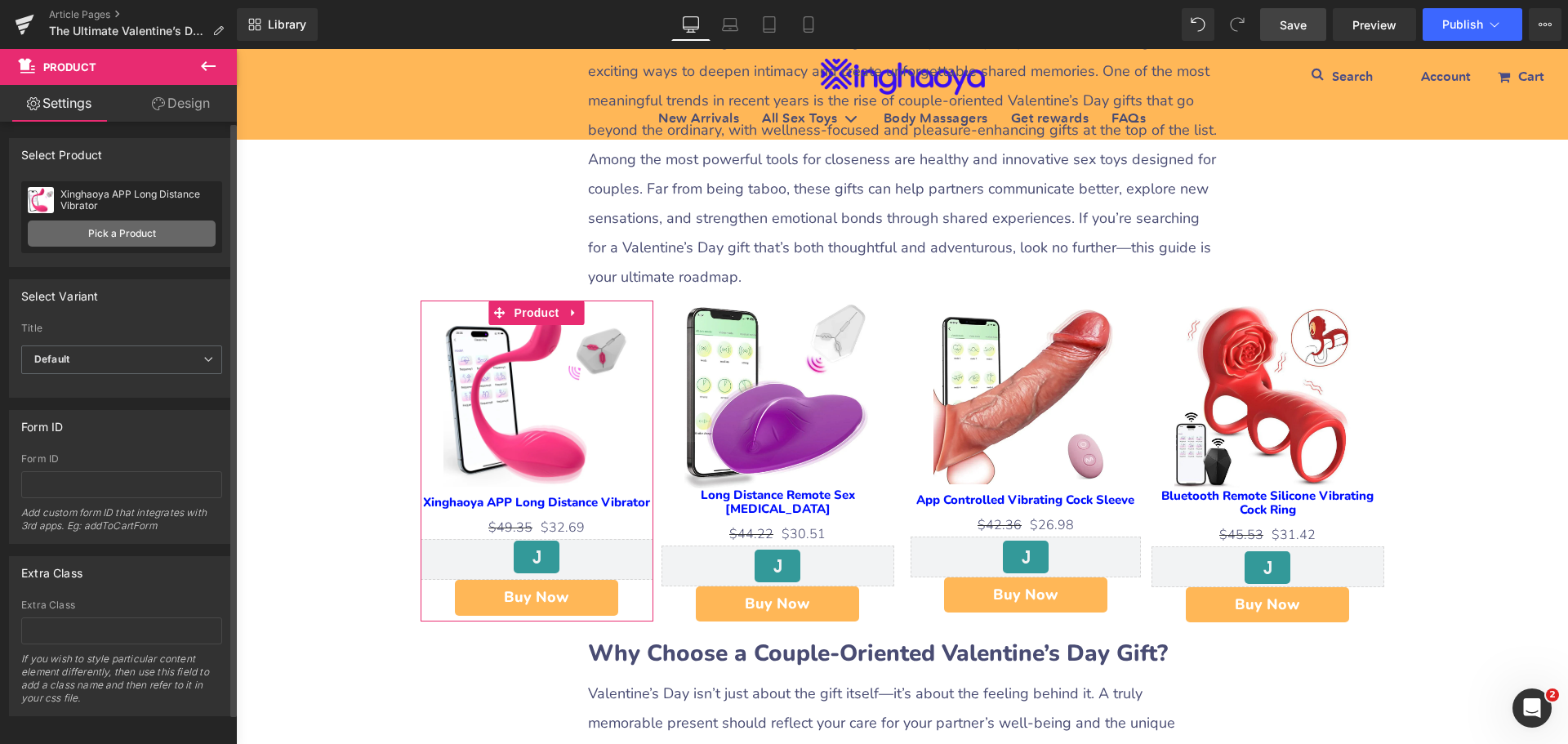
click at [118, 233] on link "Pick a Product" at bounding box center [121, 233] width 187 height 27
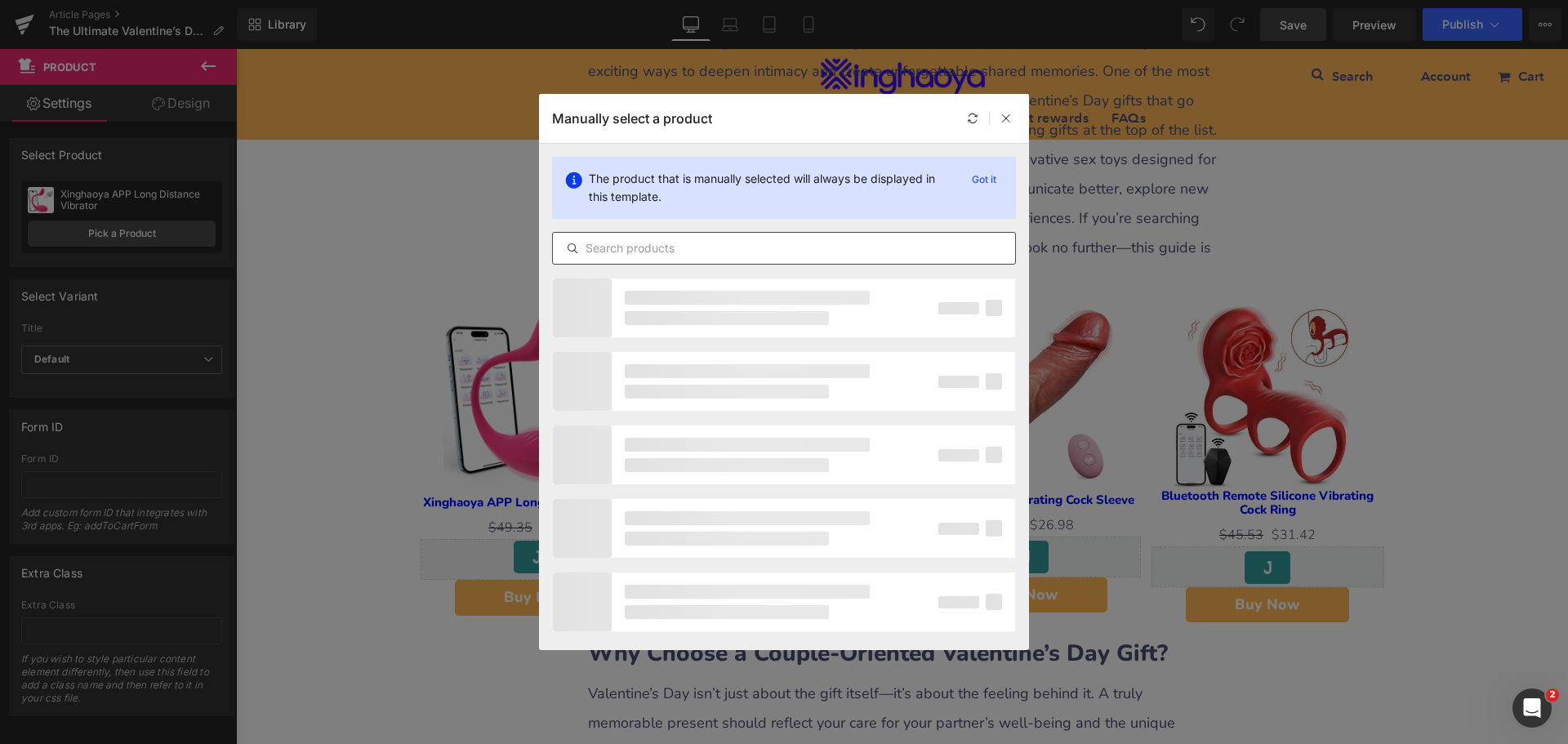
click at [717, 252] on input "text" at bounding box center [784, 248] width 463 height 19
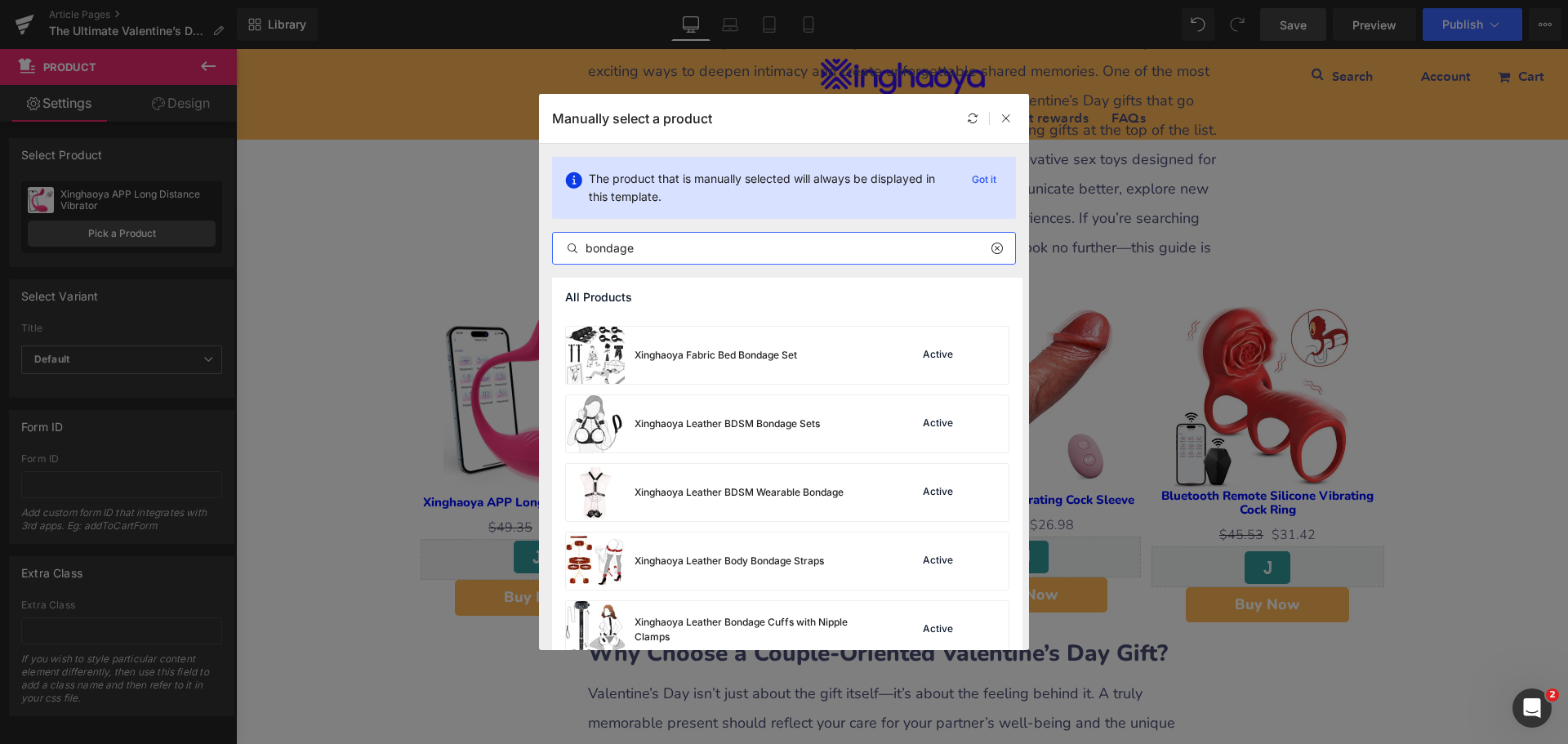
scroll to position [1306, 0]
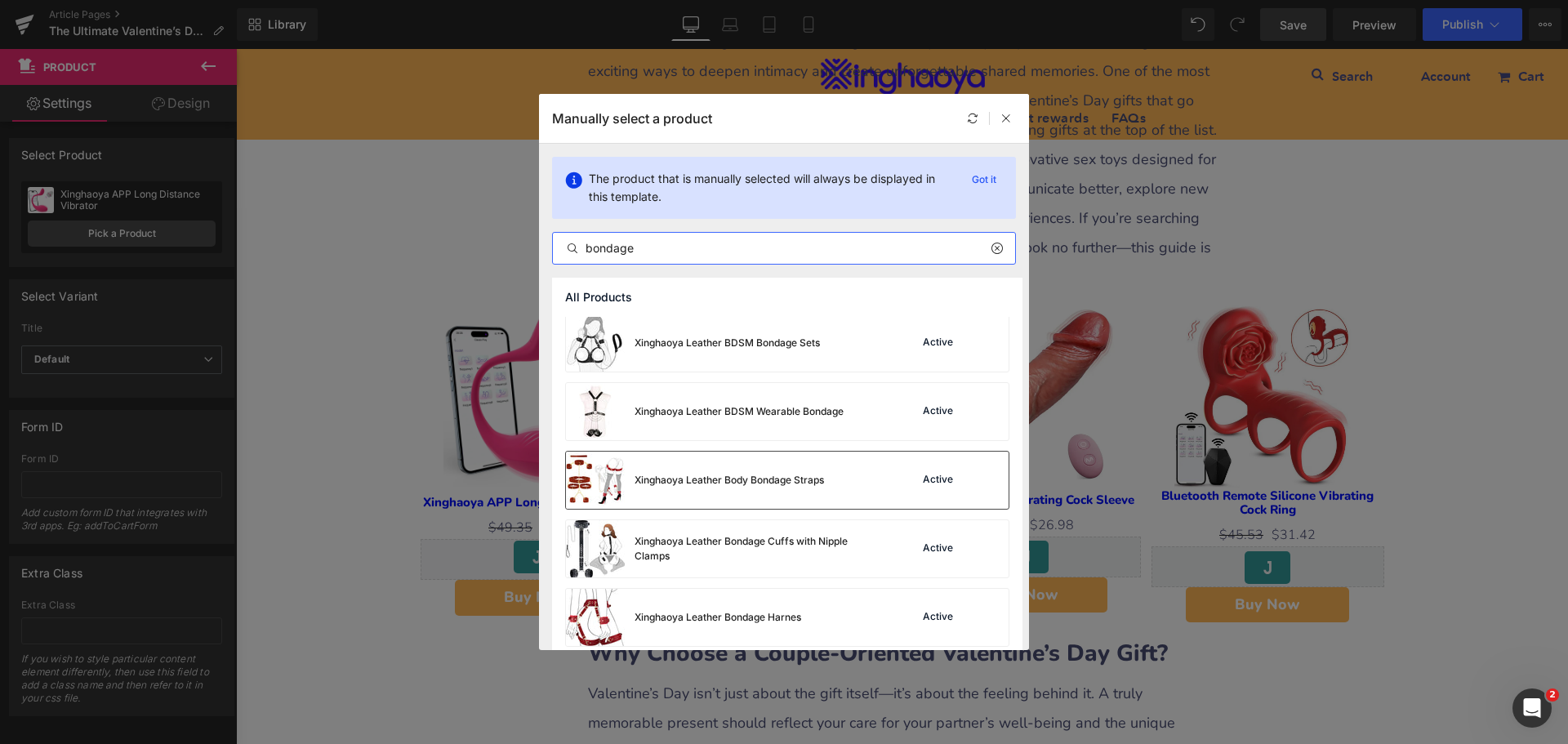
type input "bondage"
click at [768, 476] on div "Xinghaoya Leather Body Bondage Straps" at bounding box center [729, 480] width 189 height 15
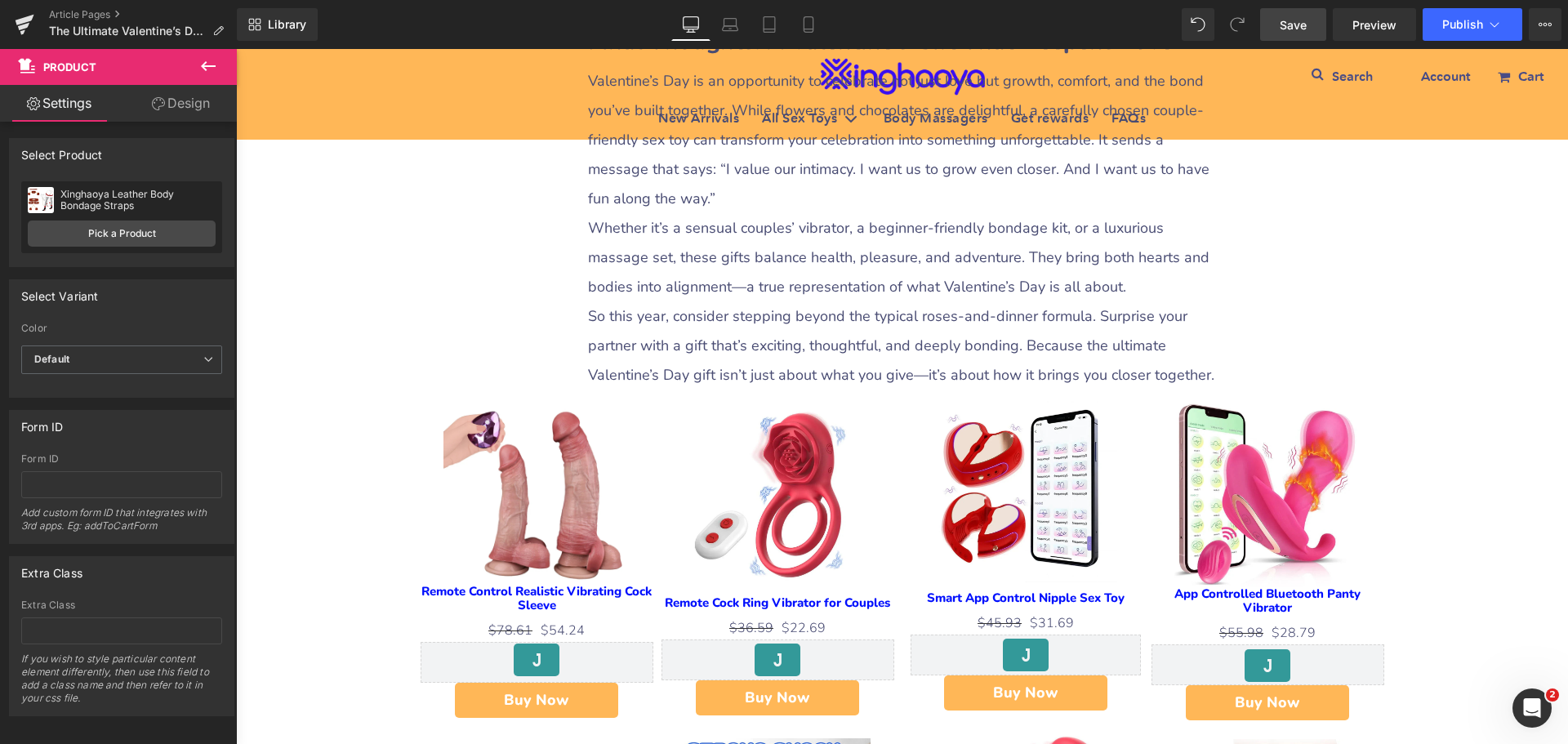
scroll to position [4736, 0]
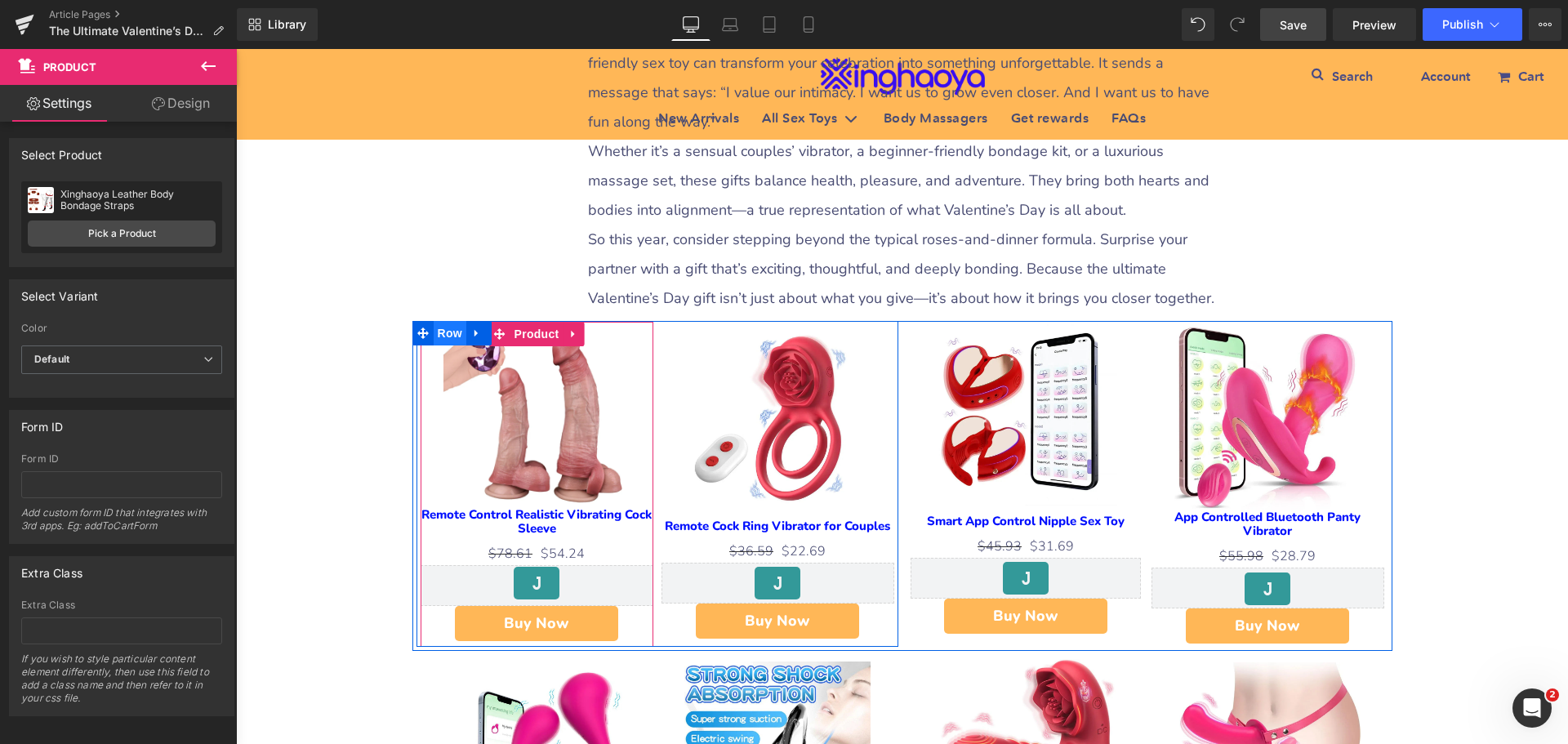
drag, startPoint x: 529, startPoint y: 310, endPoint x: 447, endPoint y: 311, distance: 82.0
click at [529, 322] on span "Product" at bounding box center [537, 334] width 53 height 25
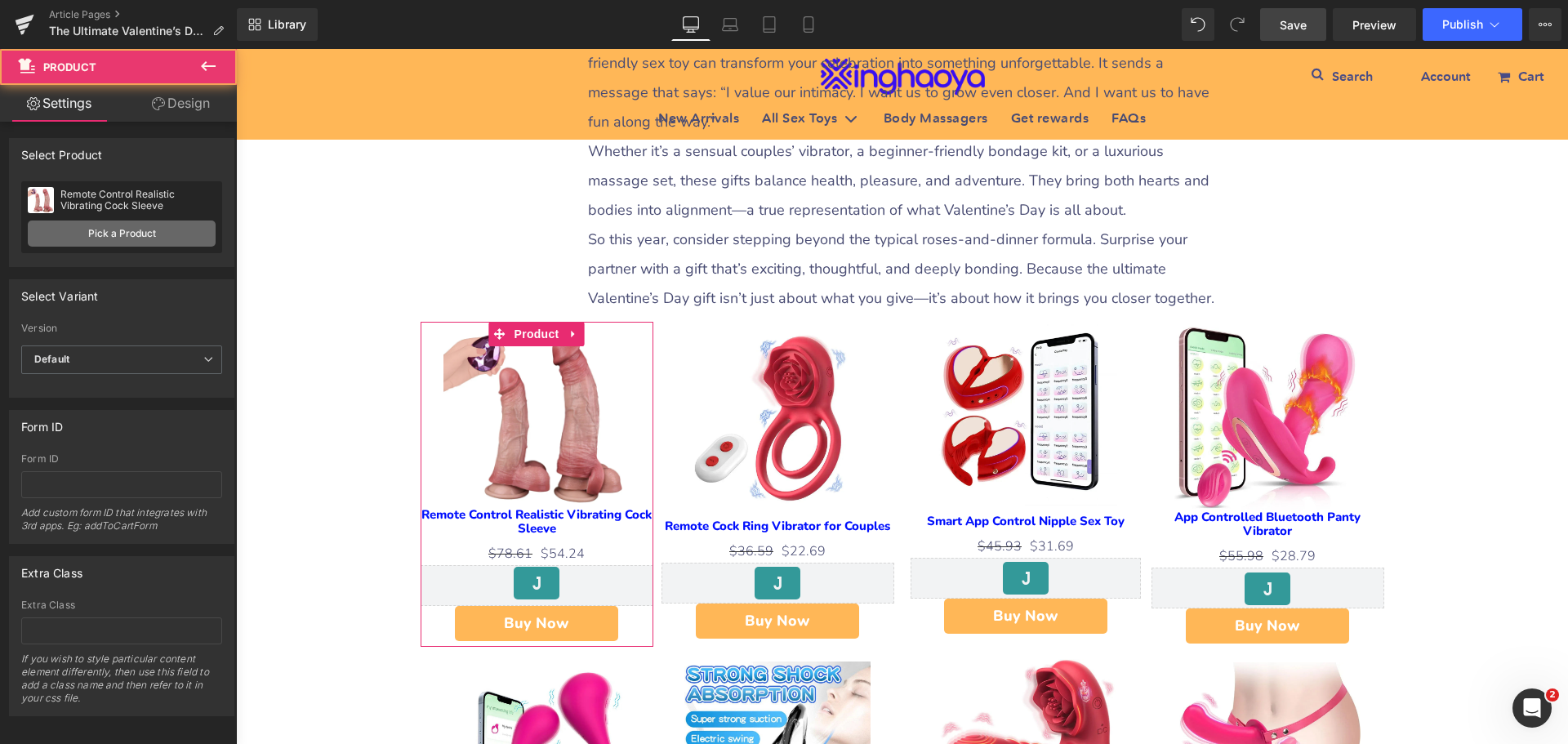
click at [124, 234] on link "Pick a Product" at bounding box center [121, 233] width 187 height 27
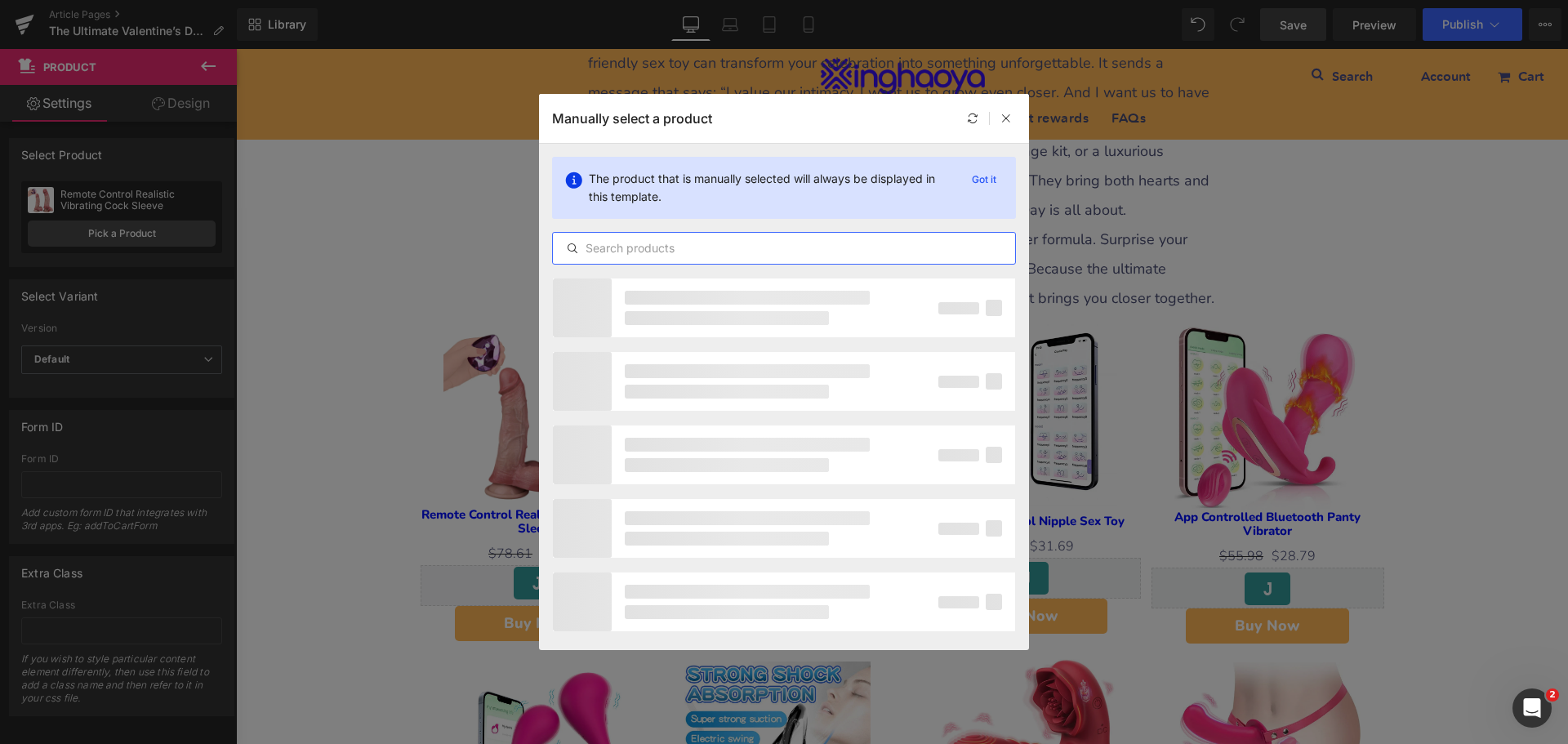
click at [671, 255] on input "text" at bounding box center [784, 248] width 463 height 19
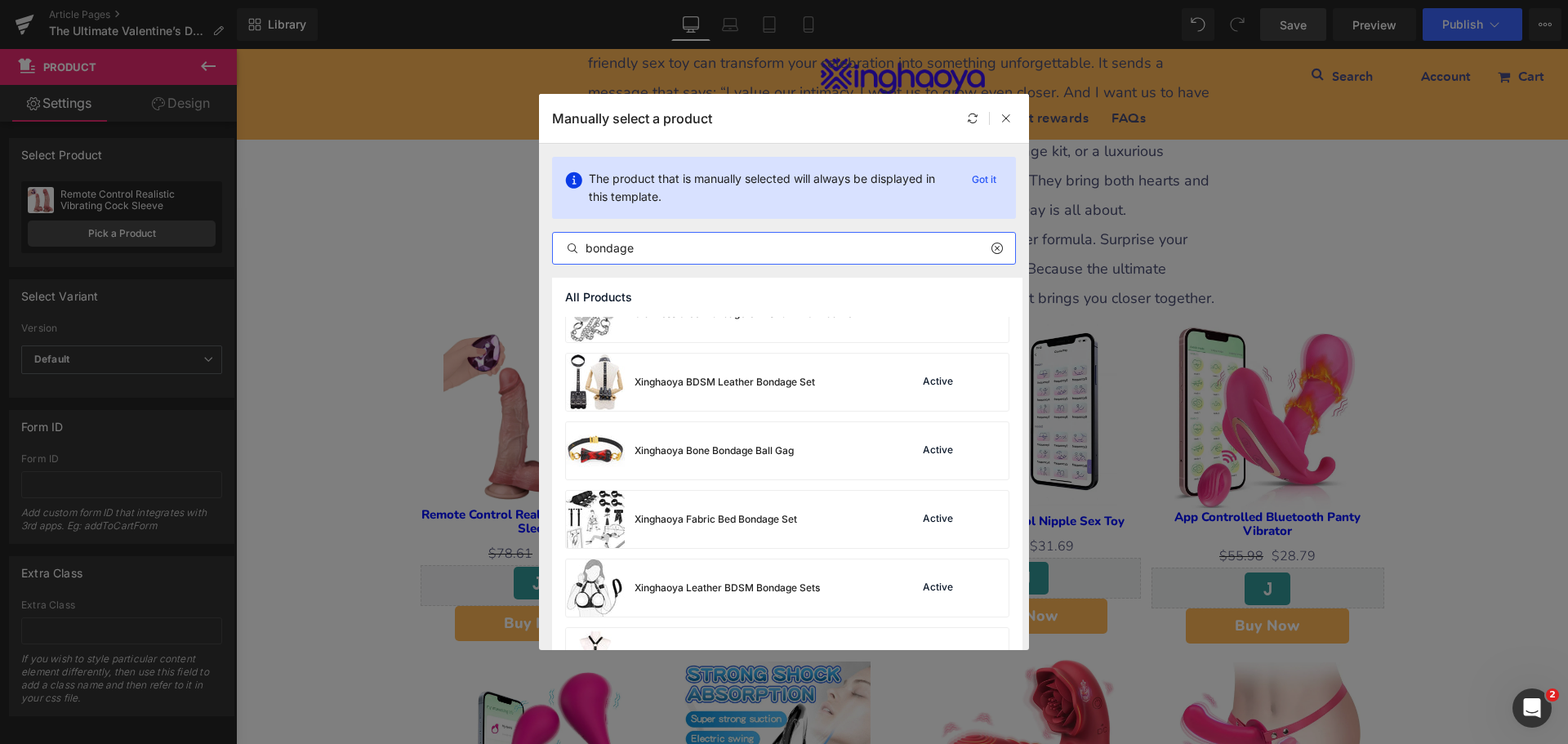
scroll to position [1388, 0]
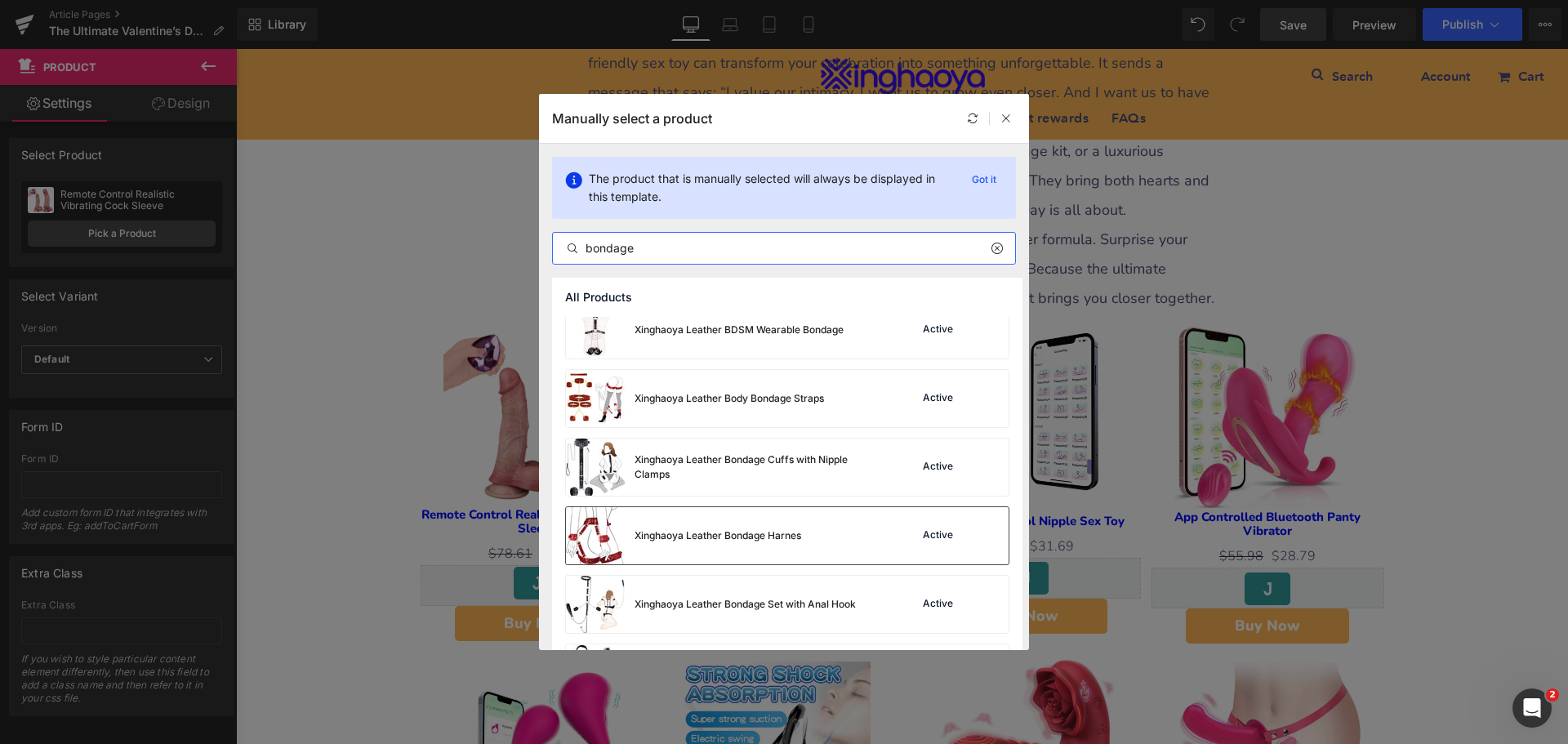
type input "bondage"
drag, startPoint x: 486, startPoint y: 503, endPoint x: 722, endPoint y: 552, distance: 241.0
click at [722, 552] on div "Xinghaoya Leather Bondage Harnes" at bounding box center [683, 536] width 235 height 58
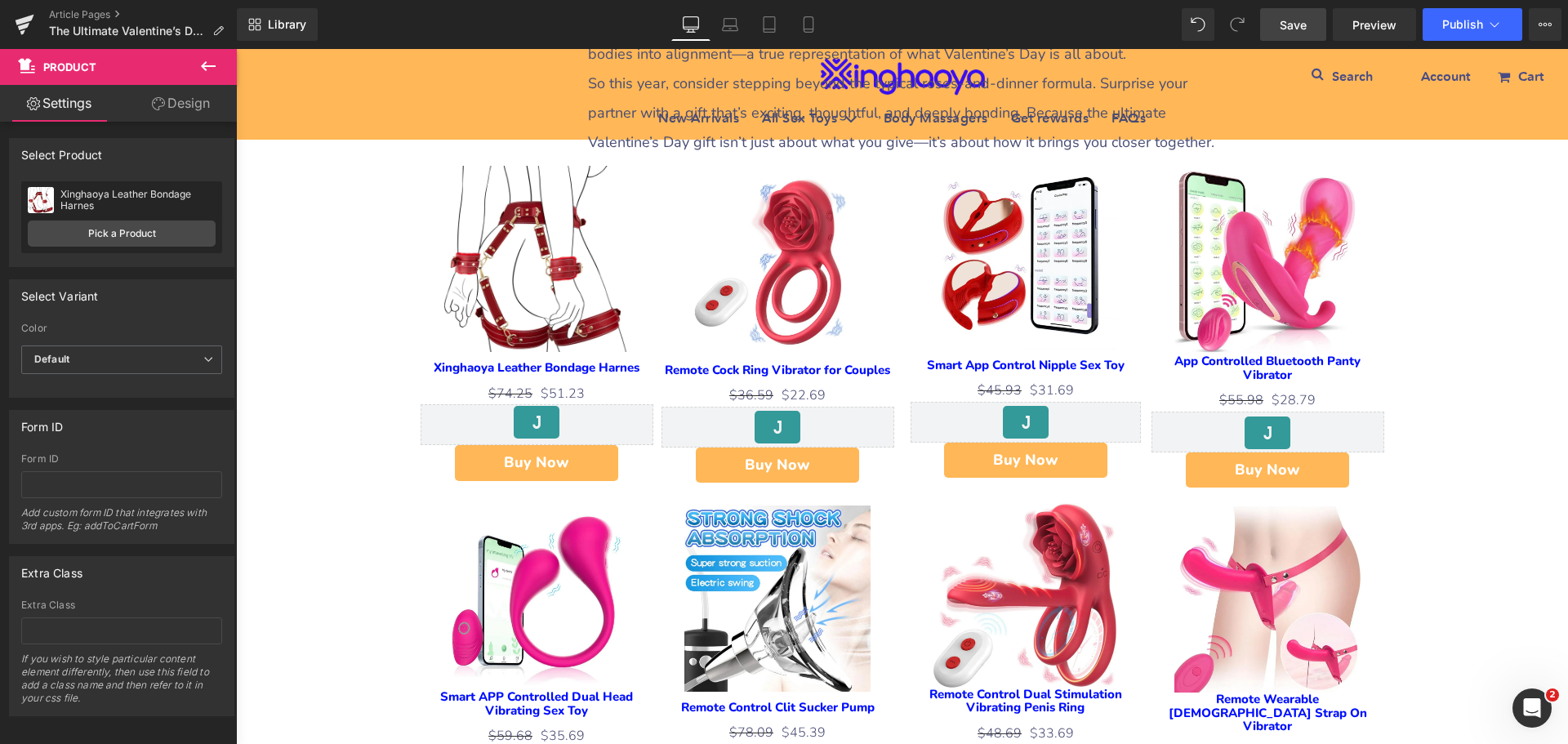
scroll to position [5063, 0]
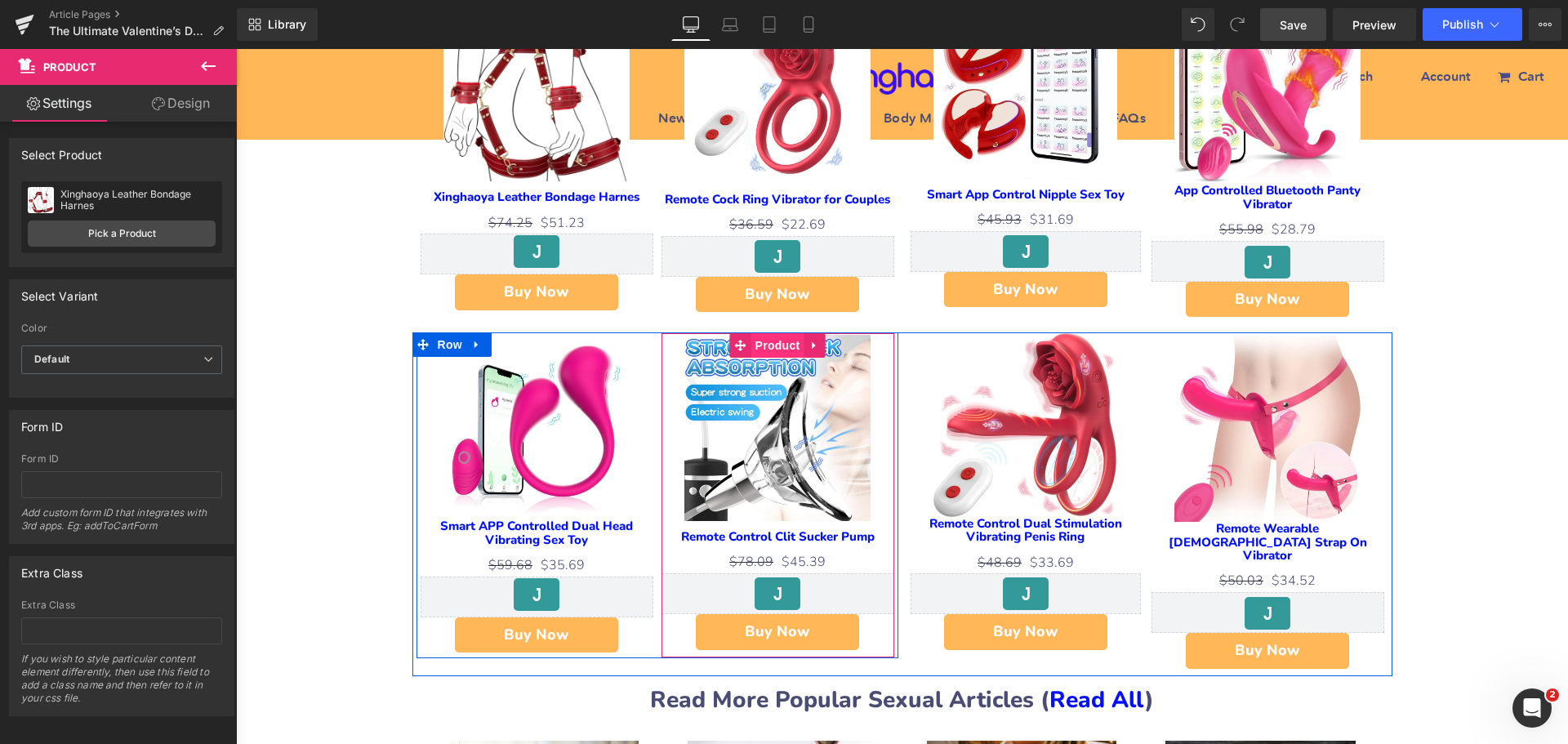
click at [764, 334] on span "Product" at bounding box center [778, 345] width 53 height 25
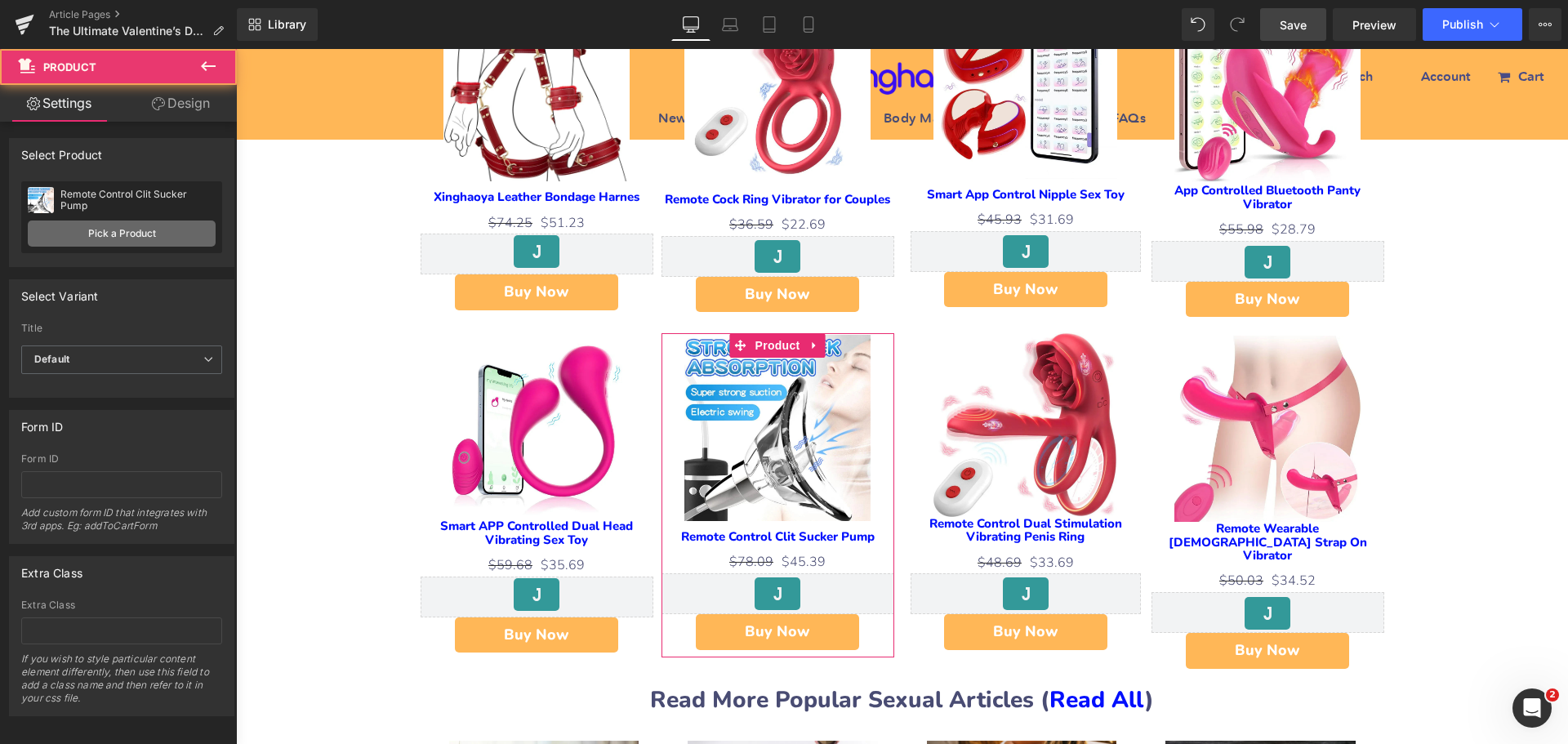
click at [123, 229] on link "Pick a Product" at bounding box center [121, 233] width 187 height 27
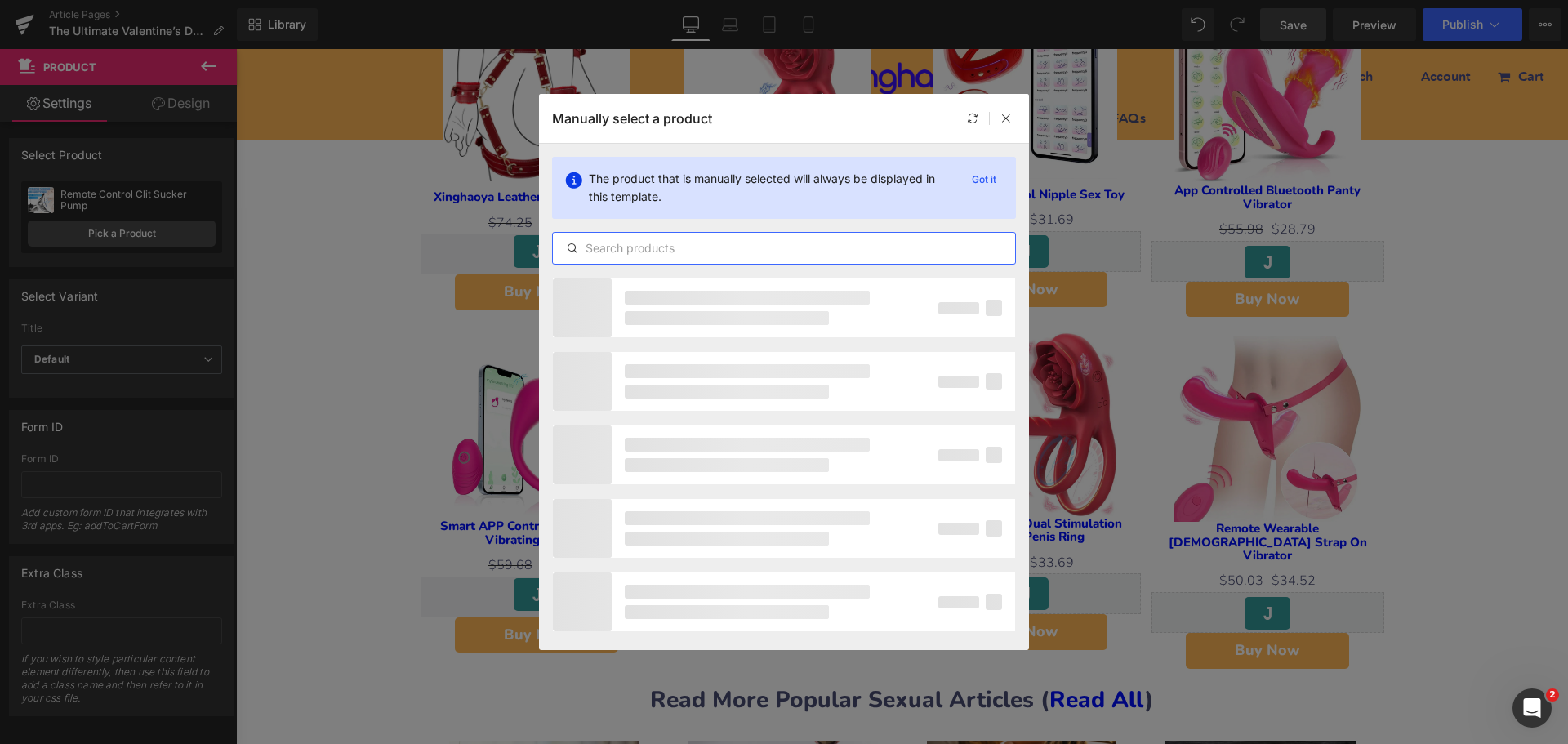
click at [643, 244] on input "text" at bounding box center [784, 248] width 463 height 19
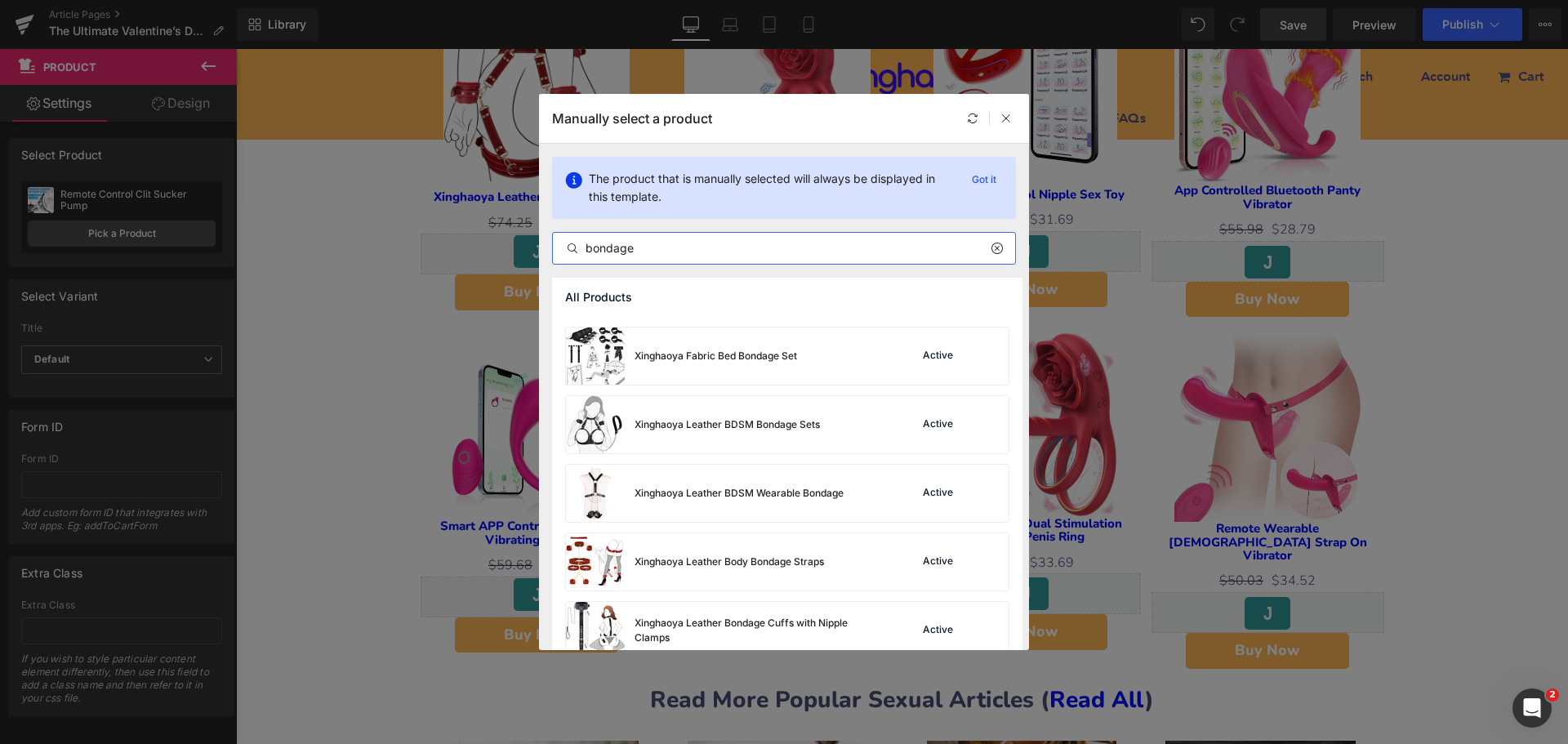
scroll to position [1470, 0]
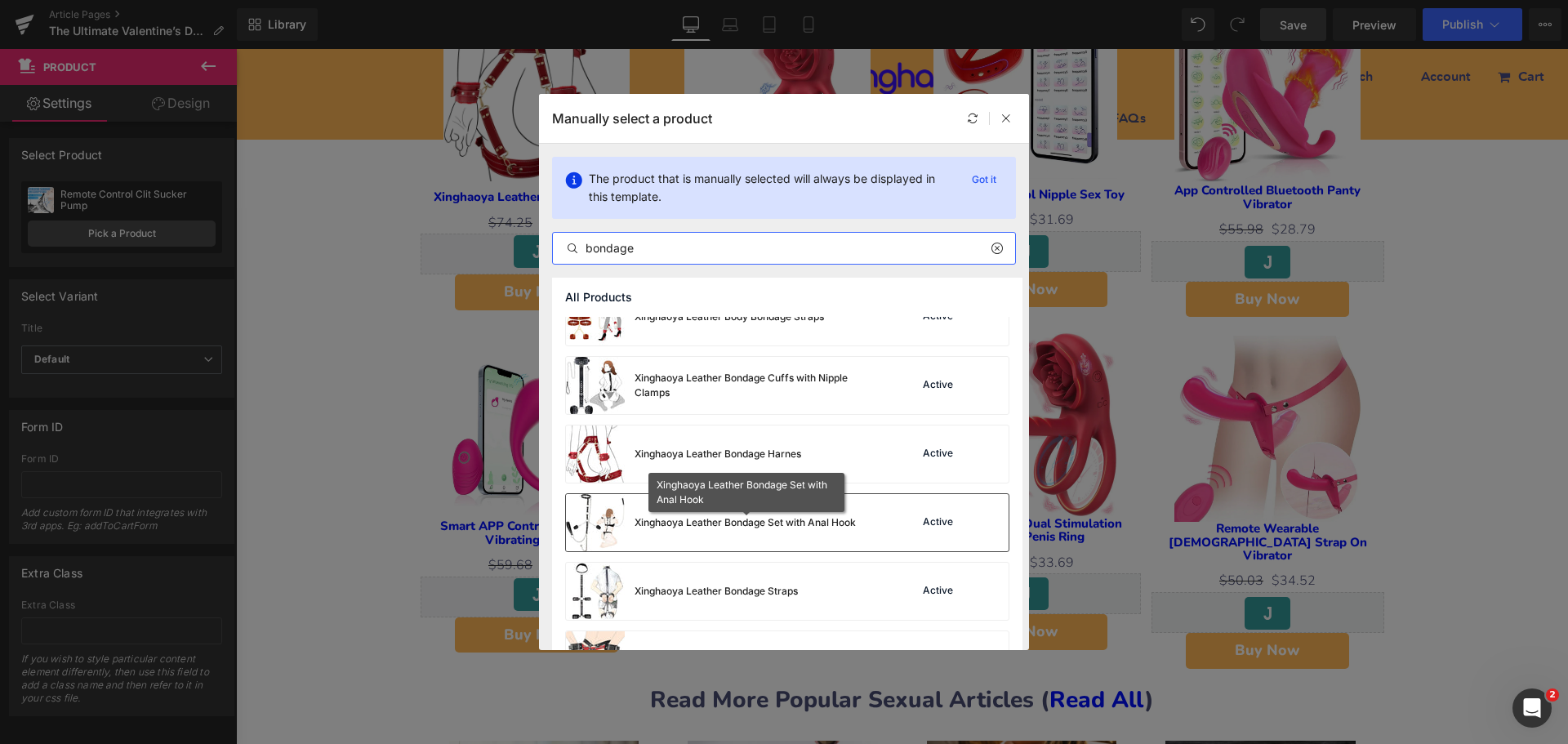
type input "bondage"
drag, startPoint x: 758, startPoint y: 526, endPoint x: 546, endPoint y: 480, distance: 216.9
click at [758, 526] on div "Xinghaoya Leather Bondage Set with Anal Hook" at bounding box center [745, 523] width 221 height 15
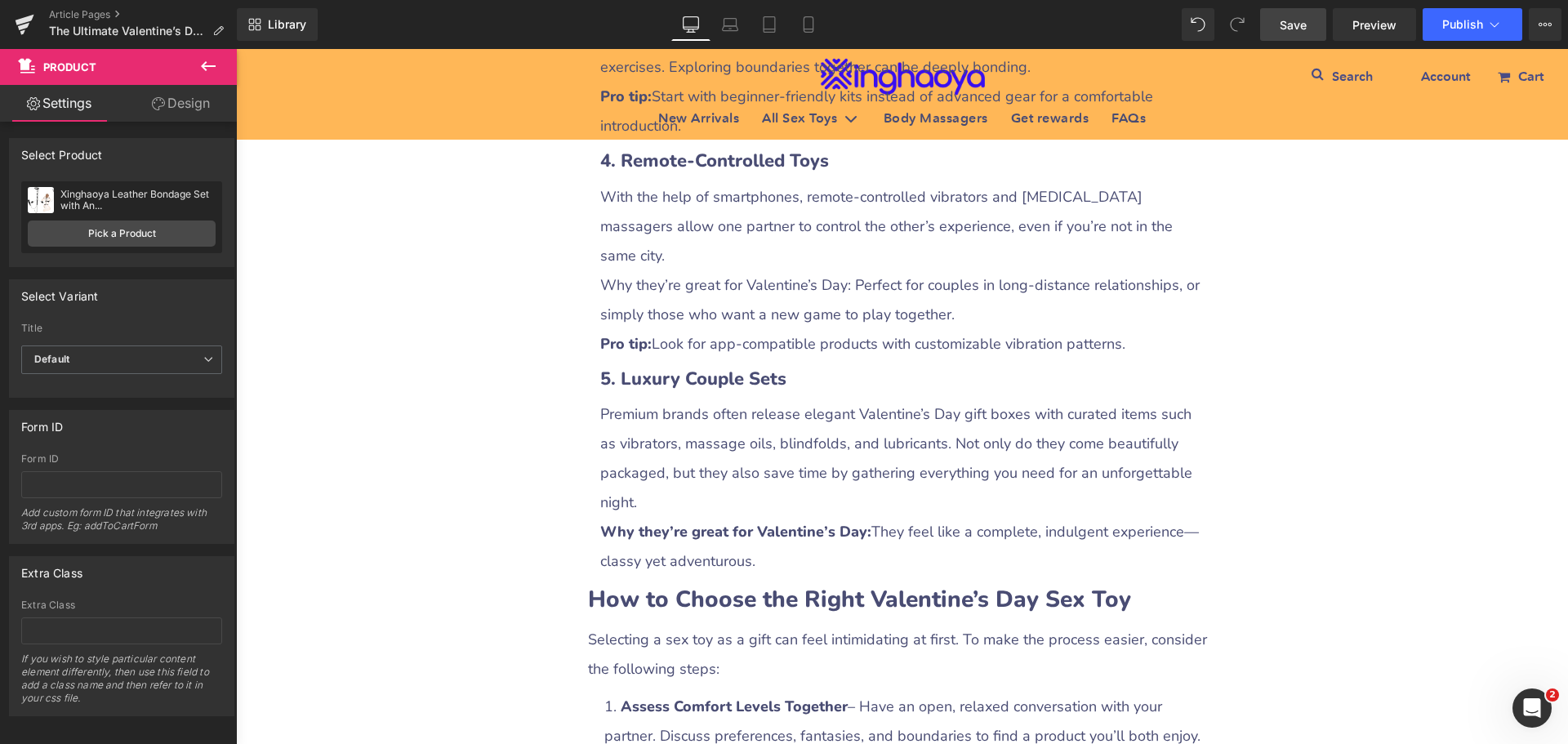
scroll to position [3103, 0]
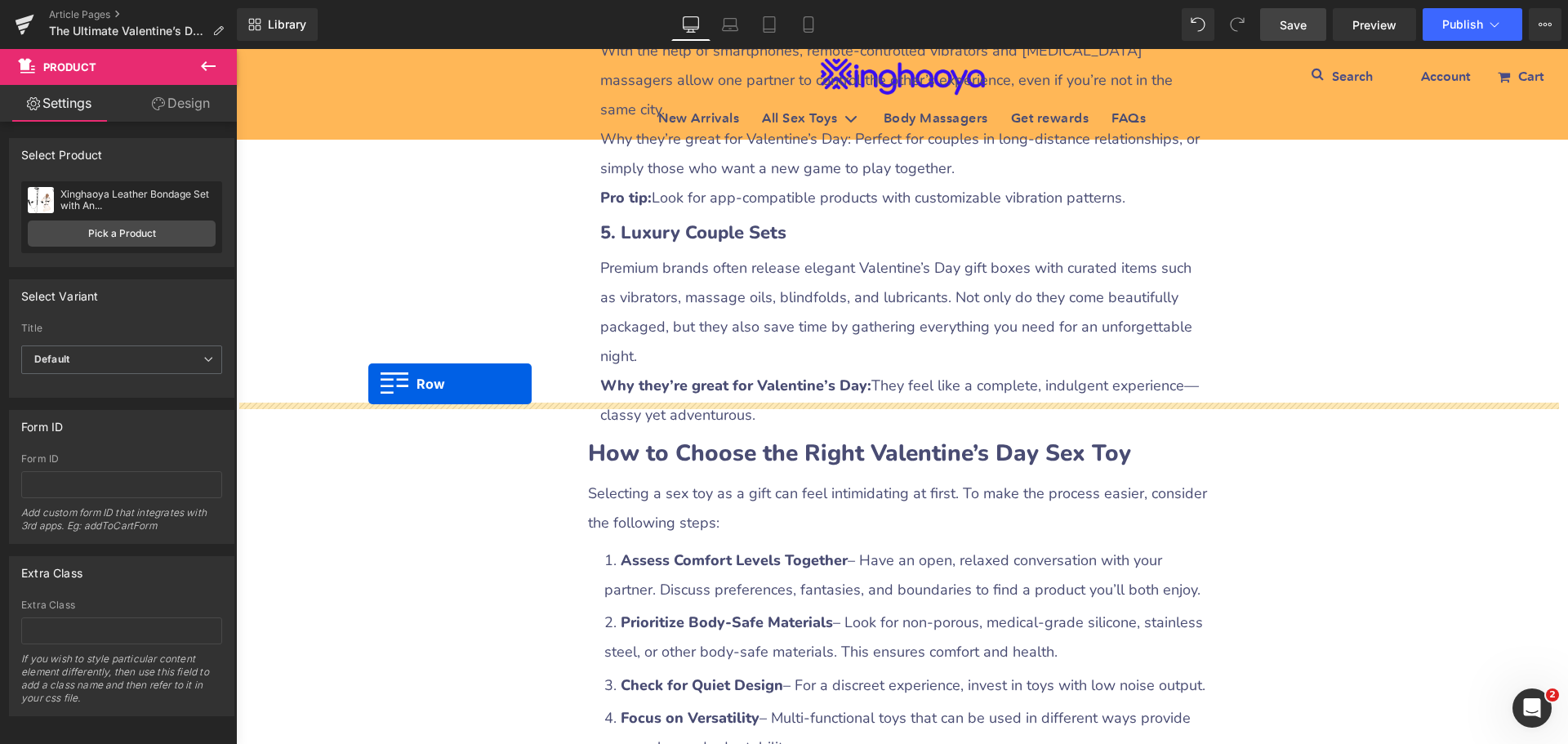
drag, startPoint x: 413, startPoint y: 387, endPoint x: 368, endPoint y: 384, distance: 45.1
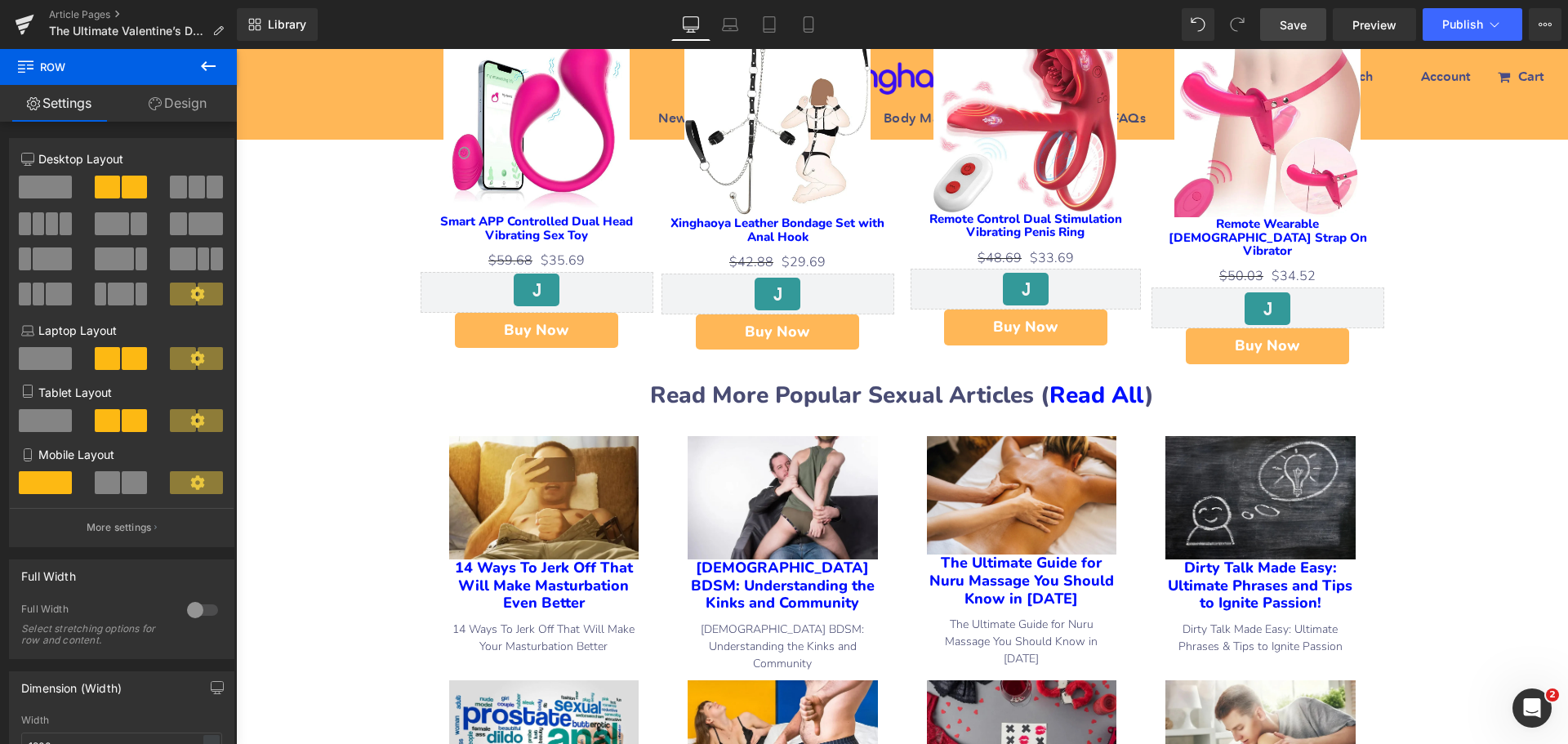
scroll to position [5226, 0]
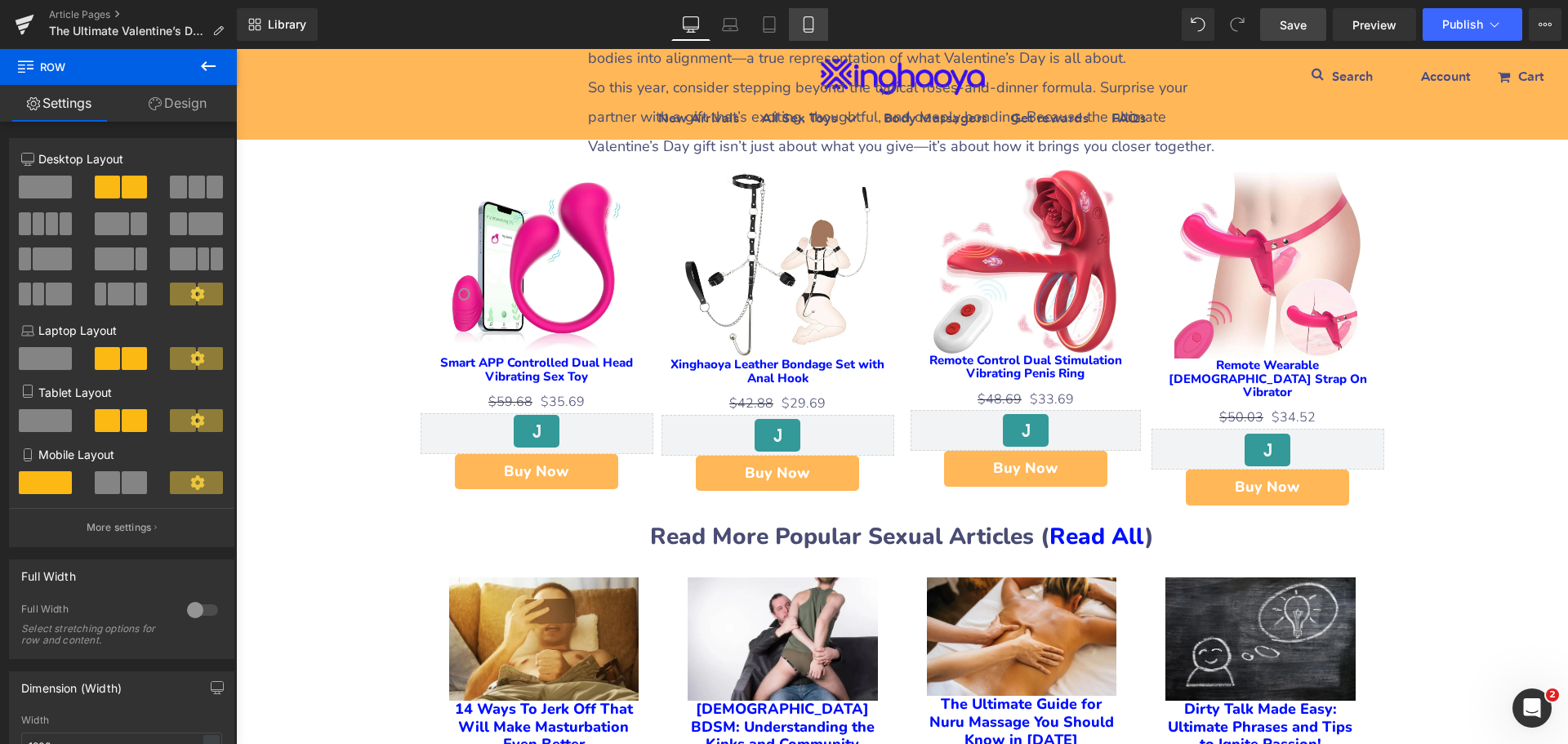
click at [808, 24] on icon at bounding box center [809, 25] width 16 height 16
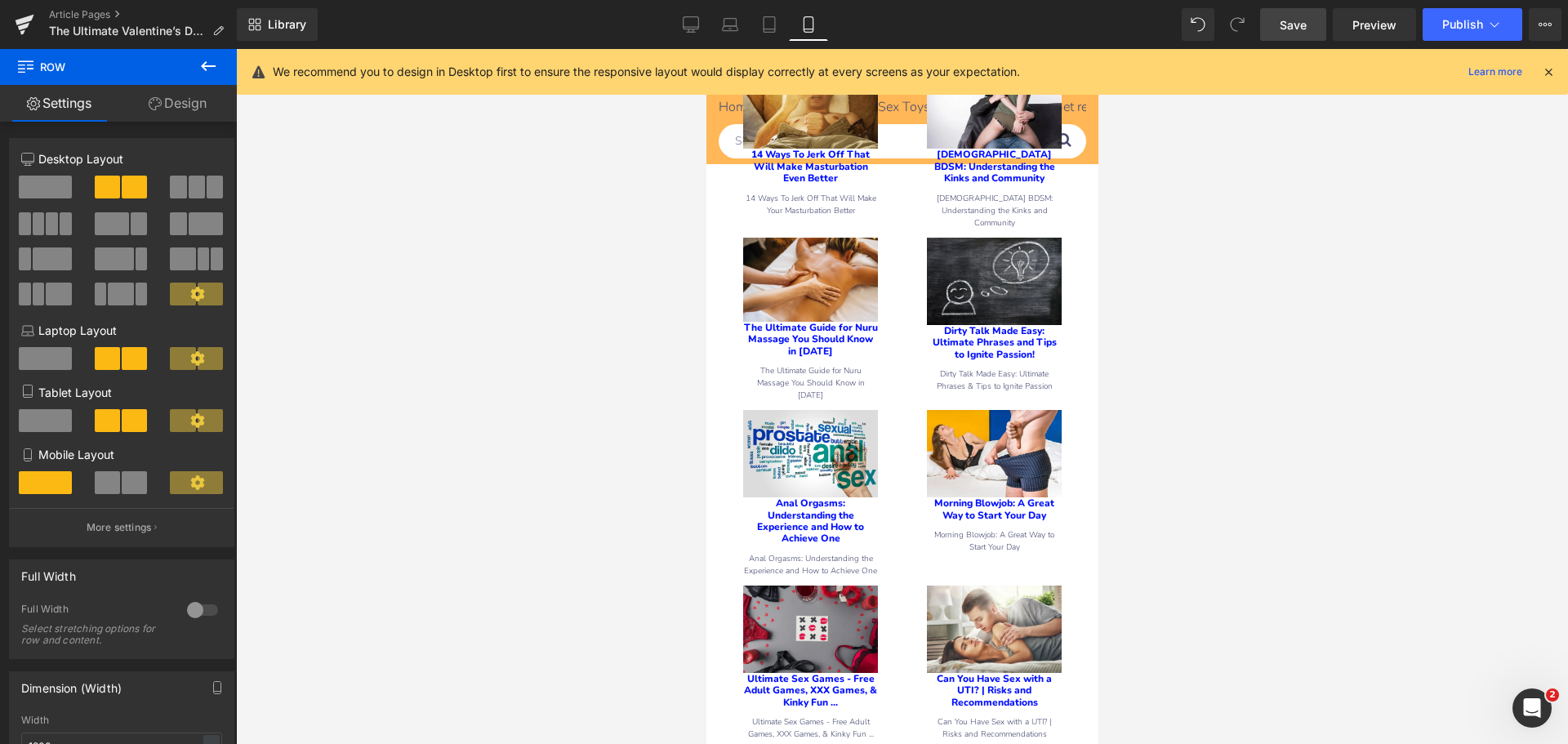
scroll to position [8982, 0]
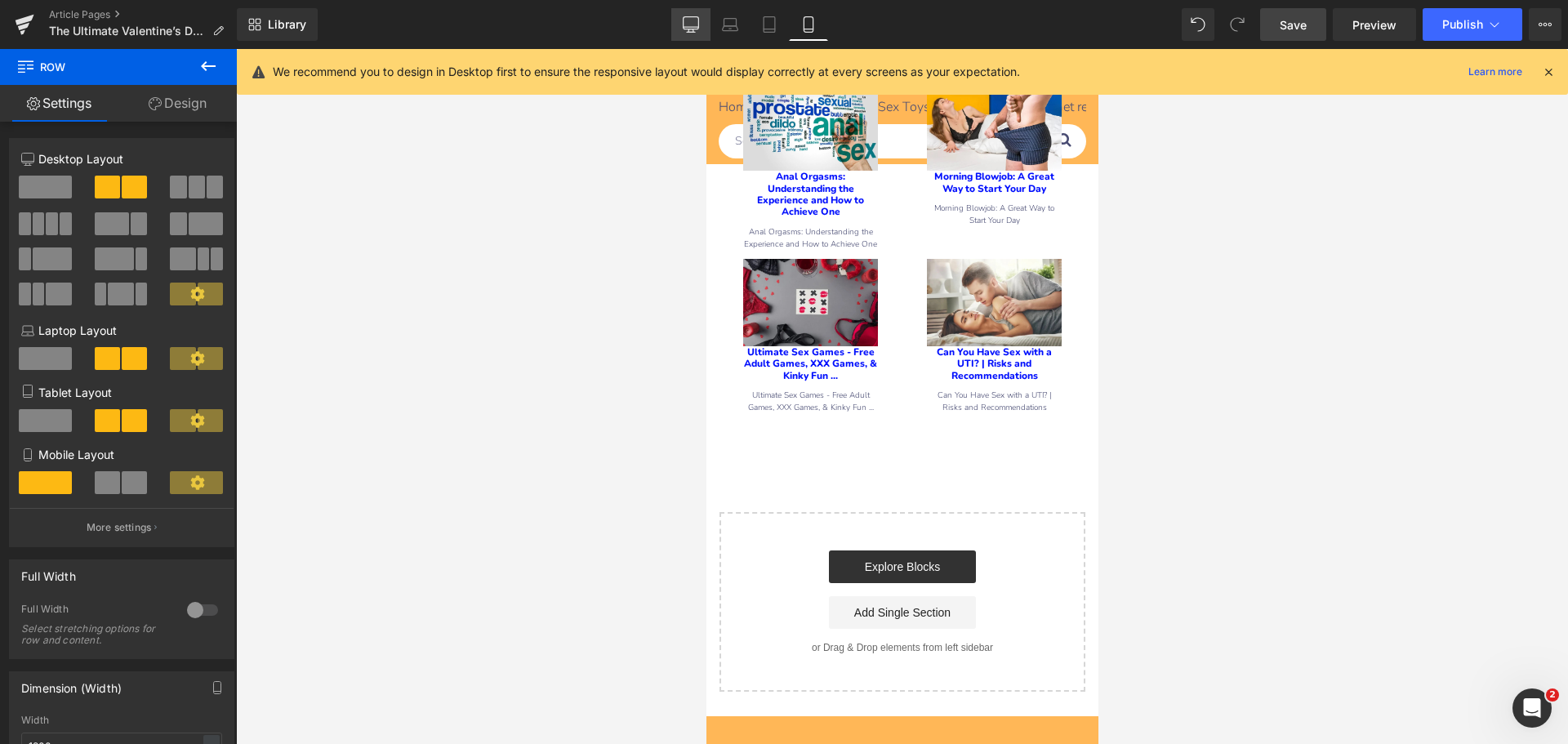
click at [679, 19] on link "Desktop" at bounding box center [690, 25] width 39 height 33
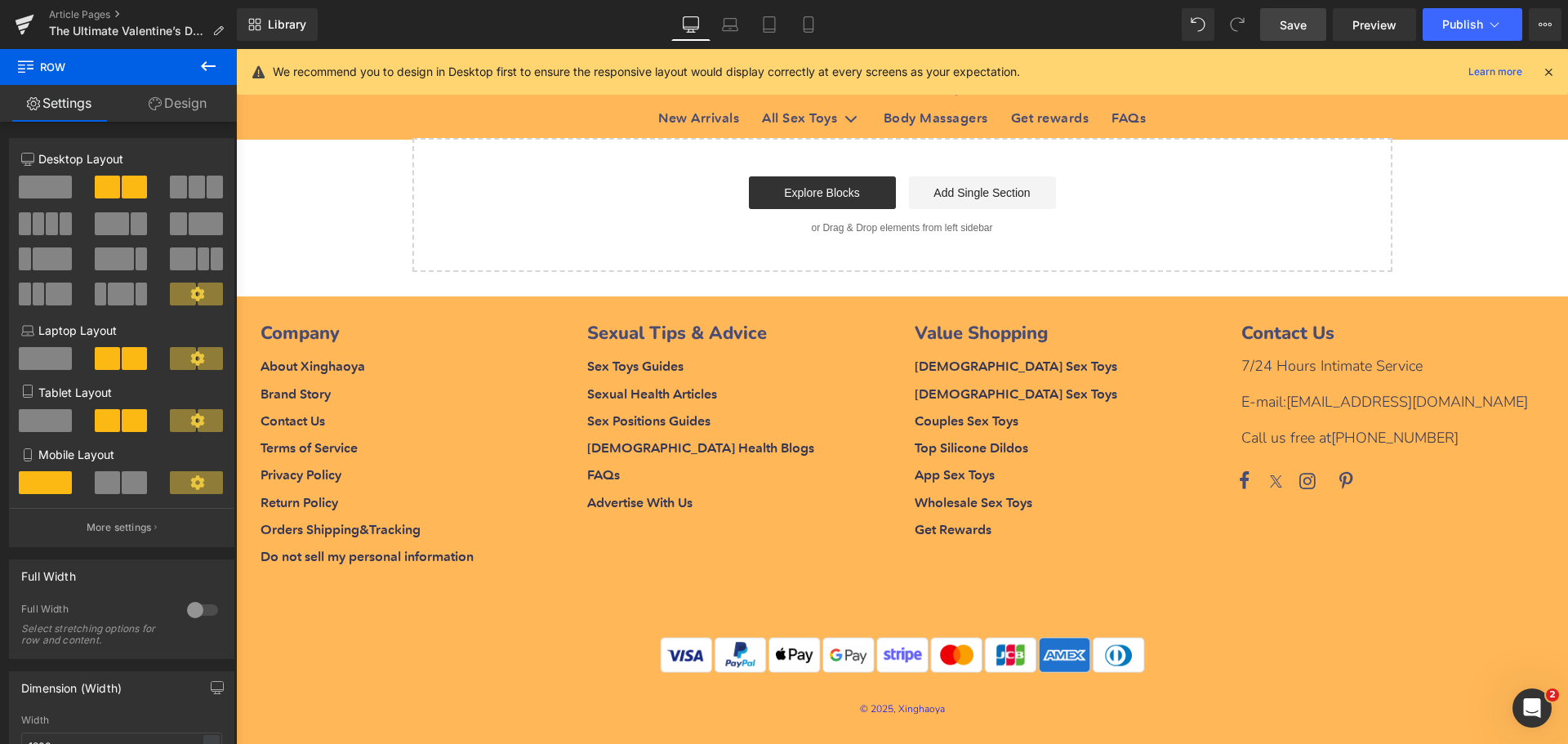
scroll to position [3230, 0]
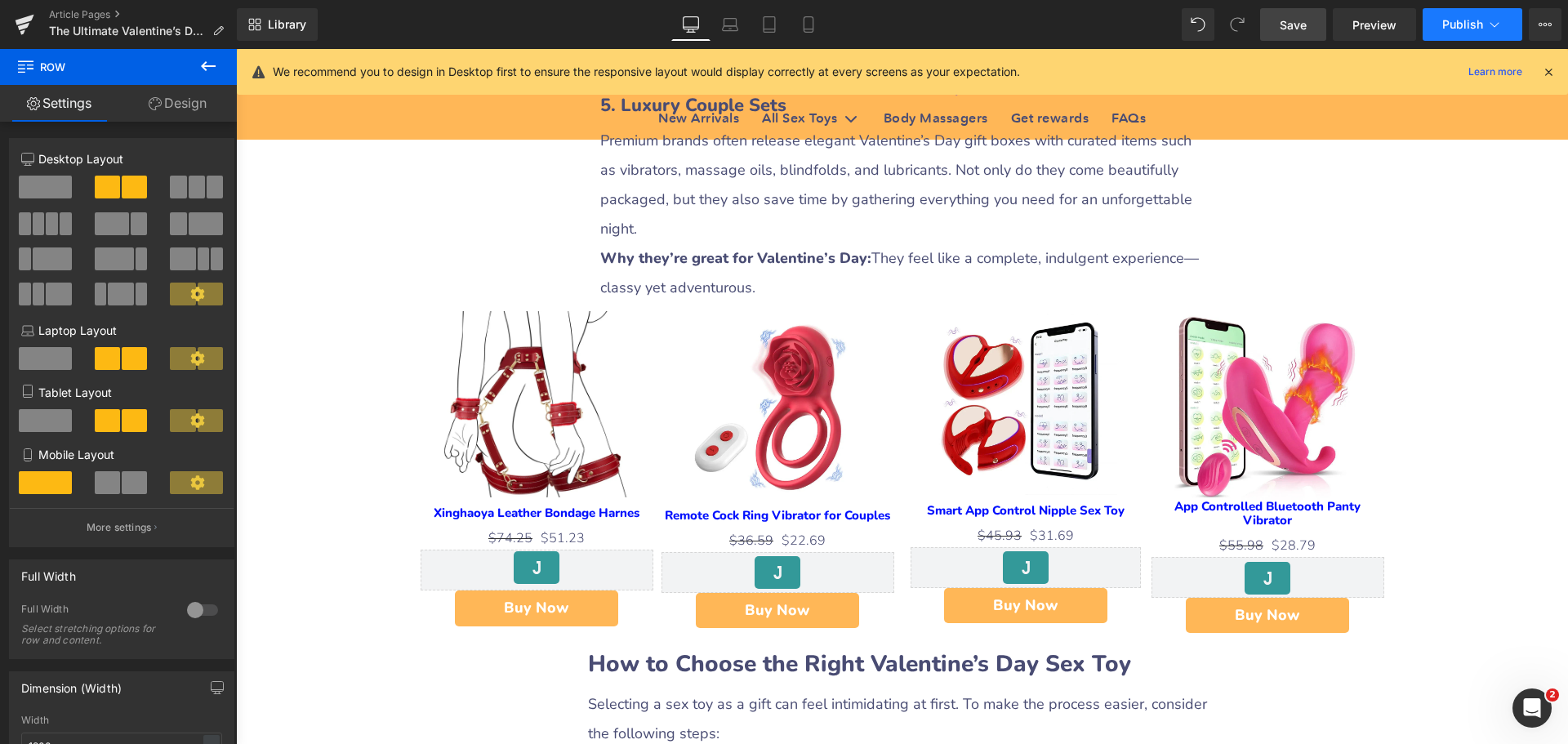
click at [1451, 27] on span "Publish" at bounding box center [1463, 25] width 41 height 13
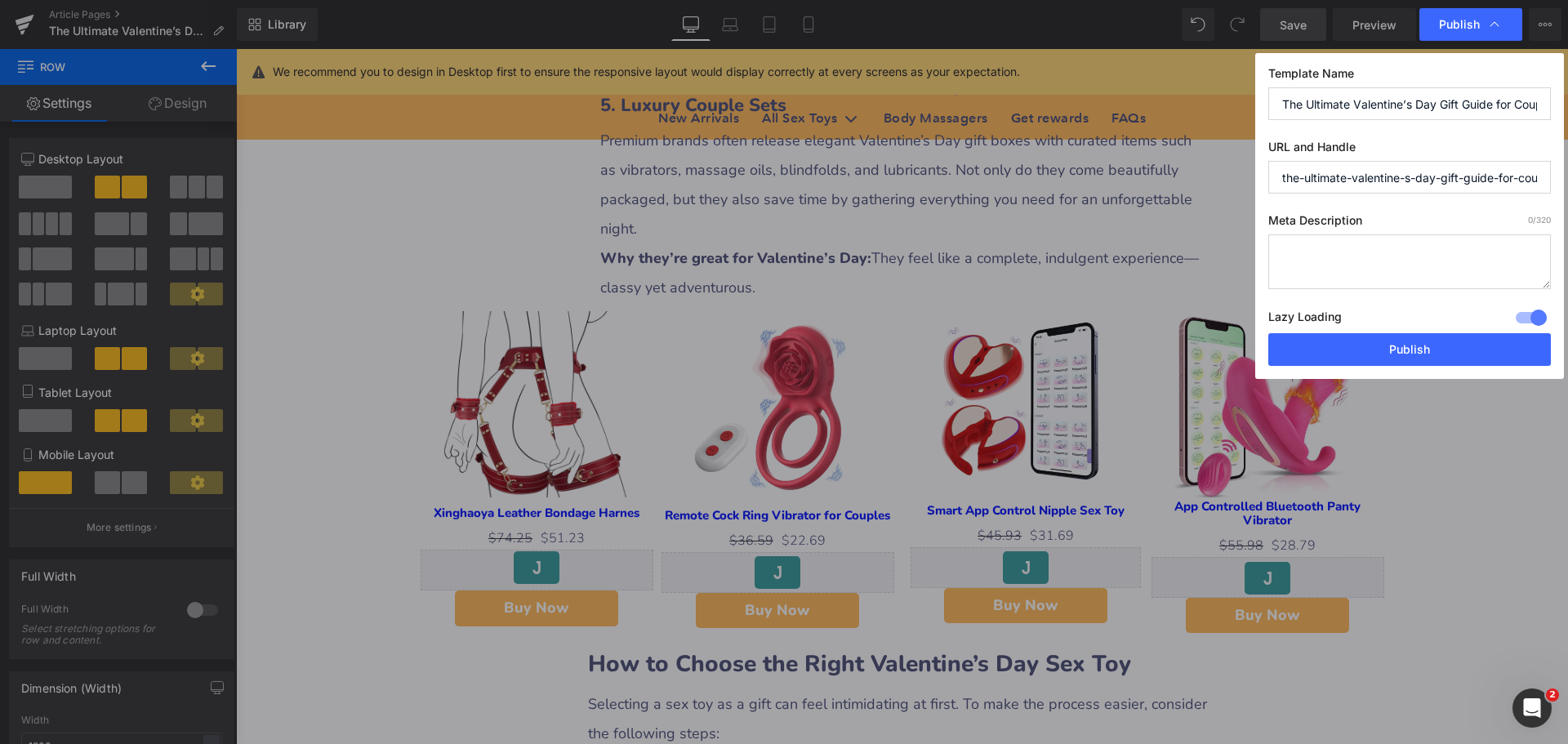
click at [1321, 257] on textarea at bounding box center [1409, 261] width 283 height 55
paste textarea "Looking for Valentine’s Day gift ideas for couples? Discover romantic, healthy,…"
type textarea "Looking for Valentine’s Day gift ideas for couples? Discover romantic, healthy,…"
drag, startPoint x: 1284, startPoint y: 183, endPoint x: 1567, endPoint y: 184, distance: 283.0
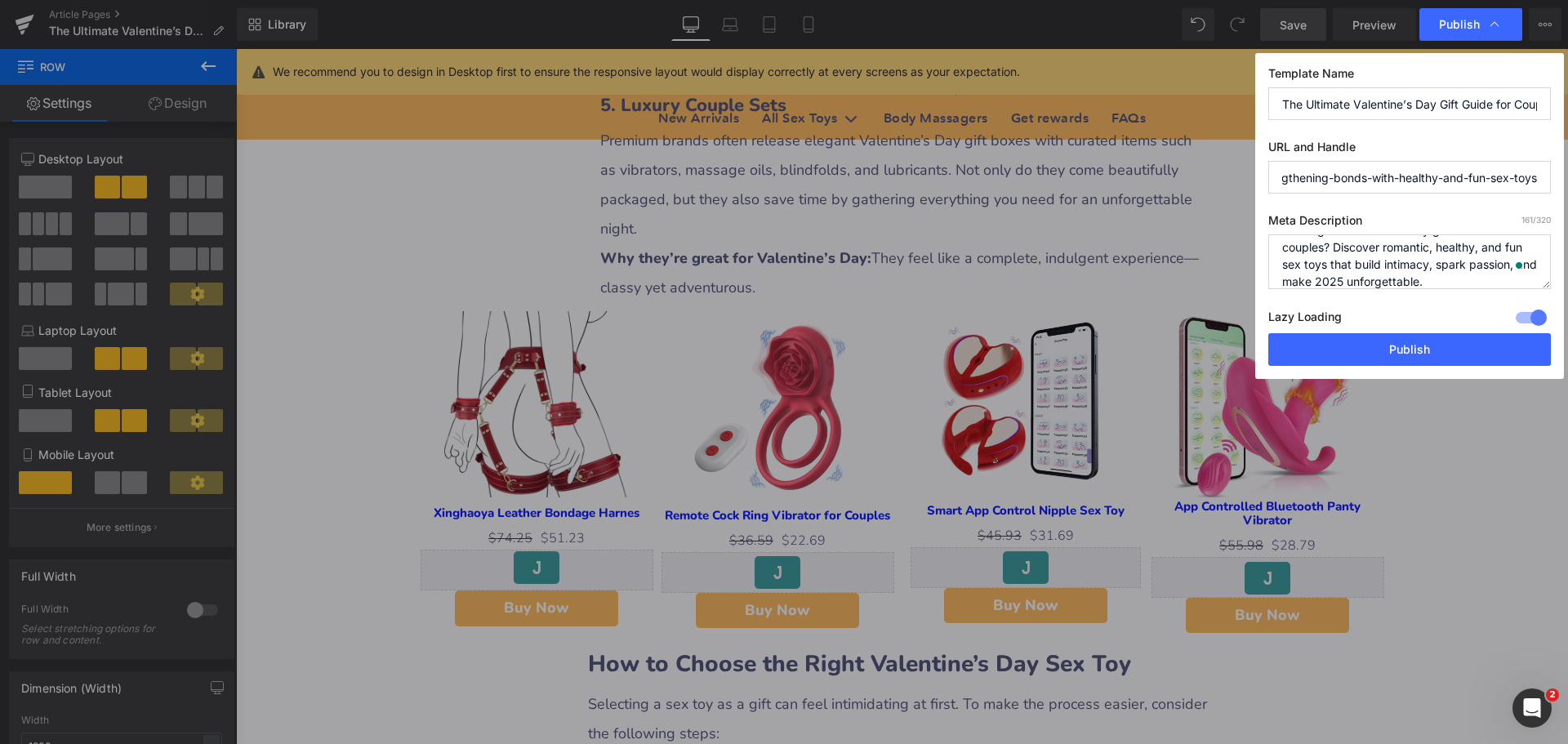
click at [1567, 184] on div "Publish Template Name The Ultimate Valentine’s Day Gift Guide for Couples: Stre…" at bounding box center [784, 372] width 1568 height 744
paste input "Valentine’s Day Gift Guide 2025: Romantic & Fun Ideas with Healthy Sex Toys for…"
type input "valentine’s-day-gift-guide-2025-romantic--fun-ideas-with-healthy-sex-toys-for-c…"
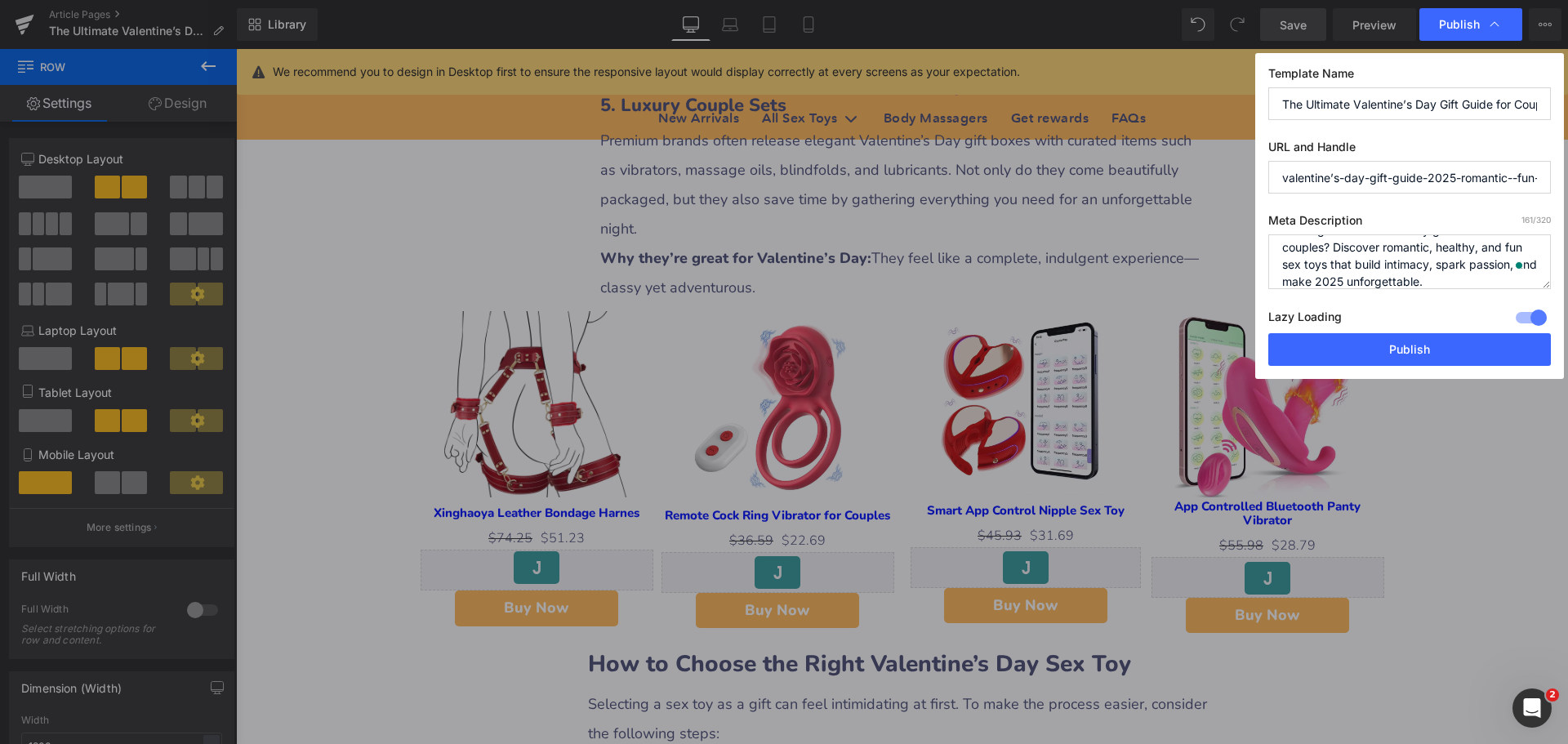
click at [1467, 199] on div "Template Name The Ultimate Valentine’s Day Gift Guide for Couples: Strengthenin…" at bounding box center [1410, 216] width 309 height 325
drag, startPoint x: 1514, startPoint y: 102, endPoint x: 1529, endPoint y: 102, distance: 15.0
click at [1529, 102] on input "The Ultimate Valentine’s Day Gift Guide for Couples: Strengthening Bonds with H…" at bounding box center [1409, 104] width 283 height 33
click at [1376, 106] on input "The Ultimate Valentine’s Day Gift Guide for Couples: Strengthening Bonds with H…" at bounding box center [1409, 104] width 283 height 33
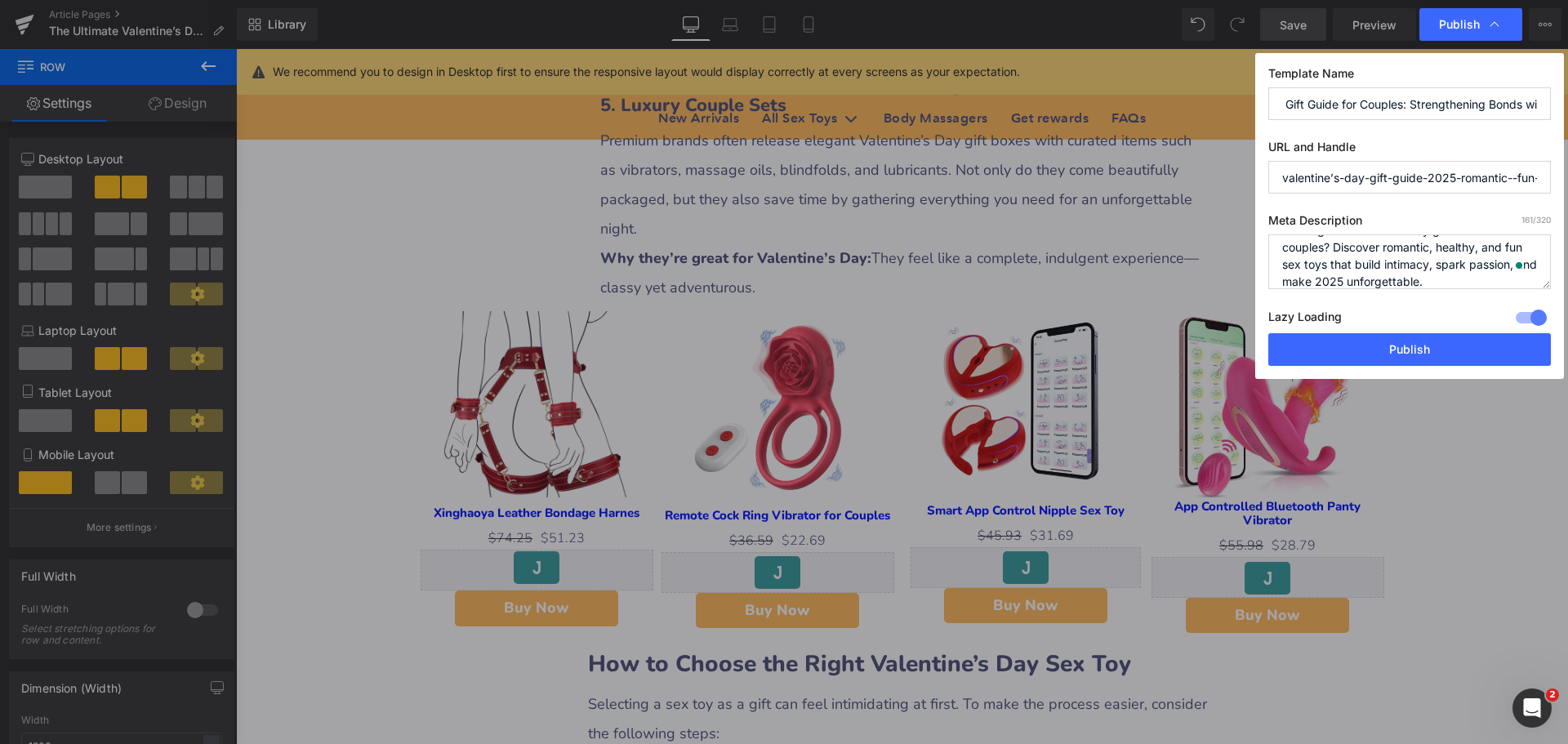
scroll to position [0, 313]
drag, startPoint x: 1405, startPoint y: 104, endPoint x: 1540, endPoint y: 106, distance: 135.0
click at [1540, 106] on input "The Ultimate Valentine’s Day Gift Guide for Couples: Strengthening Bonds with H…" at bounding box center [1409, 104] width 283 height 33
type input "The Ultimate Valentine’s Day Gift Guide for Couples"
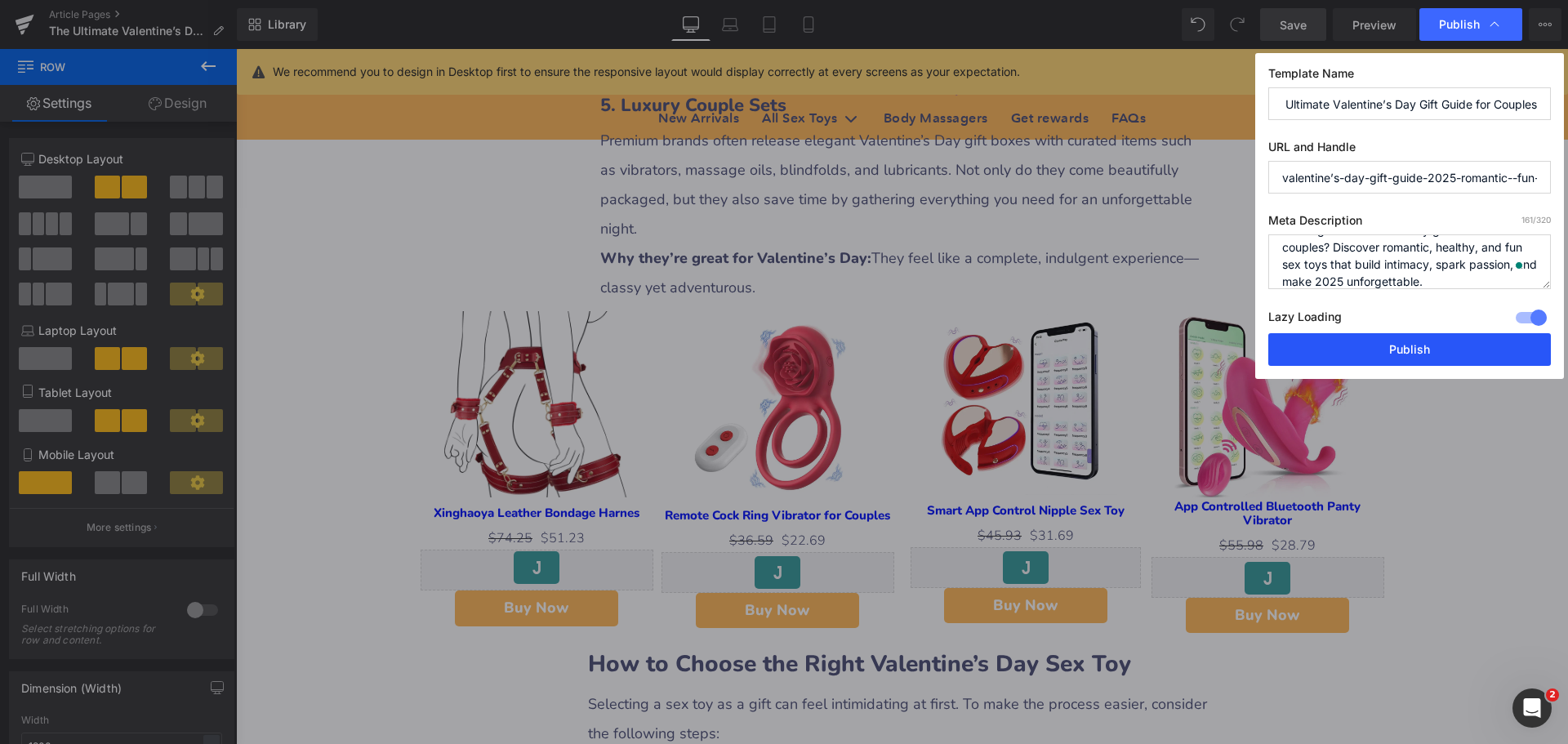
click at [1429, 354] on button "Publish" at bounding box center [1409, 350] width 283 height 33
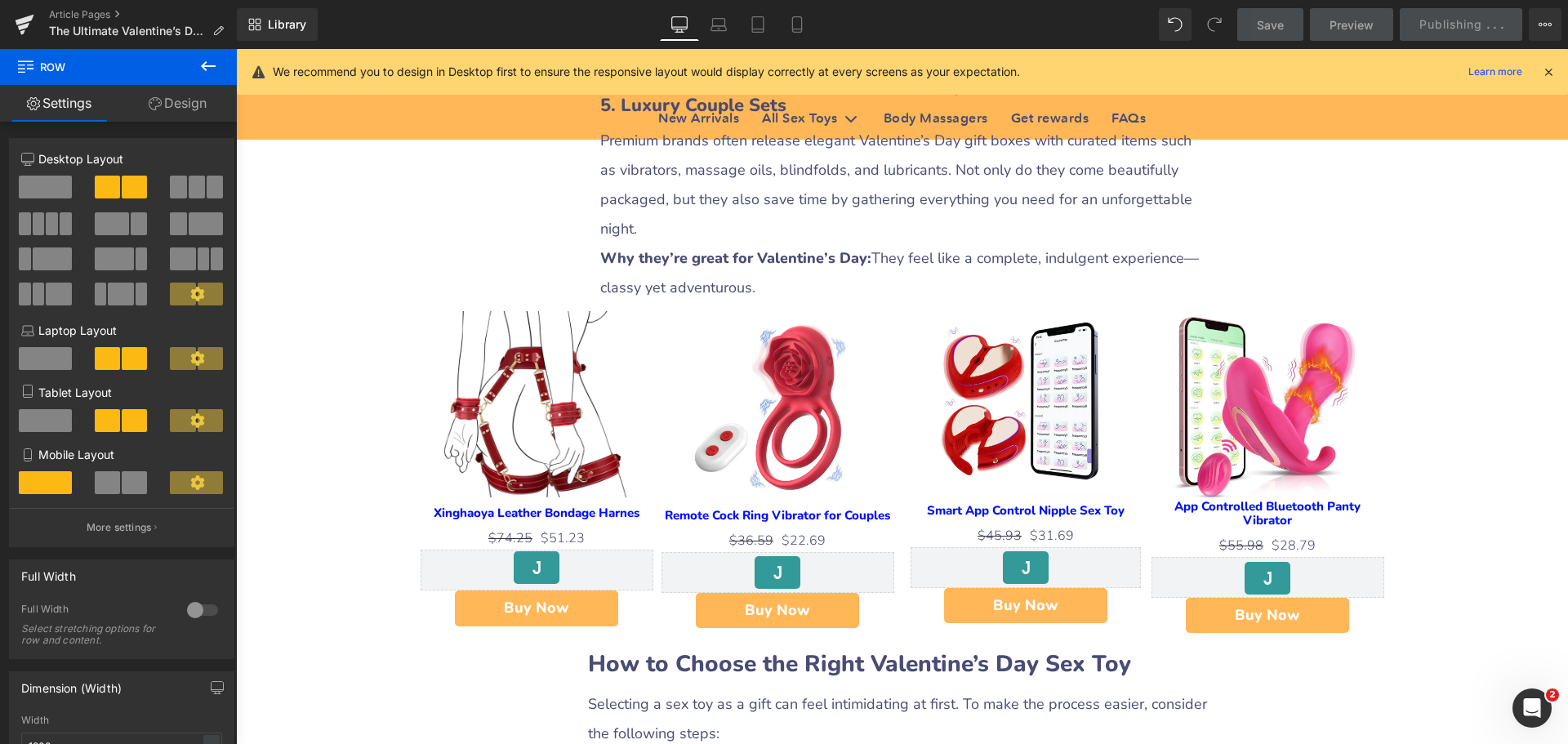
scroll to position [0, 0]
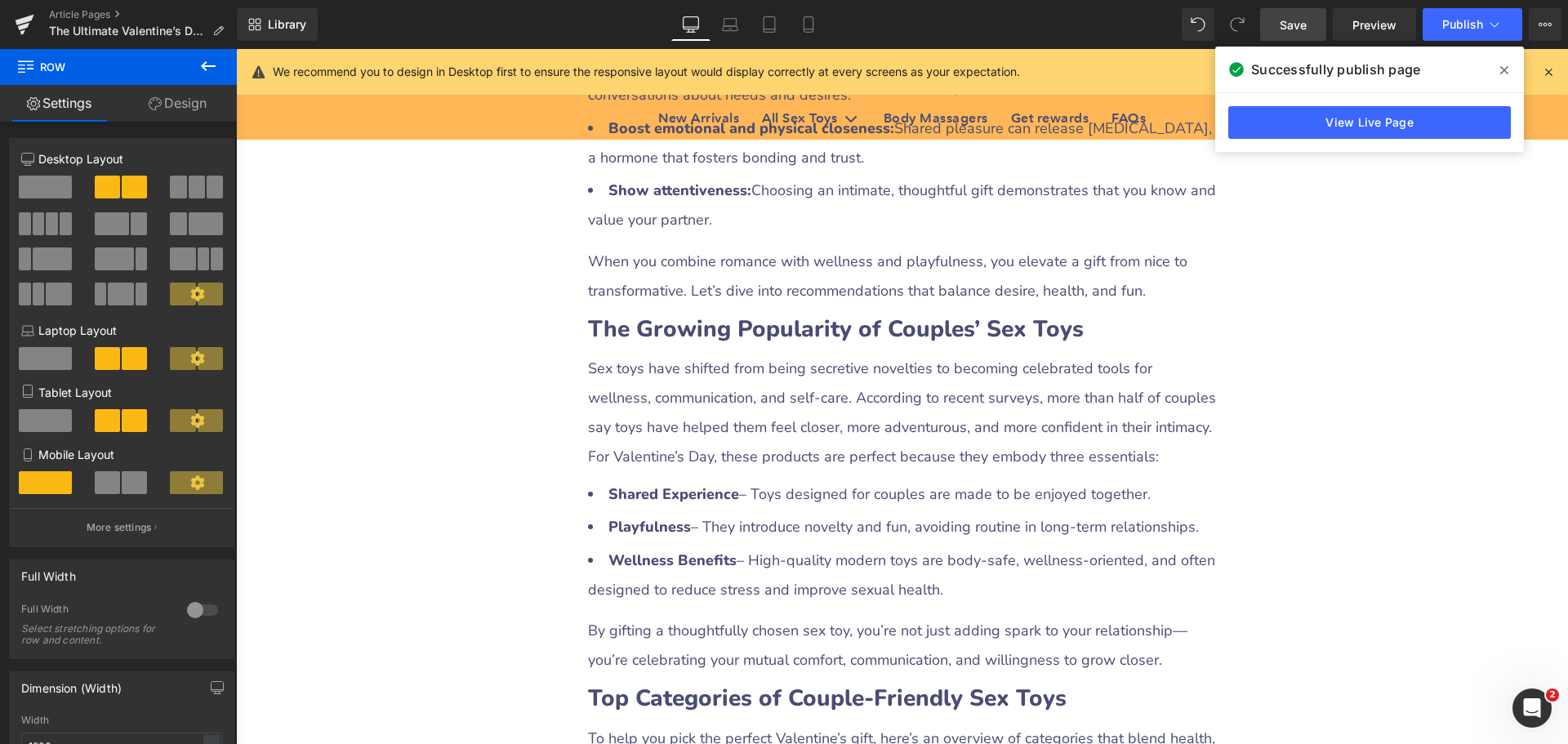
scroll to position [1633, 0]
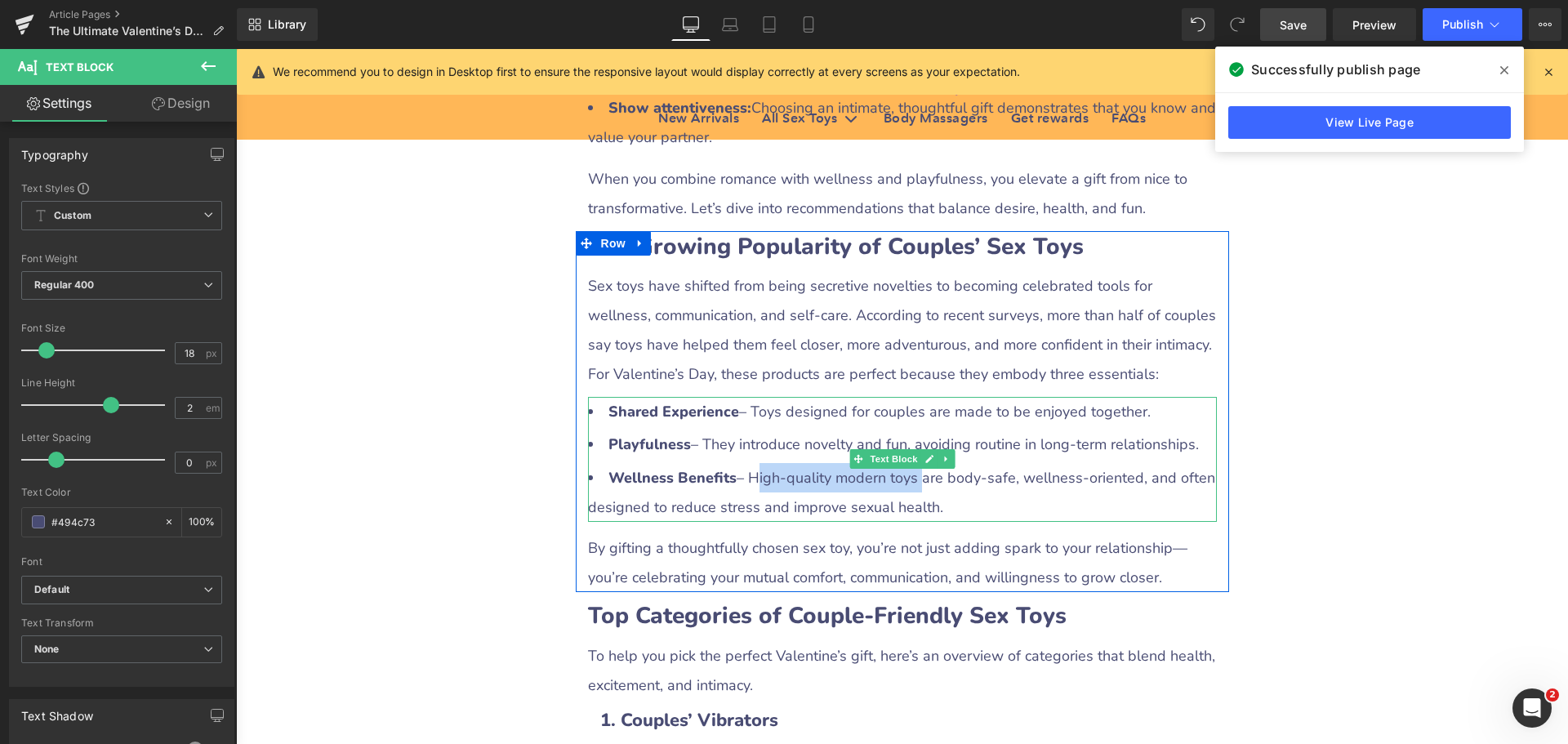
drag, startPoint x: 747, startPoint y: 477, endPoint x: 902, endPoint y: 473, distance: 155.1
click at [902, 473] on li "Wellness Benefits – High-quality modern toys are body-safe, wellness-oriented, …" at bounding box center [902, 493] width 629 height 58
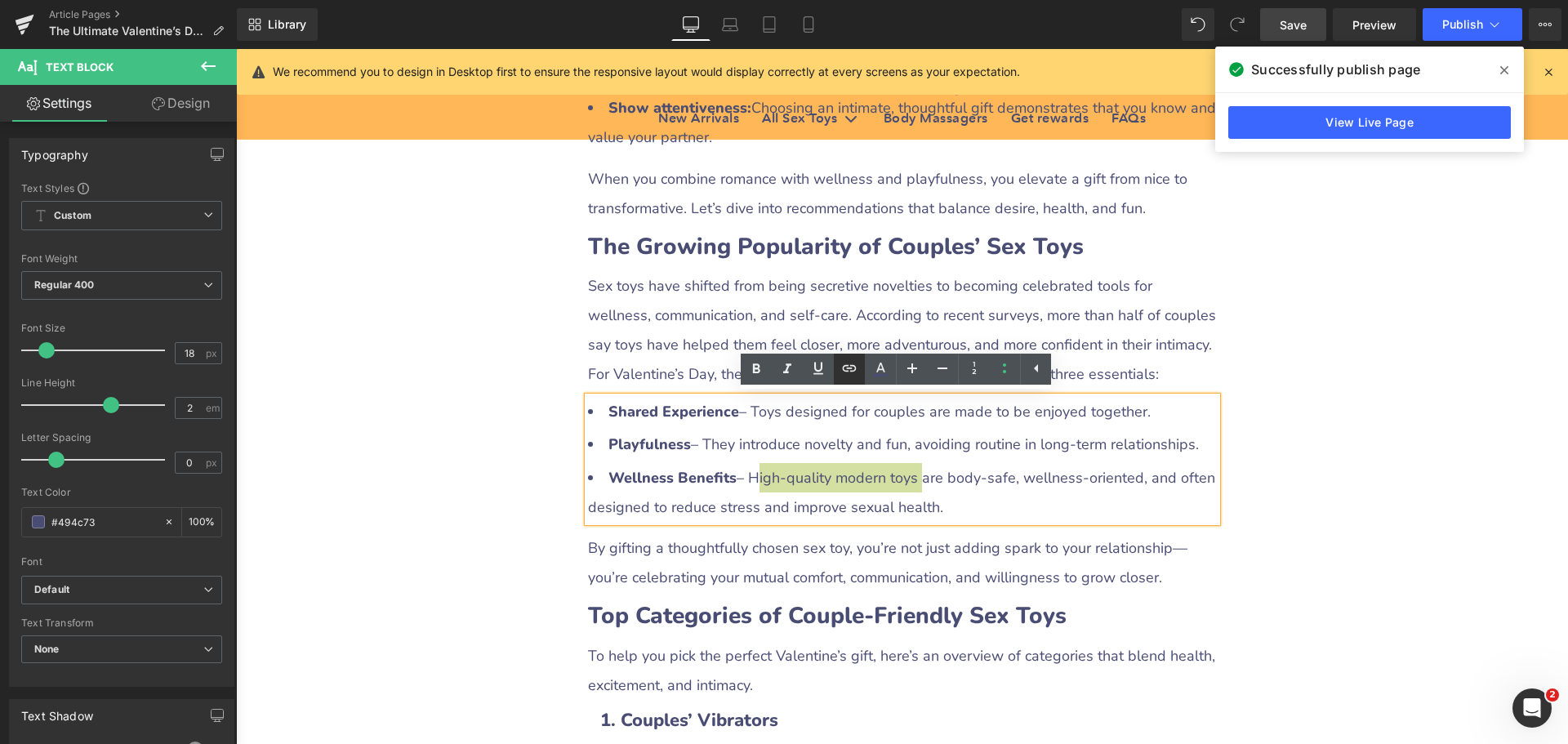
click at [848, 371] on icon at bounding box center [849, 367] width 14 height 6
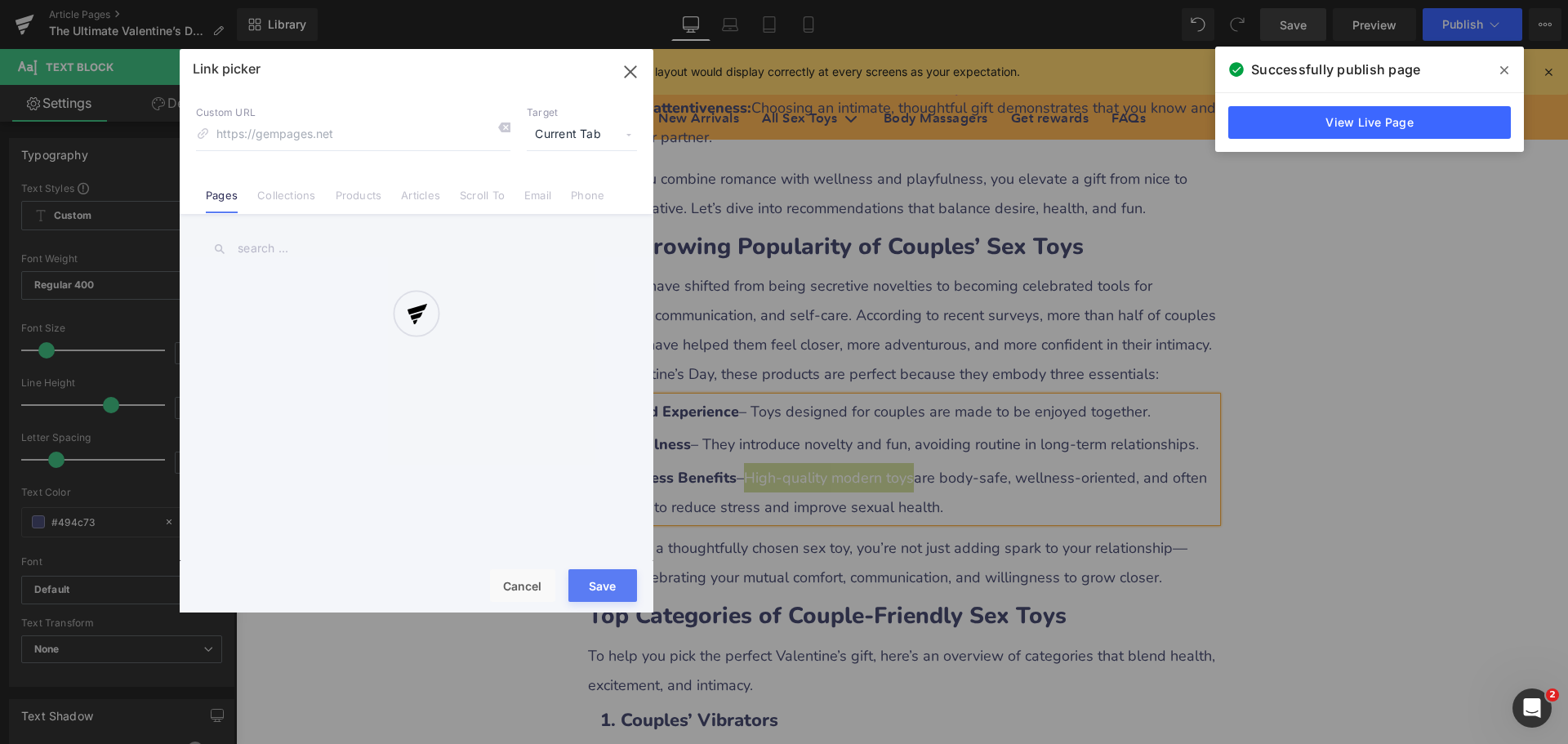
click at [1034, 0] on div "Text Color Highlight Color #333333 Edit or remove link: Edit - Unlink - Cancel …" at bounding box center [784, 0] width 1568 height 0
click at [565, 134] on div at bounding box center [417, 331] width 474 height 563
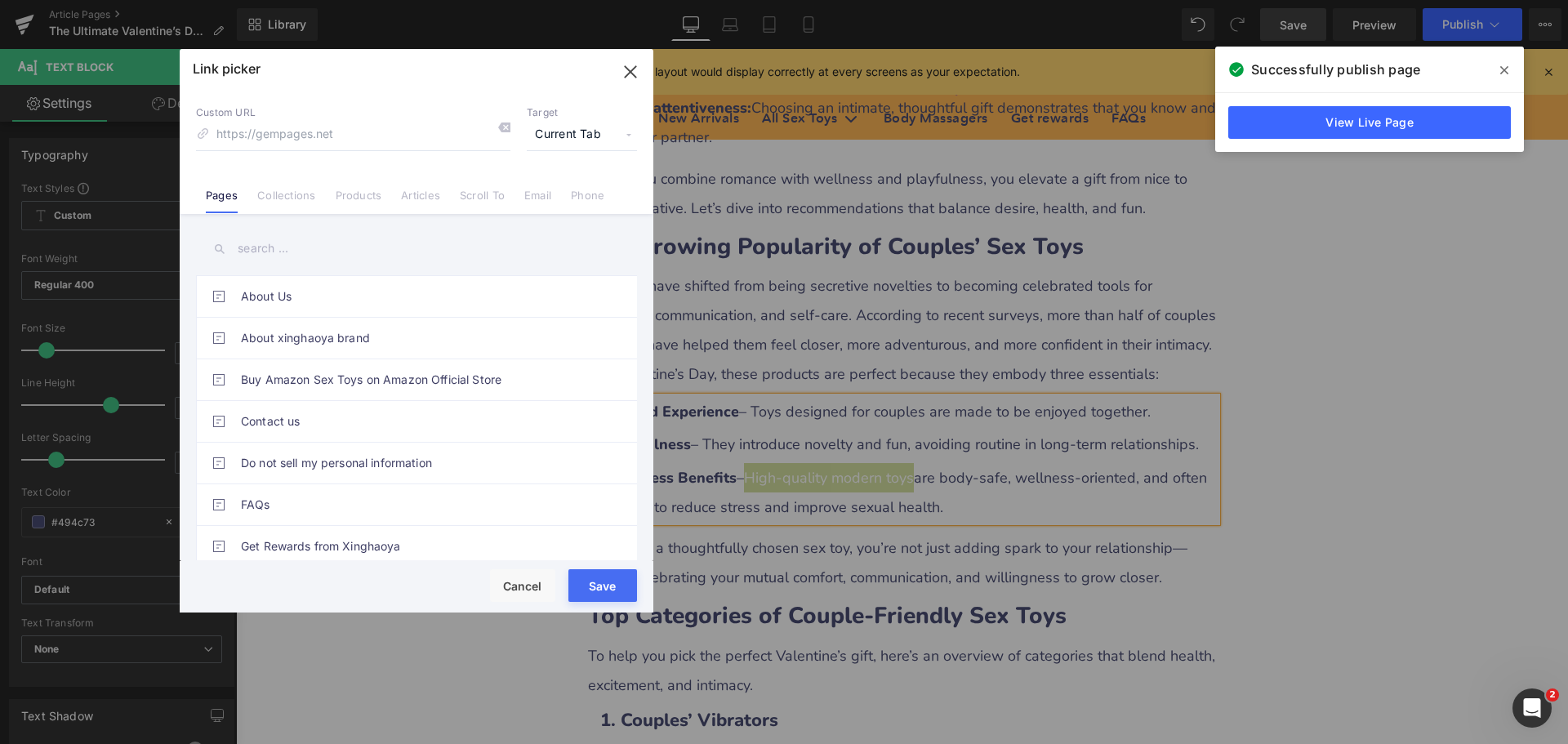
click at [564, 134] on span "Current Tab" at bounding box center [581, 134] width 111 height 31
click at [535, 200] on li "New Tab" at bounding box center [581, 193] width 126 height 28
click at [269, 139] on input at bounding box center [353, 134] width 315 height 31
paste input "[URL][DOMAIN_NAME]"
type input "[URL][DOMAIN_NAME]"
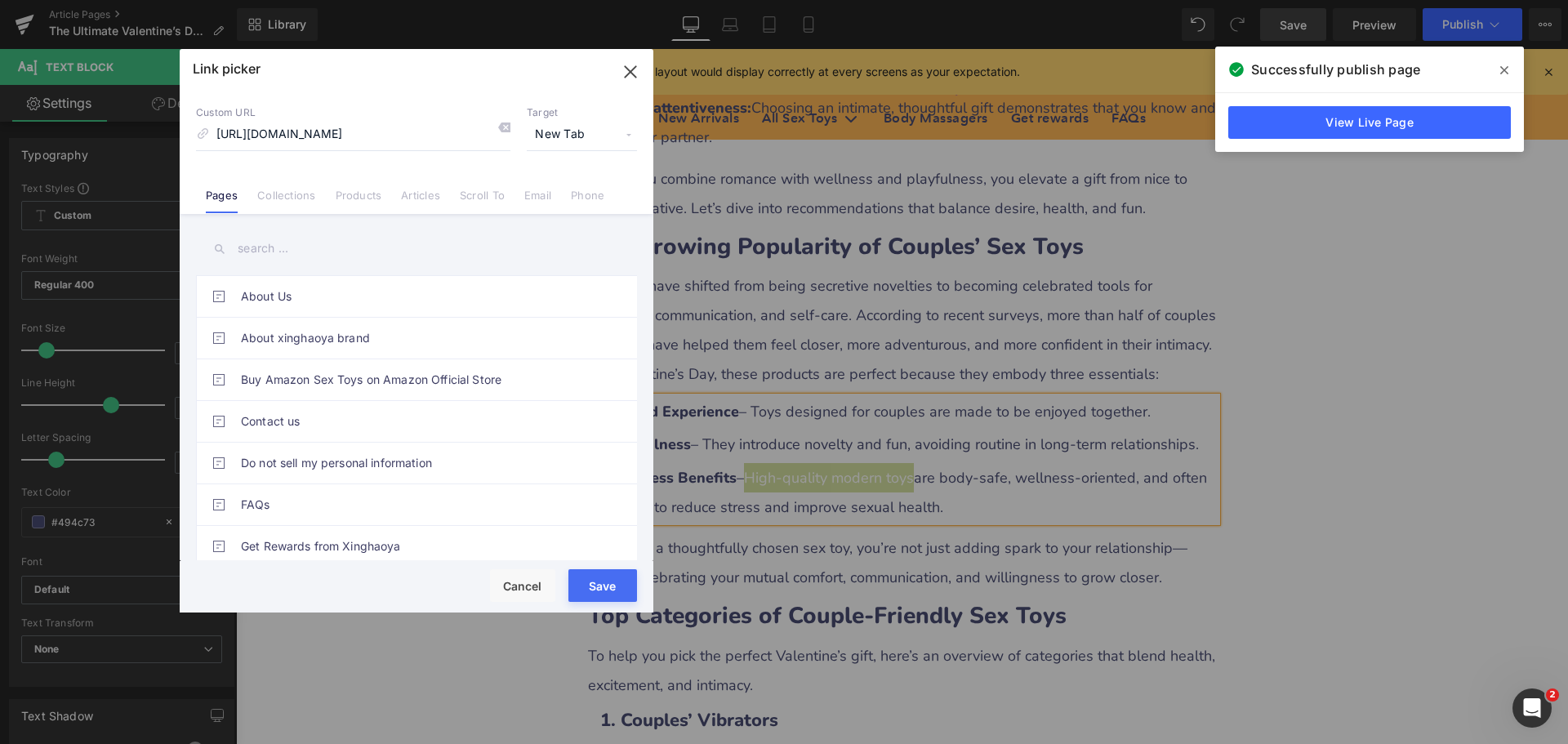
click at [599, 583] on button "Save" at bounding box center [603, 586] width 69 height 33
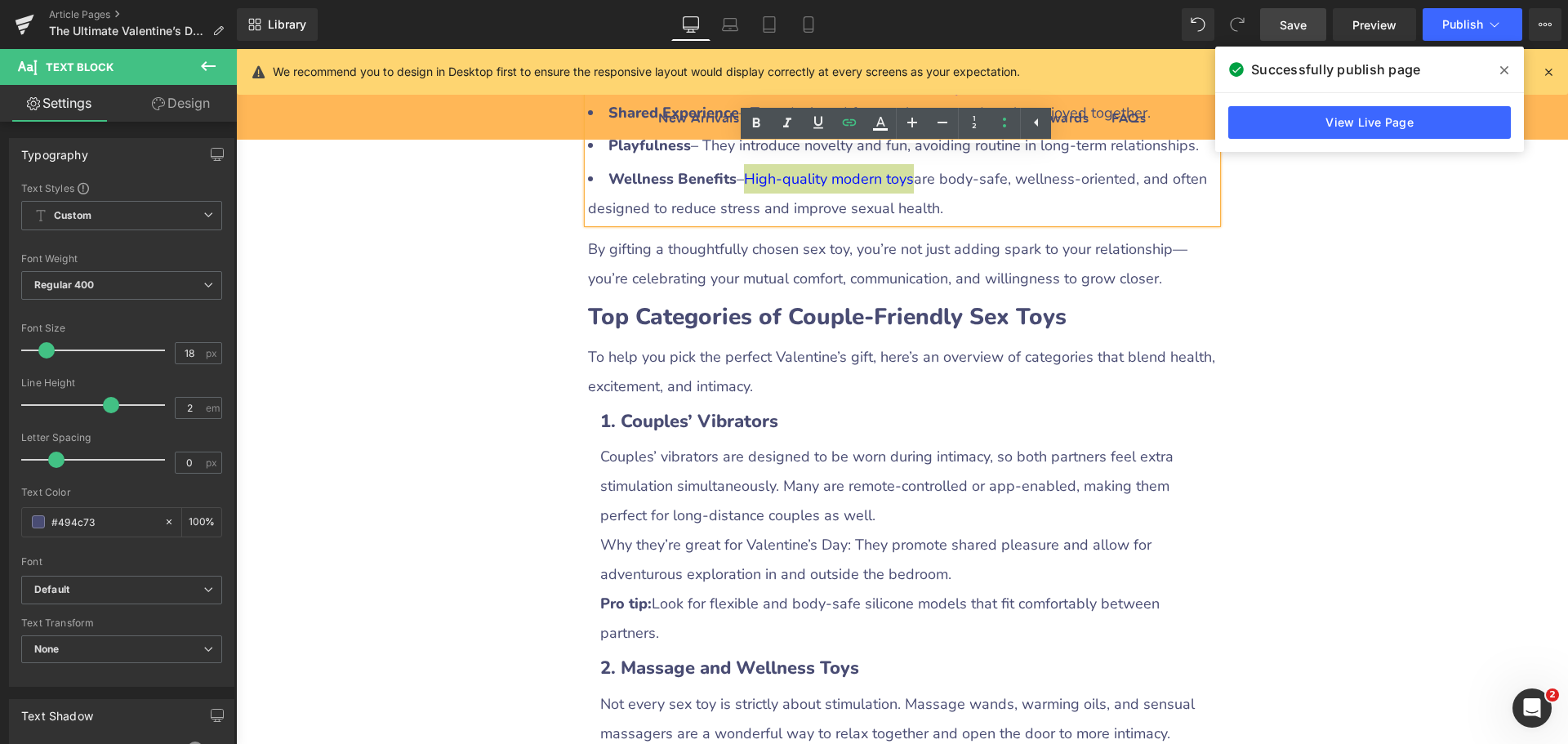
scroll to position [2041, 0]
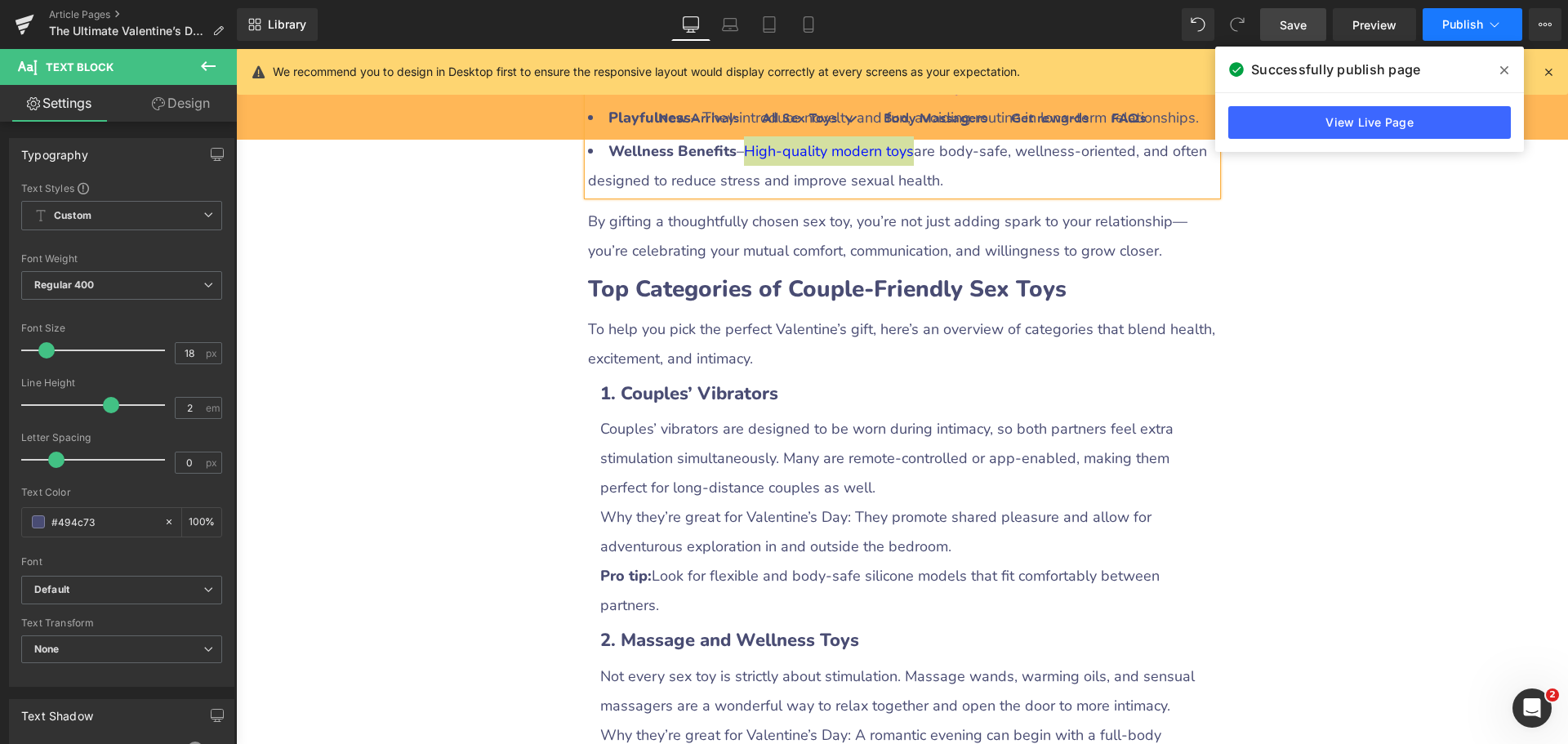
click at [1452, 19] on span "Publish" at bounding box center [1463, 25] width 41 height 13
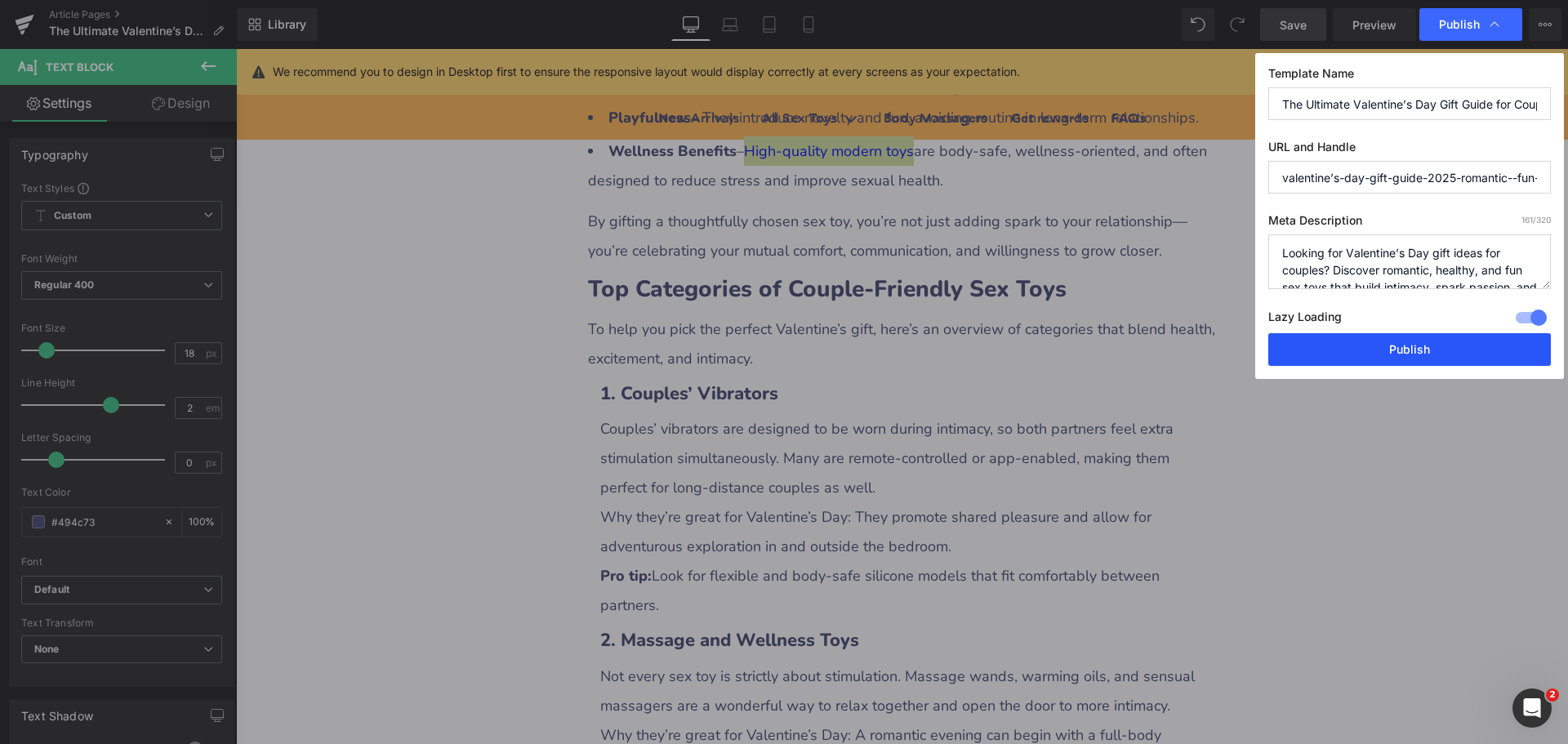
drag, startPoint x: 1369, startPoint y: 345, endPoint x: 1140, endPoint y: 299, distance: 233.6
click at [1369, 345] on button "Publish" at bounding box center [1409, 350] width 283 height 33
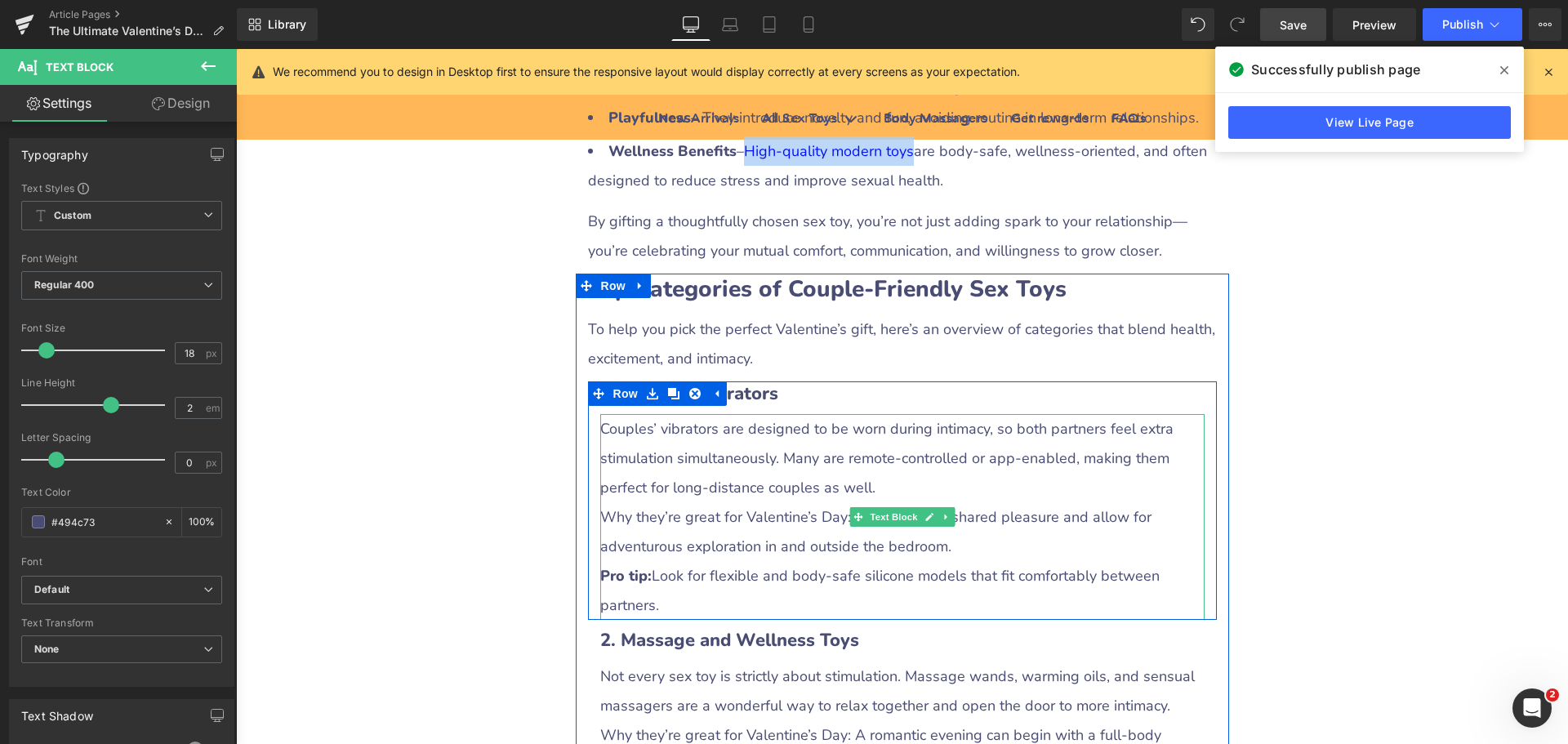
click at [606, 430] on p "Couples’ vibrators are designed to be worn during intimacy, so both partners fe…" at bounding box center [902, 458] width 604 height 88
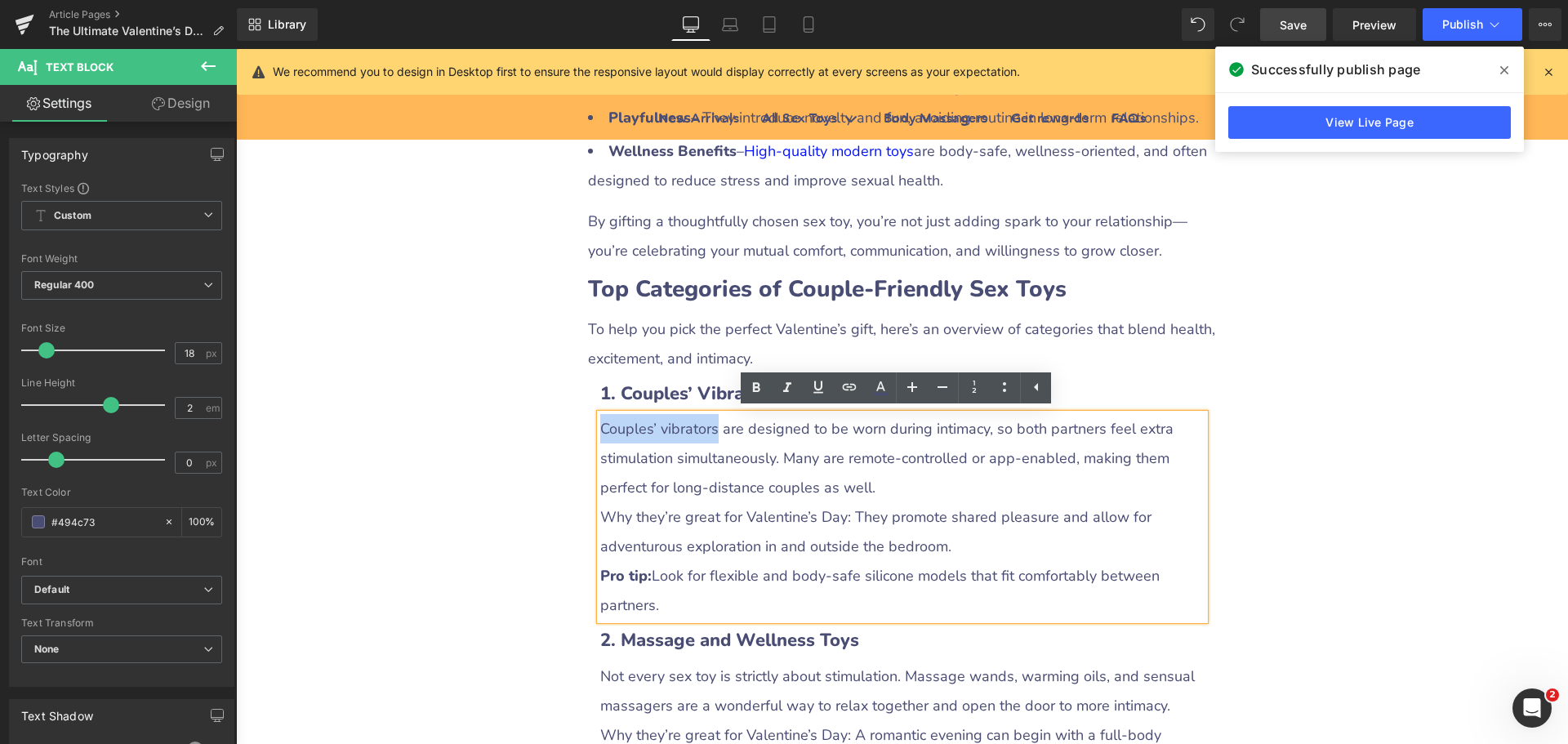
drag, startPoint x: 596, startPoint y: 426, endPoint x: 709, endPoint y: 430, distance: 113.1
click at [709, 430] on p "Couples’ vibrators are designed to be worn during intimacy, so both partners fe…" at bounding box center [902, 458] width 604 height 88
drag, startPoint x: 847, startPoint y: 387, endPoint x: 602, endPoint y: 394, distance: 245.1
click at [847, 387] on icon at bounding box center [848, 387] width 19 height 19
click at [770, 469] on input "text" at bounding box center [712, 463] width 251 height 41
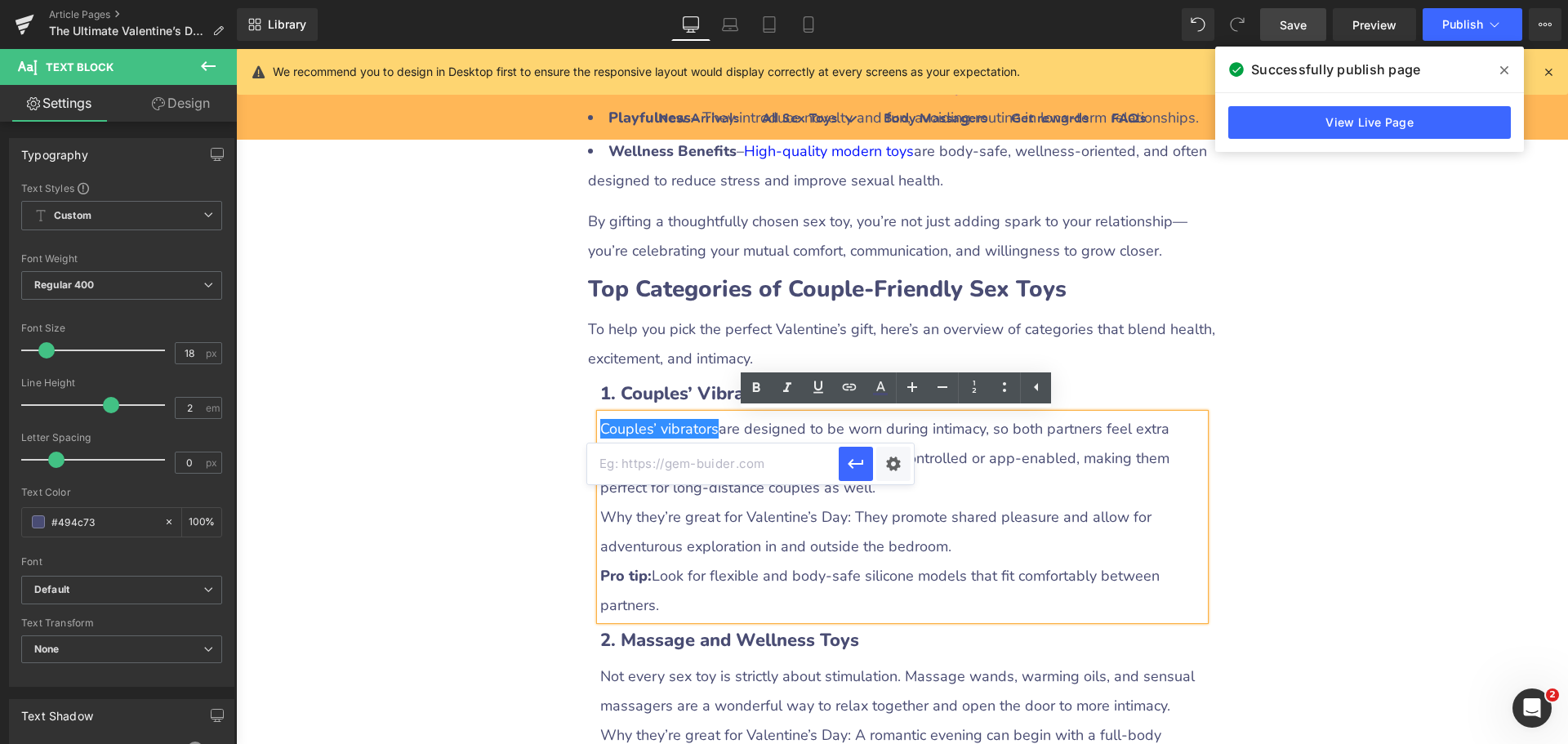
paste input "[URL][DOMAIN_NAME]"
type input "[URL][DOMAIN_NAME]"
click at [887, 0] on div "Text Color Highlight Color #333333 Edit or remove link: Edit - Unlink - Cancel …" at bounding box center [784, 0] width 1568 height 0
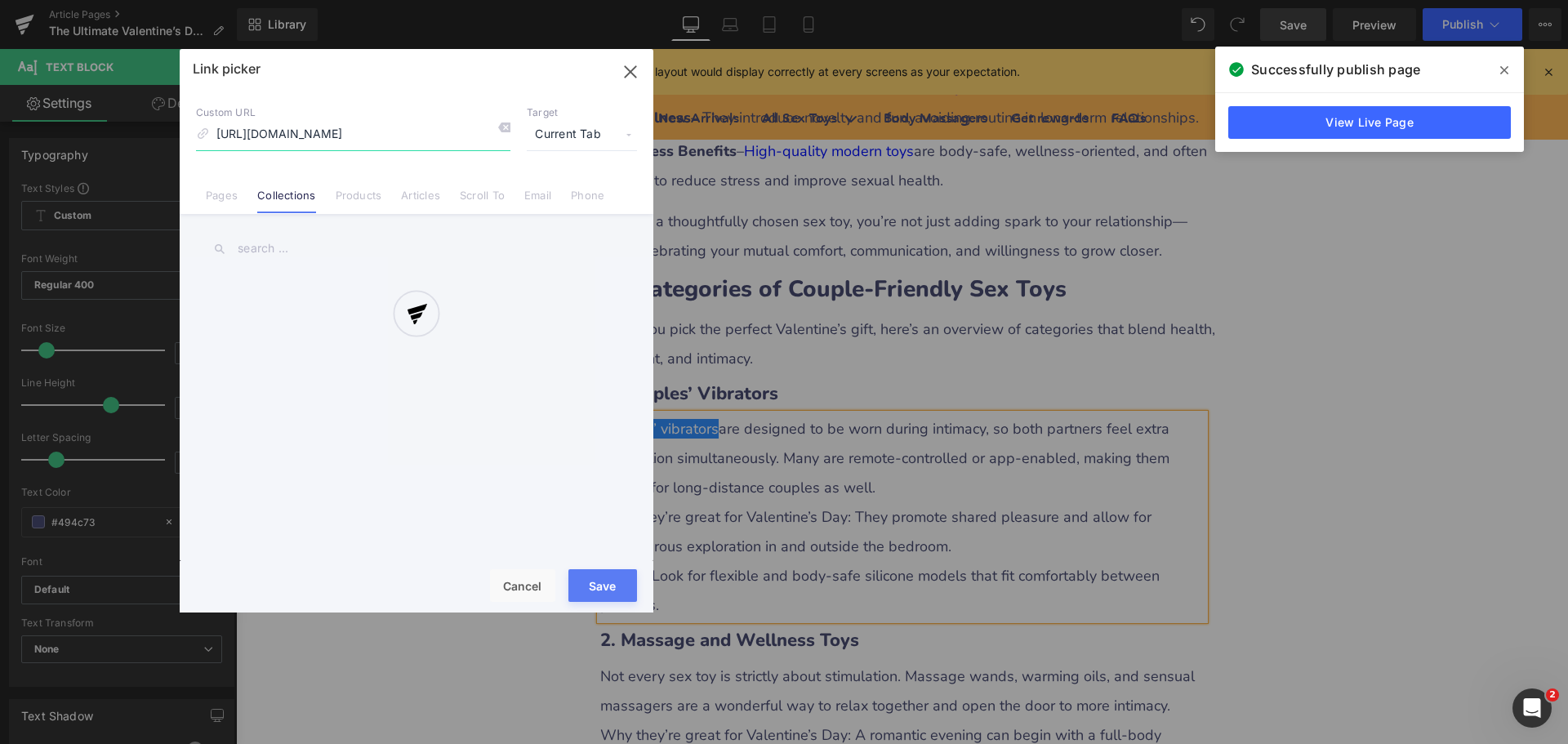
scroll to position [0, 60]
click at [569, 139] on div at bounding box center [417, 331] width 474 height 563
click at [569, 135] on div at bounding box center [417, 331] width 474 height 563
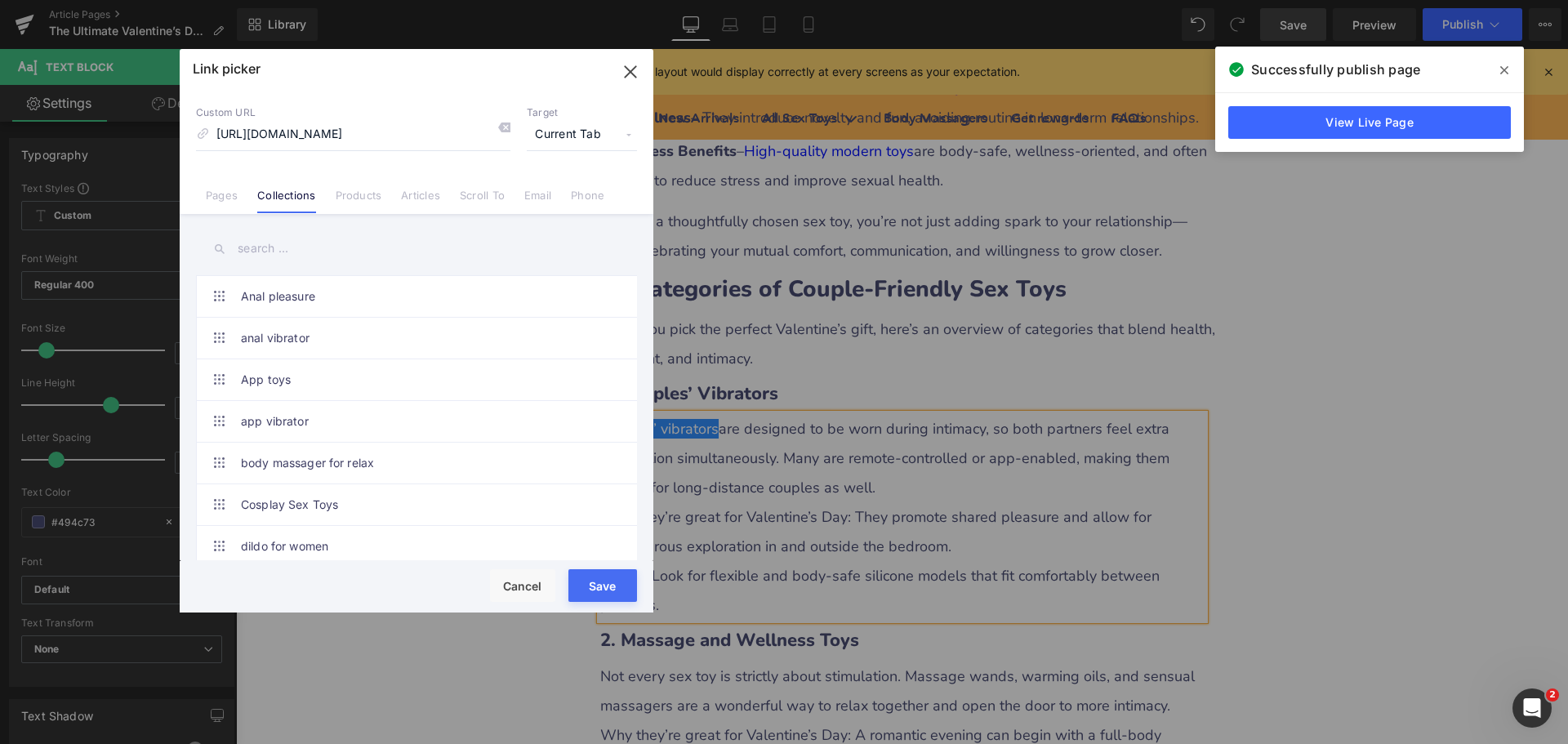
click at [563, 134] on span "Current Tab" at bounding box center [581, 134] width 111 height 31
click at [545, 196] on li "New Tab" at bounding box center [581, 193] width 126 height 28
click at [597, 583] on button "Save" at bounding box center [603, 586] width 69 height 33
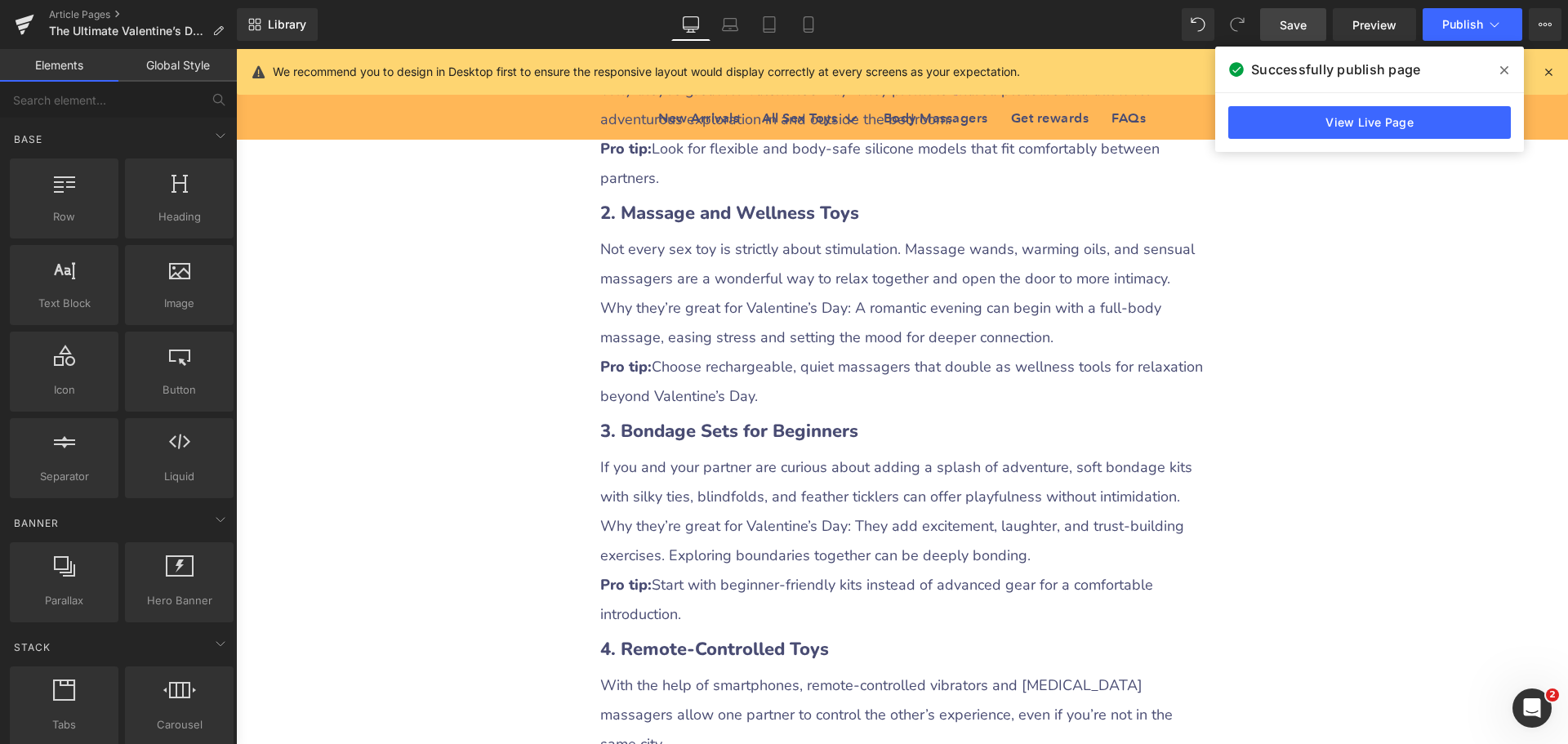
scroll to position [2532, 0]
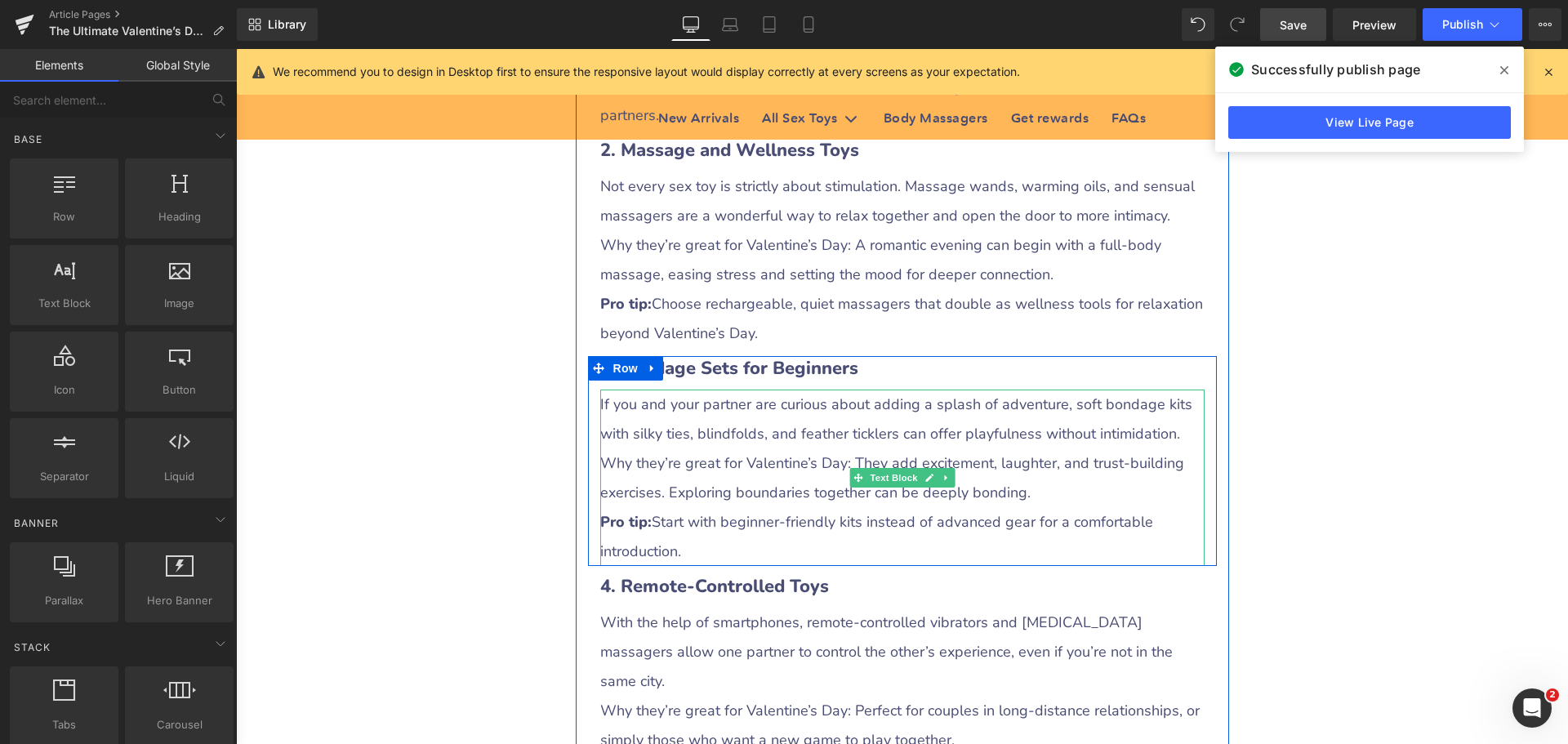
click at [1080, 411] on p "If you and your partner are curious about adding a splash of adventure, soft bo…" at bounding box center [902, 419] width 604 height 58
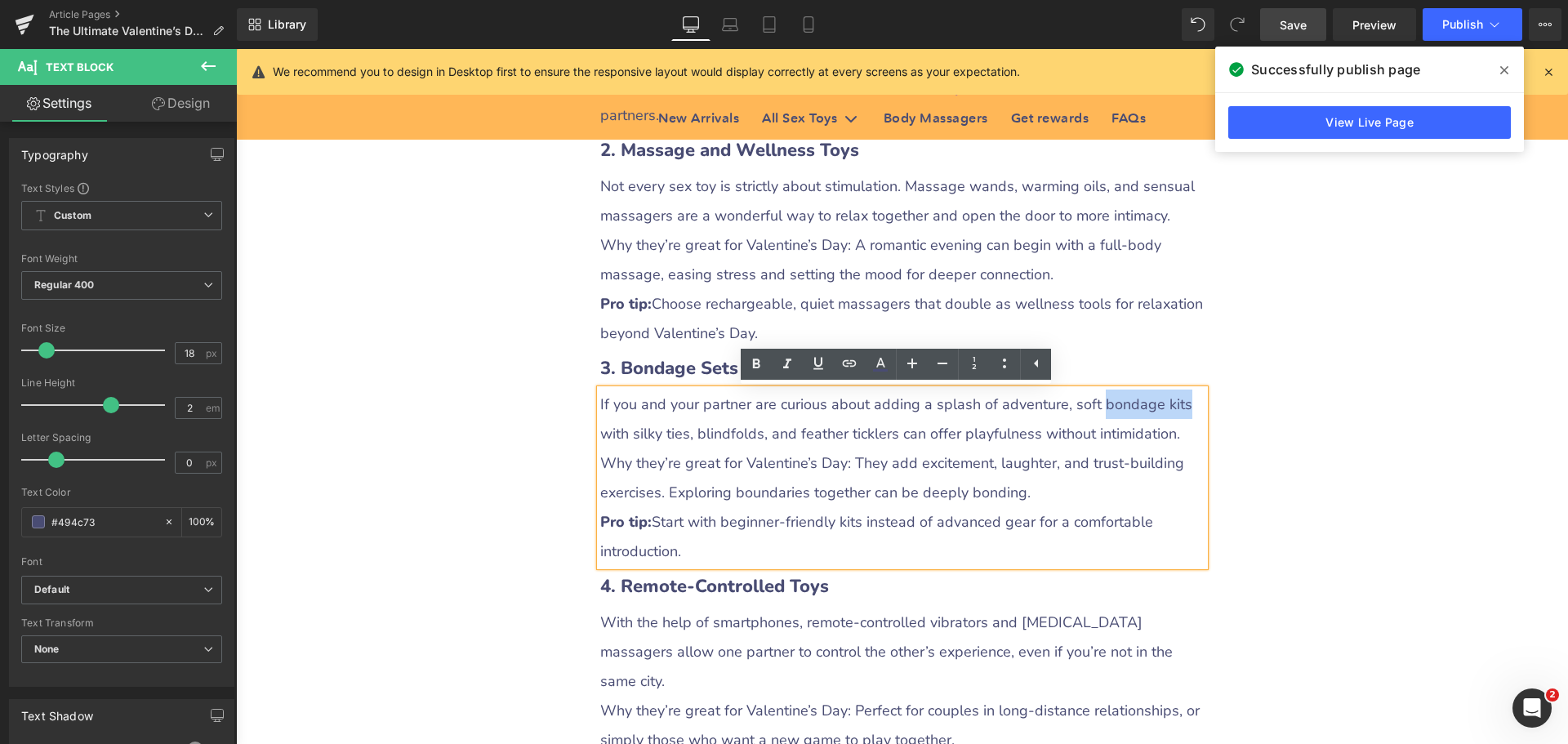
drag, startPoint x: 1092, startPoint y: 404, endPoint x: 1168, endPoint y: 404, distance: 76.0
click at [1168, 404] on p "If you and your partner are curious about adding a splash of adventure, soft bo…" at bounding box center [902, 419] width 604 height 58
click at [847, 363] on icon at bounding box center [848, 363] width 19 height 19
click at [914, 449] on input "text" at bounding box center [997, 440] width 251 height 41
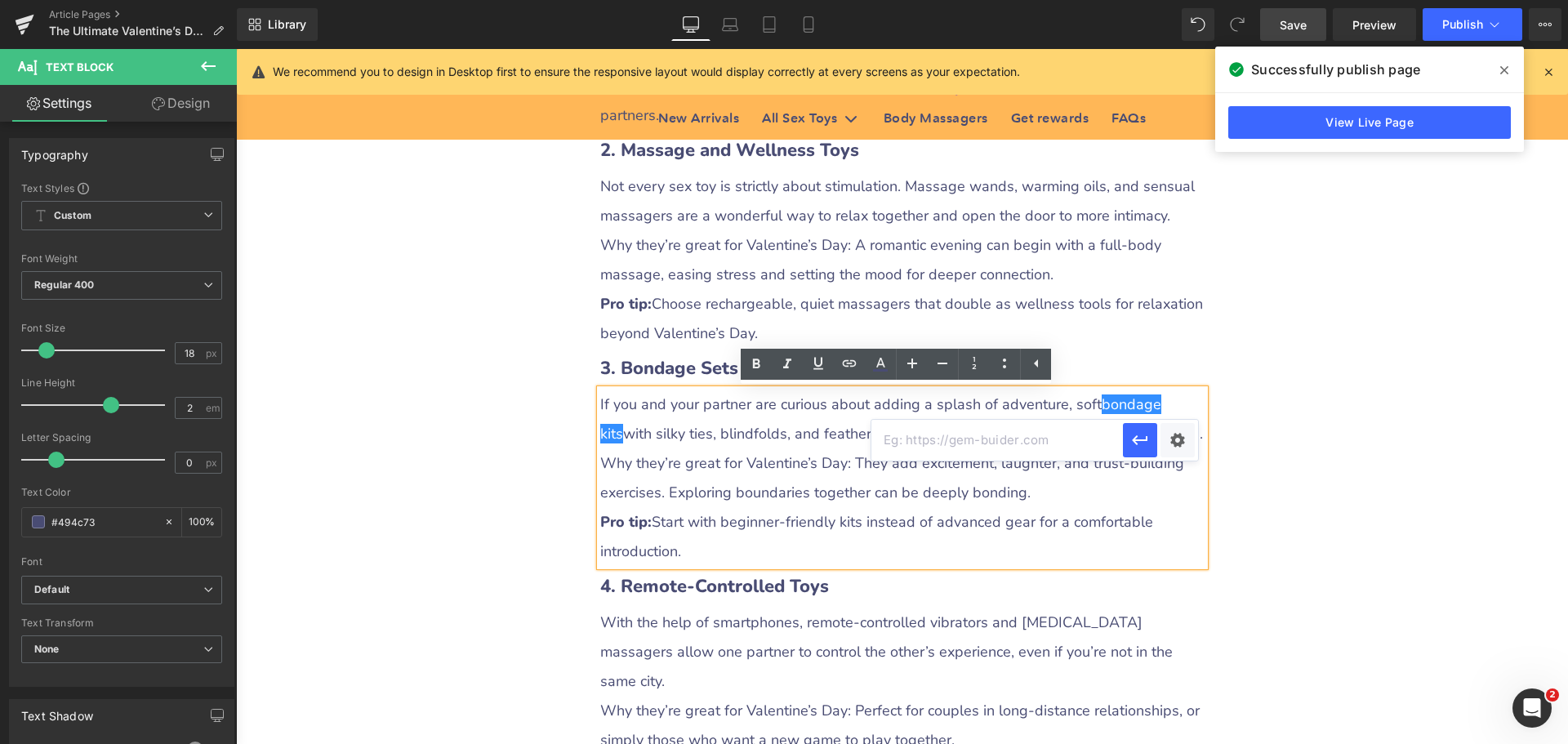
paste input "[URL][DOMAIN_NAME]"
click at [1172, 0] on div "Text Color Highlight Color #333333 Edit or remove link: Edit - Unlink - Cancel …" at bounding box center [784, 0] width 1568 height 0
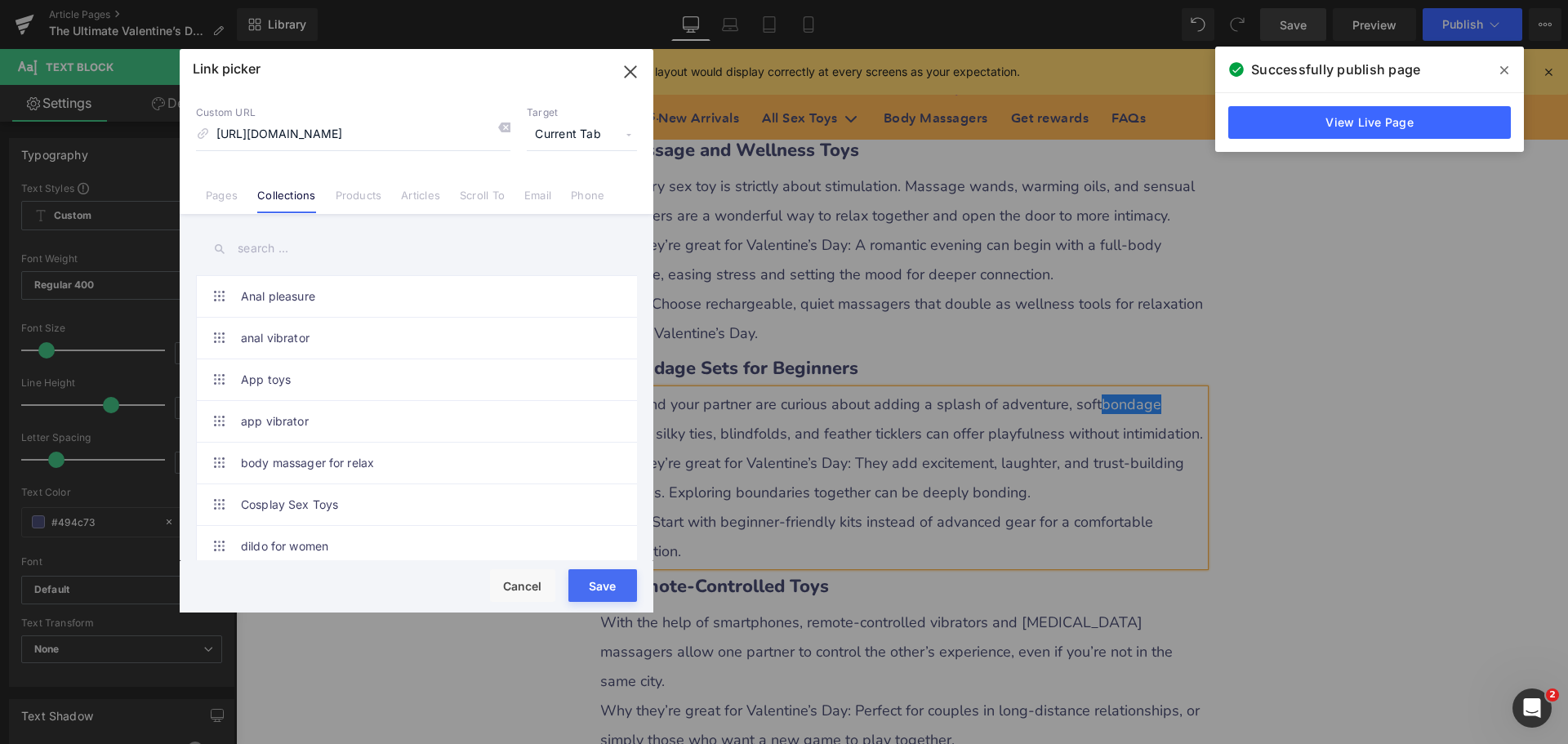
click at [566, 134] on span "Current Tab" at bounding box center [581, 134] width 111 height 31
click at [549, 187] on li "New Tab" at bounding box center [581, 193] width 126 height 28
click at [593, 581] on button "Save" at bounding box center [603, 586] width 69 height 33
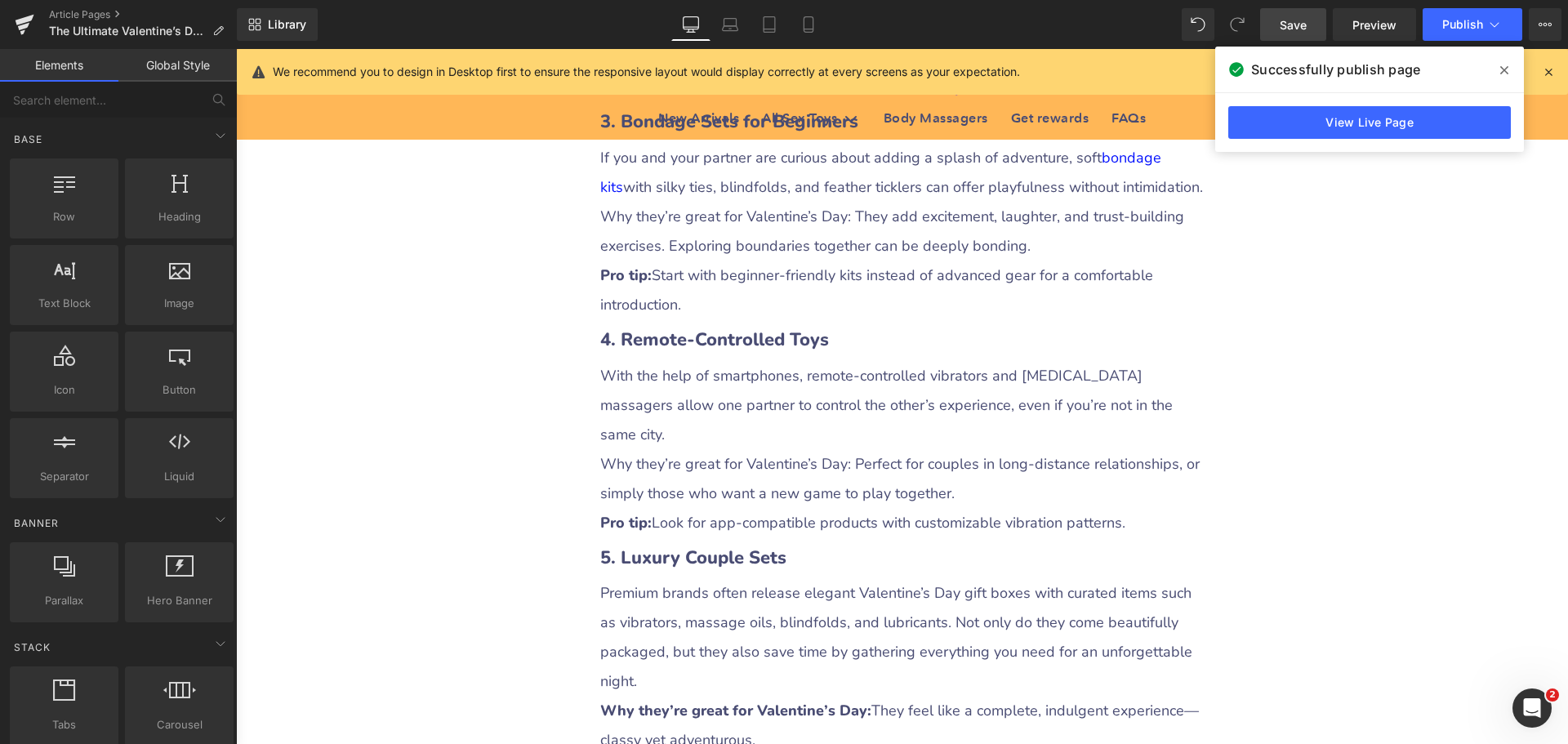
scroll to position [2858, 0]
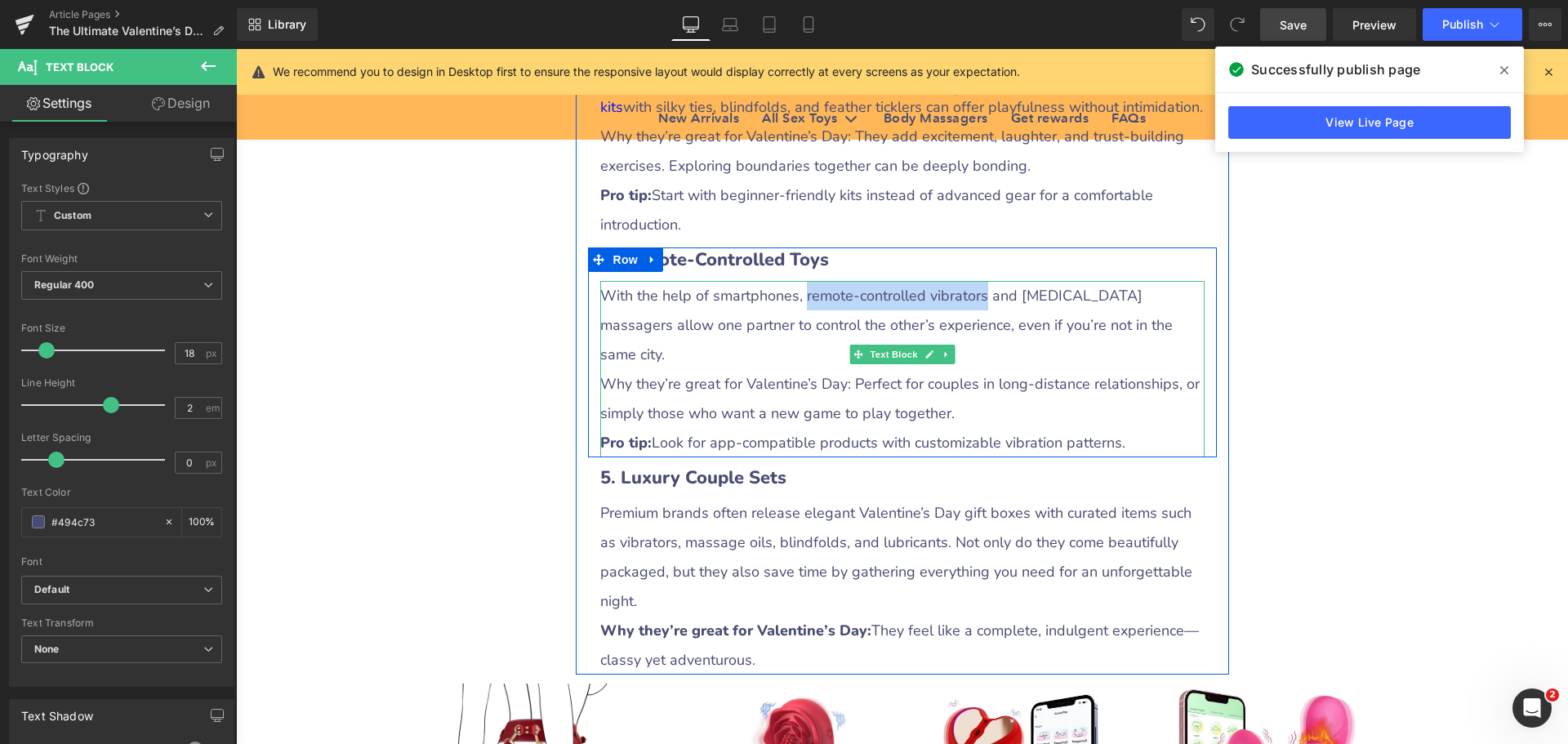
drag, startPoint x: 794, startPoint y: 294, endPoint x: 968, endPoint y: 299, distance: 174.1
click at [968, 299] on p "With the help of smartphones, remote-controlled vibrators and [MEDICAL_DATA] ma…" at bounding box center [902, 324] width 604 height 88
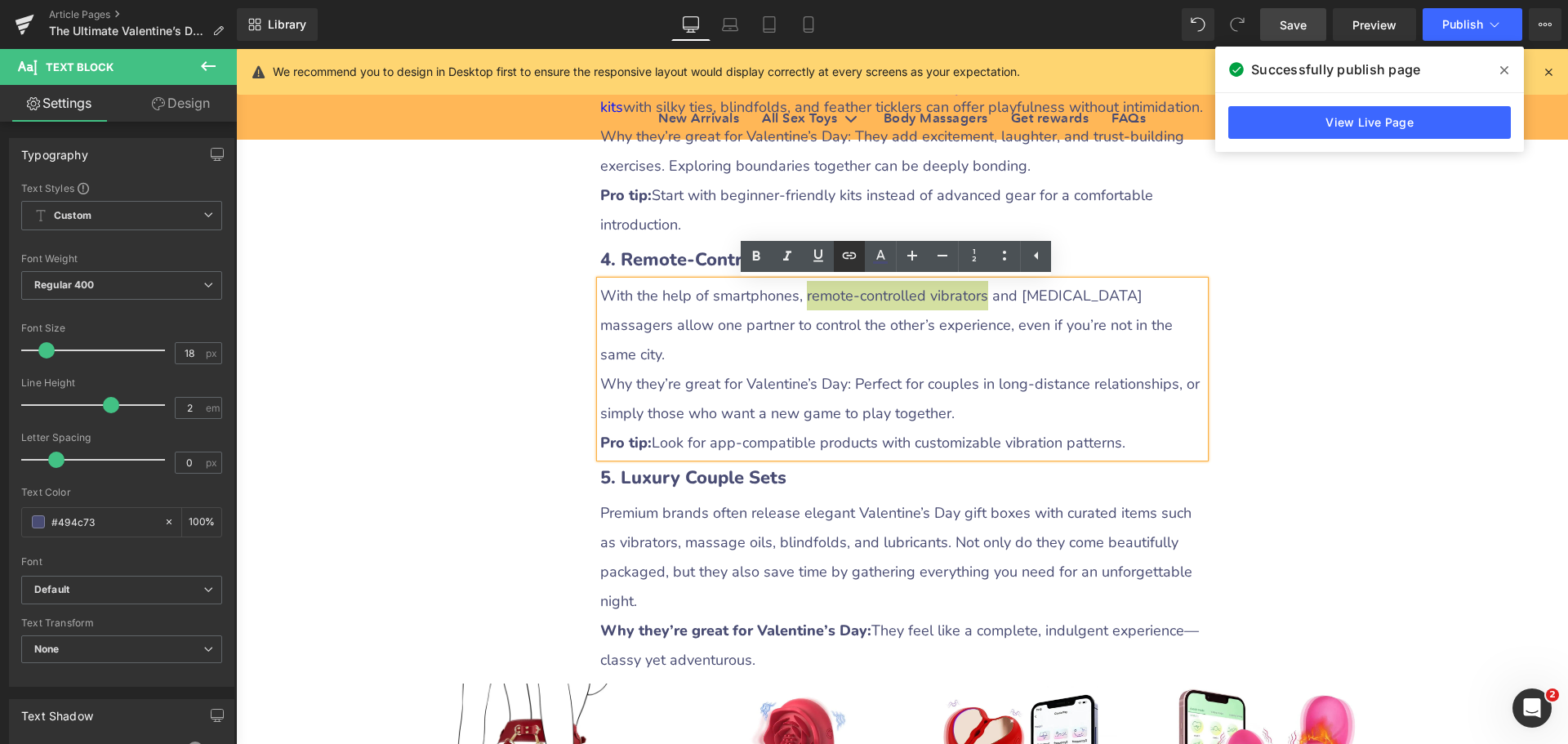
click at [849, 257] on icon at bounding box center [848, 255] width 19 height 19
click at [860, 334] on input "text" at bounding box center [924, 332] width 251 height 41
paste input "[URL][DOMAIN_NAME]"
type input "[URL][DOMAIN_NAME]"
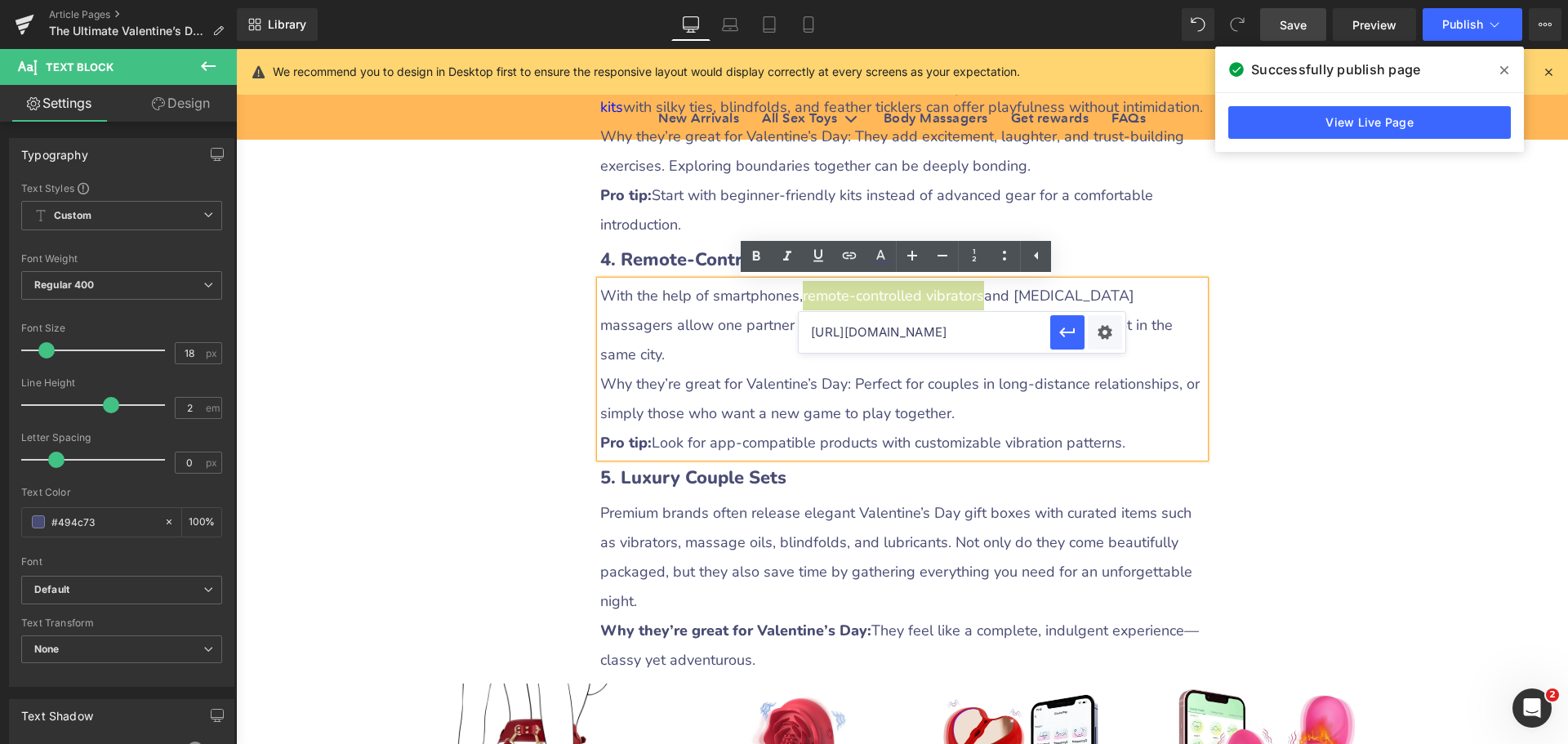
scroll to position [0, 159]
click at [1099, 0] on div "Text Color Highlight Color #333333 Edit or remove link: Edit - Unlink - Cancel …" at bounding box center [784, 0] width 1568 height 0
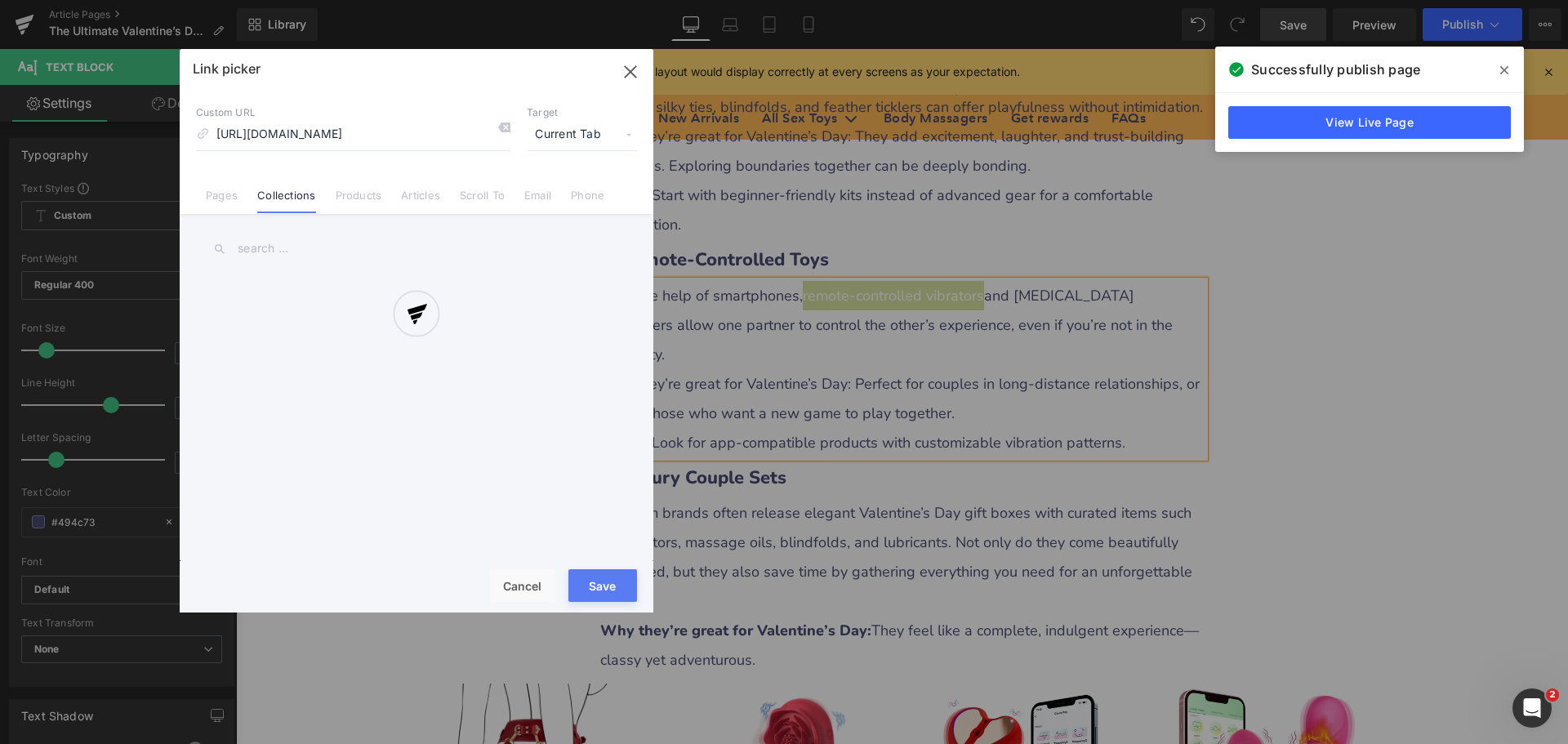
scroll to position [0, 0]
click at [579, 134] on div at bounding box center [417, 331] width 474 height 563
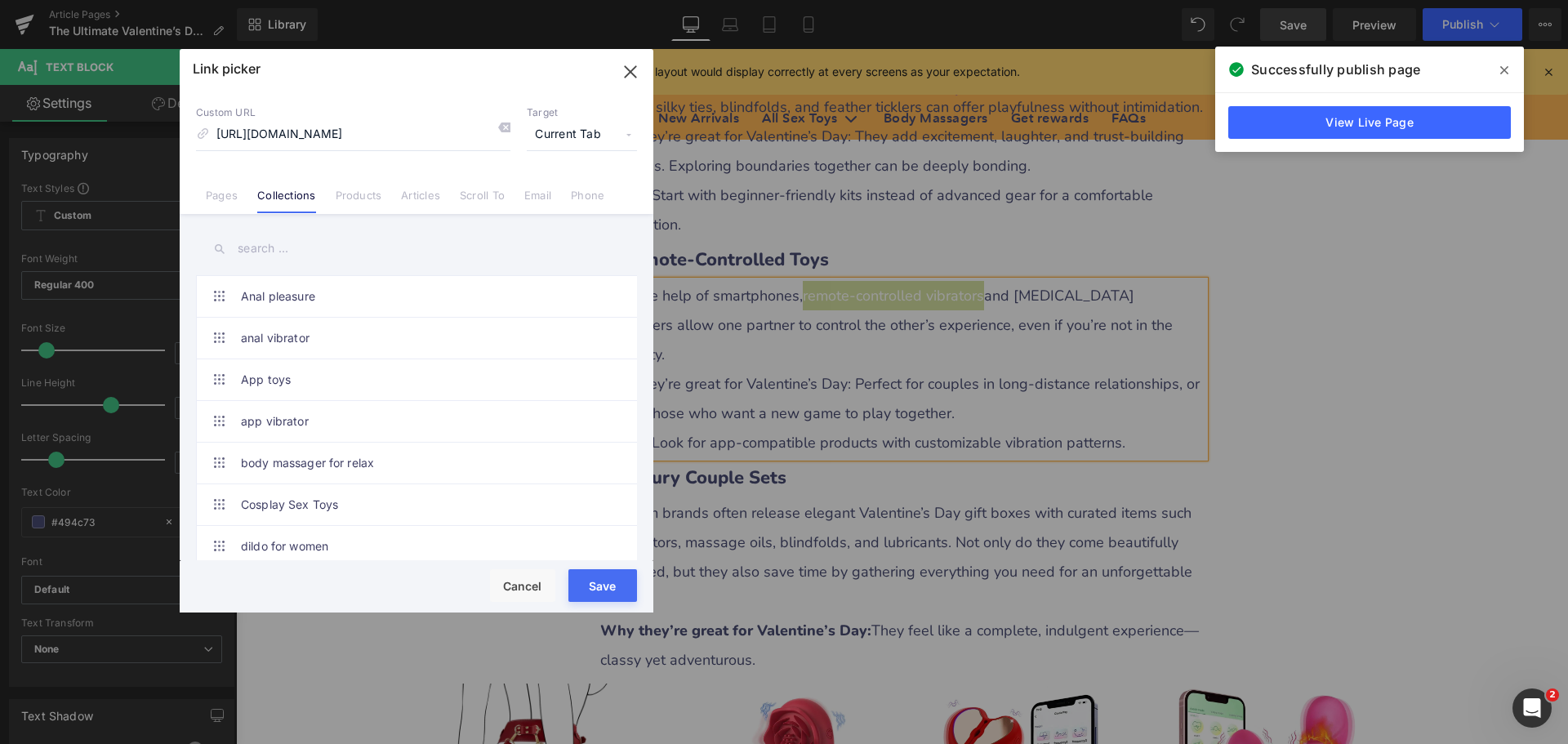
click at [564, 135] on span "Current Tab" at bounding box center [581, 134] width 111 height 31
click at [549, 186] on li "New Tab" at bounding box center [581, 193] width 126 height 28
click at [591, 581] on button "Save" at bounding box center [603, 586] width 69 height 33
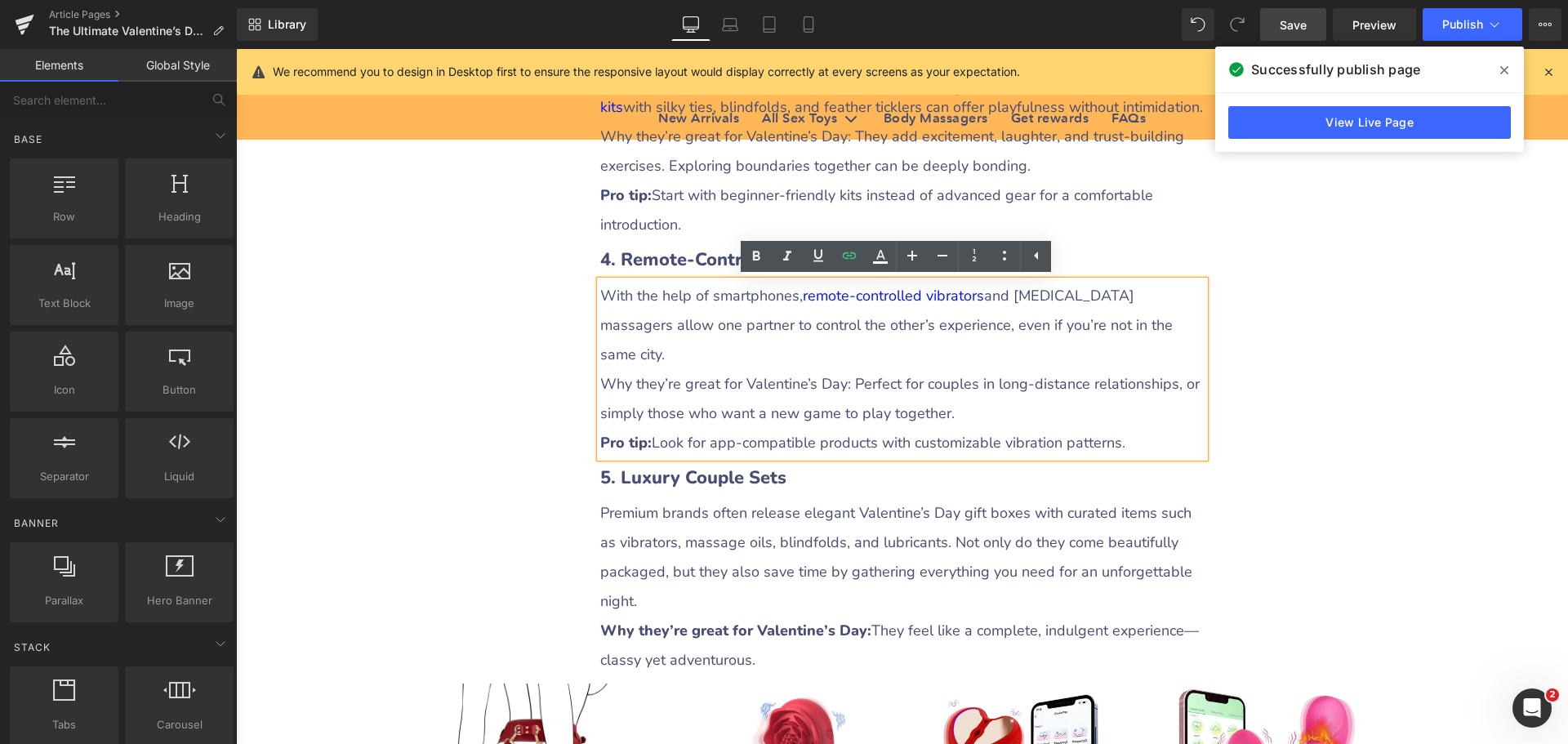
click at [1402, 484] on div "The Ultimate Valentine’s Day Gift Guide for Couples: Strengthening Bonds with H…" at bounding box center [901, 505] width 1332 height 6308
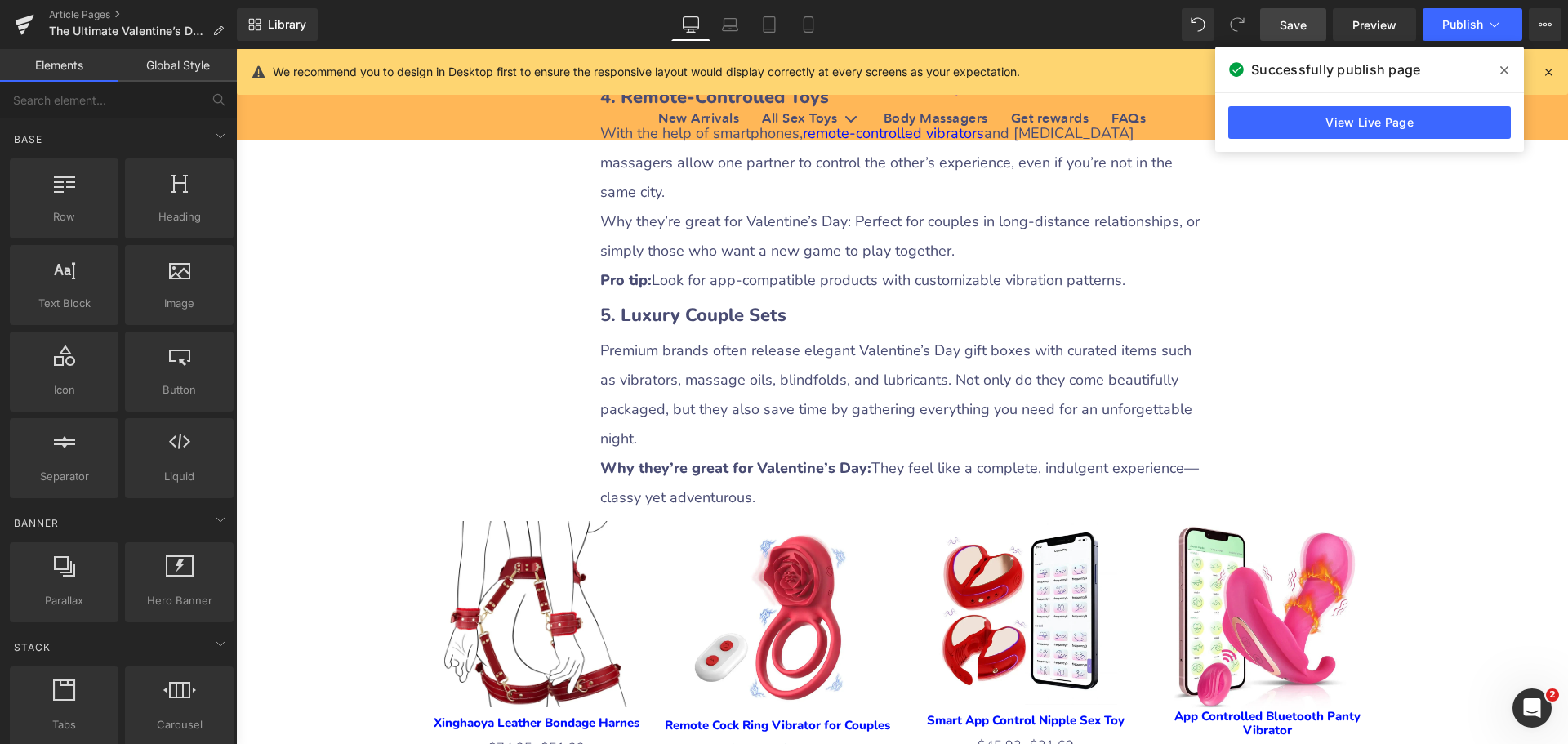
scroll to position [3022, 0]
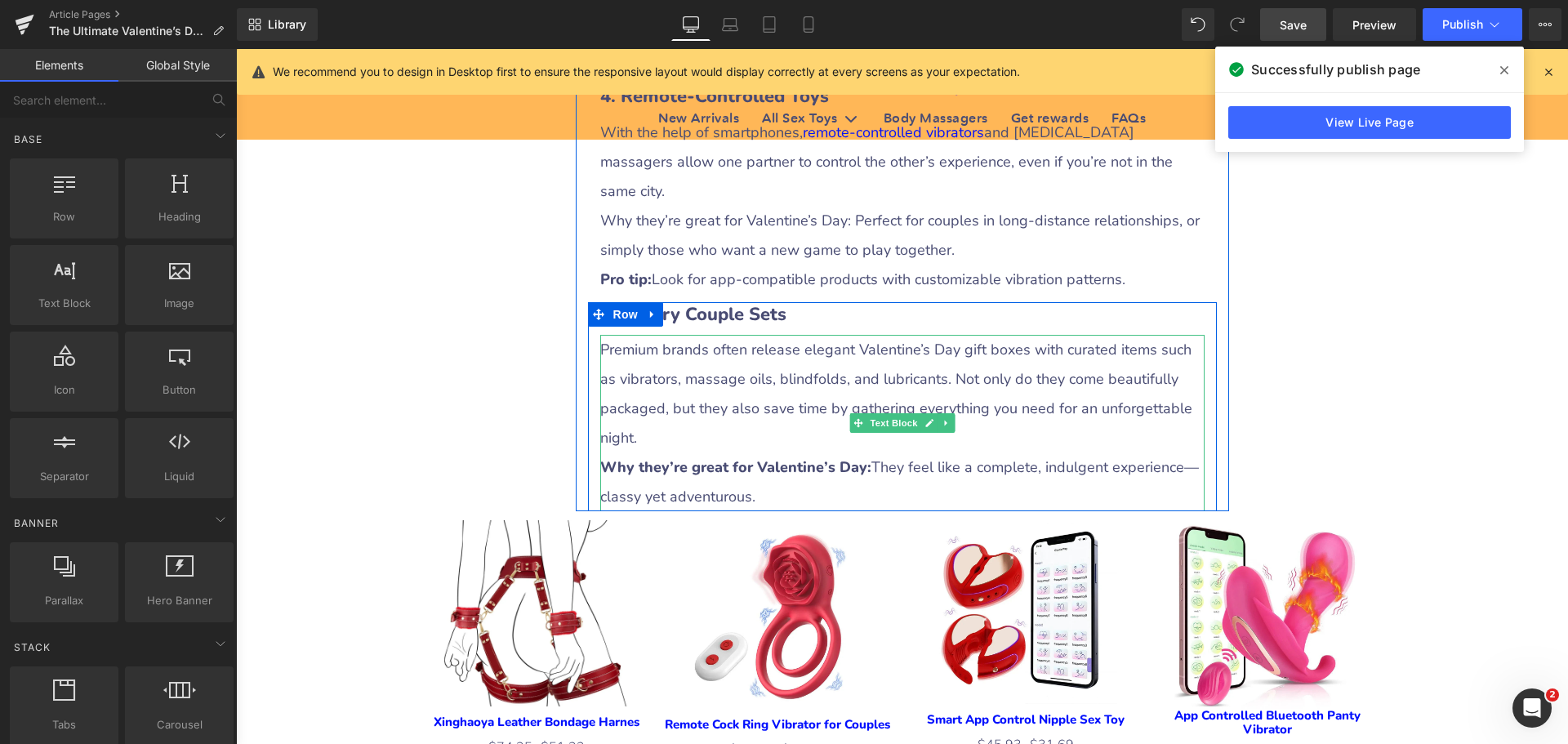
click at [812, 335] on p "Premium brands often release elegant Valentine’s Day gift boxes with curated it…" at bounding box center [902, 393] width 604 height 118
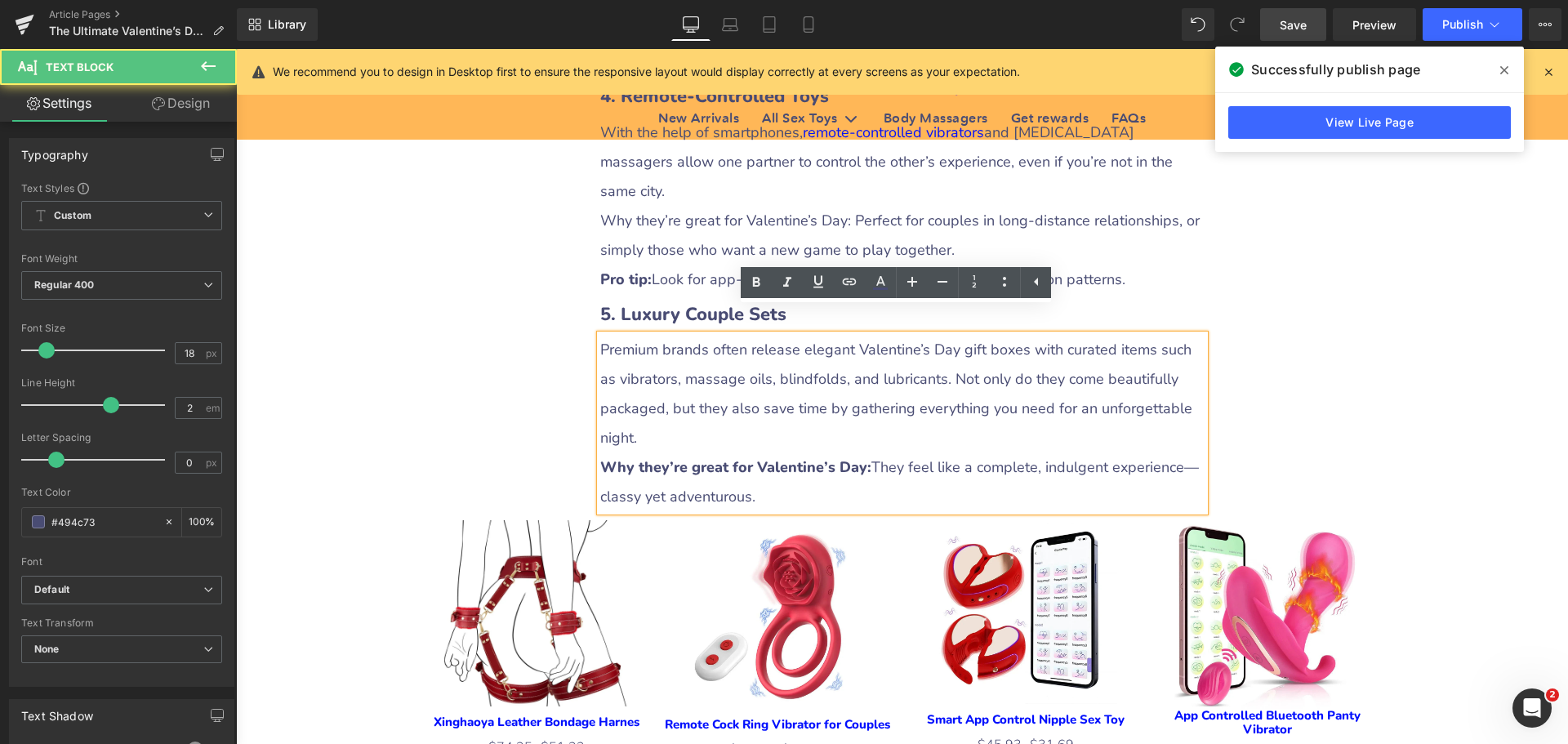
click at [714, 335] on p "Premium brands often release elegant Valentine’s Day gift boxes with curated it…" at bounding box center [902, 393] width 604 height 118
click at [697, 335] on p "Premium brands often release elegant Valentine’s Day gift boxes with curated it…" at bounding box center [902, 393] width 604 height 118
click at [1504, 467] on div "The Ultimate Valentine’s Day Gift Guide for Couples: Strengthening Bonds with H…" at bounding box center [901, 341] width 1332 height 6308
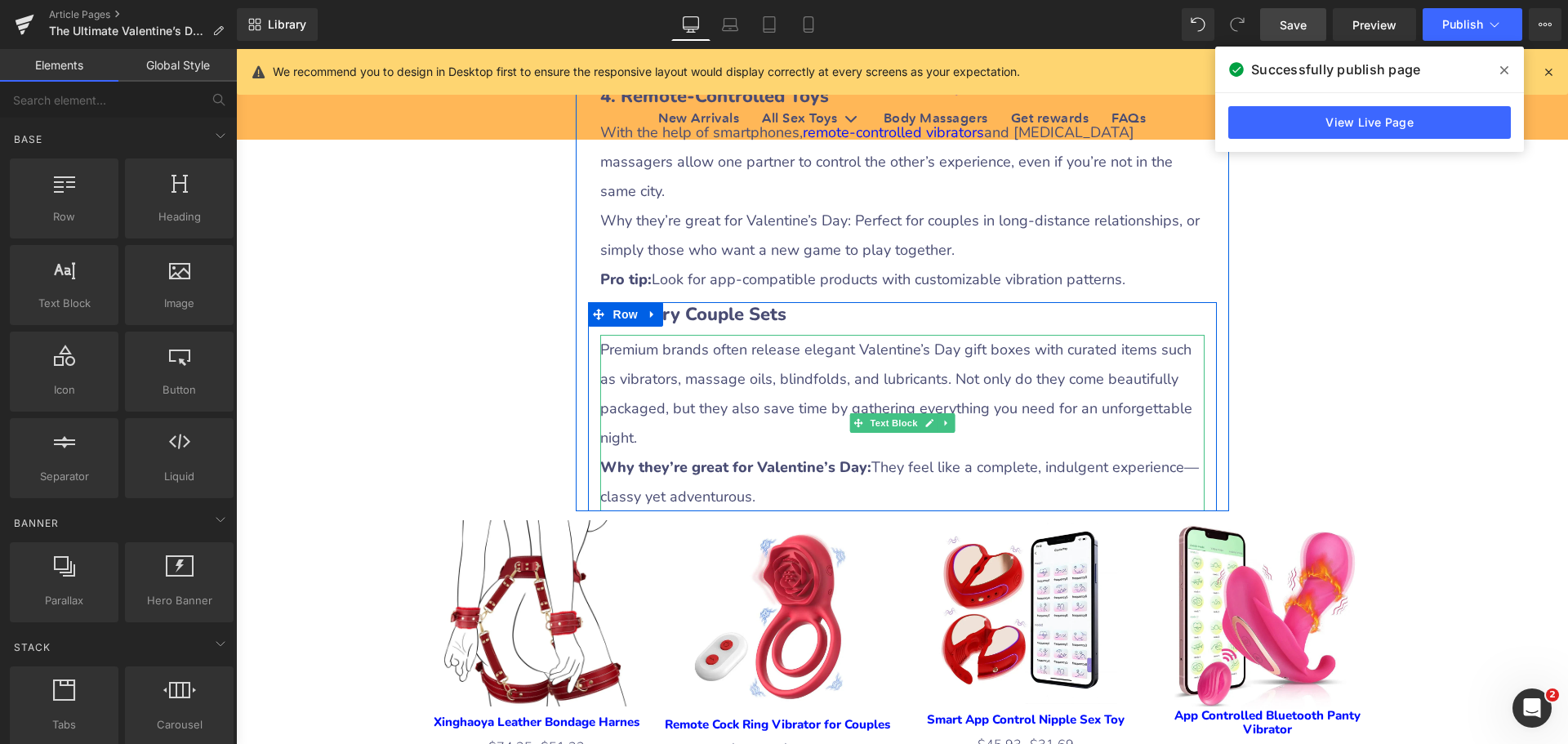
click at [701, 335] on p "Premium brands often release elegant Valentine’s Day gift boxes with curated it…" at bounding box center [902, 393] width 604 height 118
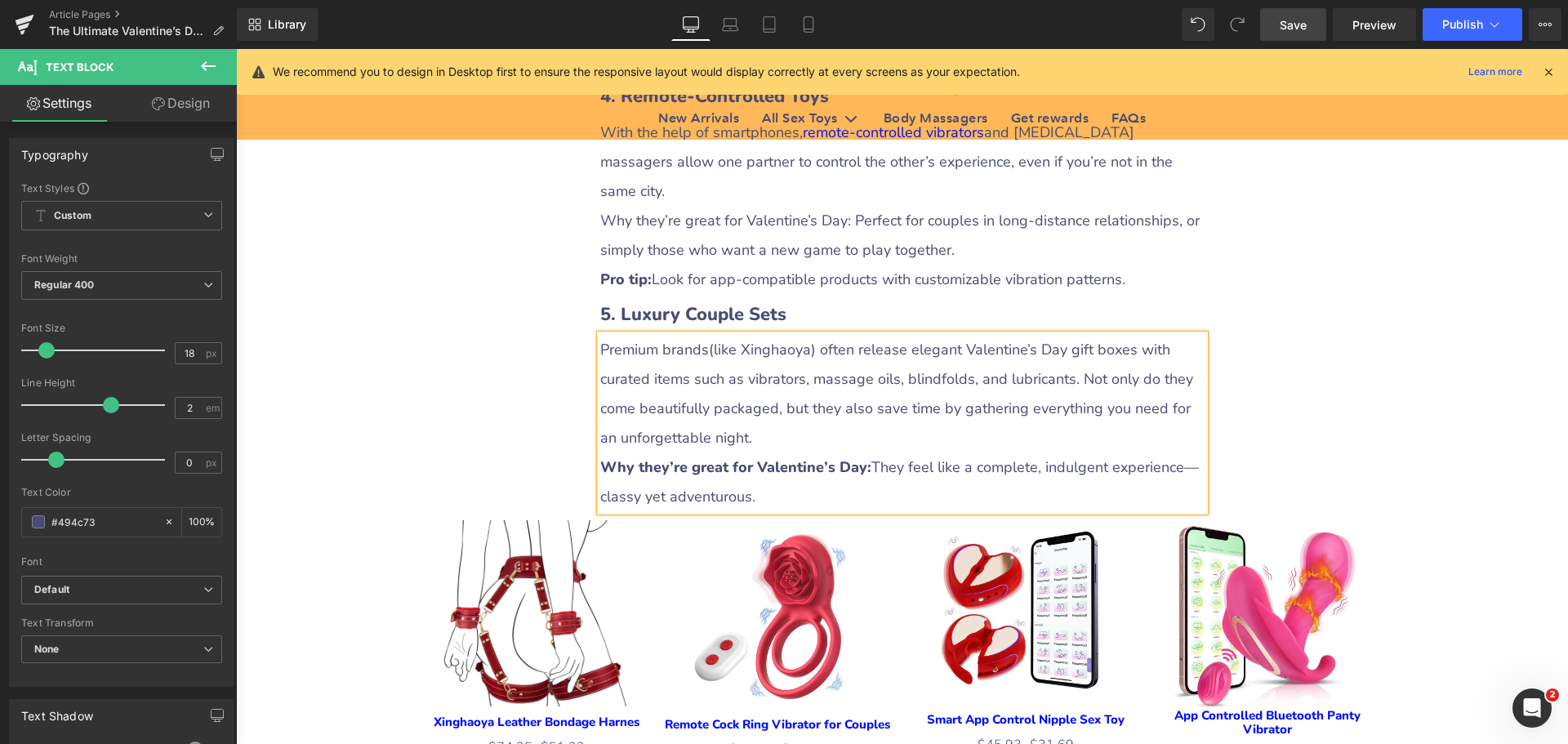
click at [701, 335] on p "Premium brands(like Xinghaoya) often release elegant Valentine’s Day gift boxes…" at bounding box center [902, 393] width 604 height 118
drag, startPoint x: 741, startPoint y: 321, endPoint x: 803, endPoint y: 323, distance: 62.0
click at [803, 335] on p "Premium brands (like Xinghaoya) often release elegant Valentine’s Day gift boxe…" at bounding box center [902, 393] width 604 height 118
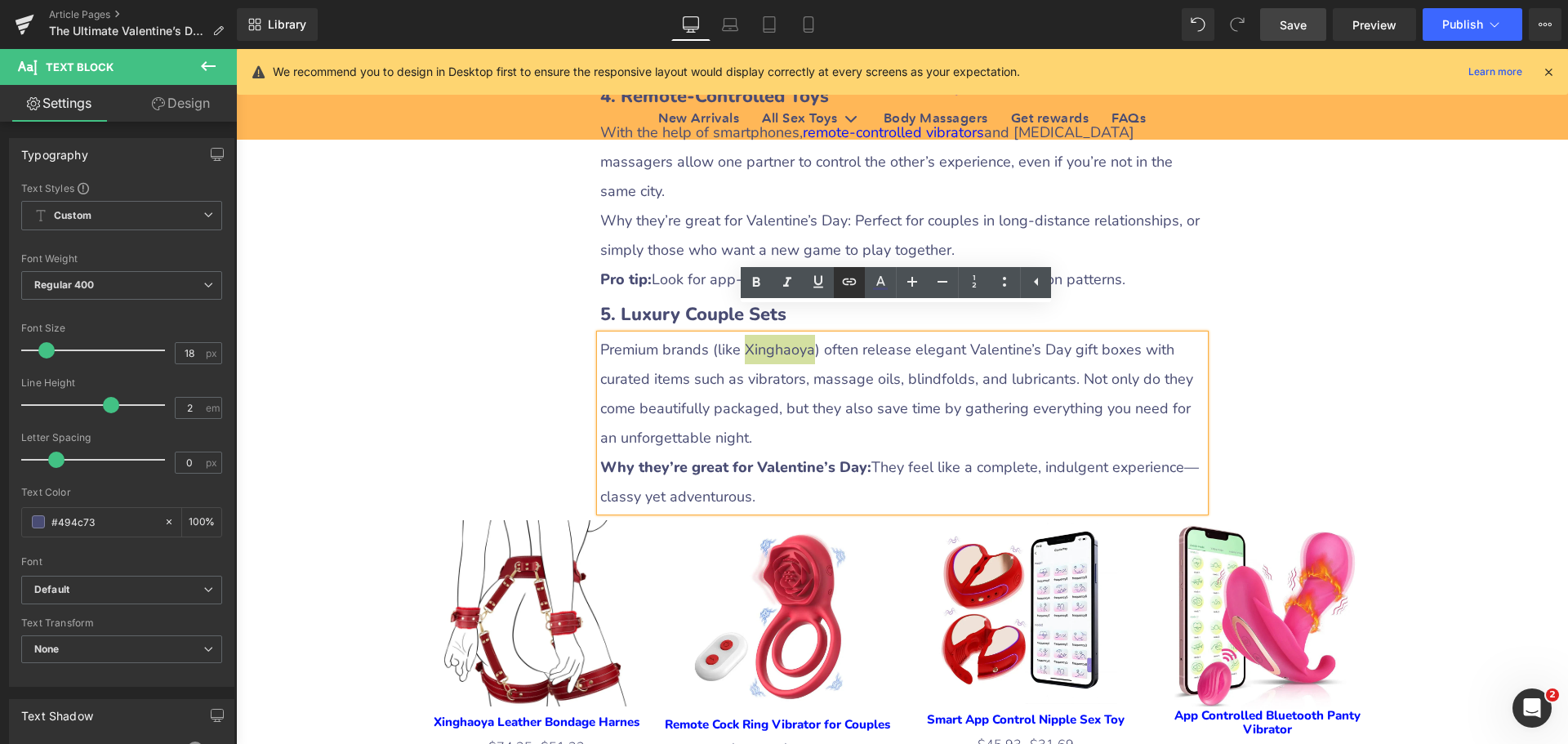
click at [848, 280] on icon at bounding box center [848, 281] width 19 height 19
click at [795, 362] on input "text" at bounding box center [816, 358] width 251 height 41
paste input "[URL][DOMAIN_NAME]"
type input "[URL][DOMAIN_NAME]"
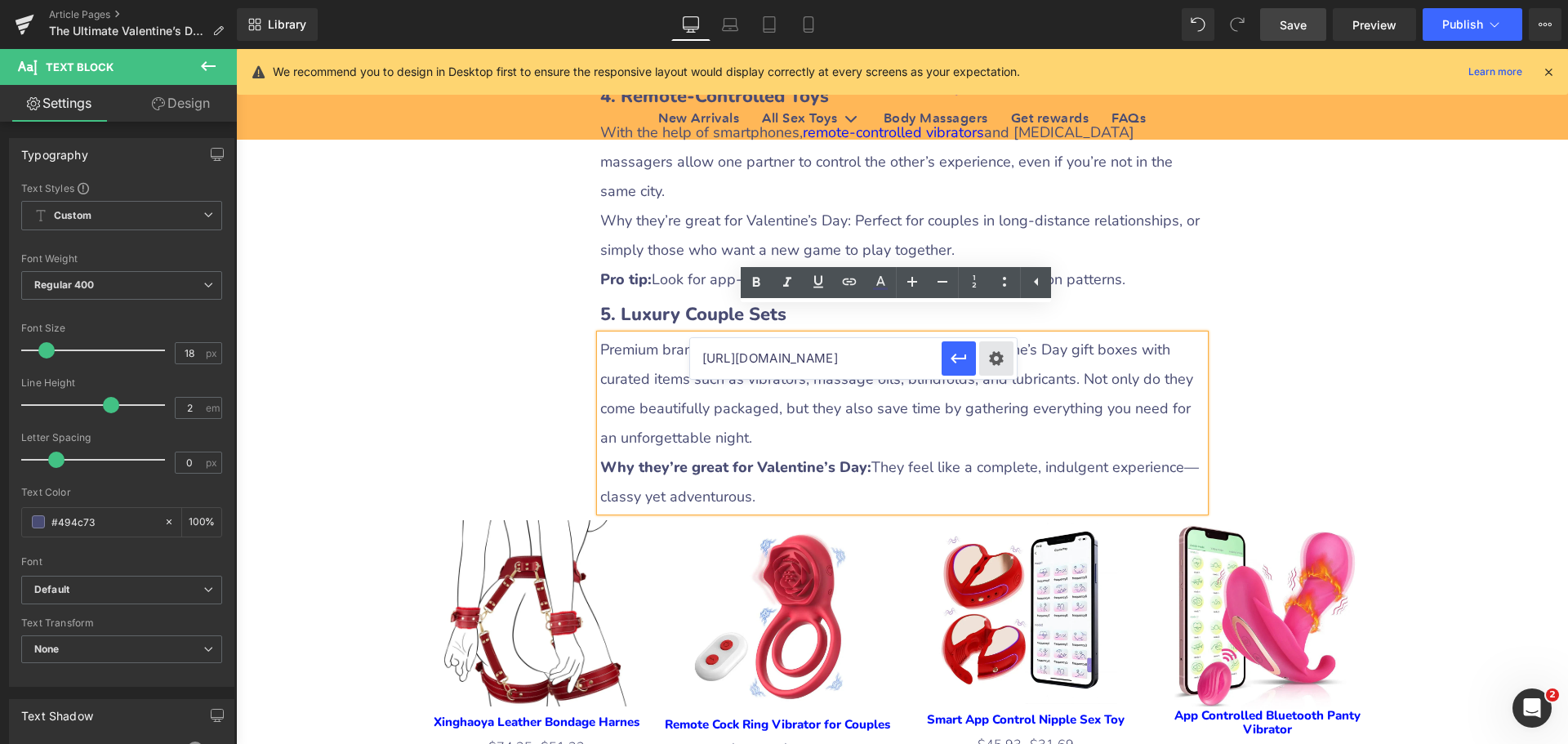
click at [1000, 0] on div "Text Color Highlight Color #333333 Edit or remove link: Edit - Unlink - Cancel …" at bounding box center [784, 0] width 1568 height 0
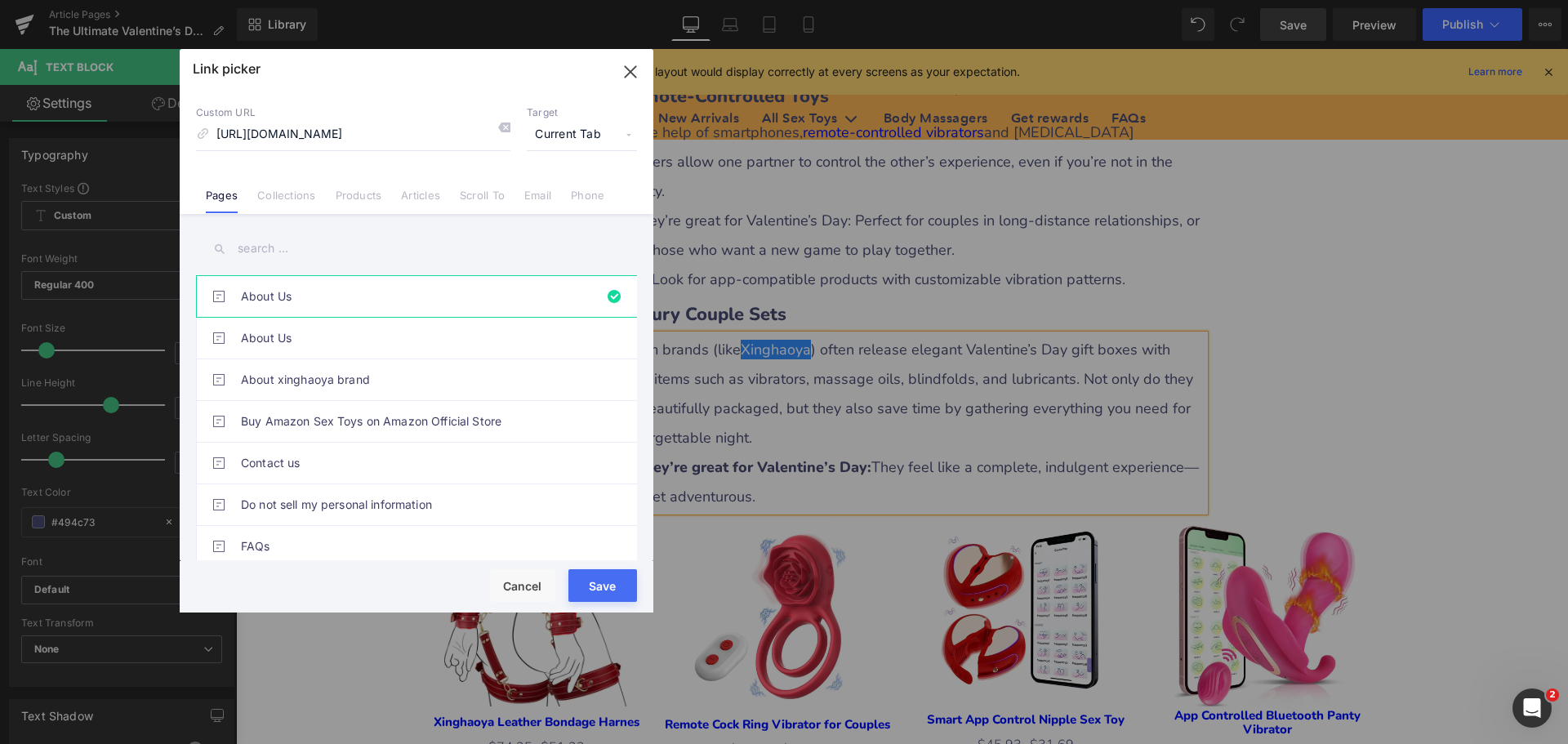
click at [547, 131] on span "Current Tab" at bounding box center [581, 134] width 111 height 31
click at [555, 196] on li "New Tab" at bounding box center [581, 193] width 126 height 28
drag, startPoint x: 590, startPoint y: 583, endPoint x: 418, endPoint y: 517, distance: 184.2
click at [590, 583] on button "Save" at bounding box center [603, 586] width 69 height 33
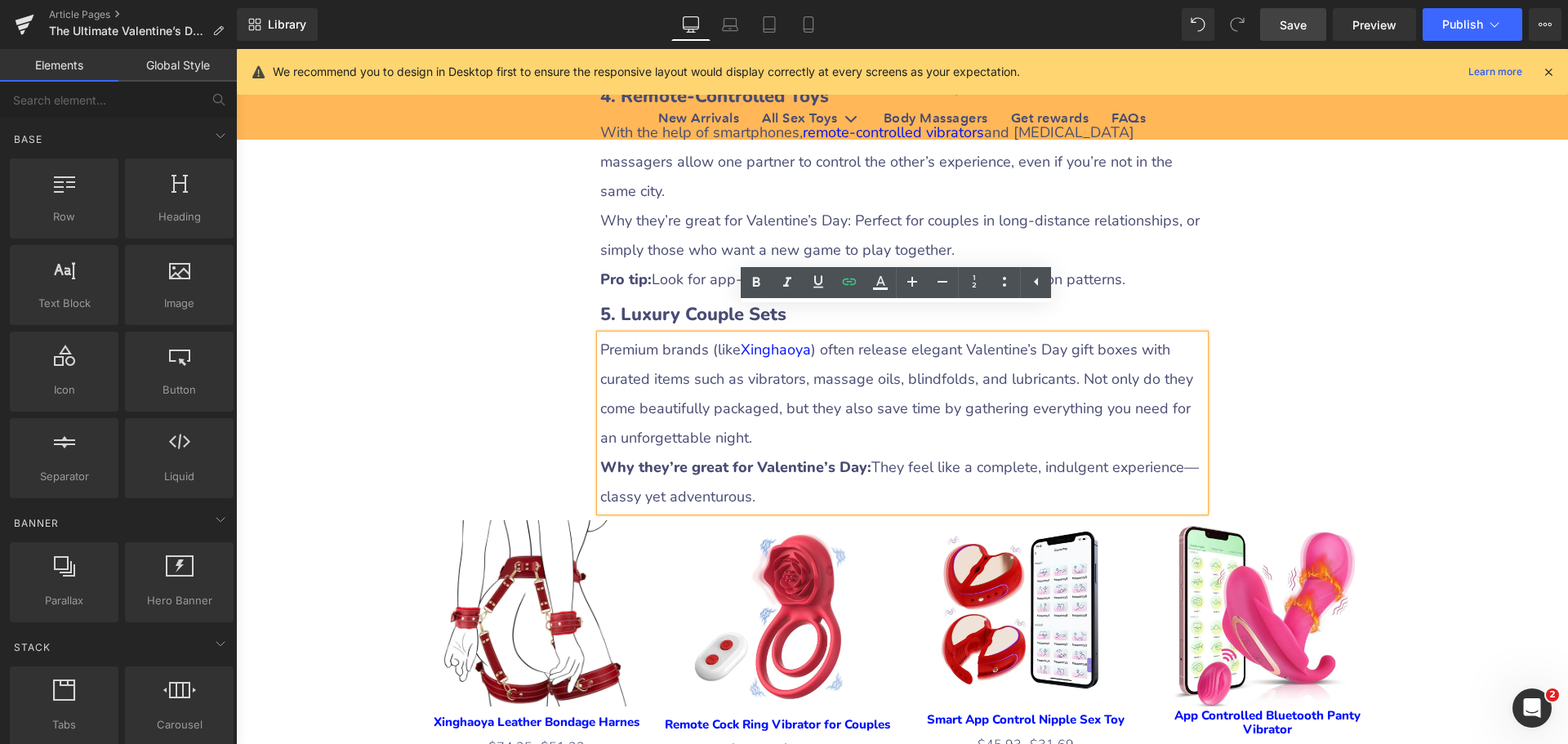
click at [1460, 372] on div "The Ultimate Valentine’s Day Gift Guide for Couples: Strengthening Bonds with H…" at bounding box center [901, 341] width 1332 height 6308
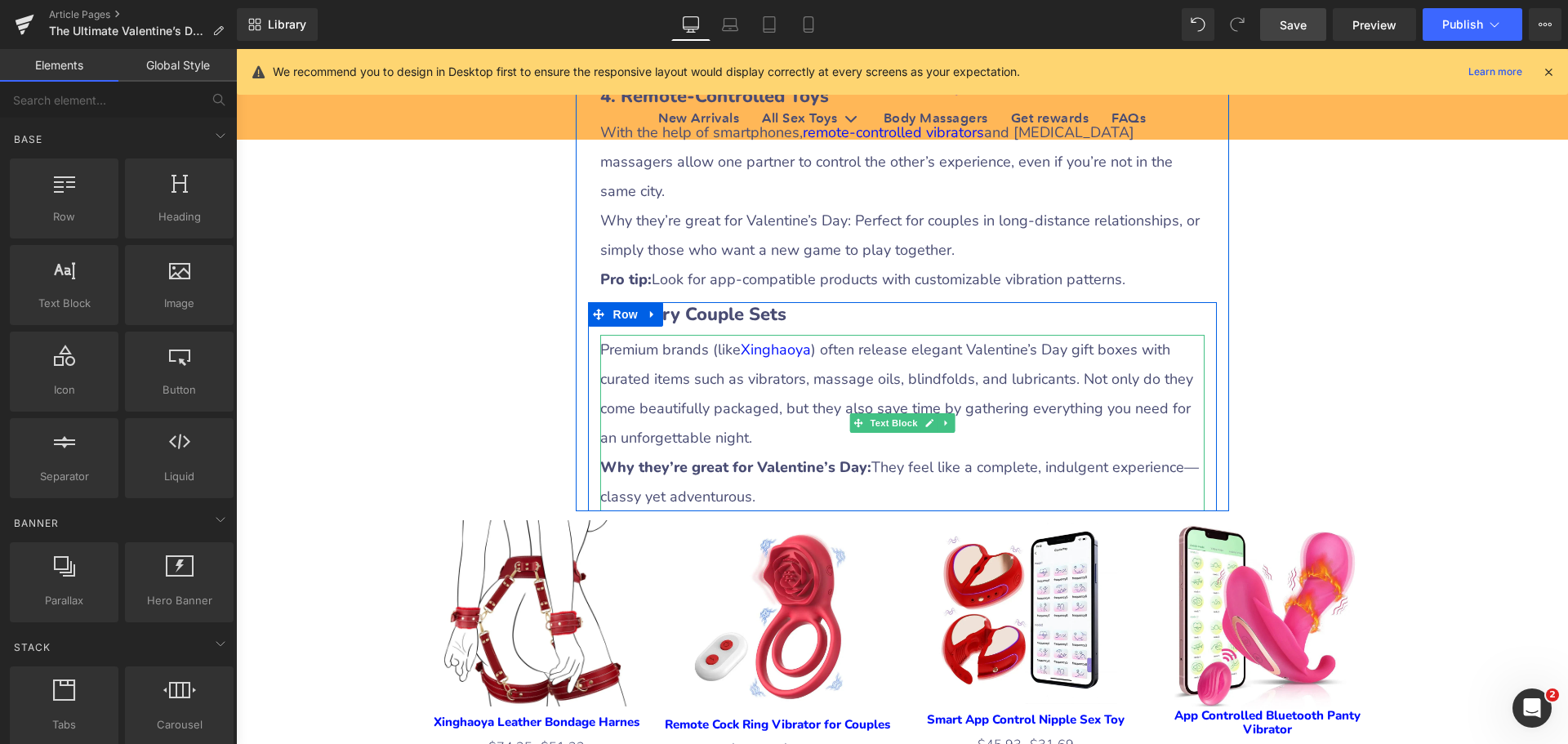
click at [816, 348] on p "Premium brands (like Xinghaoya ) often release elegant Valentine’s Day gift box…" at bounding box center [902, 393] width 604 height 118
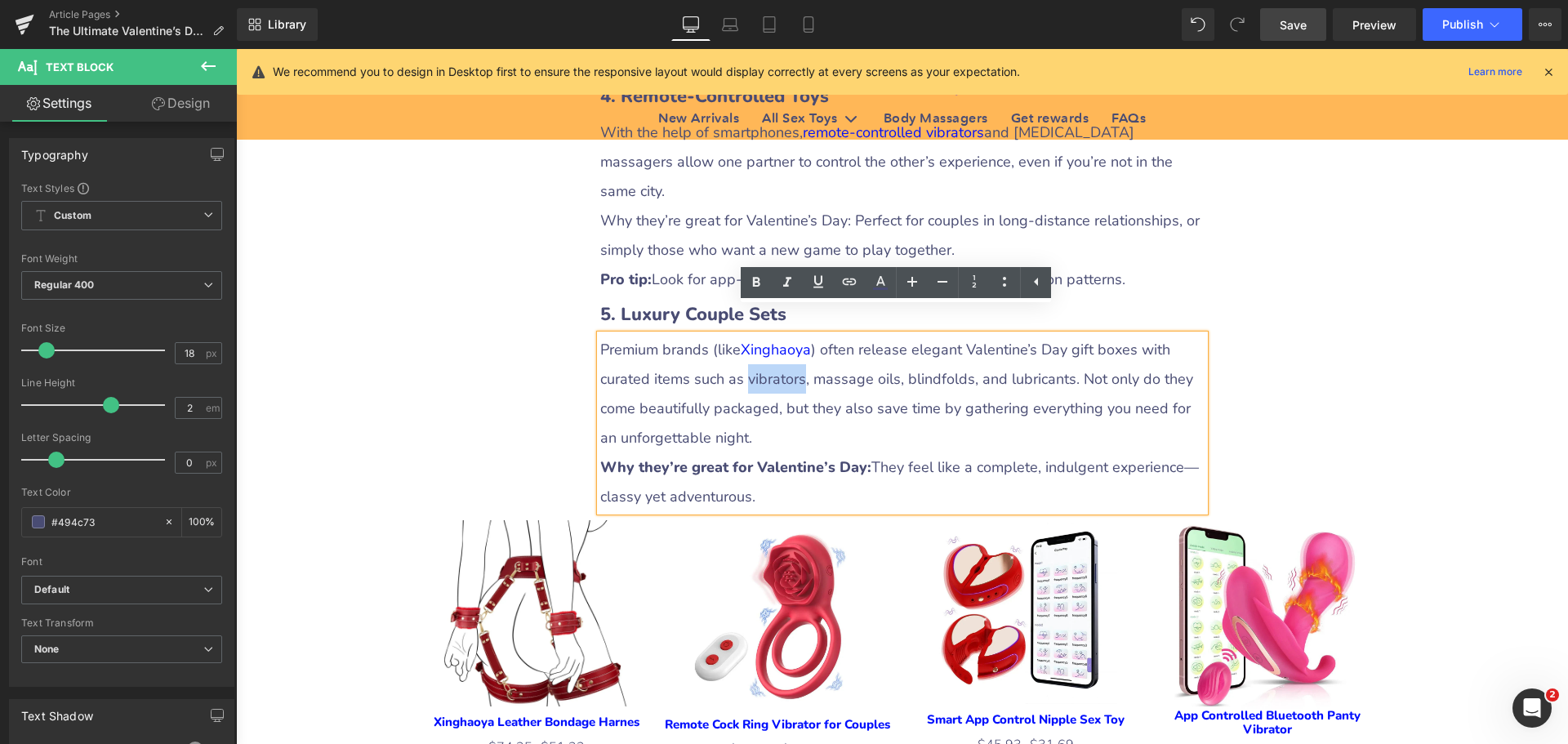
drag, startPoint x: 742, startPoint y: 347, endPoint x: 794, endPoint y: 354, distance: 52.5
click at [794, 354] on p "Premium brands (like Xinghaoya ) often release elegant Valentine’s Day gift box…" at bounding box center [902, 393] width 604 height 118
click at [842, 277] on icon at bounding box center [848, 281] width 19 height 19
click at [779, 393] on input "text" at bounding box center [813, 388] width 251 height 41
paste input "[URL][DOMAIN_NAME]"
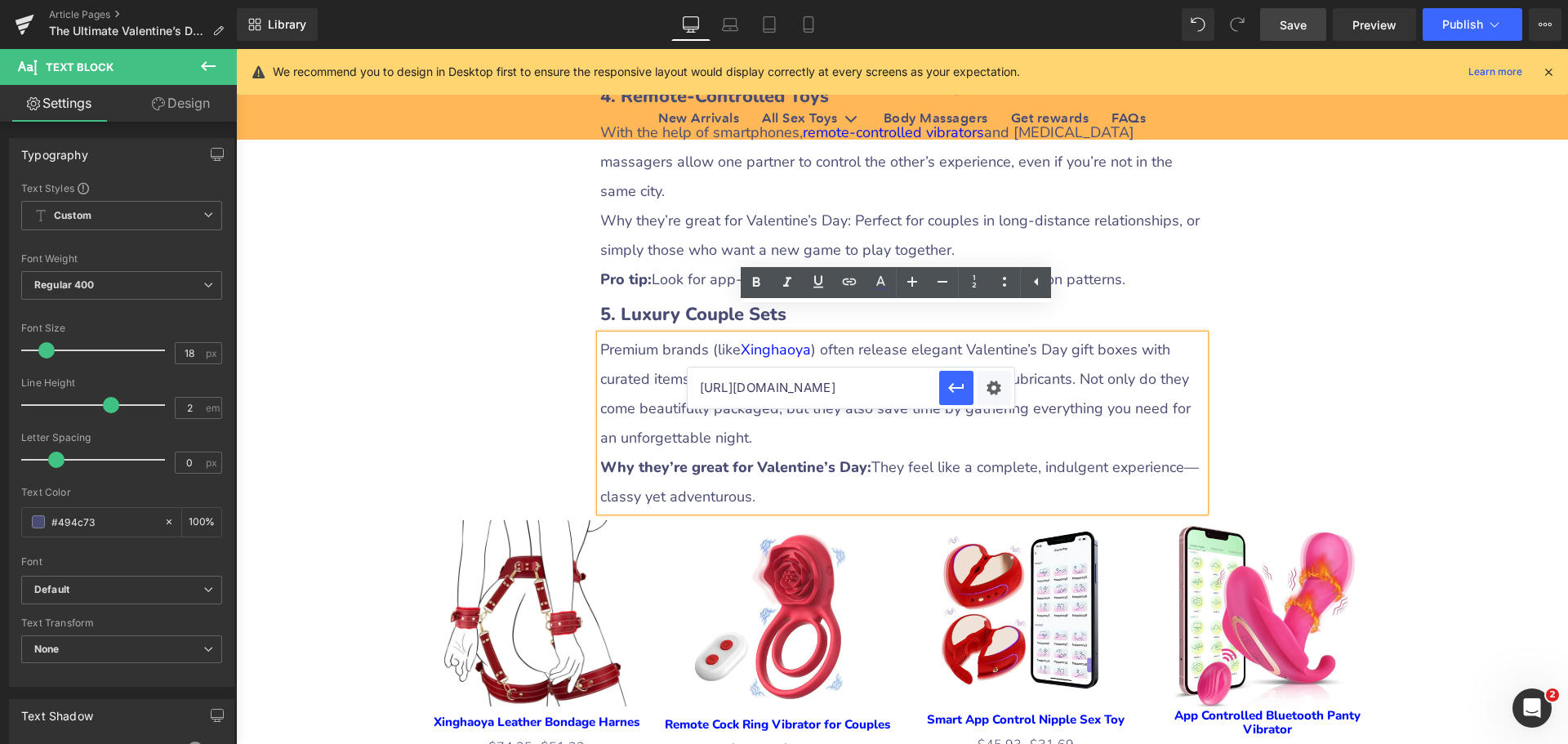
scroll to position [0, 63]
click at [986, 0] on div "Text Color Highlight Color #333333 Edit or remove link: Edit - Unlink - Cancel …" at bounding box center [784, 0] width 1568 height 0
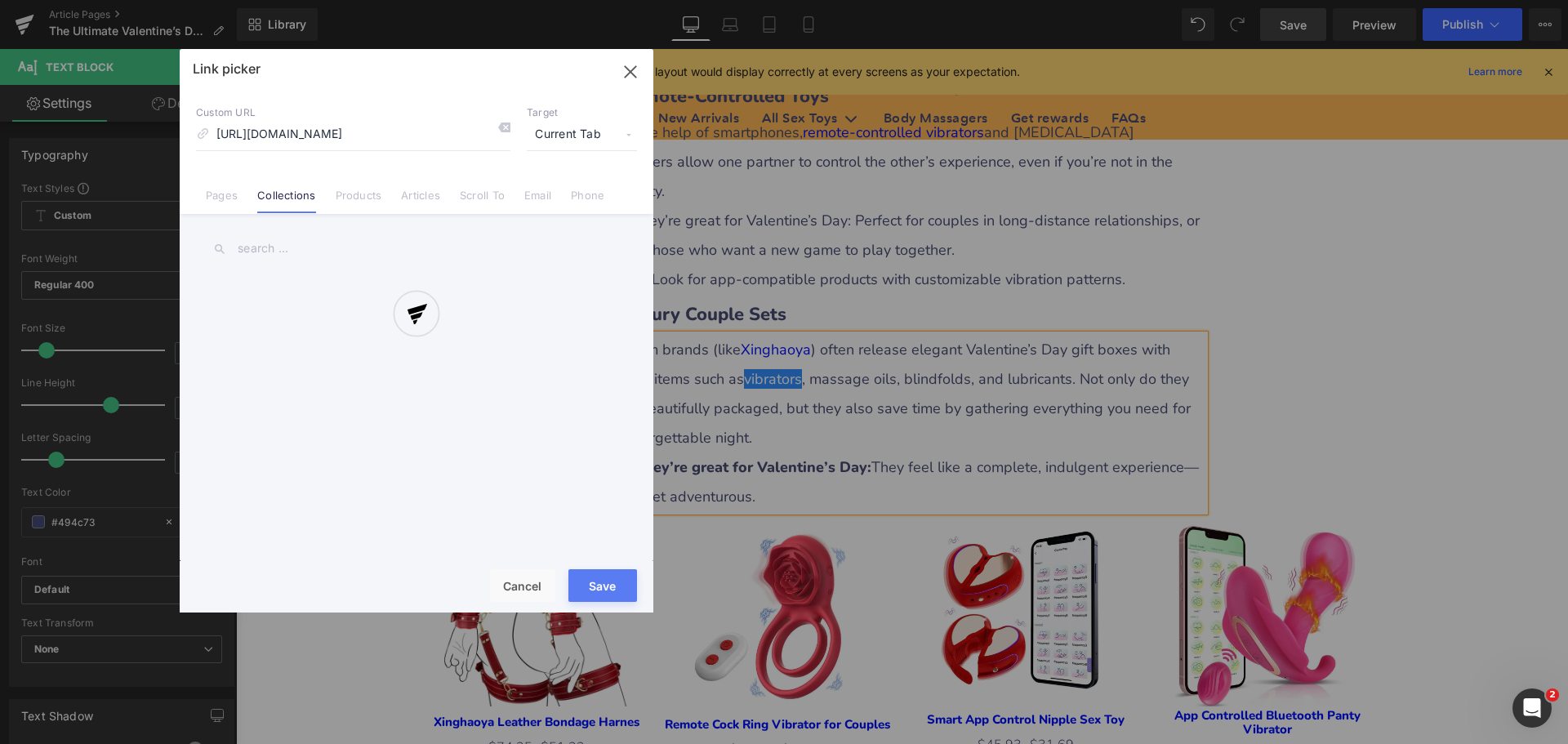
click at [570, 135] on div at bounding box center [417, 331] width 474 height 563
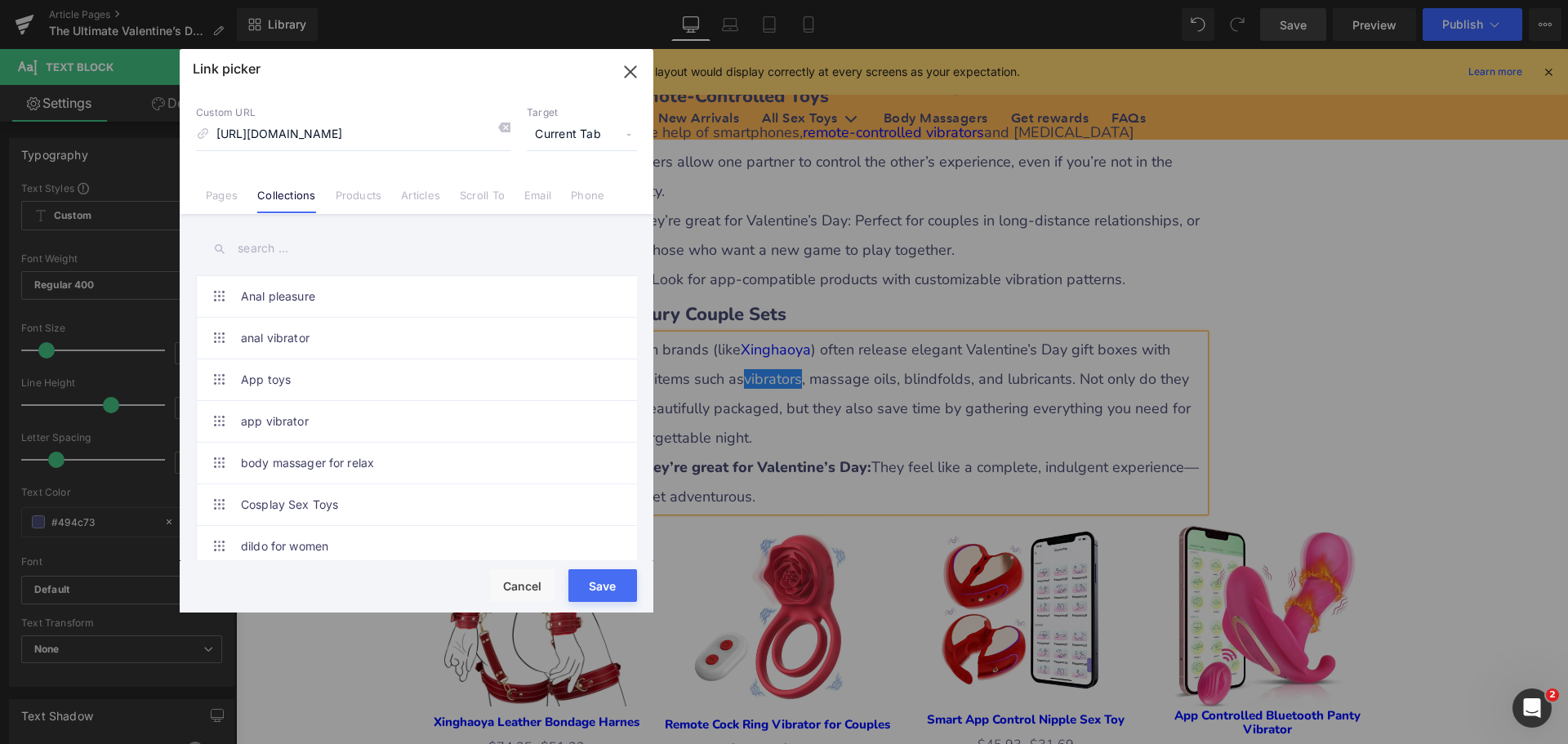
click at [570, 135] on span "Current Tab" at bounding box center [581, 134] width 111 height 31
click at [542, 194] on li "New Tab" at bounding box center [581, 193] width 126 height 28
click at [606, 588] on button "Save" at bounding box center [603, 586] width 69 height 33
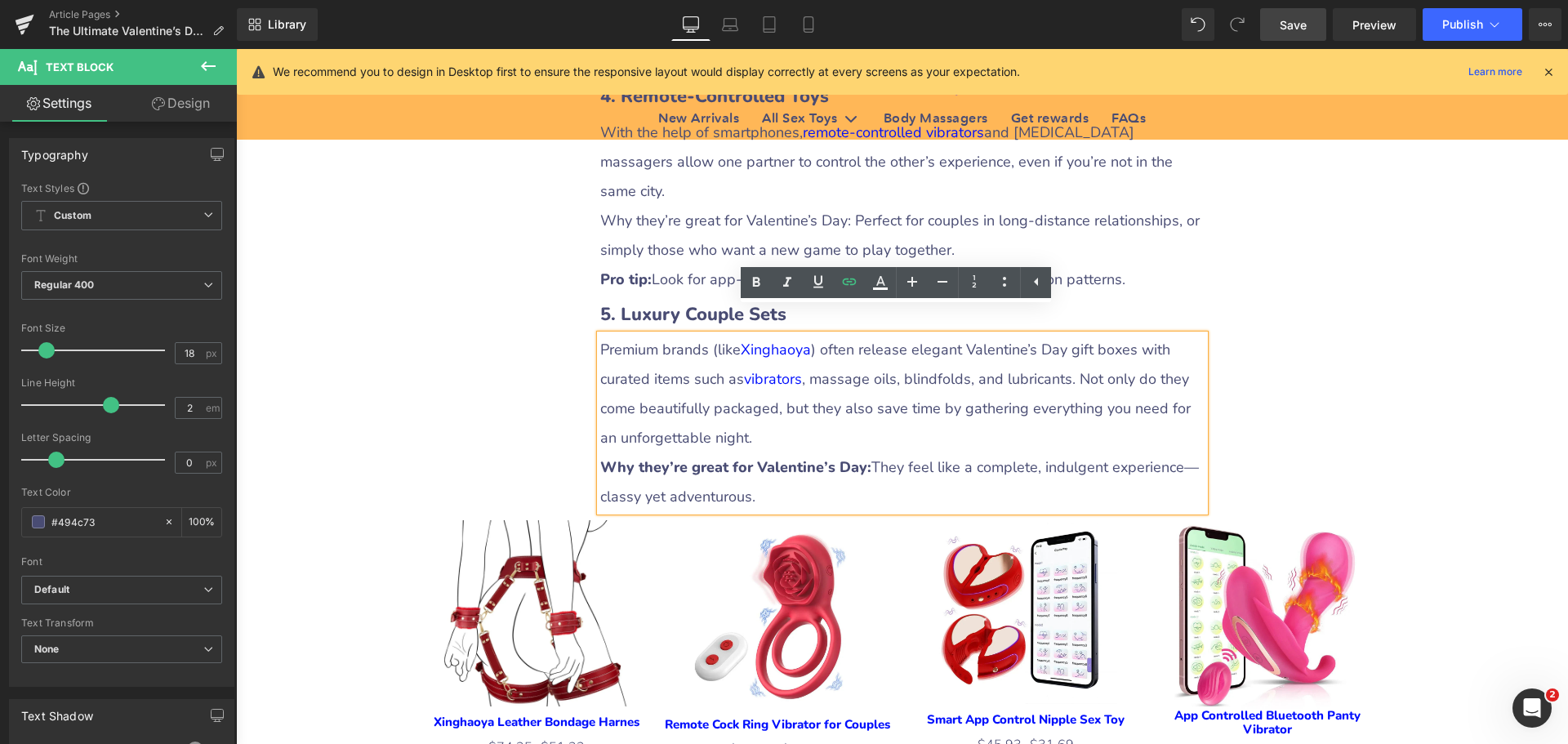
click at [1392, 418] on div "The Ultimate Valentine’s Day Gift Guide for Couples: Strengthening Bonds with H…" at bounding box center [901, 341] width 1332 height 6308
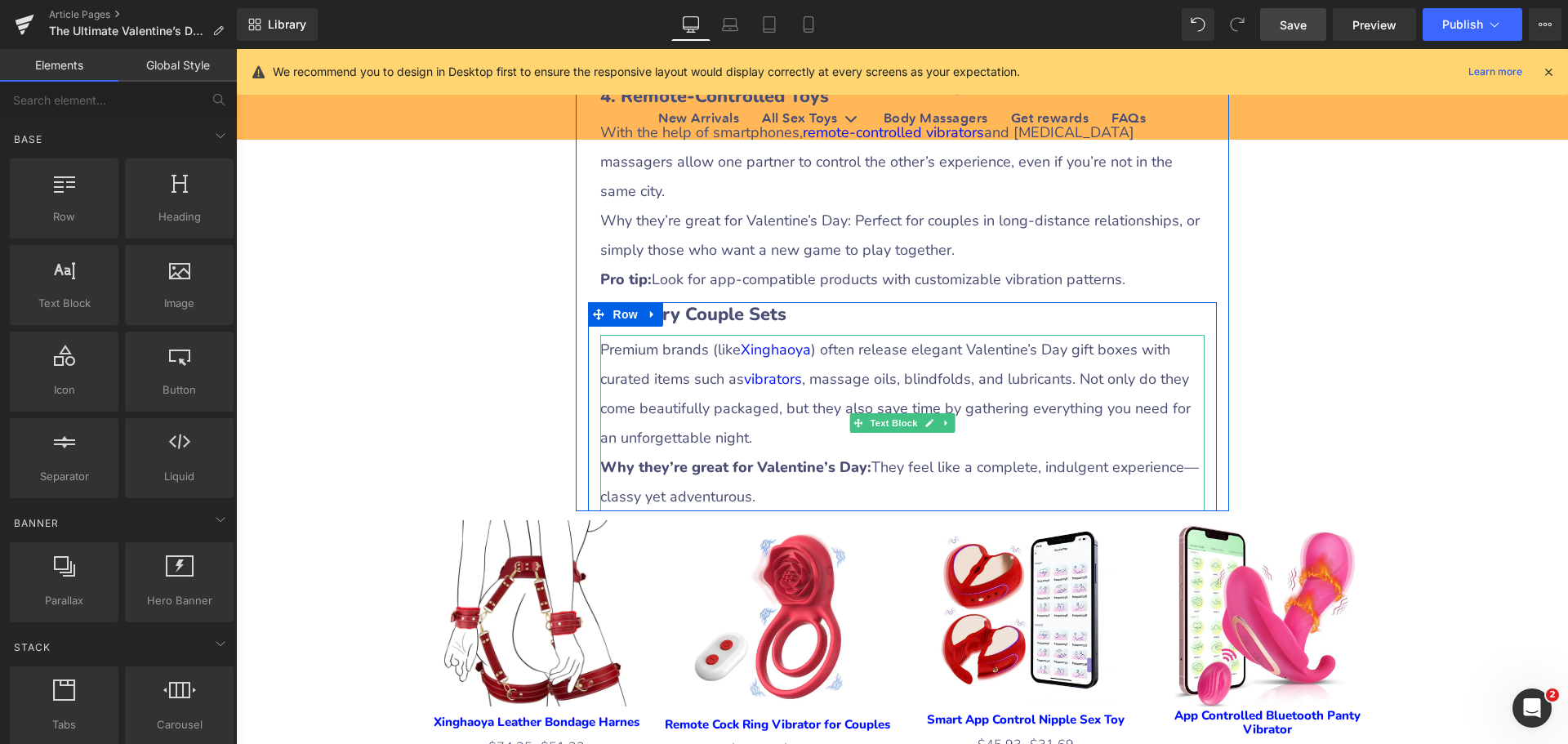
click at [1038, 356] on p "Premium brands (like Xinghaoya ) often release elegant Valentine’s Day gift box…" at bounding box center [902, 393] width 604 height 118
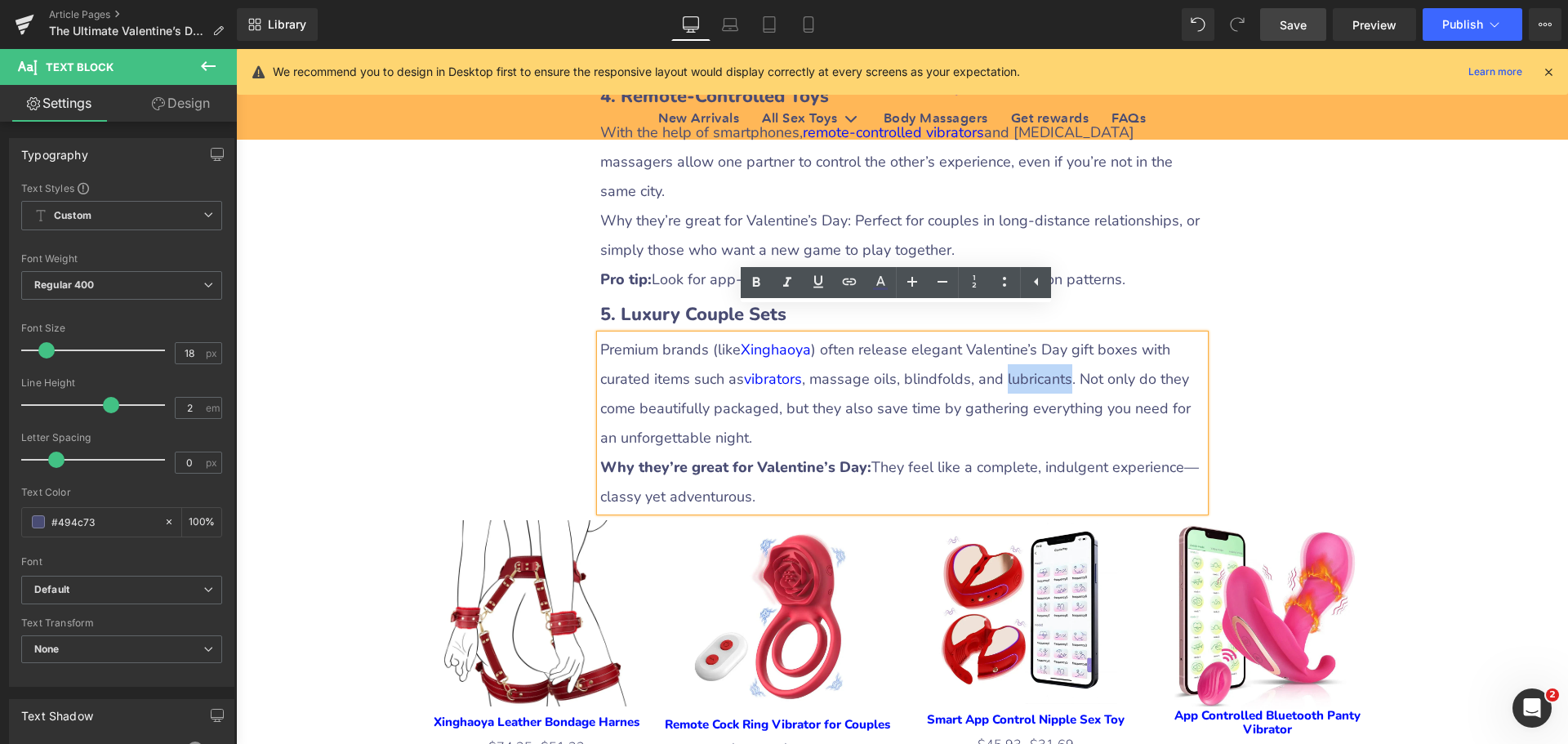
drag, startPoint x: 999, startPoint y: 349, endPoint x: 1059, endPoint y: 350, distance: 60.0
click at [1059, 350] on p "Premium brands (like Xinghaoya ) often release elegant Valentine’s Day gift box…" at bounding box center [902, 393] width 604 height 118
click at [848, 282] on icon at bounding box center [849, 281] width 14 height 6
drag, startPoint x: 912, startPoint y: 395, endPoint x: 938, endPoint y: 395, distance: 26.0
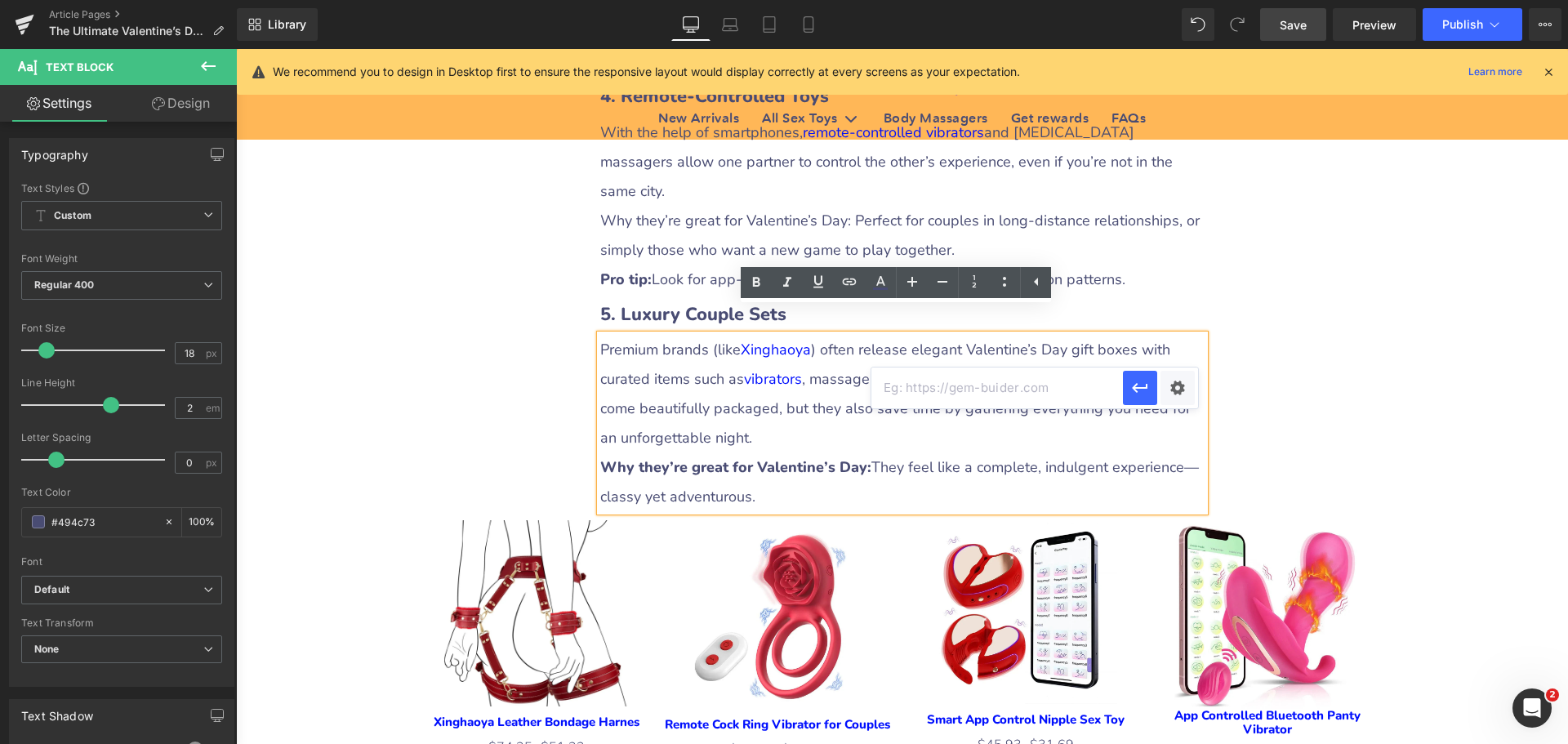
click at [913, 395] on input "text" at bounding box center [997, 388] width 251 height 41
paste input "[URL][DOMAIN_NAME]"
type input "[URL][DOMAIN_NAME]"
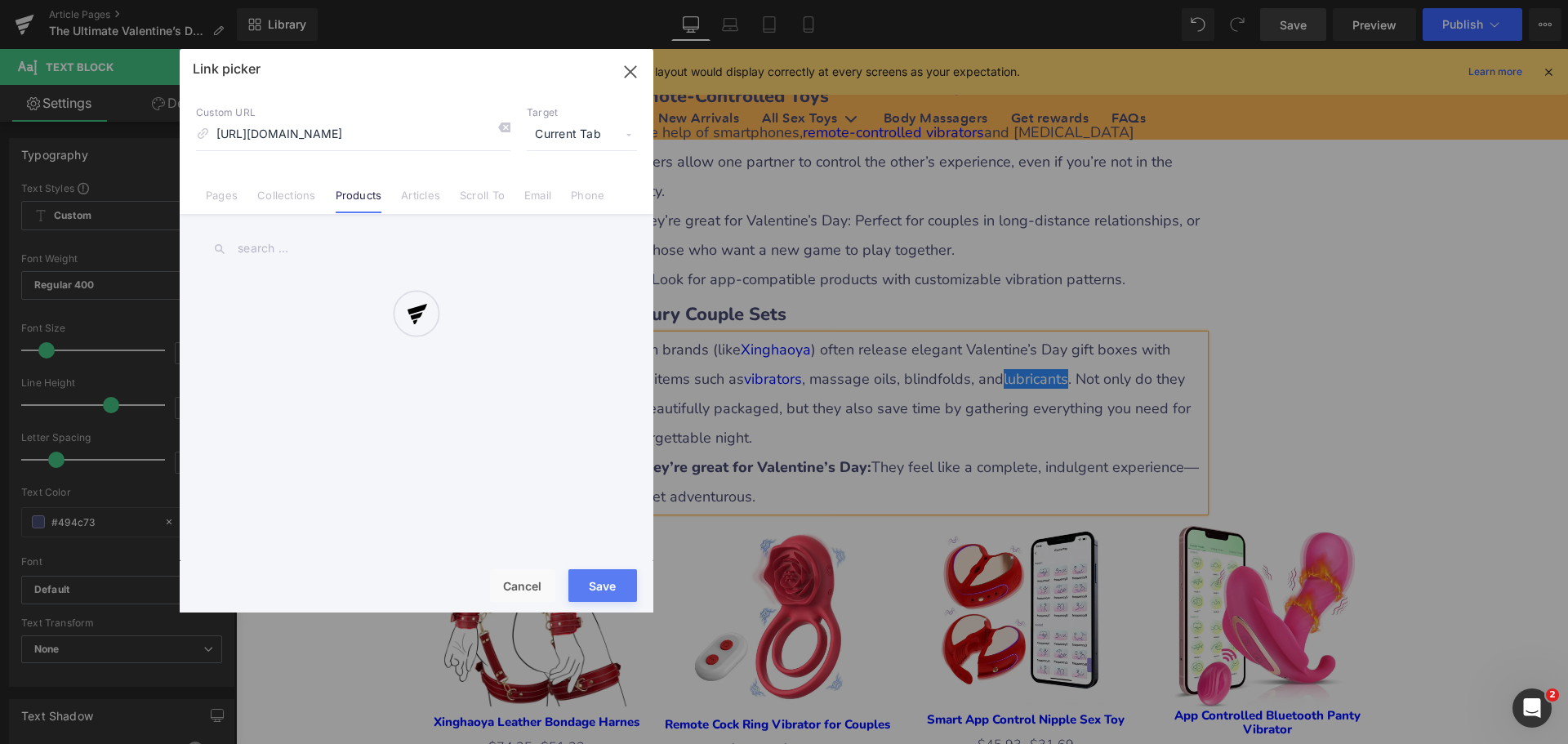
click at [1176, 0] on div "Text Color Highlight Color #333333 Edit or remove link: Edit - Unlink - Cancel …" at bounding box center [784, 0] width 1568 height 0
click at [564, 133] on div at bounding box center [417, 331] width 474 height 563
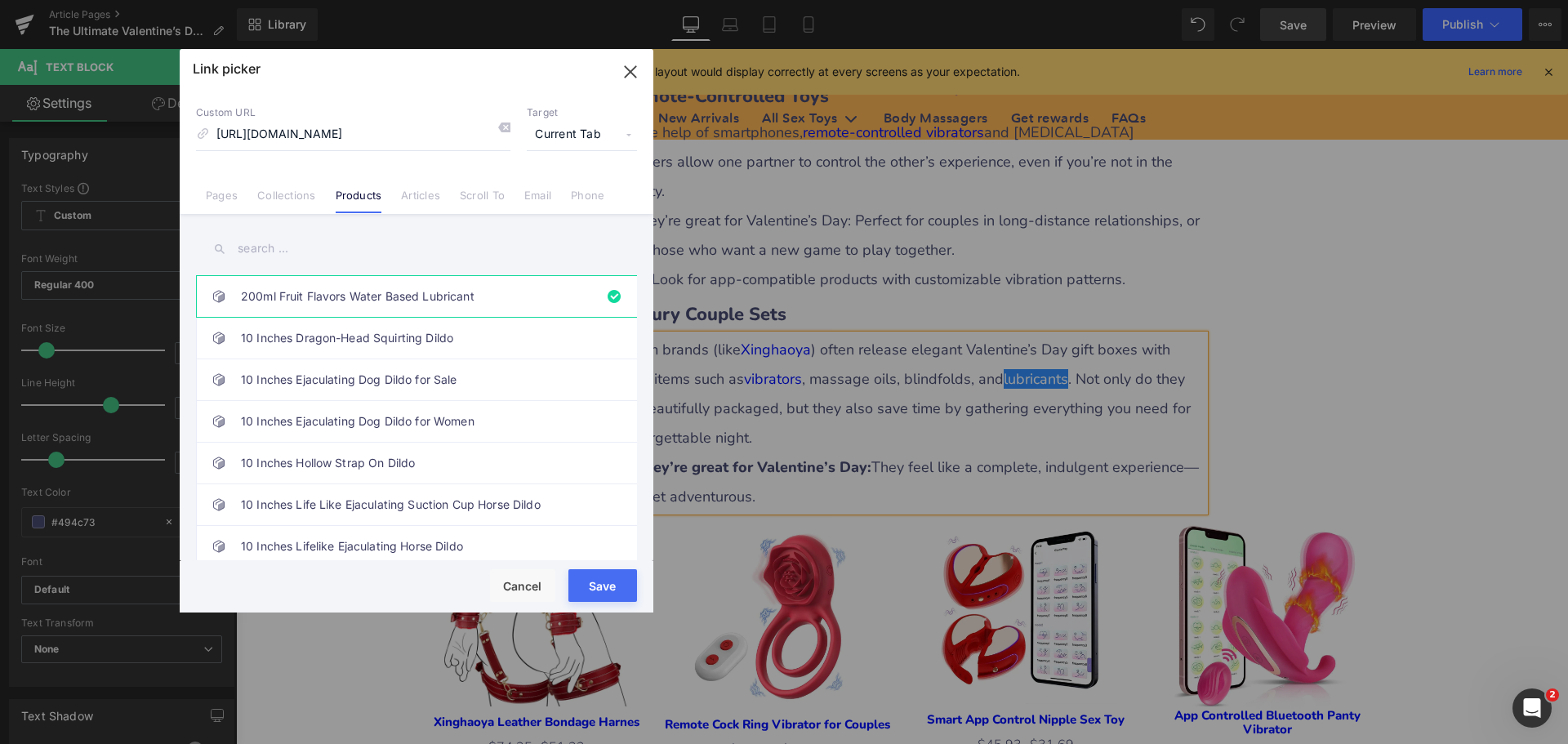
click at [563, 138] on span "Current Tab" at bounding box center [581, 134] width 111 height 31
click at [541, 187] on li "New Tab" at bounding box center [581, 193] width 126 height 28
drag, startPoint x: 599, startPoint y: 590, endPoint x: 464, endPoint y: 523, distance: 150.7
click at [599, 590] on button "Save" at bounding box center [603, 586] width 69 height 33
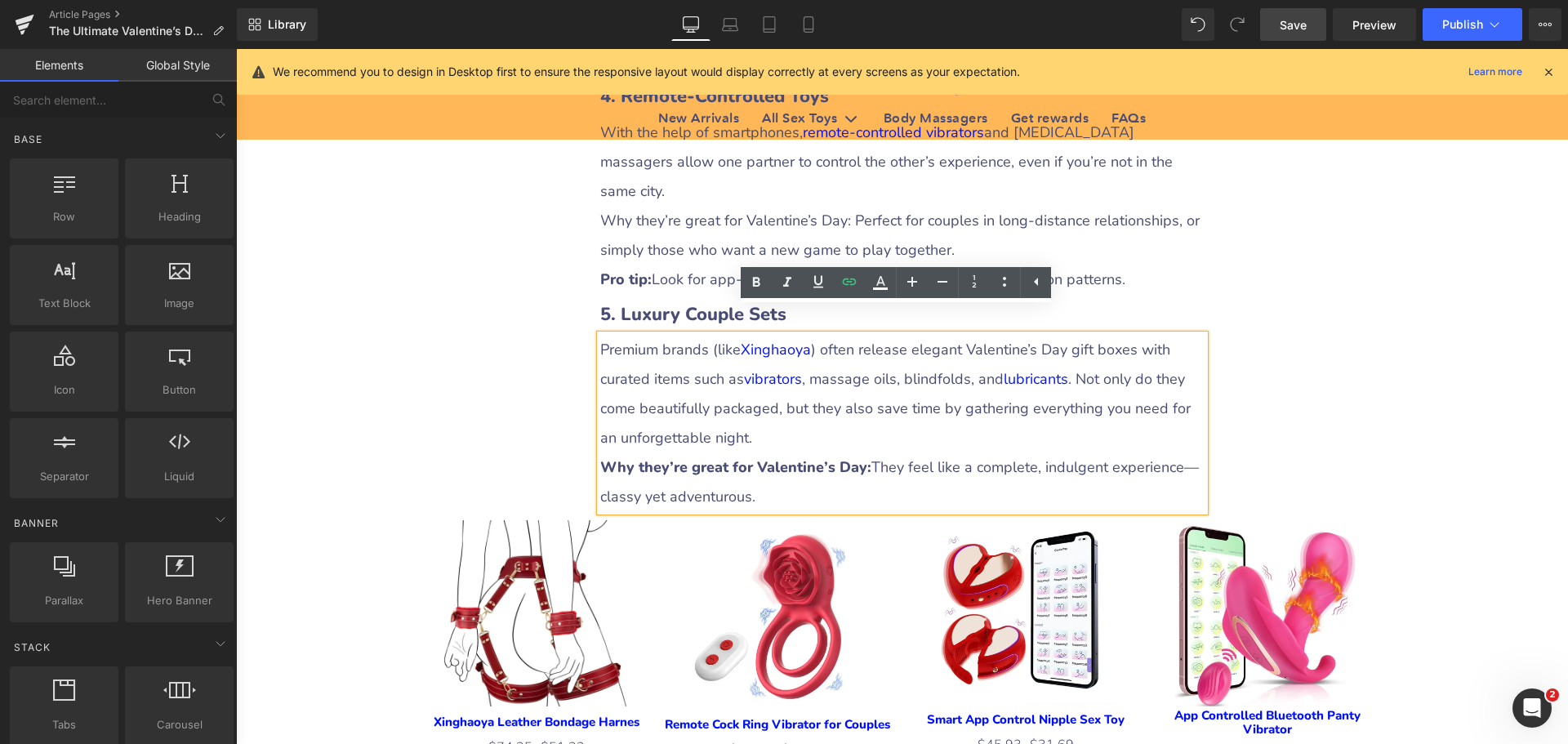
click at [1352, 375] on div "The Ultimate Valentine’s Day Gift Guide for Couples: Strengthening Bonds with H…" at bounding box center [901, 341] width 1332 height 6308
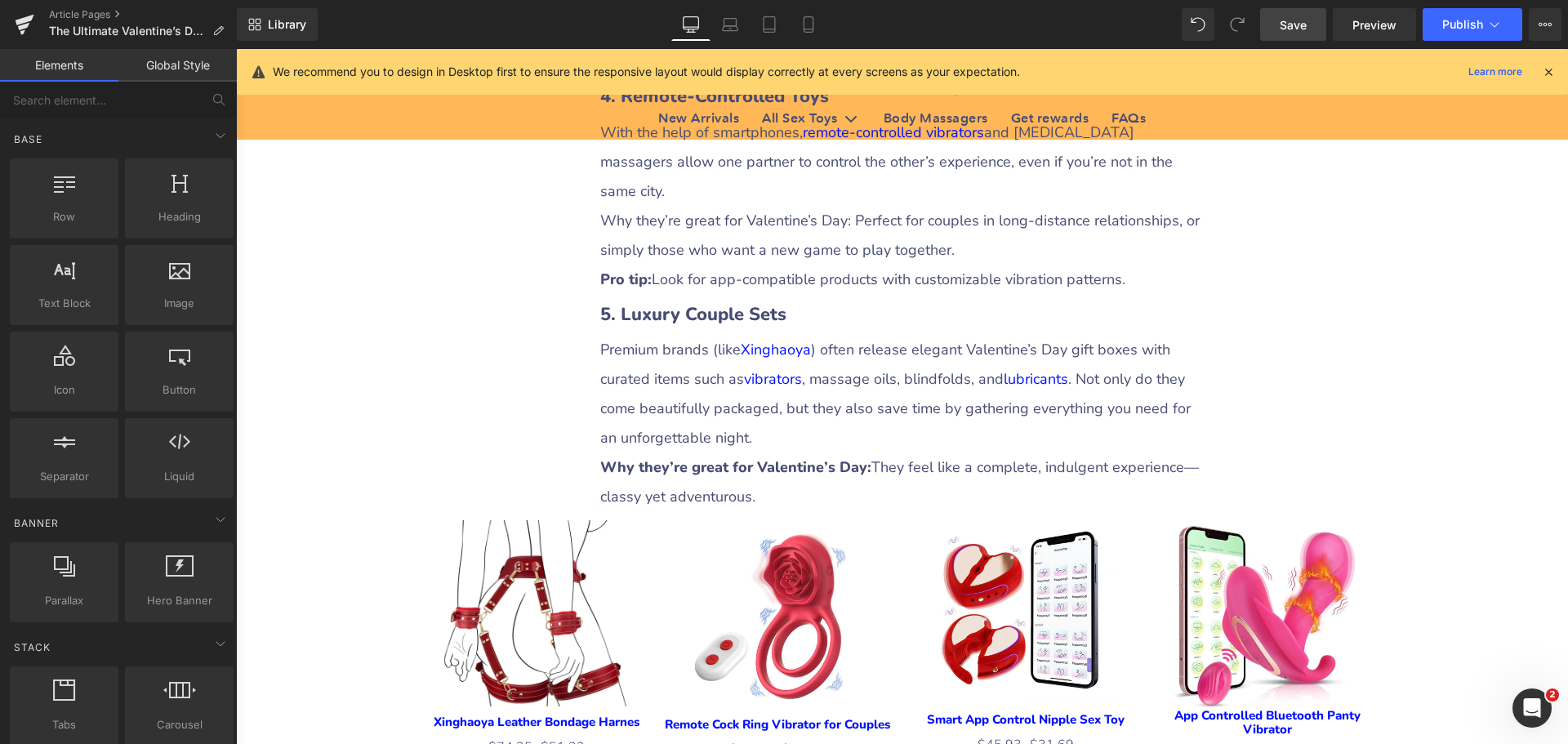
click at [1382, 356] on div "The Ultimate Valentine’s Day Gift Guide for Couples: Strengthening Bonds with H…" at bounding box center [901, 341] width 1332 height 6308
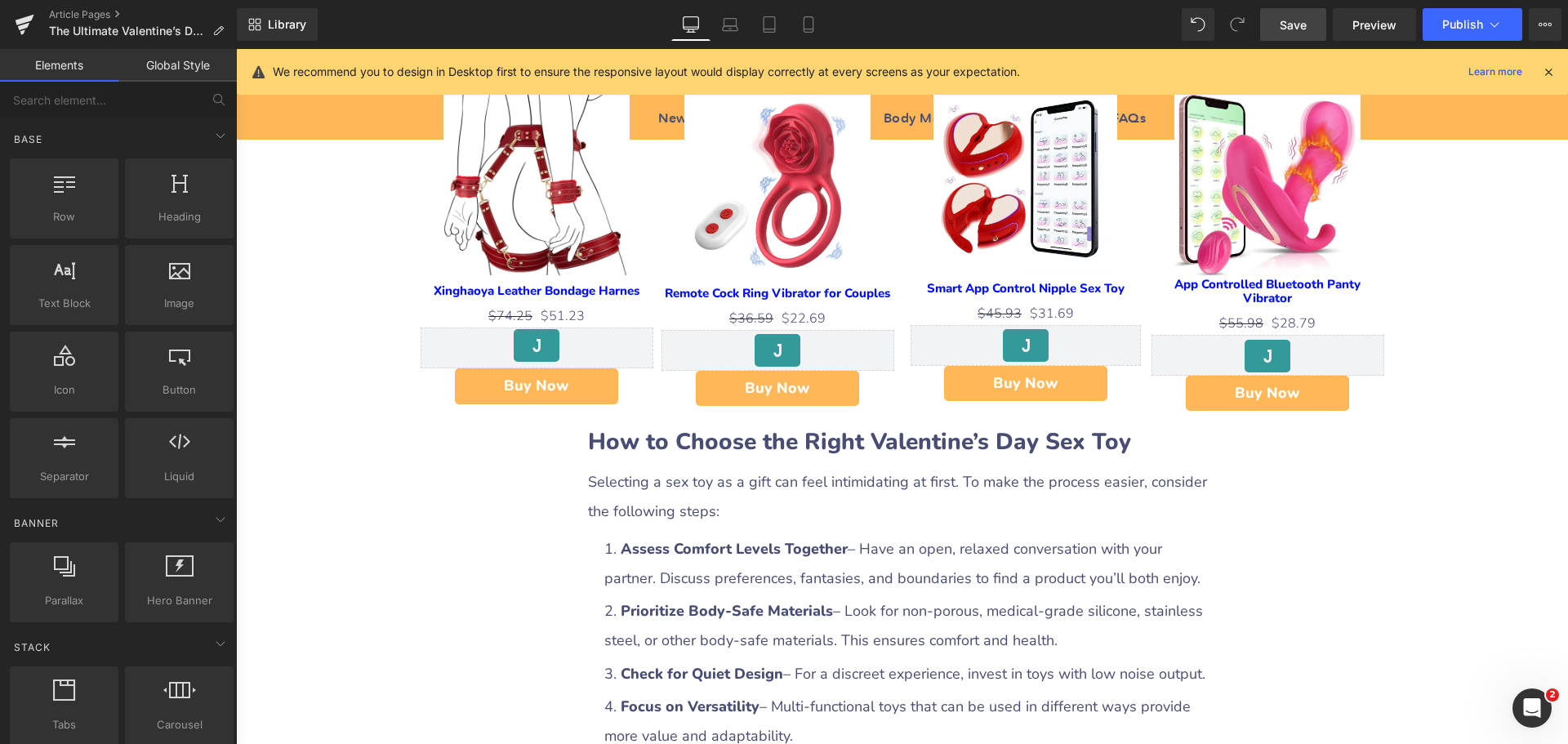
scroll to position [3593, 0]
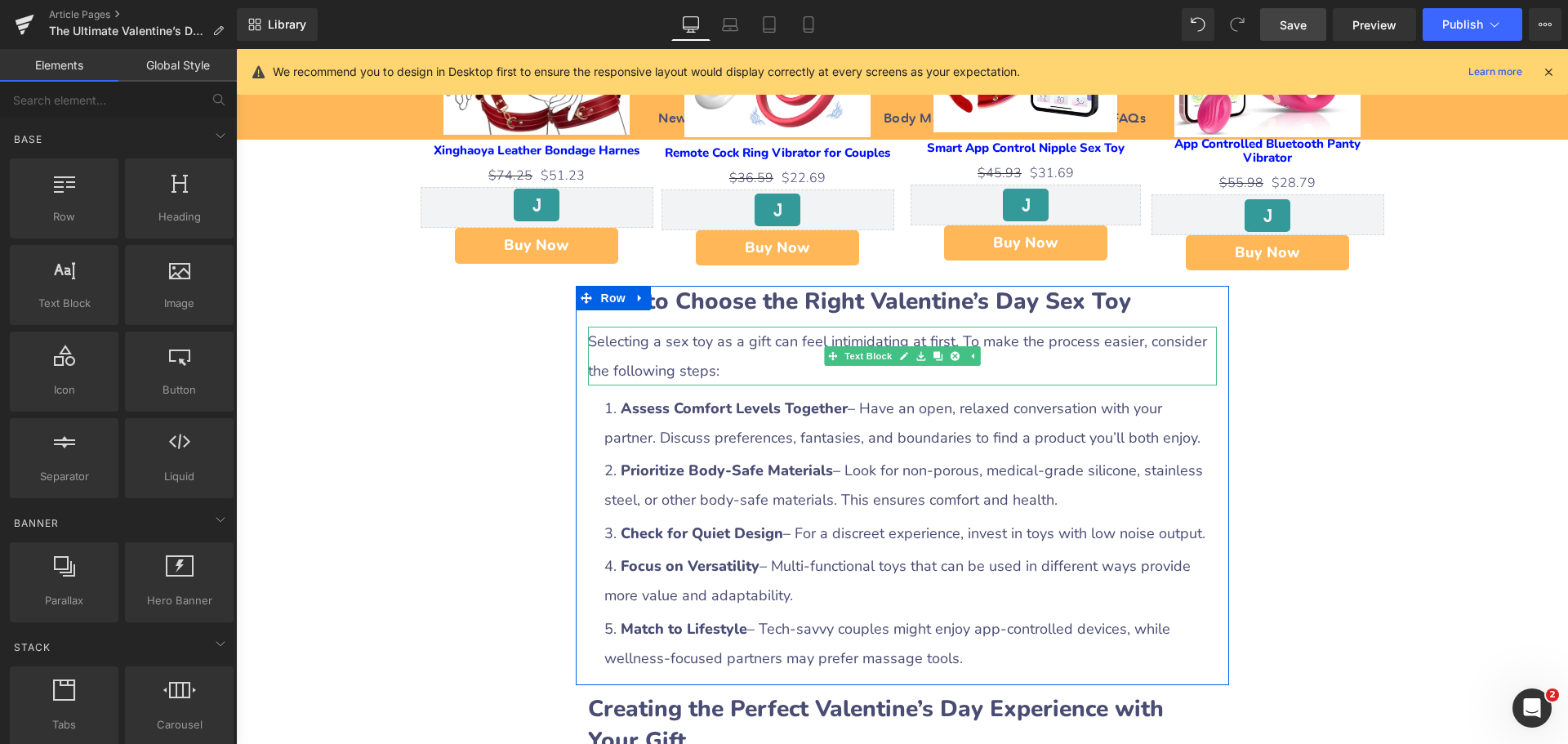
drag, startPoint x: 618, startPoint y: 318, endPoint x: 593, endPoint y: 318, distance: 25.0
click at [618, 326] on p "Selecting a sex toy as a gift can feel intimidating at first. To make the proce…" at bounding box center [902, 356] width 629 height 58
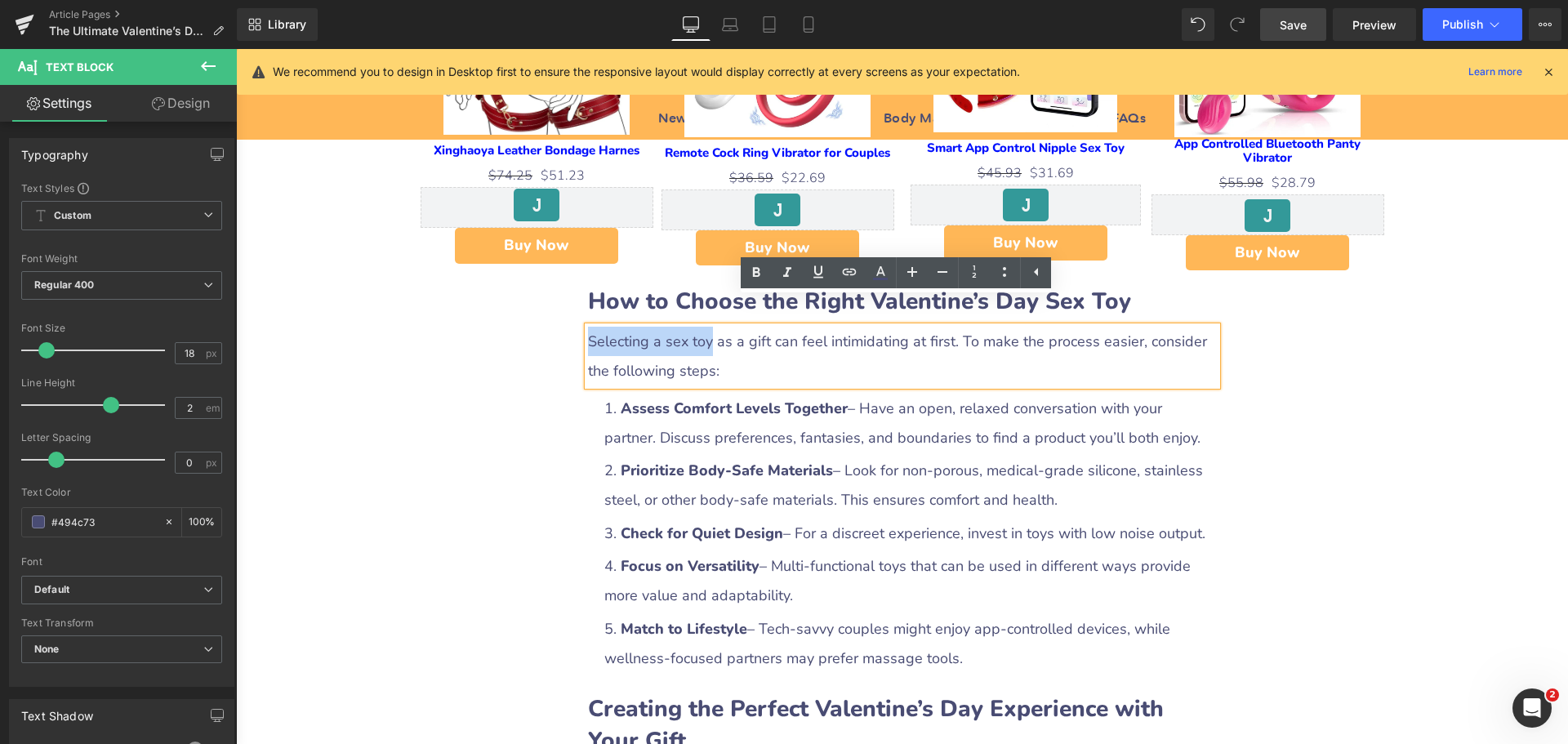
drag, startPoint x: 585, startPoint y: 315, endPoint x: 705, endPoint y: 314, distance: 120.0
click at [705, 326] on p "Selecting a sex toy as a gift can feel intimidating at first. To make the proce…" at bounding box center [902, 356] width 629 height 58
click at [848, 274] on icon at bounding box center [849, 271] width 14 height 6
click at [741, 341] on input "text" at bounding box center [700, 348] width 251 height 41
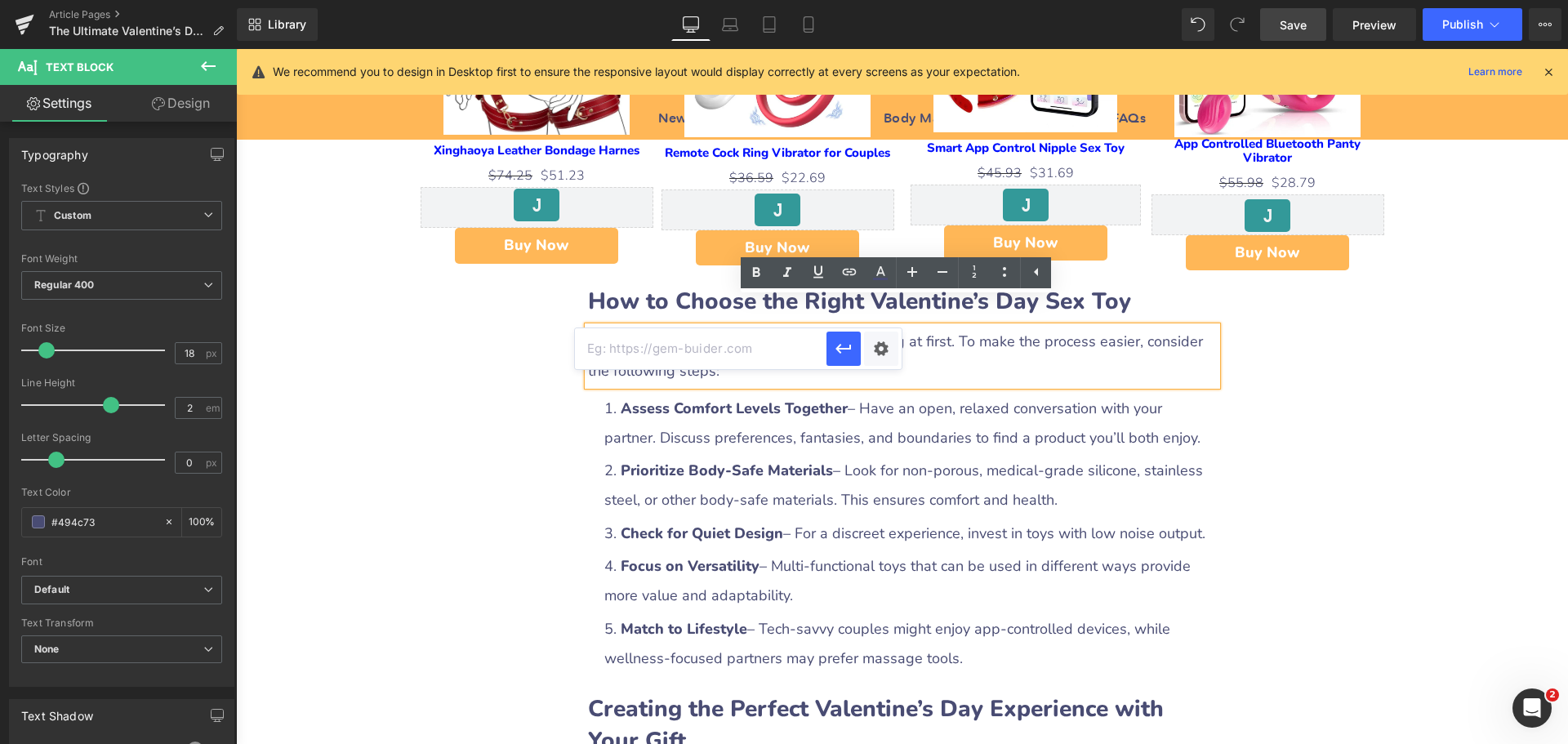
paste input "[URL][DOMAIN_NAME]"
type input "[URL][DOMAIN_NAME]"
click at [889, 0] on div "Text Color Highlight Color #333333 Edit or remove link: Edit - Unlink - Cancel …" at bounding box center [784, 0] width 1568 height 0
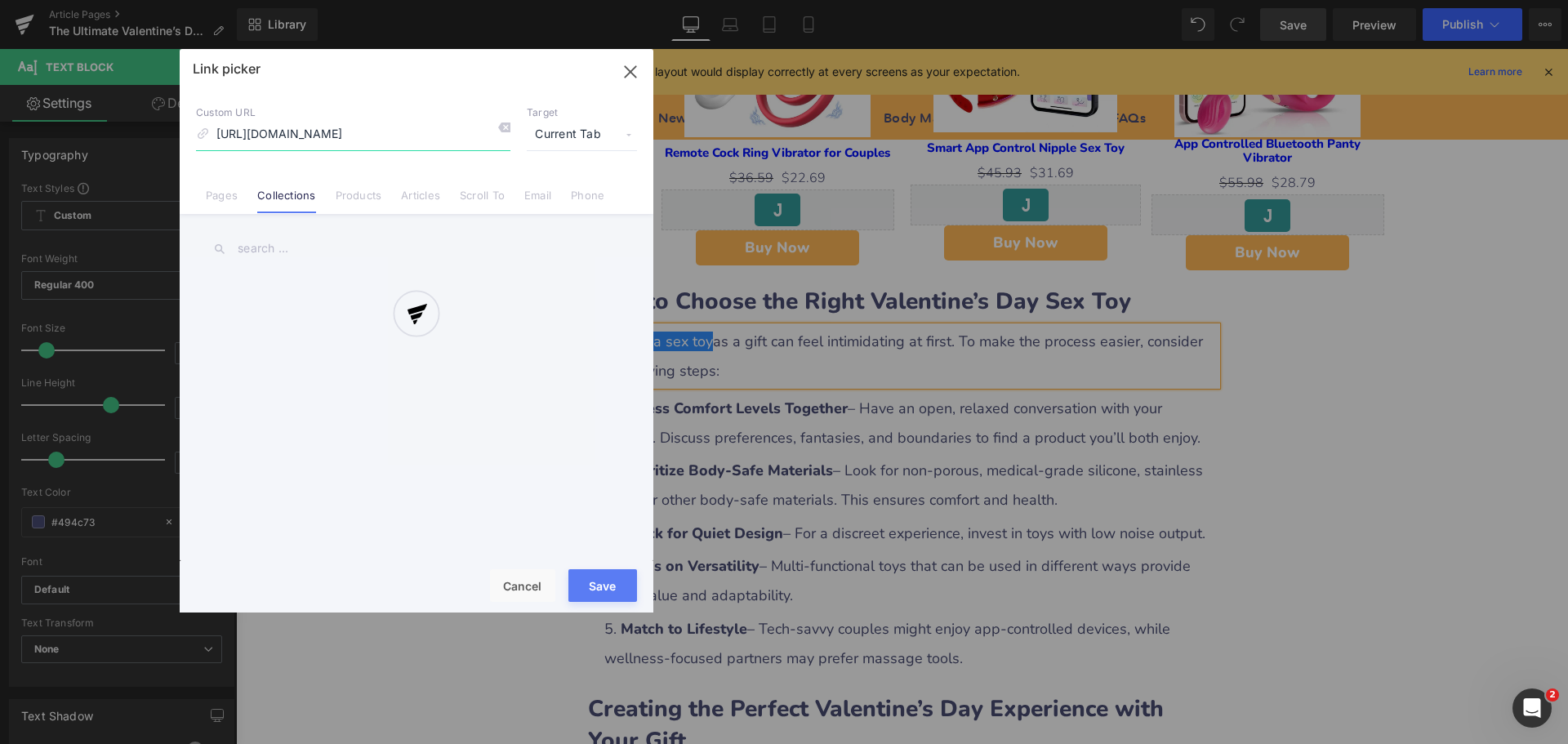
scroll to position [0, 21]
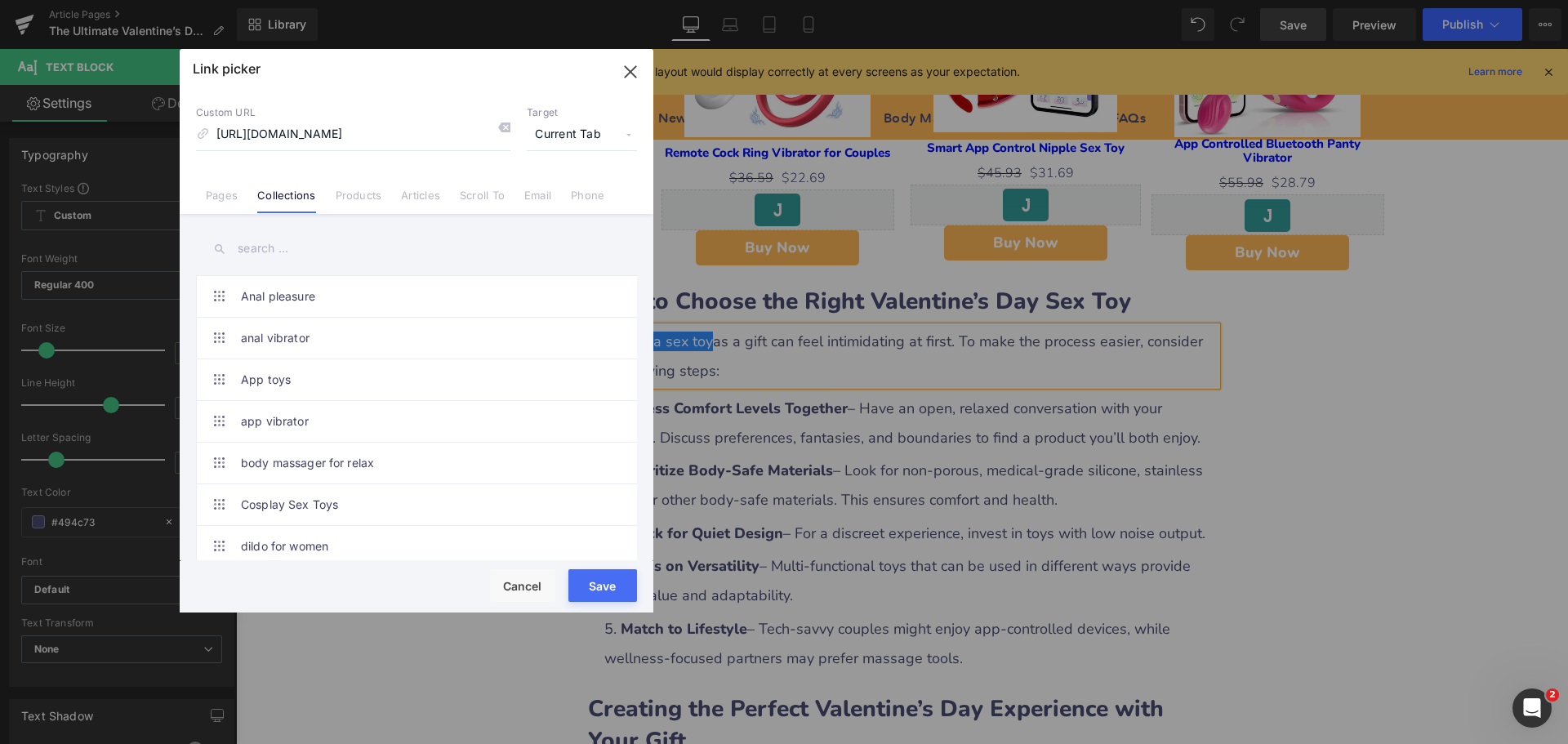
click at [564, 135] on span "Current Tab" at bounding box center [581, 134] width 111 height 31
click at [560, 189] on li "New Tab" at bounding box center [581, 193] width 126 height 28
click at [600, 585] on button "Save" at bounding box center [603, 586] width 69 height 33
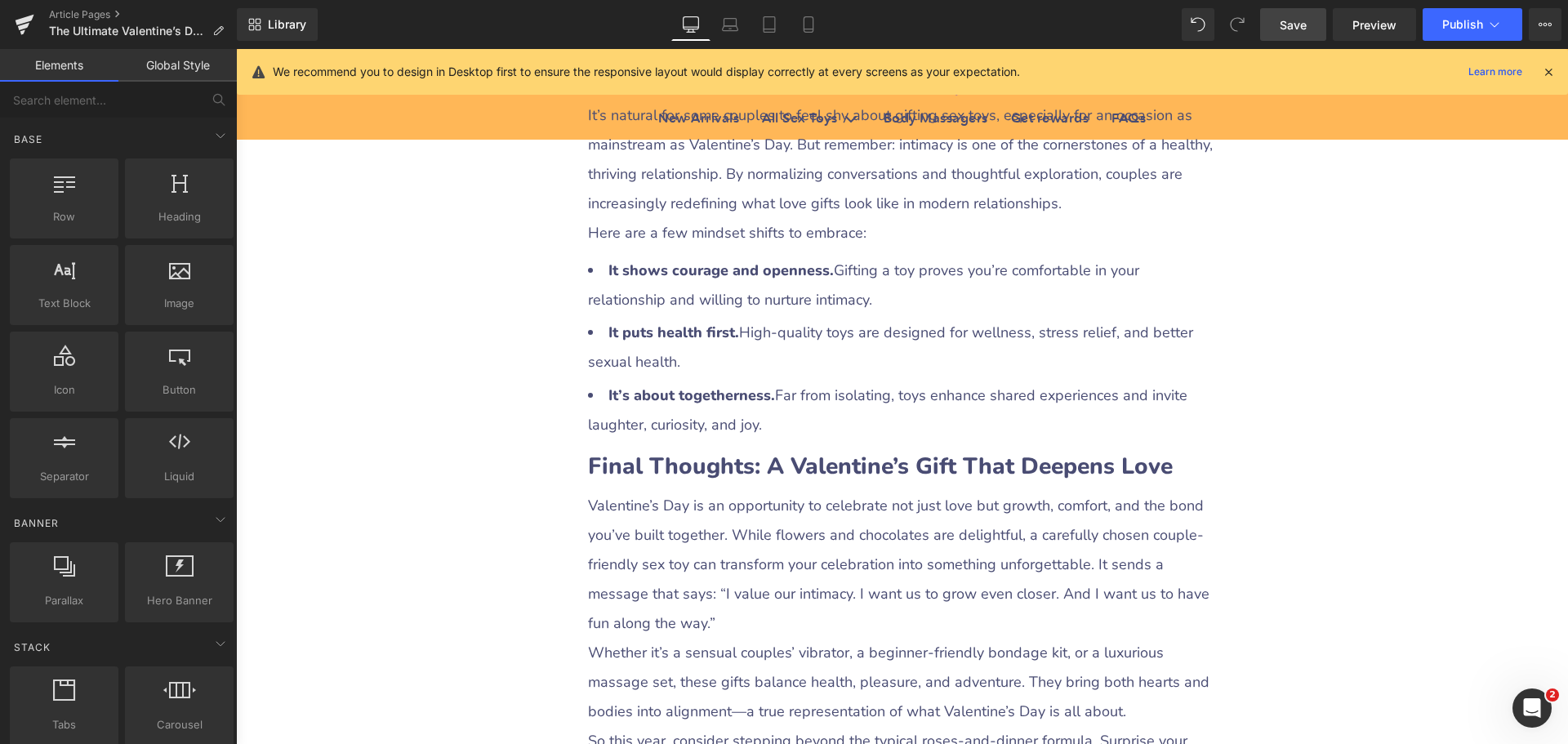
scroll to position [4736, 0]
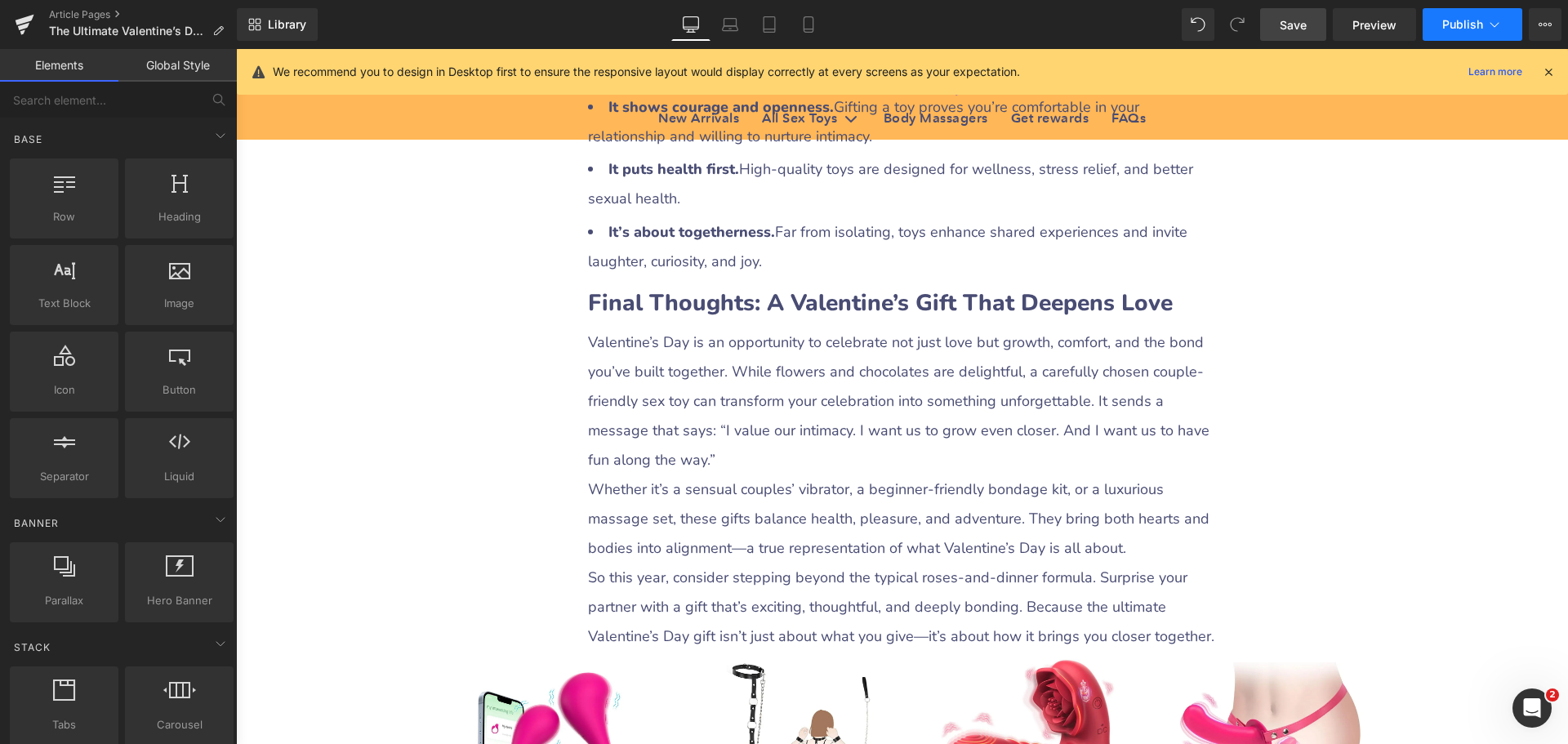
click at [1453, 32] on button "Publish" at bounding box center [1472, 25] width 100 height 33
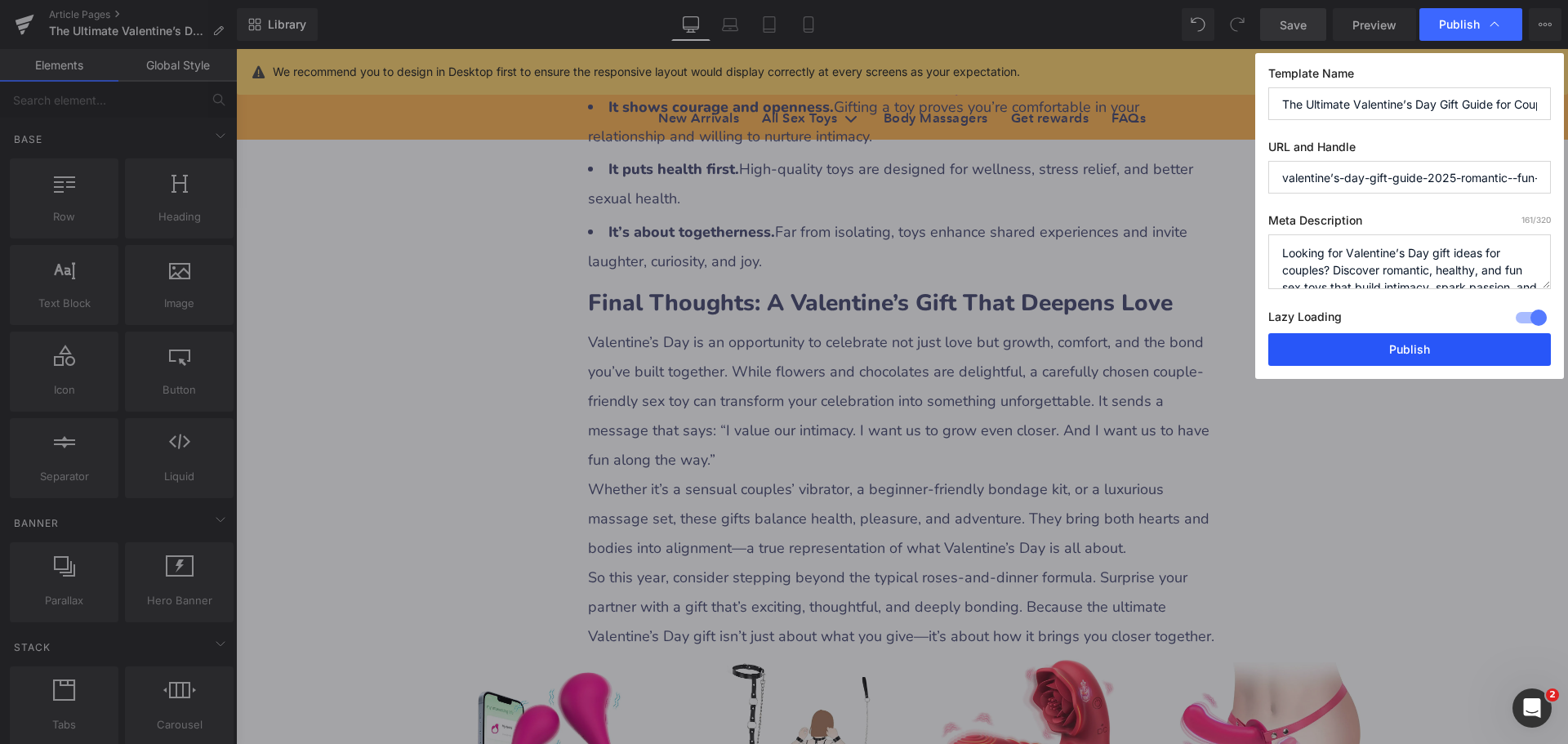
drag, startPoint x: 1387, startPoint y: 350, endPoint x: 1168, endPoint y: 310, distance: 222.6
click at [1387, 350] on button "Publish" at bounding box center [1409, 350] width 283 height 33
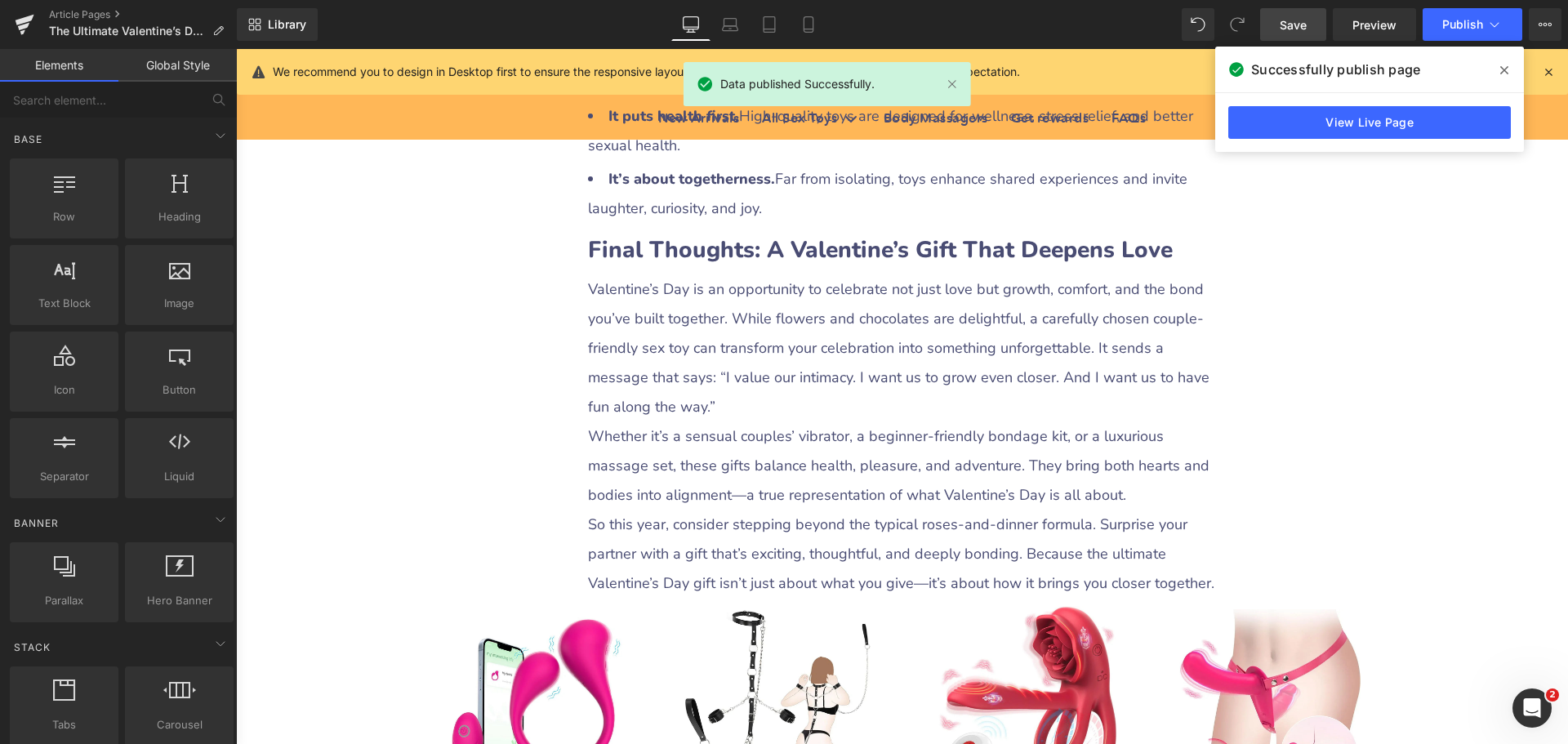
scroll to position [4818, 0]
